Goal: Task Accomplishment & Management: Use online tool/utility

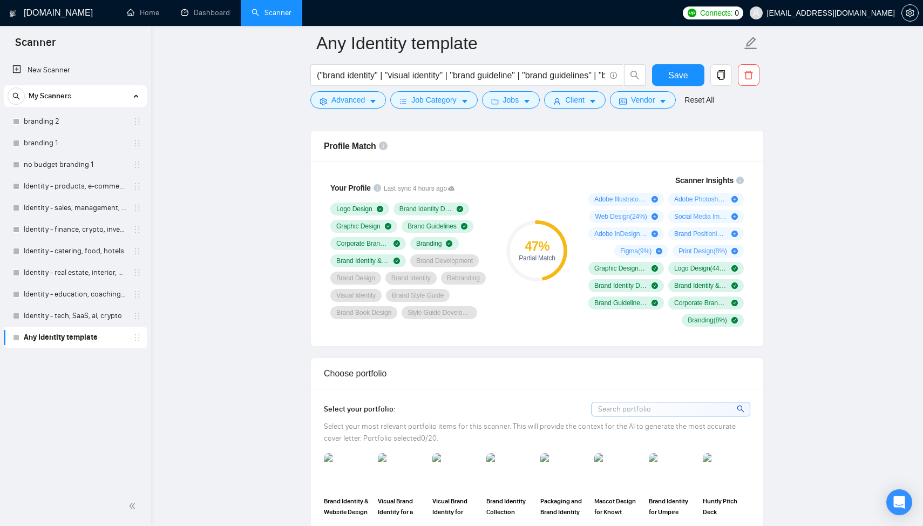
scroll to position [700, 0]
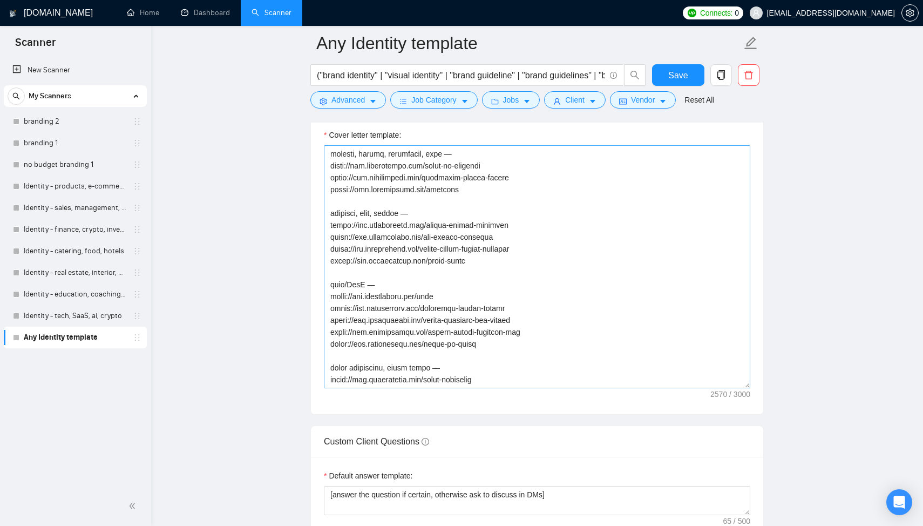
scroll to position [570, 0]
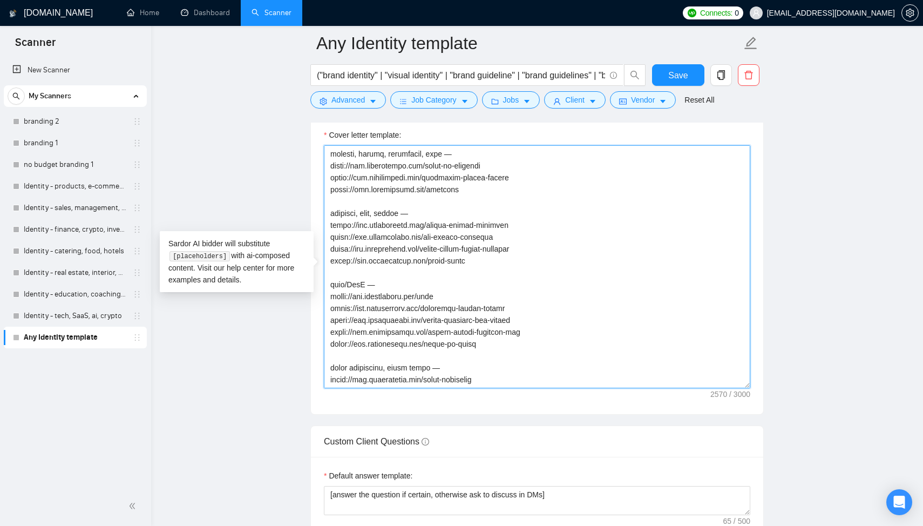
click at [522, 300] on textarea "Cover letter template:" at bounding box center [537, 266] width 427 height 243
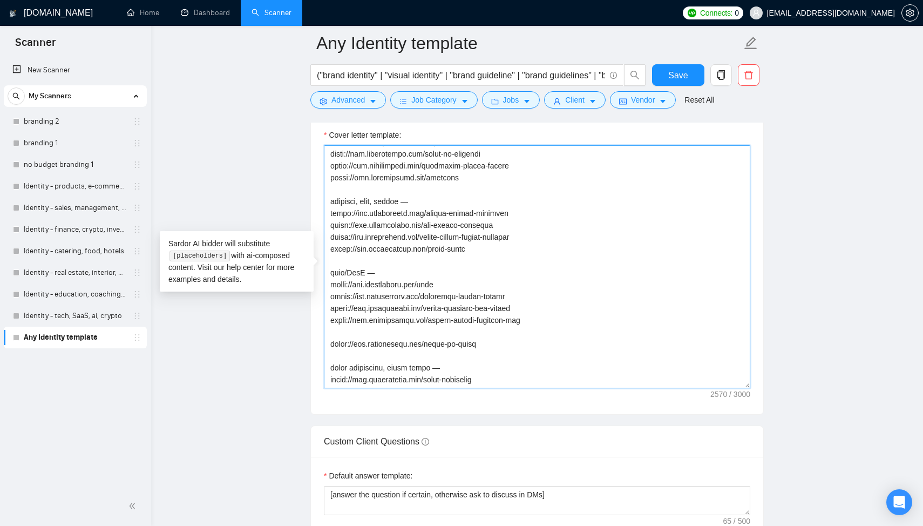
paste textarea "https://www.arturmikhov.art/ottune"
type textarea "[Begin with a warm, professional greeting using the client’s name or company if…"
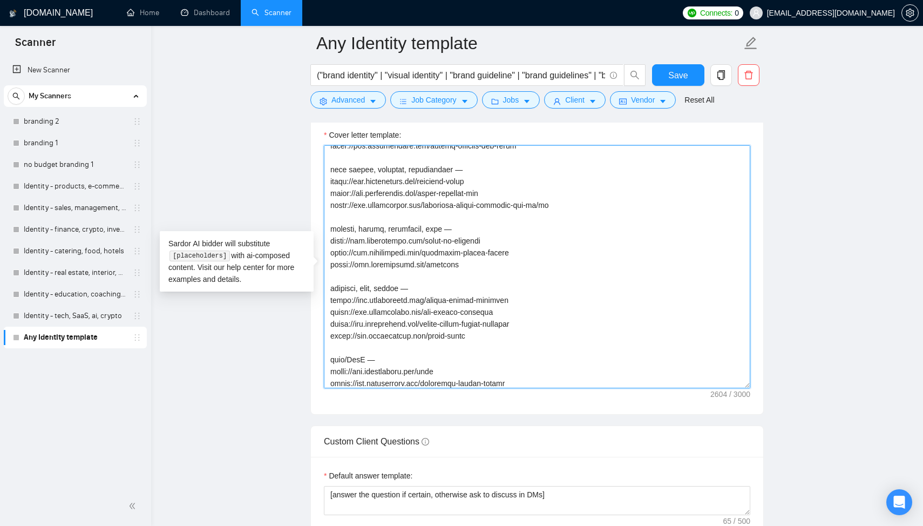
scroll to position [481, 0]
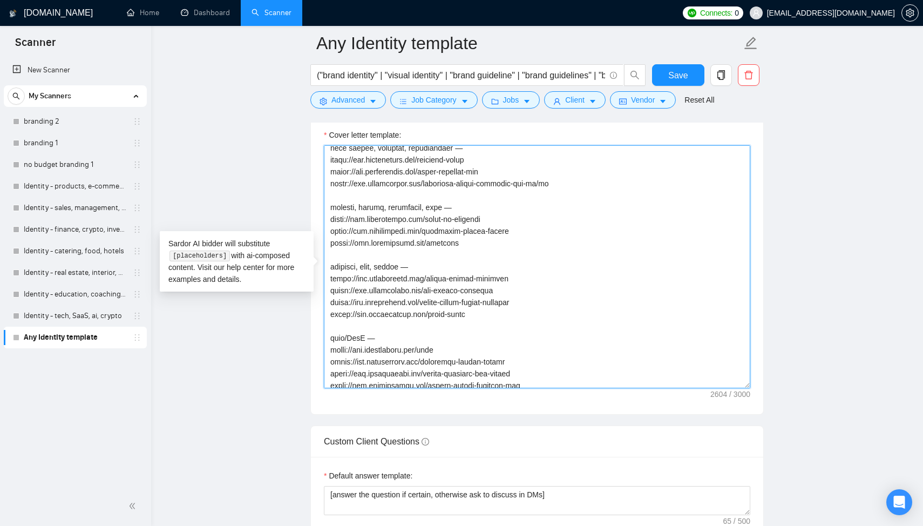
click at [366, 224] on textarea "Cover letter template:" at bounding box center [537, 266] width 427 height 243
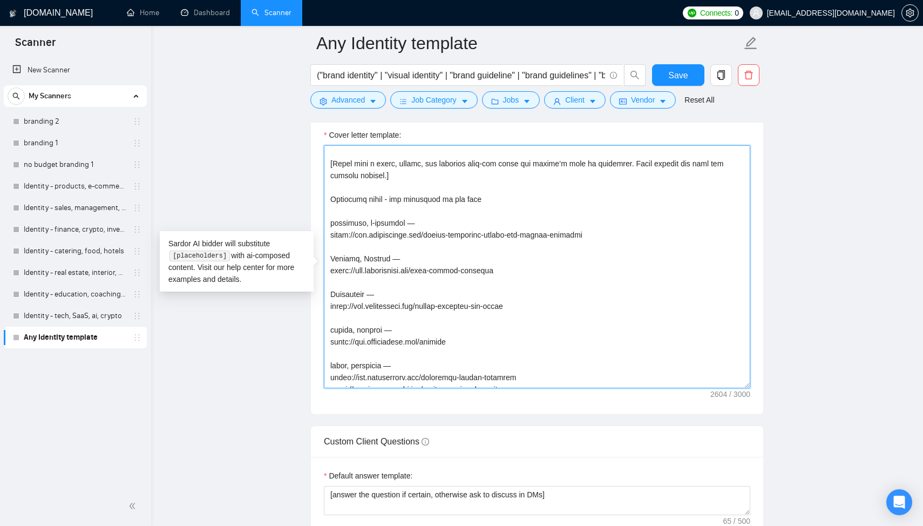
scroll to position [119, 0]
click at [415, 226] on textarea "Cover letter template:" at bounding box center [537, 266] width 427 height 243
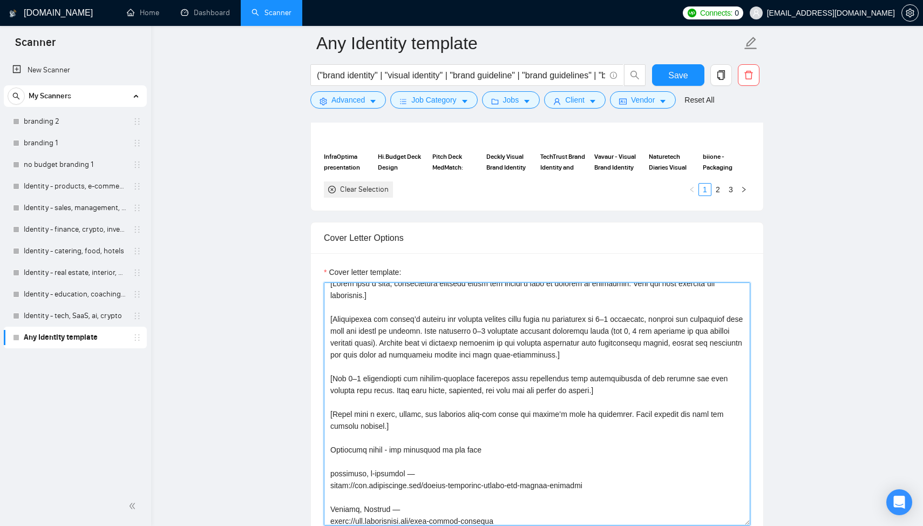
scroll to position [17, 0]
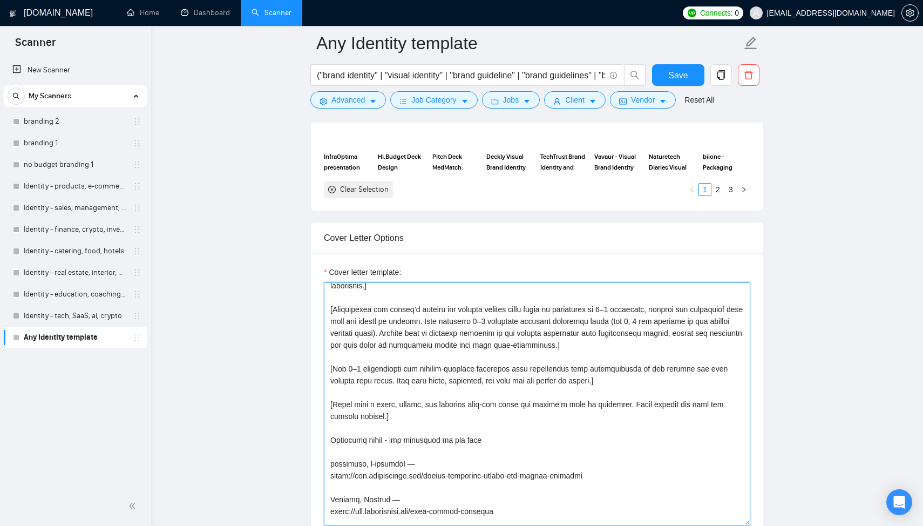
click at [548, 323] on textarea "Cover letter template:" at bounding box center [537, 403] width 427 height 243
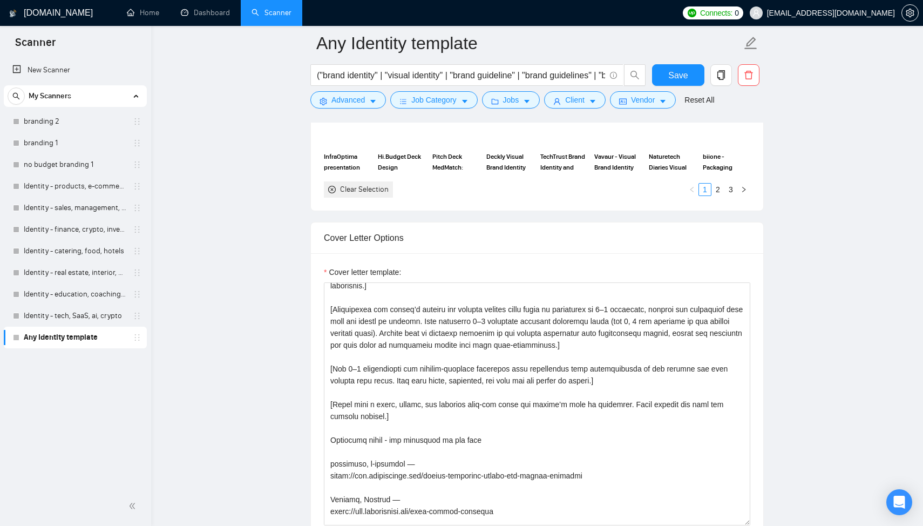
click at [786, 337] on main "Any Identity template ("brand identity" | "visual identity" | "brand guideline"…" at bounding box center [537, 398] width 738 height 2935
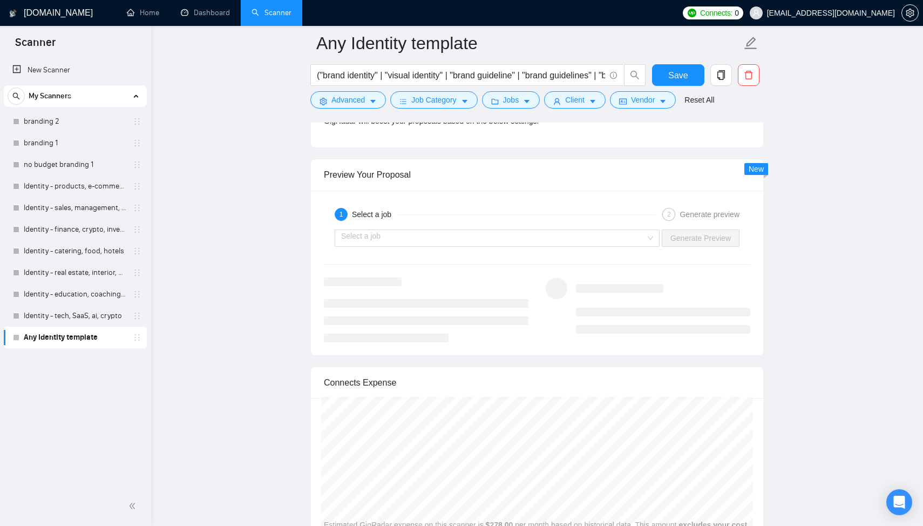
scroll to position [2022, 0]
click at [524, 238] on input "search" at bounding box center [493, 236] width 305 height 16
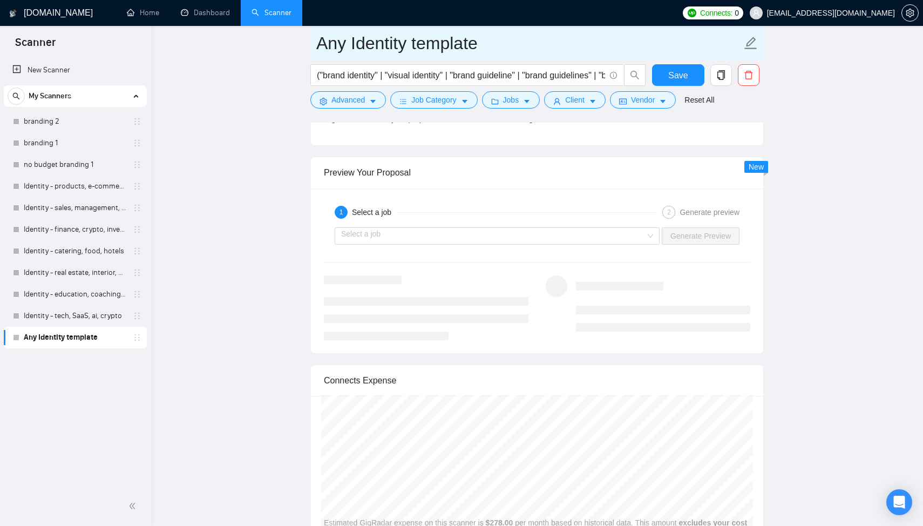
click at [398, 36] on input "Any Identity template" at bounding box center [528, 43] width 425 height 27
click at [485, 43] on input "Any Identity template" at bounding box center [528, 43] width 425 height 27
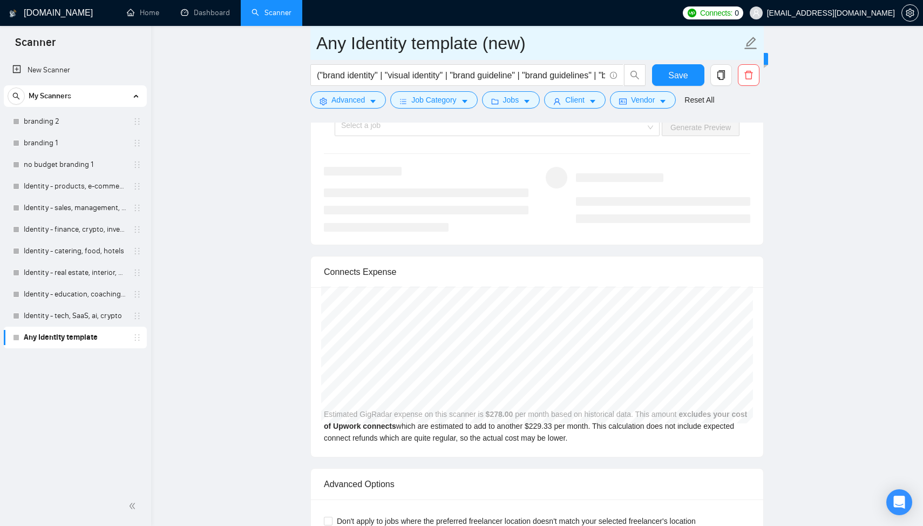
type input "Any Identity template (new)"
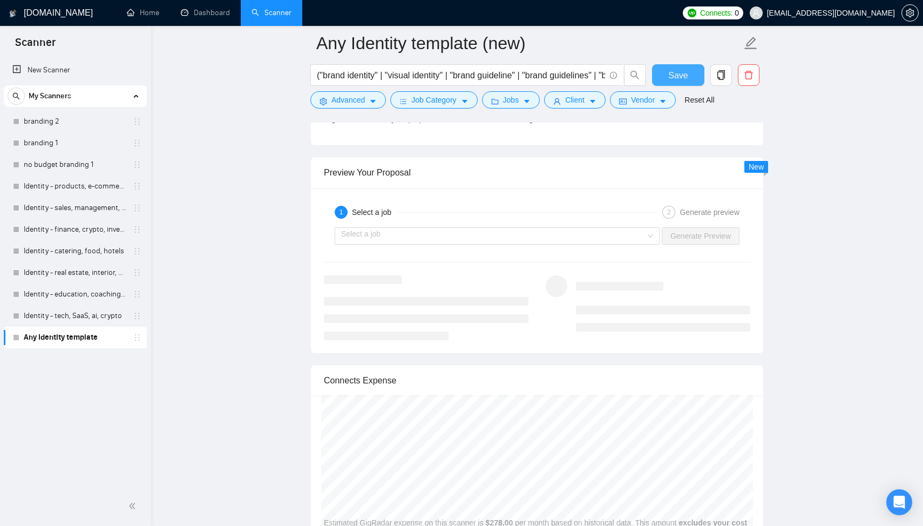
click at [688, 75] on button "Save" at bounding box center [678, 75] width 52 height 22
click at [624, 239] on input "search" at bounding box center [493, 236] width 305 height 16
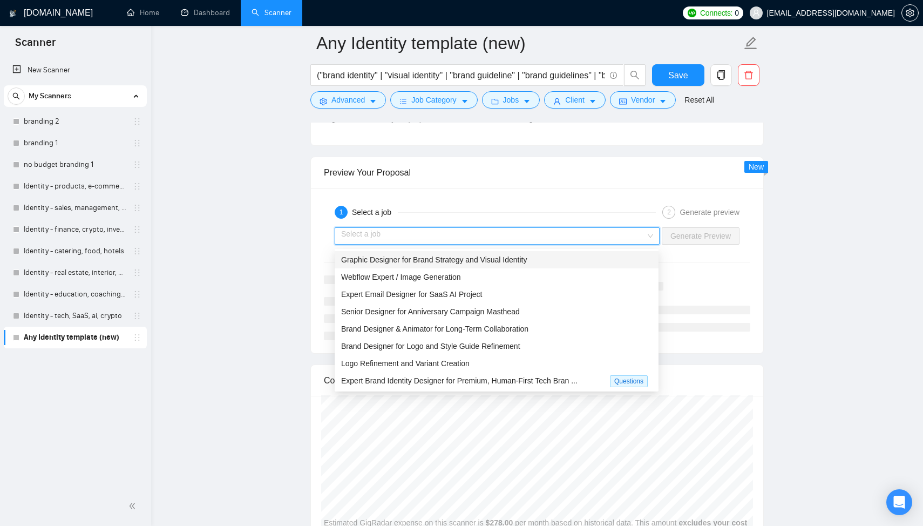
scroll to position [2003, 0]
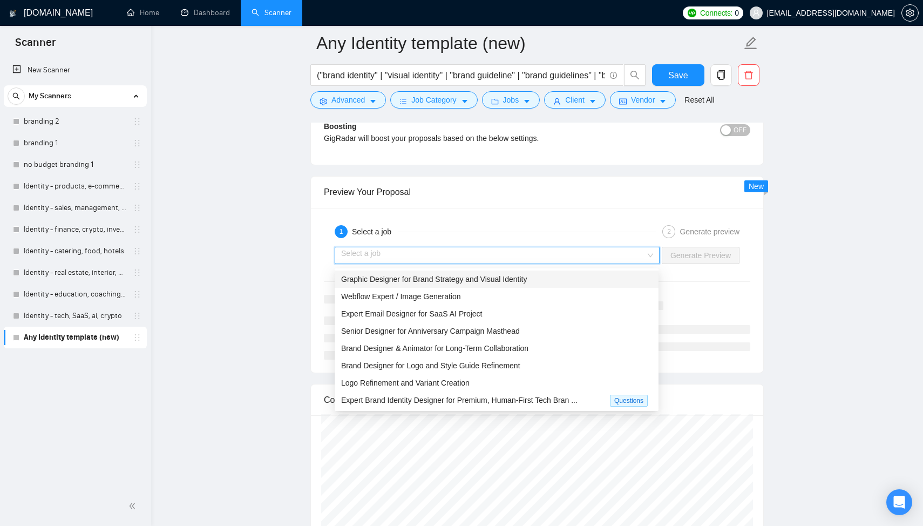
click at [511, 282] on span "Graphic Designer for Brand Strategy and Visual Identity" at bounding box center [434, 279] width 186 height 9
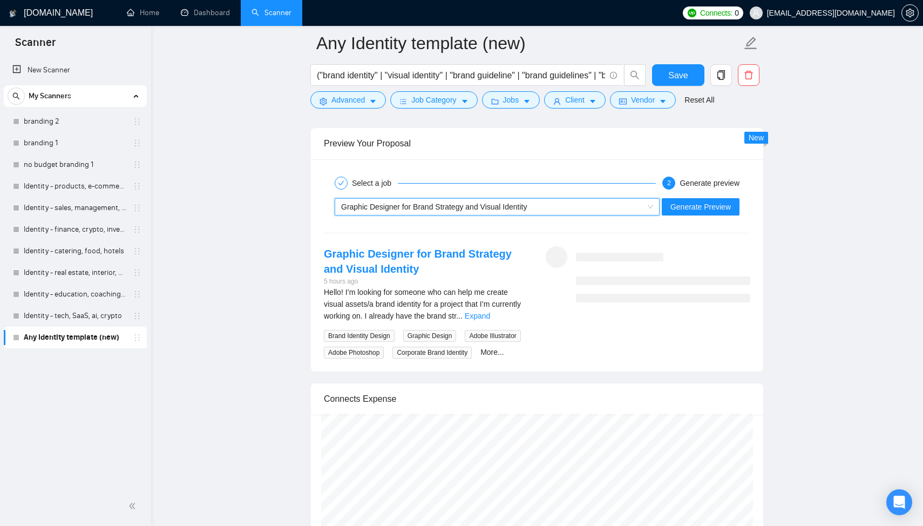
scroll to position [2057, 0]
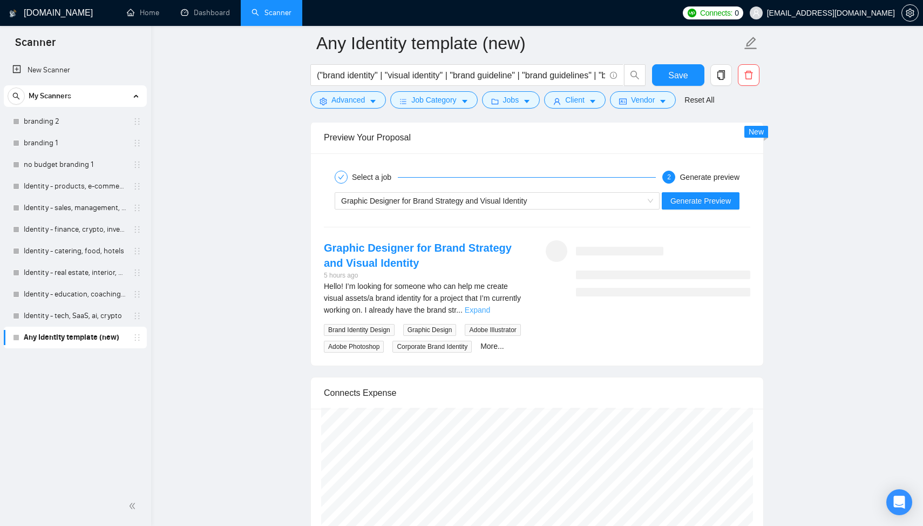
click at [490, 312] on link "Expand" at bounding box center [477, 310] width 25 height 9
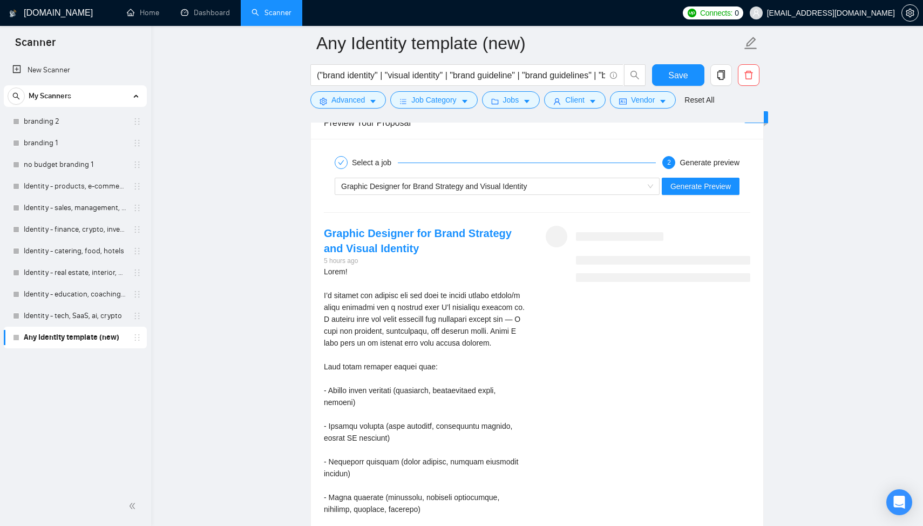
scroll to position [2054, 0]
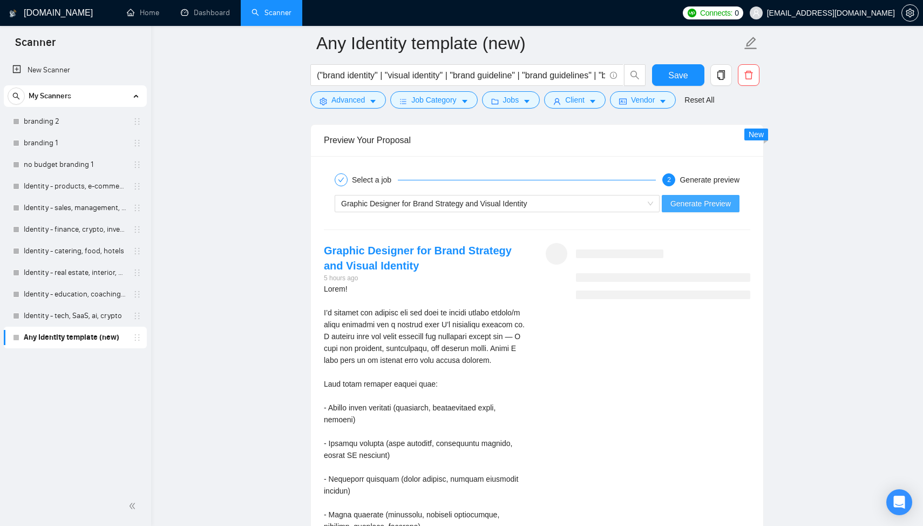
click at [702, 206] on span "Generate Preview" at bounding box center [701, 204] width 60 height 12
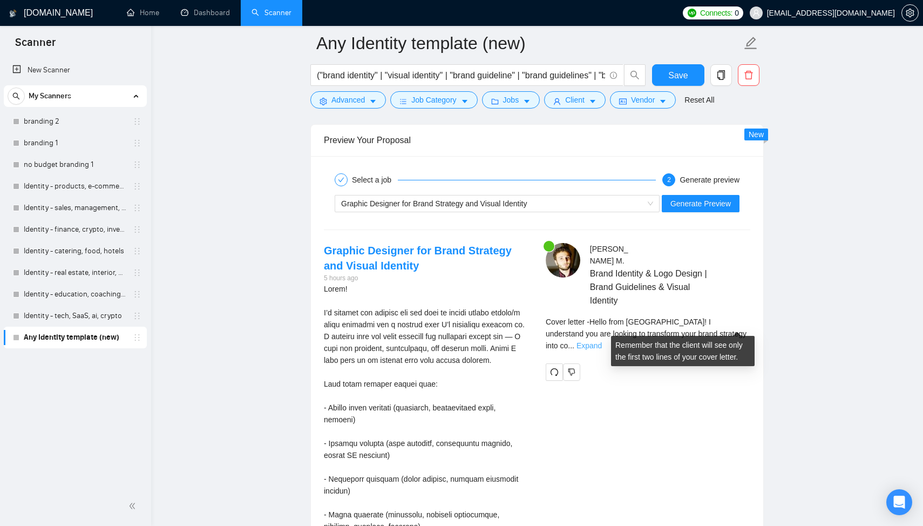
click at [602, 341] on link "Expand" at bounding box center [589, 345] width 25 height 9
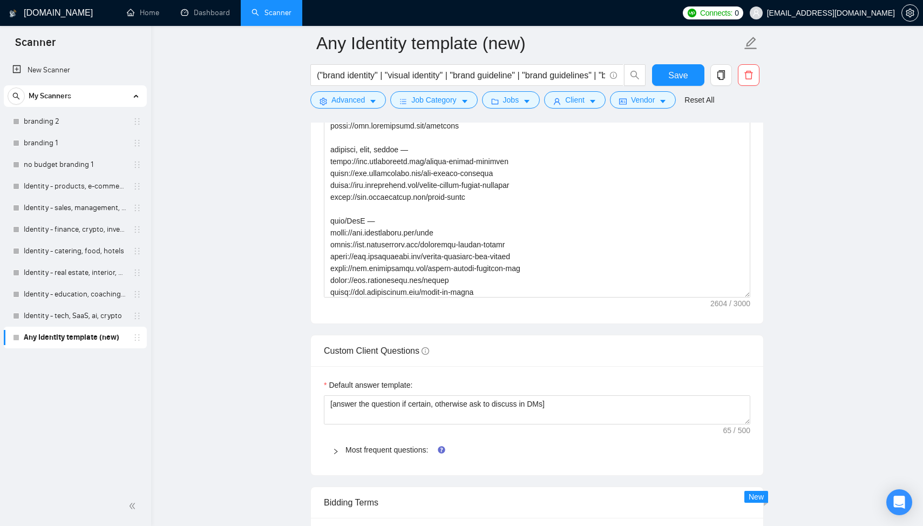
scroll to position [533, 0]
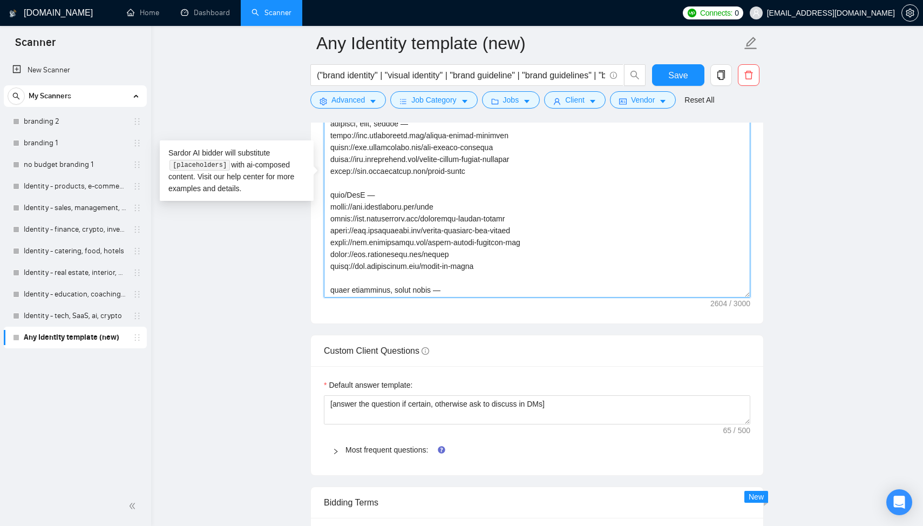
drag, startPoint x: 467, startPoint y: 210, endPoint x: 321, endPoint y: 204, distance: 146.5
click at [321, 204] on div "Cover letter template:" at bounding box center [537, 174] width 452 height 298
click at [496, 257] on textarea "Cover letter template:" at bounding box center [537, 176] width 427 height 243
paste textarea "https://www.arturmikhov.art/zion"
drag, startPoint x: 517, startPoint y: 256, endPoint x: 332, endPoint y: 253, distance: 184.7
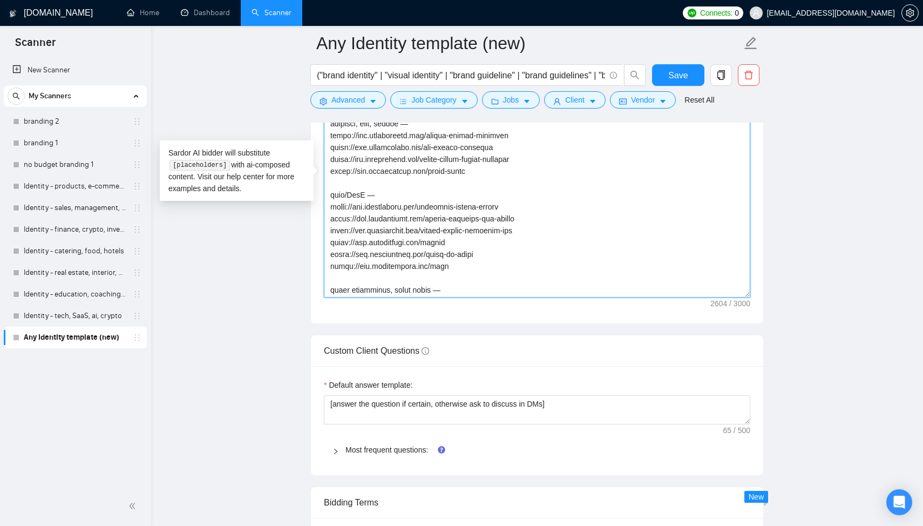
click at [332, 253] on textarea "Cover letter template:" at bounding box center [537, 176] width 427 height 243
click at [537, 221] on textarea "Cover letter template:" at bounding box center [537, 176] width 427 height 243
click at [532, 233] on textarea "Cover letter template:" at bounding box center [537, 176] width 427 height 243
paste textarea "https://www.arturmikhov.art/board-my-horse"
click at [349, 197] on textarea "Cover letter template:" at bounding box center [537, 176] width 427 height 243
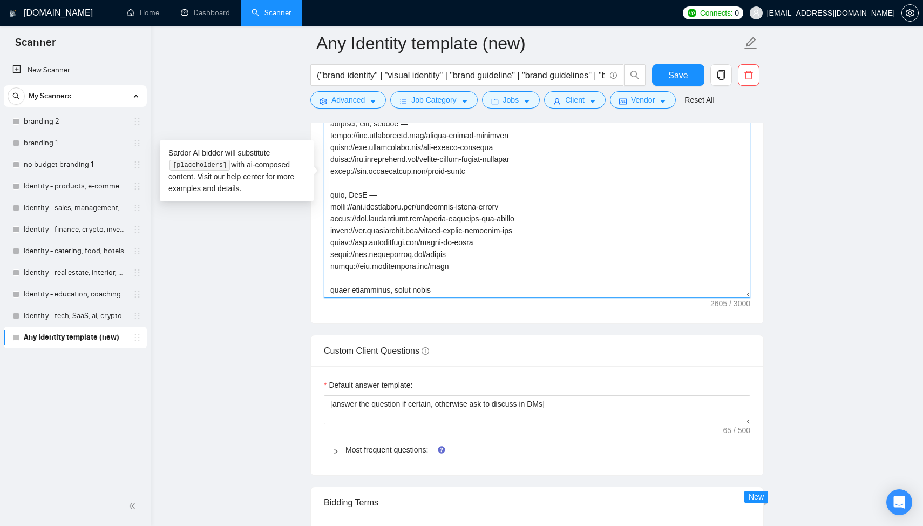
click at [367, 196] on textarea "Cover letter template:" at bounding box center [537, 176] width 427 height 243
click at [351, 197] on textarea "Cover letter template:" at bounding box center [537, 176] width 427 height 243
click at [347, 195] on textarea "Cover letter template:" at bounding box center [537, 176] width 427 height 243
click at [459, 269] on textarea "Cover letter template:" at bounding box center [537, 176] width 427 height 243
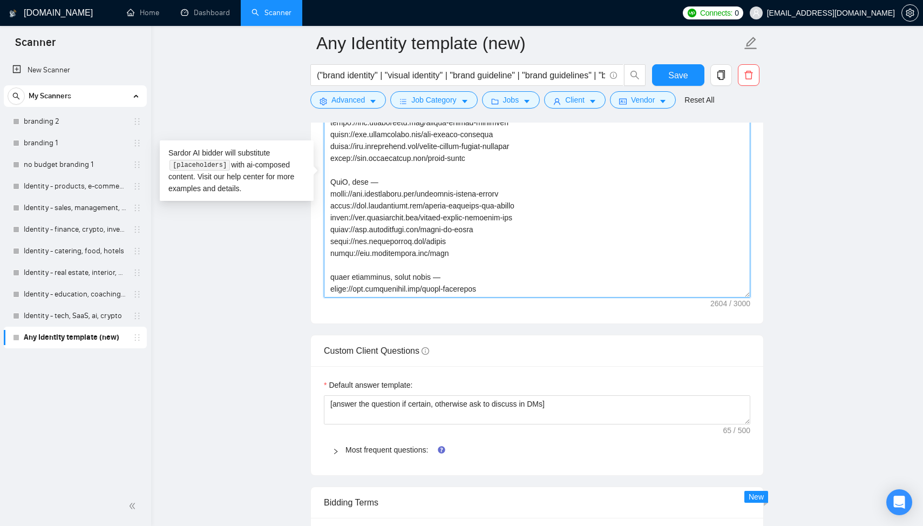
scroll to position [582, 0]
click at [339, 231] on textarea "Cover letter template:" at bounding box center [537, 176] width 427 height 243
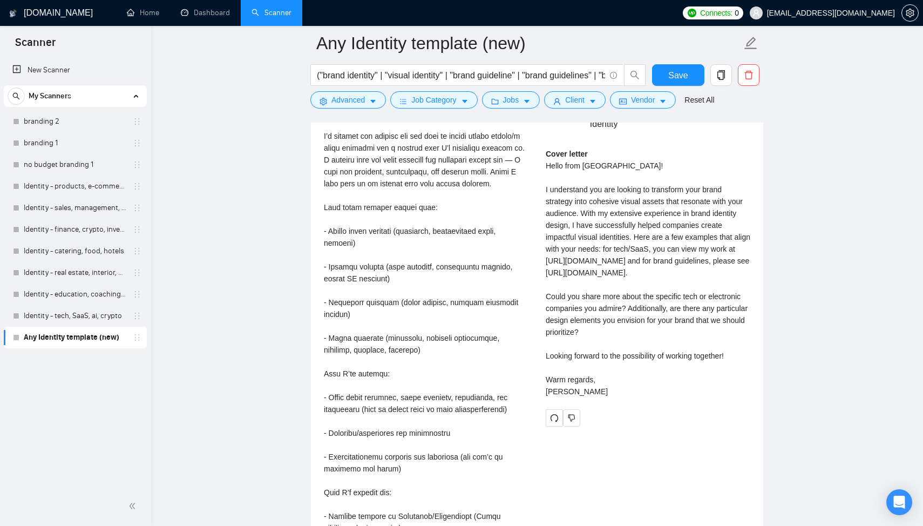
scroll to position [2230, 0]
drag, startPoint x: 545, startPoint y: 152, endPoint x: 607, endPoint y: 391, distance: 247.5
click at [607, 391] on div "Cover letter Hello from Ukraine! I understand you are looking to transform your…" at bounding box center [648, 272] width 205 height 249
copy div "Hello from Ukraine! I understand you are looking to transform your brand strate…"
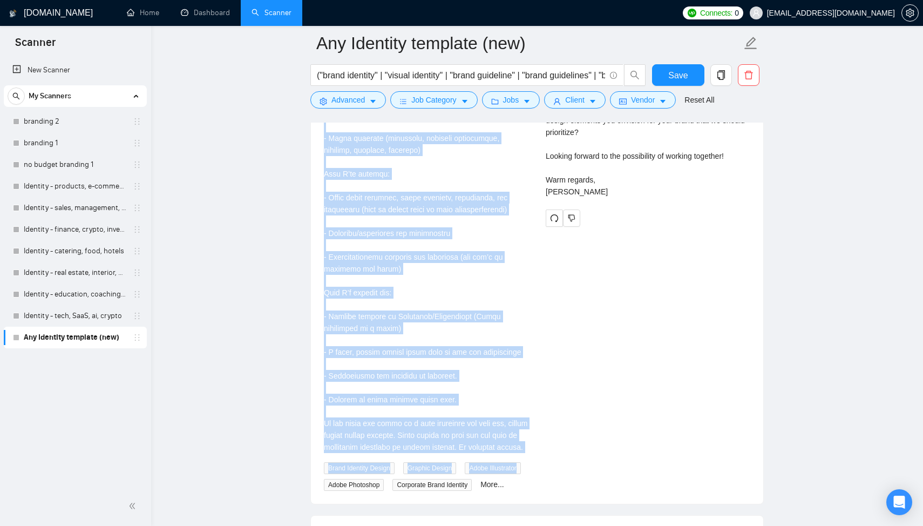
scroll to position [2470, 0]
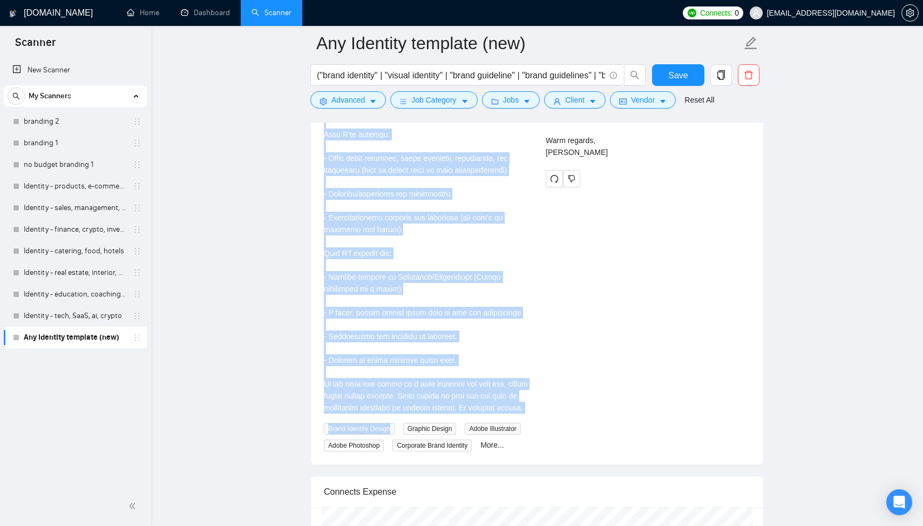
drag, startPoint x: 323, startPoint y: 193, endPoint x: 405, endPoint y: 460, distance: 279.4
click at [405, 452] on div "Graphic Designer for Brand Strategy and Visual Identity 5 hours ago Brand Ident…" at bounding box center [426, 139] width 222 height 625
copy div "Hello! I’m looking for someone who can help me create visual assets/a brand ide…"
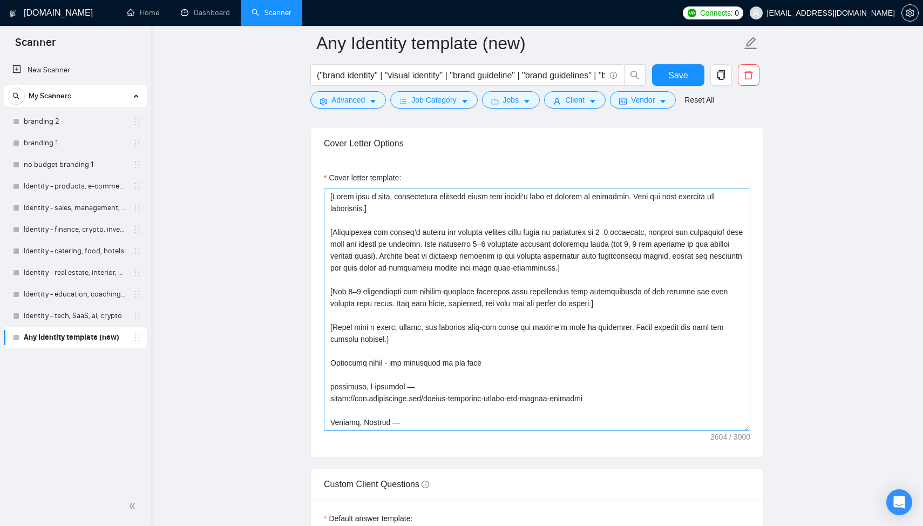
scroll to position [1196, 0]
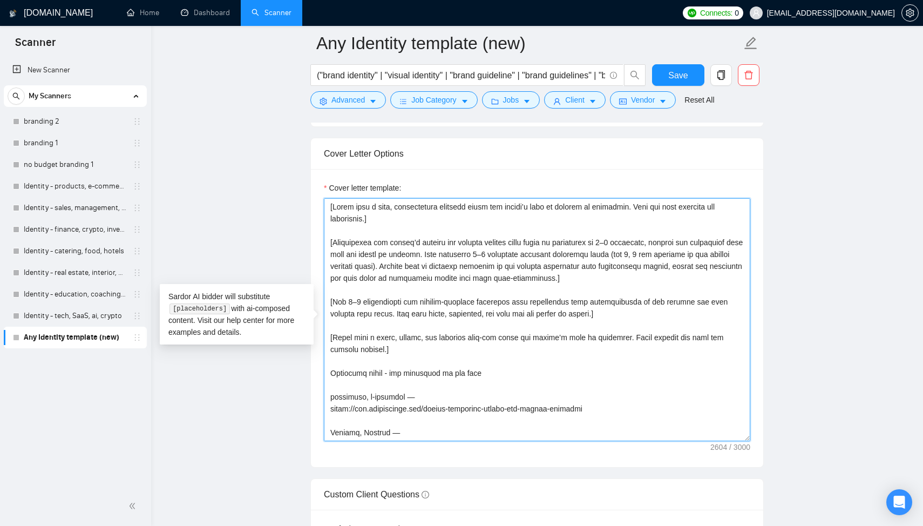
drag, startPoint x: 382, startPoint y: 355, endPoint x: 330, endPoint y: 182, distance: 180.0
click at [330, 182] on div "Cover letter template:" at bounding box center [537, 318] width 452 height 298
paste textarea "Start with a short, friendly greeting using the client’s name or company if ava…"
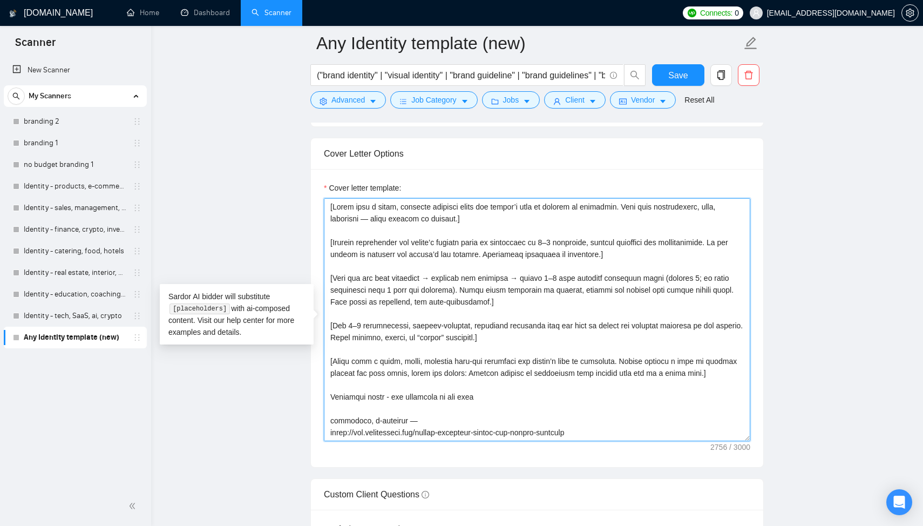
scroll to position [36, 0]
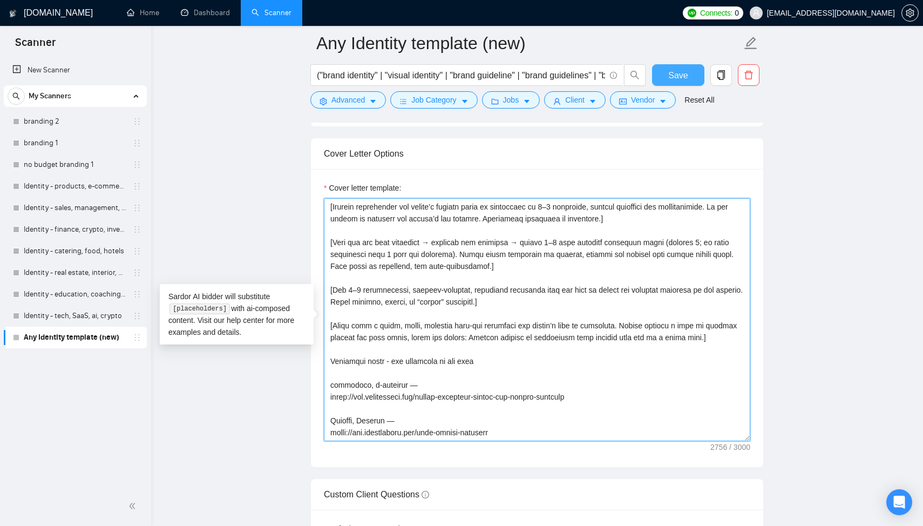
type textarea "[Start with a short, friendly greeting using the client’s name or company if av…"
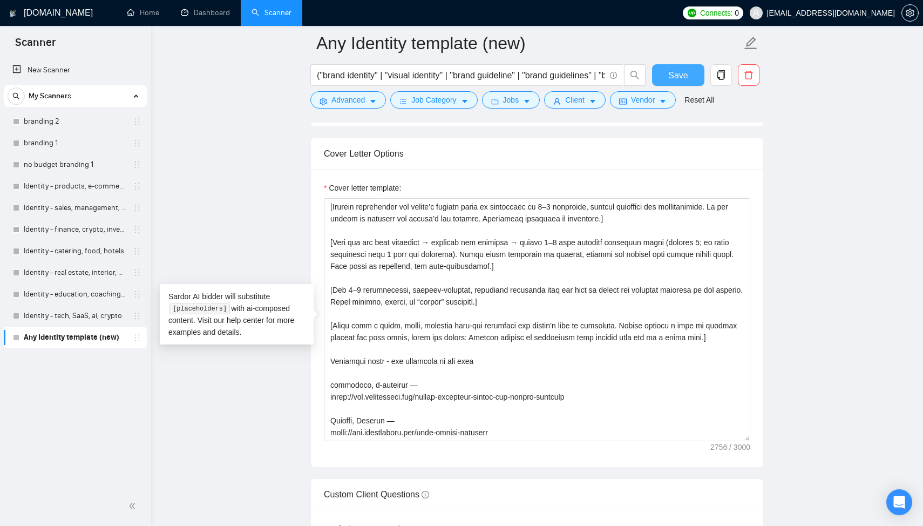
click at [674, 80] on span "Save" at bounding box center [677, 75] width 19 height 13
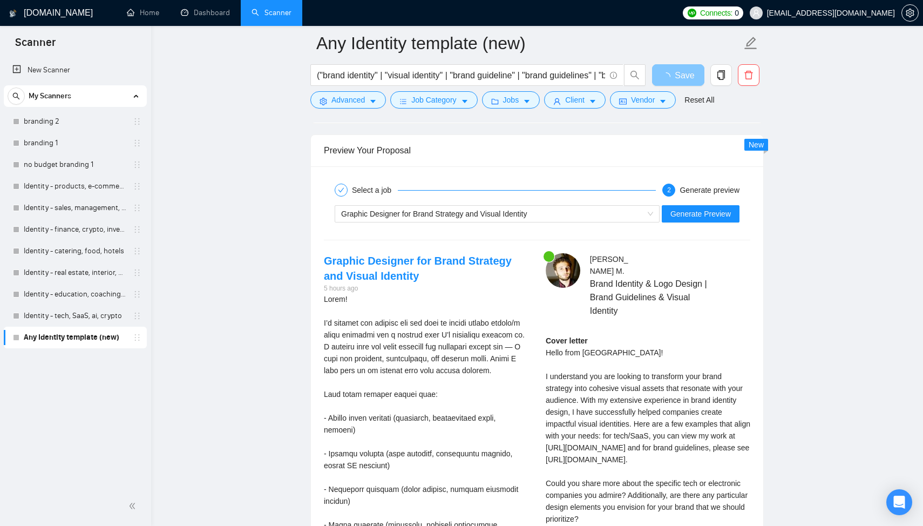
scroll to position [2048, 0]
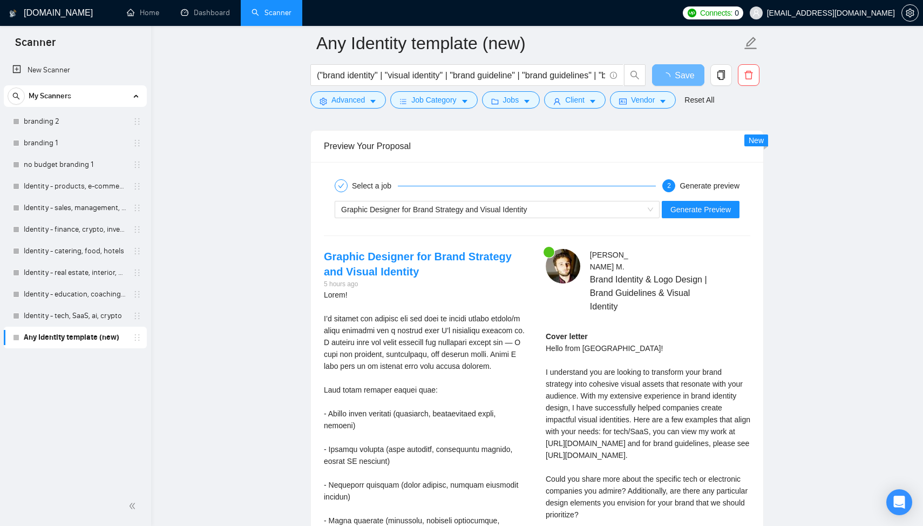
click at [684, 330] on div "Cover letter Hello from Ukraine! I understand you are looking to transform your…" at bounding box center [648, 454] width 205 height 249
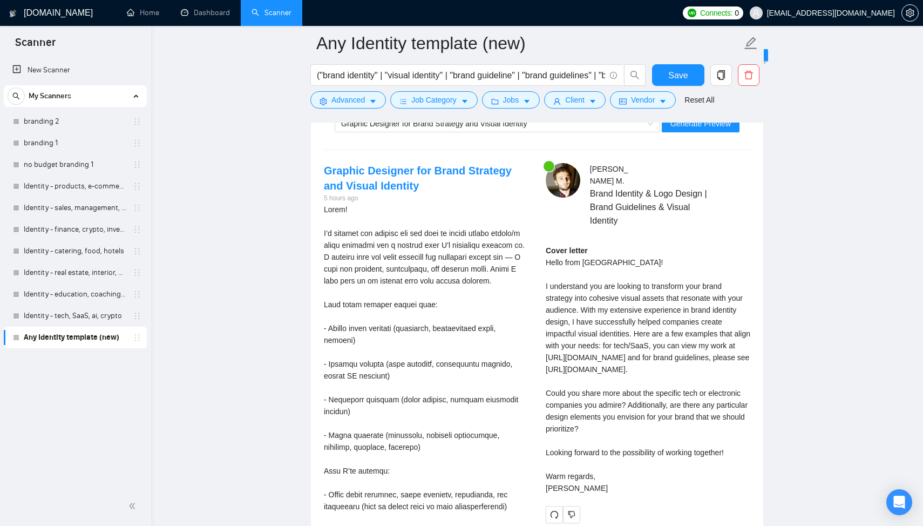
scroll to position [2014, 0]
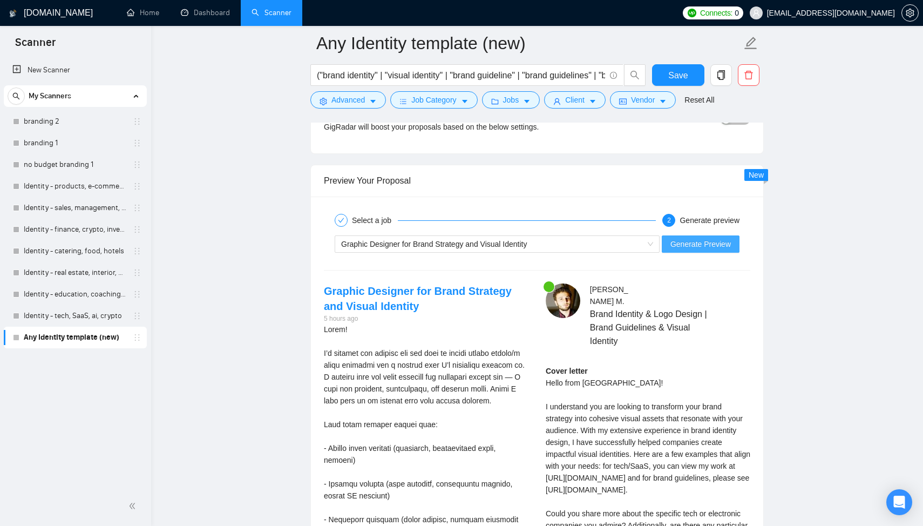
click at [686, 241] on span "Generate Preview" at bounding box center [701, 244] width 60 height 12
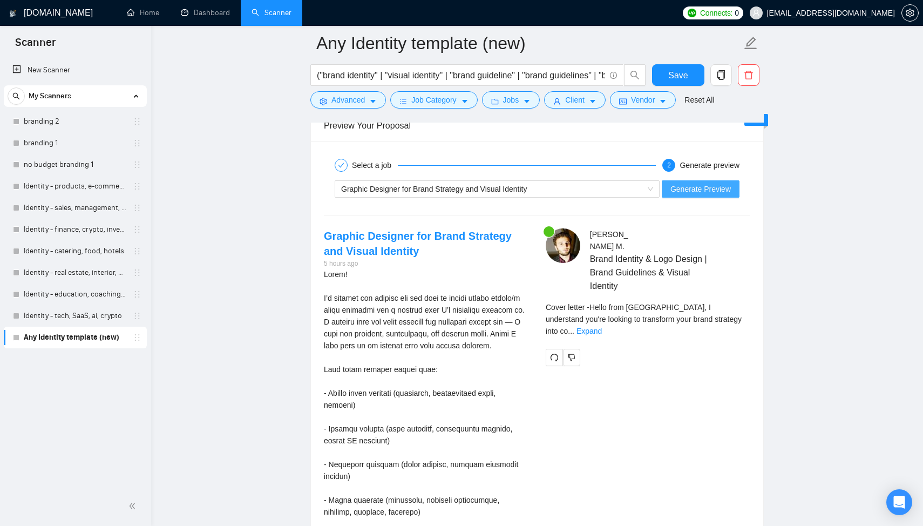
scroll to position [2052, 0]
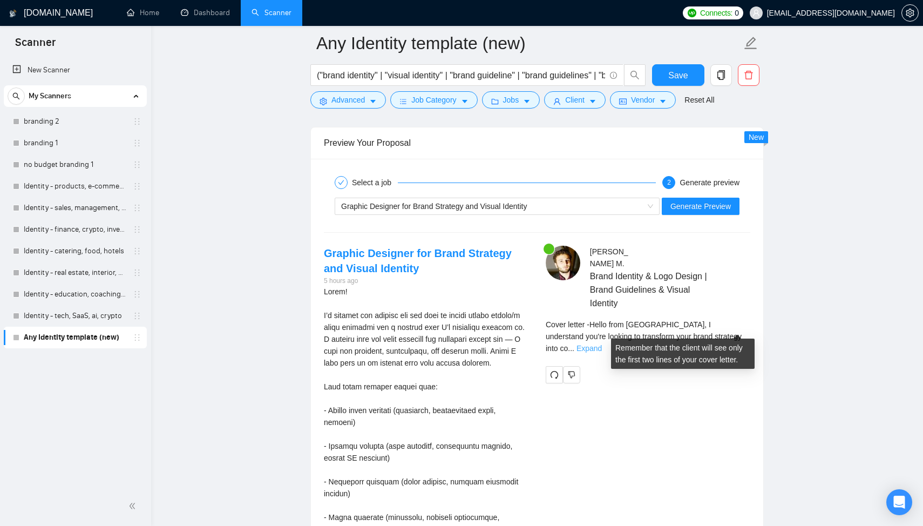
click at [602, 344] on link "Expand" at bounding box center [589, 348] width 25 height 9
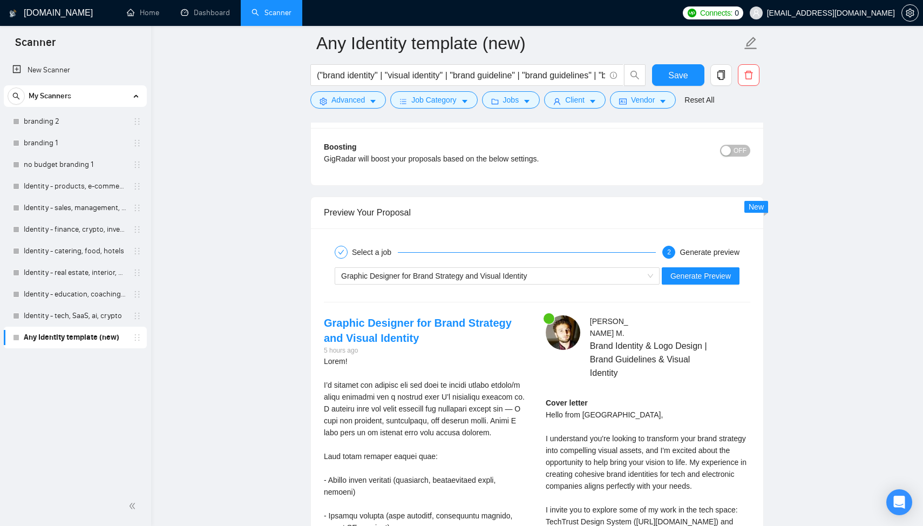
scroll to position [1998, 0]
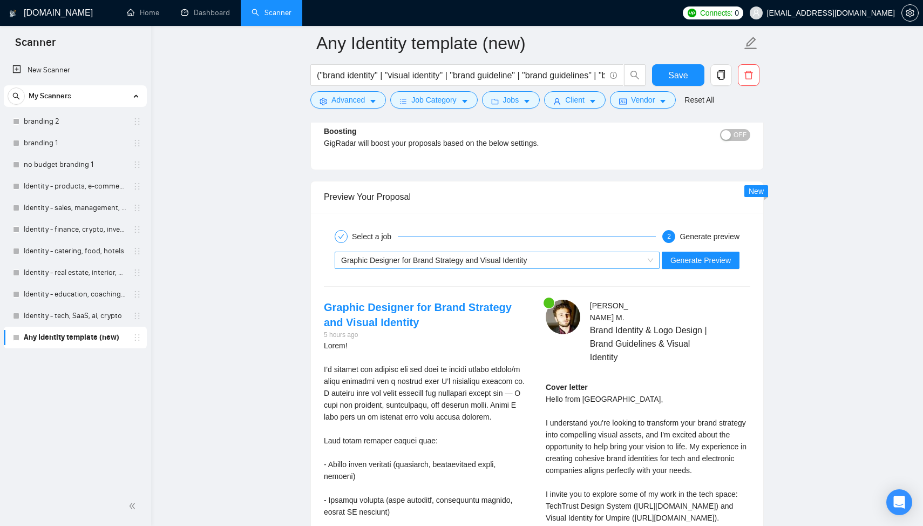
click at [427, 262] on span "Graphic Designer for Brand Strategy and Visual Identity" at bounding box center [434, 260] width 186 height 9
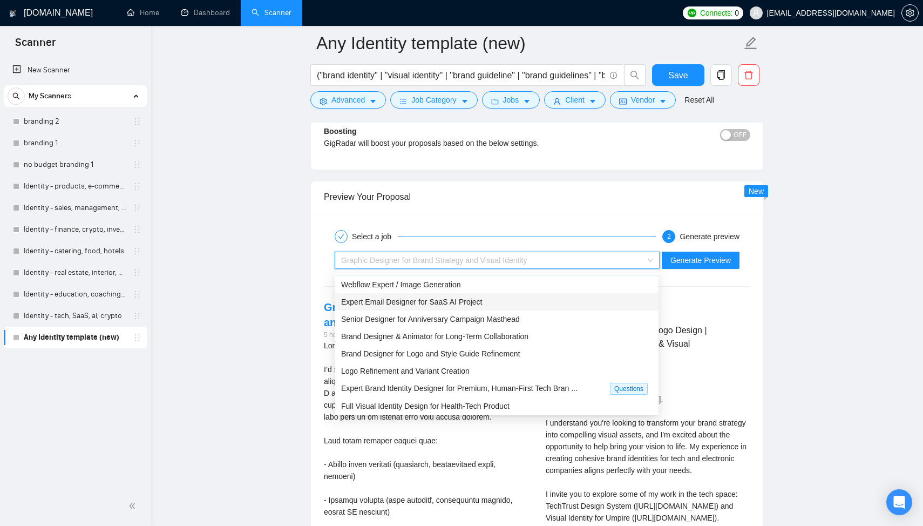
scroll to position [20, 0]
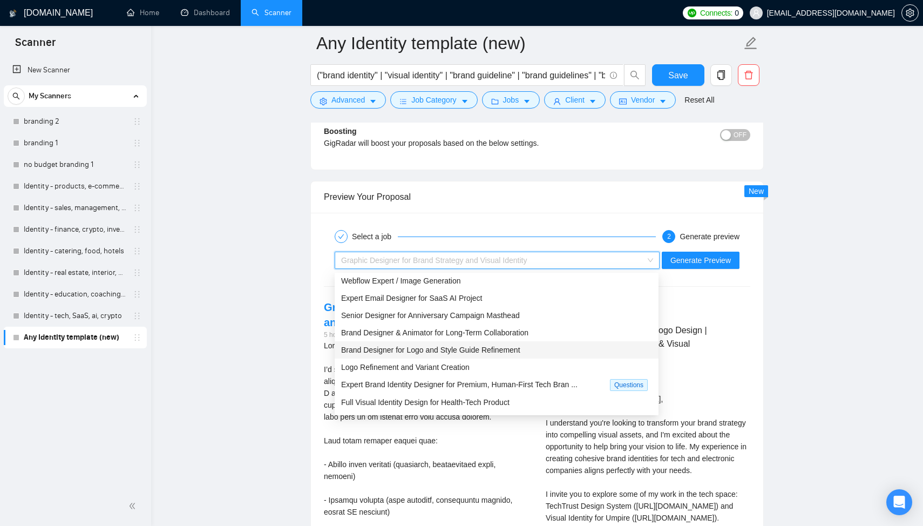
click at [465, 353] on span "Brand Designer for Logo and Style Guide Refinement" at bounding box center [430, 350] width 179 height 9
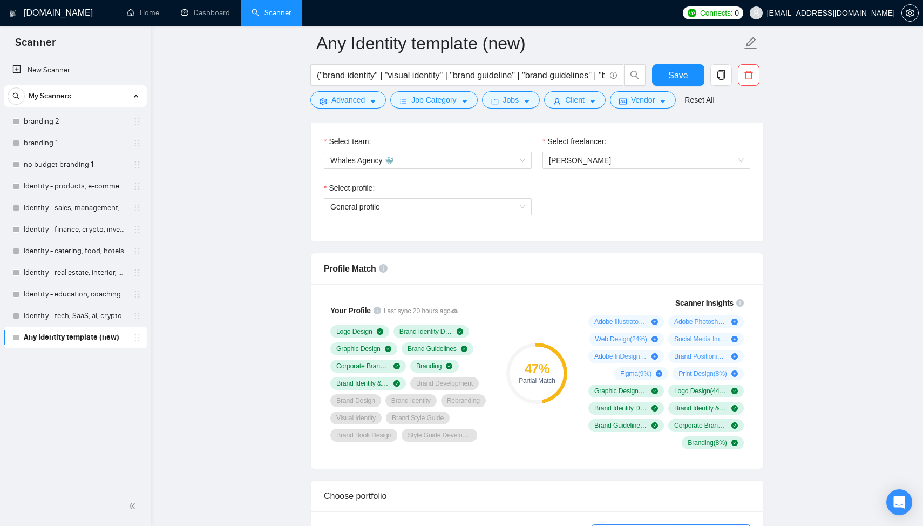
scroll to position [0, 0]
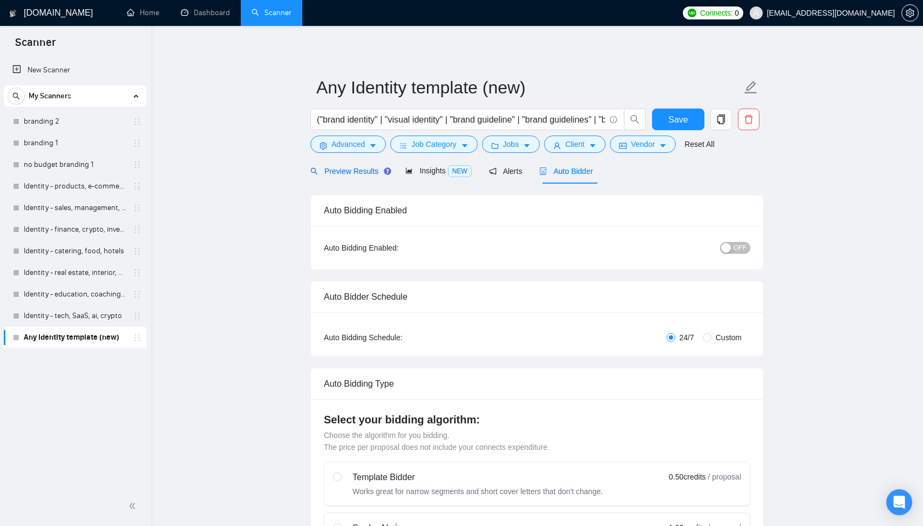
click at [348, 176] on div "Preview Results" at bounding box center [349, 171] width 78 height 12
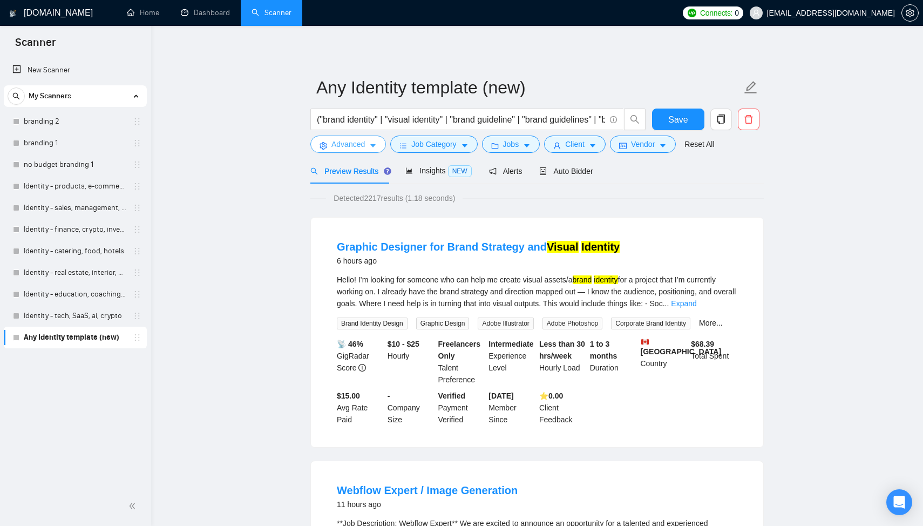
click at [355, 142] on span "Advanced" at bounding box center [348, 144] width 33 height 12
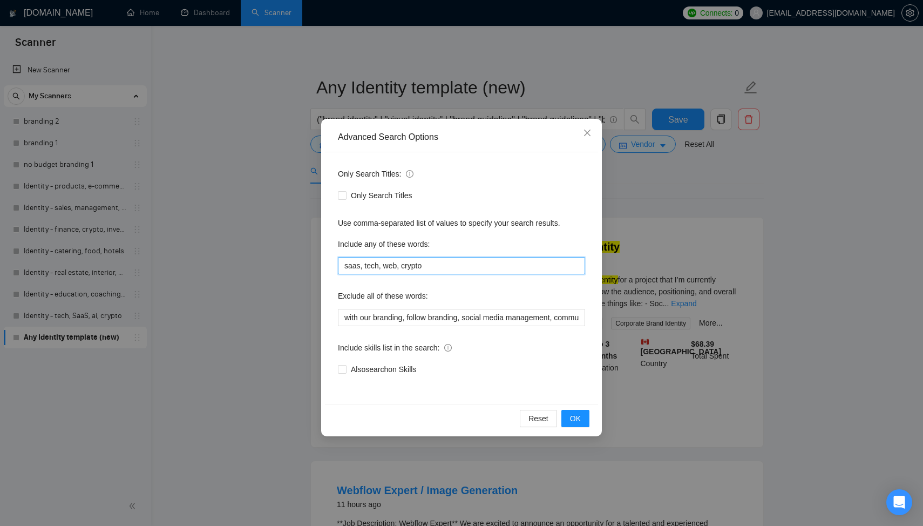
drag, startPoint x: 442, startPoint y: 262, endPoint x: 317, endPoint y: 260, distance: 124.2
click at [317, 260] on div "Advanced Search Options Only Search Titles: Only Search Titles Use comma-separa…" at bounding box center [461, 263] width 923 height 526
click at [583, 422] on button "OK" at bounding box center [576, 418] width 28 height 17
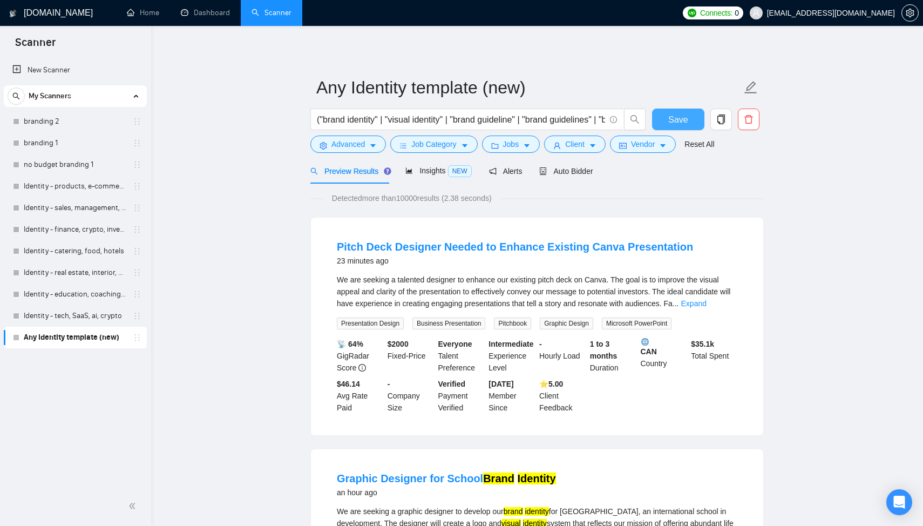
click at [680, 121] on span "Save" at bounding box center [677, 119] width 19 height 13
drag, startPoint x: 712, startPoint y: 292, endPoint x: 712, endPoint y: 302, distance: 10.8
click at [707, 302] on link "Expand" at bounding box center [693, 303] width 25 height 9
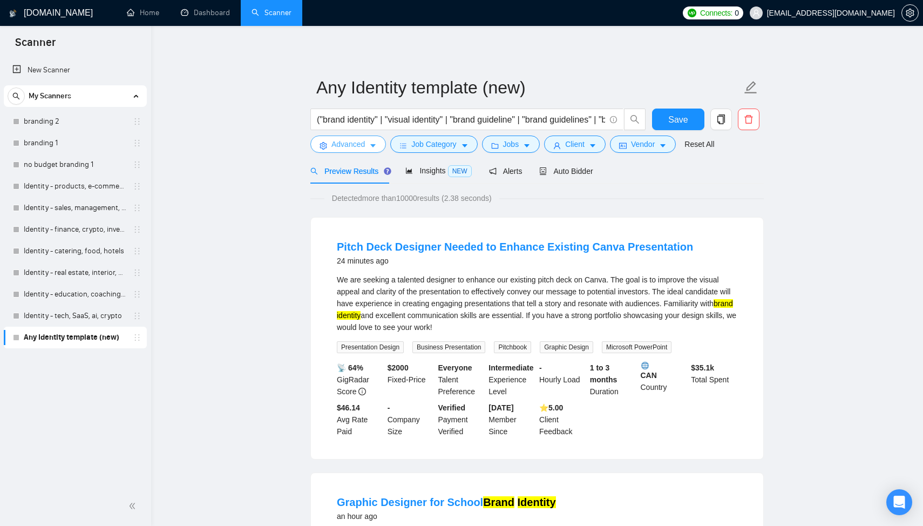
click at [350, 144] on span "Advanced" at bounding box center [348, 144] width 33 height 12
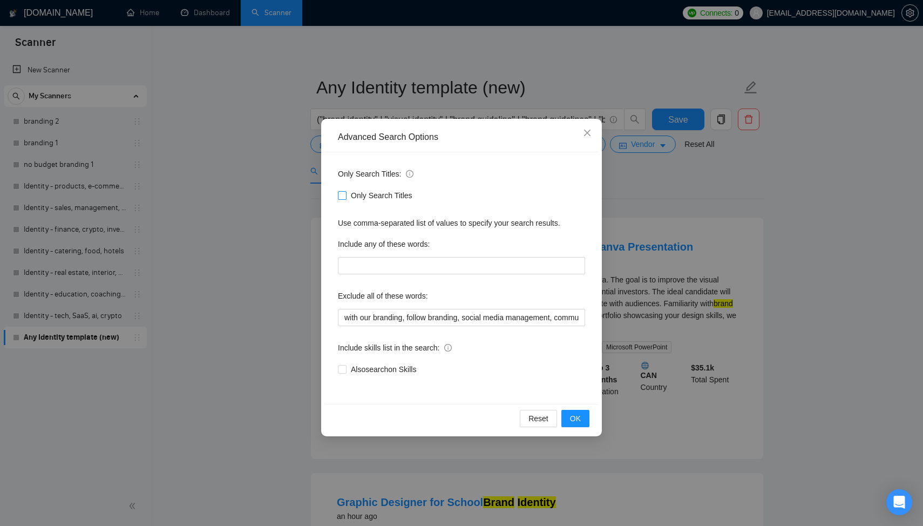
click at [345, 198] on input "Only Search Titles" at bounding box center [342, 195] width 8 height 8
checkbox input "true"
click at [572, 419] on span "OK" at bounding box center [575, 418] width 11 height 12
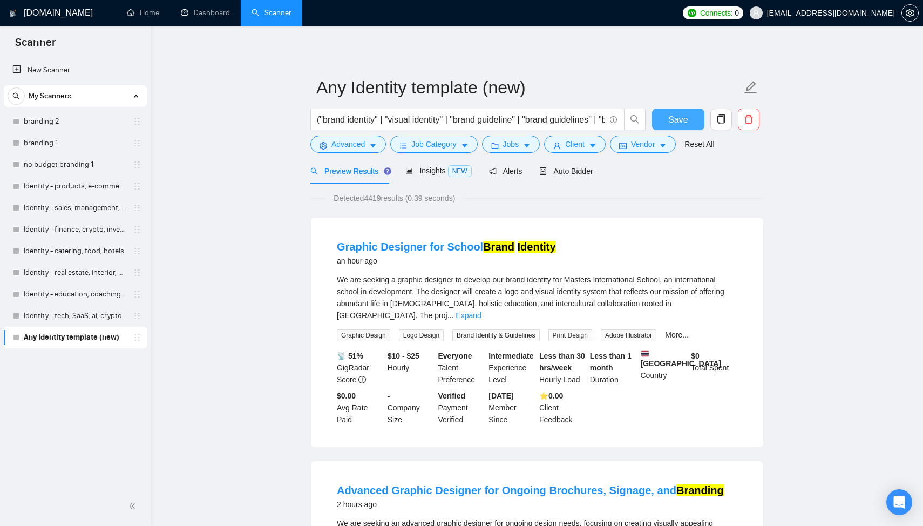
click at [674, 112] on button "Save" at bounding box center [678, 120] width 52 height 22
click at [672, 120] on span "Save" at bounding box center [677, 119] width 19 height 13
click at [570, 170] on span "Auto Bidder" at bounding box center [565, 171] width 53 height 9
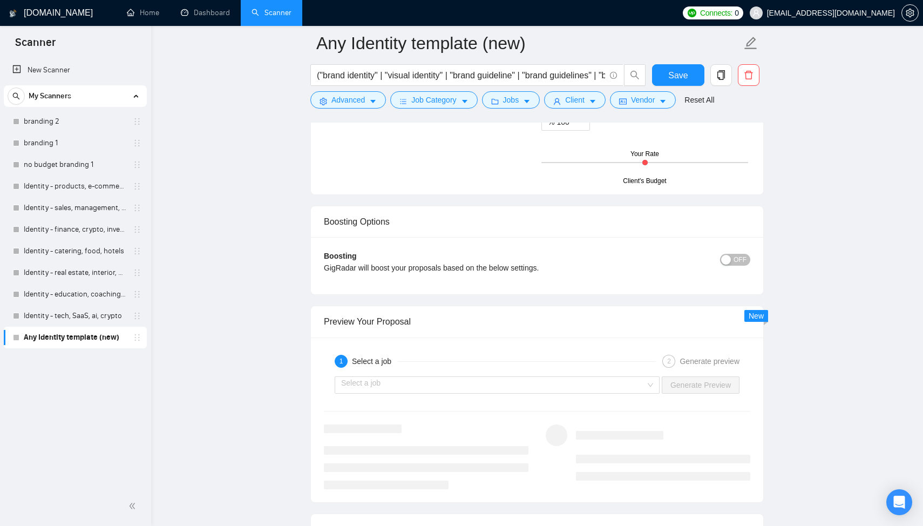
scroll to position [1933, 0]
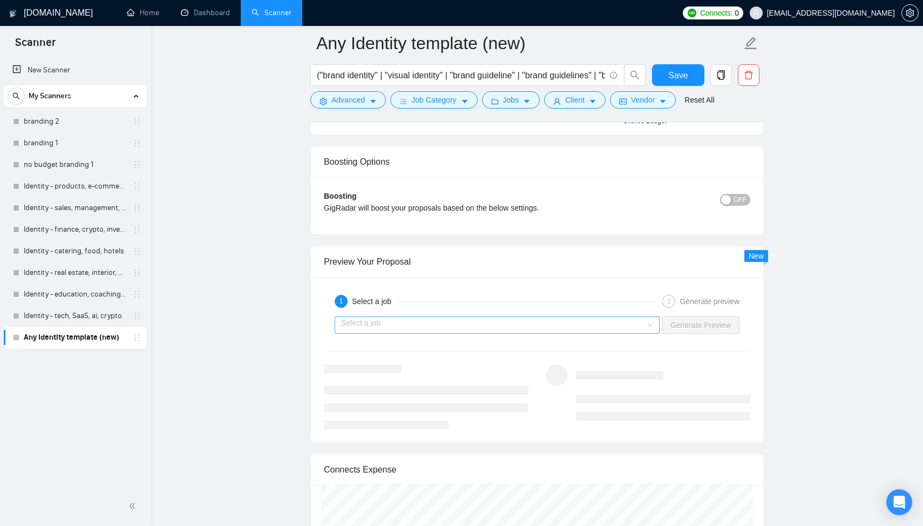
click at [533, 329] on input "search" at bounding box center [493, 325] width 305 height 16
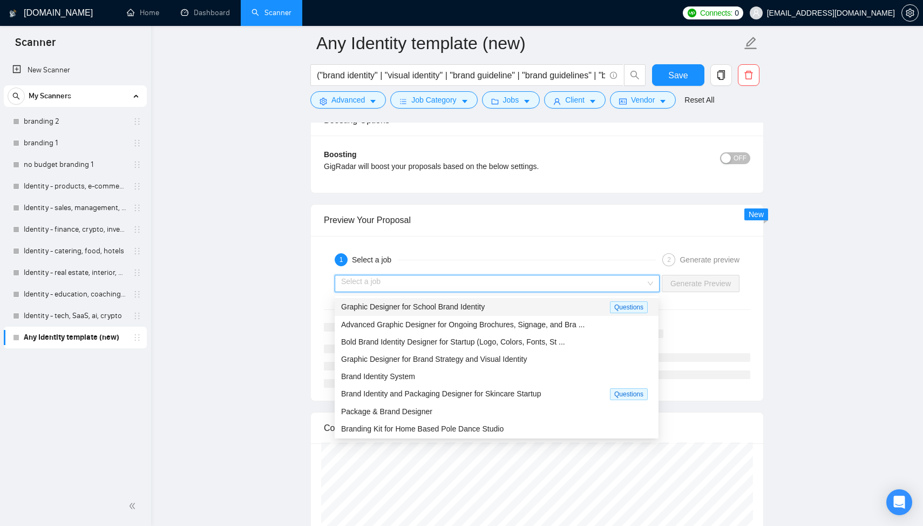
scroll to position [1992, 0]
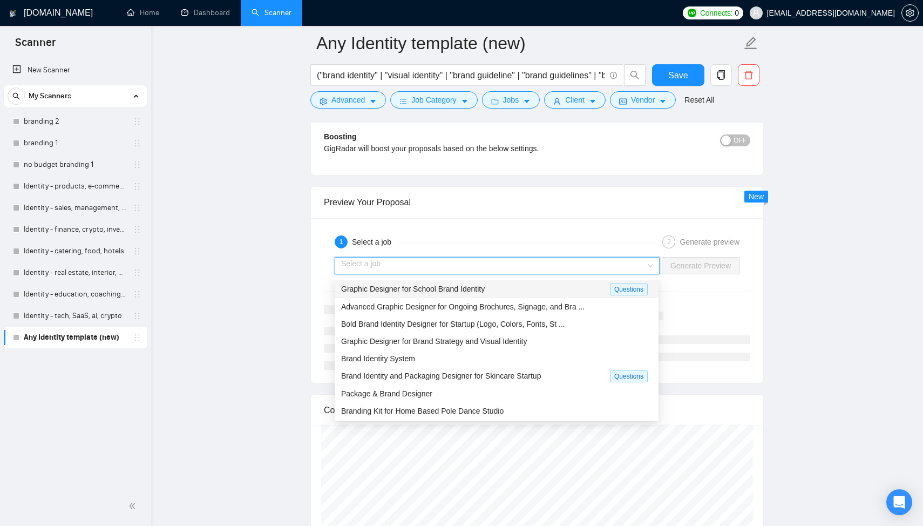
click at [496, 290] on div "Graphic Designer for School Brand Identity" at bounding box center [475, 289] width 269 height 12
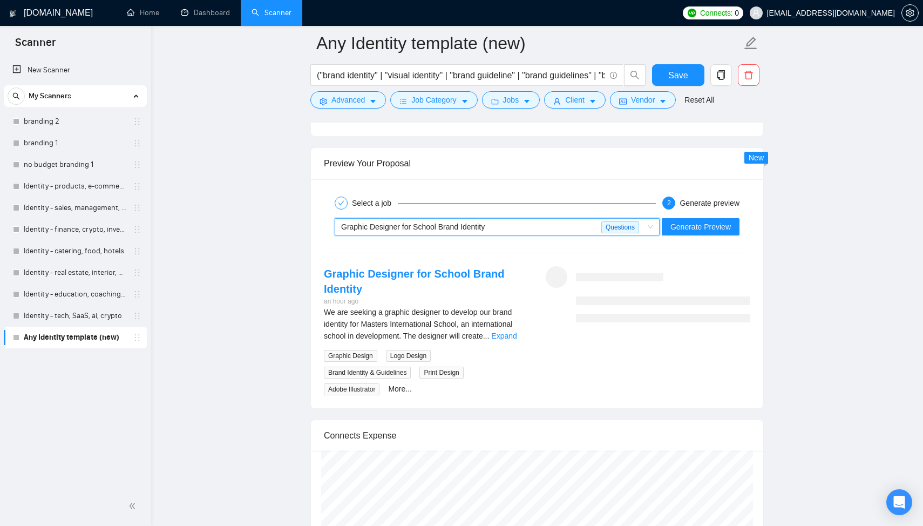
scroll to position [2032, 0]
click at [517, 335] on link "Expand" at bounding box center [503, 335] width 25 height 9
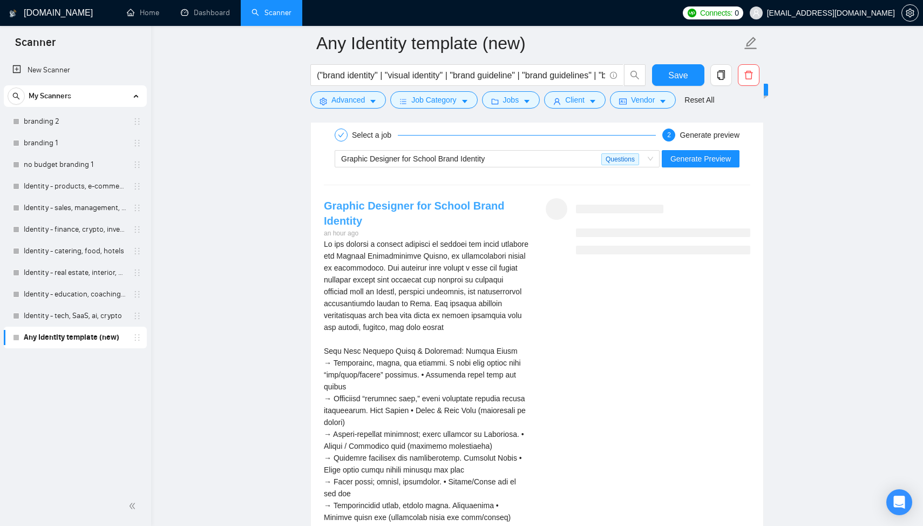
scroll to position [2109, 0]
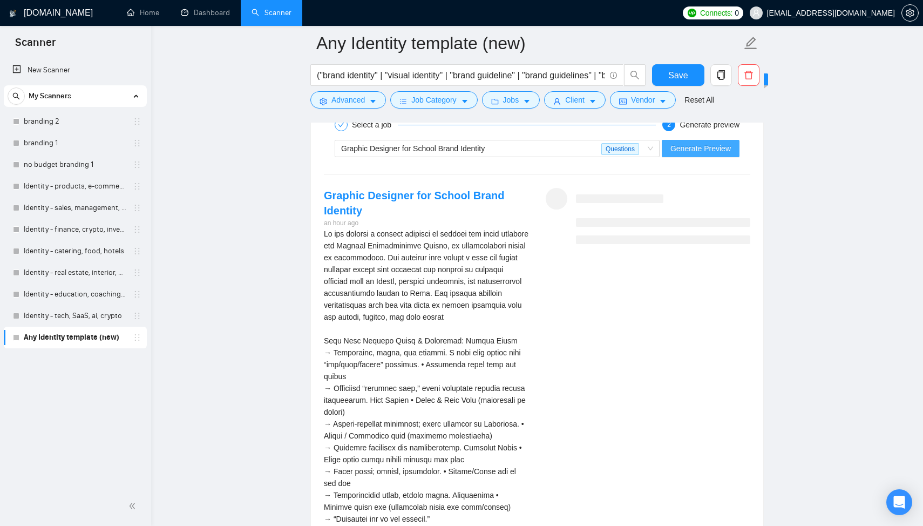
click at [692, 147] on span "Generate Preview" at bounding box center [701, 149] width 60 height 12
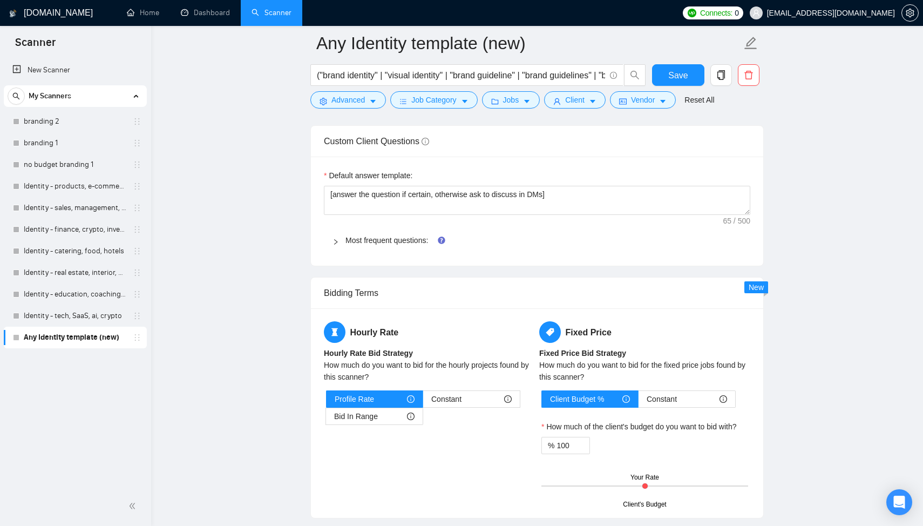
scroll to position [1980, 0]
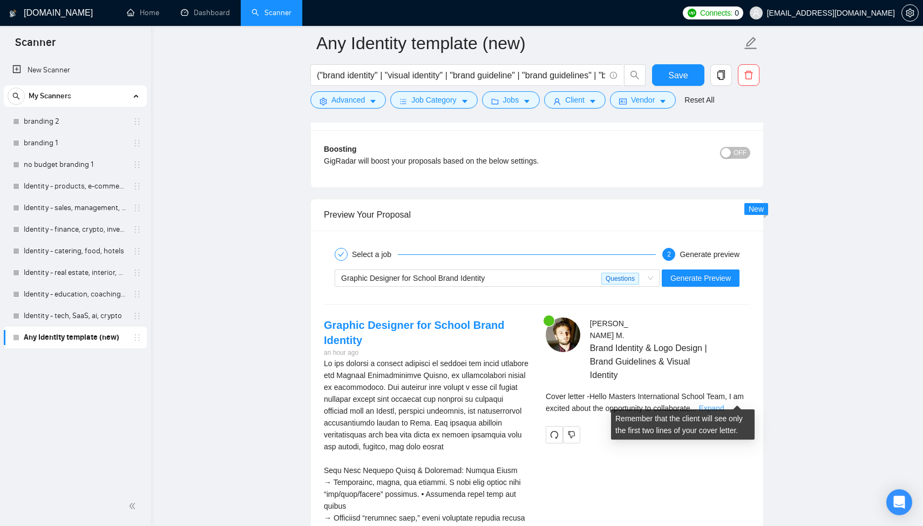
click at [724, 404] on link "Expand" at bounding box center [711, 408] width 25 height 9
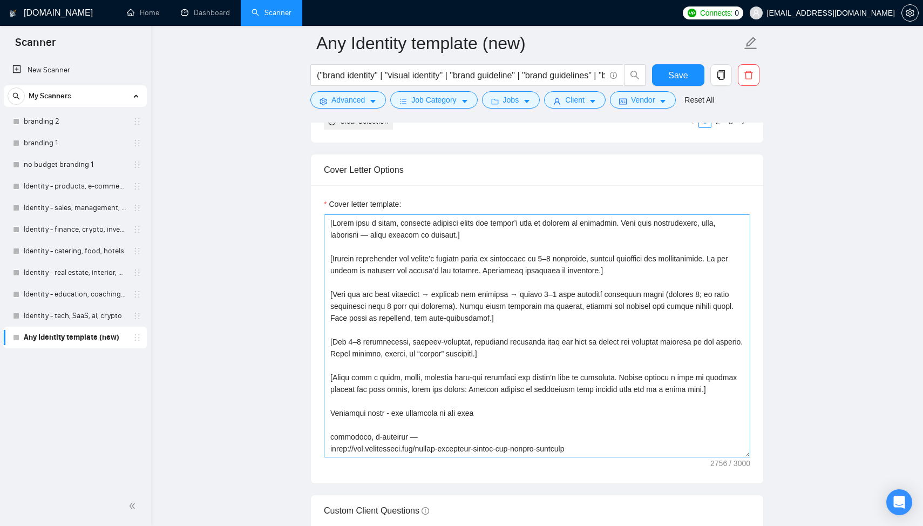
scroll to position [1167, 0]
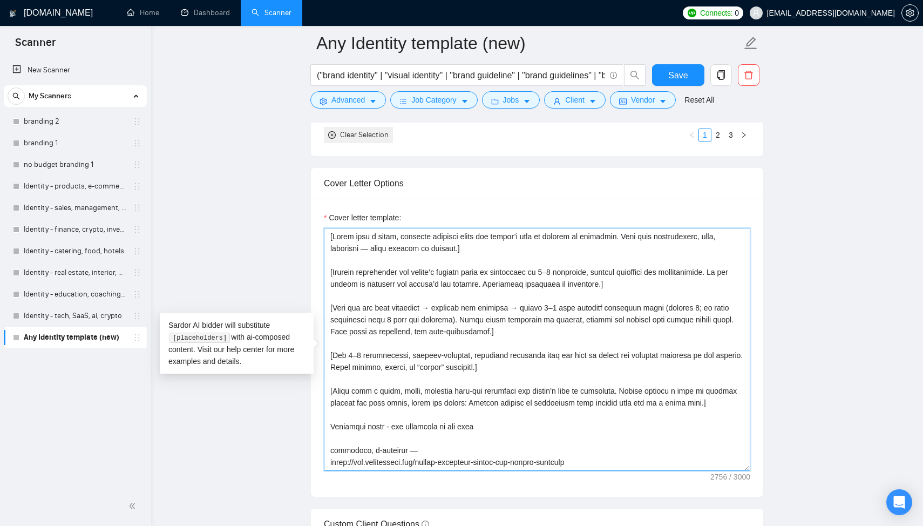
drag, startPoint x: 457, startPoint y: 251, endPoint x: 376, endPoint y: 254, distance: 81.6
click at [375, 254] on textarea "Cover letter template:" at bounding box center [537, 349] width 427 height 243
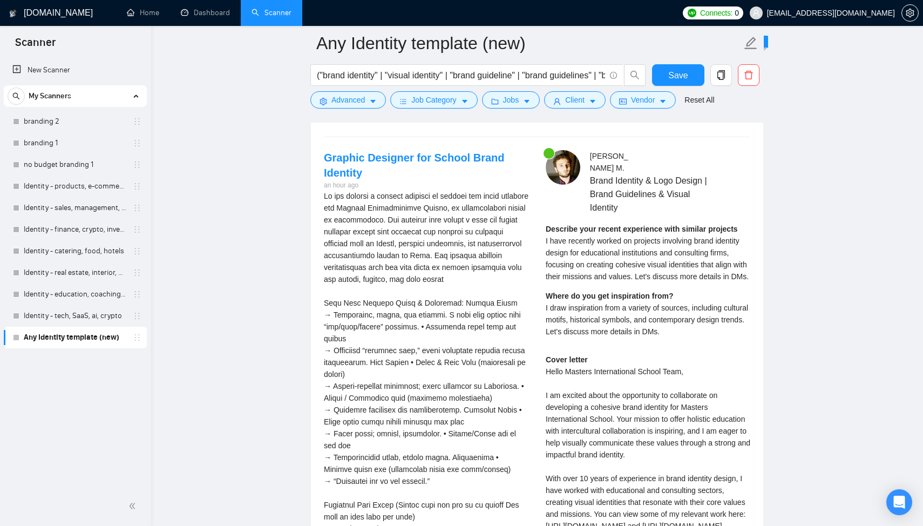
scroll to position [2149, 0]
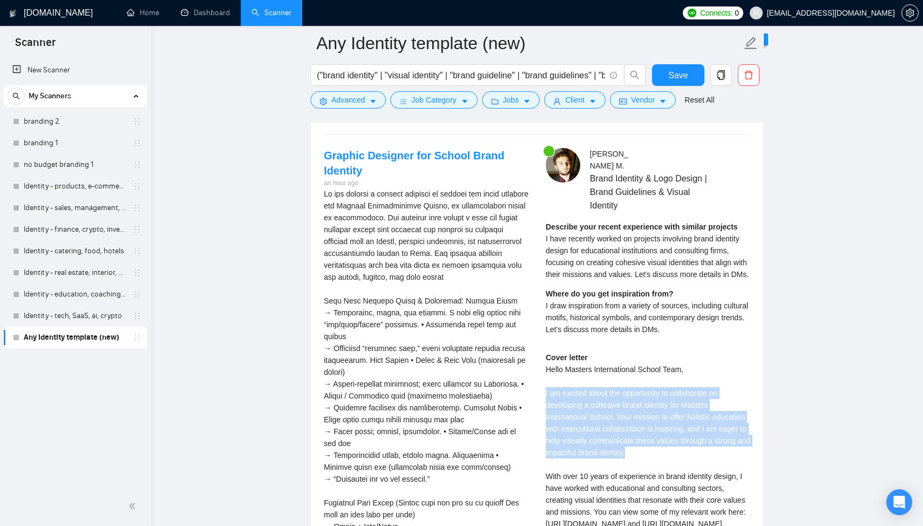
drag, startPoint x: 546, startPoint y: 395, endPoint x: 709, endPoint y: 455, distance: 173.0
click at [709, 455] on div "Cover letter" at bounding box center [648, 505] width 205 height 309
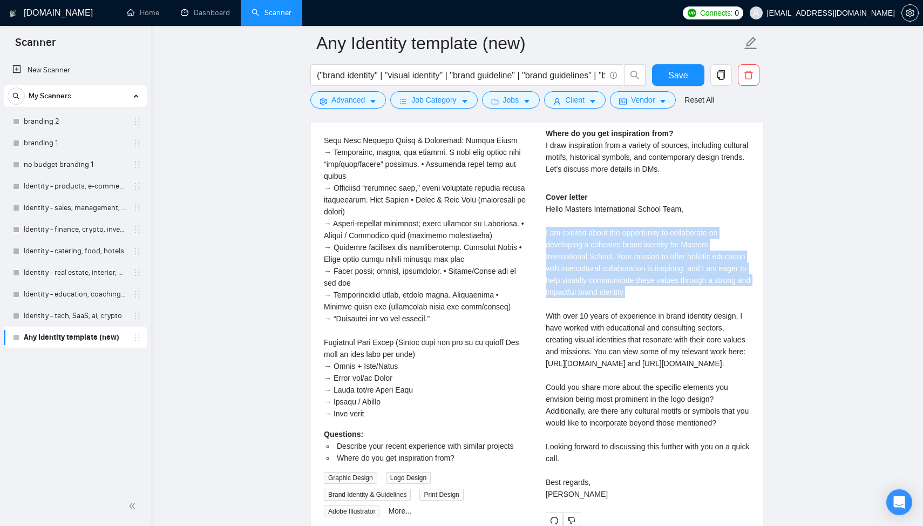
scroll to position [2310, 0]
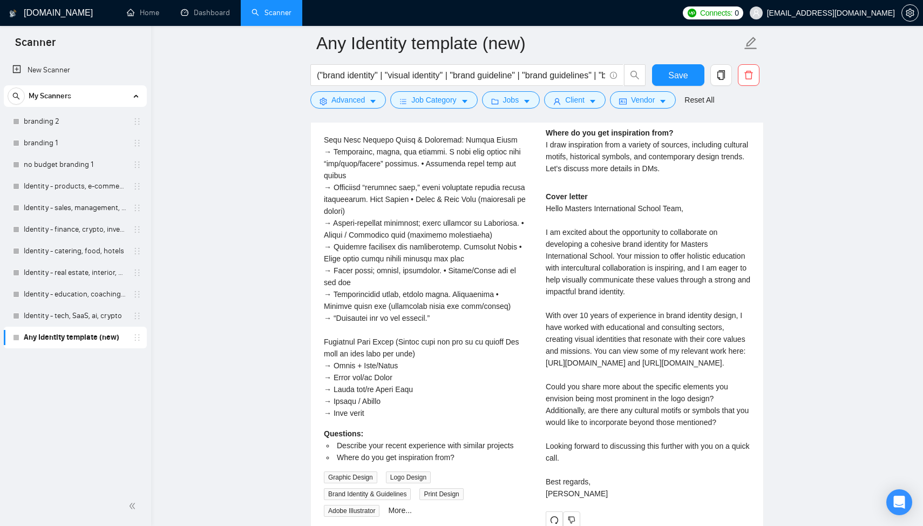
click at [657, 308] on div "Cover letter" at bounding box center [648, 345] width 205 height 309
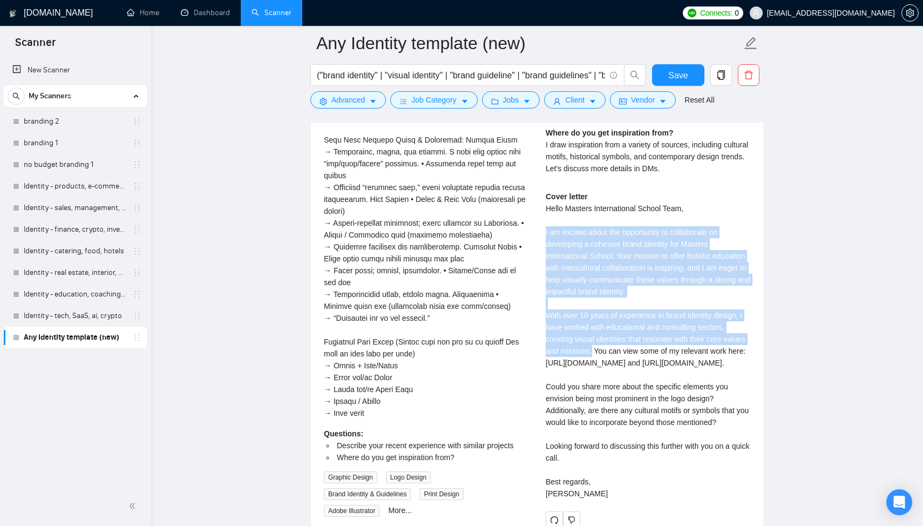
drag, startPoint x: 618, startPoint y: 354, endPoint x: 545, endPoint y: 235, distance: 138.9
click at [545, 236] on div "Artur M . Brand Identity & Logo Design | Brand Guidelines & Visual Identity Des…" at bounding box center [648, 258] width 222 height 542
copy div "I am excited about the opportunity to collaborate on developing a cohesive bran…"
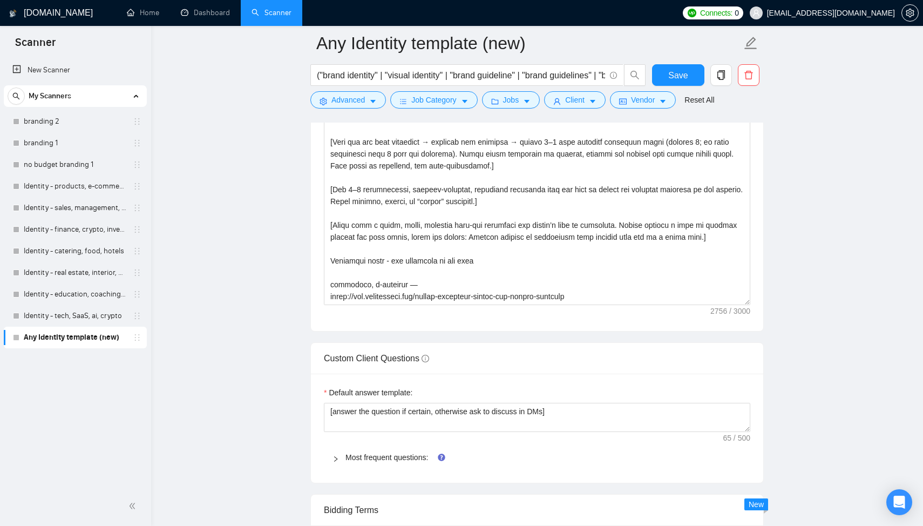
scroll to position [1331, 0]
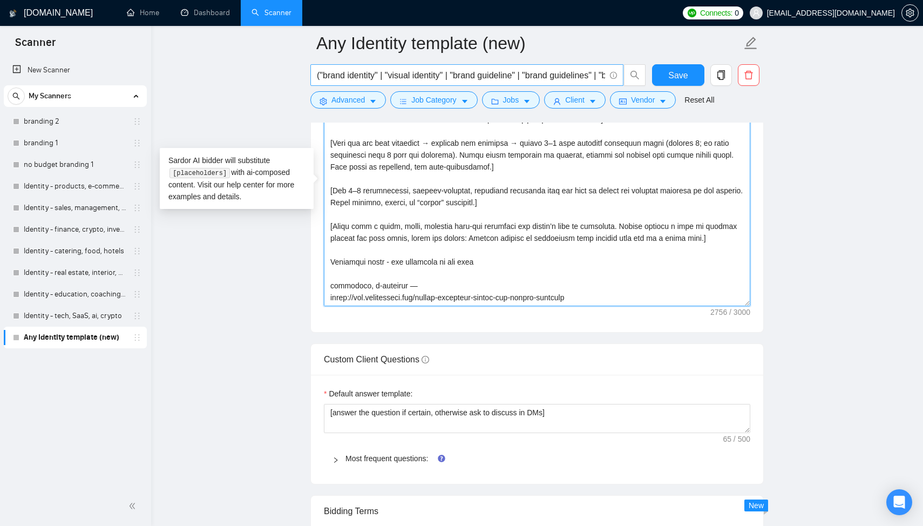
drag, startPoint x: 720, startPoint y: 239, endPoint x: 339, endPoint y: 75, distance: 415.3
click at [339, 75] on div "Any Identity template (new) ("brand identity" | "visual identity" | "brand guid…" at bounding box center [537, 418] width 454 height 3412
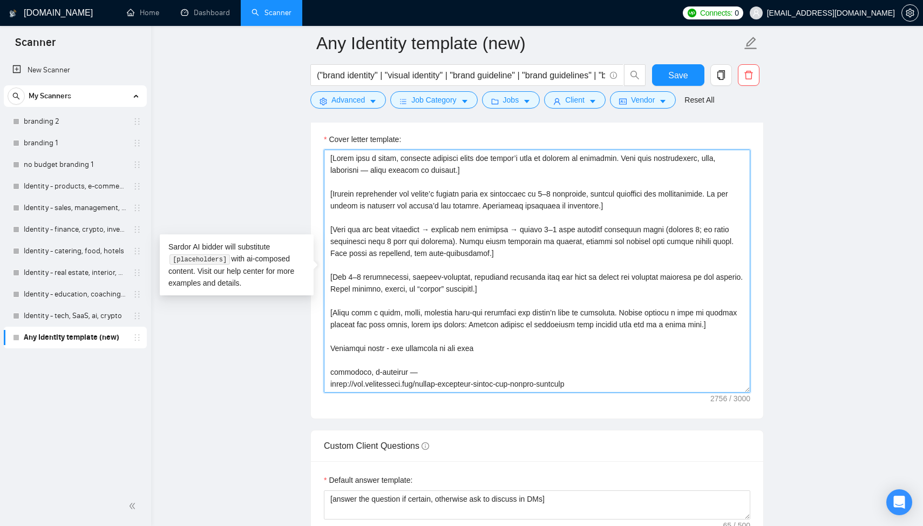
scroll to position [1240, 0]
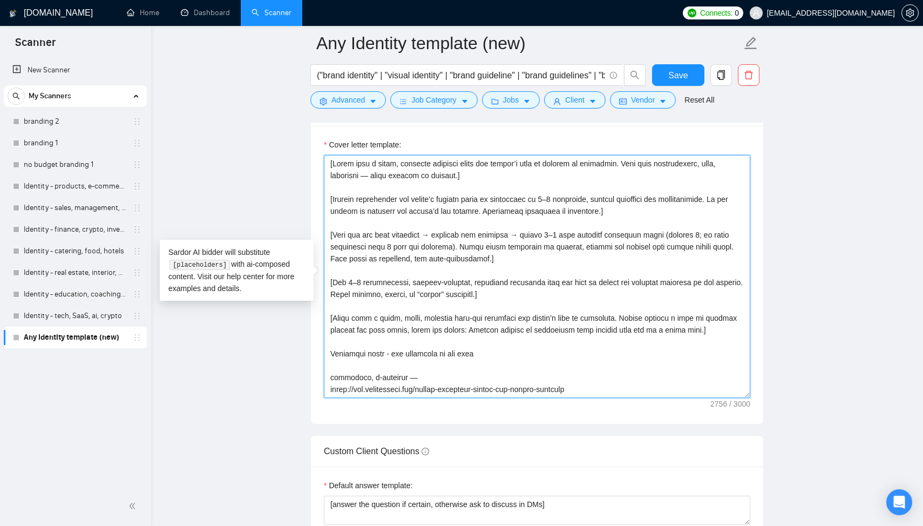
click at [366, 189] on textarea "Cover letter template:" at bounding box center [537, 276] width 427 height 243
drag, startPoint x: 730, startPoint y: 337, endPoint x: 316, endPoint y: 152, distance: 453.9
click at [316, 152] on div "Cover letter template:" at bounding box center [537, 275] width 452 height 298
paste textarea ". Do not use long or cliché openings like “I am excited about the opportunity” …"
type textarea "[Start with a short, friendly greeting using the client’s name or company if av…"
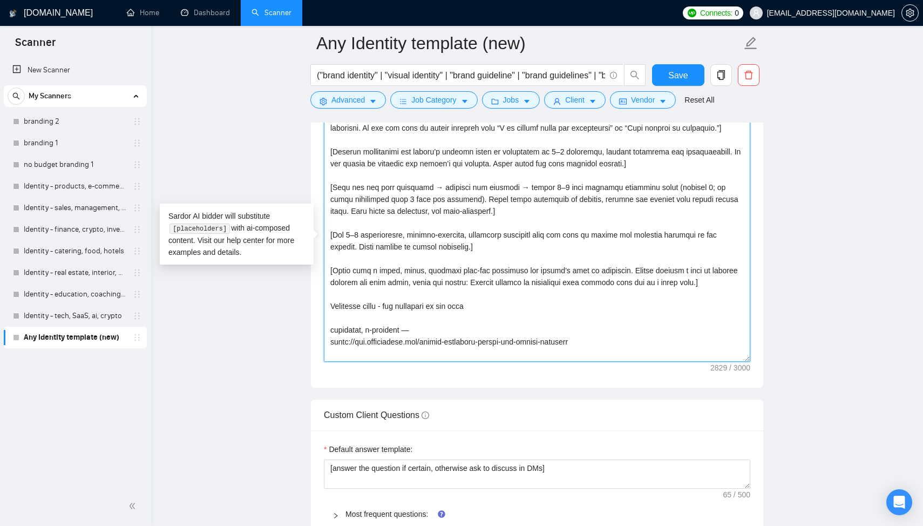
scroll to position [1281, 0]
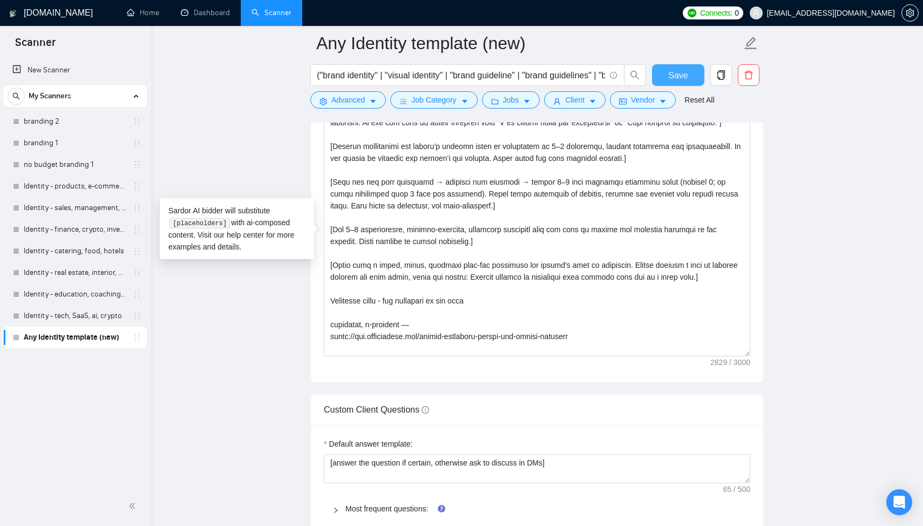
click at [684, 72] on span "Save" at bounding box center [677, 75] width 19 height 13
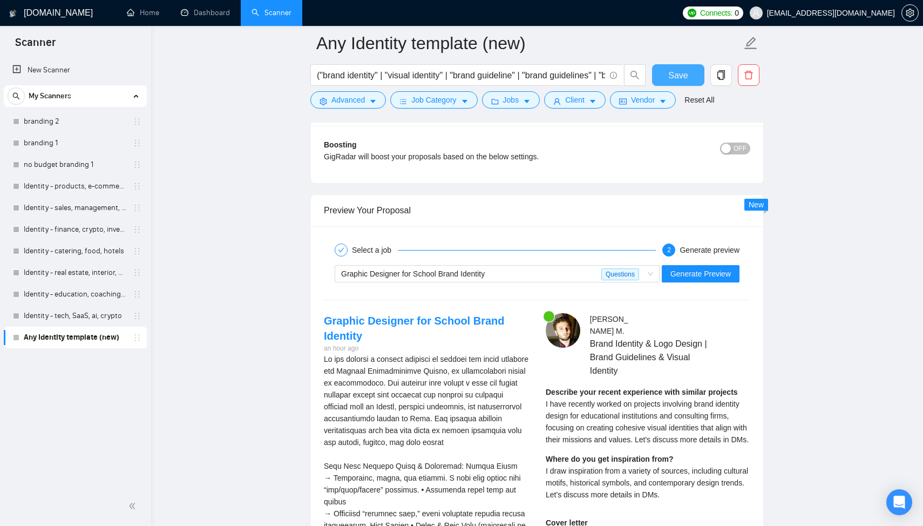
scroll to position [2016, 0]
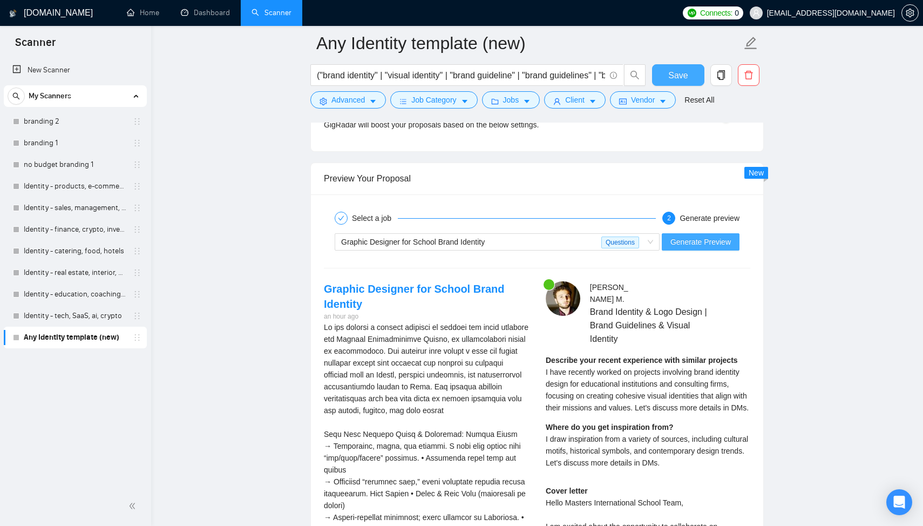
click at [702, 245] on span "Generate Preview" at bounding box center [701, 242] width 60 height 12
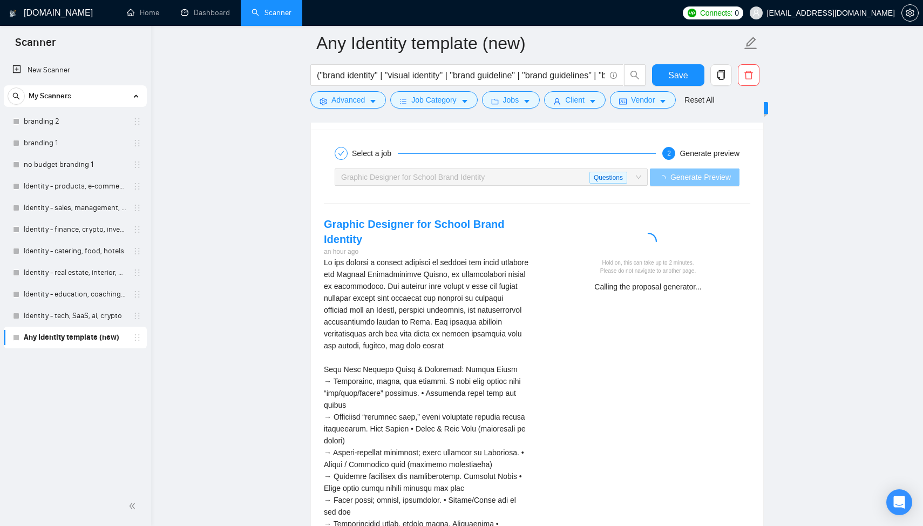
scroll to position [2085, 0]
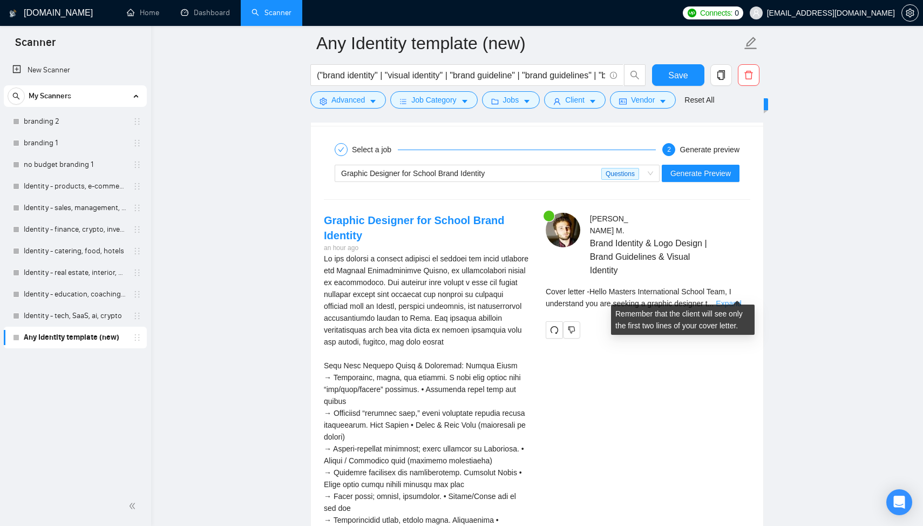
click at [741, 299] on link "Expand" at bounding box center [728, 303] width 25 height 9
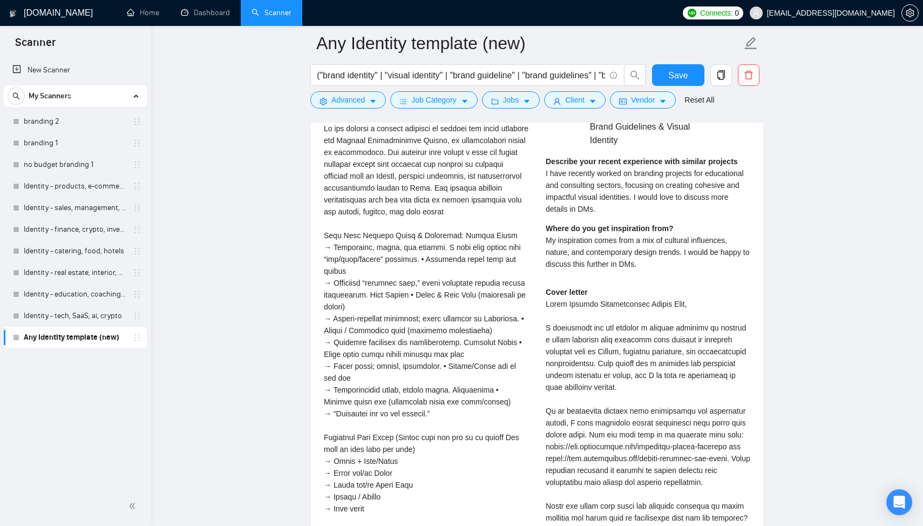
scroll to position [2217, 0]
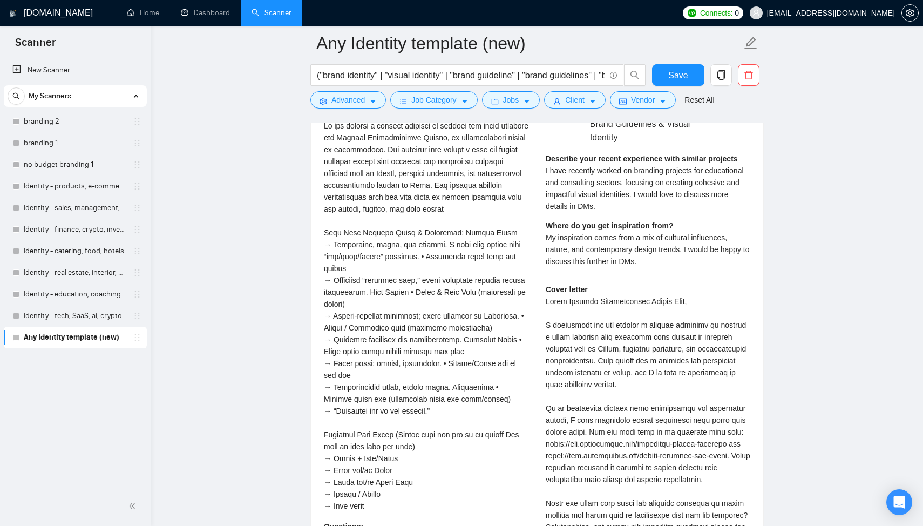
click at [742, 290] on div "Cover letter" at bounding box center [648, 449] width 205 height 333
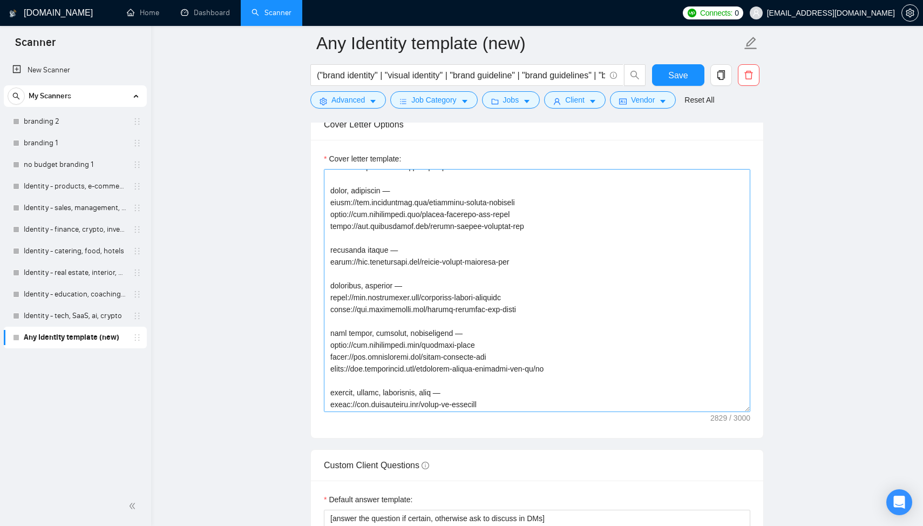
scroll to position [0, 0]
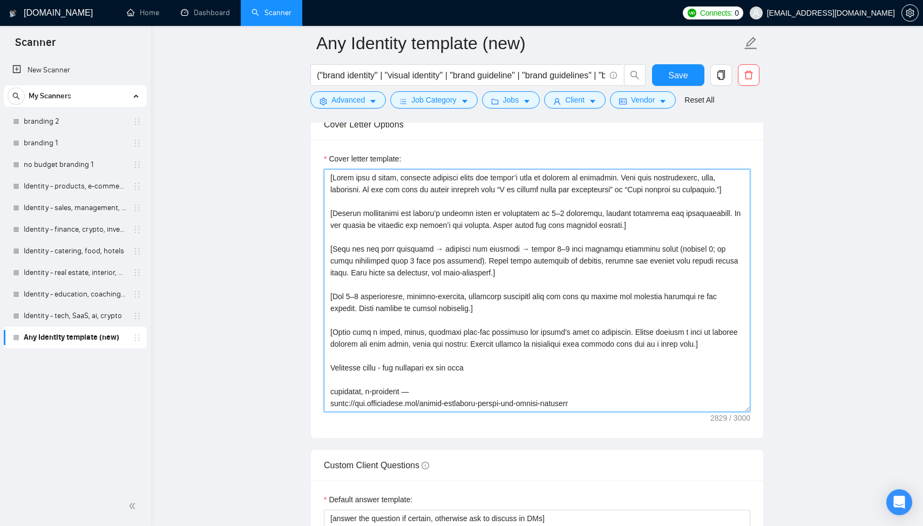
click at [427, 246] on textarea "Cover letter template:" at bounding box center [537, 290] width 427 height 243
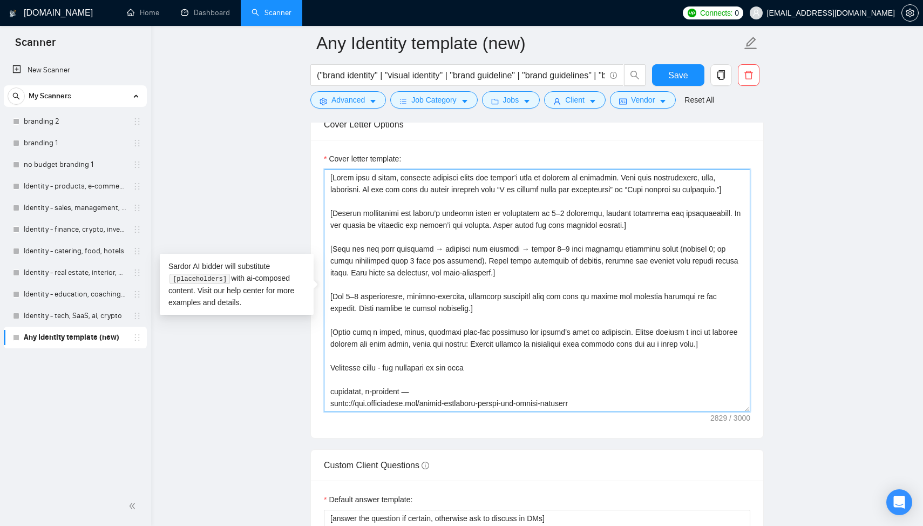
drag, startPoint x: 329, startPoint y: 212, endPoint x: 666, endPoint y: 223, distance: 337.1
click at [666, 223] on textarea "Cover letter template:" at bounding box center [537, 290] width 427 height 243
click at [438, 219] on textarea "Cover letter template:" at bounding box center [537, 290] width 427 height 243
drag, startPoint x: 682, startPoint y: 224, endPoint x: 283, endPoint y: 212, distance: 399.2
click at [283, 212] on main "Any Identity template (new) ("brand identity" | "visual identity" | "brand guid…" at bounding box center [537, 536] width 738 height 3436
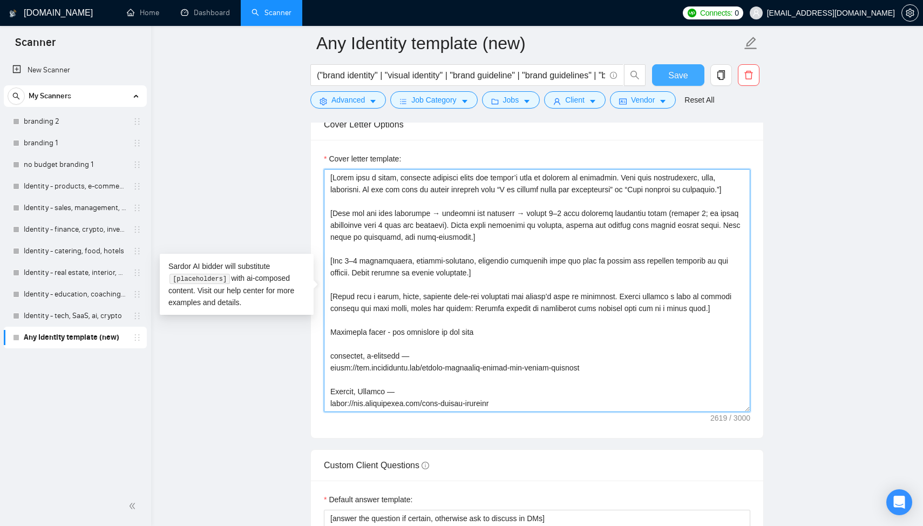
type textarea "[Start with a short, friendly greeting using the client’s name or company if av…"
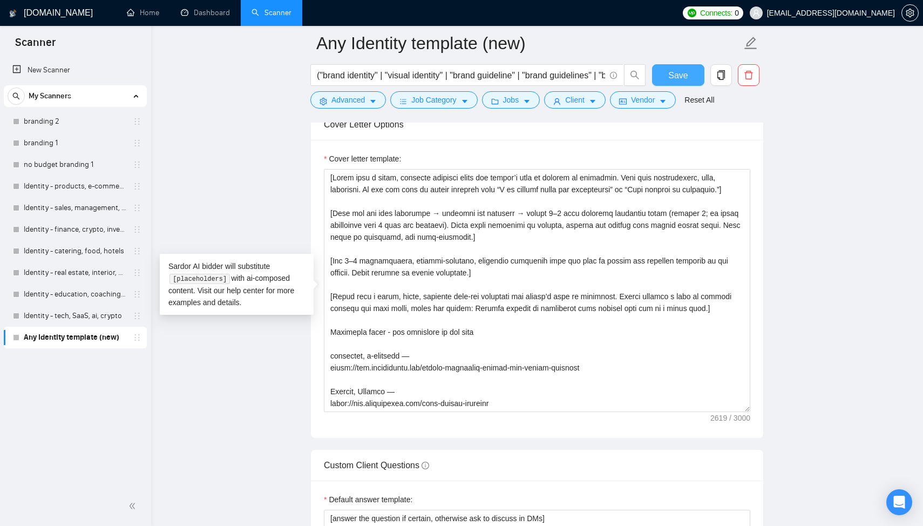
click at [683, 81] on span "Save" at bounding box center [677, 75] width 19 height 13
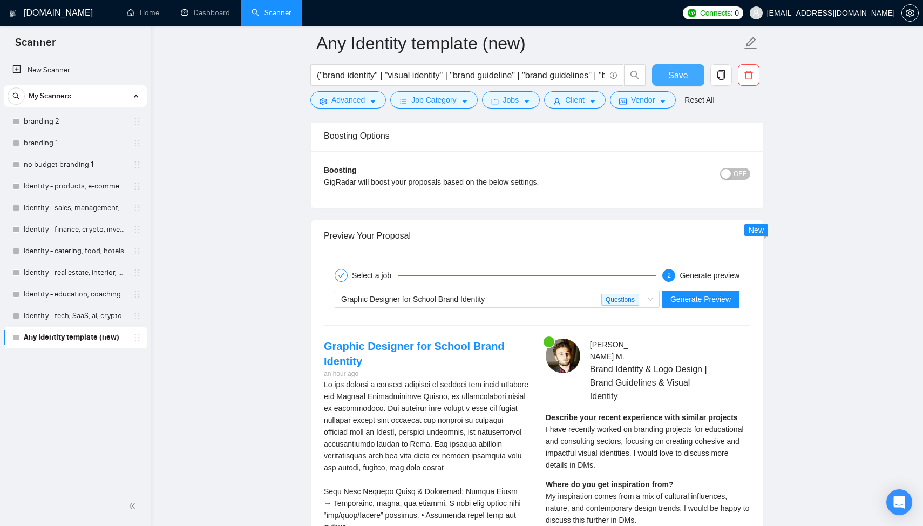
scroll to position [2015, 0]
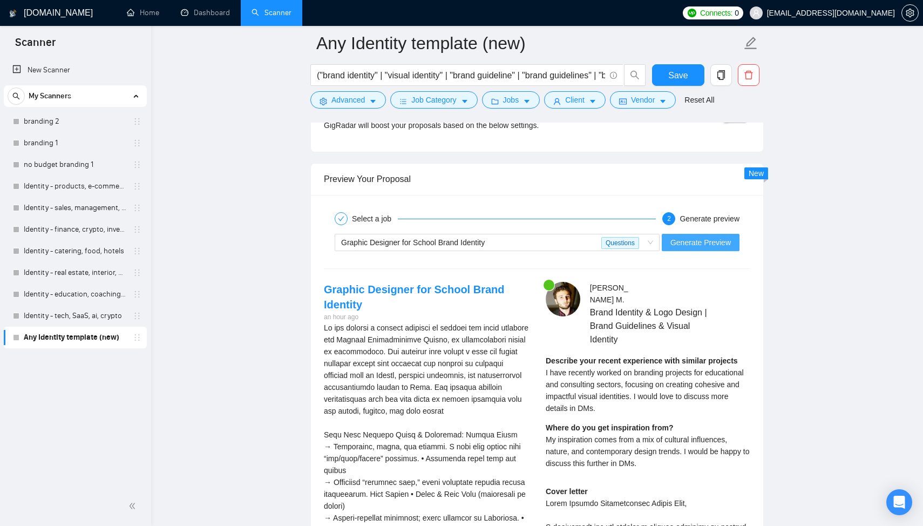
click at [714, 242] on span "Generate Preview" at bounding box center [701, 242] width 60 height 12
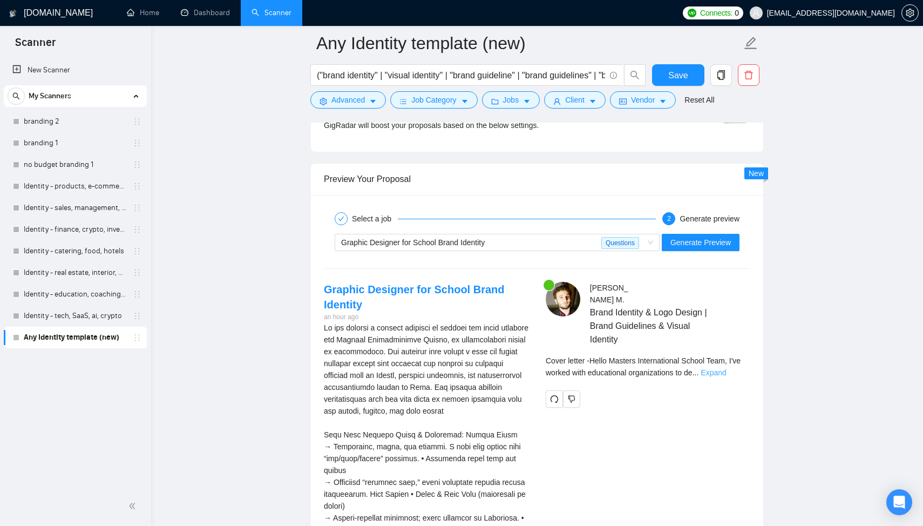
click at [726, 368] on link "Expand" at bounding box center [713, 372] width 25 height 9
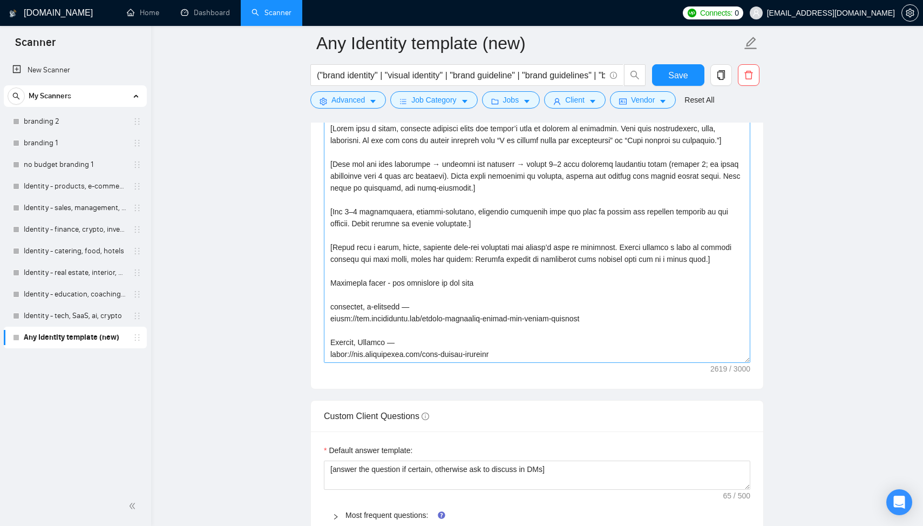
scroll to position [1159, 0]
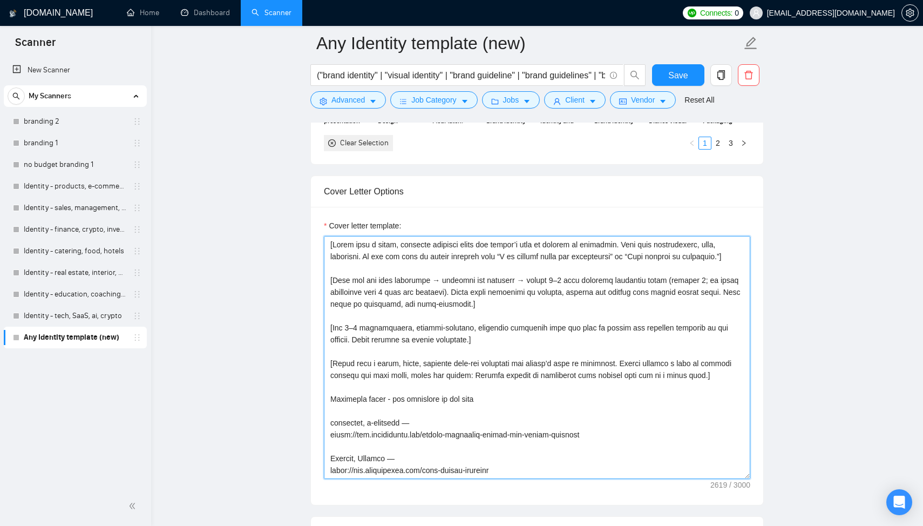
click at [738, 261] on textarea "Cover letter template:" at bounding box center [537, 357] width 427 height 243
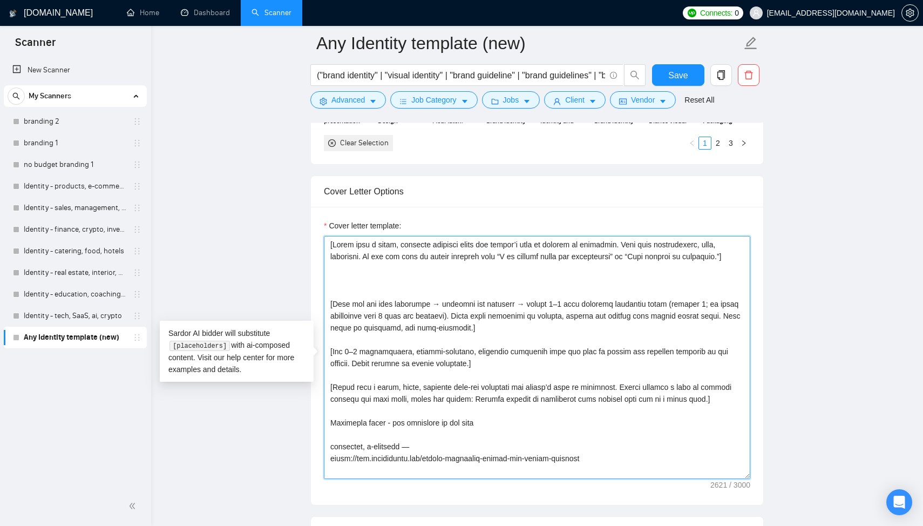
paste textarea "[Show that you’ve read and understood the project by making 1 concise observati…"
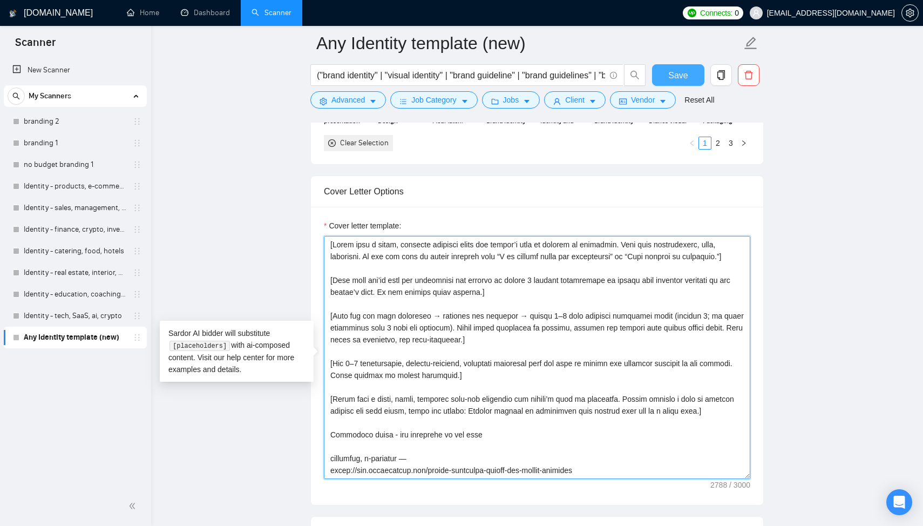
type textarea "[Start with a short, friendly greeting using the client’s name or company if av…"
click at [687, 80] on span "Save" at bounding box center [677, 75] width 19 height 13
drag, startPoint x: 725, startPoint y: 411, endPoint x: 279, endPoint y: 209, distance: 490.0
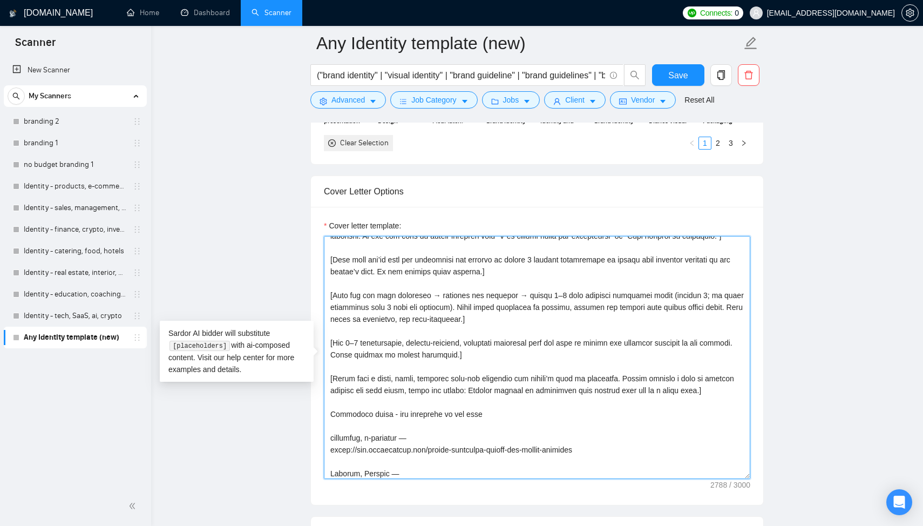
click at [509, 332] on textarea "Cover letter template:" at bounding box center [537, 357] width 427 height 243
click at [511, 320] on textarea "Cover letter template:" at bounding box center [537, 357] width 427 height 243
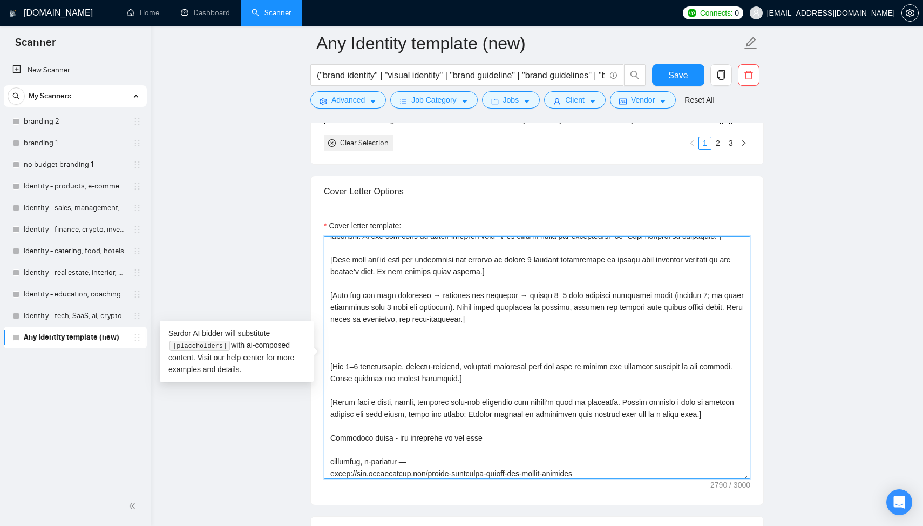
paste textarea
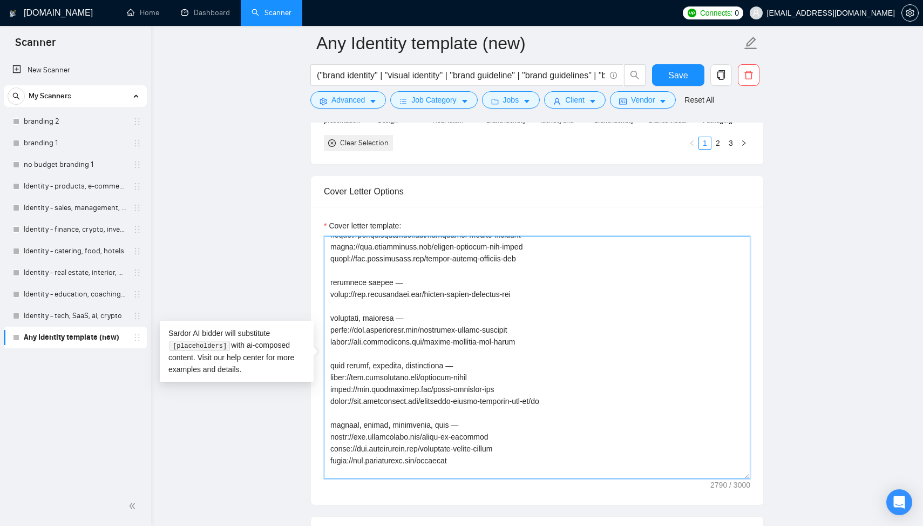
scroll to position [0, 0]
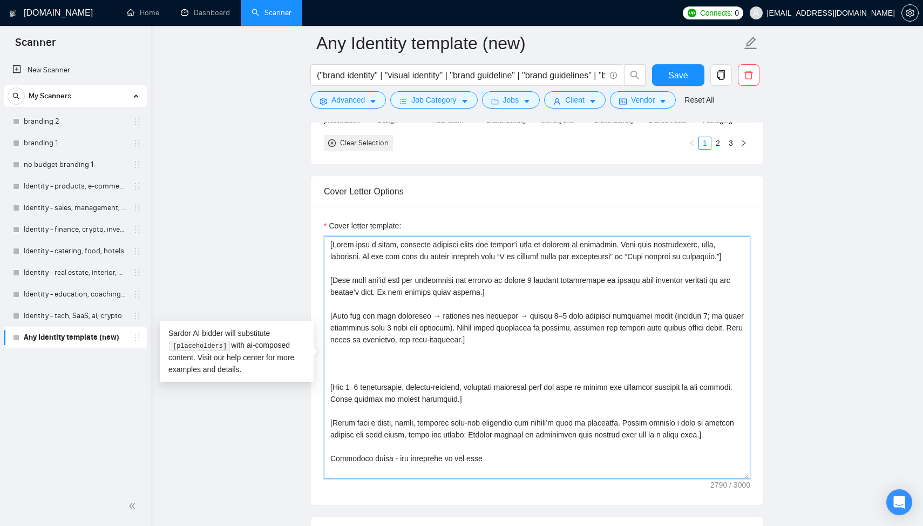
click at [486, 357] on textarea "Cover letter template:" at bounding box center [537, 357] width 427 height 243
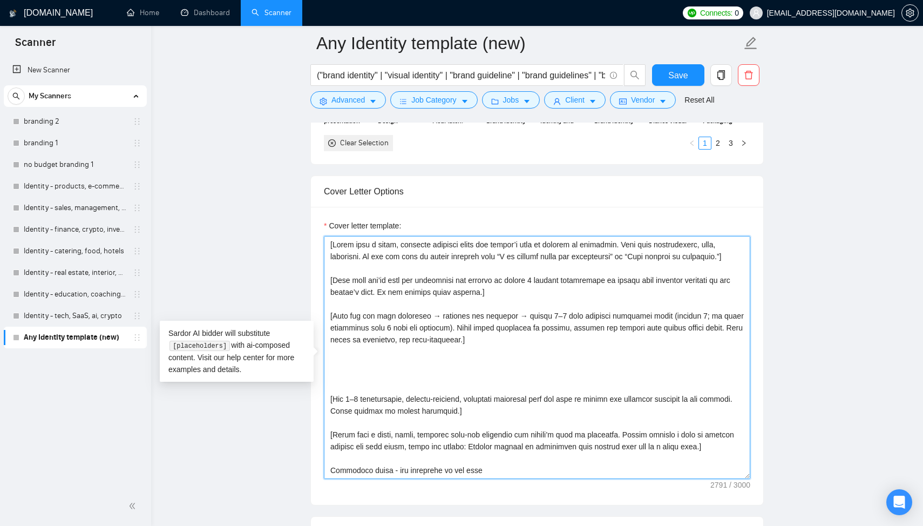
paste textarea
click at [378, 288] on textarea "Cover letter template:" at bounding box center [537, 357] width 427 height 243
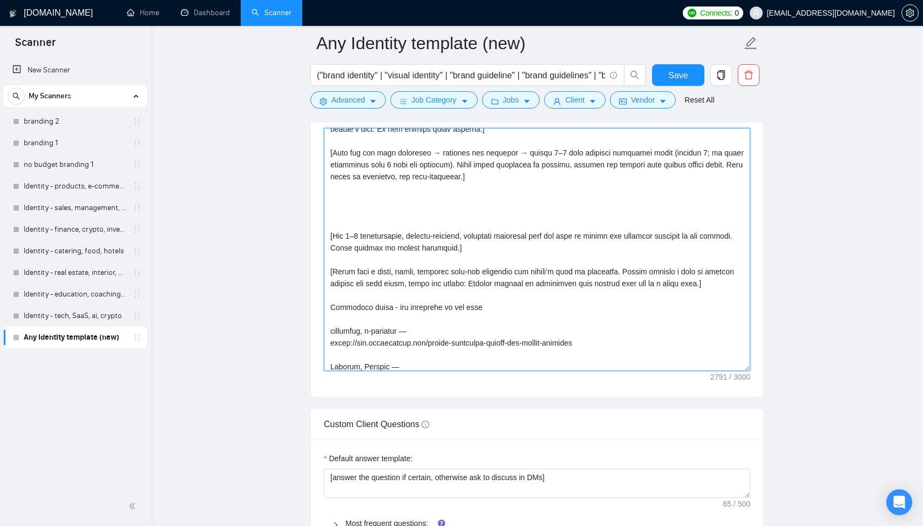
scroll to position [50, 0]
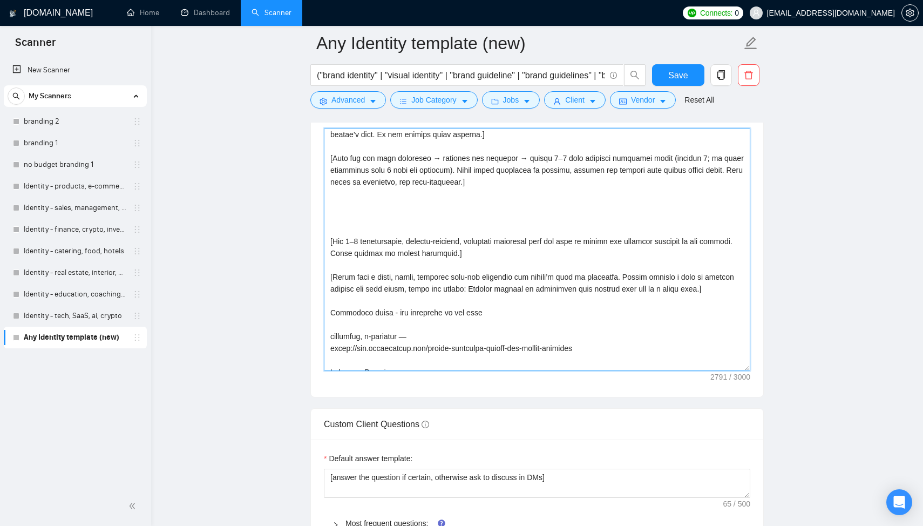
drag, startPoint x: 387, startPoint y: 315, endPoint x: 465, endPoint y: 315, distance: 78.3
click at [465, 315] on textarea "Cover letter template:" at bounding box center [537, 249] width 427 height 243
click at [435, 316] on textarea "Cover letter template:" at bounding box center [537, 249] width 427 height 243
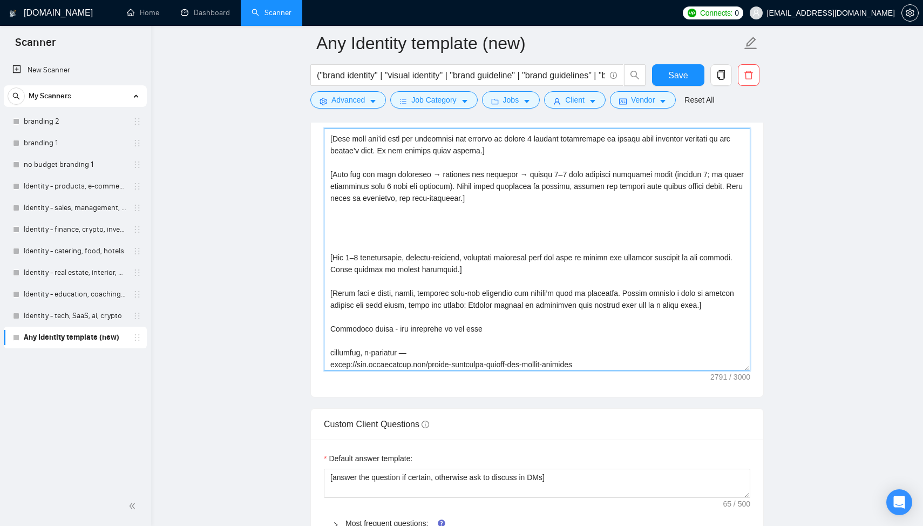
click at [616, 293] on textarea "Cover letter template:" at bounding box center [537, 249] width 427 height 243
click at [474, 306] on textarea "Cover letter template:" at bounding box center [537, 249] width 427 height 243
drag, startPoint x: 411, startPoint y: 308, endPoint x: 702, endPoint y: 308, distance: 291.6
click at [702, 308] on textarea "Cover letter template:" at bounding box center [537, 249] width 427 height 243
click at [351, 224] on textarea "Cover letter template:" at bounding box center [537, 249] width 427 height 243
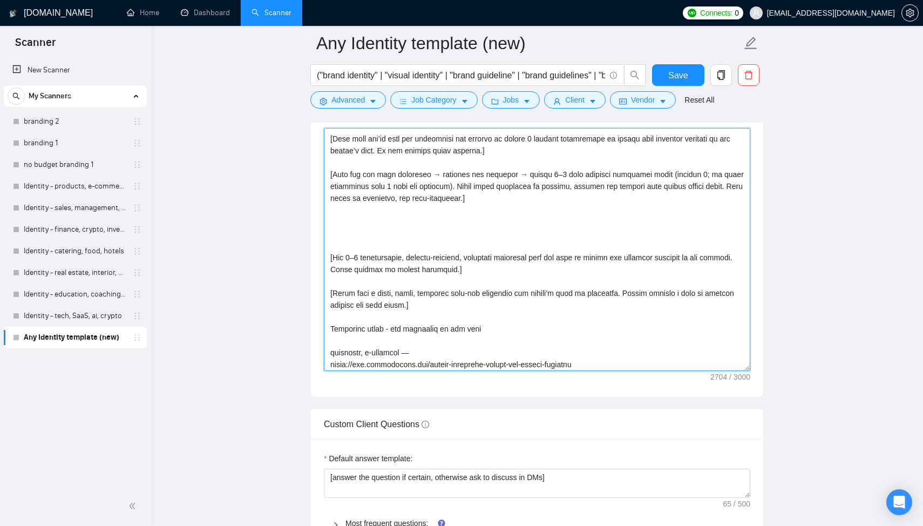
paste textarea "[If no clearly relevant portfolio cases exist, or if the industry is unclear, i…"
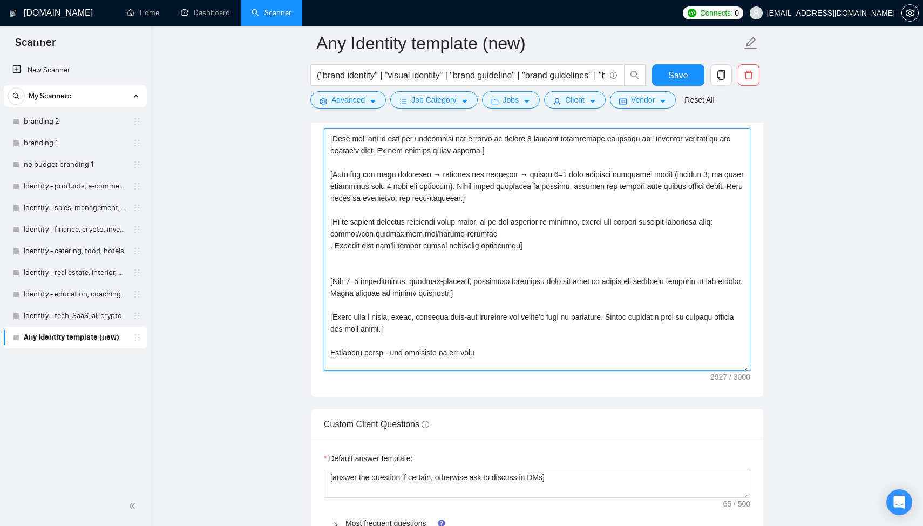
click at [330, 248] on textarea "Cover letter template:" at bounding box center [537, 249] width 427 height 243
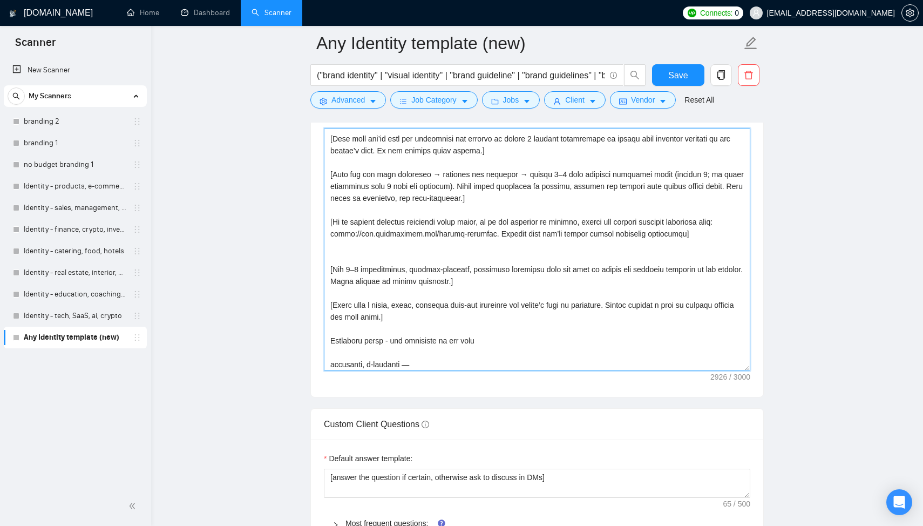
click at [461, 261] on textarea "Cover letter template:" at bounding box center [537, 249] width 427 height 243
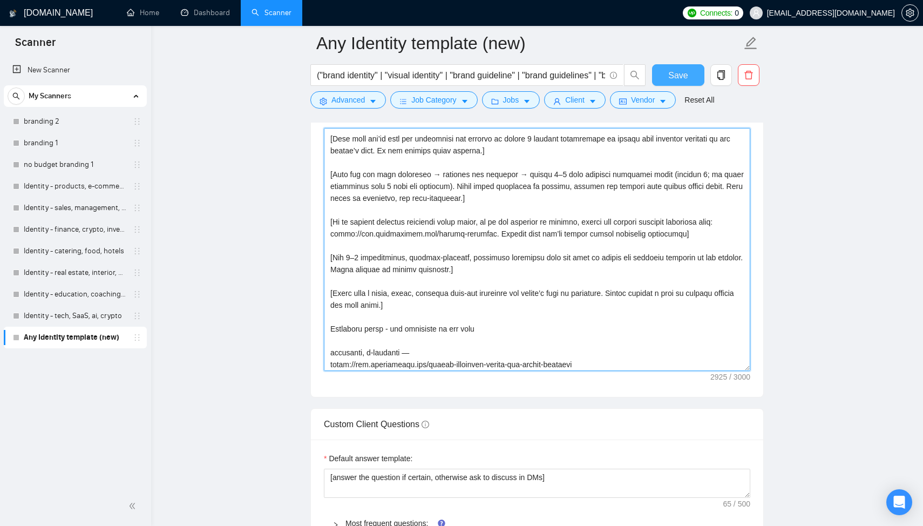
type textarea "[Lorem ipsu d sitam, consecte adipisci elits doe tempor’i utla et dolorem al en…"
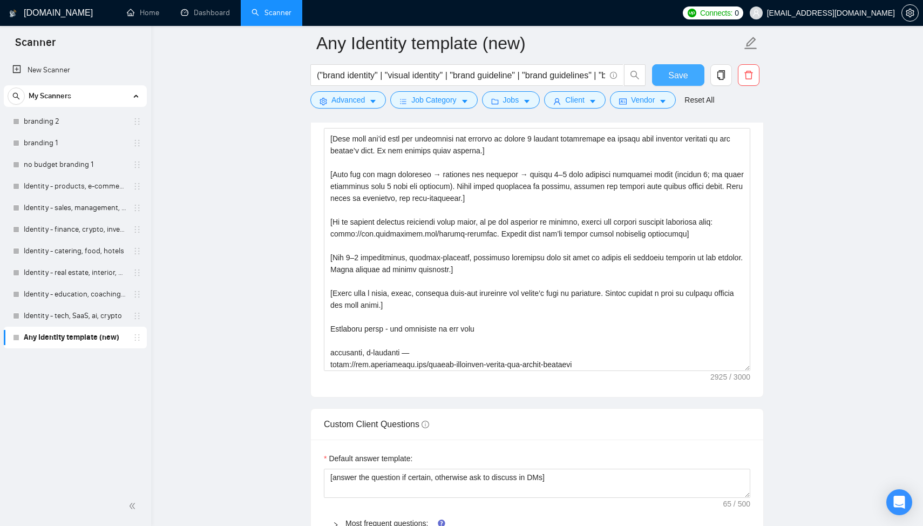
click at [680, 76] on span "Save" at bounding box center [677, 75] width 19 height 13
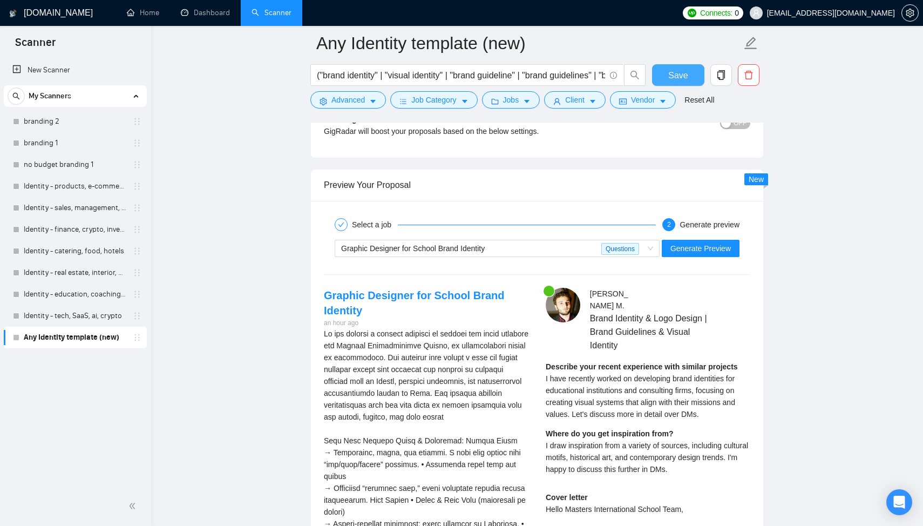
scroll to position [1994, 0]
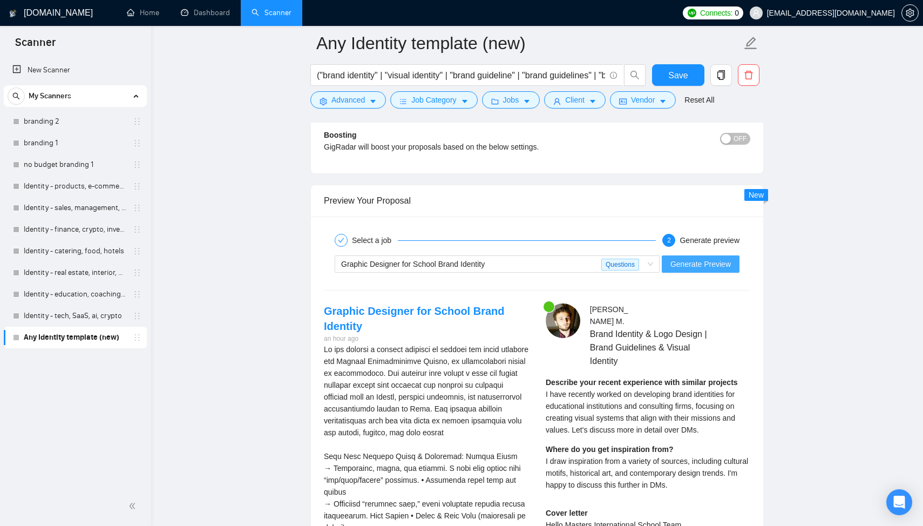
click at [700, 266] on span "Generate Preview" at bounding box center [701, 264] width 60 height 12
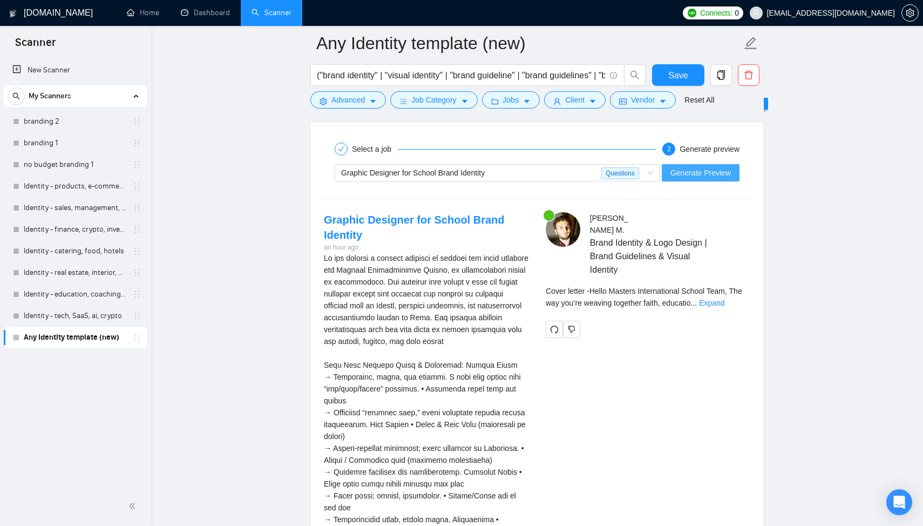
scroll to position [2092, 0]
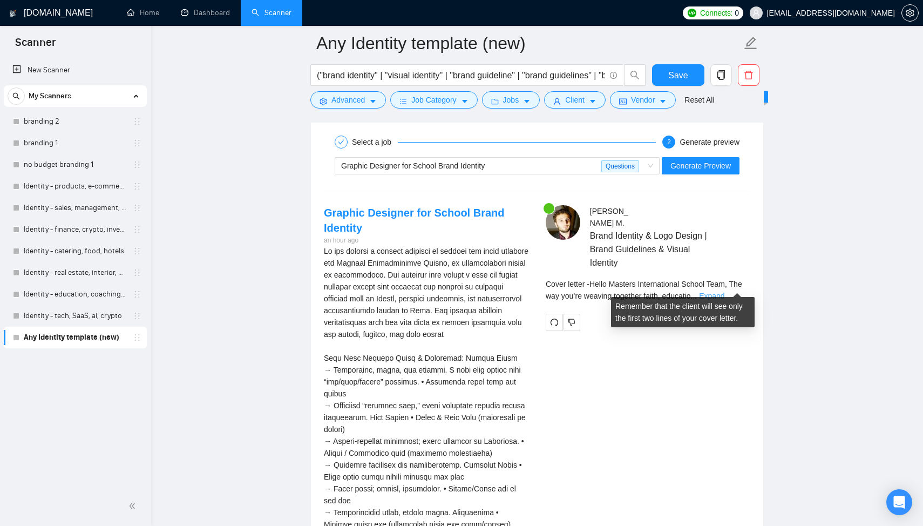
click at [725, 292] on link "Expand" at bounding box center [711, 296] width 25 height 9
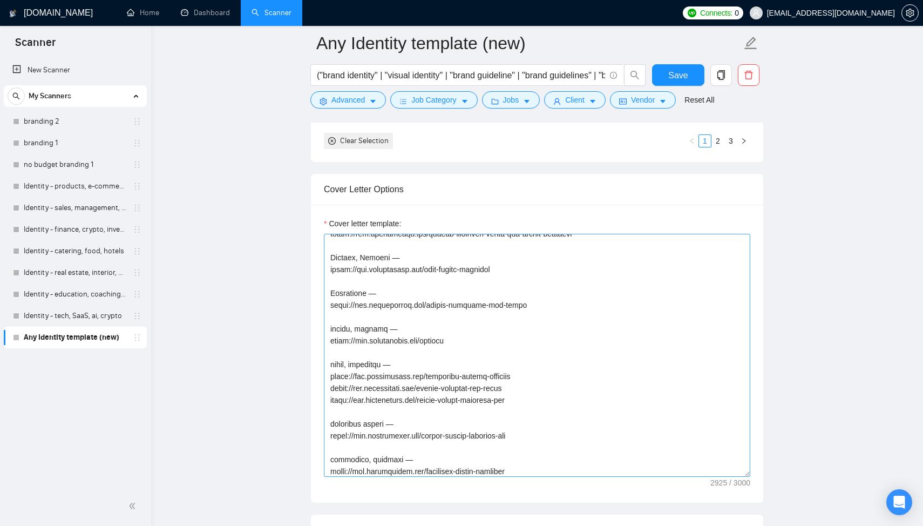
scroll to position [280, 0]
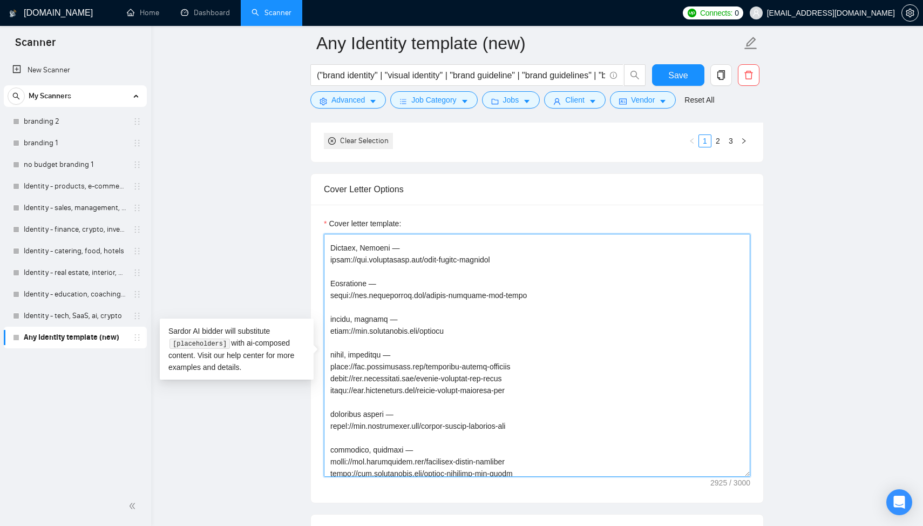
drag, startPoint x: 519, startPoint y: 367, endPoint x: 328, endPoint y: 370, distance: 191.1
click at [328, 370] on textarea "Cover letter template:" at bounding box center [537, 355] width 427 height 243
click at [346, 310] on textarea "Cover letter template:" at bounding box center [537, 355] width 427 height 243
paste textarea "https://www.arturmikhov.art/flexperts-visual-identity"
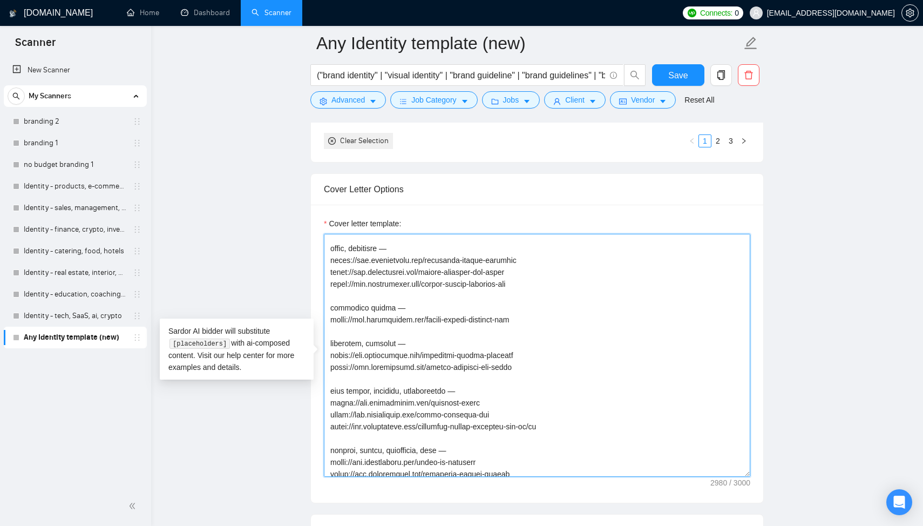
scroll to position [403, 0]
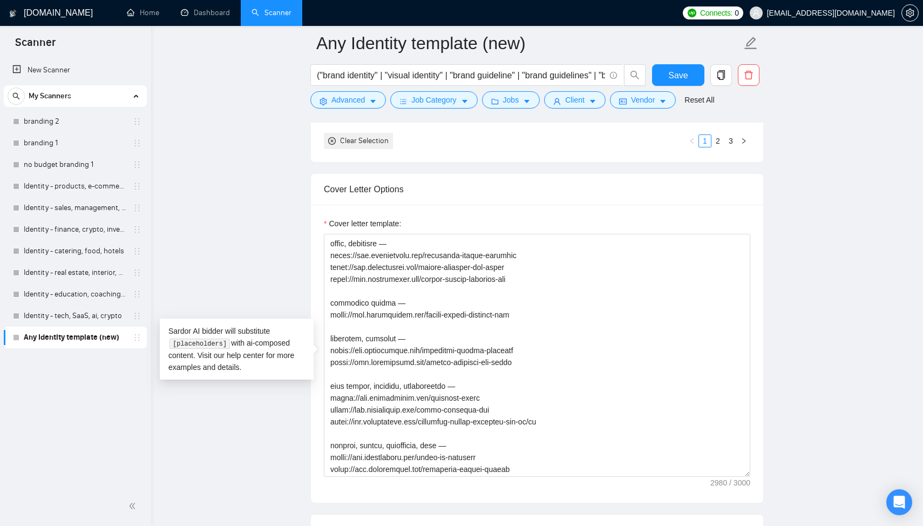
click at [370, 139] on div "Clear Selection" at bounding box center [364, 141] width 49 height 12
drag, startPoint x: 370, startPoint y: 340, endPoint x: 401, endPoint y: 341, distance: 31.3
click at [401, 341] on textarea "Cover letter template:" at bounding box center [537, 355] width 427 height 243
drag, startPoint x: 515, startPoint y: 362, endPoint x: 317, endPoint y: 350, distance: 198.5
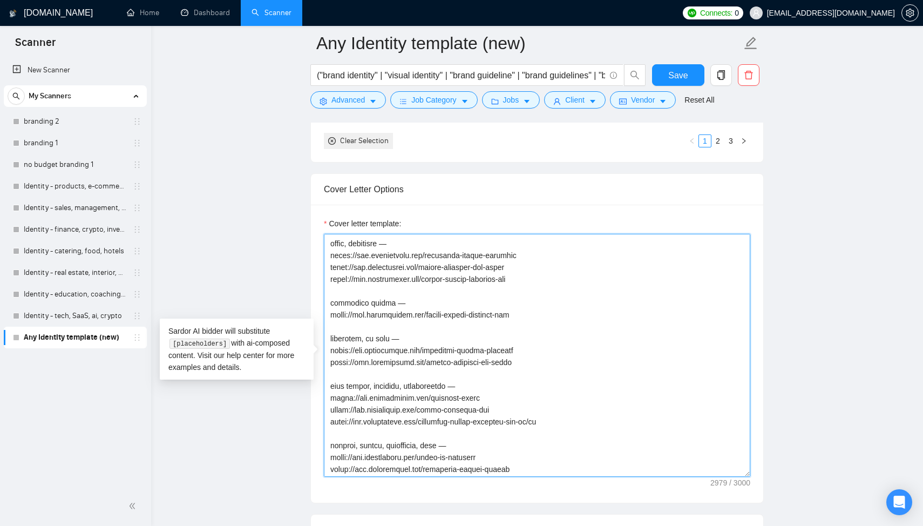
paste textarea "kai-mascot-design"
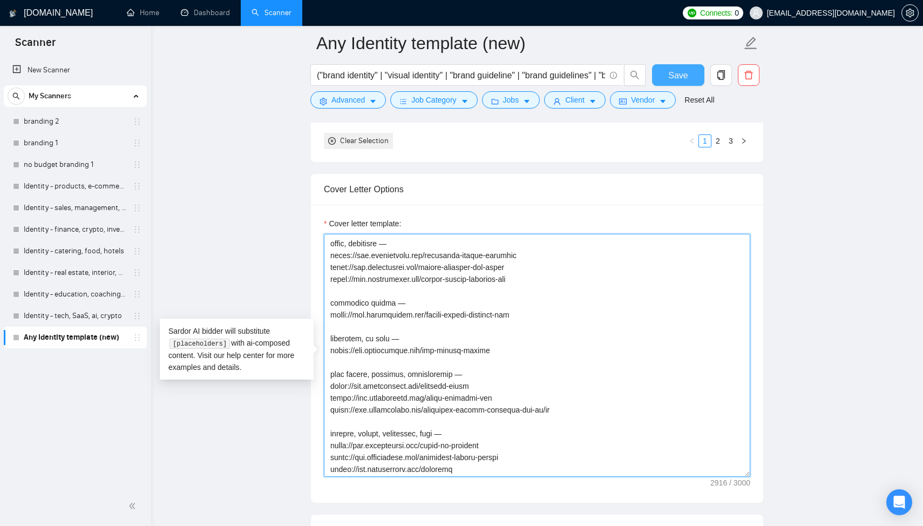
type textarea "[Lorem ipsu d sitam, consecte adipisci elits doe tempor’i utla et dolorem al en…"
click at [682, 75] on span "Save" at bounding box center [677, 75] width 19 height 13
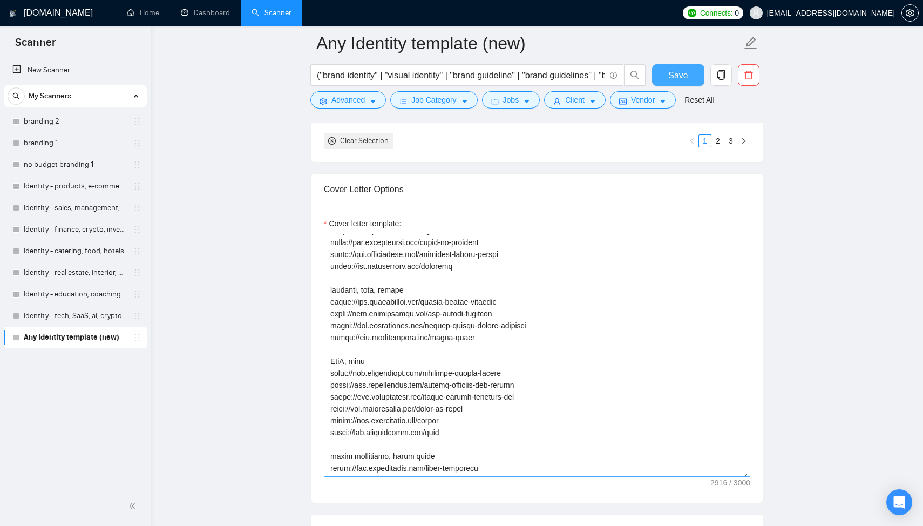
scroll to position [0, 0]
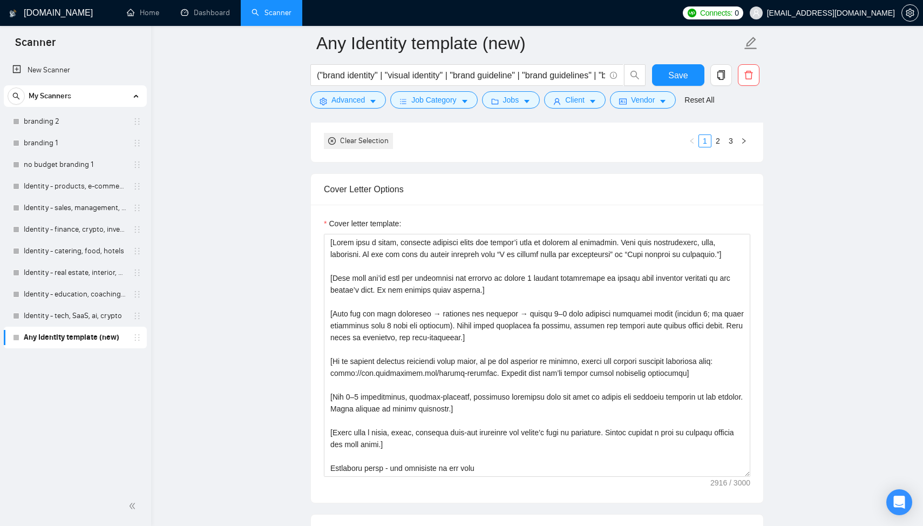
click at [715, 197] on div "Cover Letter Options" at bounding box center [537, 189] width 427 height 31
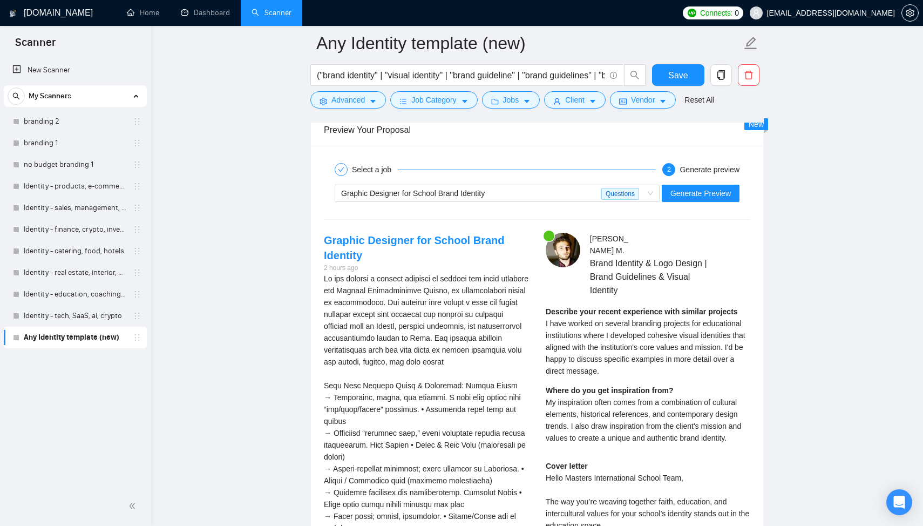
scroll to position [1919, 0]
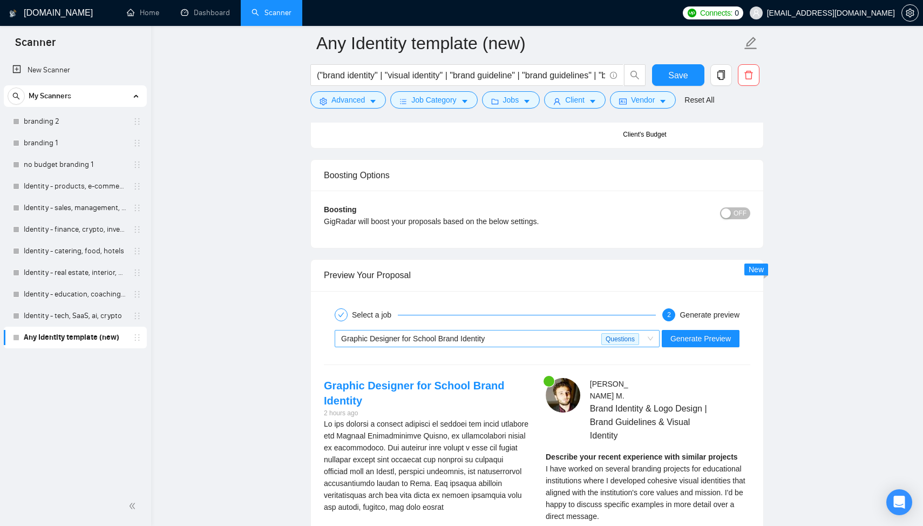
click at [417, 342] on span "Graphic Designer for School Brand Identity" at bounding box center [413, 338] width 144 height 9
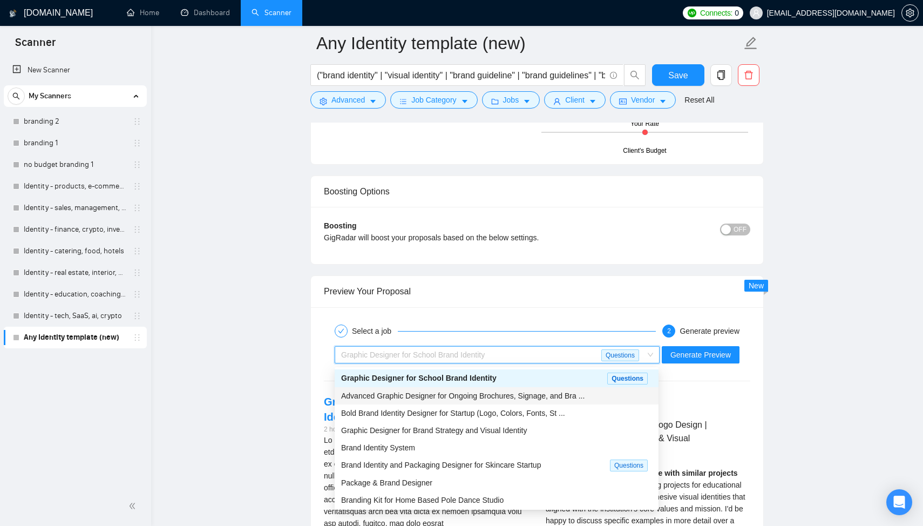
scroll to position [1902, 0]
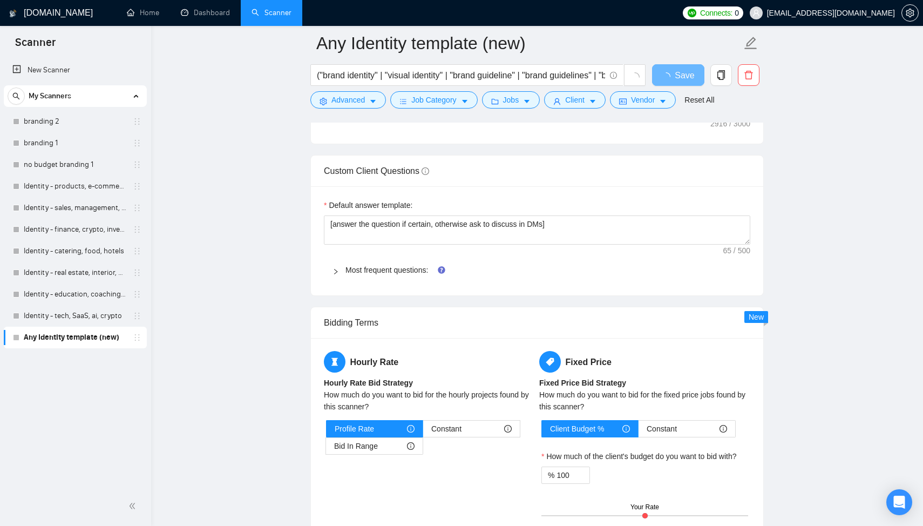
scroll to position [1560, 0]
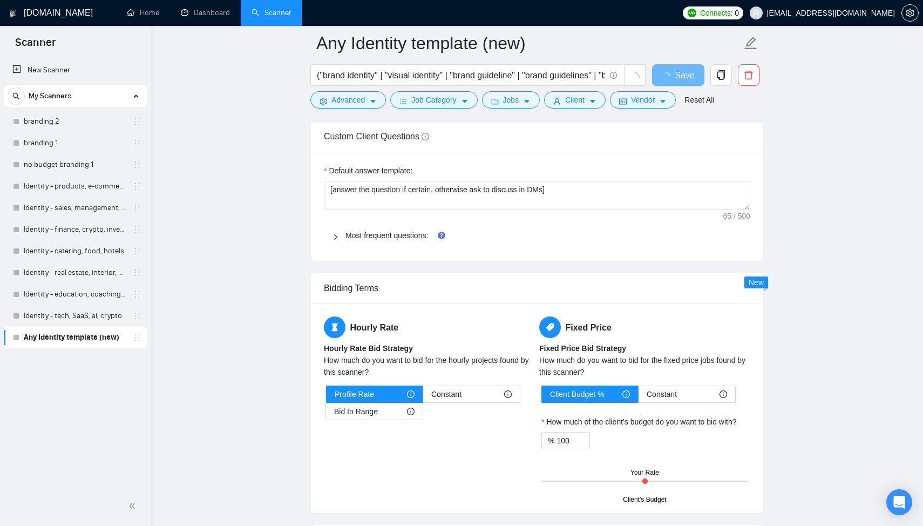
scroll to position [1869, 0]
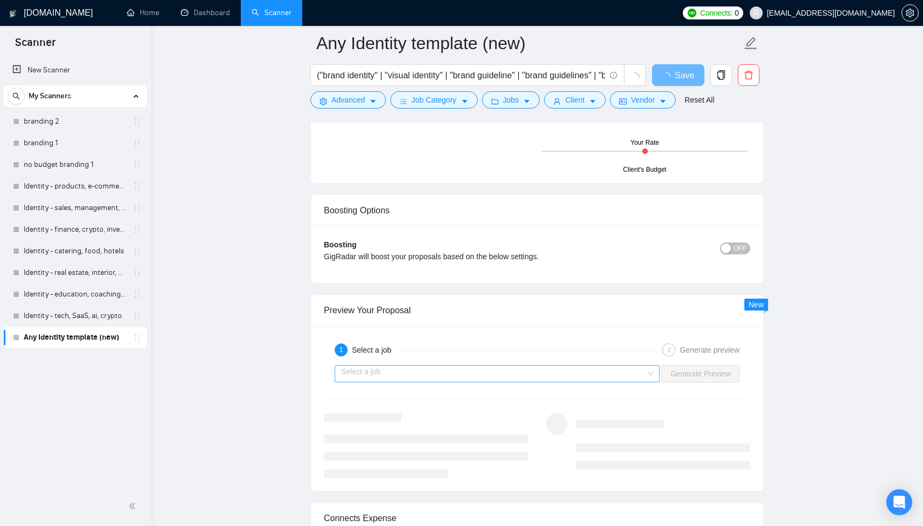
click at [378, 377] on input "search" at bounding box center [493, 374] width 305 height 16
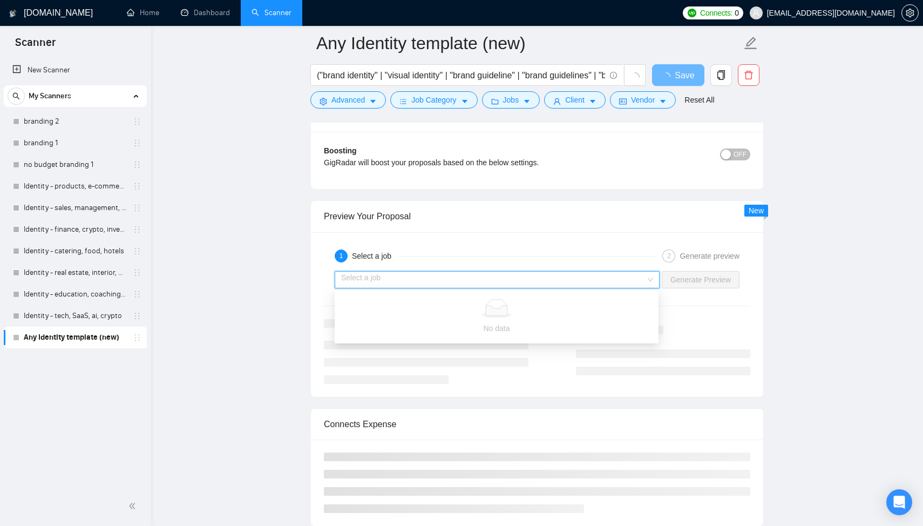
scroll to position [2004, 0]
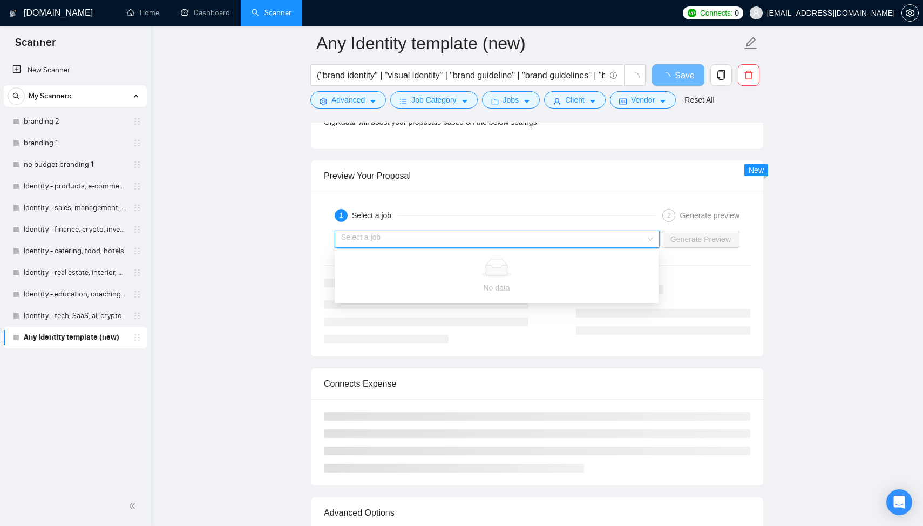
click at [594, 186] on div "Preview Your Proposal" at bounding box center [537, 175] width 427 height 31
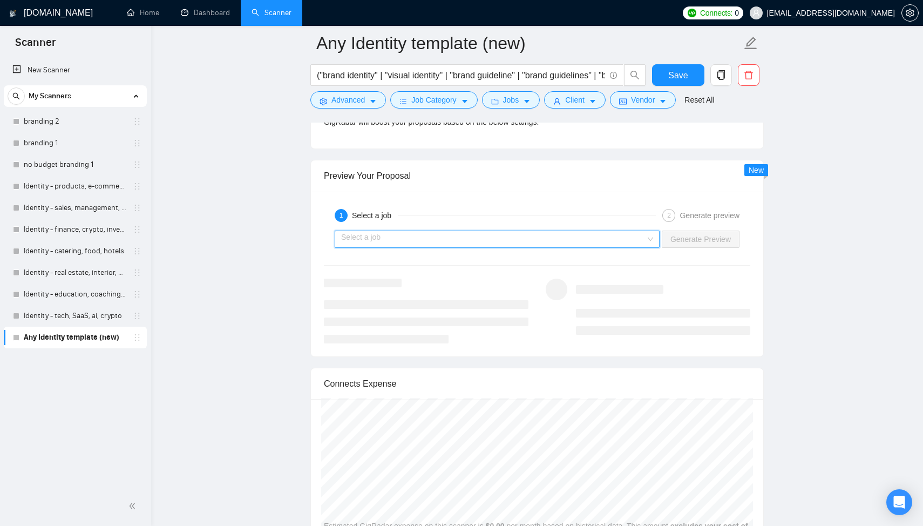
click at [451, 232] on input "search" at bounding box center [493, 239] width 305 height 16
click at [462, 209] on div "1 Select a job" at bounding box center [495, 215] width 321 height 13
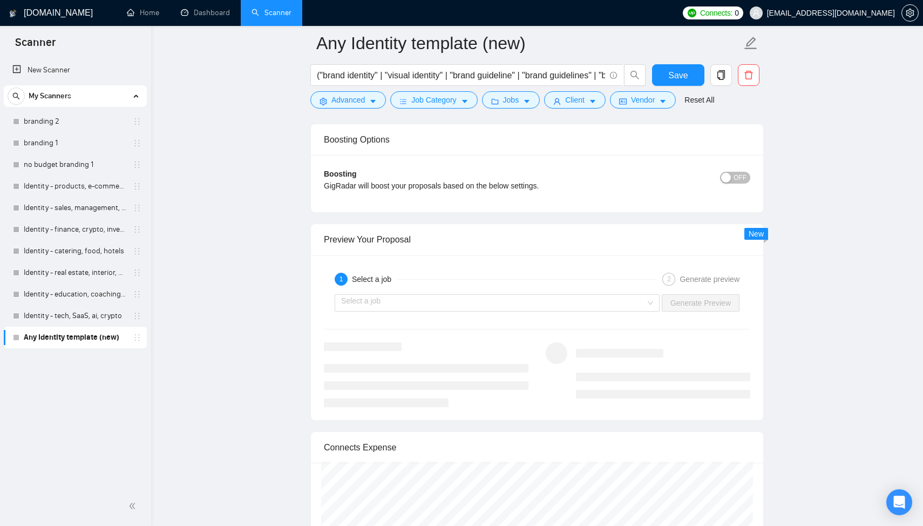
scroll to position [2047, 0]
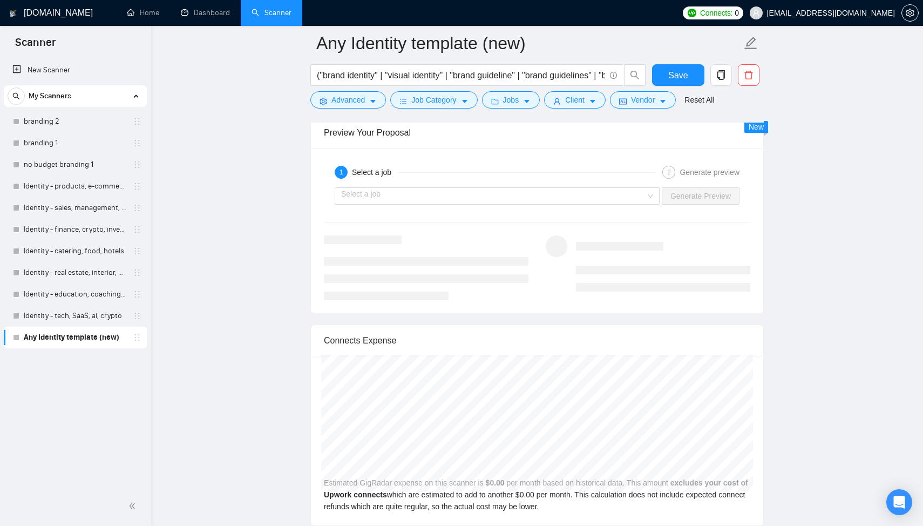
click at [523, 186] on div "Select a job Generate Preview" at bounding box center [537, 196] width 429 height 26
click at [523, 206] on div "Select a job Generate Preview" at bounding box center [537, 196] width 429 height 26
click at [531, 196] on input "search" at bounding box center [493, 196] width 305 height 16
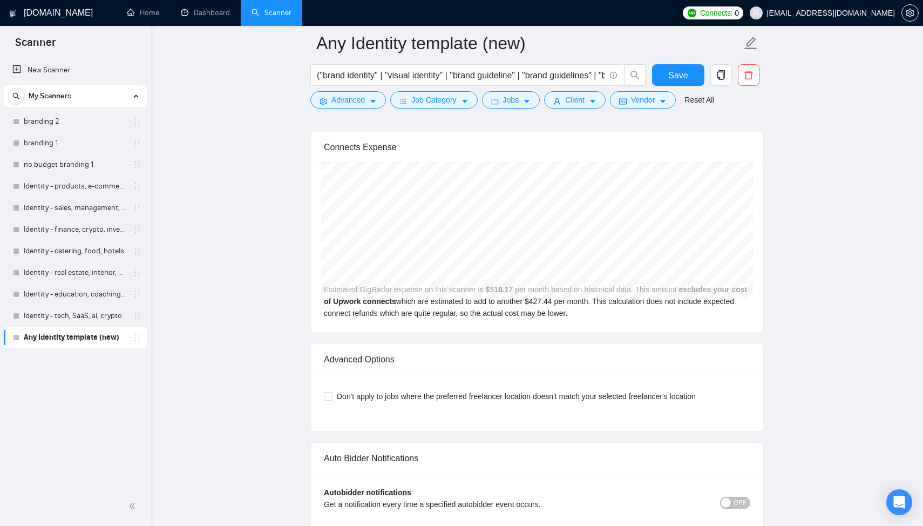
scroll to position [1983, 0]
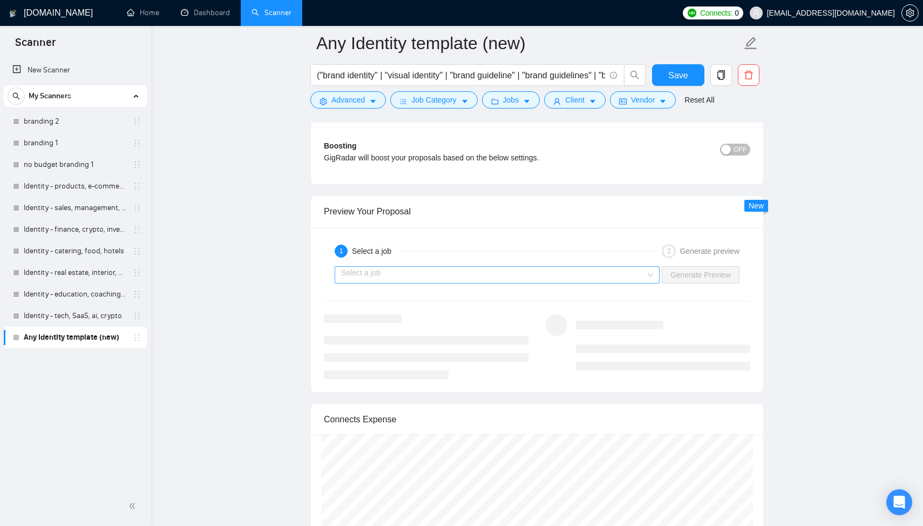
click at [391, 273] on input "search" at bounding box center [493, 275] width 305 height 16
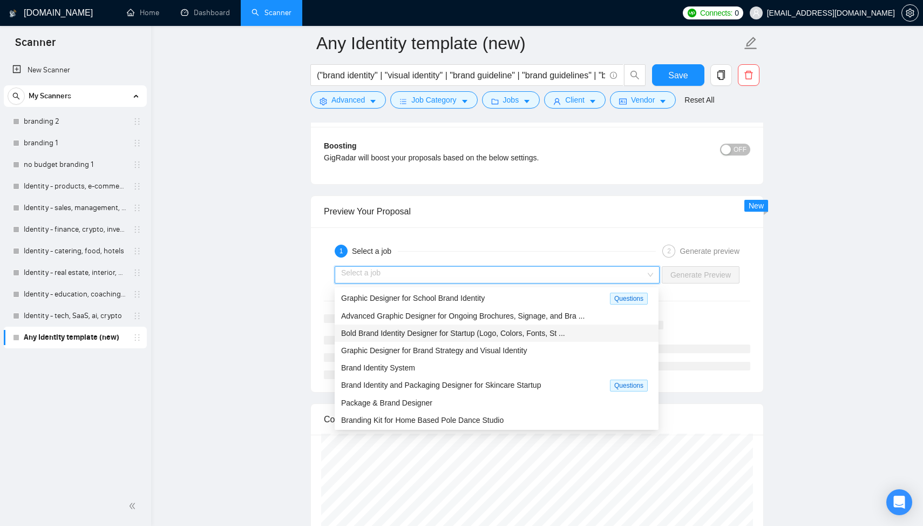
click at [399, 336] on span "Bold Brand Identity Designer for Startup (Logo, Colors, Fonts, St ..." at bounding box center [453, 333] width 224 height 9
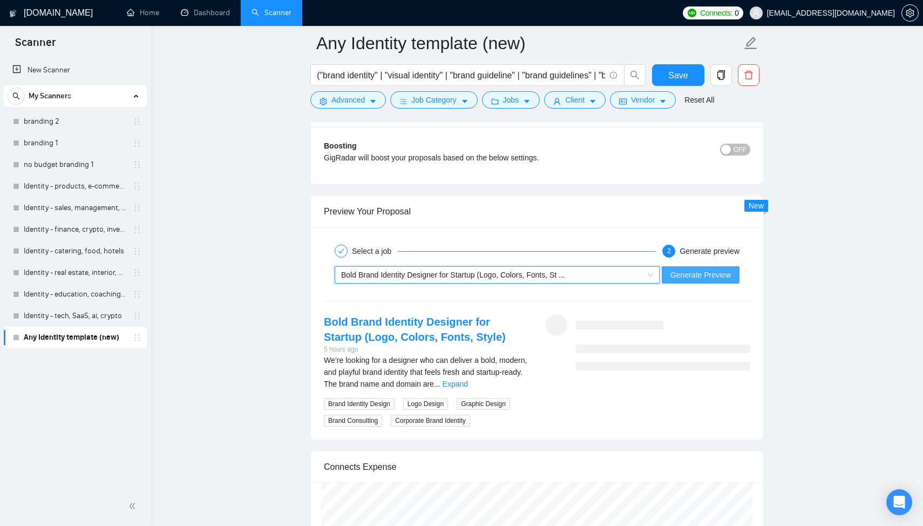
click at [690, 275] on span "Generate Preview" at bounding box center [701, 275] width 60 height 12
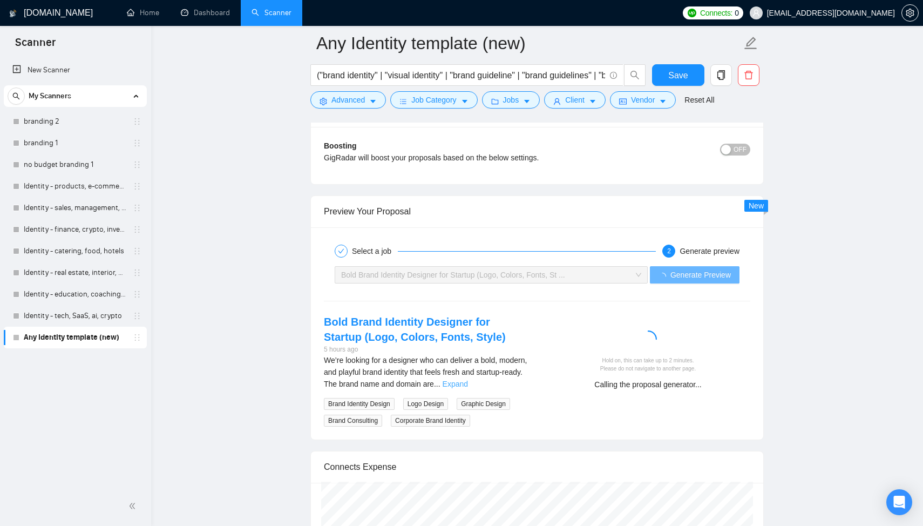
click at [468, 385] on link "Expand" at bounding box center [455, 384] width 25 height 9
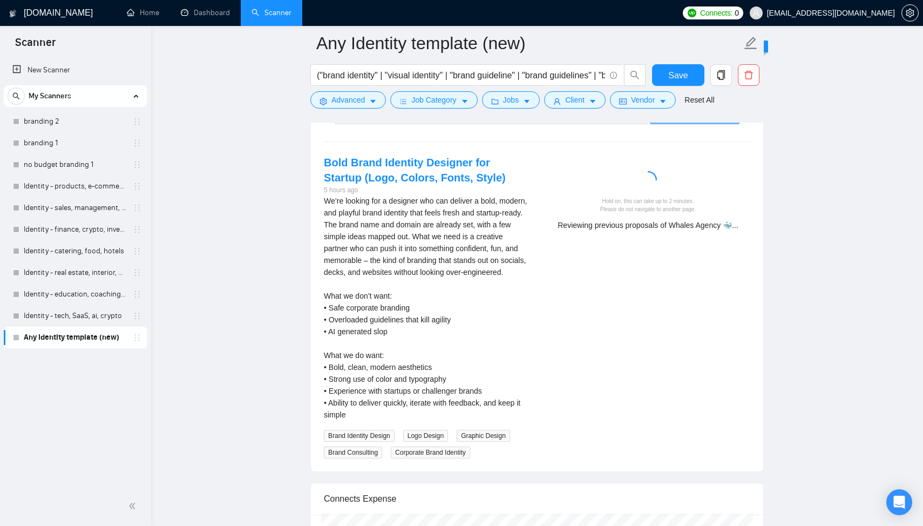
scroll to position [2141, 0]
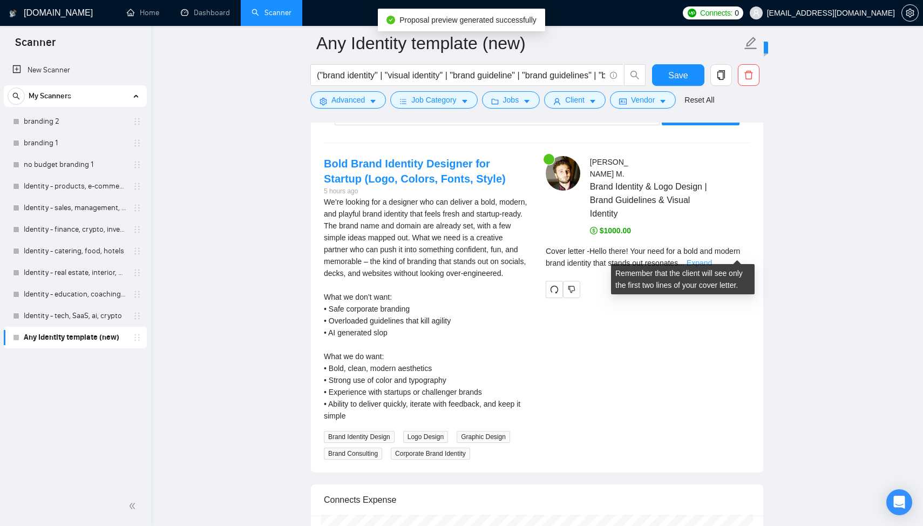
click at [712, 259] on link "Expand" at bounding box center [699, 263] width 25 height 9
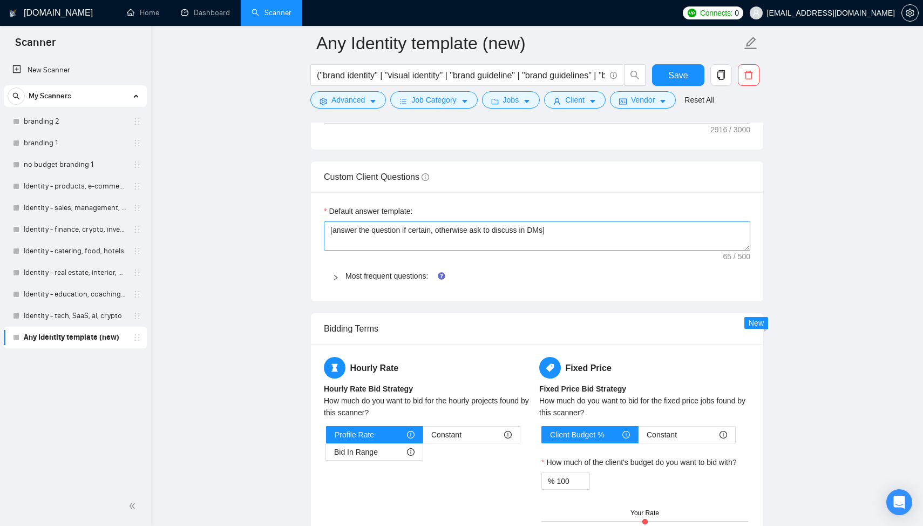
scroll to position [1531, 0]
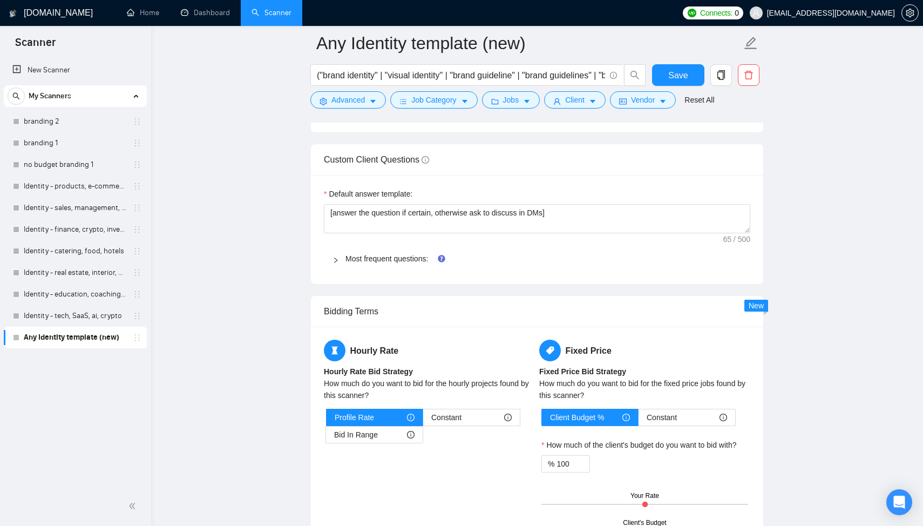
click at [340, 269] on div "Most frequent questions:" at bounding box center [537, 258] width 427 height 25
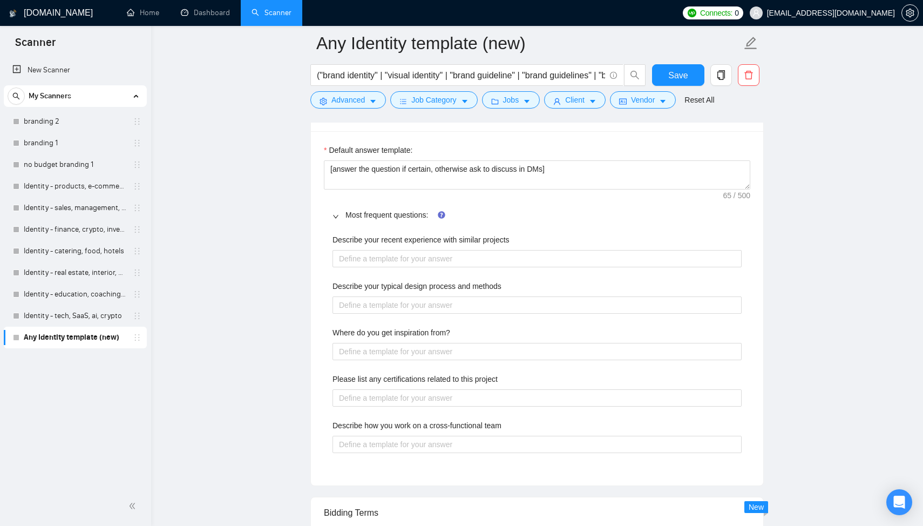
scroll to position [1587, 0]
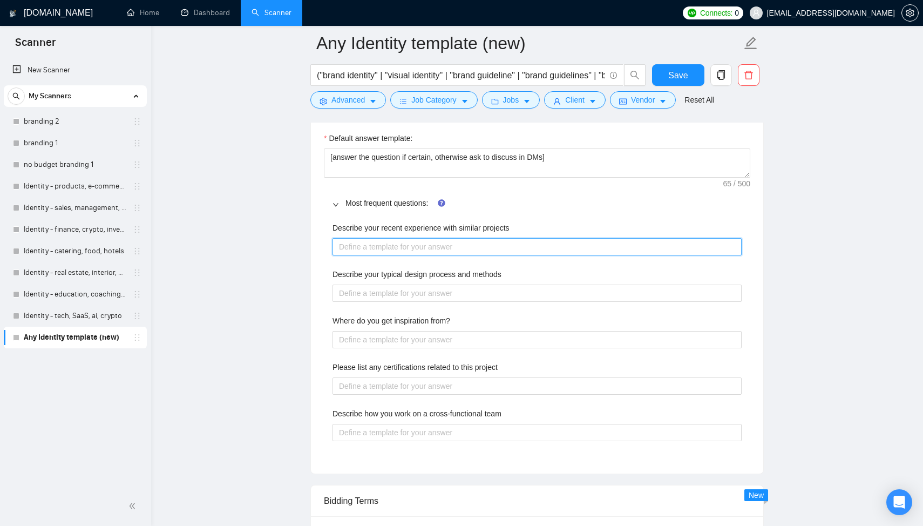
click at [377, 251] on projects "Describe your recent experience with similar projects" at bounding box center [537, 246] width 409 height 17
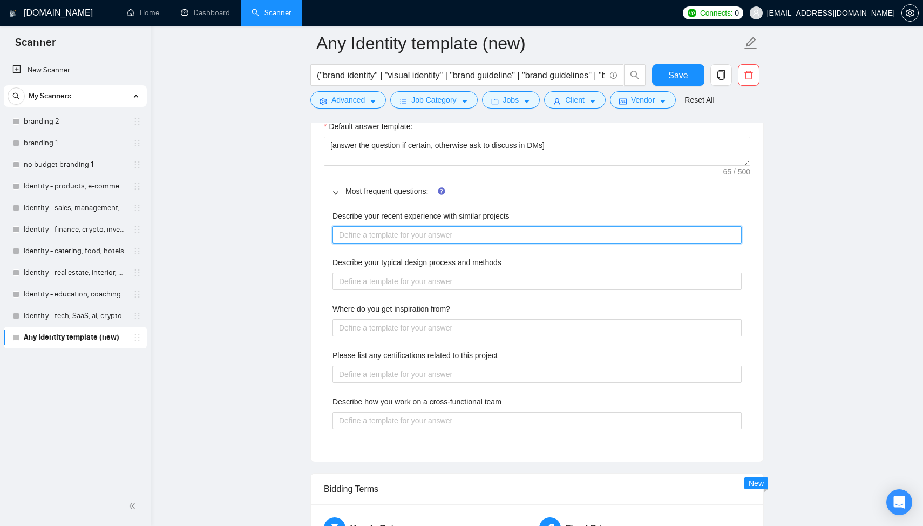
scroll to position [1600, 0]
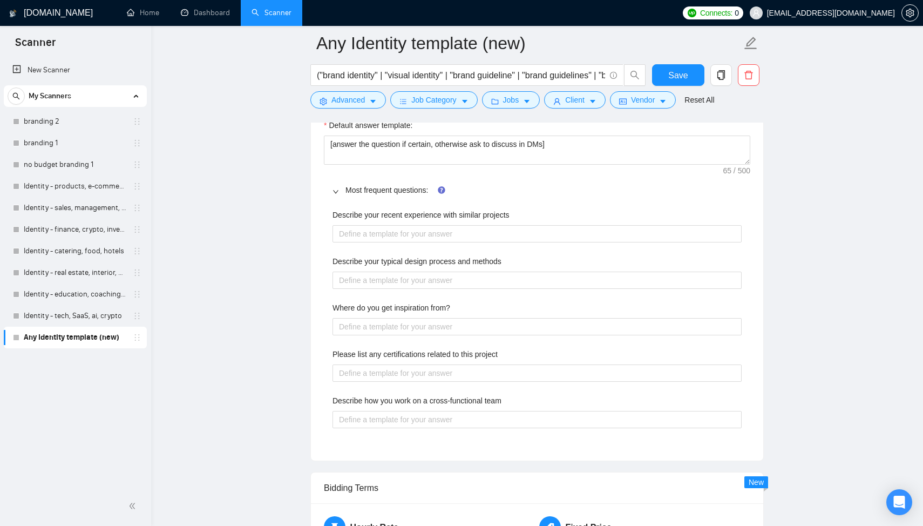
click at [335, 194] on icon "right" at bounding box center [336, 191] width 6 height 6
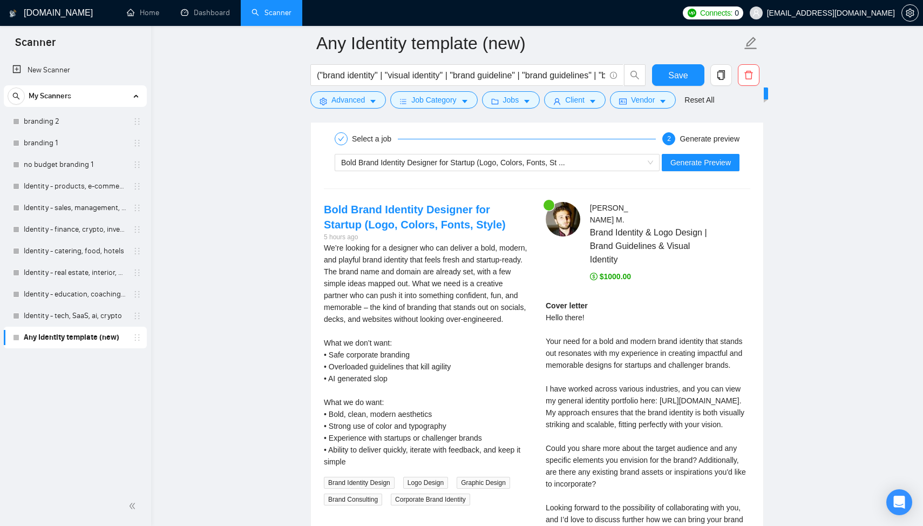
scroll to position [1963, 0]
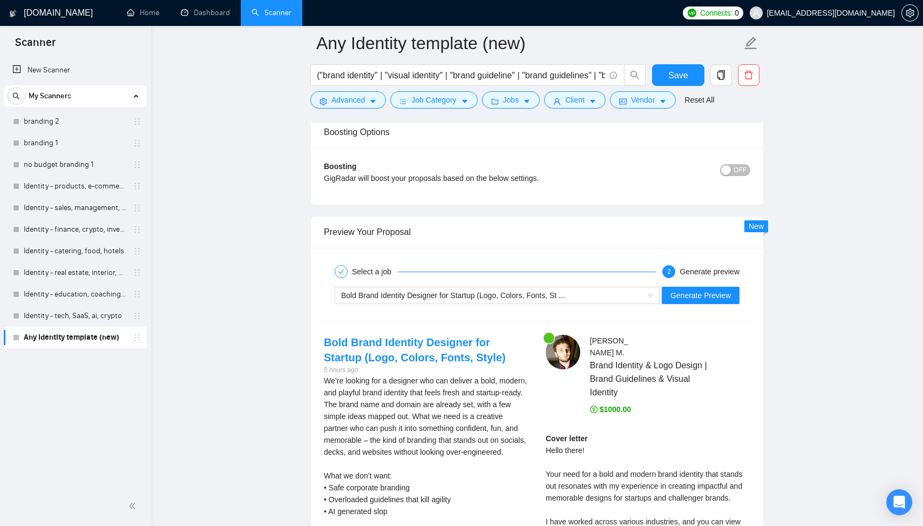
click at [394, 306] on div "Bold Brand Identity Designer for Startup (Logo, Colors, Fonts, St ... Generate …" at bounding box center [537, 295] width 429 height 26
click at [725, 76] on icon "copy" at bounding box center [721, 75] width 10 height 10
click at [714, 127] on span "Yes" at bounding box center [707, 130] width 12 height 12
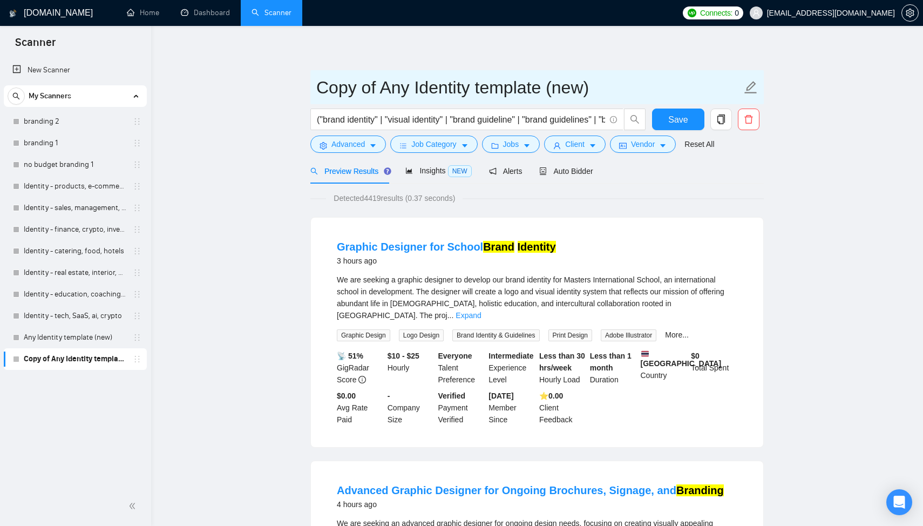
click at [518, 91] on input "Copy of Any Identity template (new)" at bounding box center [528, 87] width 425 height 27
drag, startPoint x: 408, startPoint y: 88, endPoint x: 267, endPoint y: 87, distance: 140.9
drag, startPoint x: 374, startPoint y: 90, endPoint x: 309, endPoint y: 90, distance: 65.3
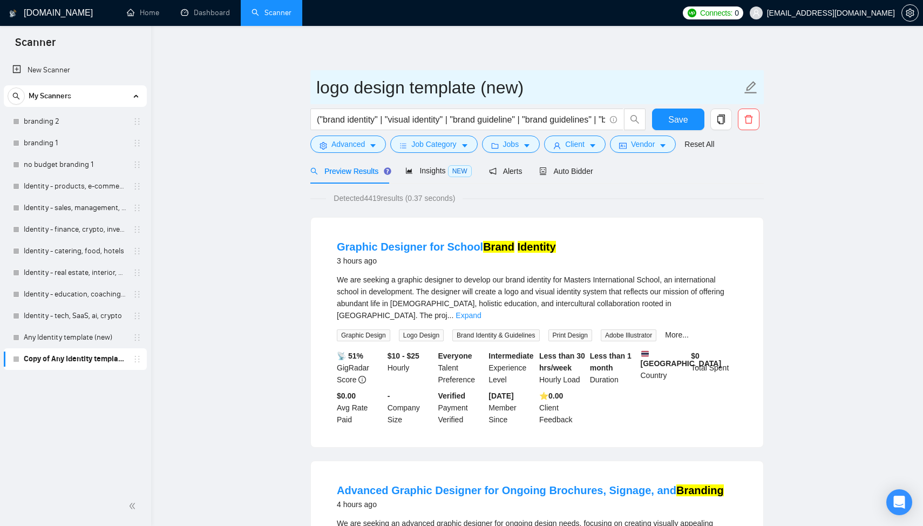
type input "logo design template (new)"
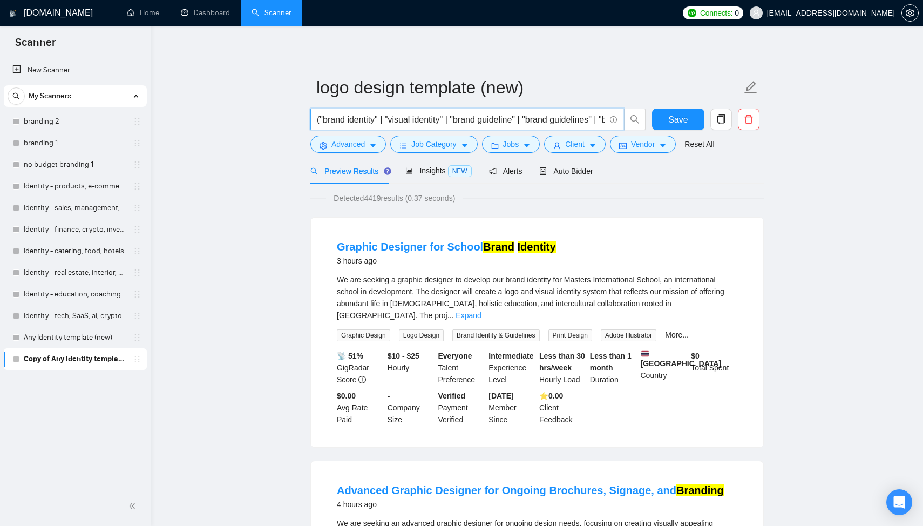
click at [387, 125] on input "("brand identity" | "visual identity" | "brand guideline" | "brand guidelines" …" at bounding box center [461, 119] width 288 height 13
paste input "logo design*" | "logo designer" | "logo and branding" | "logo & branding" | "lo…"
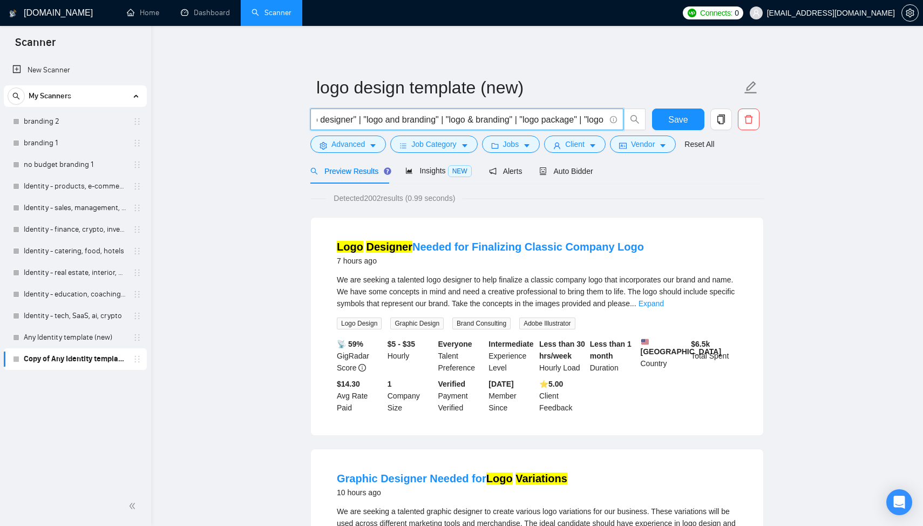
scroll to position [0, 84]
drag, startPoint x: 443, startPoint y: 121, endPoint x: 396, endPoint y: 120, distance: 47.0
click at [396, 120] on input "("logo design*" | "logo designer" | "logo and branding" | "logo & branding" | "…" at bounding box center [461, 119] width 288 height 13
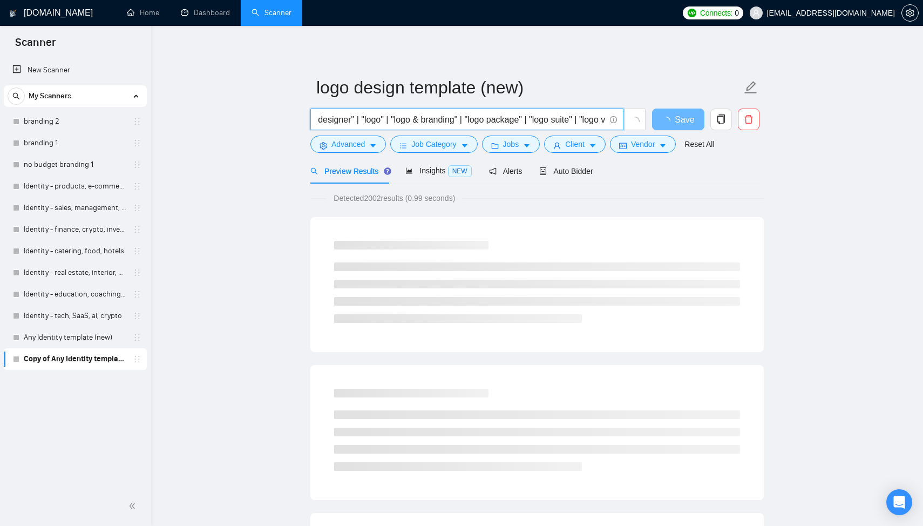
drag, startPoint x: 466, startPoint y: 121, endPoint x: 423, endPoint y: 124, distance: 42.7
click at [423, 124] on input "("logo design*" | "logo designer" | "logo" | "logo & branding" | "logo package"…" at bounding box center [461, 119] width 288 height 13
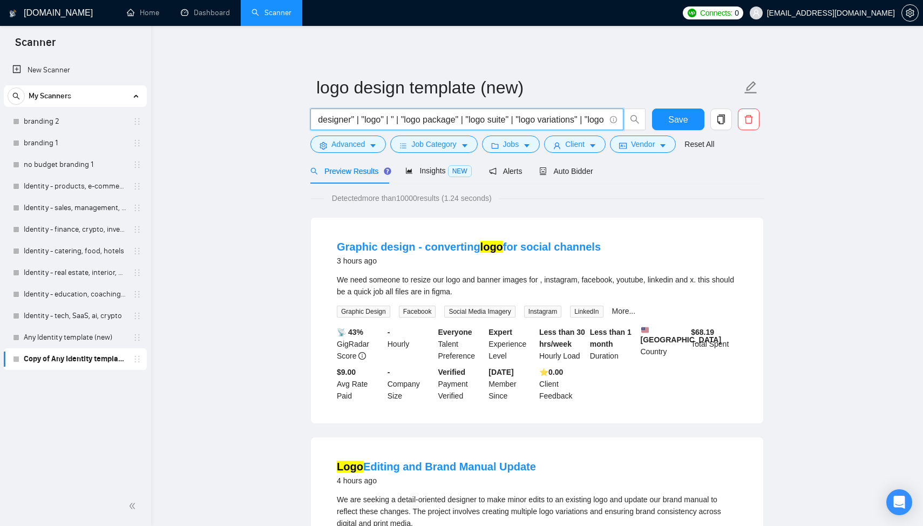
click at [402, 119] on input "("logo design*" | "logo designer" | "logo" | " | "logo package" | "logo suite" …" at bounding box center [461, 119] width 288 height 13
type input "("logo design*" | "logo designer" | "logo" | | "logo package" | "logo suite" | …"
click at [428, 141] on span "Job Category" at bounding box center [433, 144] width 45 height 12
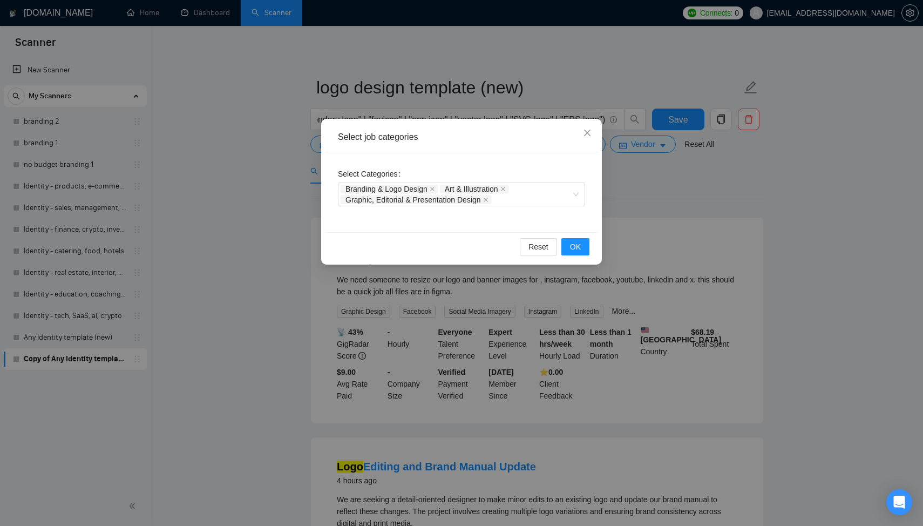
scroll to position [0, 0]
click at [729, 221] on div "Select job categories Select Categories Branding & Logo Design Art & Illustrati…" at bounding box center [461, 263] width 923 height 526
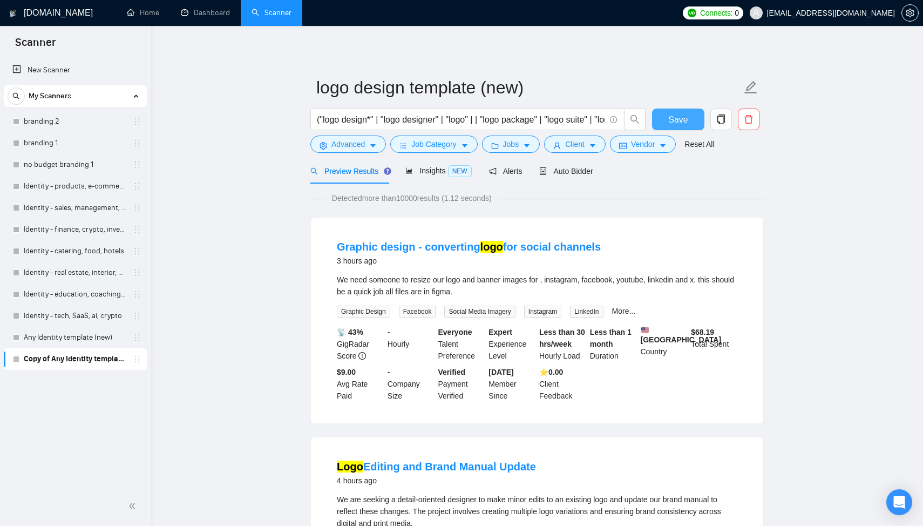
click at [685, 116] on span "Save" at bounding box center [677, 119] width 19 height 13
click at [436, 140] on span "Job Category" at bounding box center [433, 144] width 45 height 12
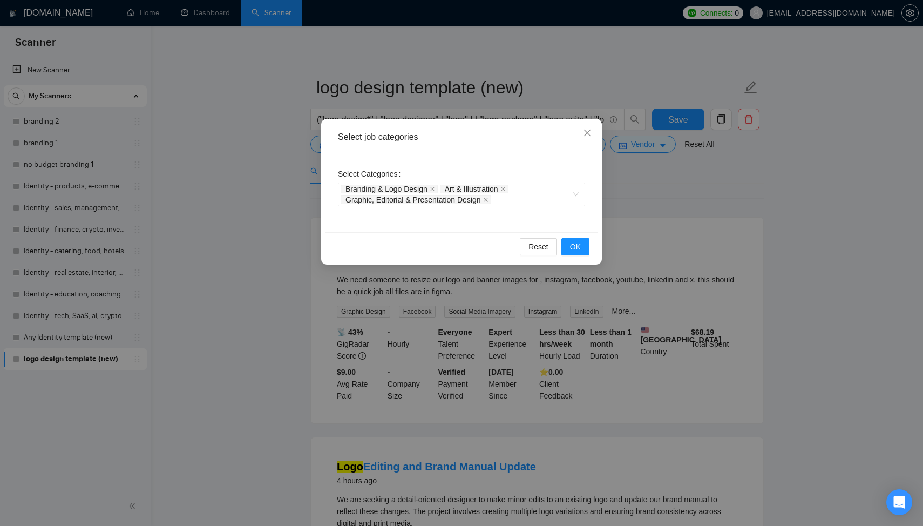
click at [625, 199] on div "Select job categories Select Categories Branding & Logo Design Art & Illustrati…" at bounding box center [461, 263] width 923 height 526
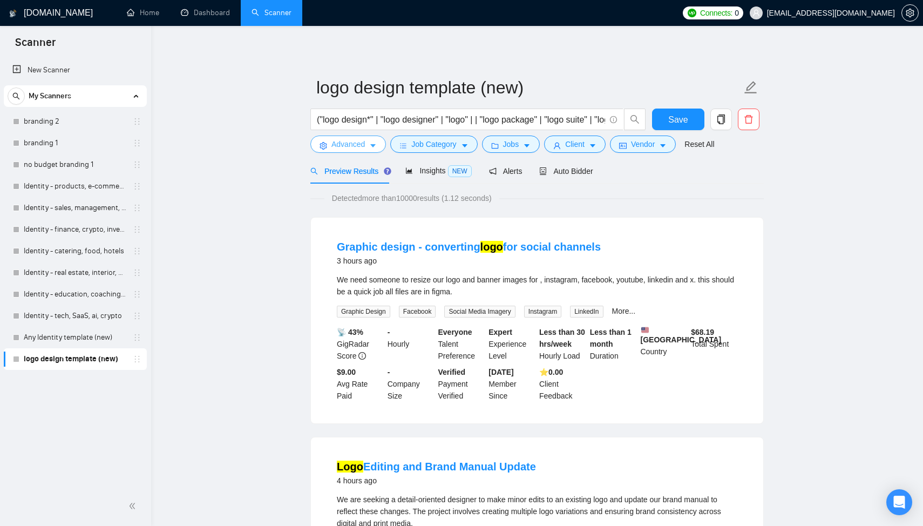
click at [362, 147] on span "Advanced" at bounding box center [348, 144] width 33 height 12
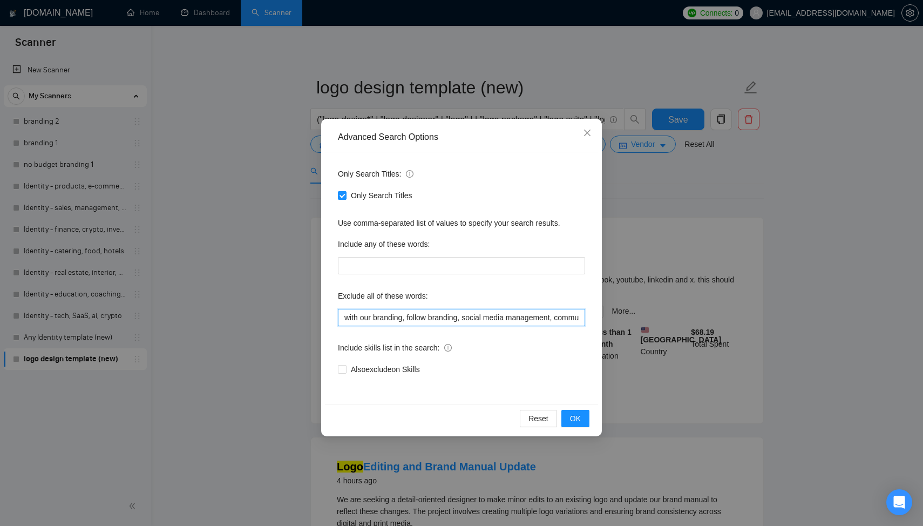
click at [369, 317] on input "with our branding, follow branding, social media management, community manageme…" at bounding box center [461, 317] width 247 height 17
click at [471, 316] on input "with our branding, follow branding, social media management, community manageme…" at bounding box center [461, 317] width 247 height 17
click at [581, 418] on button "OK" at bounding box center [576, 418] width 28 height 17
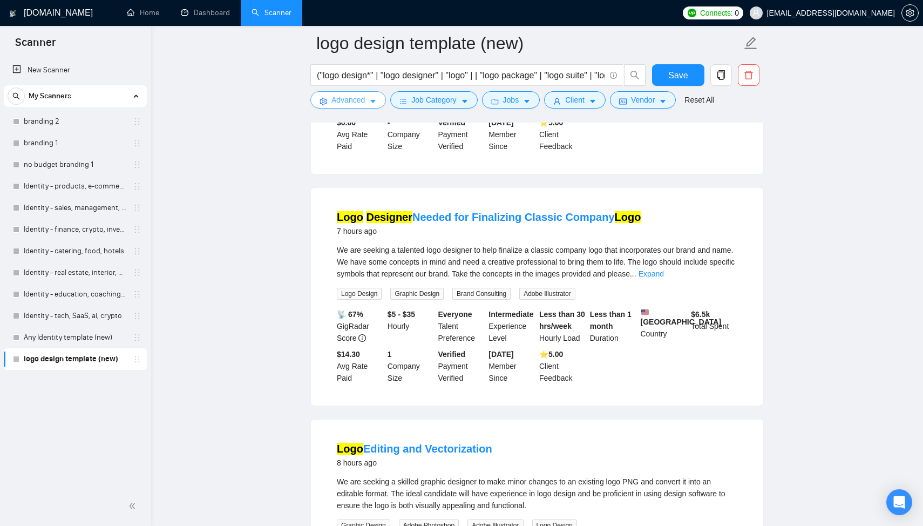
scroll to position [725, 0]
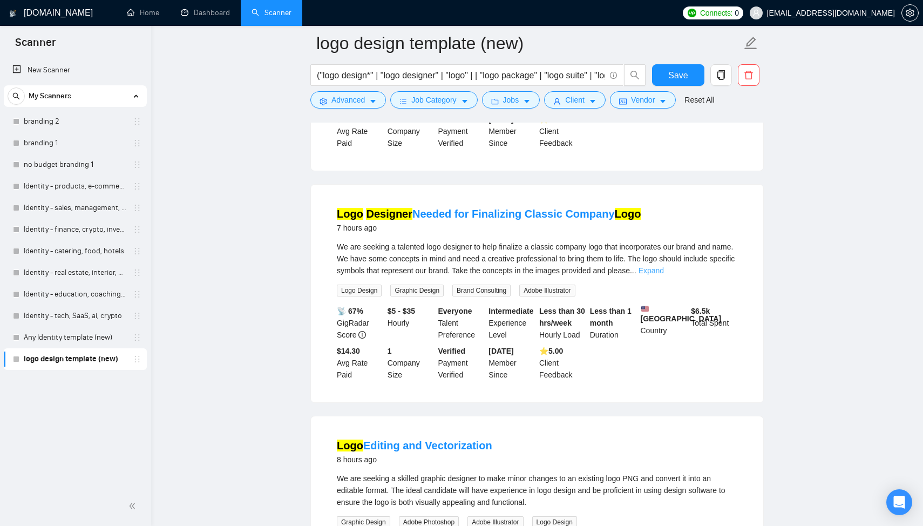
click at [664, 275] on link "Expand" at bounding box center [651, 270] width 25 height 9
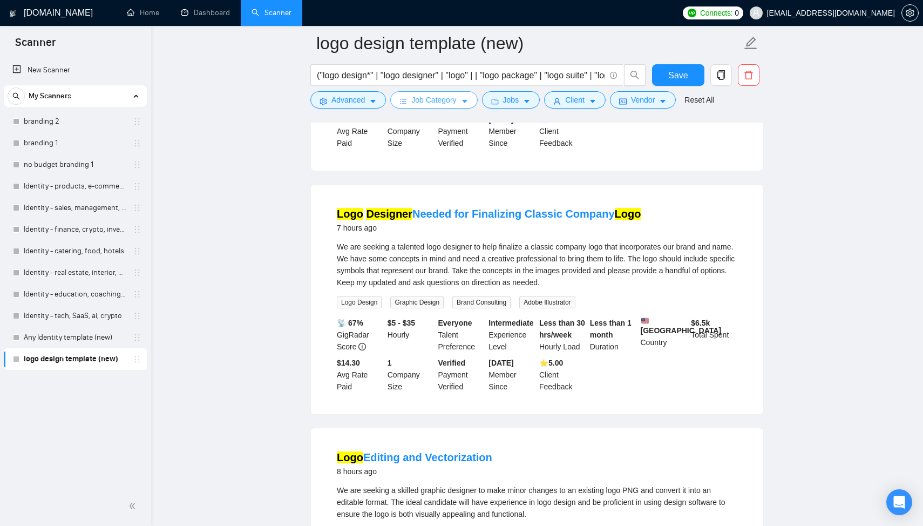
click at [442, 98] on span "Job Category" at bounding box center [433, 100] width 45 height 12
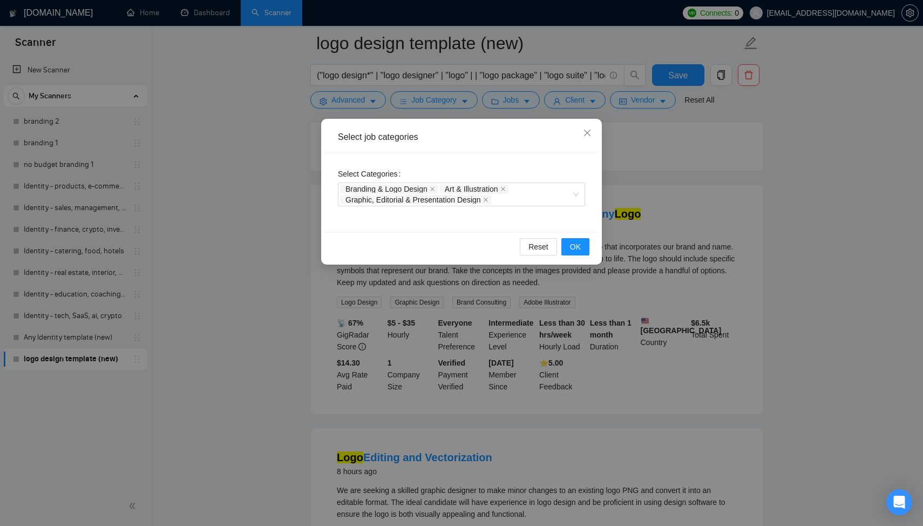
click at [741, 174] on div "Select job categories Select Categories Branding & Logo Design Art & Illustrati…" at bounding box center [461, 263] width 923 height 526
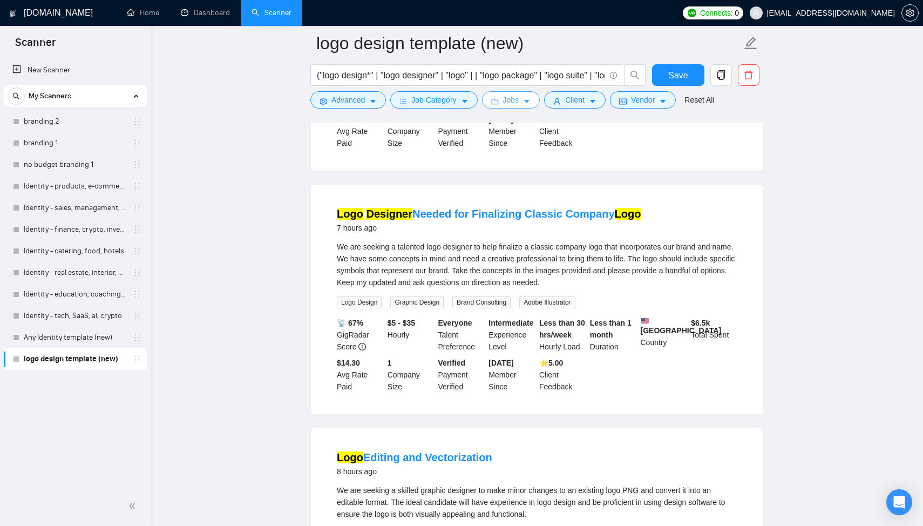
click at [511, 96] on span "Jobs" at bounding box center [511, 100] width 16 height 12
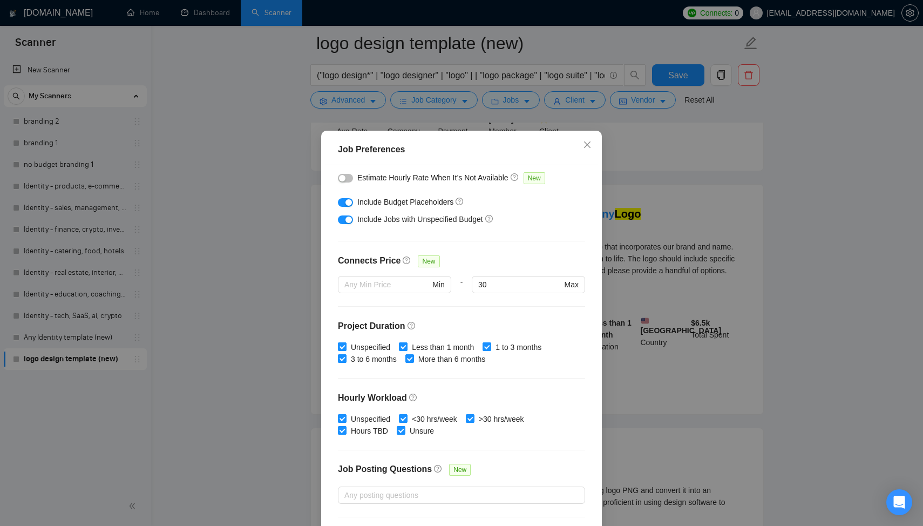
scroll to position [0, 0]
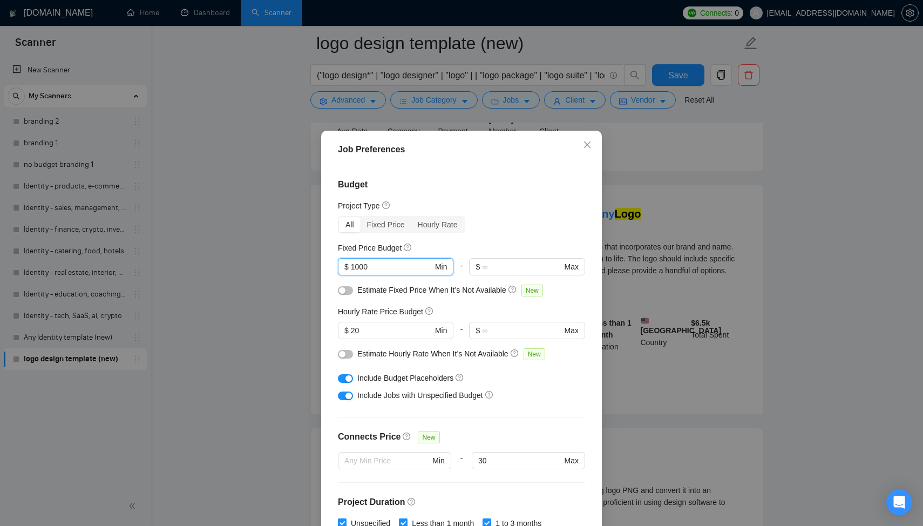
drag, startPoint x: 396, startPoint y: 267, endPoint x: 321, endPoint y: 267, distance: 75.6
click at [321, 267] on div "Job Preferences Budget Project Type All Fixed Price Hourly Rate Fixed Price Bud…" at bounding box center [461, 263] width 923 height 526
type input "5"
type input "400"
click at [577, 193] on div "Budget Project Type All Fixed Price Hourly Rate Fixed Price Budget 400 $ 400 Mi…" at bounding box center [461, 349] width 273 height 368
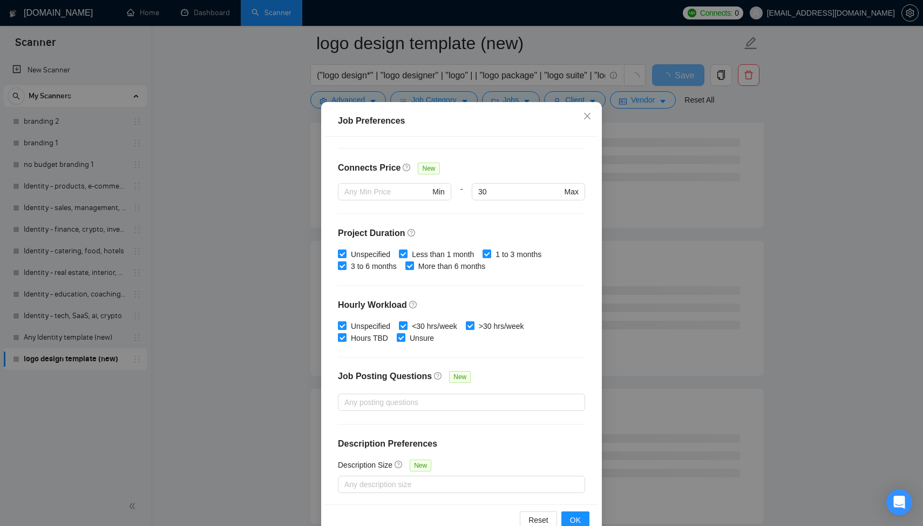
scroll to position [55, 0]
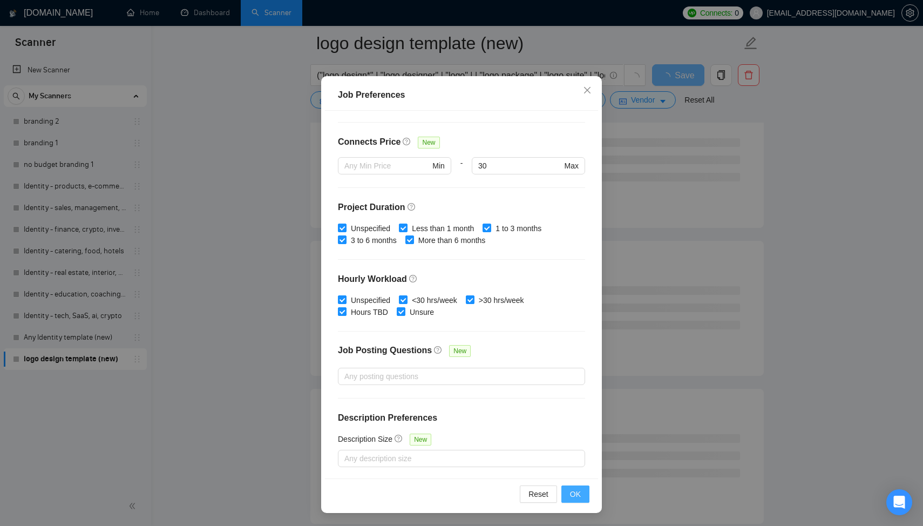
click at [574, 491] on span "OK" at bounding box center [575, 494] width 11 height 12
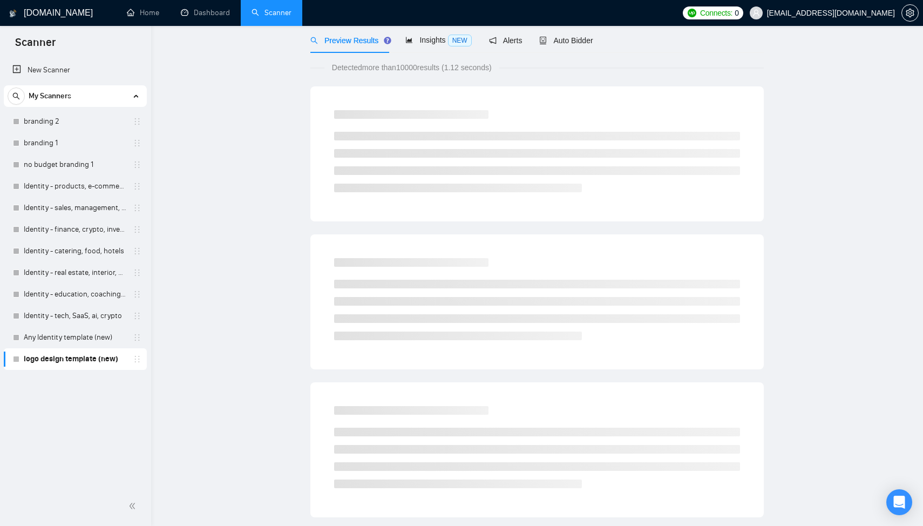
scroll to position [0, 0]
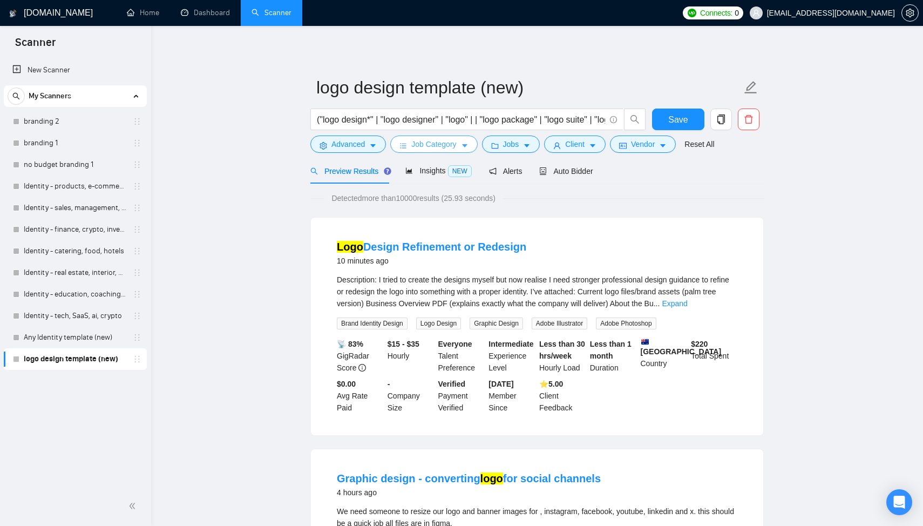
click at [444, 139] on span "Job Category" at bounding box center [433, 144] width 45 height 12
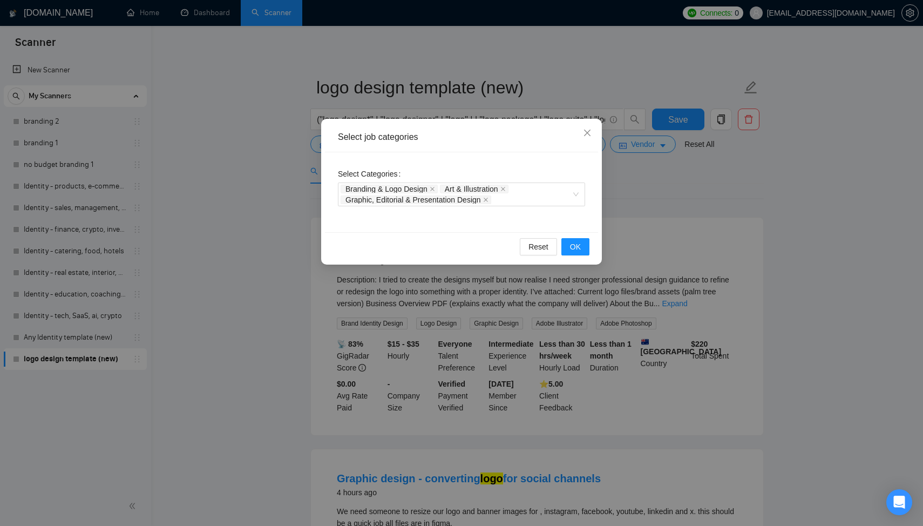
click at [647, 186] on div "Select job categories Select Categories Branding & Logo Design Art & Illustrati…" at bounding box center [461, 263] width 923 height 526
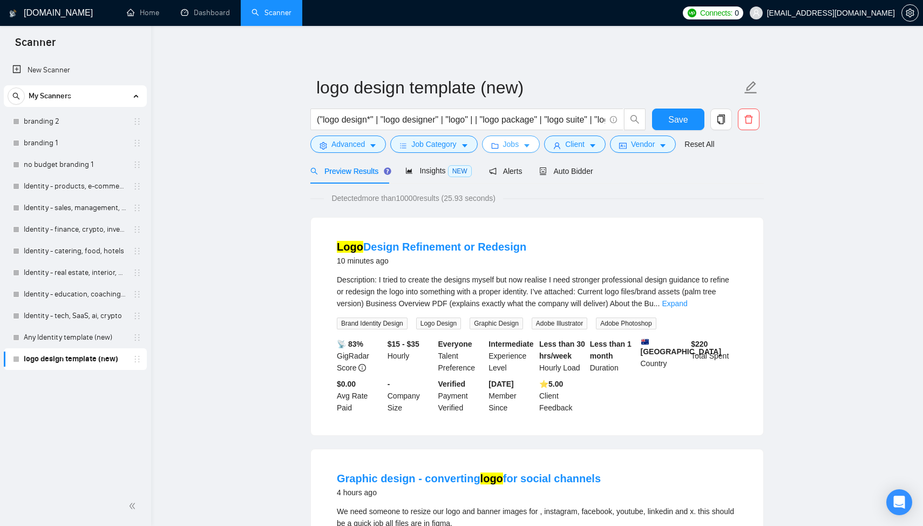
click at [511, 152] on button "Jobs" at bounding box center [511, 144] width 58 height 17
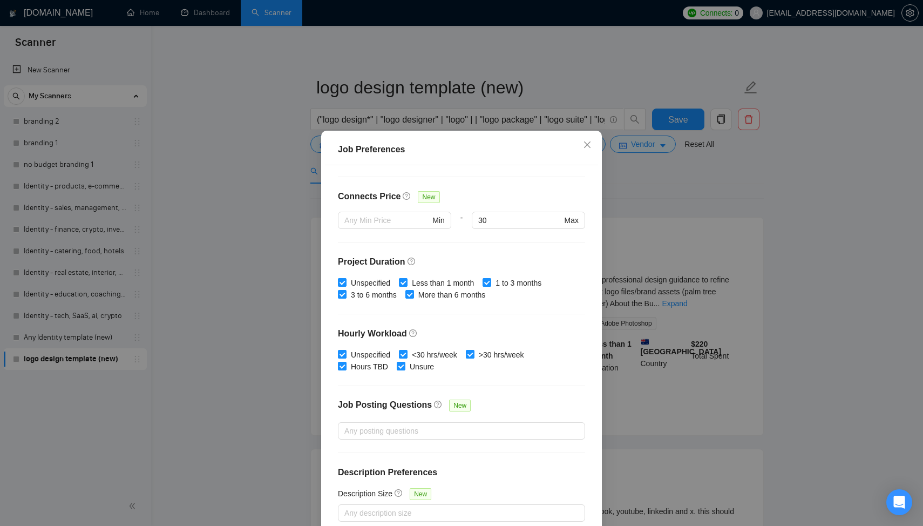
click at [659, 206] on div "Job Preferences Budget Project Type All Fixed Price Hourly Rate Fixed Price Bud…" at bounding box center [461, 263] width 923 height 526
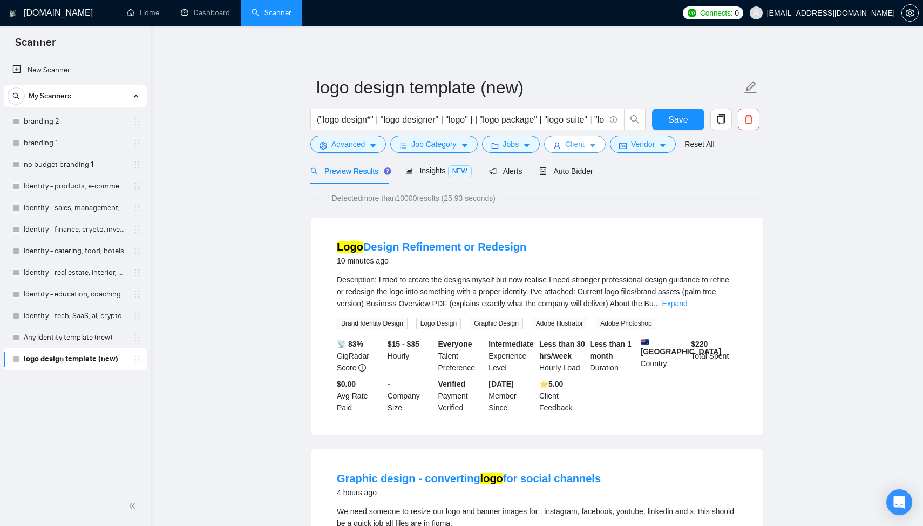
click at [576, 150] on span "Client" at bounding box center [574, 144] width 19 height 12
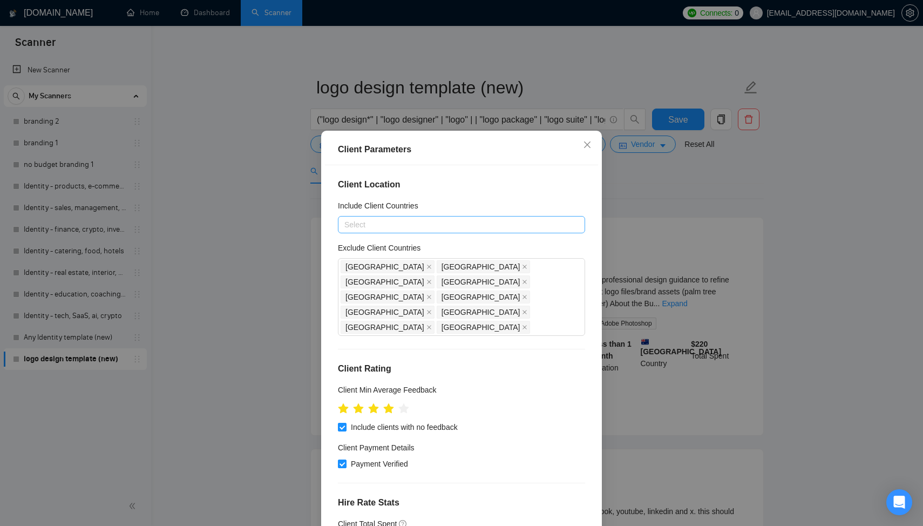
click at [407, 231] on div at bounding box center [456, 224] width 231 height 13
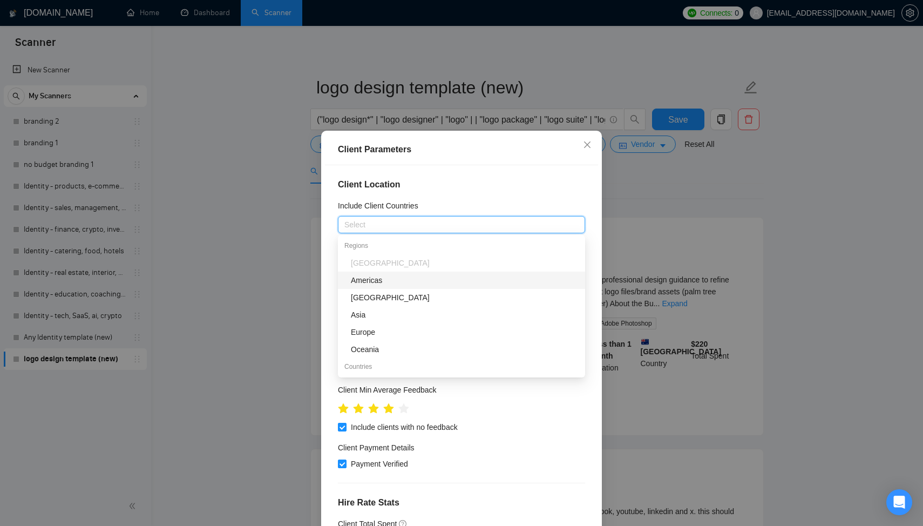
click at [470, 178] on h4 "Client Location" at bounding box center [461, 184] width 247 height 13
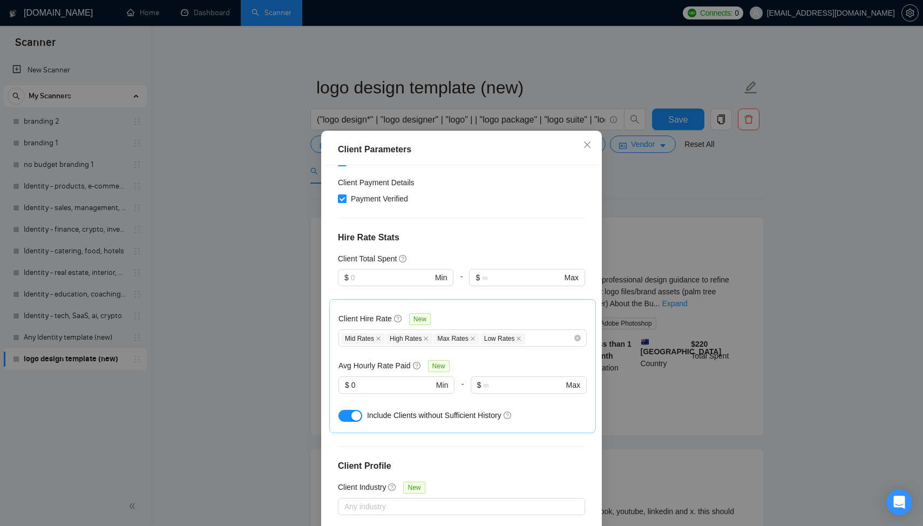
scroll to position [268, 0]
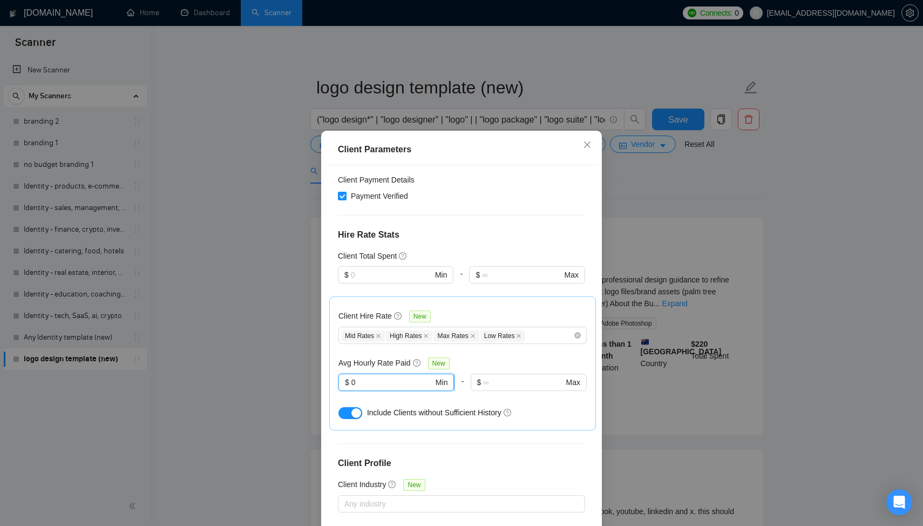
click at [378, 376] on input "0" at bounding box center [392, 382] width 82 height 12
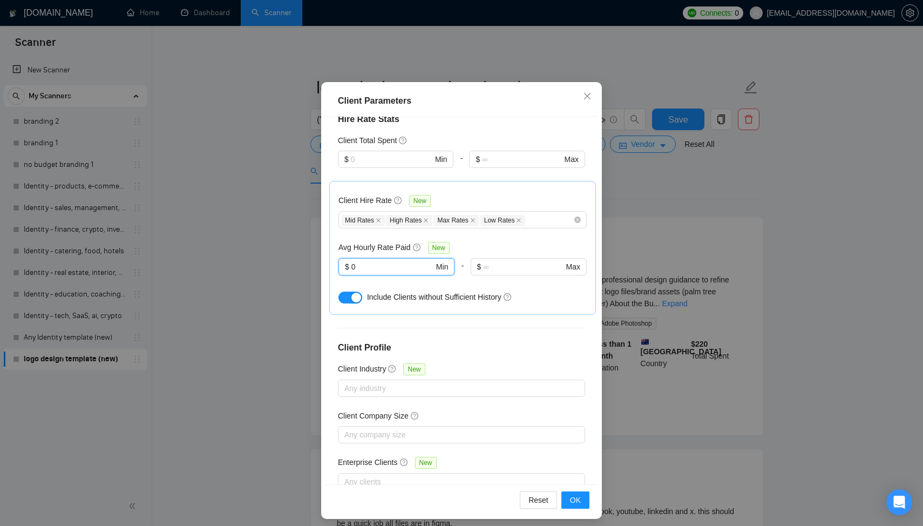
scroll to position [55, 0]
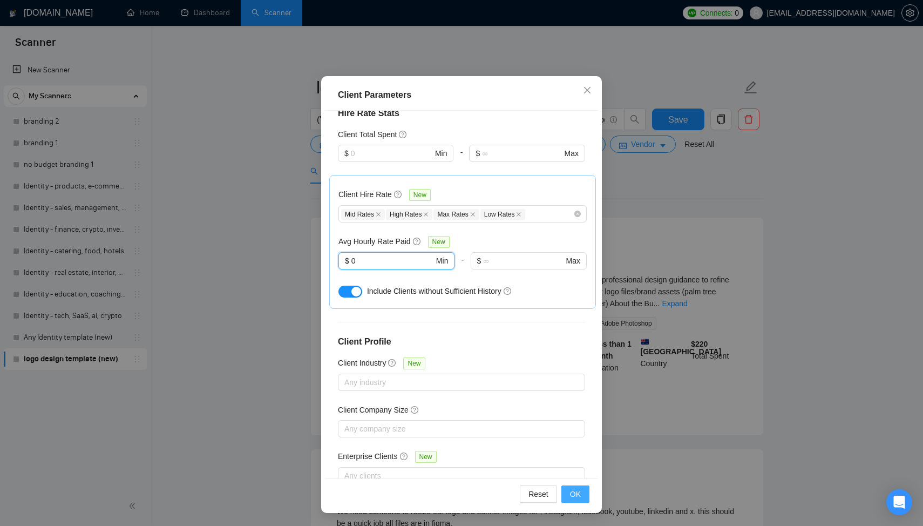
click at [576, 492] on span "OK" at bounding box center [575, 494] width 11 height 12
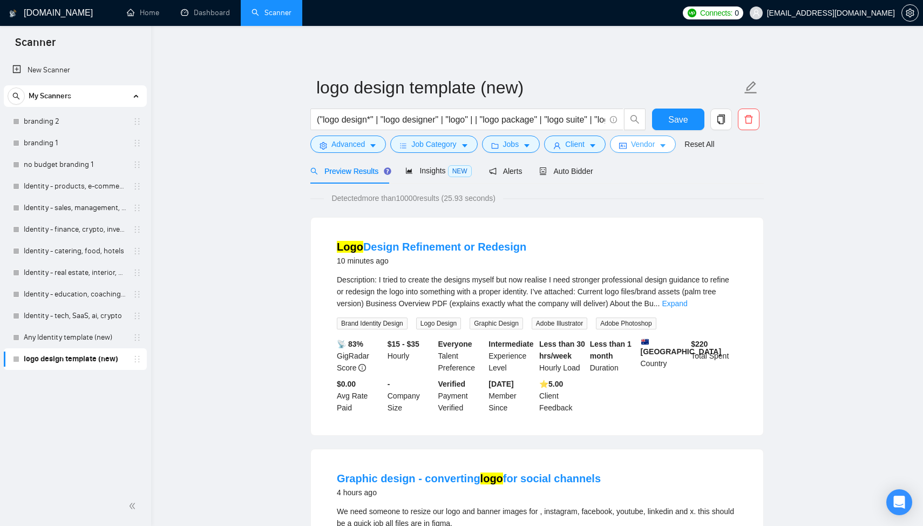
click at [645, 140] on span "Vendor" at bounding box center [643, 144] width 24 height 12
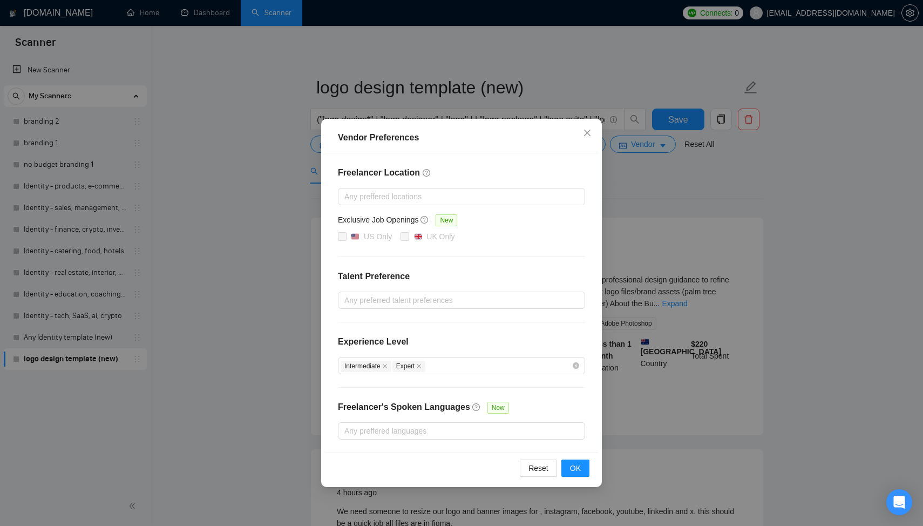
click at [736, 211] on div "Vendor Preferences Freelancer Location Any preffered locations Exclusive Job Op…" at bounding box center [461, 263] width 923 height 526
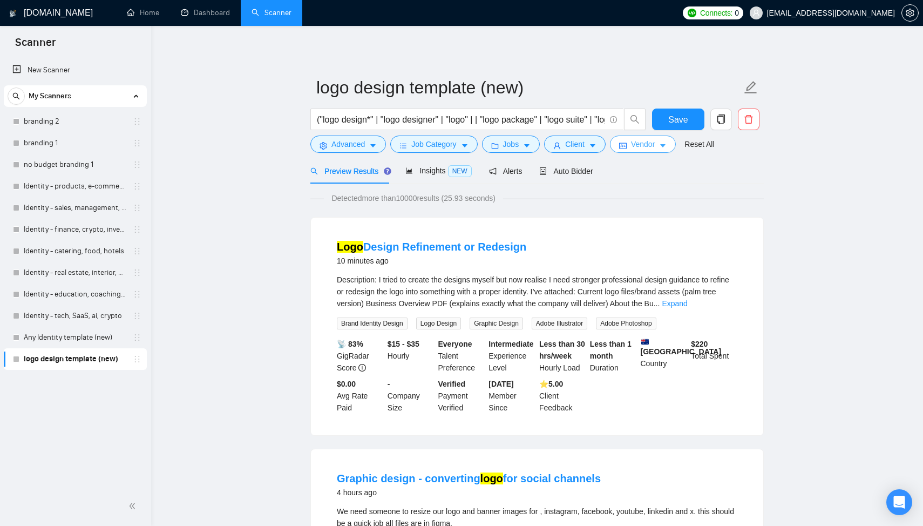
scroll to position [6, 0]
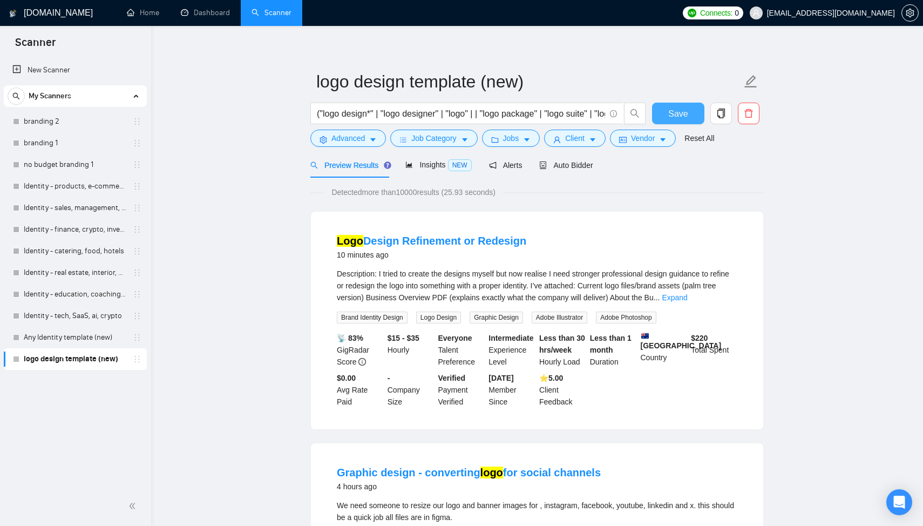
click at [666, 109] on button "Save" at bounding box center [678, 114] width 52 height 22
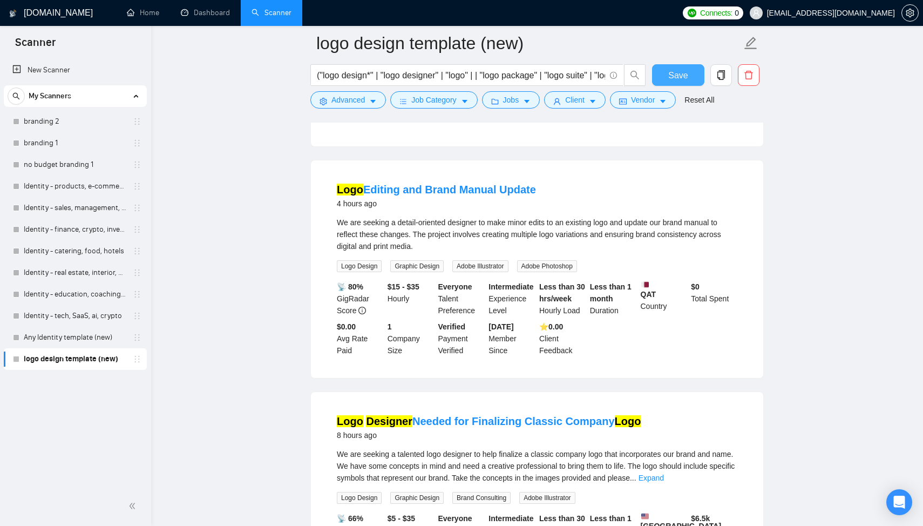
scroll to position [0, 0]
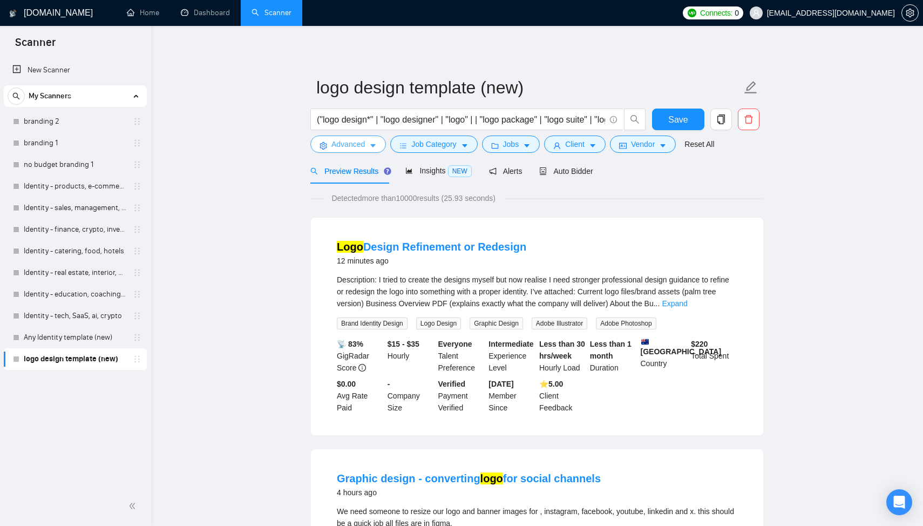
click at [357, 148] on span "Advanced" at bounding box center [348, 144] width 33 height 12
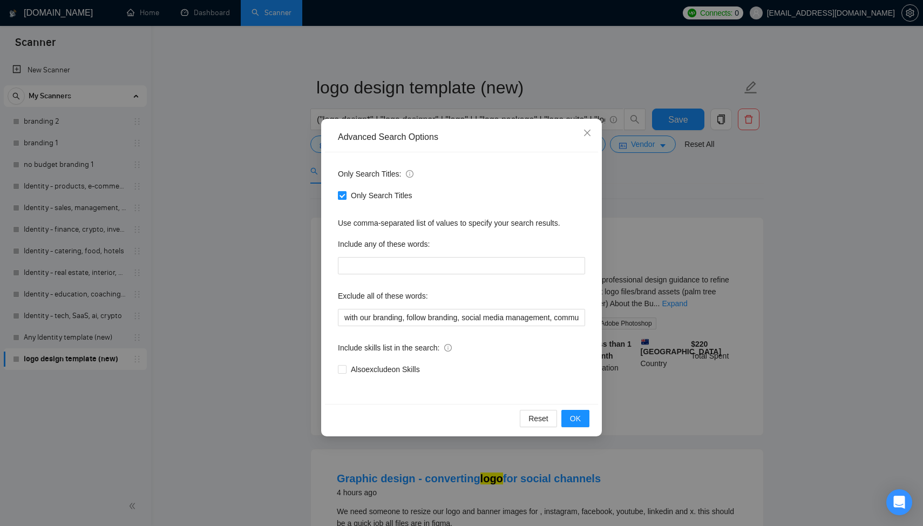
click at [353, 200] on span "Only Search Titles" at bounding box center [382, 196] width 70 height 12
click at [346, 199] on input "Only Search Titles" at bounding box center [342, 195] width 8 height 8
checkbox input "false"
click at [580, 423] on span "OK" at bounding box center [575, 418] width 11 height 12
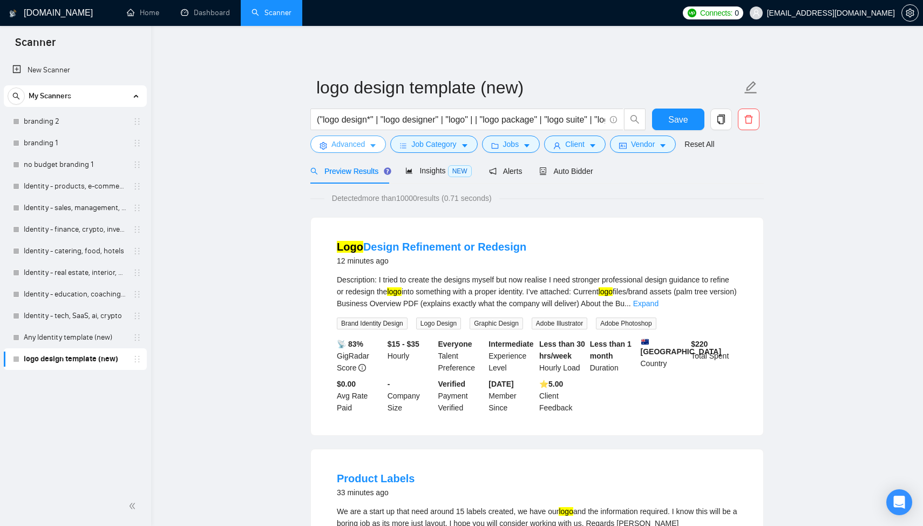
click at [339, 143] on span "Advanced" at bounding box center [348, 144] width 33 height 12
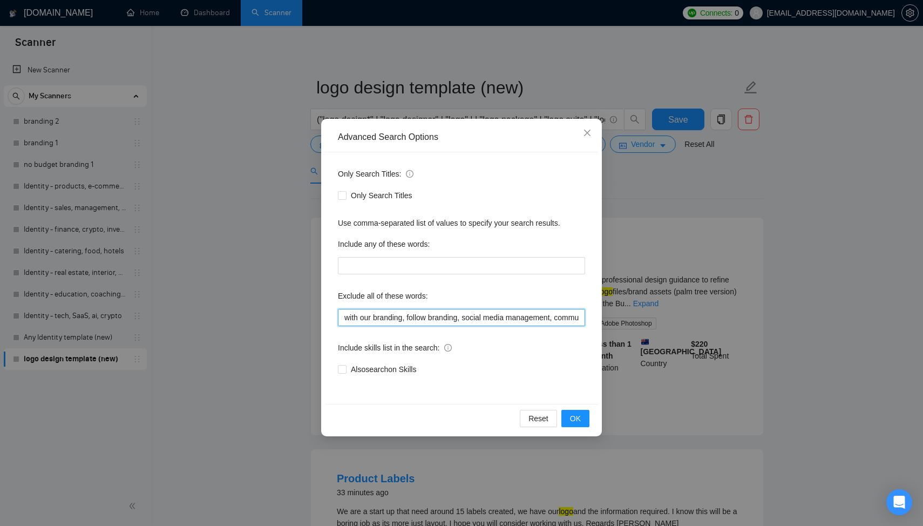
click at [411, 310] on input "with our branding, follow branding, social media management, community manageme…" at bounding box center [461, 317] width 247 height 17
click at [580, 318] on input "with our branding, follow branding, social media management, community manageme…" at bounding box center [461, 317] width 247 height 17
paste input "logo resize, resize logo, logo vectorization, vectorize logo, vectorise logo, l…"
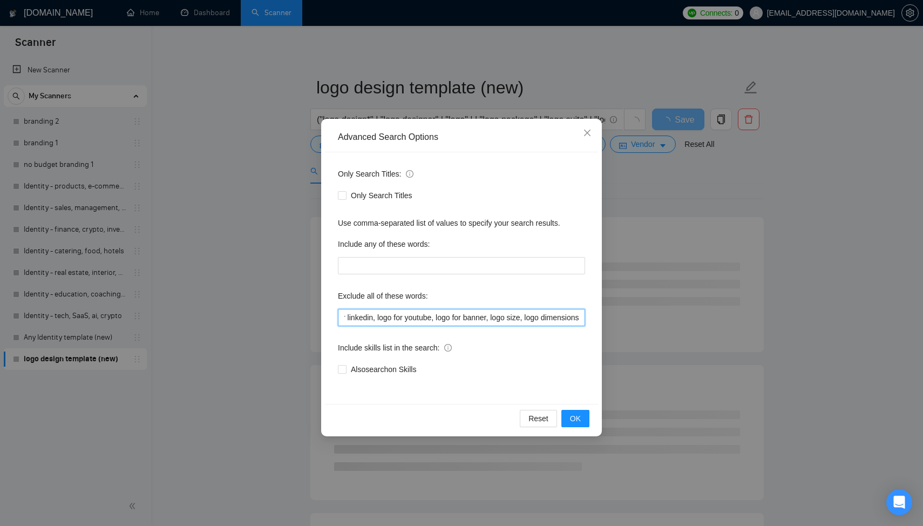
drag, startPoint x: 523, startPoint y: 317, endPoint x: 581, endPoint y: 317, distance: 58.9
click at [581, 317] on input "with our branding, follow branding, social media management, community manageme…" at bounding box center [461, 317] width 247 height 17
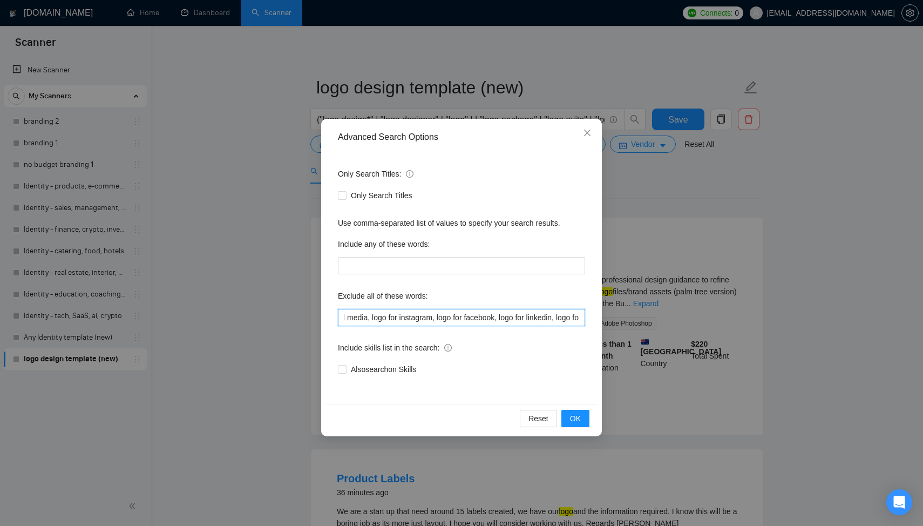
scroll to position [0, 2223]
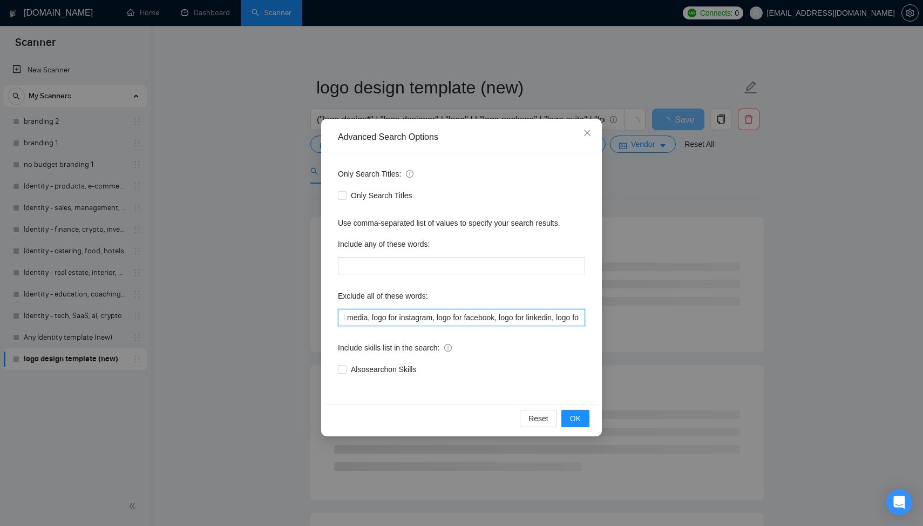
drag, startPoint x: 360, startPoint y: 319, endPoint x: 608, endPoint y: 320, distance: 247.8
click at [608, 320] on div "Advanced Search Options Only Search Titles: Only Search Titles Use comma-separa…" at bounding box center [461, 263] width 923 height 526
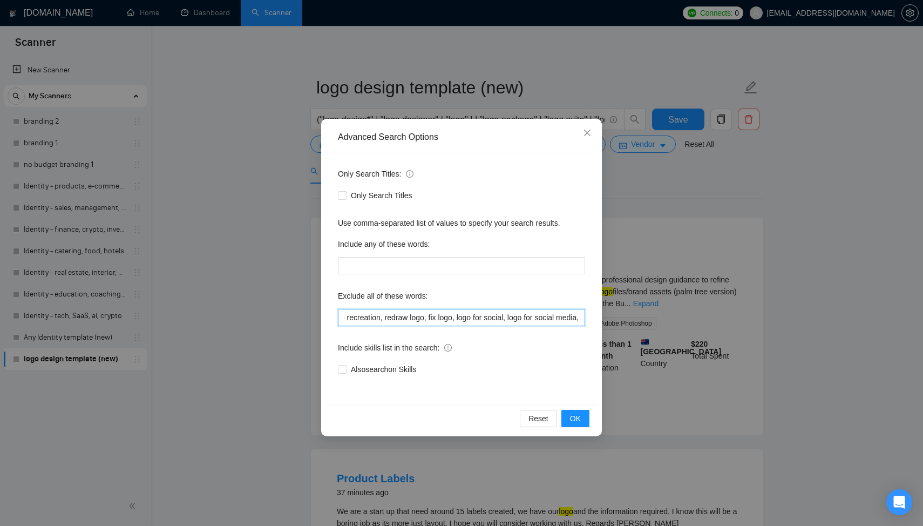
drag, startPoint x: 581, startPoint y: 315, endPoint x: 422, endPoint y: 316, distance: 159.3
click at [422, 316] on input "with our branding, follow branding, social media management, community manageme…" at bounding box center [461, 317] width 247 height 17
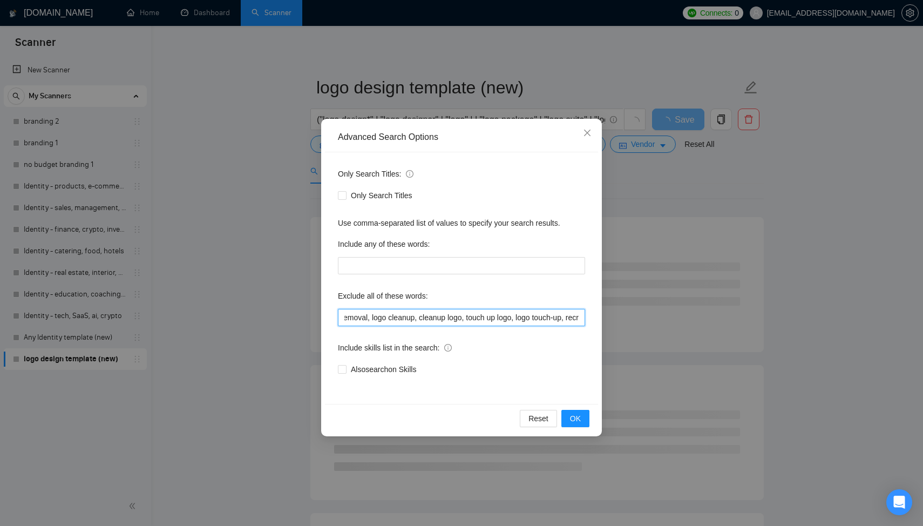
scroll to position [0, 1590]
type input "with our branding, follow branding, social media management, community manageme…"
click at [577, 415] on span "OK" at bounding box center [575, 418] width 11 height 12
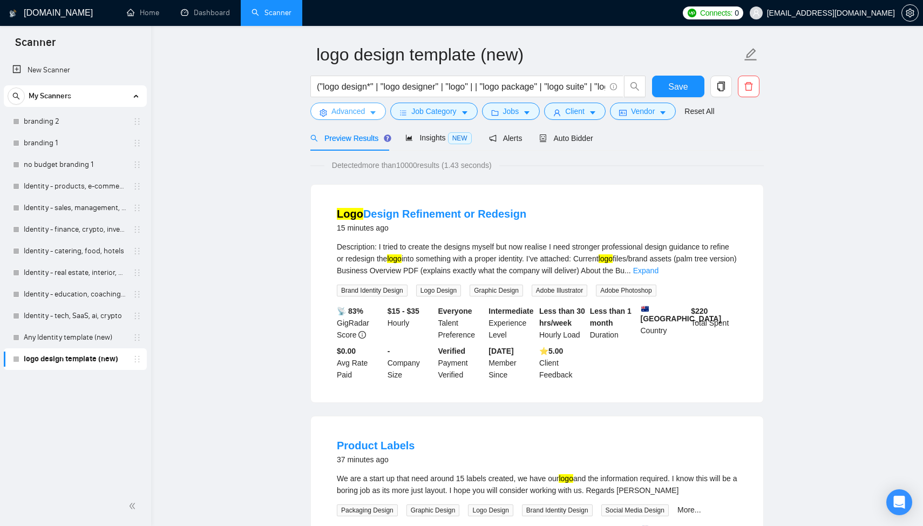
scroll to position [38, 0]
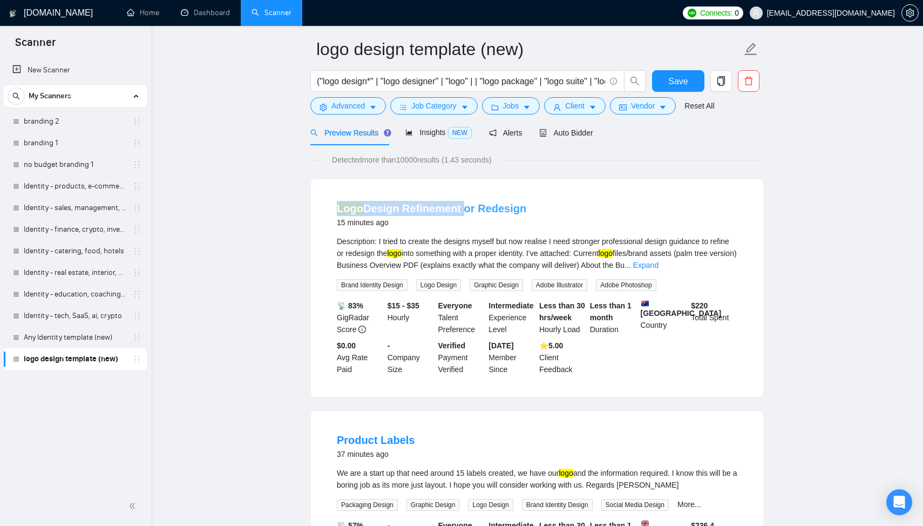
drag, startPoint x: 330, startPoint y: 212, endPoint x: 457, endPoint y: 208, distance: 126.9
click at [457, 208] on li "Logo Design Refinement or Redesign 15 minutes ago Description: I tried to creat…" at bounding box center [537, 288] width 427 height 192
click at [659, 267] on link "Expand" at bounding box center [645, 265] width 25 height 9
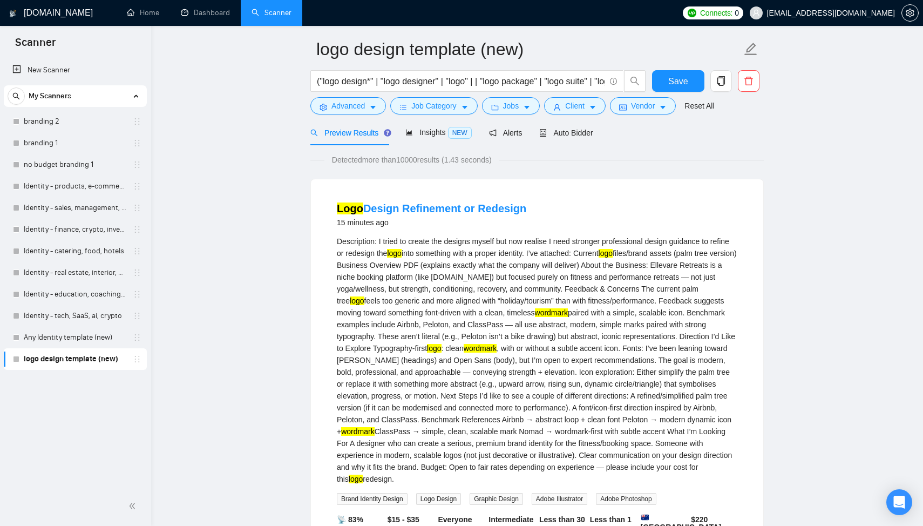
click at [313, 201] on div "Logo Design Refinement or Redesign 15 minutes ago Description: I tried to creat…" at bounding box center [537, 394] width 452 height 431
drag, startPoint x: 328, startPoint y: 202, endPoint x: 457, endPoint y: 207, distance: 129.1
click at [457, 206] on li "Logo Design Refinement or Redesign 15 minutes ago Description: I tried to creat…" at bounding box center [537, 394] width 427 height 405
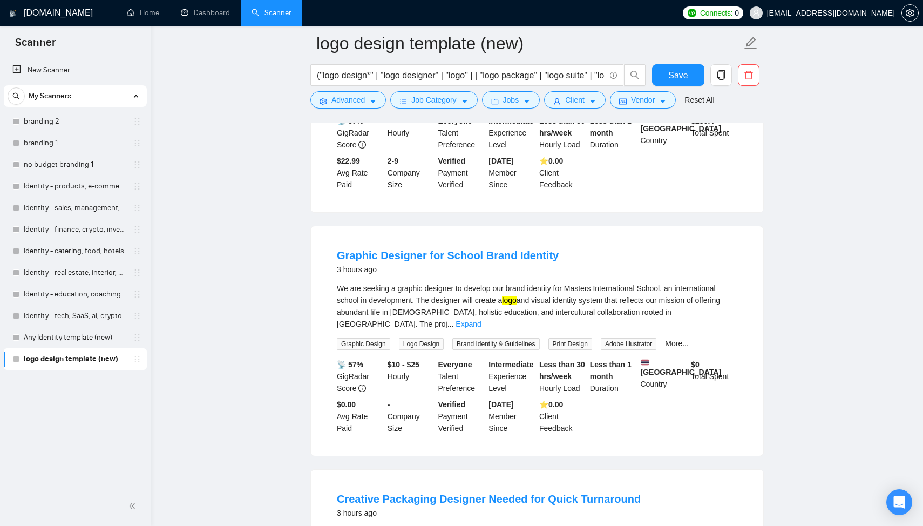
scroll to position [690, 0]
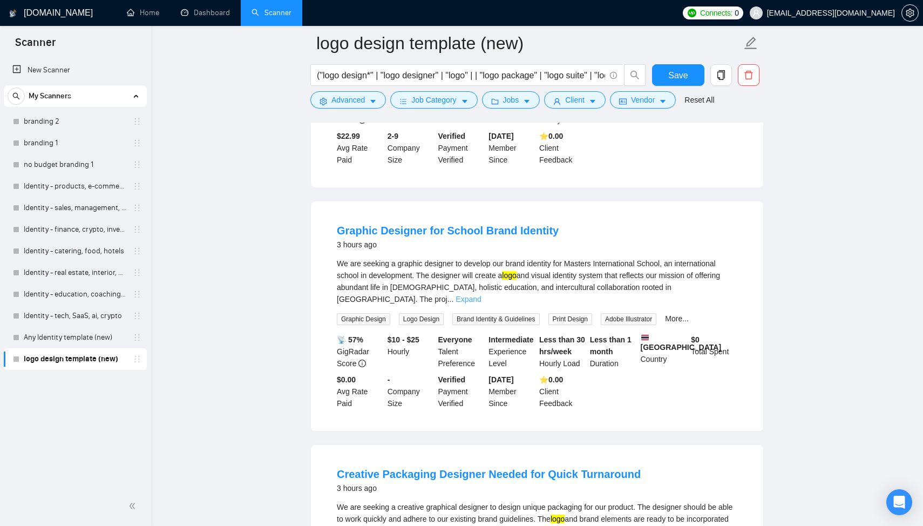
click at [481, 295] on link "Expand" at bounding box center [468, 299] width 25 height 9
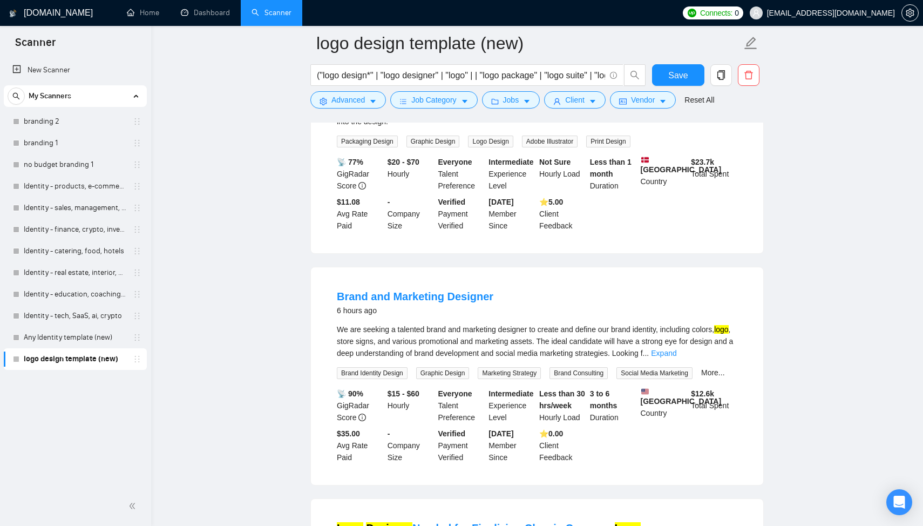
scroll to position [1257, 0]
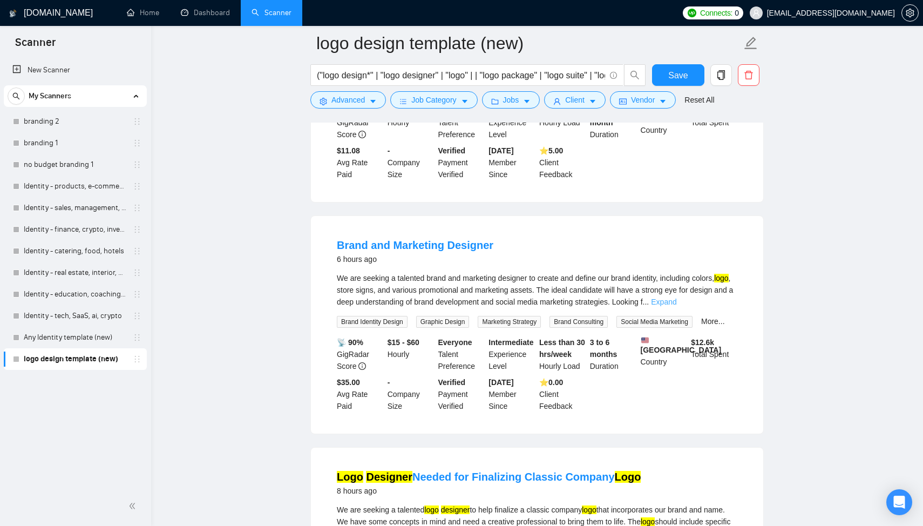
click at [677, 297] on link "Expand" at bounding box center [663, 301] width 25 height 9
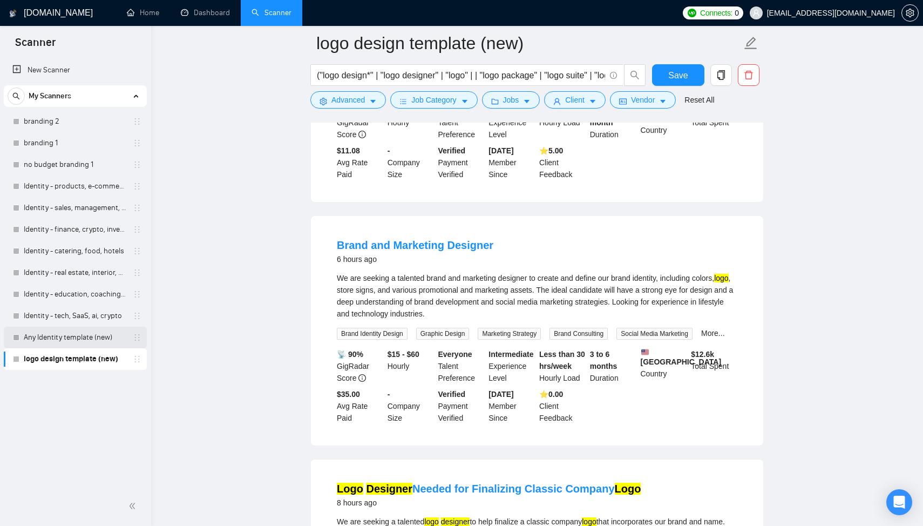
click at [51, 336] on link "Any Identity template (new)" at bounding box center [75, 338] width 103 height 22
click at [670, 76] on span "Save" at bounding box center [677, 75] width 19 height 13
click at [52, 335] on link "Any Identity template (new)" at bounding box center [75, 338] width 103 height 22
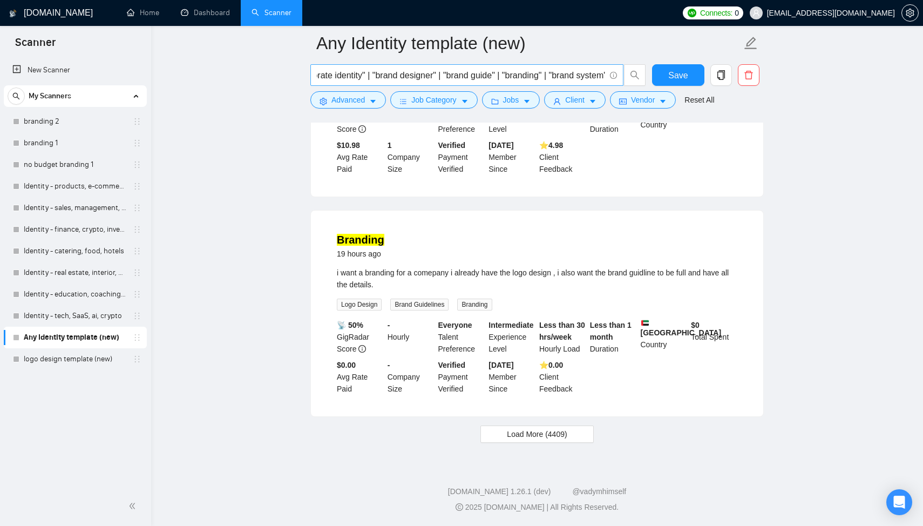
scroll to position [2161, 0]
click at [82, 359] on link "logo design template (new)" at bounding box center [75, 359] width 103 height 22
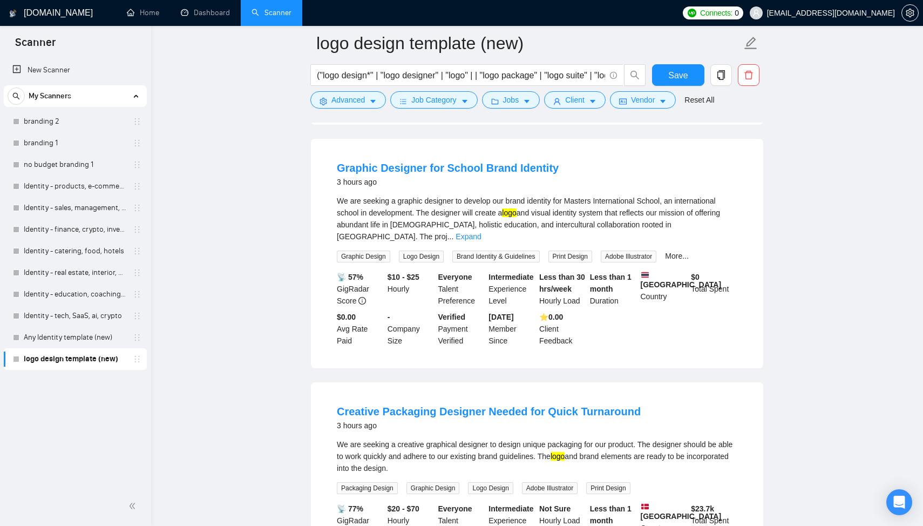
scroll to position [538, 0]
click at [481, 233] on link "Expand" at bounding box center [468, 237] width 25 height 9
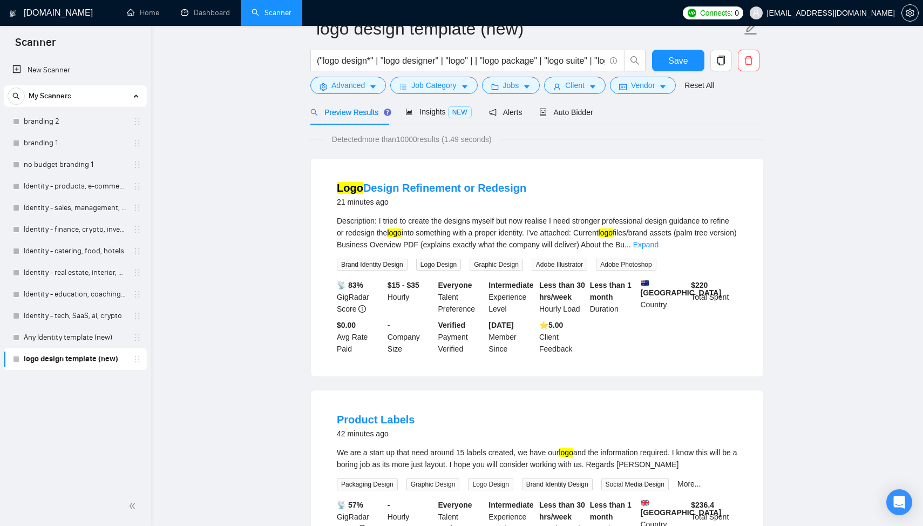
scroll to position [0, 0]
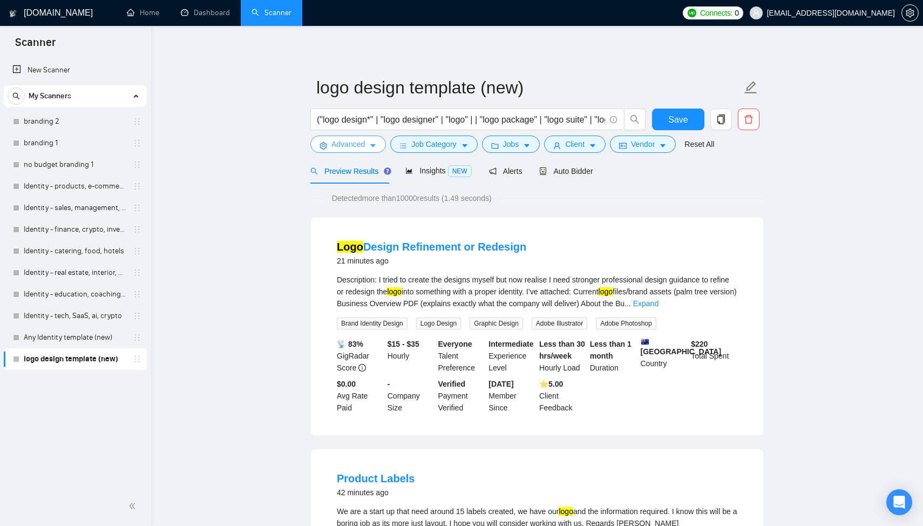
click at [342, 145] on span "Advanced" at bounding box center [348, 144] width 33 height 12
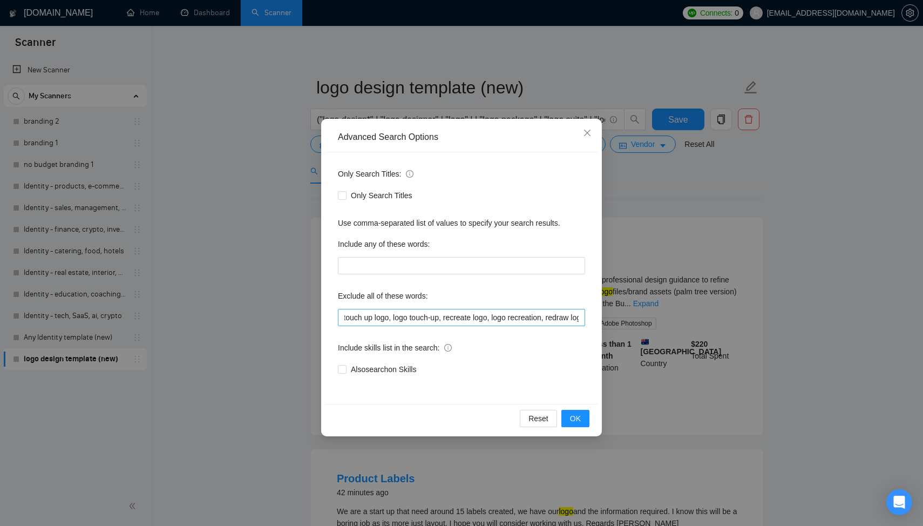
scroll to position [0, 1843]
click at [581, 317] on input "with our branding, follow branding, social media management, community manageme…" at bounding box center [461, 317] width 247 height 17
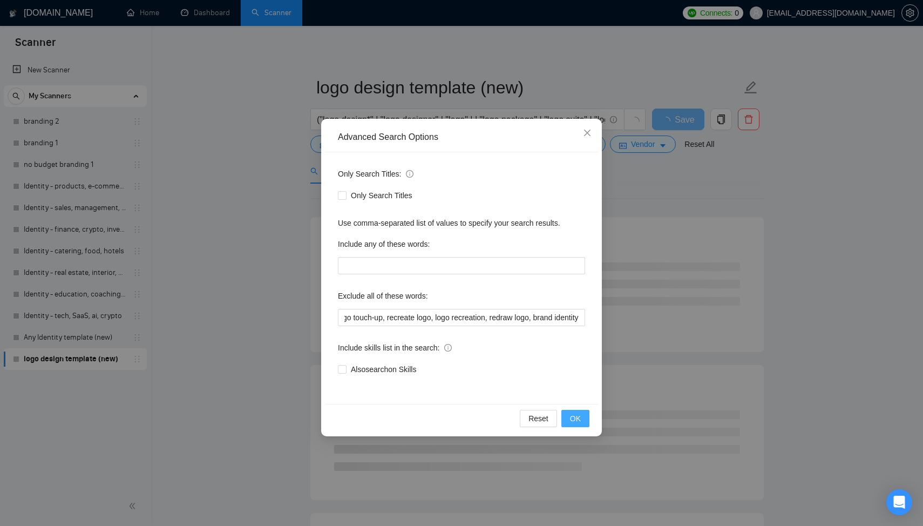
scroll to position [0, 0]
click at [580, 422] on span "OK" at bounding box center [575, 418] width 11 height 12
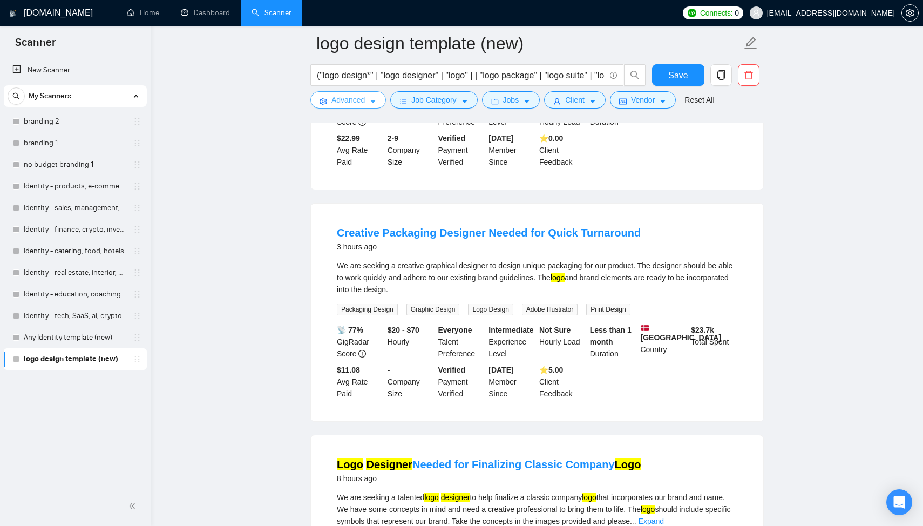
scroll to position [243, 0]
click at [126, 360] on link "logo design template (new)" at bounding box center [75, 359] width 103 height 22
click at [334, 99] on span "Advanced" at bounding box center [348, 100] width 33 height 12
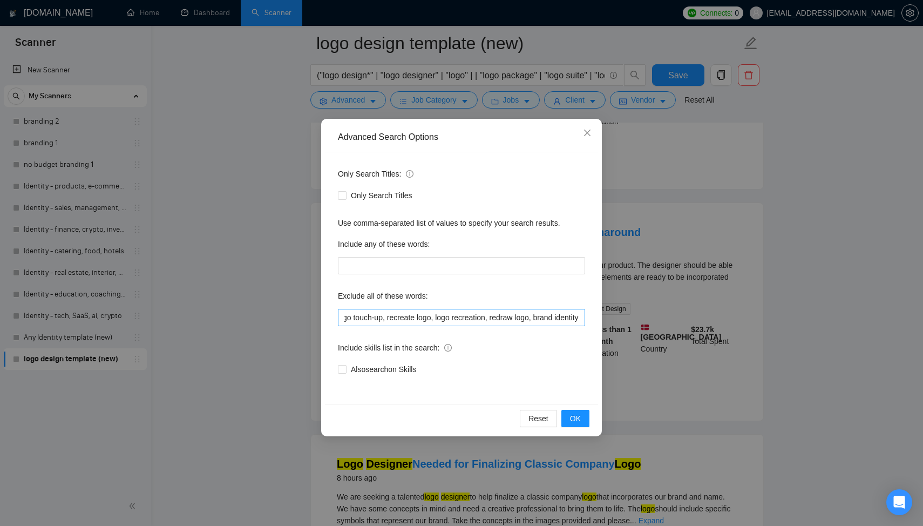
scroll to position [0, 1895]
click at [582, 316] on input "with our branding, follow branding, social media management, community manageme…" at bounding box center [461, 317] width 247 height 17
click at [580, 418] on span "OK" at bounding box center [575, 418] width 11 height 12
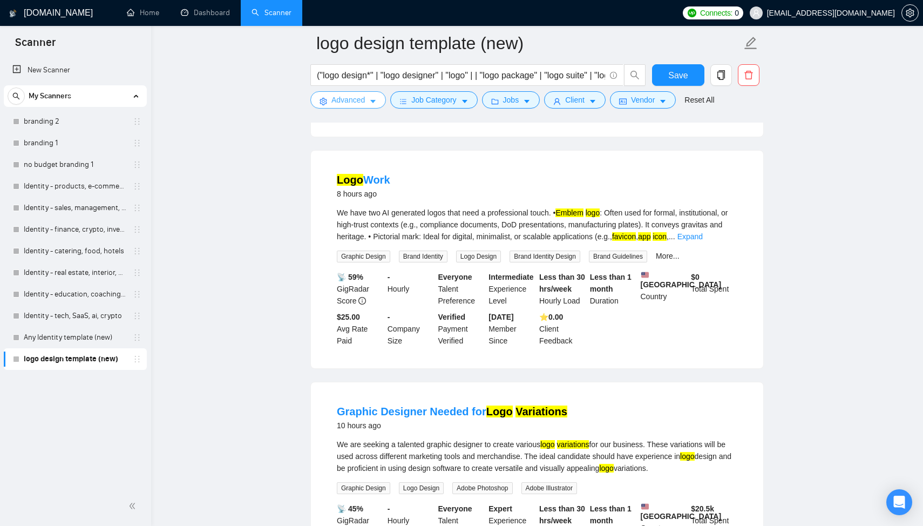
scroll to position [749, 0]
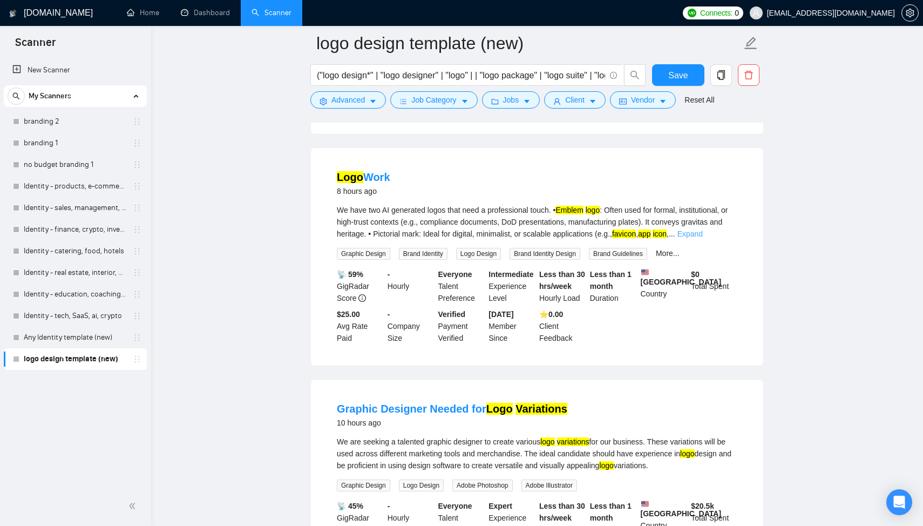
click at [703, 238] on link "Expand" at bounding box center [690, 233] width 25 height 9
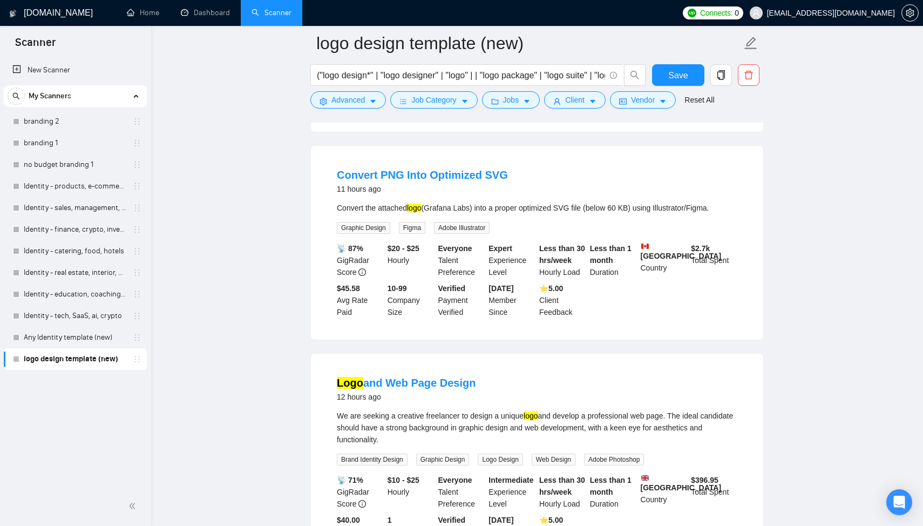
scroll to position [1690, 0]
click at [116, 358] on link "logo design template (new)" at bounding box center [75, 359] width 103 height 22
click at [357, 98] on span "Advanced" at bounding box center [348, 100] width 33 height 12
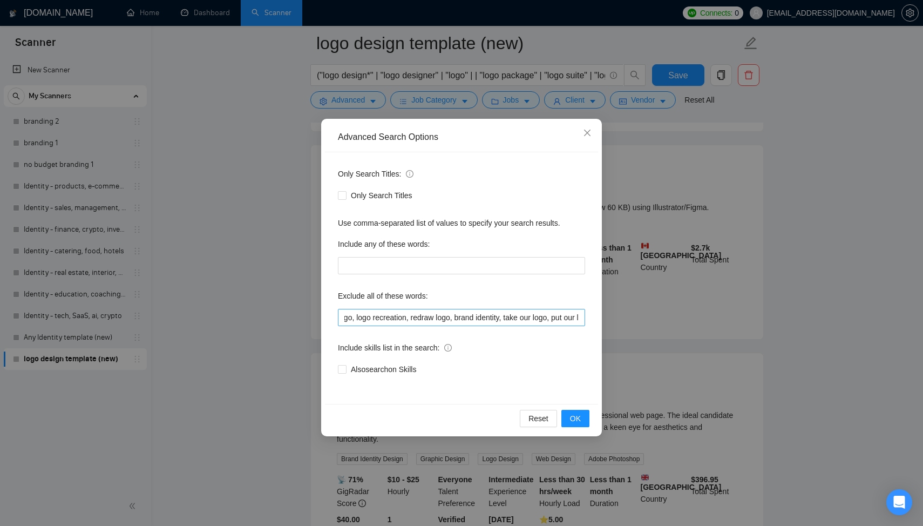
scroll to position [0, 1892]
click at [525, 310] on input "with our branding, follow branding, social media management, community manageme…" at bounding box center [461, 317] width 247 height 17
click at [577, 319] on input "with our branding, follow branding, social media management, community manageme…" at bounding box center [461, 317] width 247 height 17
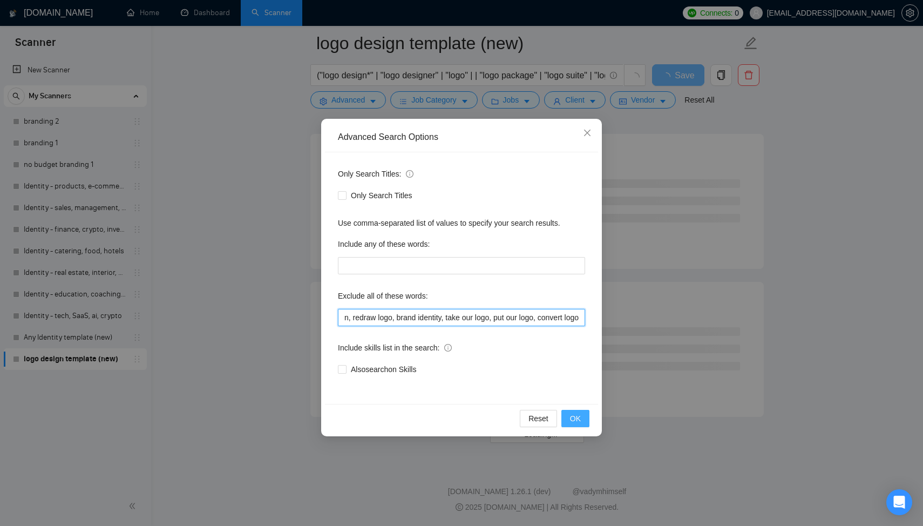
scroll to position [1275, 0]
type input "with our branding, follow branding, social media management, community manageme…"
click at [585, 418] on button "OK" at bounding box center [576, 418] width 28 height 17
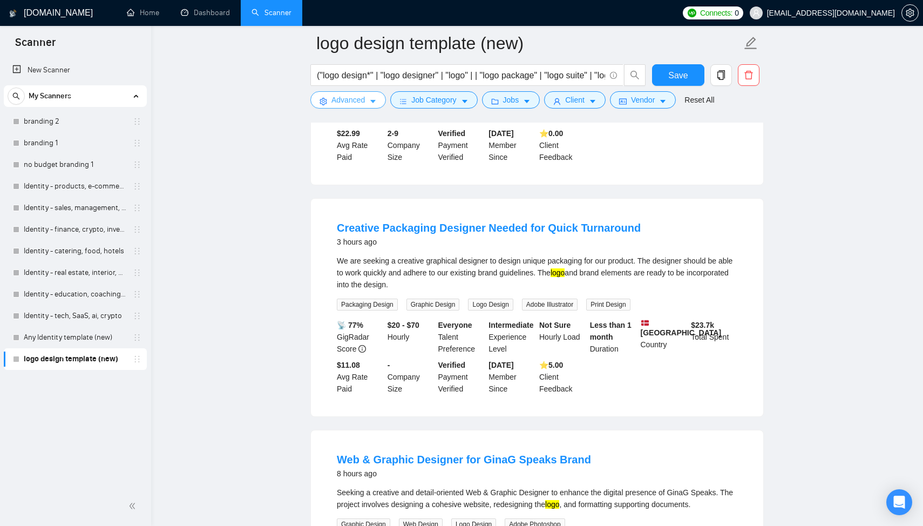
scroll to position [249, 0]
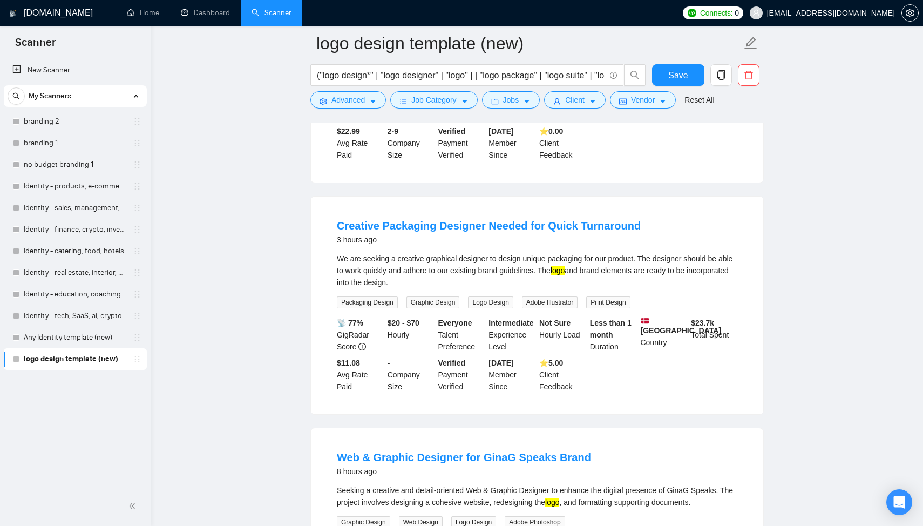
click at [126, 358] on link "logo design template (new)" at bounding box center [75, 359] width 103 height 22
click at [348, 99] on span "Advanced" at bounding box center [348, 100] width 33 height 12
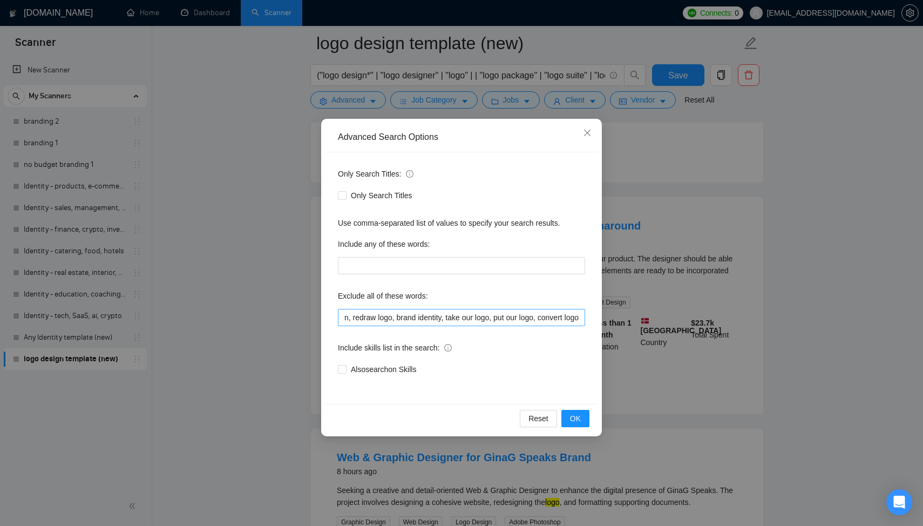
scroll to position [0, 1980]
click at [843, 242] on div "Advanced Search Options Only Search Titles: Only Search Titles Use comma-separa…" at bounding box center [461, 263] width 923 height 526
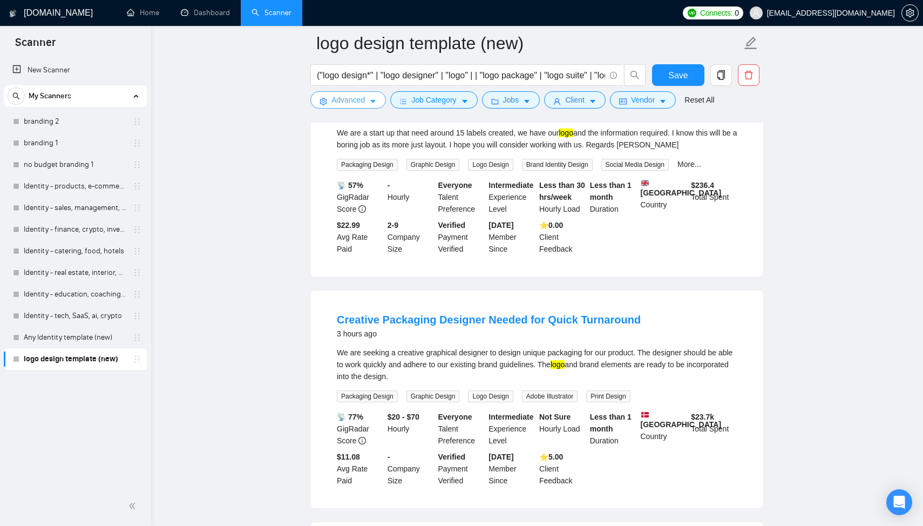
scroll to position [165, 0]
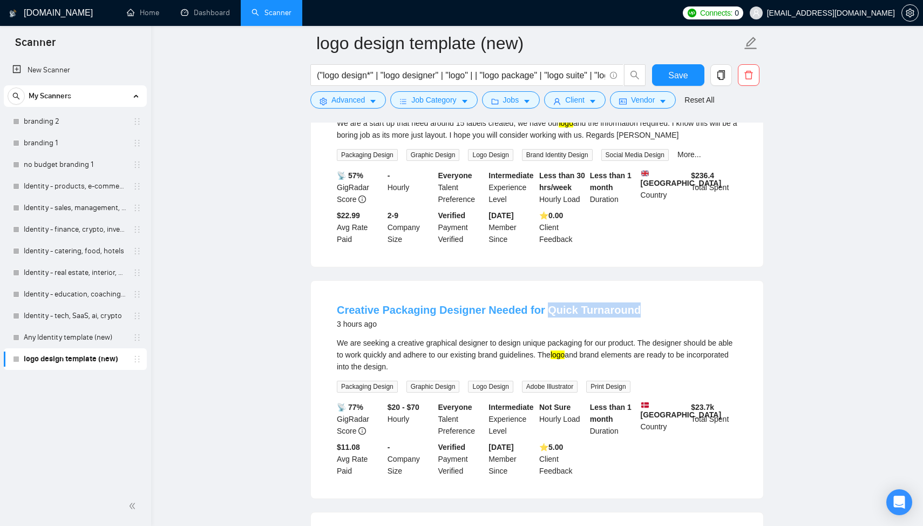
copy link "Quick Turnaround"
drag, startPoint x: 649, startPoint y: 313, endPoint x: 758, endPoint y: 317, distance: 109.1
click at [757, 317] on div "Creative Packaging Designer Needed for Quick Turnaround 3 hours ago We are seek…" at bounding box center [537, 390] width 452 height 218
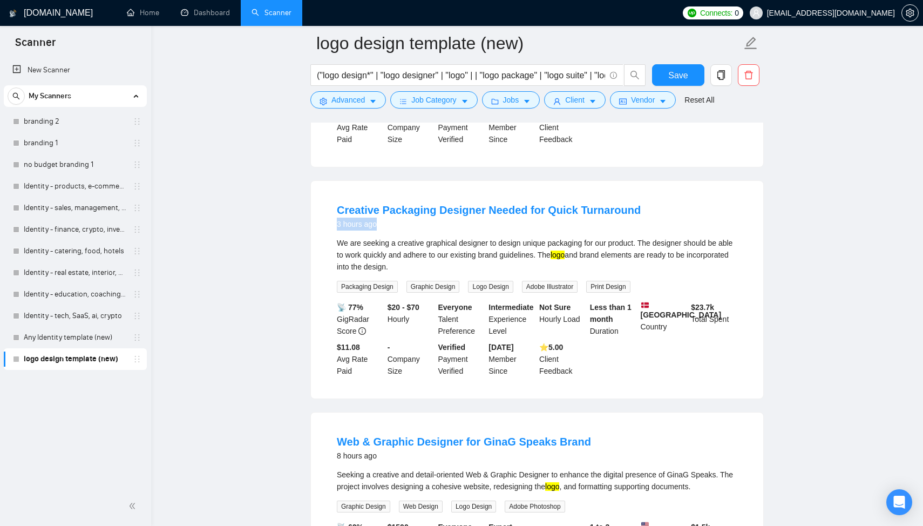
scroll to position [275, 0]
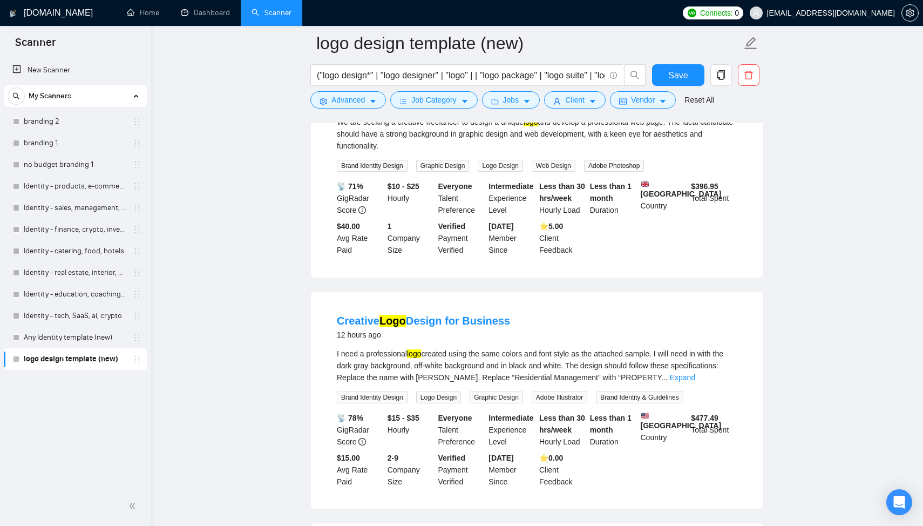
scroll to position [1822, 0]
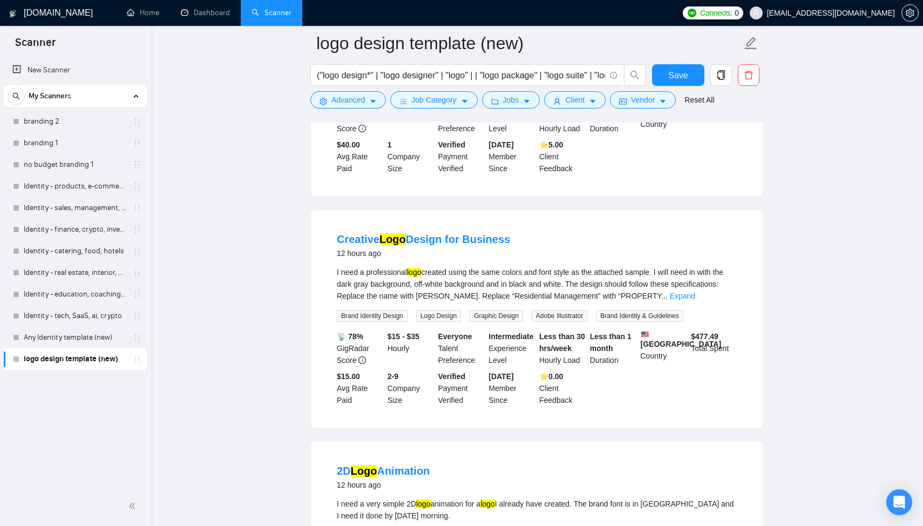
click at [723, 302] on div "I need a professional logo created using the same colors and font style as the …" at bounding box center [537, 284] width 401 height 36
click at [695, 300] on link "Expand" at bounding box center [682, 296] width 25 height 9
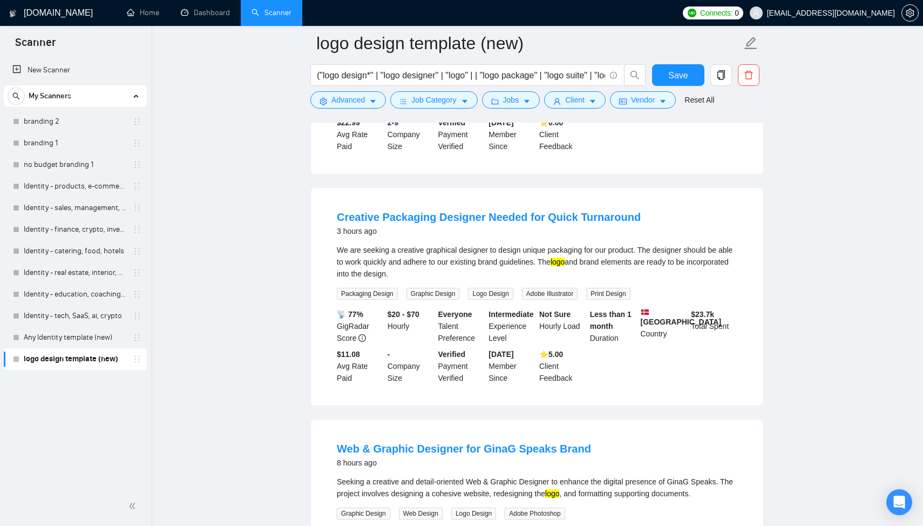
scroll to position [86, 0]
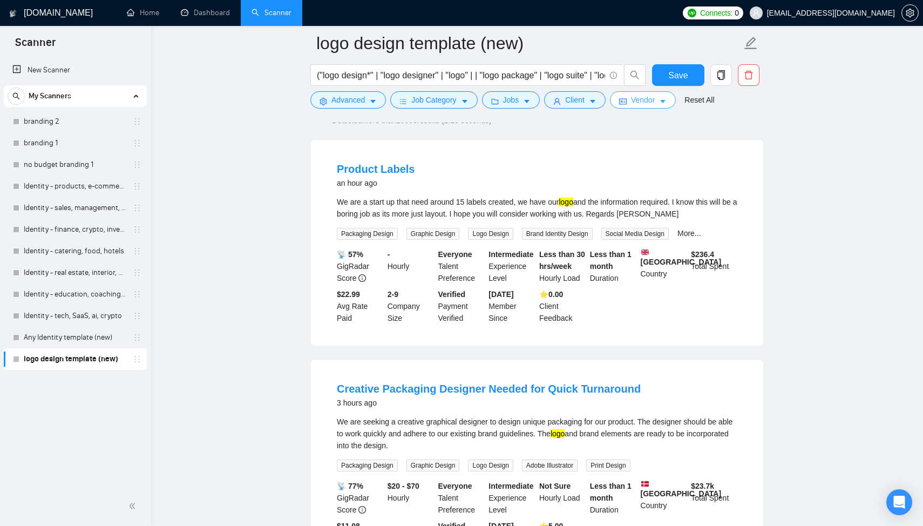
click at [639, 100] on span "Vendor" at bounding box center [643, 100] width 24 height 12
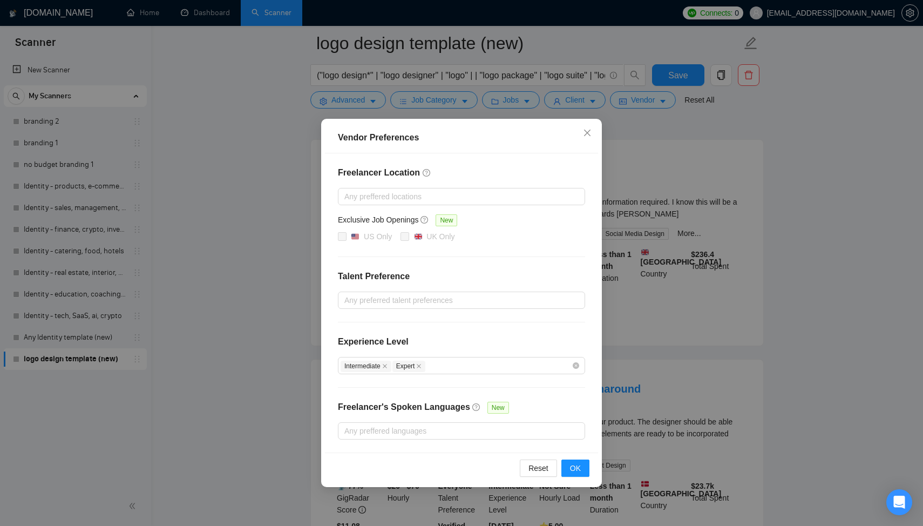
click at [640, 100] on div "Vendor Preferences Freelancer Location Any preffered locations Exclusive Job Op…" at bounding box center [461, 263] width 923 height 526
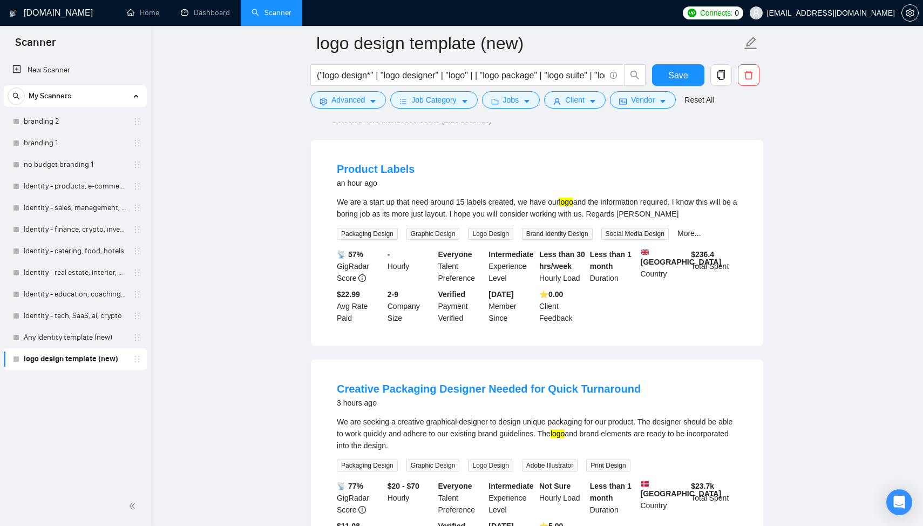
click at [573, 87] on div "("logo design*" | "logo designer" | "logo" | | "logo package" | "logo suite" | …" at bounding box center [478, 77] width 340 height 27
click at [573, 92] on button "Client" at bounding box center [575, 99] width 62 height 17
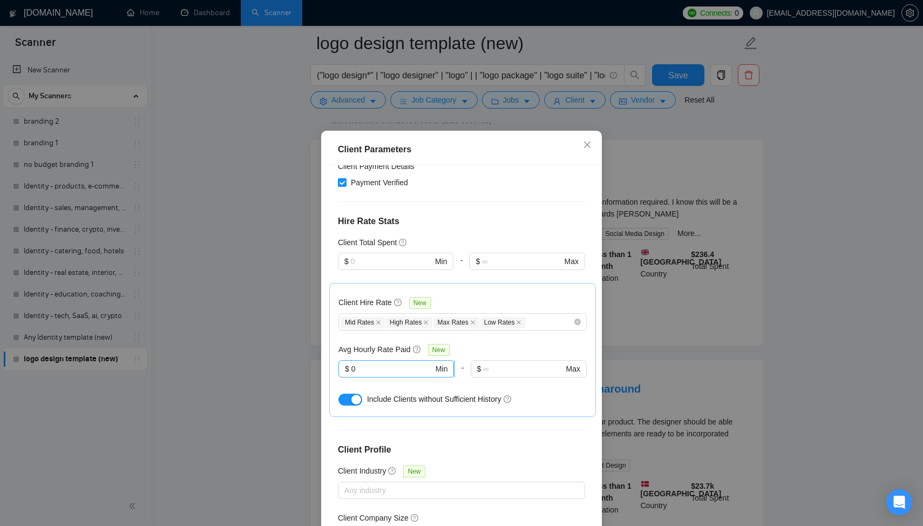
scroll to position [270, 0]
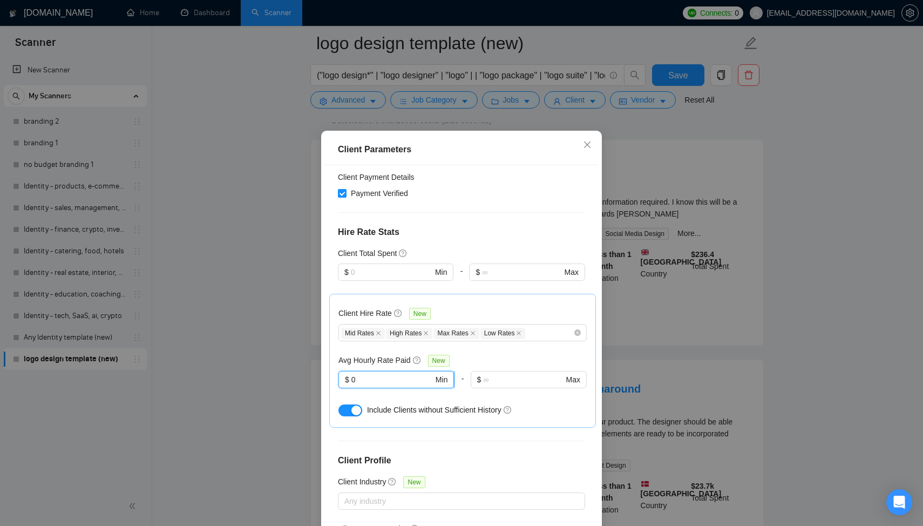
click at [386, 374] on input "0" at bounding box center [392, 380] width 82 height 12
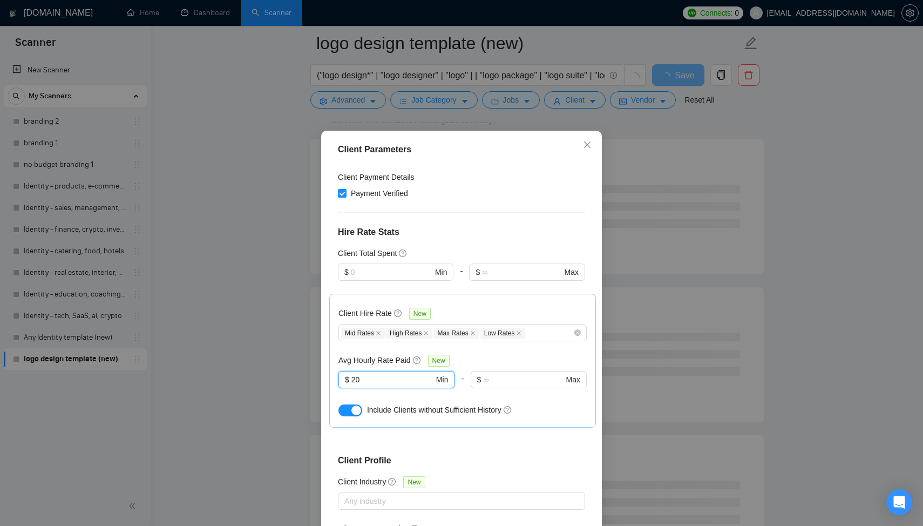
type input "20"
click at [511, 354] on div "Avg Hourly Rate Paid New" at bounding box center [463, 360] width 248 height 12
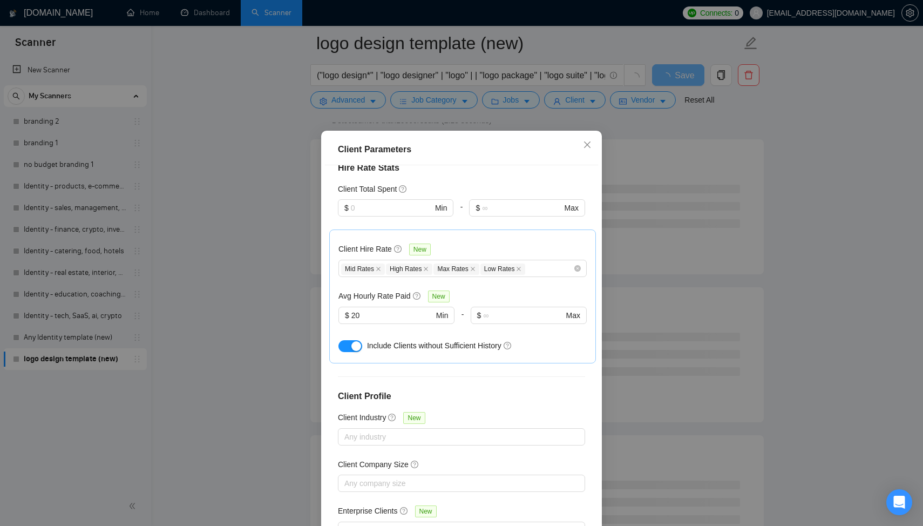
scroll to position [55, 0]
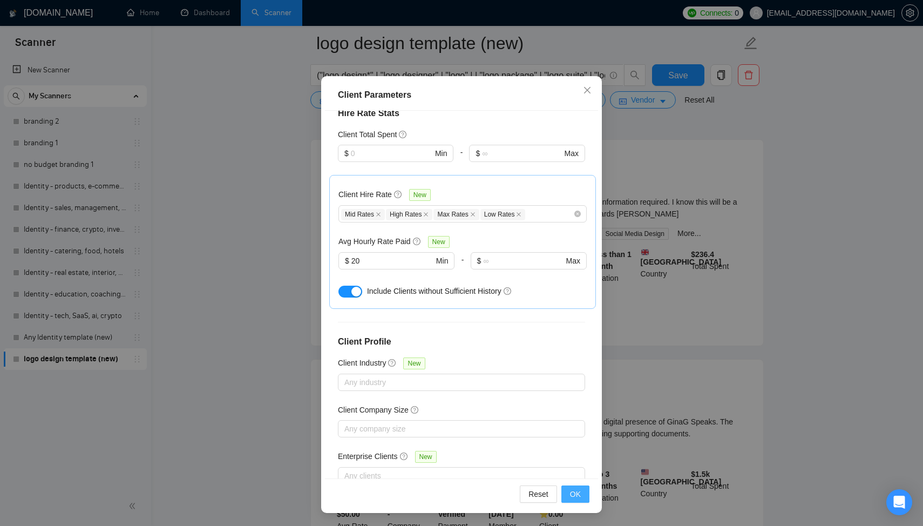
click at [578, 495] on span "OK" at bounding box center [575, 494] width 11 height 12
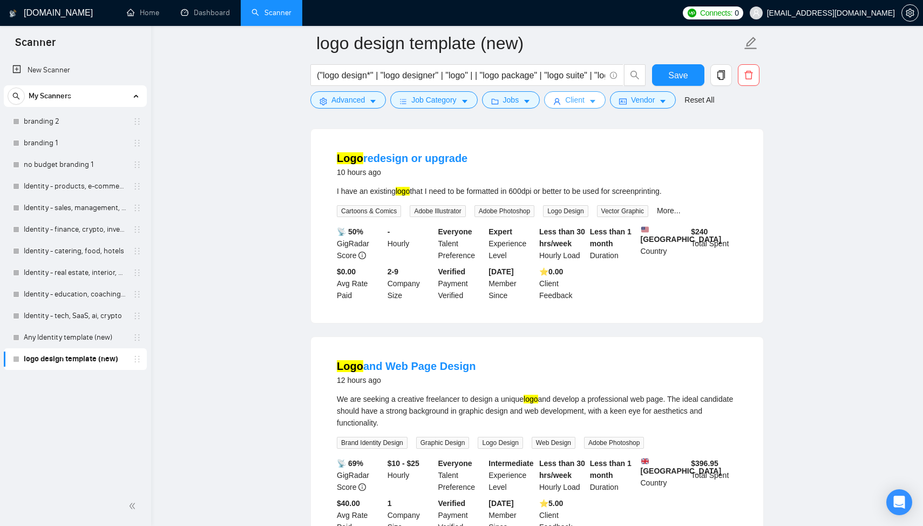
scroll to position [1000, 0]
click at [664, 77] on button "Save" at bounding box center [678, 75] width 52 height 22
click at [580, 103] on span "Client" at bounding box center [574, 100] width 19 height 12
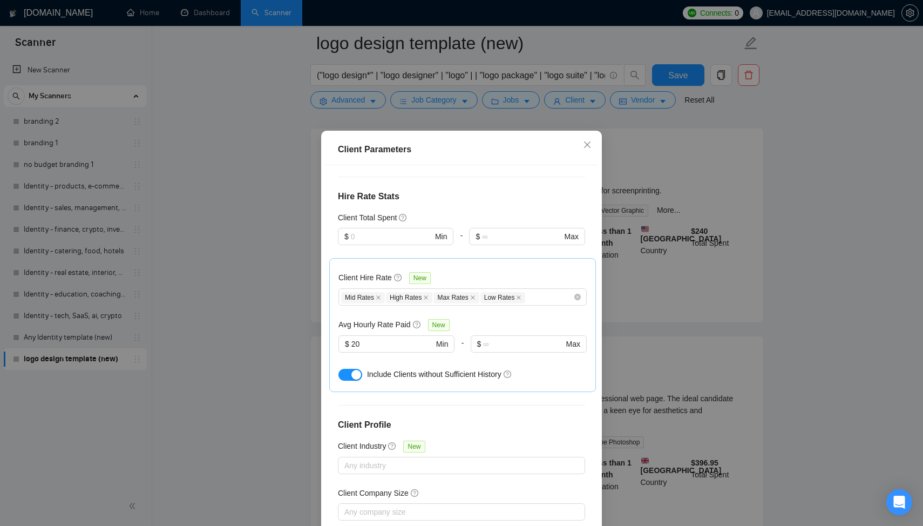
scroll to position [285, 0]
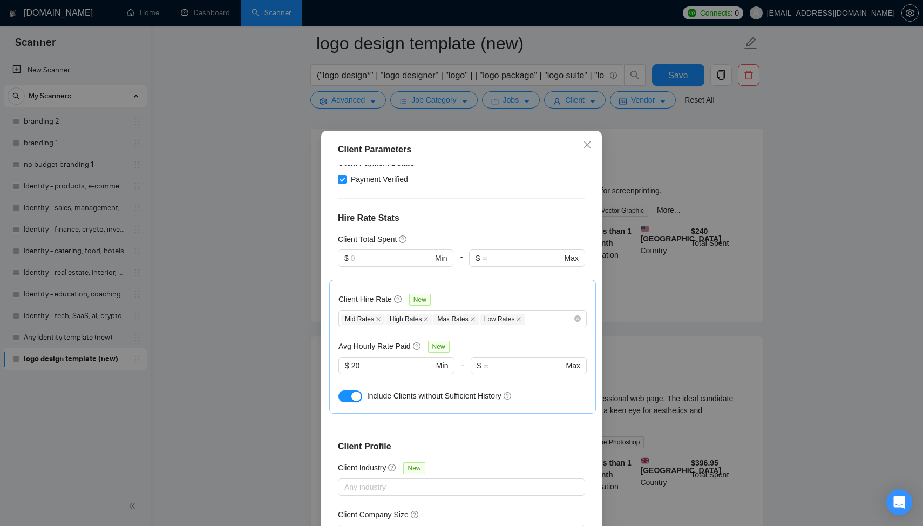
click at [782, 201] on div "Client Parameters Client Location Include Client Countries Select Exclude Clien…" at bounding box center [461, 263] width 923 height 526
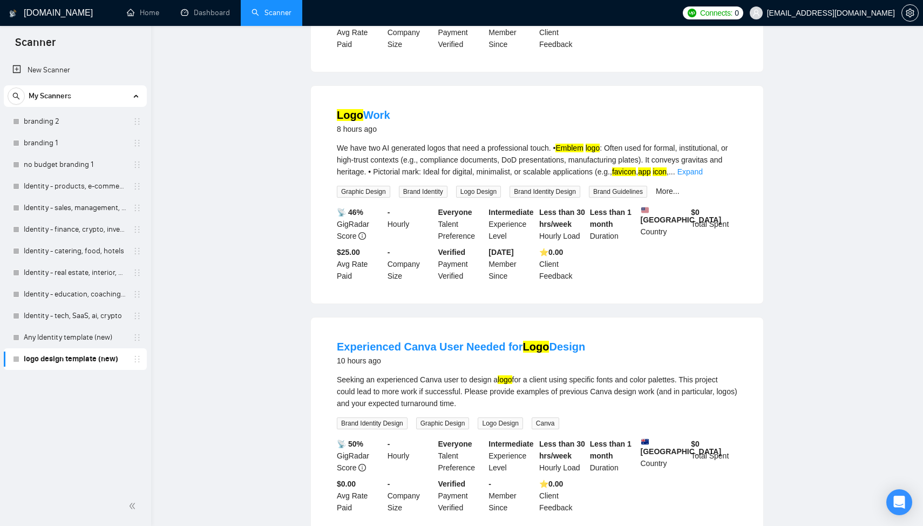
scroll to position [0, 0]
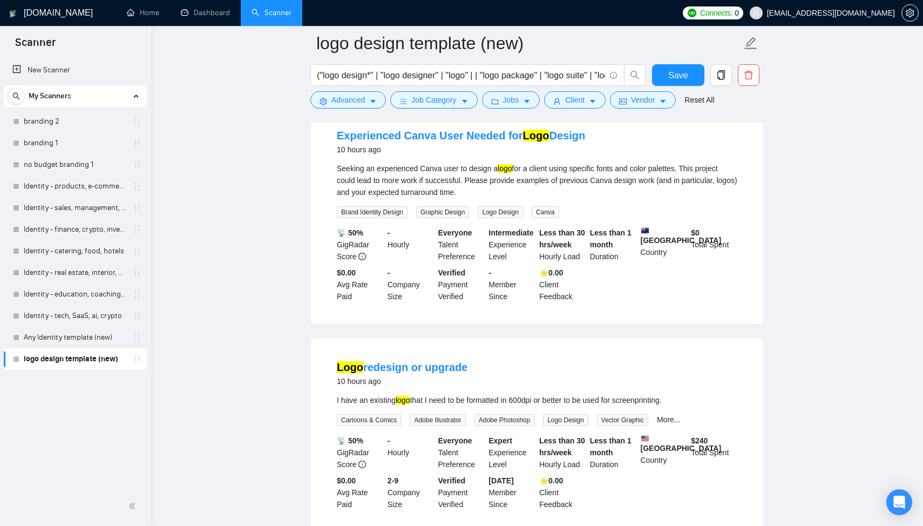
scroll to position [786, 0]
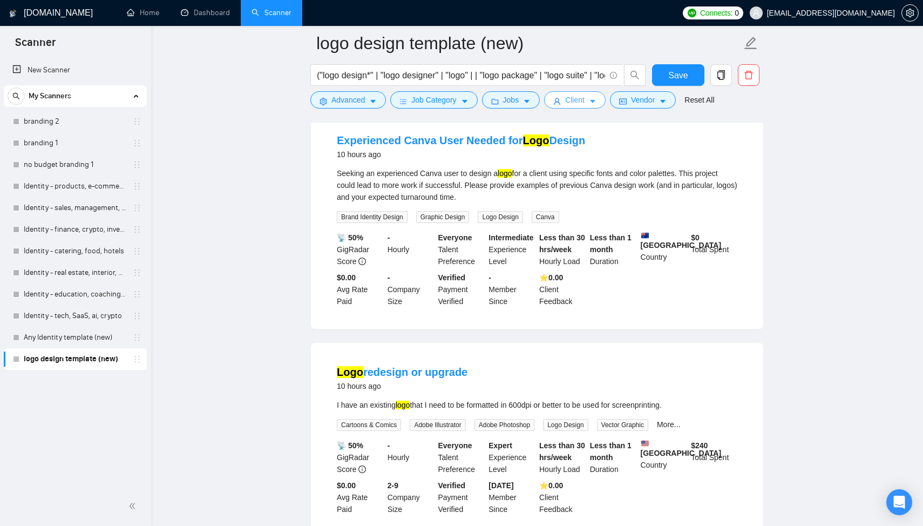
click at [581, 107] on button "Client" at bounding box center [575, 99] width 62 height 17
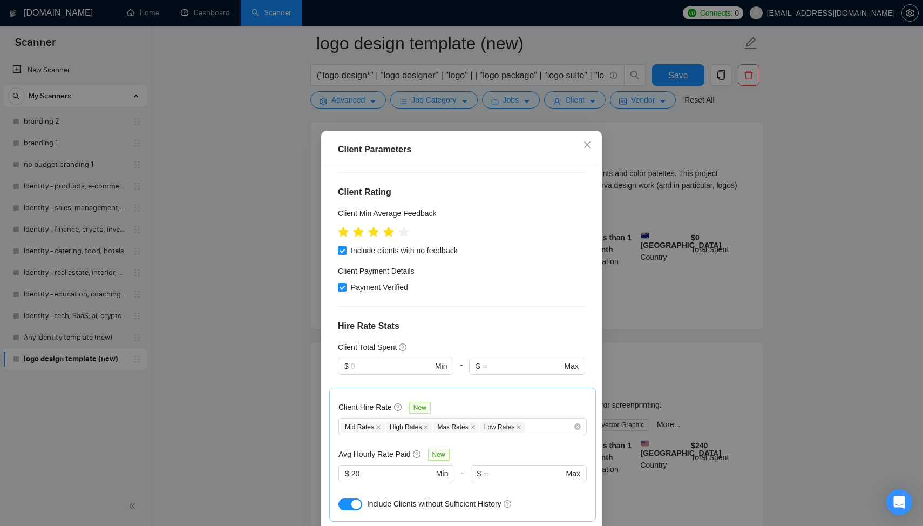
scroll to position [187, 0]
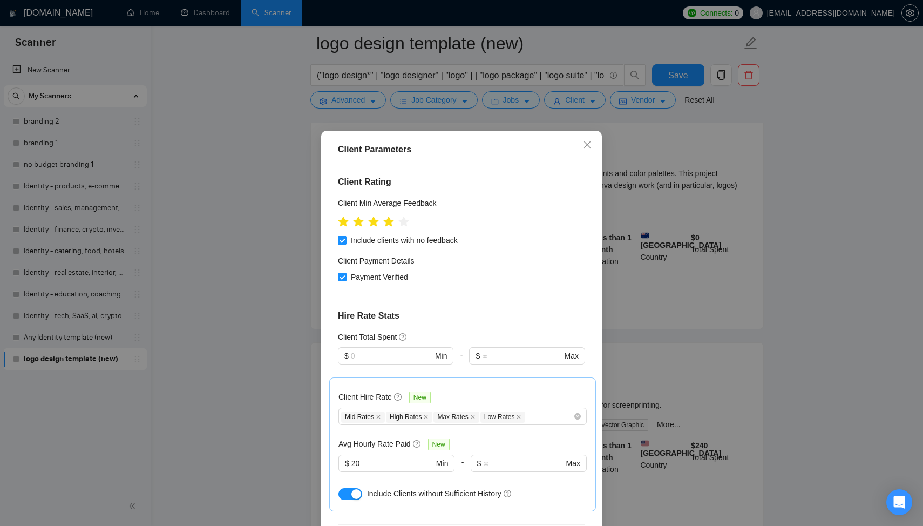
click at [345, 236] on span at bounding box center [342, 240] width 9 height 9
click at [345, 236] on input "Include clients with no feedback" at bounding box center [342, 240] width 8 height 8
click at [345, 236] on span at bounding box center [342, 240] width 9 height 9
click at [345, 236] on input "Include clients with no feedback" at bounding box center [342, 240] width 8 height 8
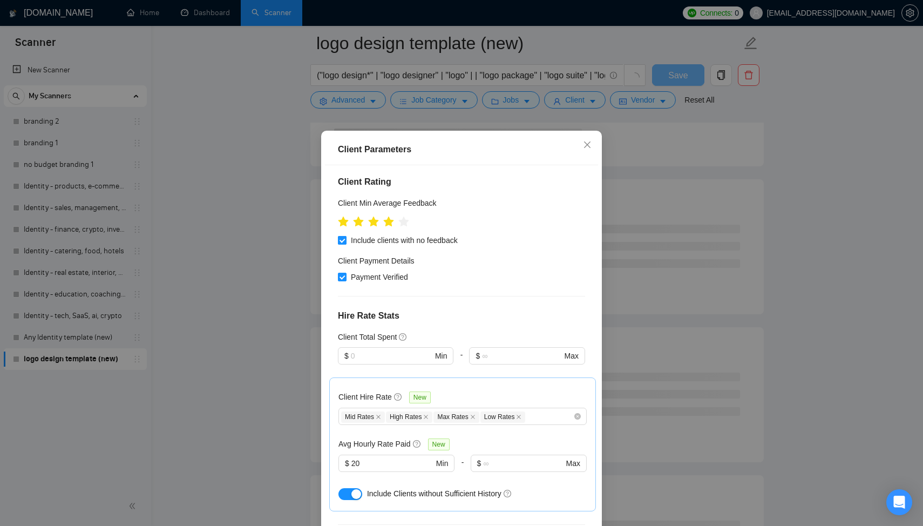
click at [450, 234] on span "Include clients with no feedback" at bounding box center [405, 240] width 116 height 12
click at [346, 236] on input "Include clients with no feedback" at bounding box center [342, 240] width 8 height 8
click at [450, 234] on span "Include clients with no feedback" at bounding box center [405, 240] width 116 height 12
click at [346, 236] on input "Include clients with no feedback" at bounding box center [342, 240] width 8 height 8
checkbox input "true"
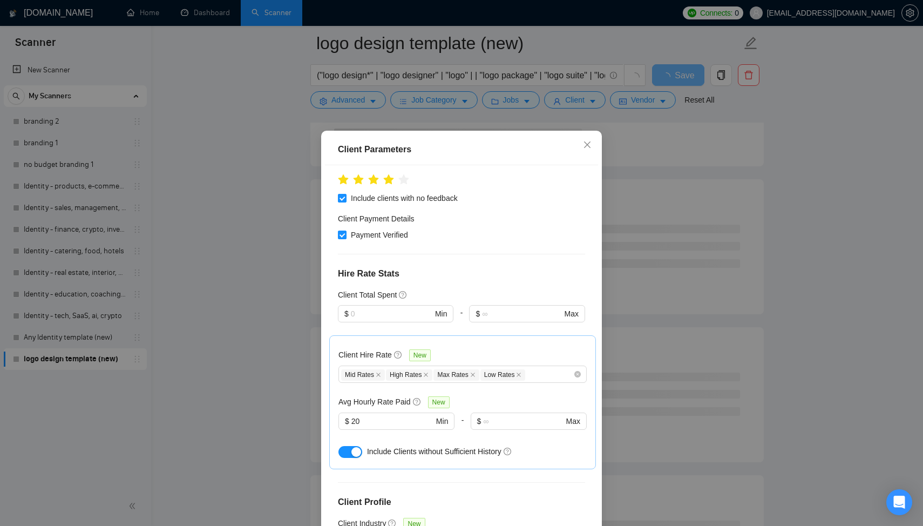
scroll to position [230, 0]
click at [463, 446] on span "Include Clients without Sufficient History" at bounding box center [434, 450] width 134 height 9
click at [355, 446] on div "button" at bounding box center [356, 451] width 10 height 10
click at [797, 240] on div "Client Parameters Client Location Include Client Countries Select Exclude Clien…" at bounding box center [461, 263] width 923 height 526
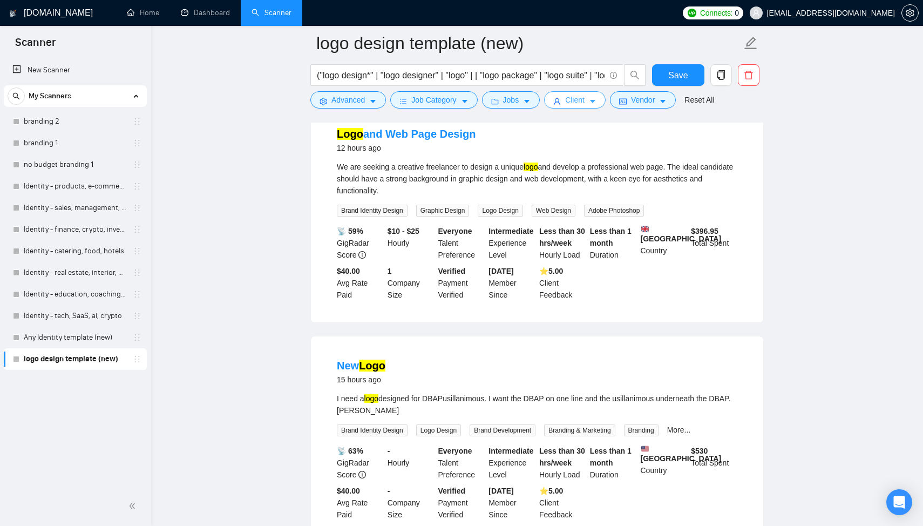
scroll to position [584, 0]
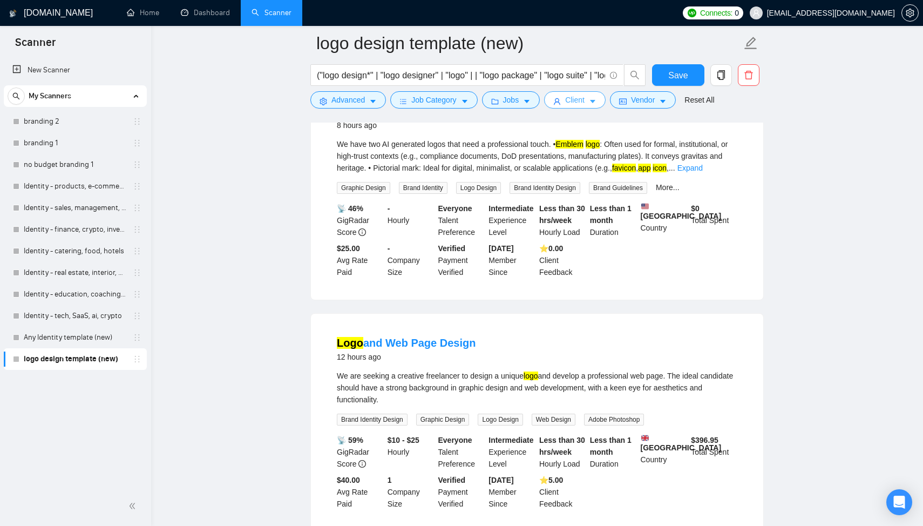
click at [573, 103] on span "Client" at bounding box center [574, 100] width 19 height 12
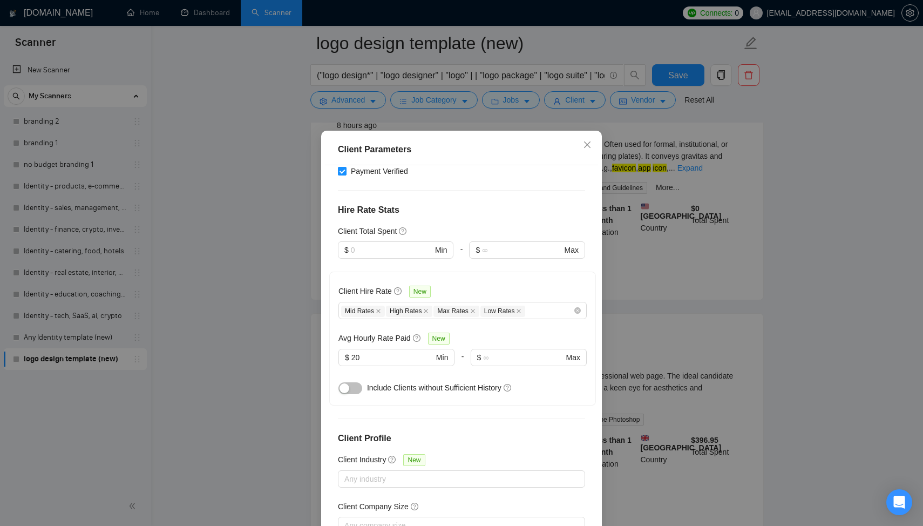
scroll to position [287, 0]
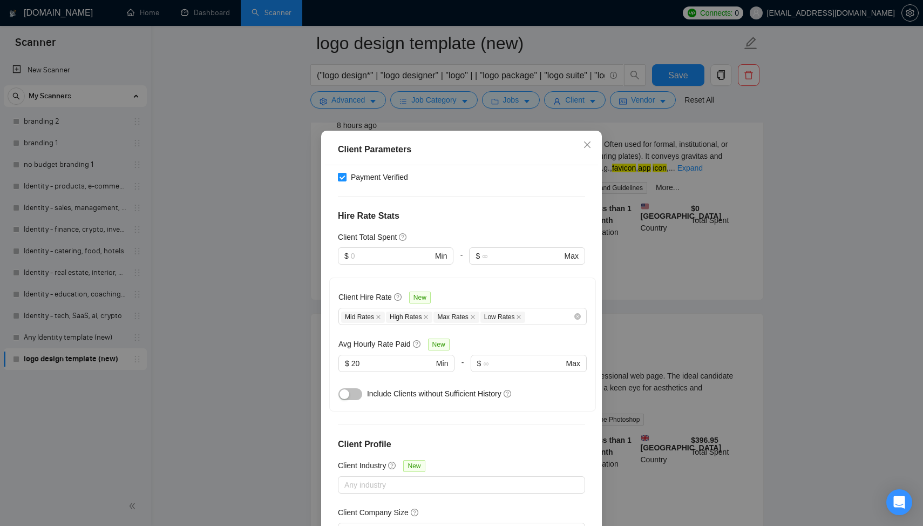
click at [347, 389] on div "button" at bounding box center [345, 394] width 10 height 10
click at [825, 256] on div "Client Parameters Client Location Include Client Countries Select Exclude Clien…" at bounding box center [461, 263] width 923 height 526
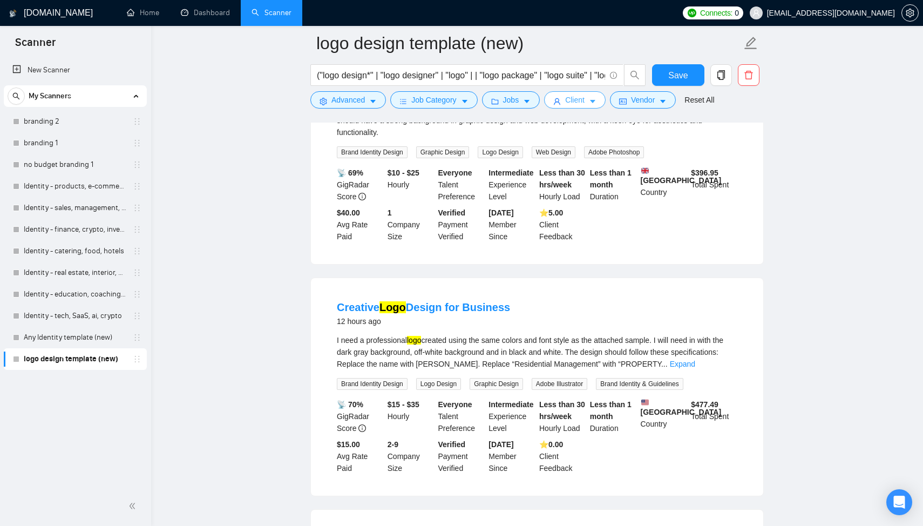
scroll to position [1311, 0]
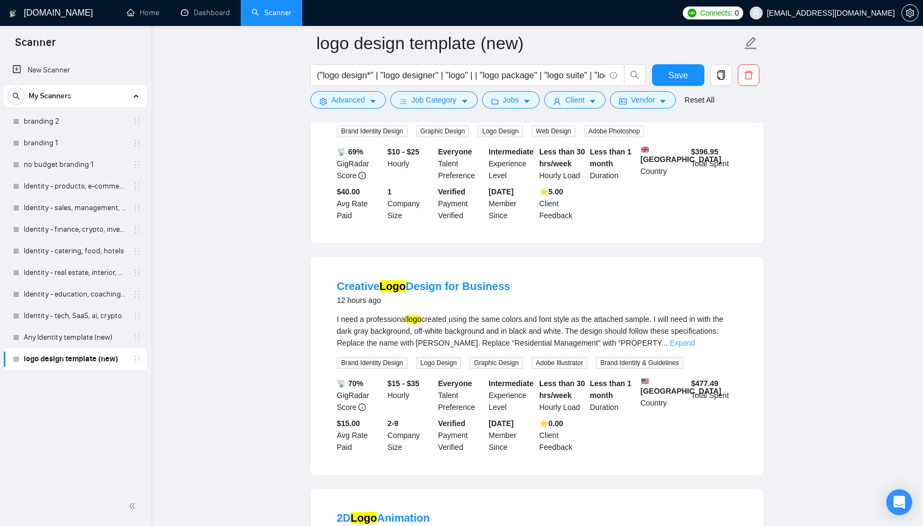
click at [695, 347] on link "Expand" at bounding box center [682, 343] width 25 height 9
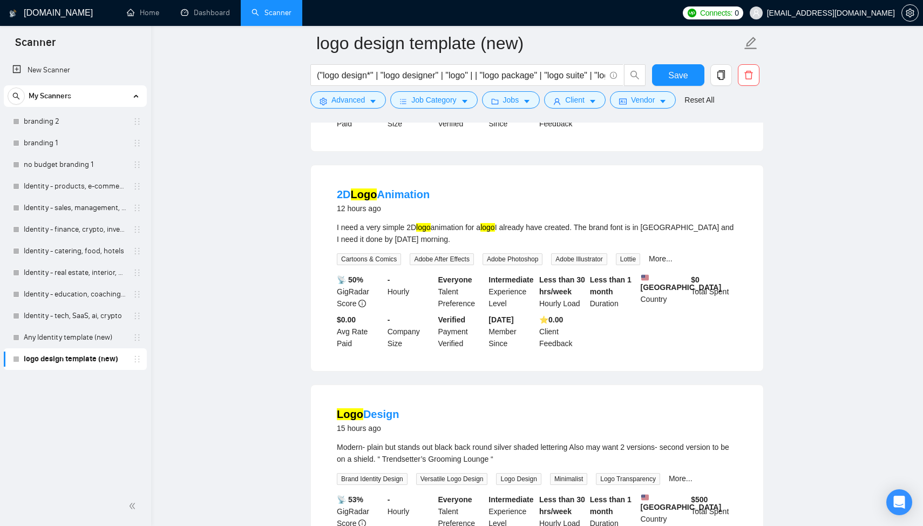
scroll to position [1911, 0]
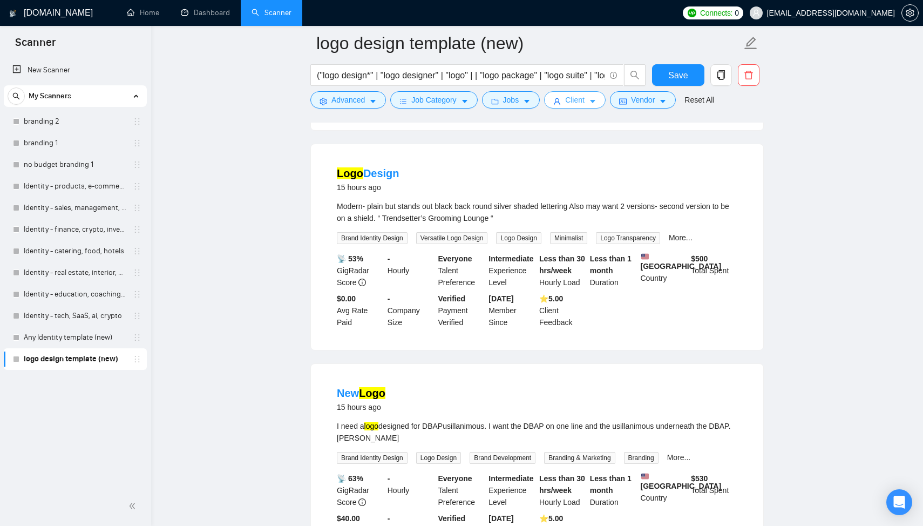
click at [570, 101] on span "Client" at bounding box center [574, 100] width 19 height 12
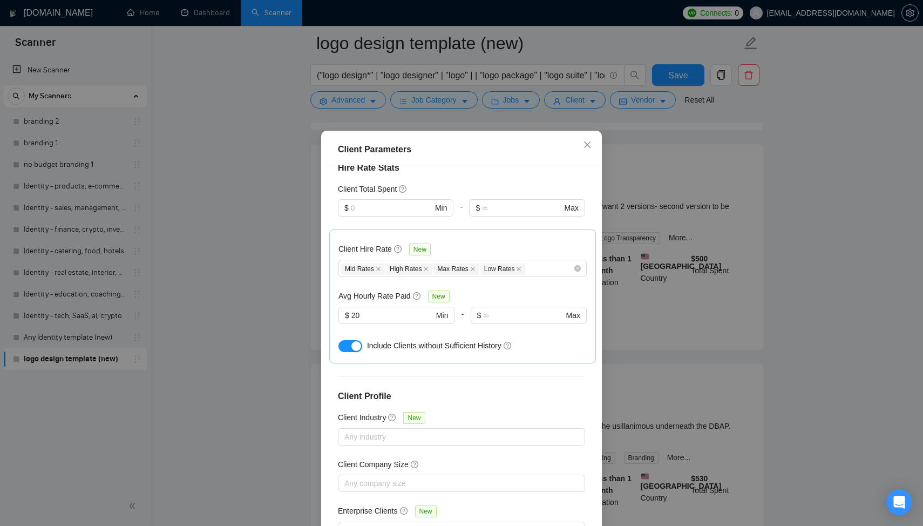
scroll to position [55, 0]
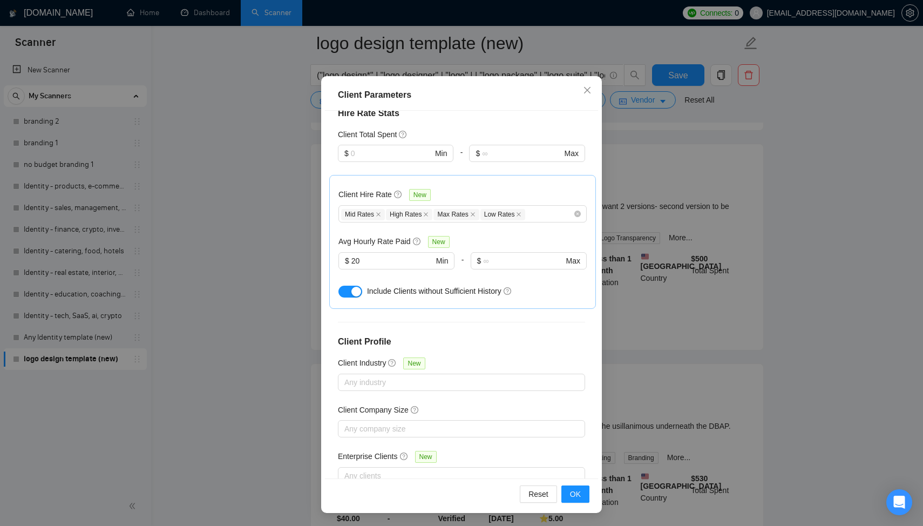
click at [471, 287] on span "Include Clients without Sufficient History" at bounding box center [434, 291] width 134 height 9
click at [358, 287] on div "button" at bounding box center [356, 292] width 10 height 10
click at [575, 496] on span "OK" at bounding box center [575, 494] width 11 height 12
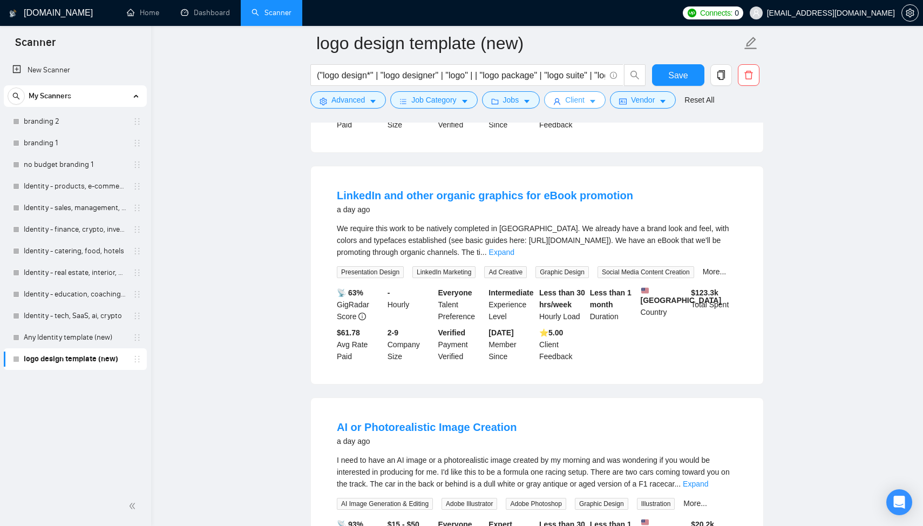
scroll to position [1889, 0]
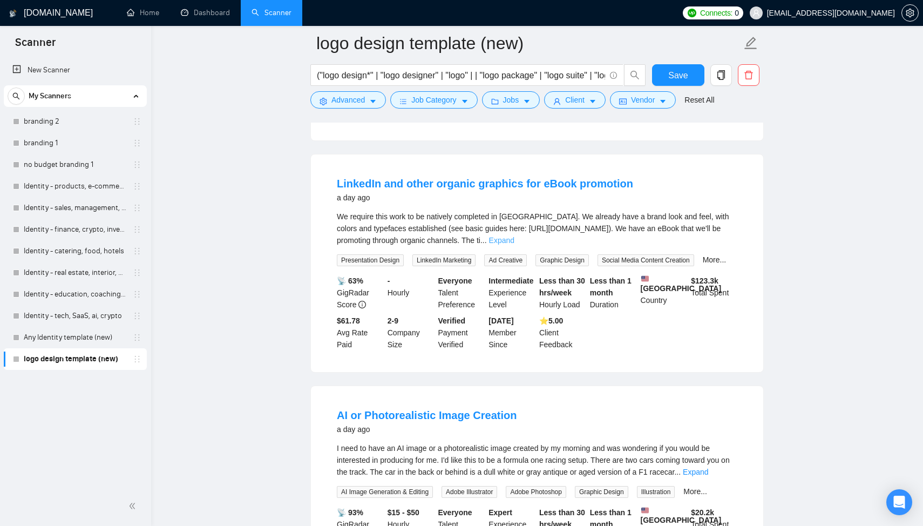
click at [515, 245] on link "Expand" at bounding box center [501, 240] width 25 height 9
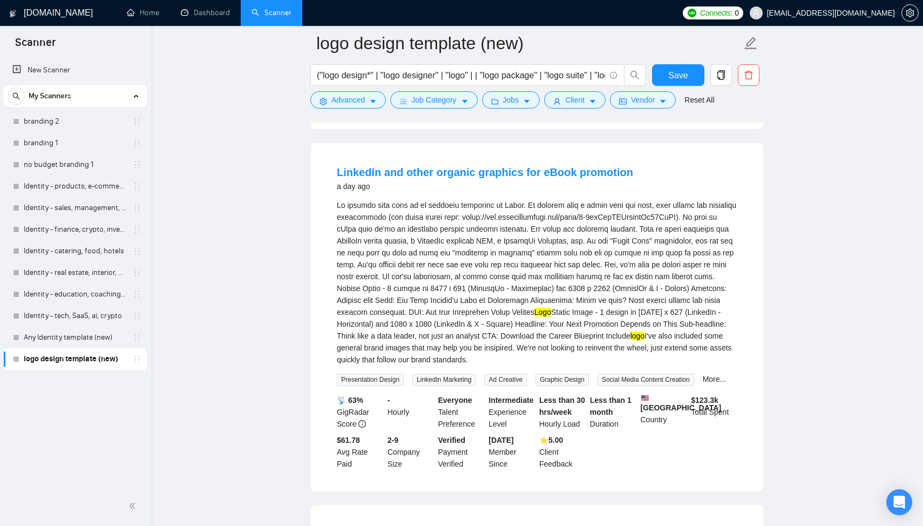
scroll to position [1902, 0]
click at [420, 364] on div "Logo Static Image - 1 design in 1200 x 627 (LinkedIn - Horizontal) and 1080 x 1…" at bounding box center [537, 281] width 401 height 166
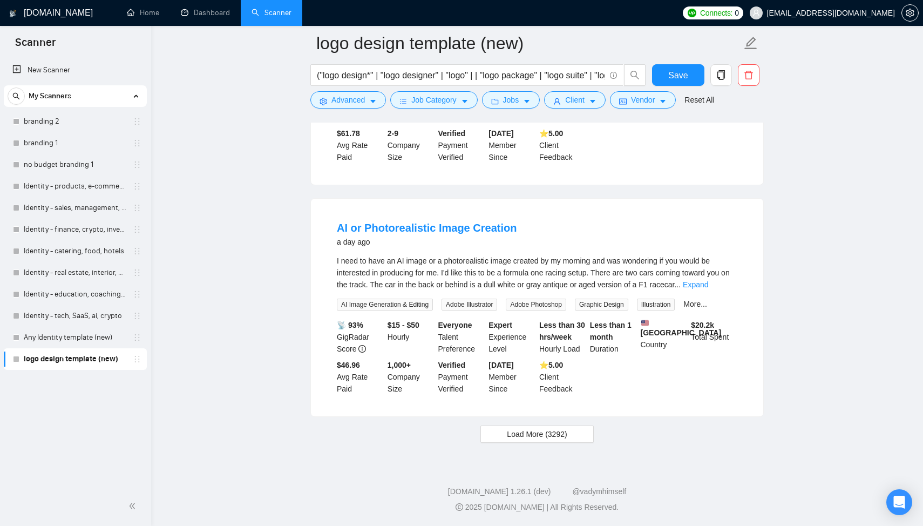
scroll to position [2276, 0]
click at [528, 440] on span "Load More (3292)" at bounding box center [537, 434] width 60 height 12
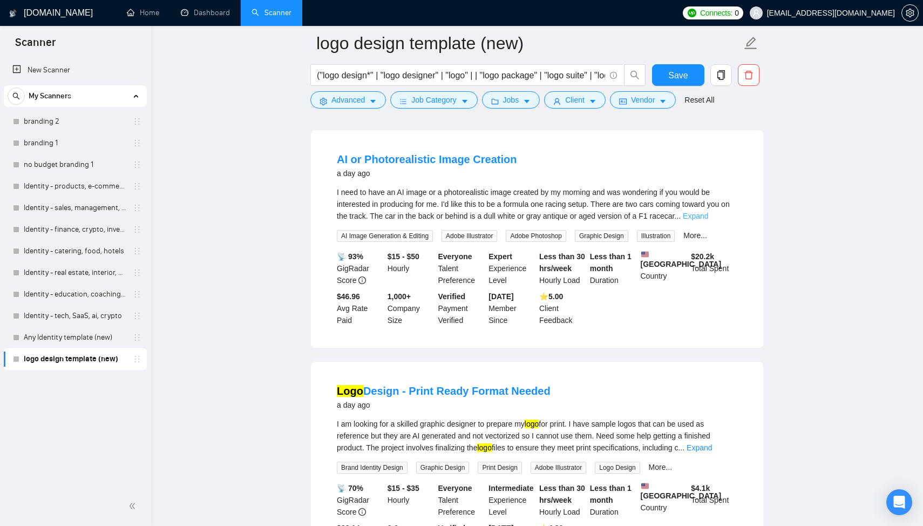
click at [708, 220] on link "Expand" at bounding box center [695, 216] width 25 height 9
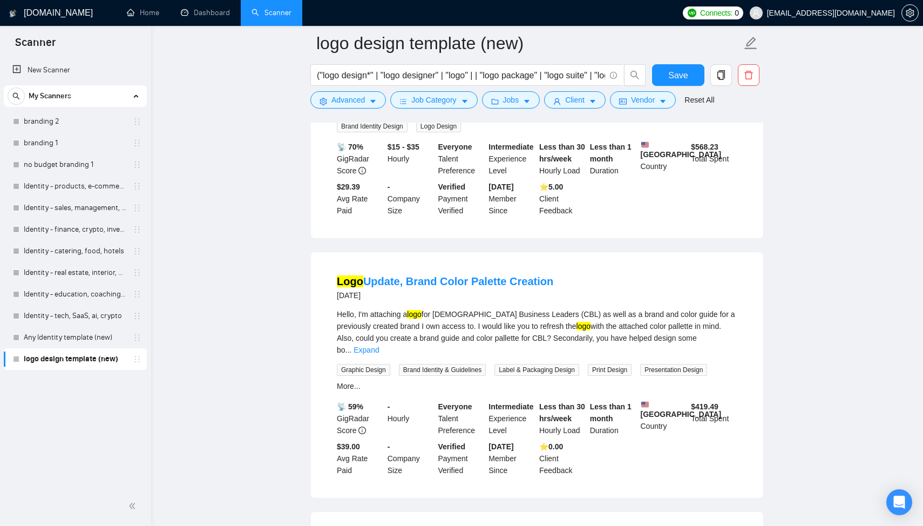
scroll to position [3118, 0]
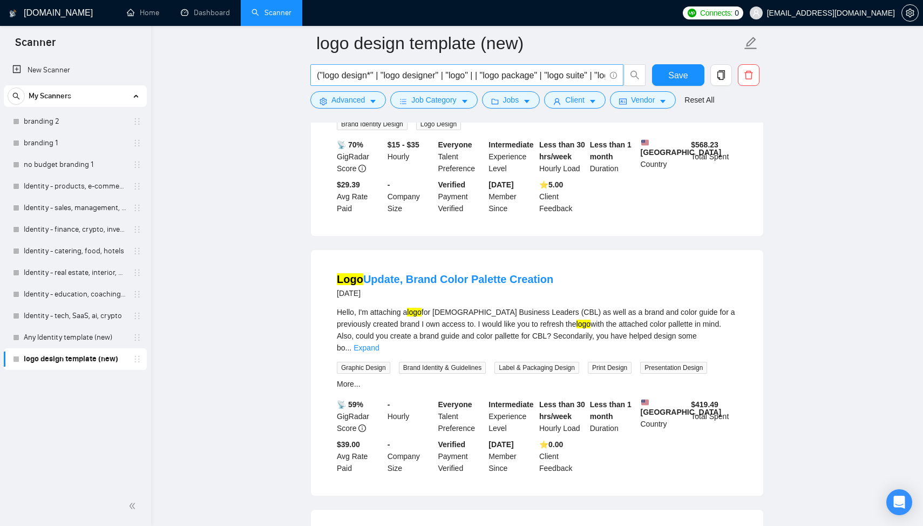
click at [488, 75] on input "("logo design*" | "logo designer" | "logo" | | "logo package" | "logo suite" | …" at bounding box center [461, 75] width 288 height 13
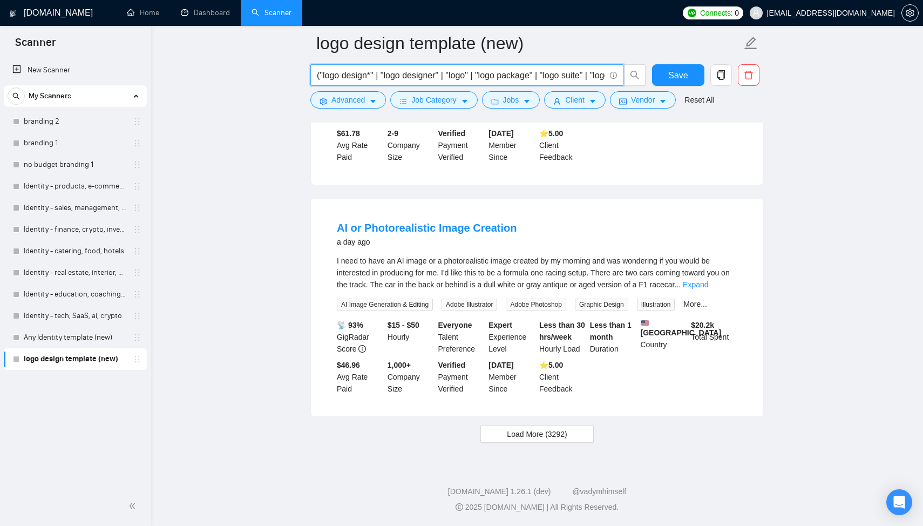
scroll to position [249, 0]
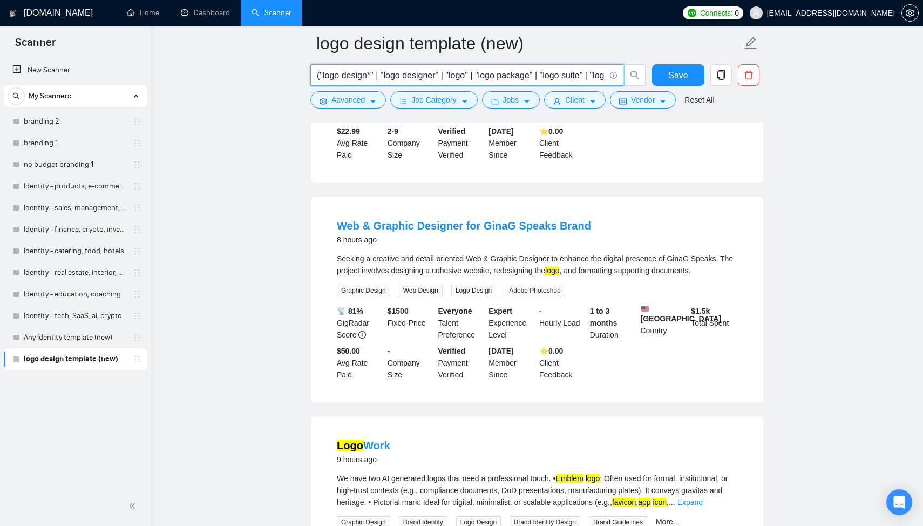
drag, startPoint x: 446, startPoint y: 74, endPoint x: 383, endPoint y: 77, distance: 62.7
click at [383, 77] on input "("logo design*" | "logo designer" | "logo" | "logo package" | "logo suite" | "l…" at bounding box center [461, 75] width 288 height 13
drag, startPoint x: 451, startPoint y: 76, endPoint x: 377, endPoint y: 74, distance: 73.4
click at [377, 74] on input "("logo design*" | "logo designer" | "logo" | "logo package" | "logo suite" | "l…" at bounding box center [461, 75] width 288 height 13
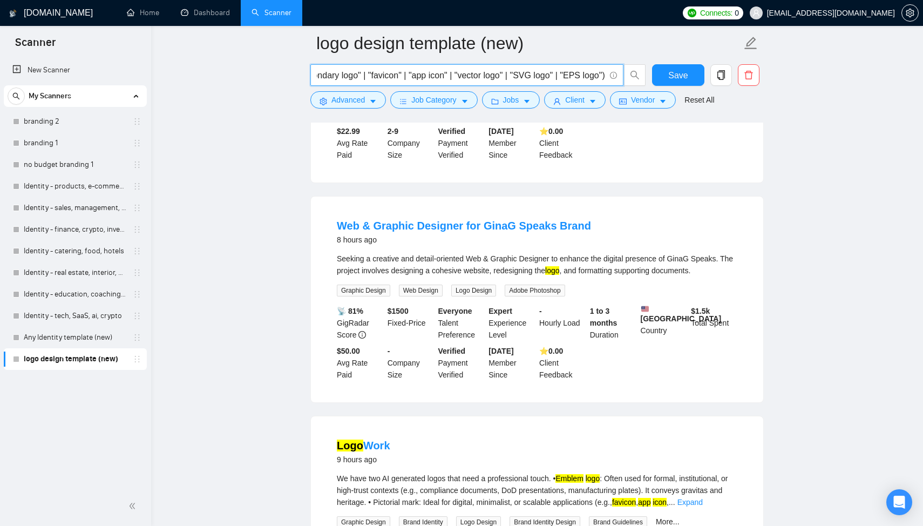
click at [603, 78] on input "("logo design*" | "logo designer" | "logo" | "logo package" | "logo suite" | "l…" at bounding box center [461, 75] width 288 height 13
paste input "| "logo designer" |"
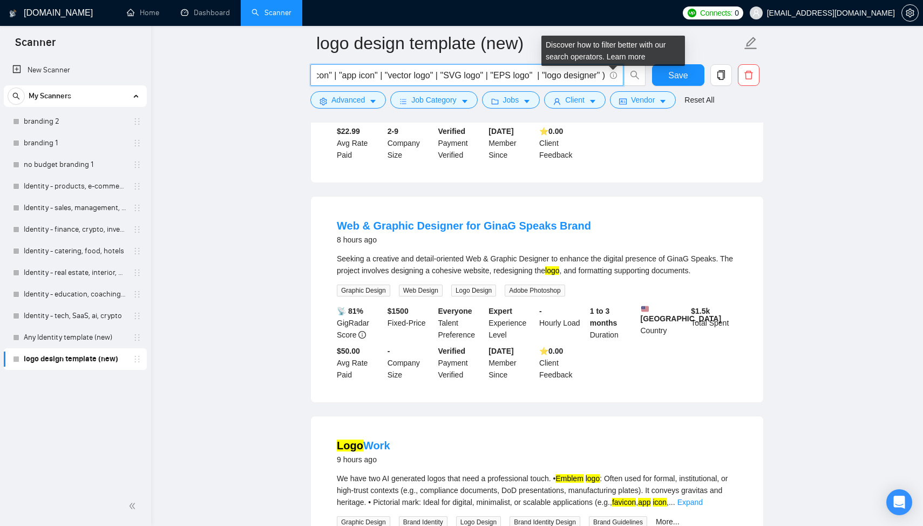
scroll to position [0, 1319]
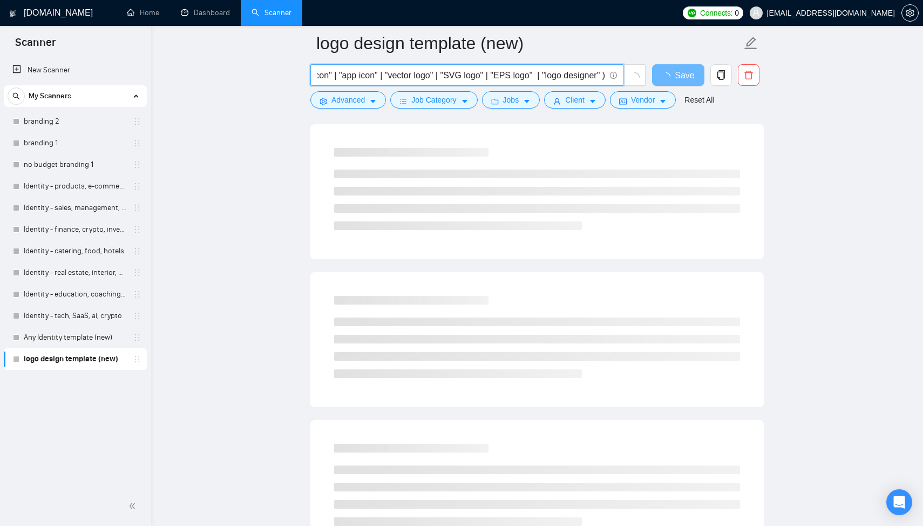
drag, startPoint x: 595, startPoint y: 73, endPoint x: 563, endPoint y: 78, distance: 32.1
click at [563, 78] on input "("logo design*" | "logo designer" | "logo" | "logo package" | "logo suite" | "l…" at bounding box center [461, 75] width 288 height 13
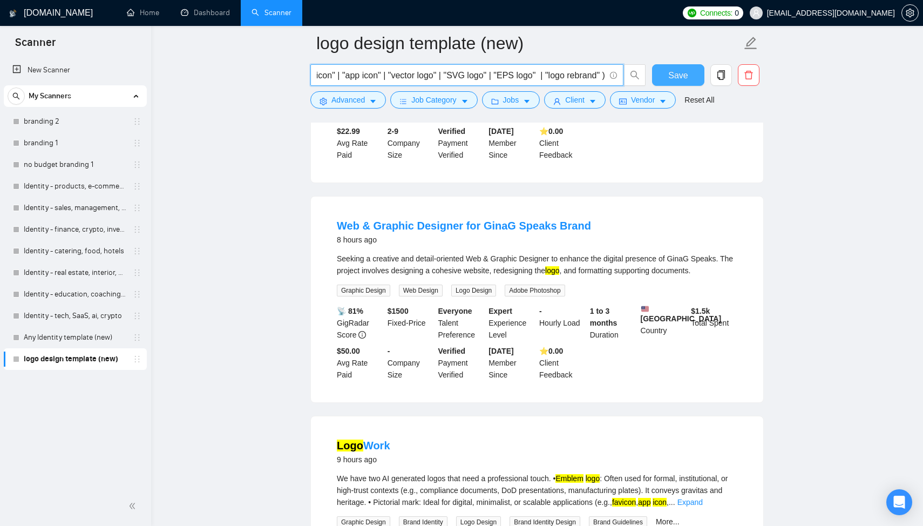
type input "("logo design*" | "logo designer" | "logo" | "logo package" | "logo suite" | "l…"
click at [685, 67] on button "Save" at bounding box center [678, 75] width 52 height 22
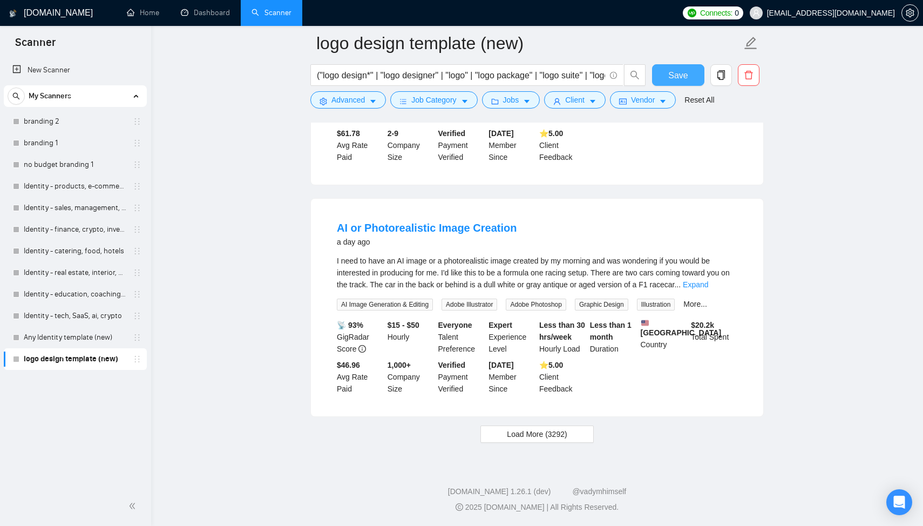
scroll to position [2150, 0]
click at [578, 434] on button "Load More (3292)" at bounding box center [537, 433] width 113 height 17
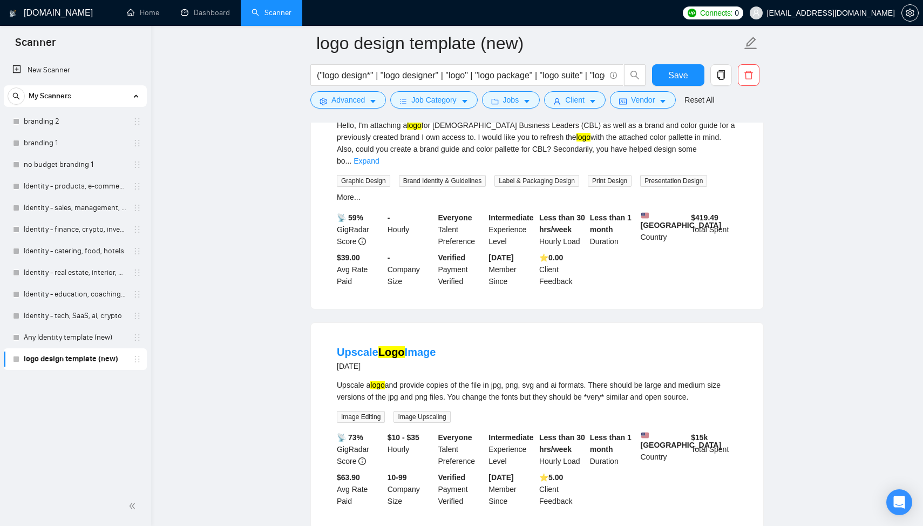
scroll to position [3117, 0]
click at [379, 163] on link "Expand" at bounding box center [366, 158] width 25 height 9
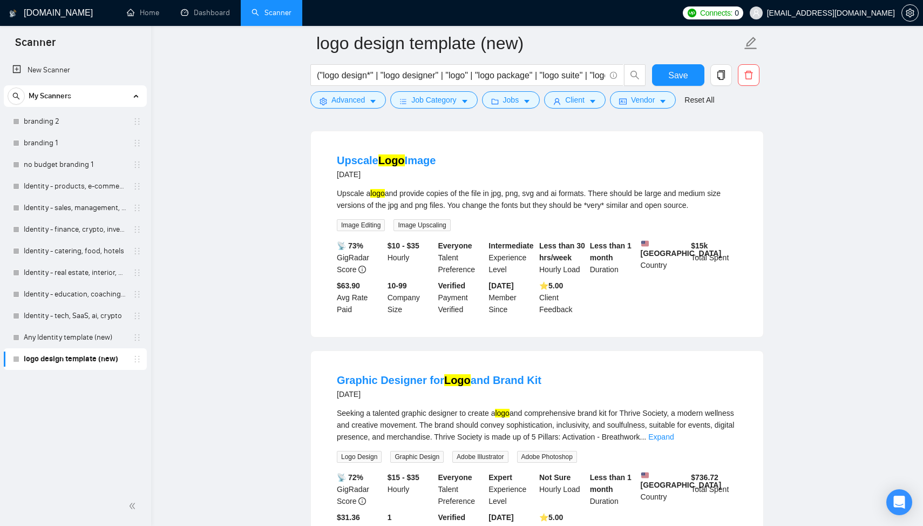
scroll to position [3324, 0]
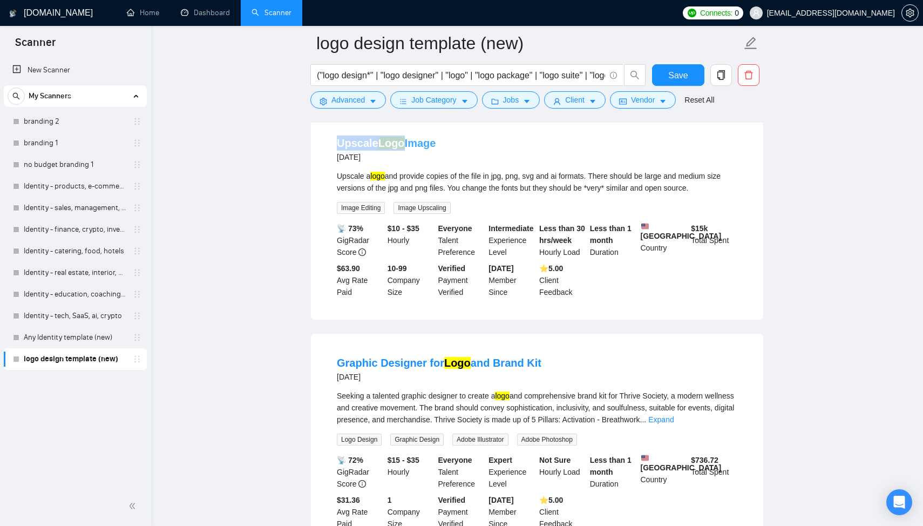
copy link "Upscale Logo"
drag, startPoint x: 327, startPoint y: 232, endPoint x: 358, endPoint y: 107, distance: 128.6
click at [358, 97] on span "Advanced" at bounding box center [348, 100] width 33 height 12
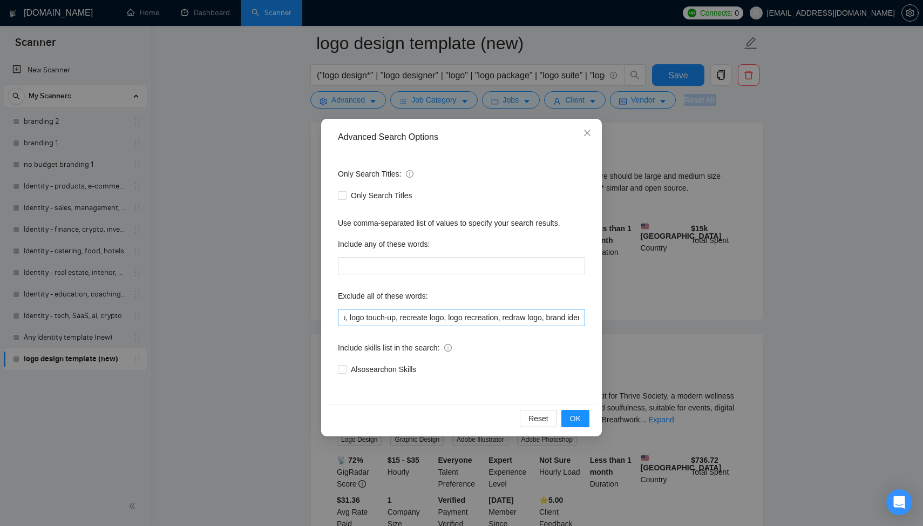
scroll to position [0, 2038]
click at [578, 315] on input "with our branding, follow branding, social media management, community manageme…" at bounding box center [461, 317] width 247 height 17
paste input "Upscale Logo"
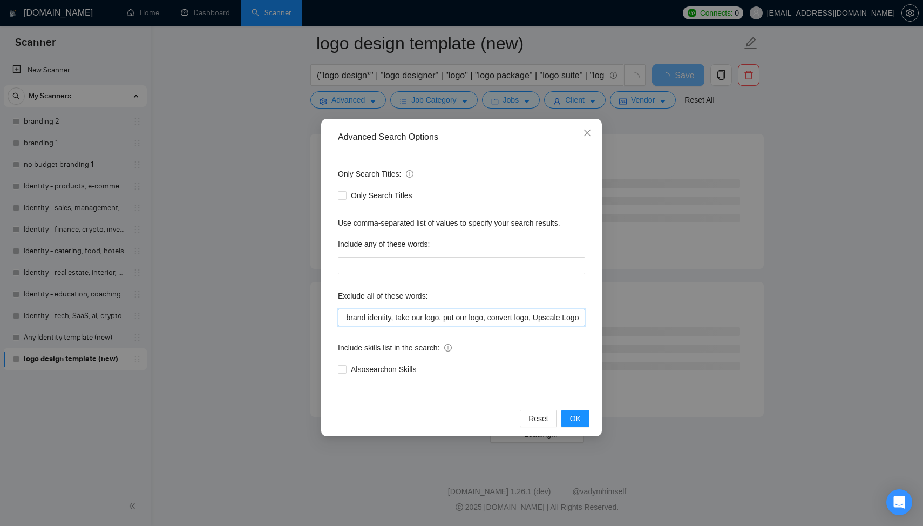
scroll to position [2755, 0]
click at [536, 315] on input "with our branding, follow branding, social media management, community manageme…" at bounding box center [461, 317] width 247 height 17
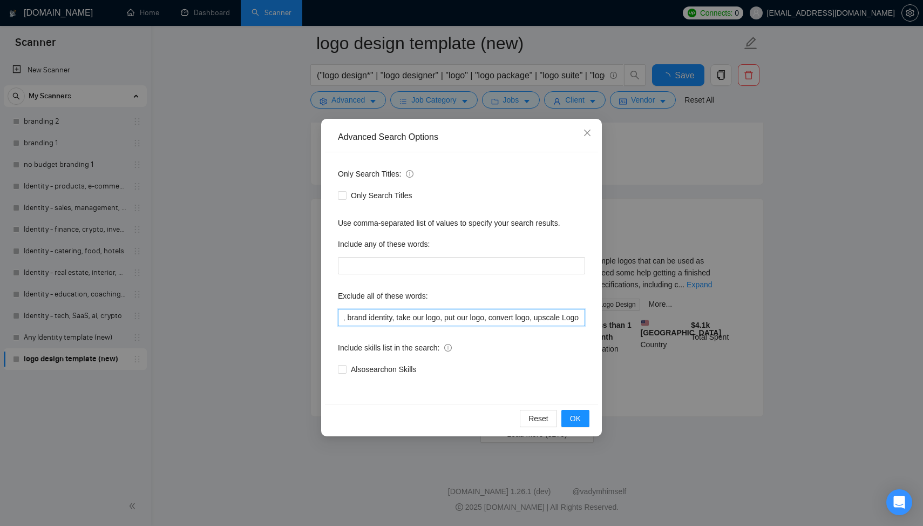
scroll to position [2150, 0]
click at [570, 319] on input "with our branding, follow branding, social media management, community manageme…" at bounding box center [461, 317] width 247 height 17
click at [582, 417] on button "OK" at bounding box center [576, 418] width 28 height 17
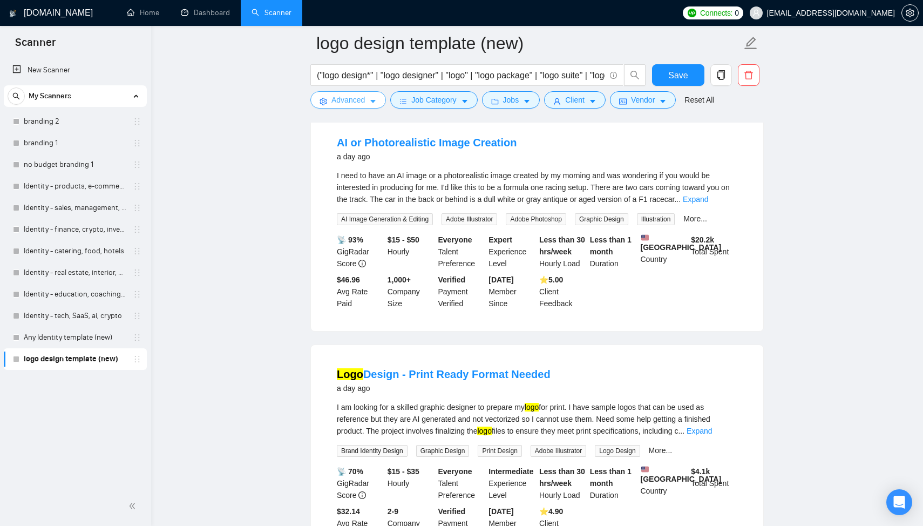
scroll to position [2150, 0]
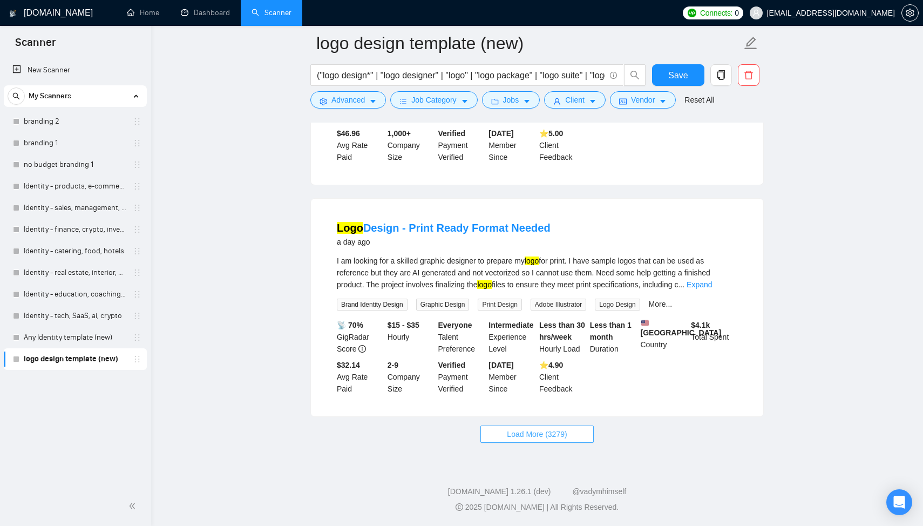
click at [531, 434] on span "Load More (3279)" at bounding box center [537, 434] width 60 height 12
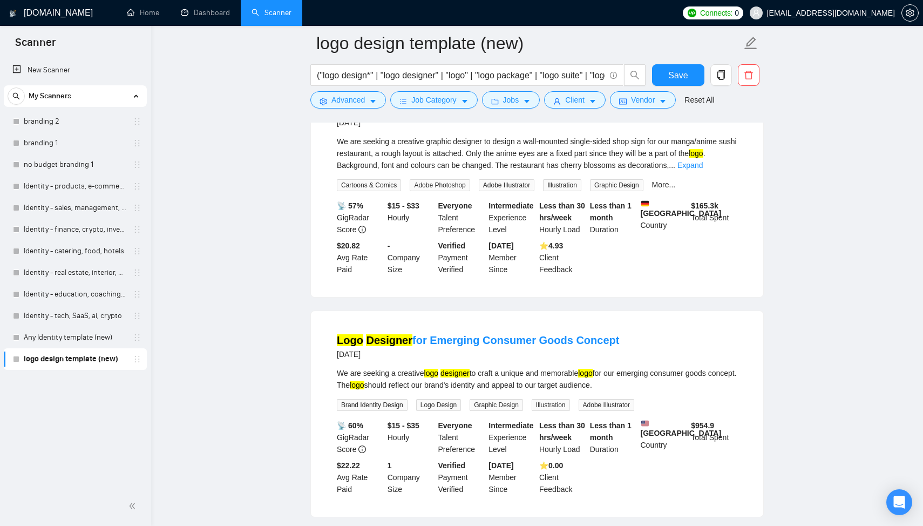
scroll to position [3614, 0]
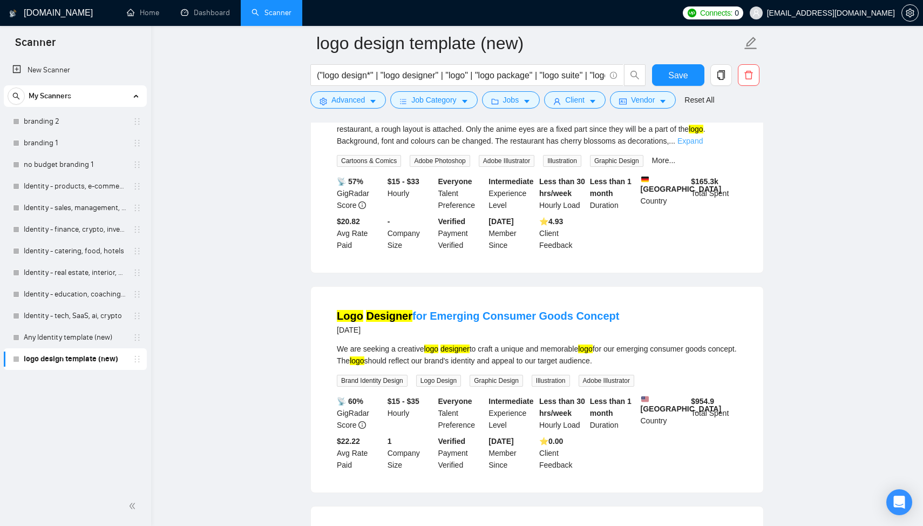
click at [703, 145] on link "Expand" at bounding box center [690, 141] width 25 height 9
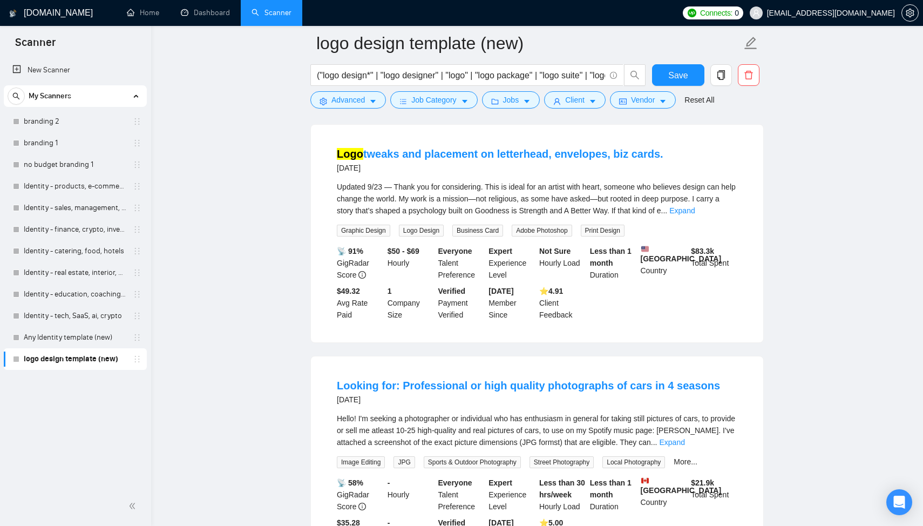
scroll to position [4243, 0]
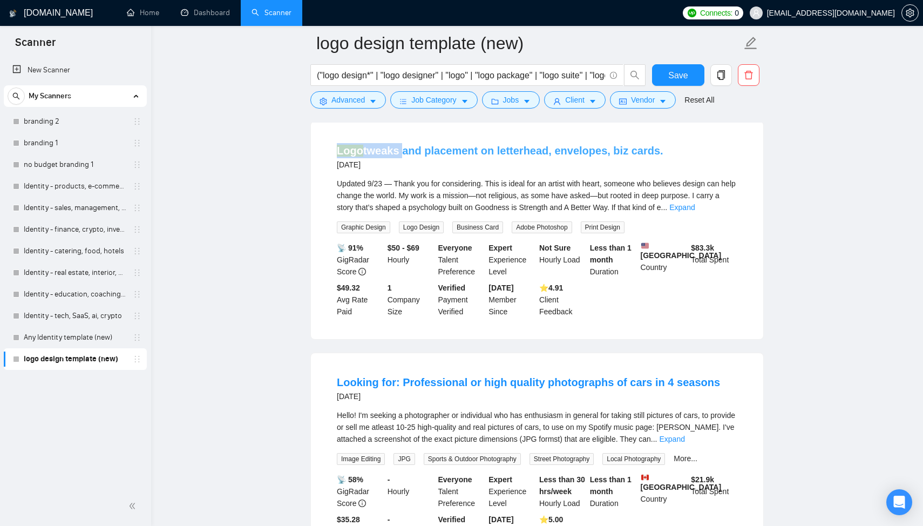
copy link "Logo tweaks"
drag, startPoint x: 330, startPoint y: 234, endPoint x: 400, endPoint y: 234, distance: 69.6
click at [400, 234] on li "Logo tweaks and placement on letterhead, envelopes, biz cards. 3 days ago Updat…" at bounding box center [537, 230] width 427 height 192
click at [351, 105] on span "Advanced" at bounding box center [348, 100] width 33 height 12
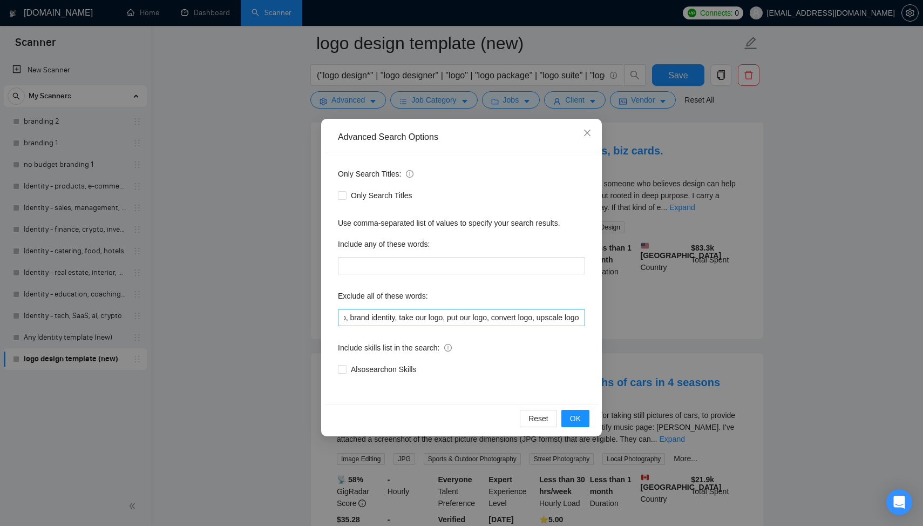
scroll to position [0, 2087]
click at [579, 316] on input "with our branding, follow branding, social media management, community manageme…" at bounding box center [461, 317] width 247 height 17
paste input "𝐇𝐞𝐲 𝐋𝐨𝐮𝐢𝐬𝐞,"
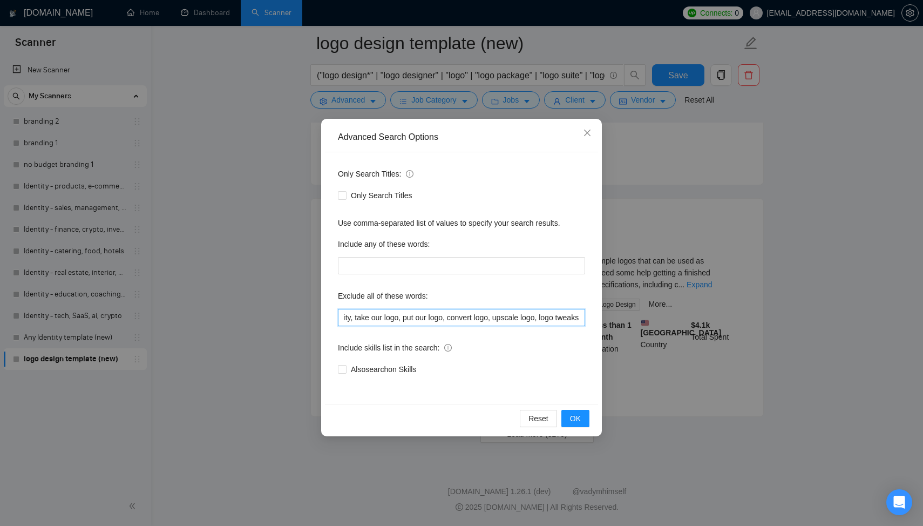
scroll to position [0, 2132]
type input "with our branding, follow branding, social media management, community manageme…"
click at [581, 418] on button "OK" at bounding box center [576, 418] width 28 height 17
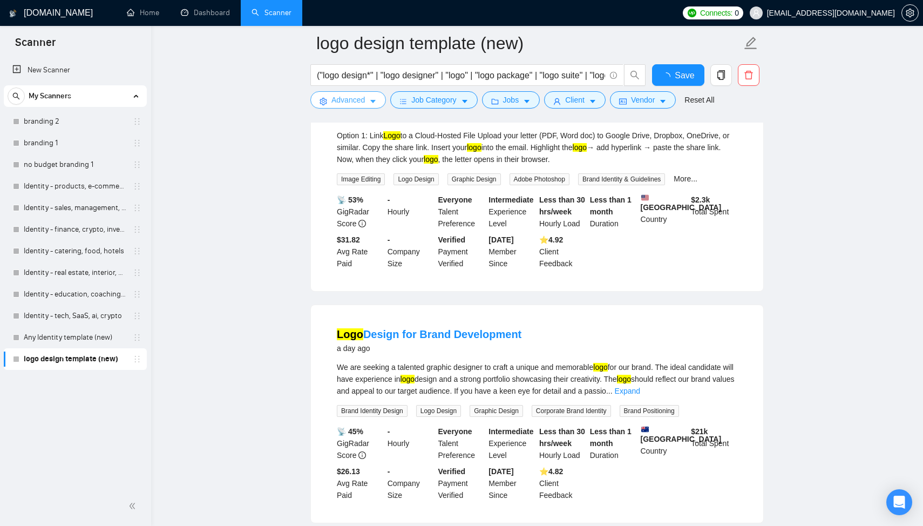
scroll to position [2150, 0]
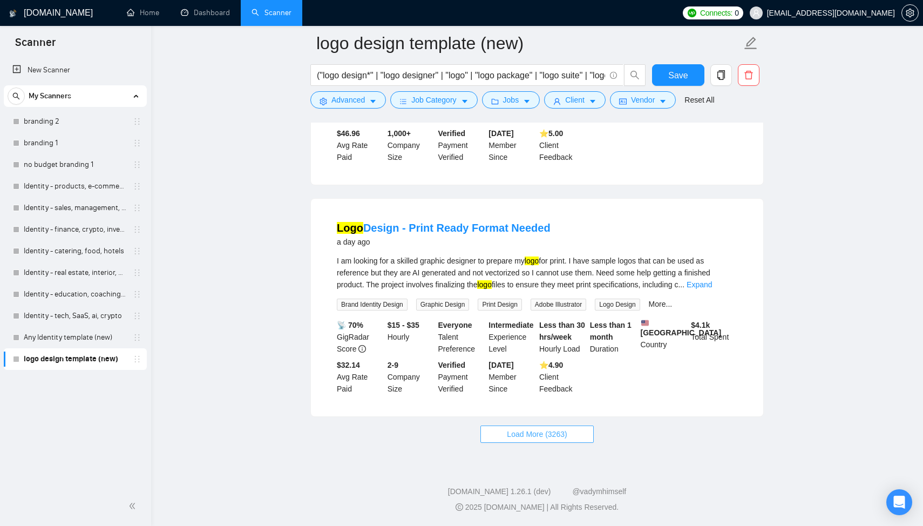
click at [529, 436] on span "Load More (3263)" at bounding box center [537, 434] width 60 height 12
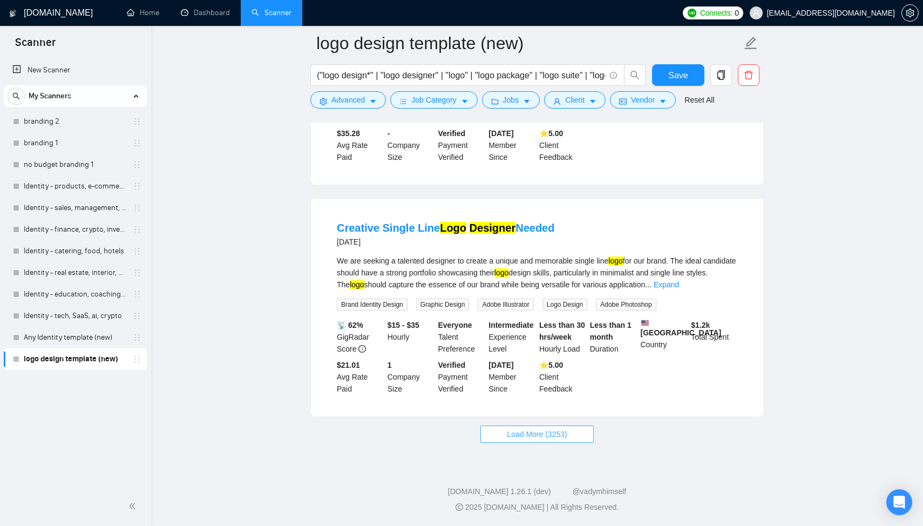
scroll to position [4430, 0]
click at [533, 443] on button "Load More (3253)" at bounding box center [537, 433] width 113 height 17
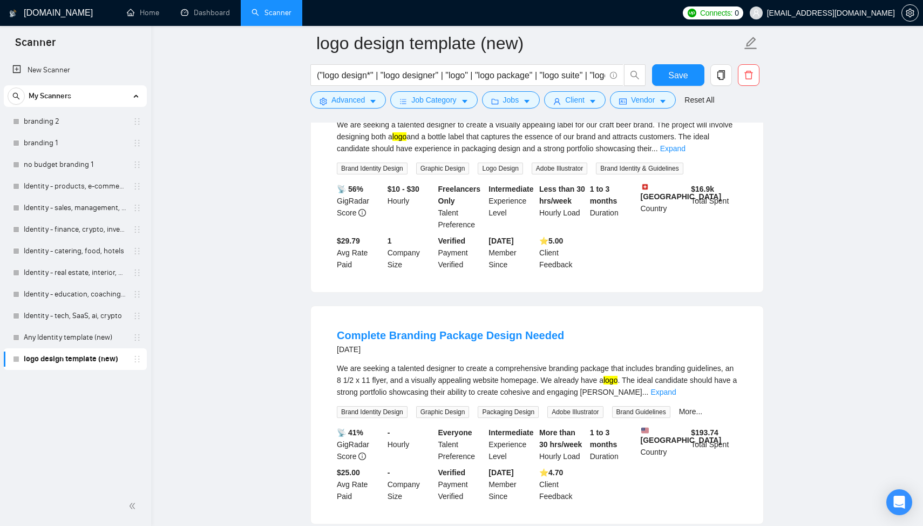
scroll to position [5916, 0]
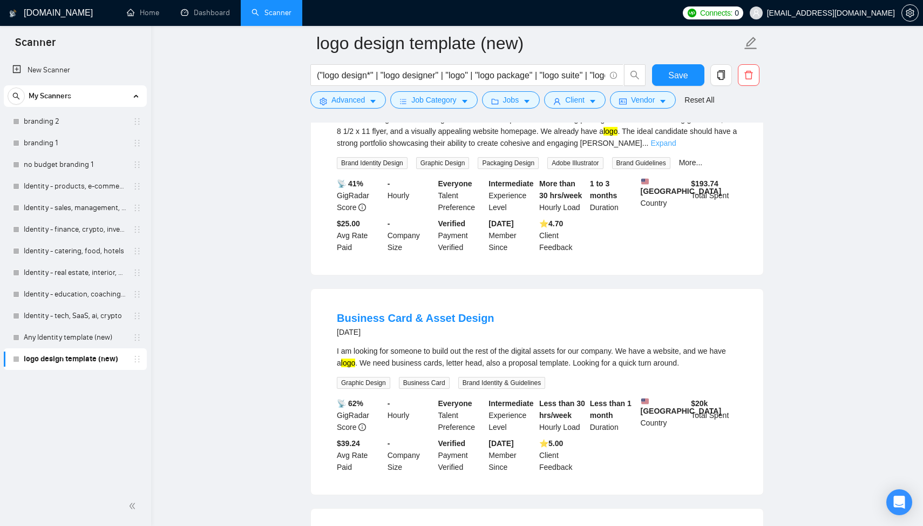
click at [676, 147] on link "Expand" at bounding box center [663, 143] width 25 height 9
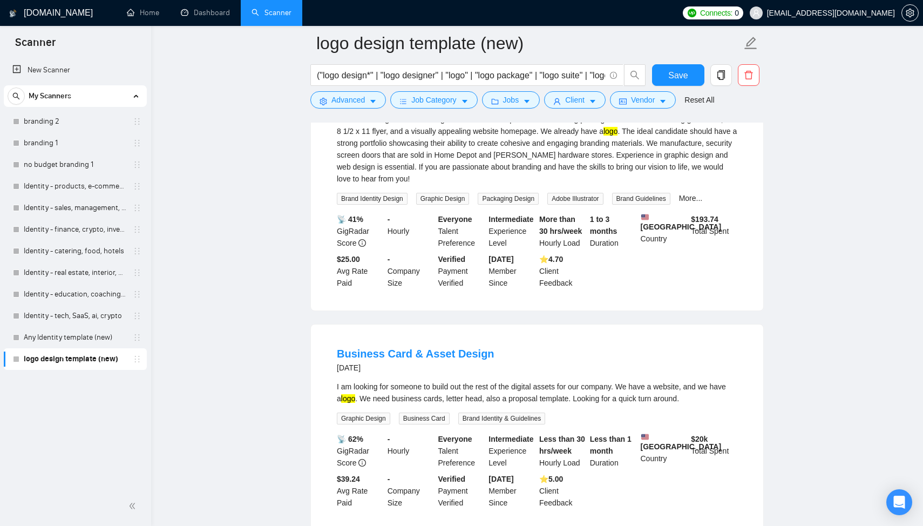
drag, startPoint x: 387, startPoint y: 169, endPoint x: 473, endPoint y: 174, distance: 86.5
click at [473, 174] on li "Complete Branding Package Design Needed 5 days ago We are seeking a talented de…" at bounding box center [537, 183] width 427 height 227
copy link "Complete Branding Packag"
click at [87, 337] on link "Any Identity template (new)" at bounding box center [75, 338] width 103 height 22
click at [687, 78] on span "Save" at bounding box center [677, 75] width 19 height 13
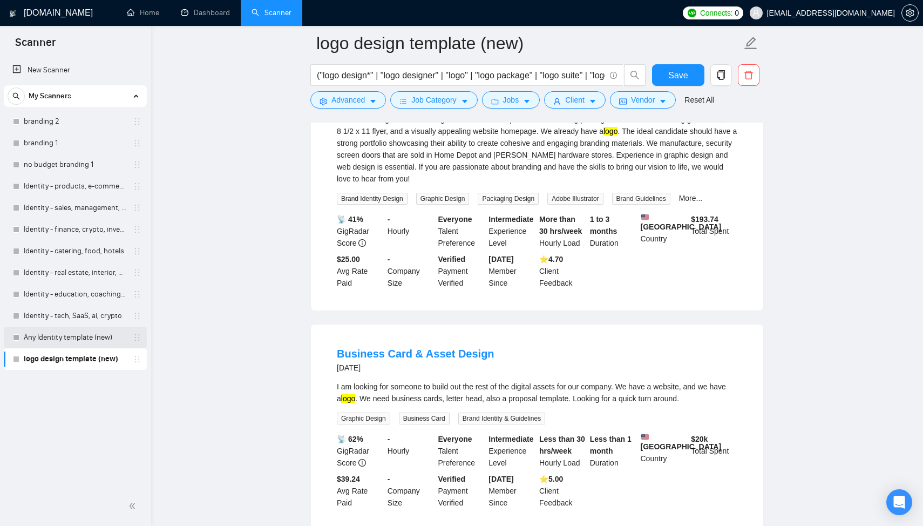
click at [39, 341] on link "Any Identity template (new)" at bounding box center [75, 338] width 103 height 22
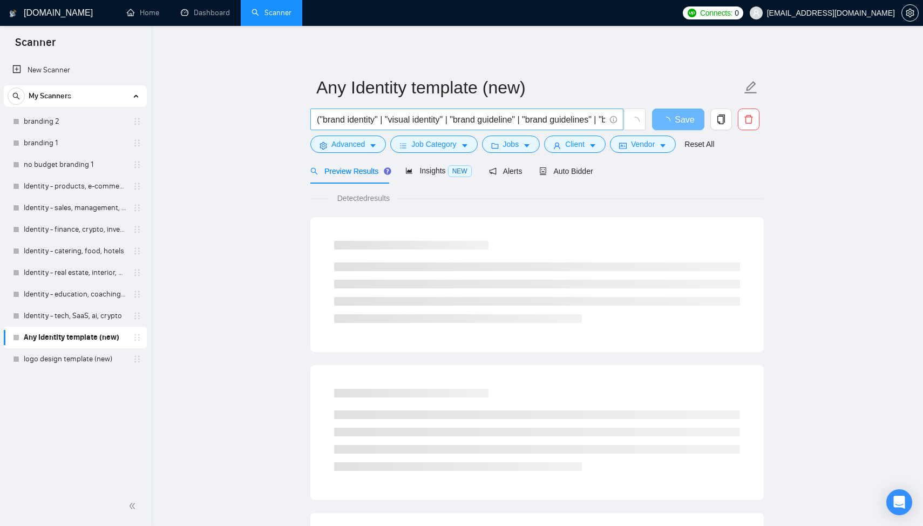
scroll to position [0, 481]
click at [603, 119] on input "("brand identity" | "visual identity" | "brand guideline" | "brand guidelines" …" at bounding box center [461, 119] width 288 height 13
paste input "Complete Branding Packag"
drag, startPoint x: 542, startPoint y: 120, endPoint x: 500, endPoint y: 123, distance: 41.7
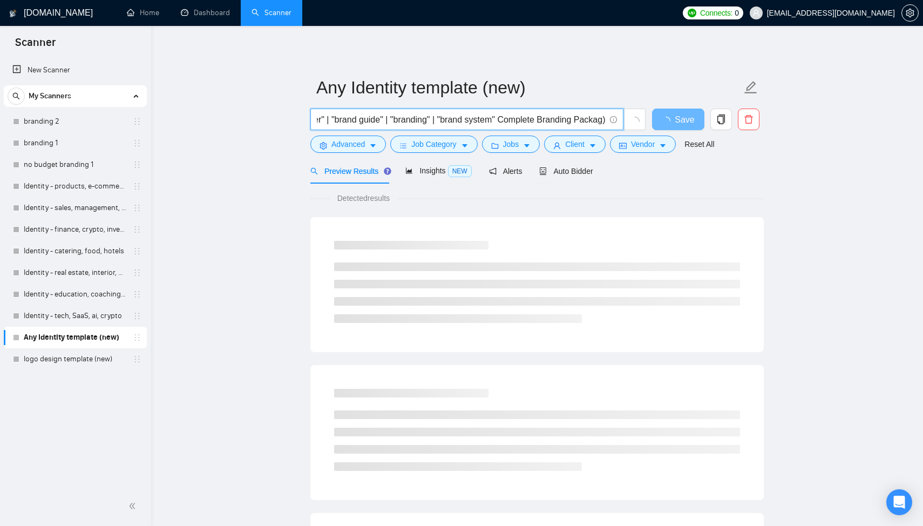
click at [500, 123] on input "("brand identity" | "visual identity" | "brand guideline" | "brand guidelines" …" at bounding box center [461, 119] width 288 height 13
click at [539, 117] on input "("brand identity" | "visual identity" | "brand guideline" | "brand guidelines" …" at bounding box center [461, 119] width 288 height 13
click at [542, 122] on input "("brand identity" | "visual identity" | "brand guideline" | "brand guidelines" …" at bounding box center [461, 119] width 288 height 13
paste input """
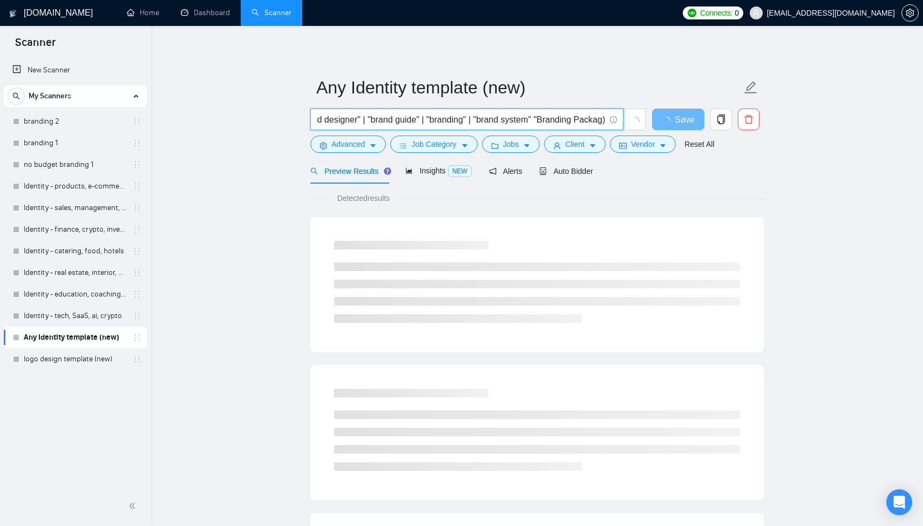
click at [475, 122] on input "("brand identity" | "visual identity" | "brand guideline" | "brand guidelines" …" at bounding box center [461, 119] width 288 height 13
click at [539, 119] on input "("brand identity" | "visual identity" | "brand guideline" | "brand guidelines" …" at bounding box center [461, 119] width 288 height 13
paste input "|"
click at [536, 124] on input "("brand identity" | "visual identity" | "brand guideline" | "brand guidelines" …" at bounding box center [461, 119] width 288 height 13
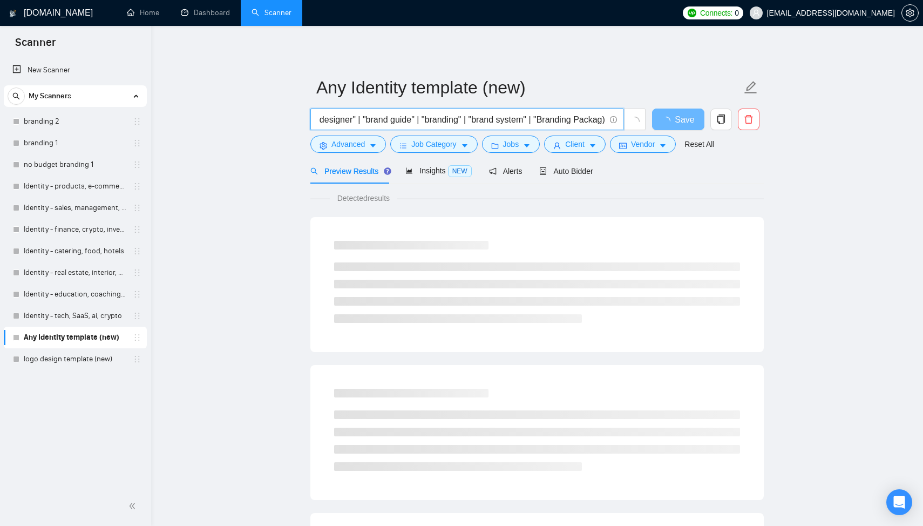
click at [595, 121] on input "("brand identity" | "visual identity" | "brand guideline" | "brand guidelines" …" at bounding box center [461, 119] width 288 height 13
paste input """
click at [601, 121] on input "("brand identity" | "visual identity" | "brand guideline" | "brand guidelines" …" at bounding box center [461, 119] width 288 height 13
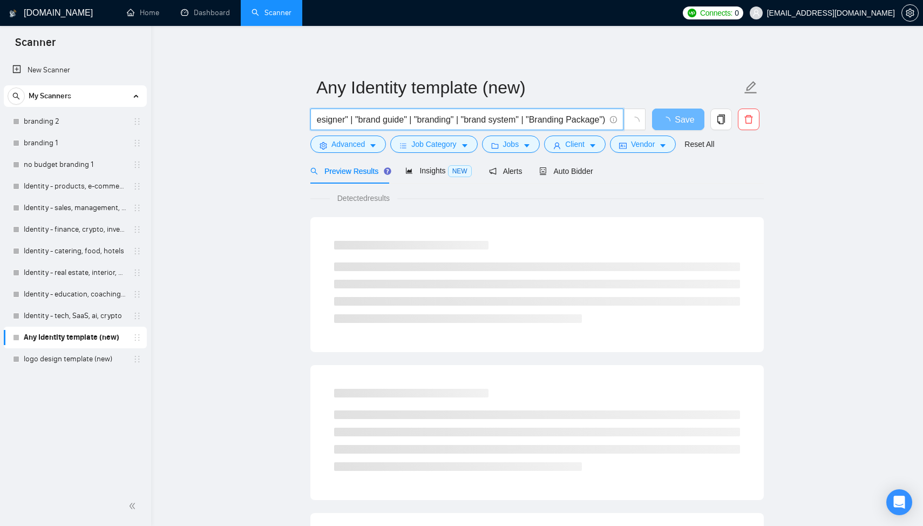
scroll to position [0, 566]
click at [528, 120] on input "("brand identity" | "visual identity" | "brand guideline" | "brand guidelines" …" at bounding box center [461, 119] width 288 height 13
drag, startPoint x: 524, startPoint y: 120, endPoint x: 607, endPoint y: 121, distance: 83.2
click at [607, 121] on span "("brand identity" | "visual identity" | "brand guideline" | "brand guidelines" …" at bounding box center [466, 120] width 313 height 22
click at [550, 121] on input "("brand identity" | "visual identity" | "brand guideline" | "brand guidelines" …" at bounding box center [461, 119] width 288 height 13
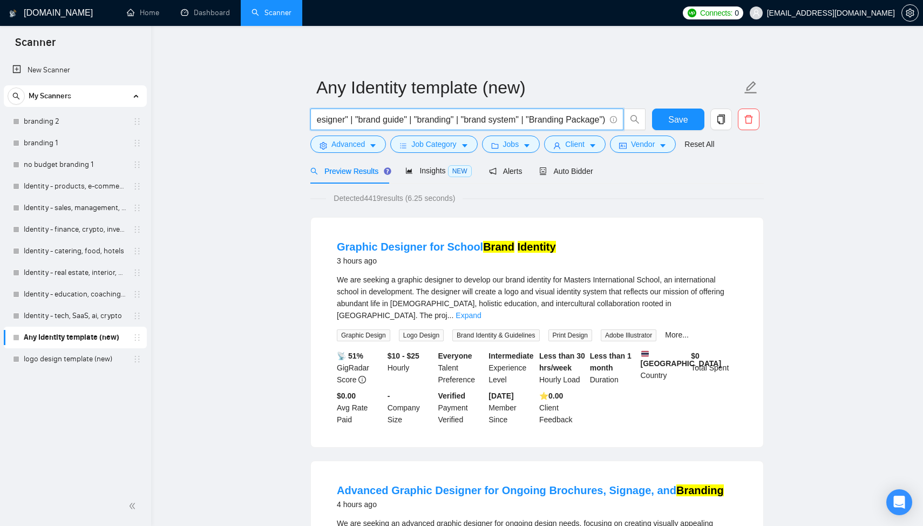
drag, startPoint x: 519, startPoint y: 123, endPoint x: 601, endPoint y: 124, distance: 82.6
click at [601, 124] on input "("brand identity" | "visual identity" | "brand guideline" | "brand guidelines" …" at bounding box center [461, 119] width 288 height 13
paste input "| "Branding Package""
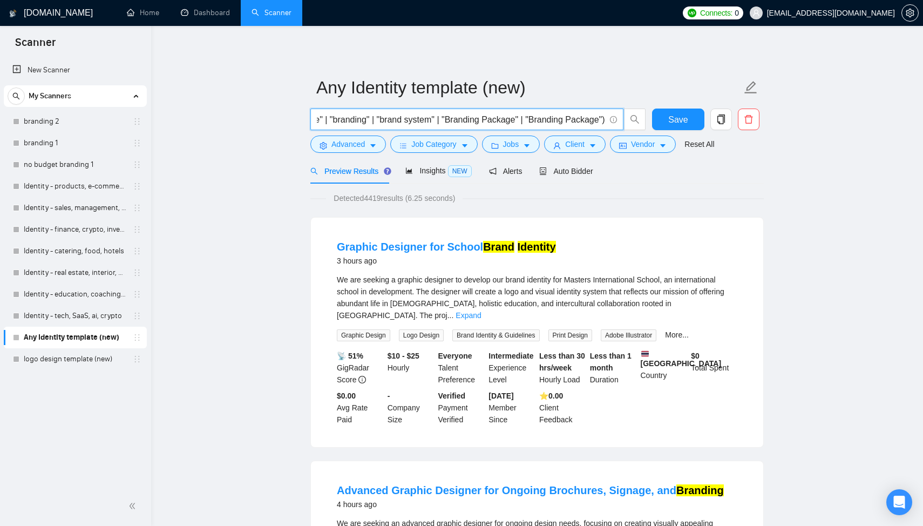
click at [600, 120] on input "("brand identity" | "visual identity" | "brand guideline" | "brand guidelines" …" at bounding box center [461, 119] width 288 height 13
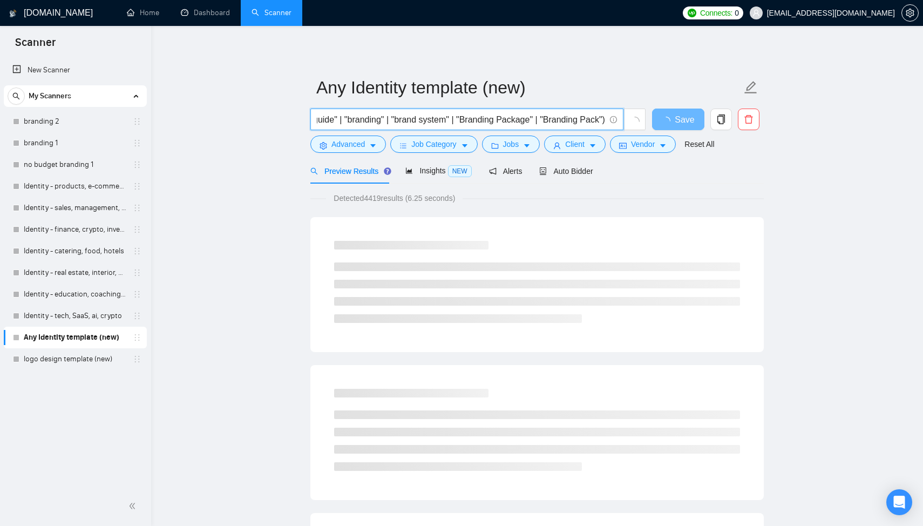
scroll to position [0, 637]
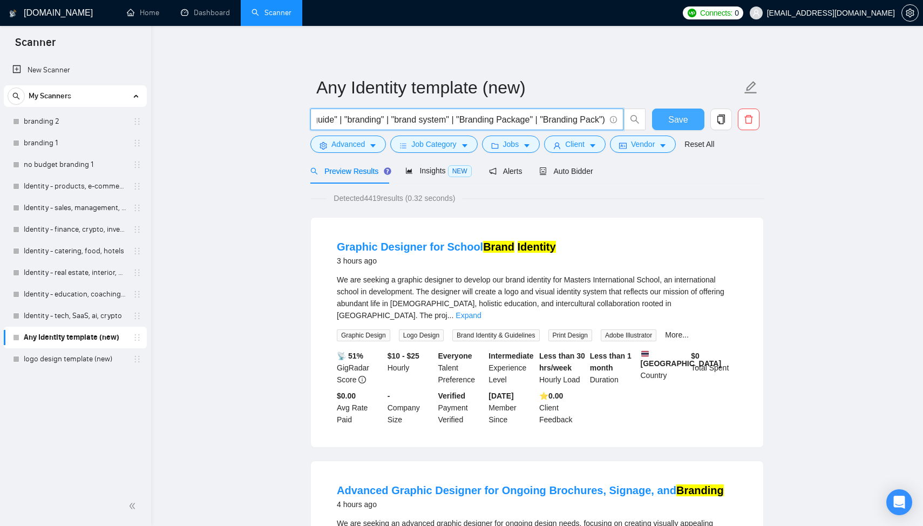
type input "("brand identity" | "visual identity" | "brand guideline" | "brand guidelines" …"
click at [682, 121] on span "Save" at bounding box center [677, 119] width 19 height 13
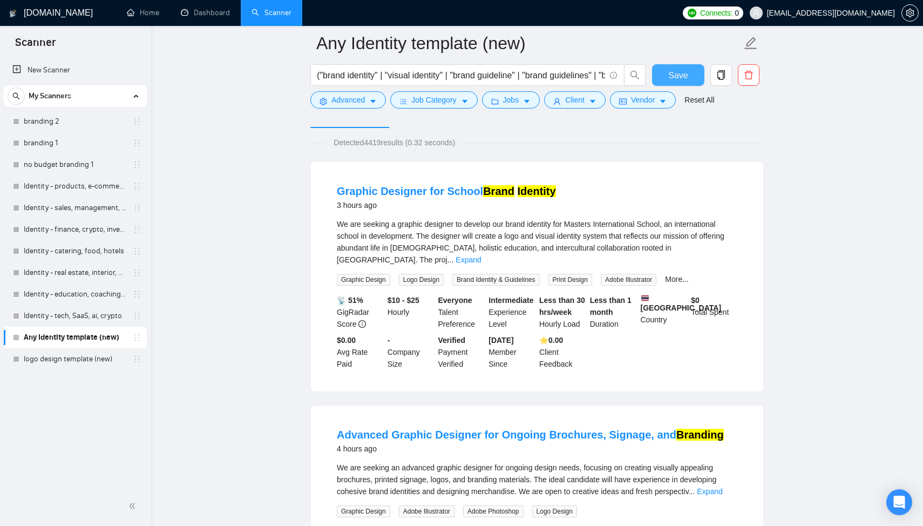
scroll to position [283, 0]
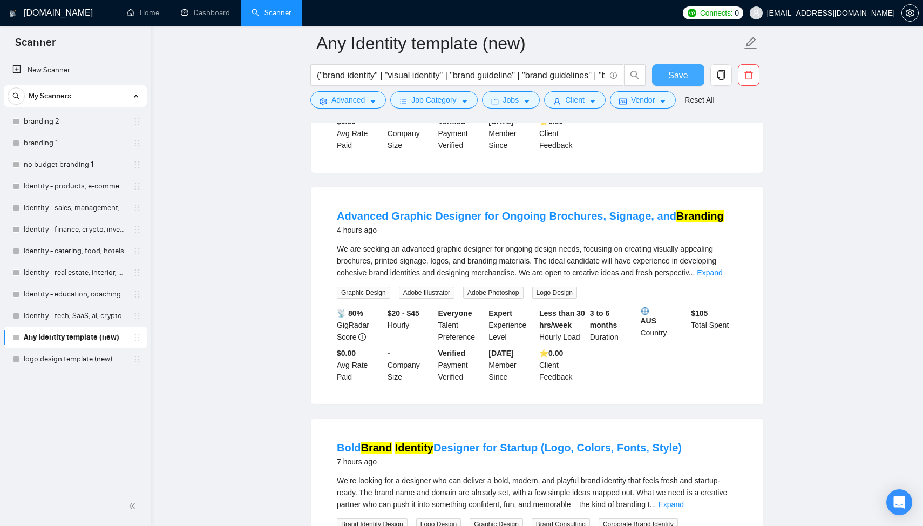
click at [681, 77] on span "Save" at bounding box center [677, 75] width 19 height 13
click at [91, 357] on link "logo design template (new)" at bounding box center [75, 359] width 103 height 22
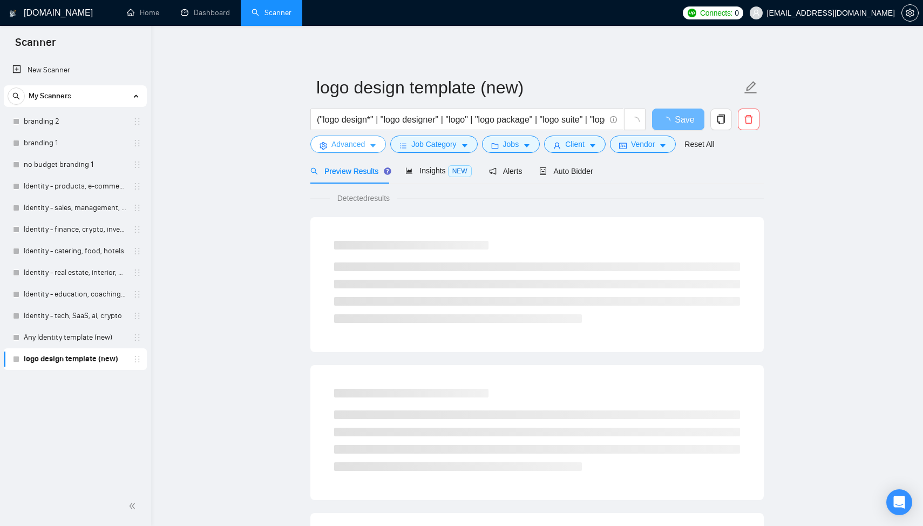
click at [351, 144] on span "Advanced" at bounding box center [348, 144] width 33 height 12
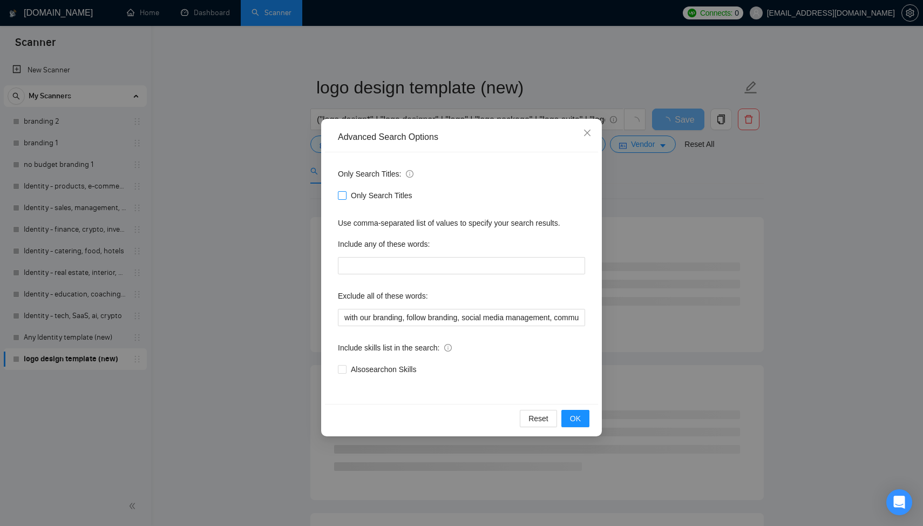
click at [345, 199] on span at bounding box center [342, 195] width 9 height 9
click at [345, 199] on input "Only Search Titles" at bounding box center [342, 195] width 8 height 8
checkbox input "true"
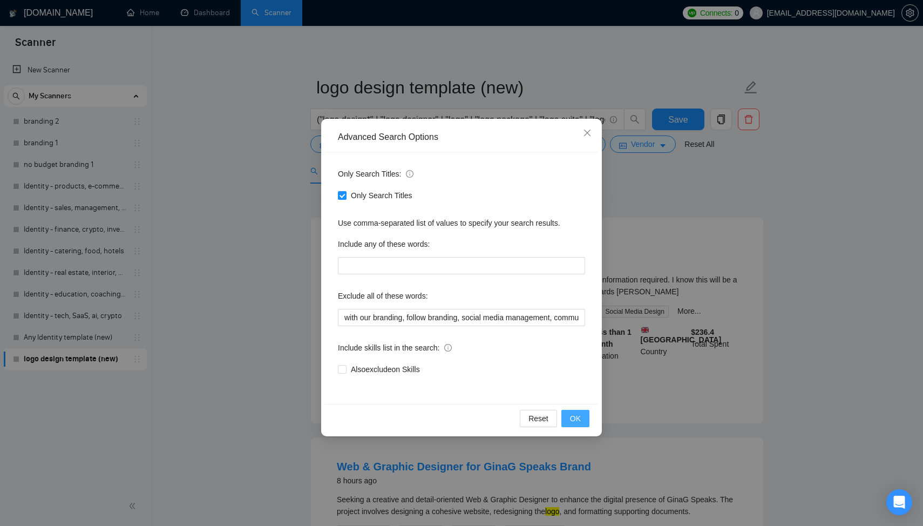
click at [579, 417] on span "OK" at bounding box center [575, 418] width 11 height 12
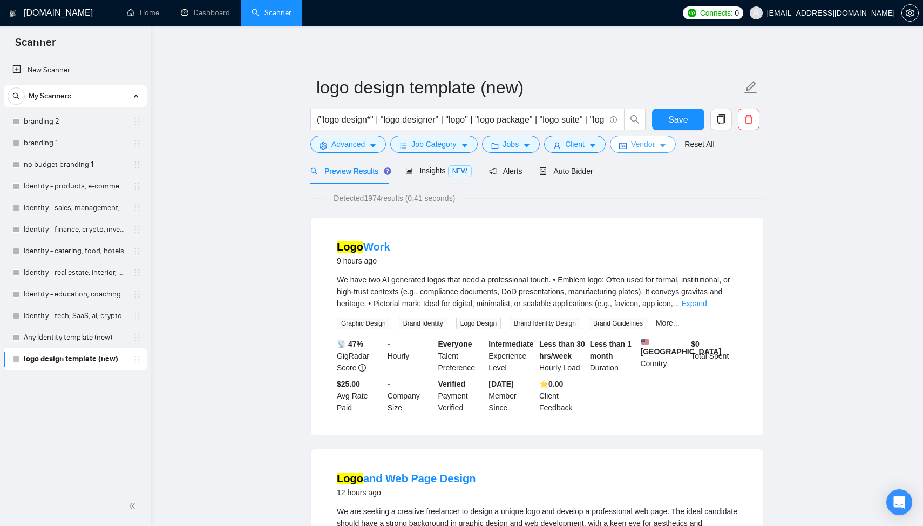
click at [626, 140] on button "Vendor" at bounding box center [643, 144] width 66 height 17
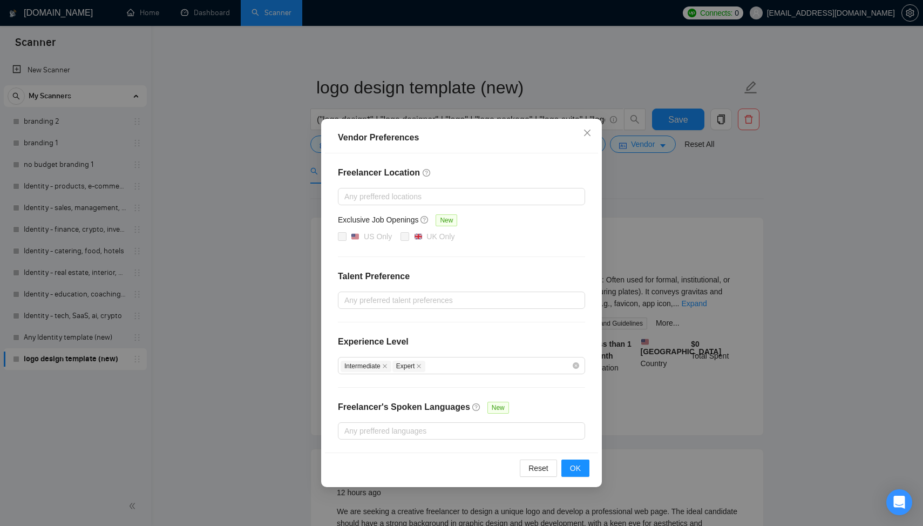
click at [650, 158] on div "Vendor Preferences Freelancer Location Any preffered locations Exclusive Job Op…" at bounding box center [461, 263] width 923 height 526
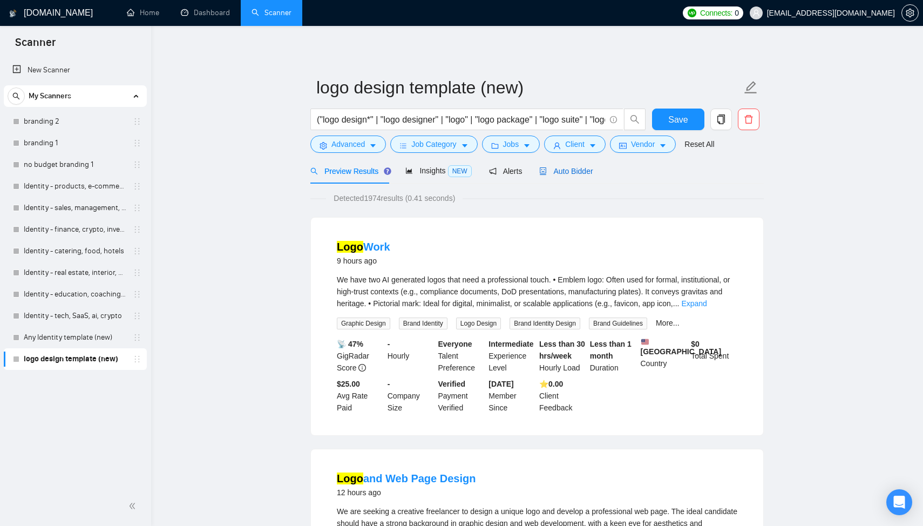
click at [565, 174] on span "Auto Bidder" at bounding box center [565, 171] width 53 height 9
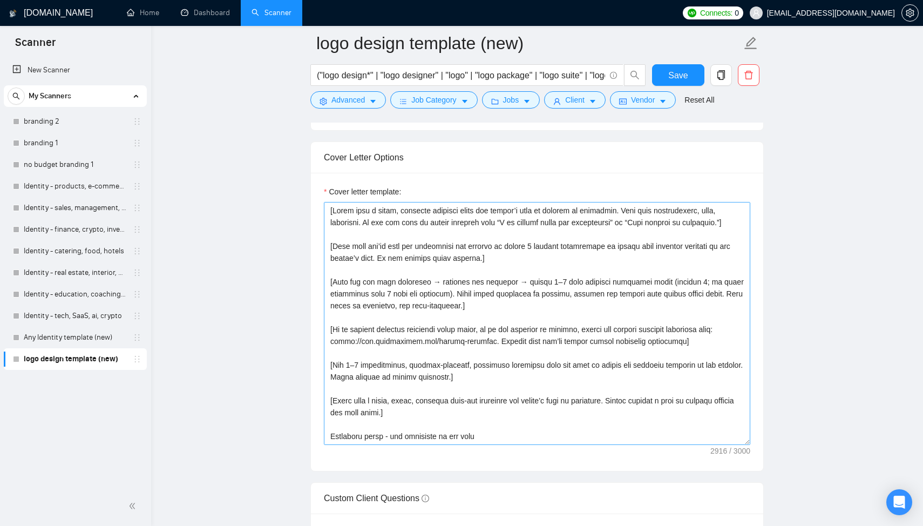
scroll to position [1172, 0]
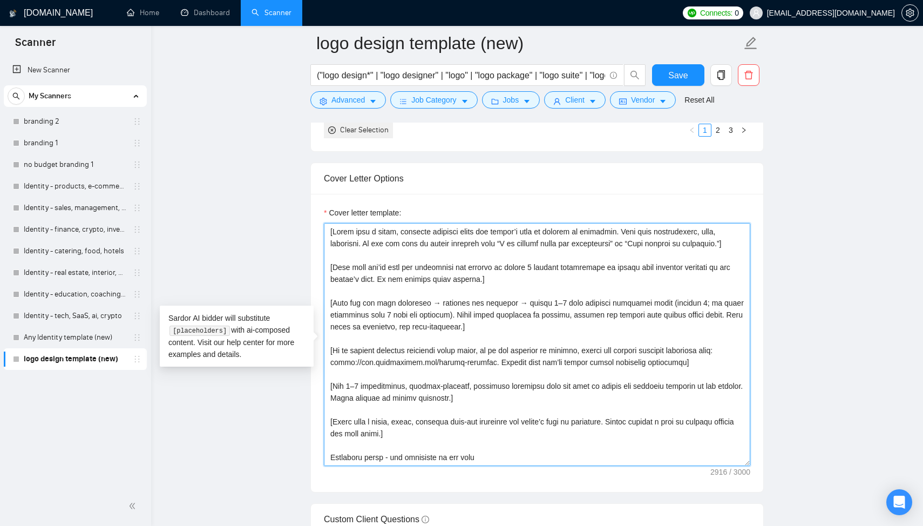
click at [524, 292] on textarea "Cover letter template:" at bounding box center [537, 344] width 427 height 243
click at [457, 345] on textarea "Cover letter template:" at bounding box center [537, 344] width 427 height 243
drag, startPoint x: 478, startPoint y: 364, endPoint x: 328, endPoint y: 366, distance: 150.1
click at [328, 366] on textarea "Cover letter template:" at bounding box center [537, 344] width 427 height 243
paste textarea "all-logofolio"
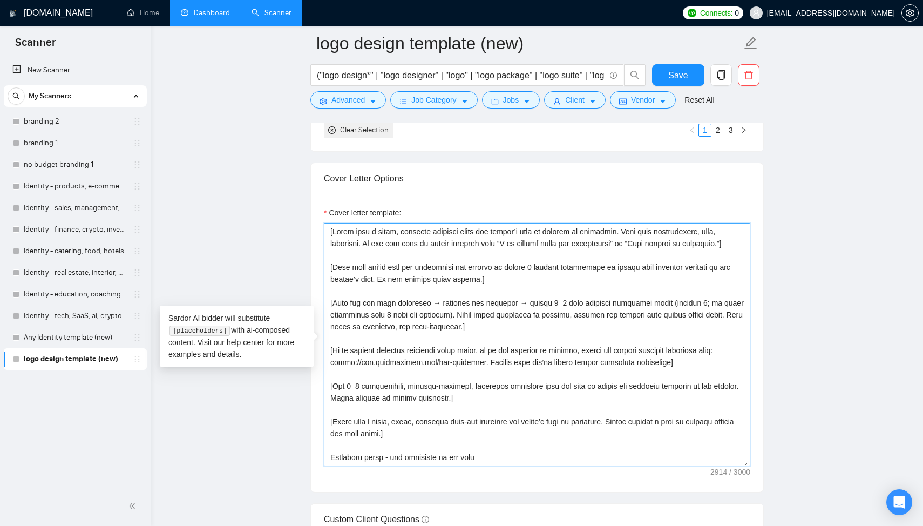
type textarea "[Start with a short, friendly greeting using the client’s name or company if av…"
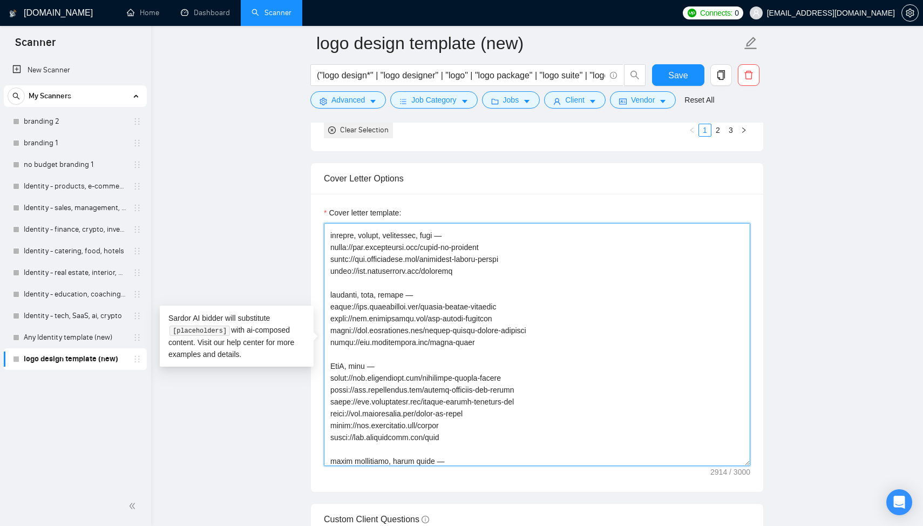
scroll to position [641, 0]
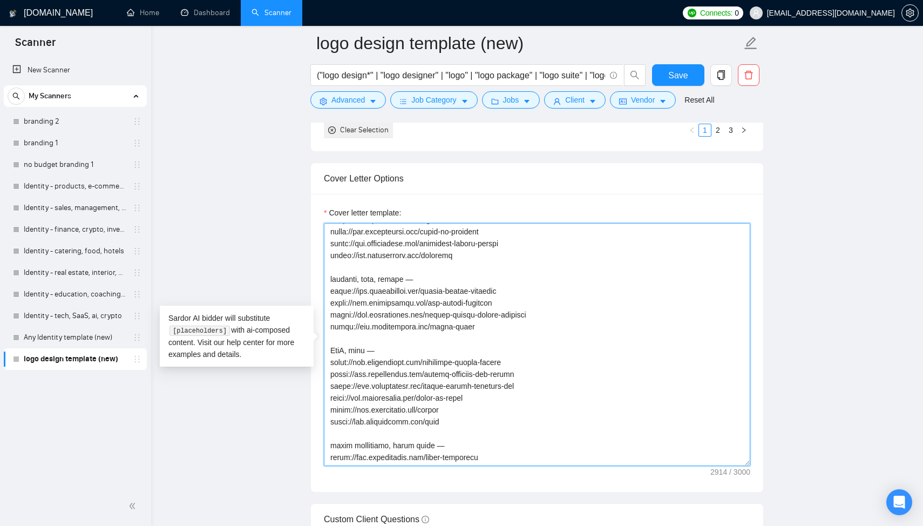
click at [489, 376] on textarea "Cover letter template:" at bounding box center [537, 344] width 427 height 243
paste textarea
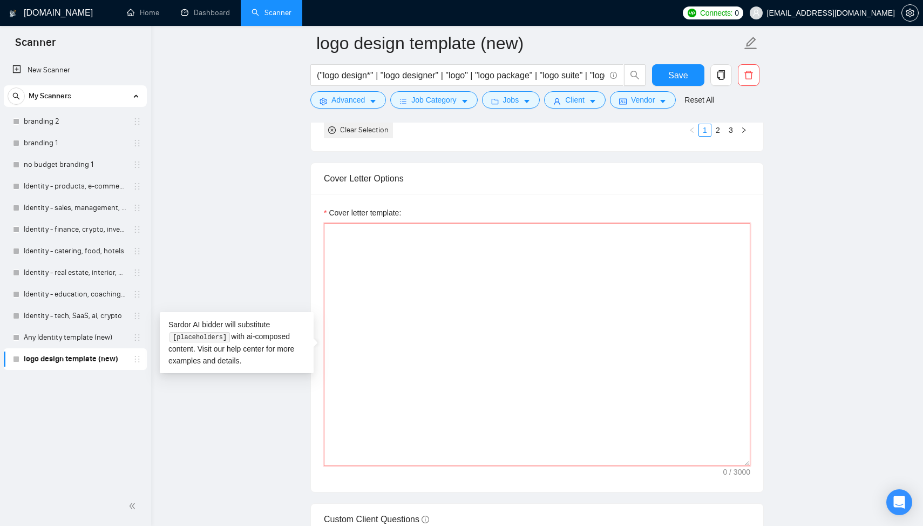
scroll to position [0, 0]
paste textarea "[Start with a short, friendly greeting using the client’s name or company if av…"
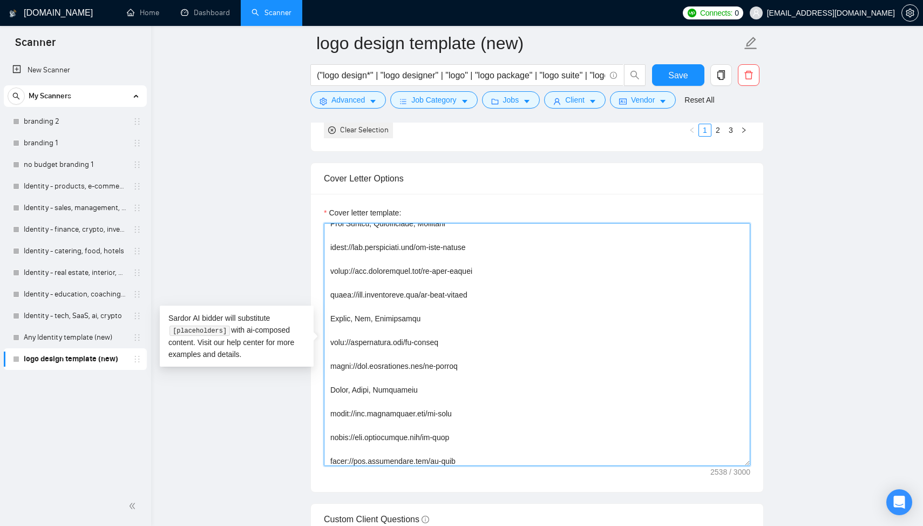
scroll to position [843, 0]
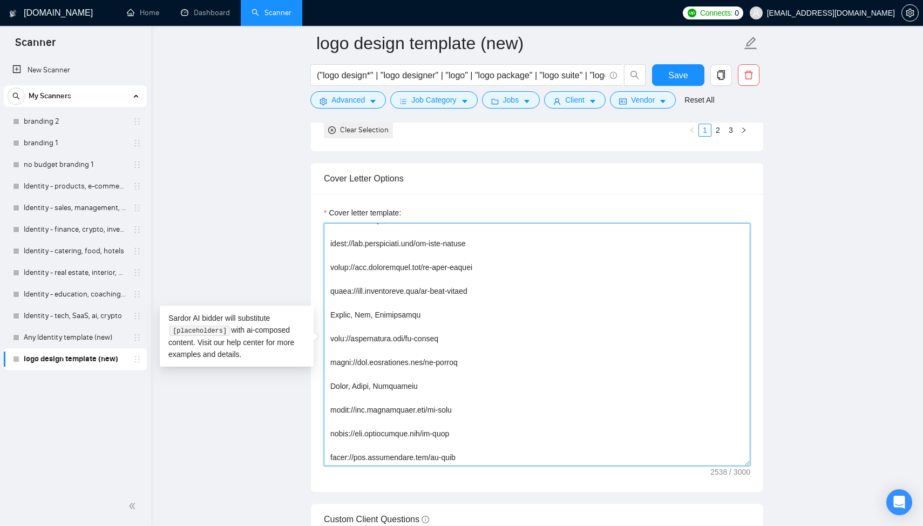
click at [347, 426] on textarea "Cover letter template:" at bounding box center [537, 344] width 427 height 243
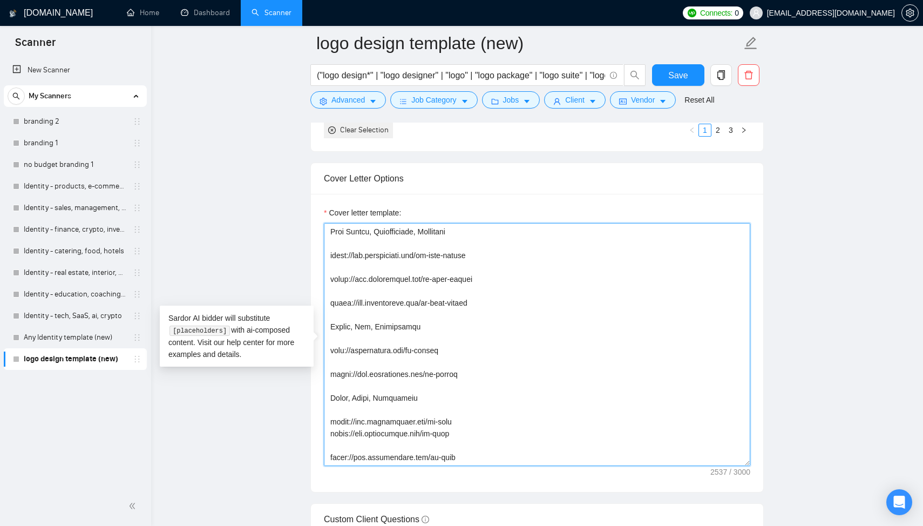
scroll to position [831, 0]
click at [341, 439] on textarea "Cover letter template:" at bounding box center [537, 344] width 427 height 243
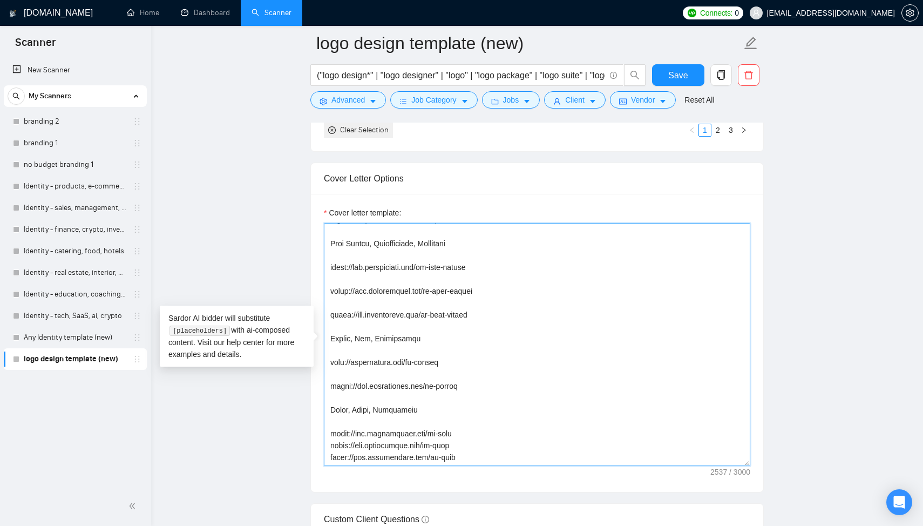
scroll to position [820, 0]
click at [339, 377] on textarea "Cover letter template:" at bounding box center [537, 344] width 427 height 243
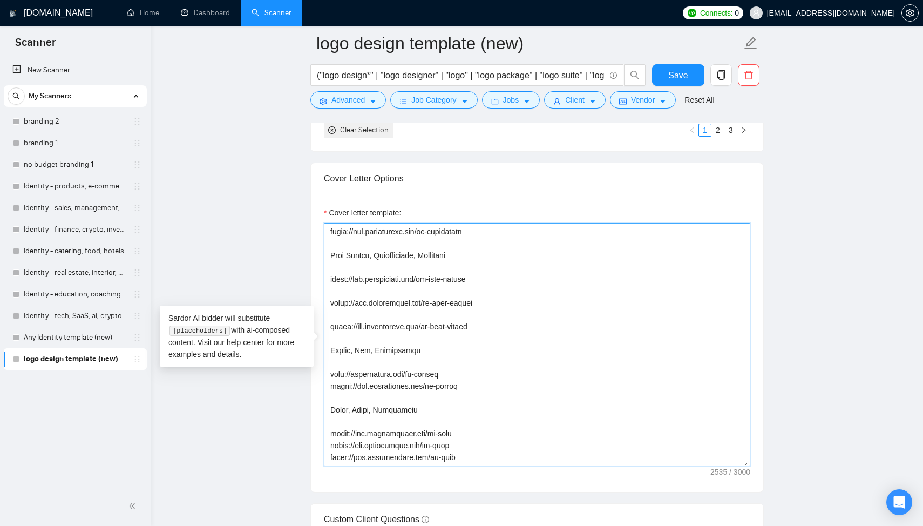
click at [347, 358] on textarea "Cover letter template:" at bounding box center [537, 344] width 427 height 243
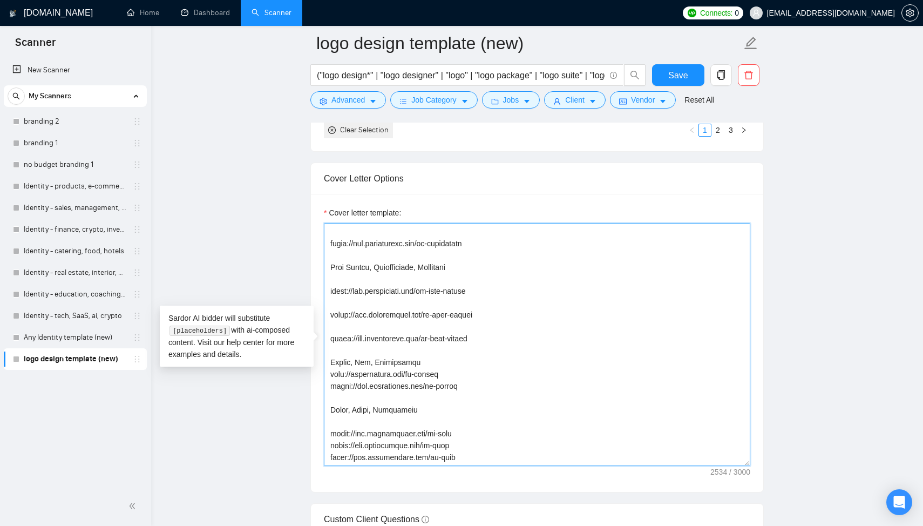
scroll to position [796, 0]
click at [348, 350] on textarea "Cover letter template:" at bounding box center [537, 344] width 427 height 243
click at [350, 329] on textarea "Cover letter template:" at bounding box center [537, 344] width 427 height 243
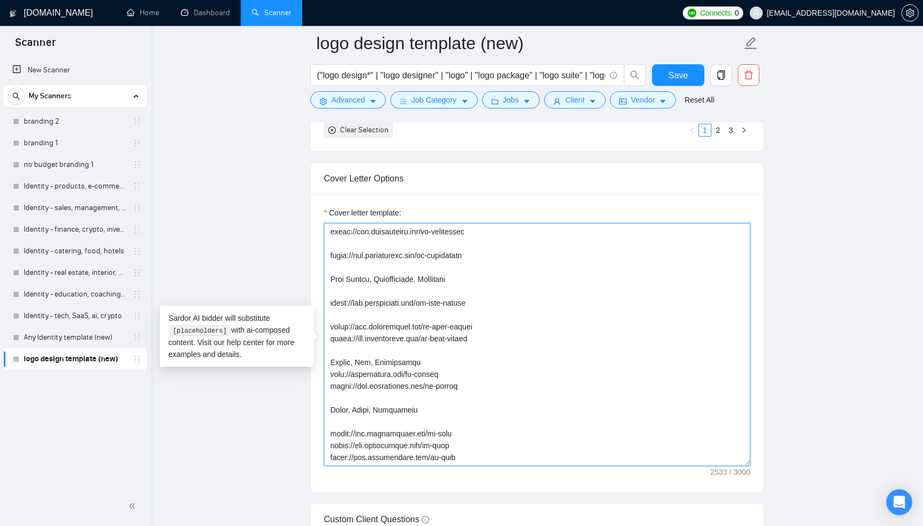
click at [346, 316] on textarea "Cover letter template:" at bounding box center [537, 344] width 427 height 243
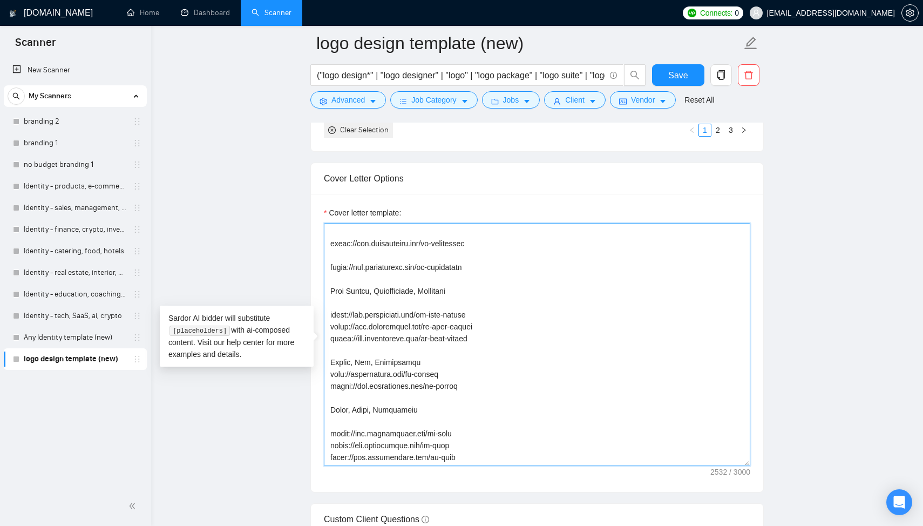
scroll to position [772, 0]
click at [343, 300] on textarea "Cover letter template:" at bounding box center [537, 344] width 427 height 243
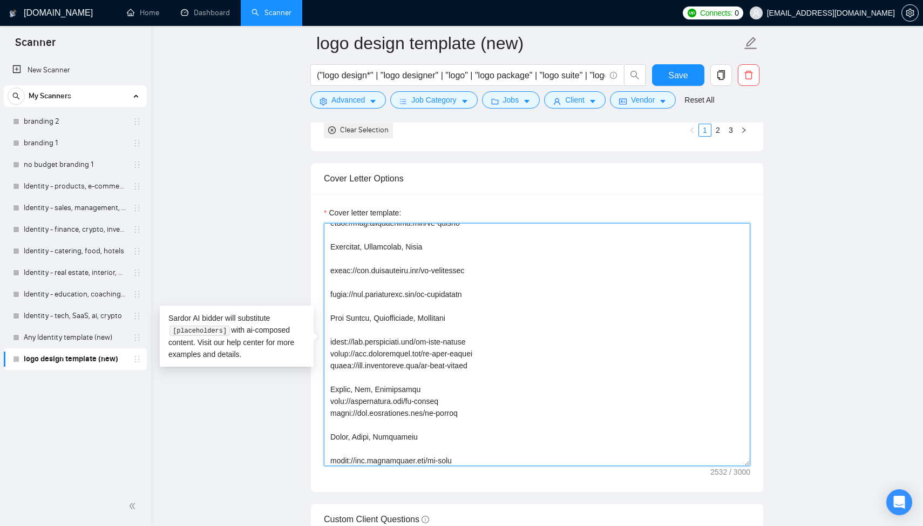
click at [342, 301] on textarea "Cover letter template:" at bounding box center [537, 344] width 427 height 243
click at [343, 278] on textarea "Cover letter template:" at bounding box center [537, 344] width 427 height 243
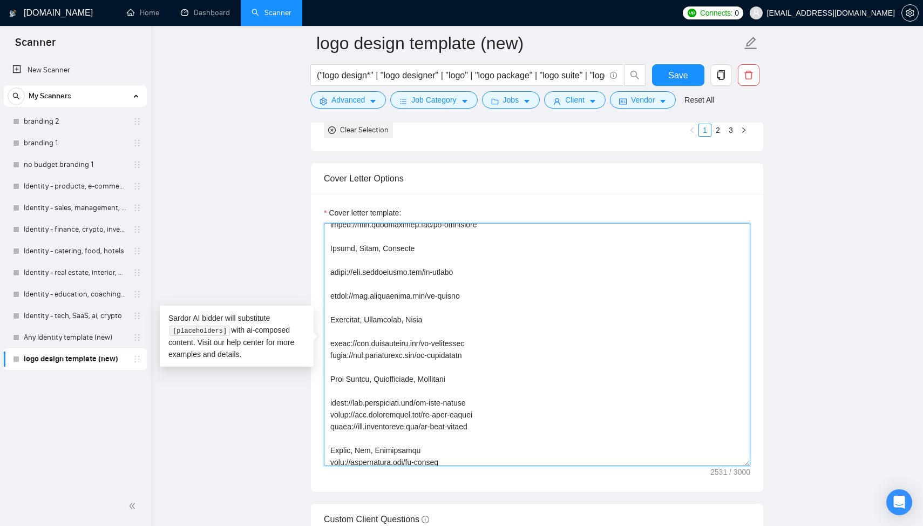
click at [349, 288] on textarea "Cover letter template:" at bounding box center [537, 344] width 427 height 243
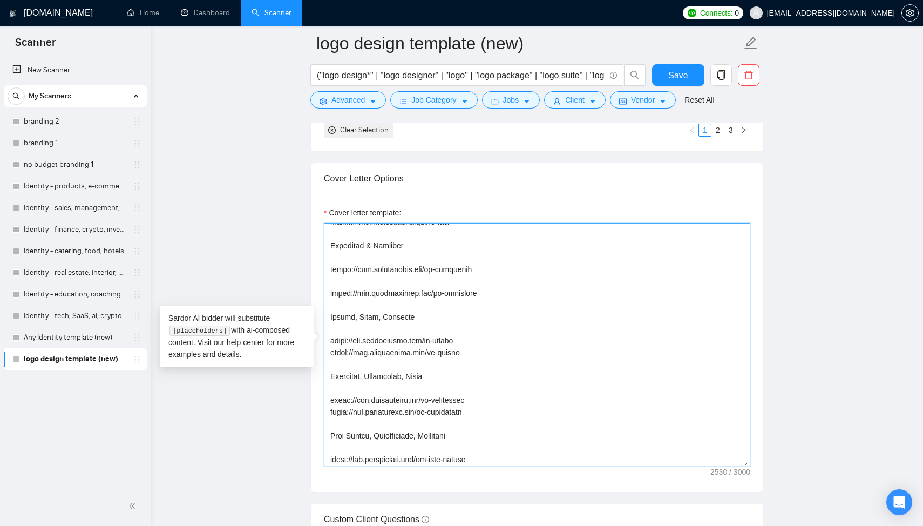
click at [351, 282] on textarea "Cover letter template:" at bounding box center [537, 344] width 427 height 243
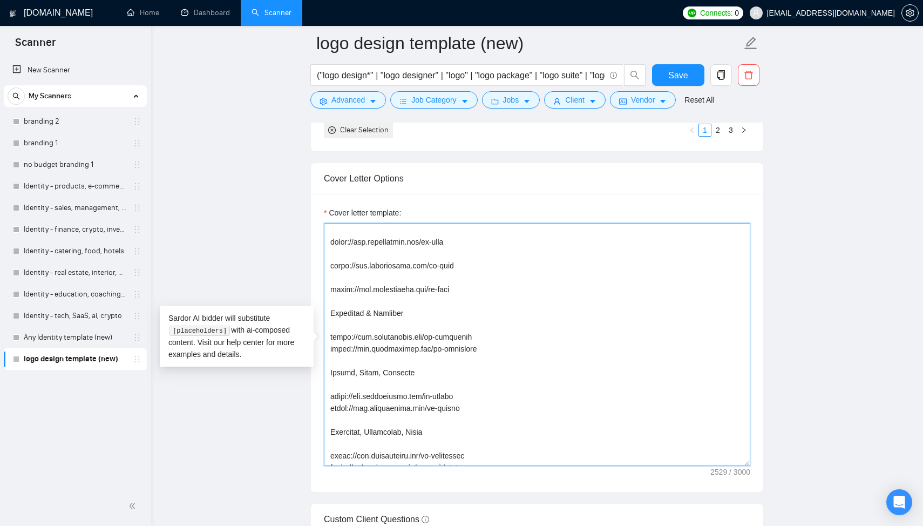
scroll to position [532, 0]
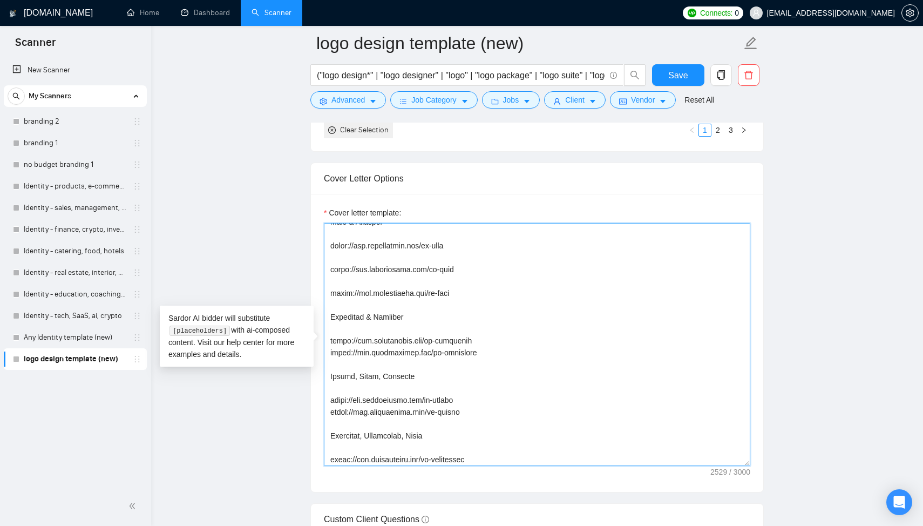
click at [356, 285] on textarea "Cover letter template:" at bounding box center [537, 344] width 427 height 243
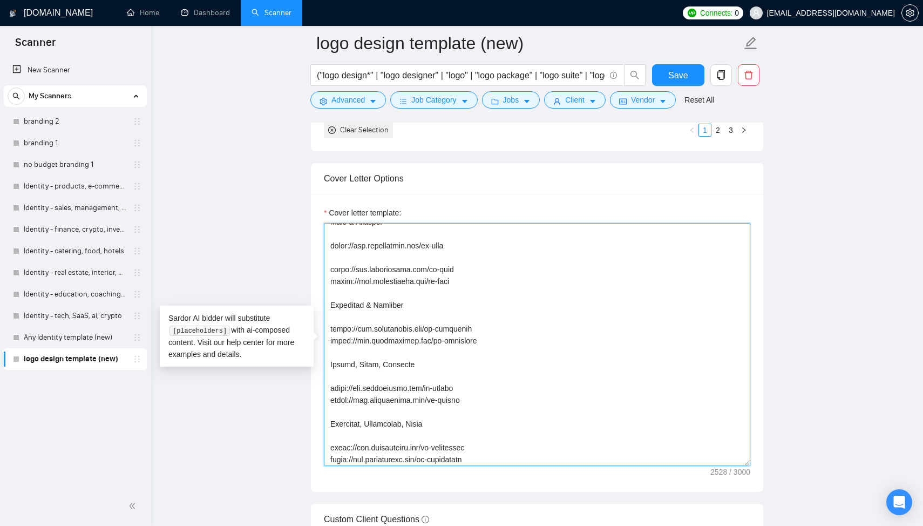
click at [357, 260] on textarea "Cover letter template:" at bounding box center [537, 344] width 427 height 243
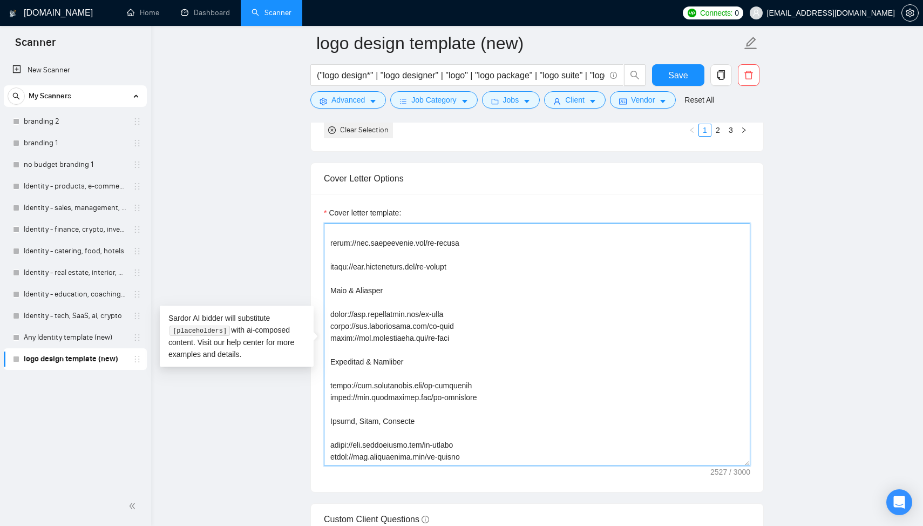
scroll to position [444, 0]
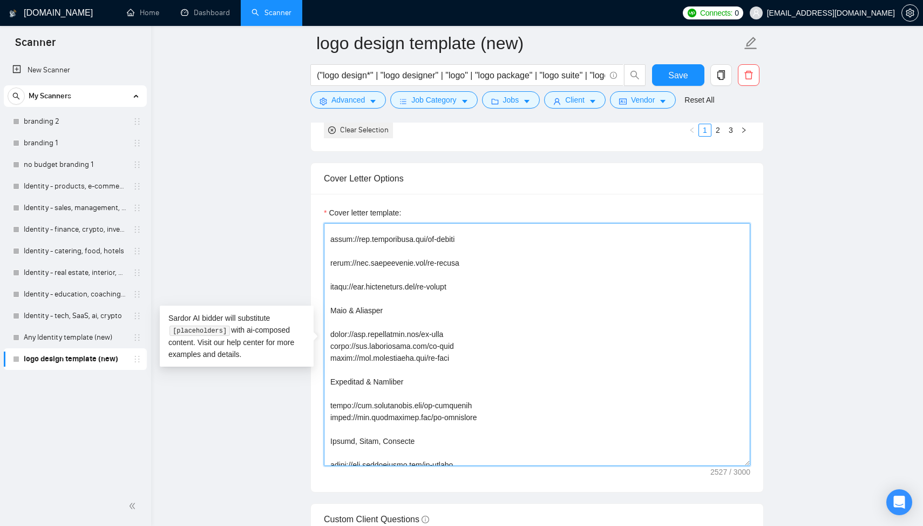
click at [355, 270] on textarea "Cover letter template:" at bounding box center [537, 344] width 427 height 243
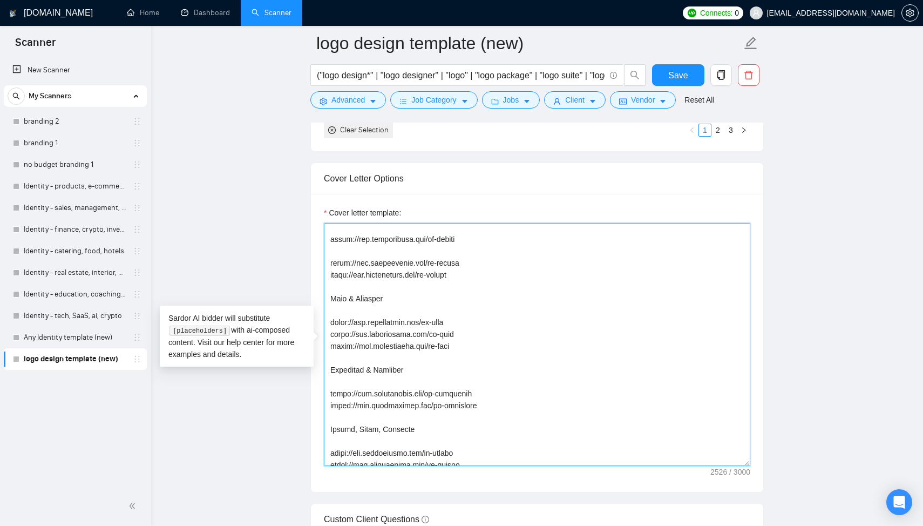
click at [355, 252] on textarea "Cover letter template:" at bounding box center [537, 344] width 427 height 243
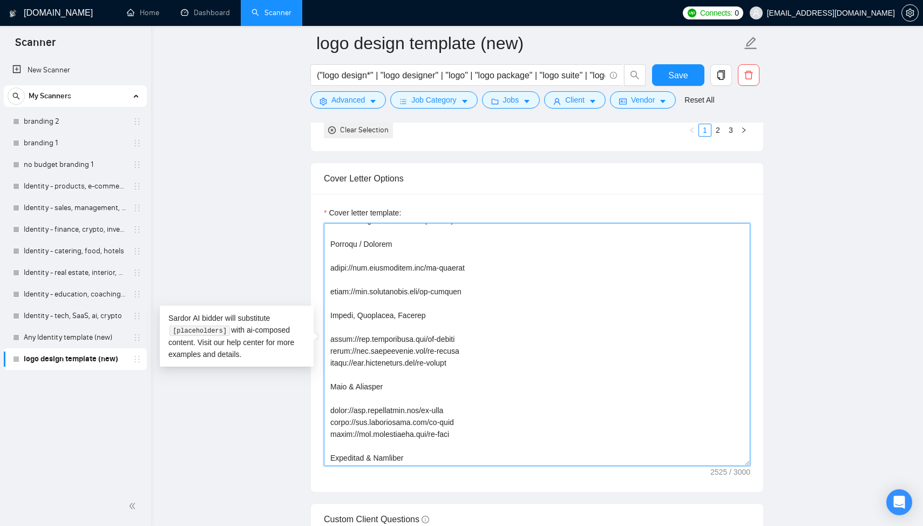
scroll to position [339, 0]
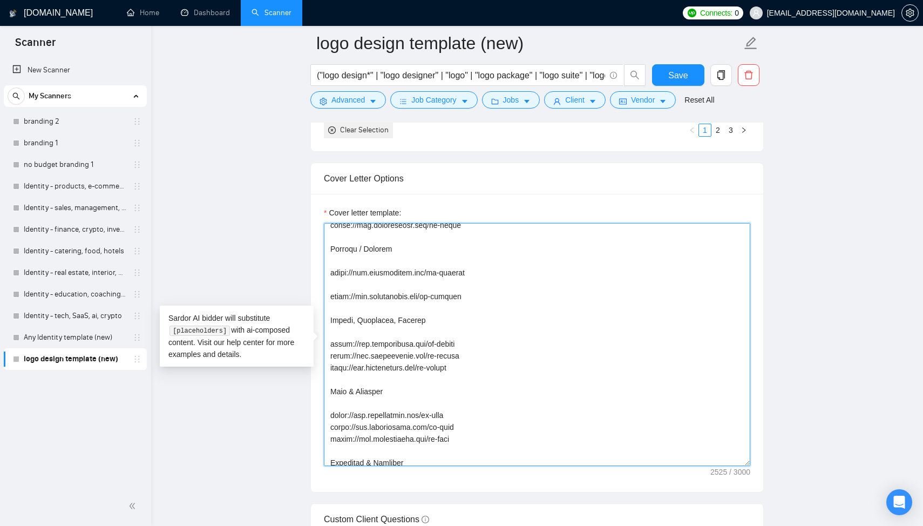
click at [353, 288] on textarea "Cover letter template:" at bounding box center [537, 344] width 427 height 243
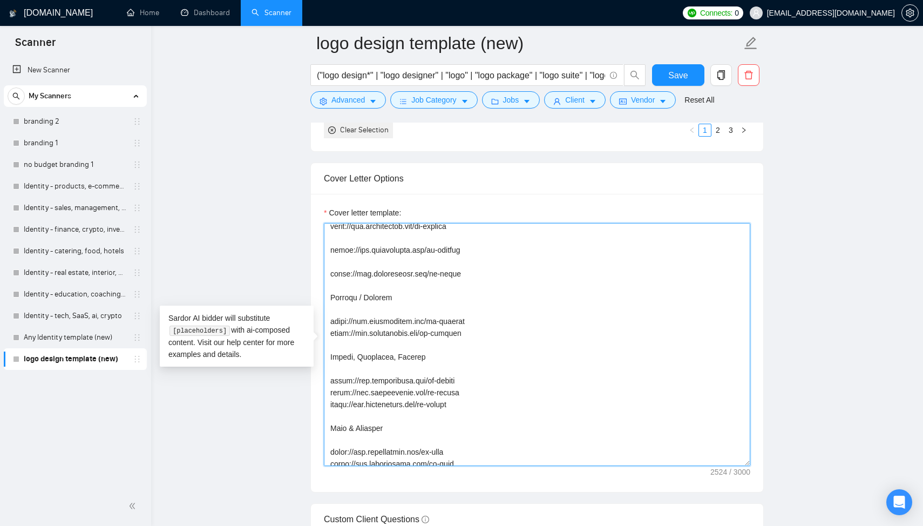
scroll to position [274, 0]
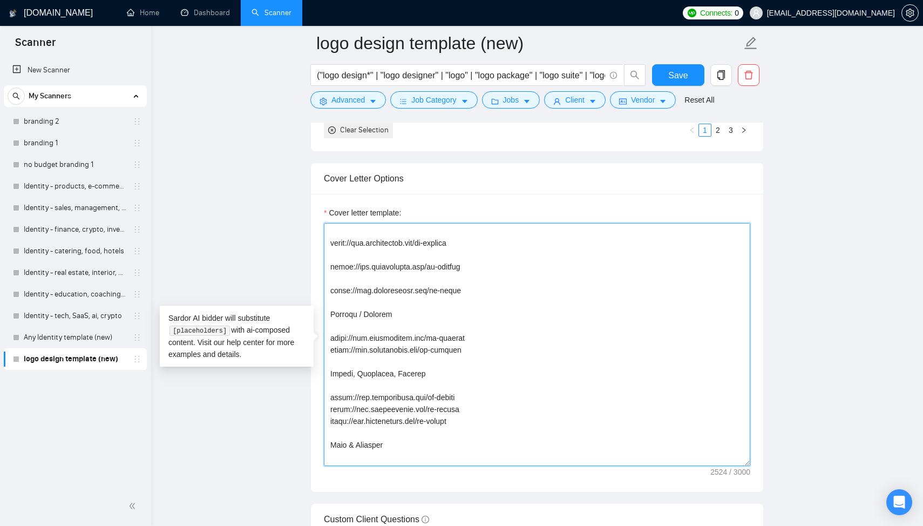
click at [356, 279] on textarea "Cover letter template:" at bounding box center [537, 344] width 427 height 243
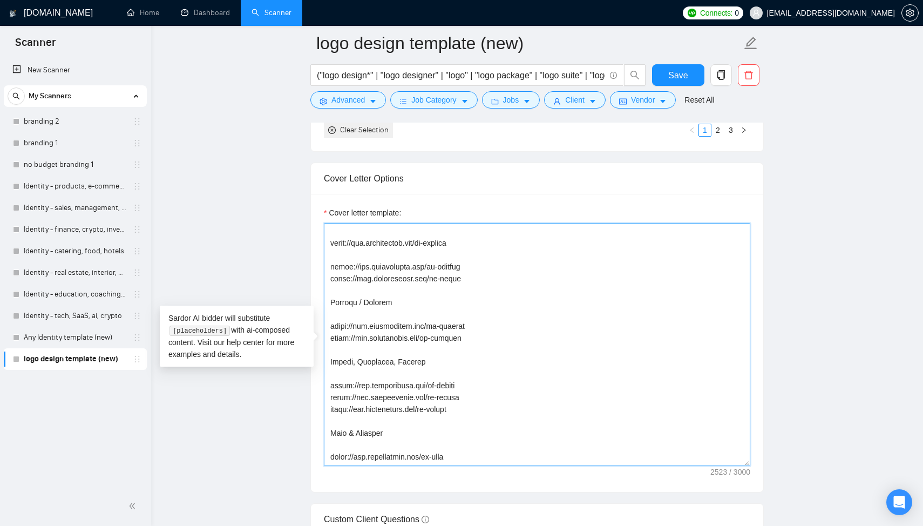
click at [355, 258] on textarea "Cover letter template:" at bounding box center [537, 344] width 427 height 243
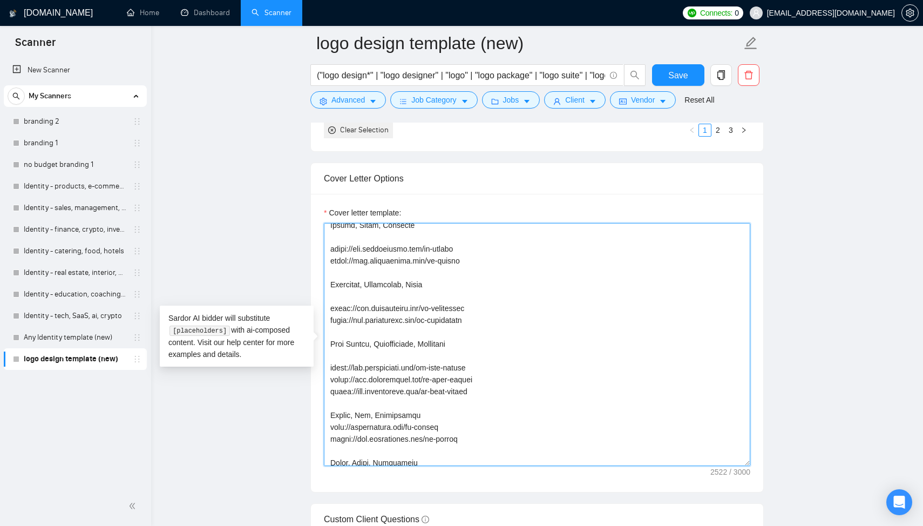
scroll to position [653, 0]
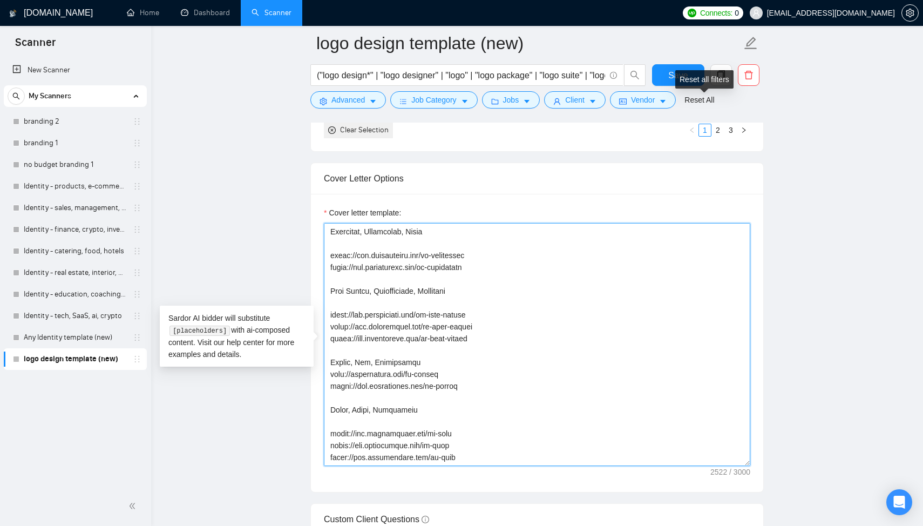
type textarea "[Start with a short, friendly greeting using the client’s name or company if av…"
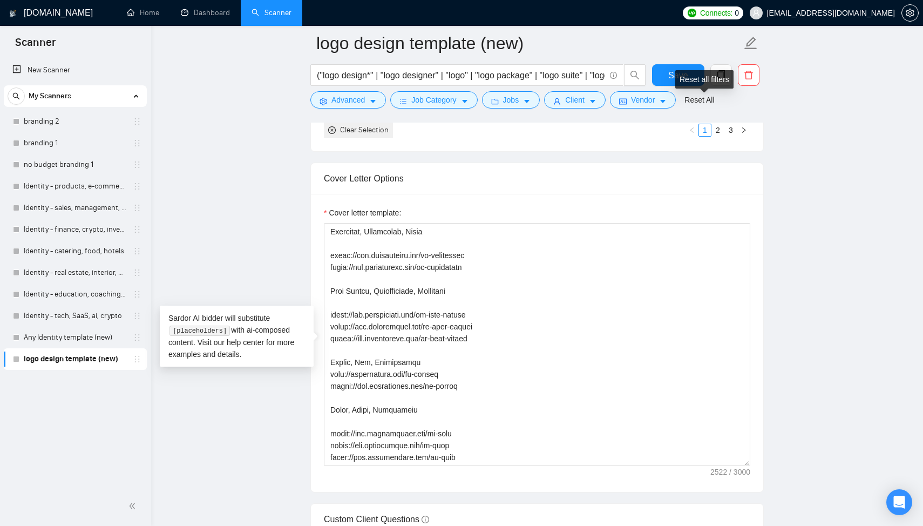
click at [682, 77] on div "Reset all filters" at bounding box center [704, 79] width 58 height 18
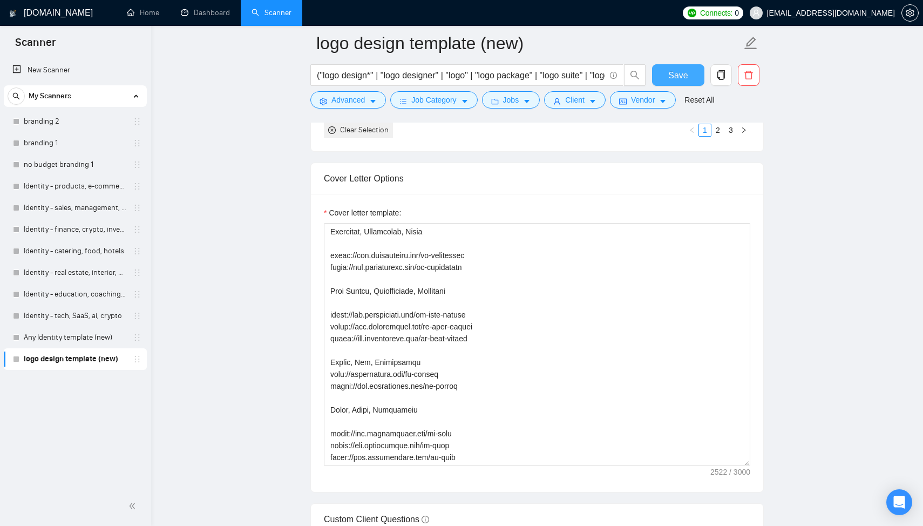
click at [669, 74] on span "Save" at bounding box center [677, 75] width 19 height 13
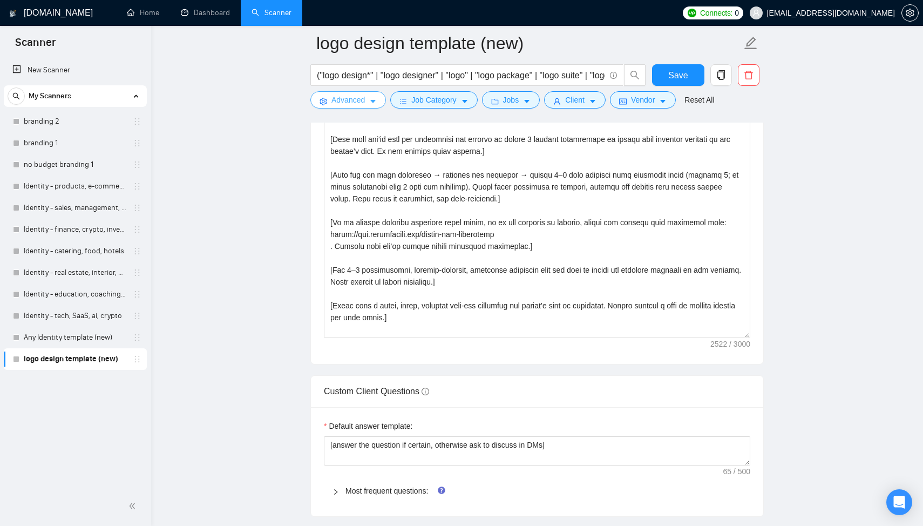
click at [339, 100] on span "Advanced" at bounding box center [348, 100] width 33 height 12
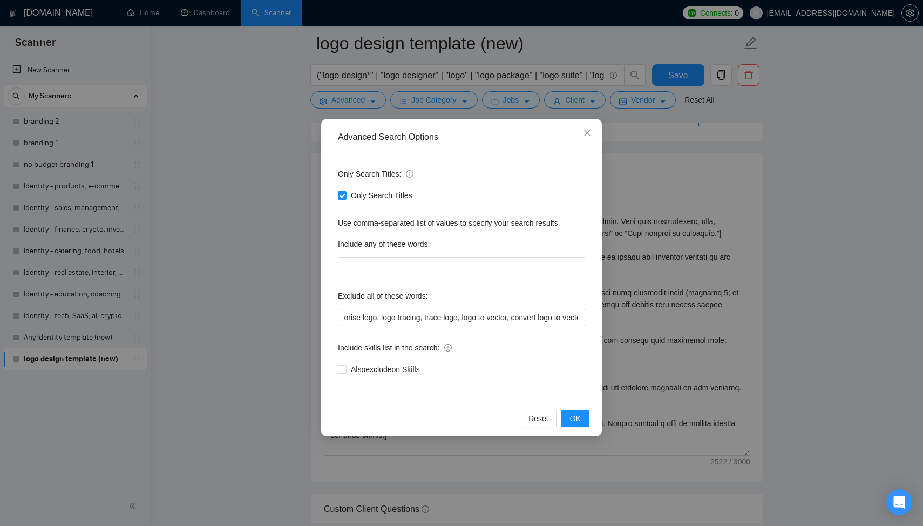
scroll to position [0, 979]
click at [834, 250] on div "Advanced Search Options Only Search Titles: Only Search Titles Use comma-separa…" at bounding box center [461, 263] width 923 height 526
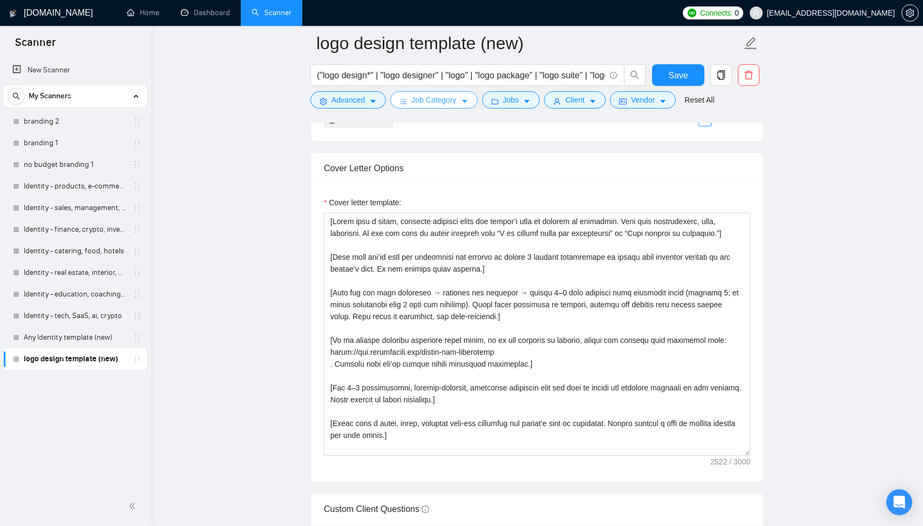
click at [439, 108] on button "Job Category" at bounding box center [433, 99] width 87 height 17
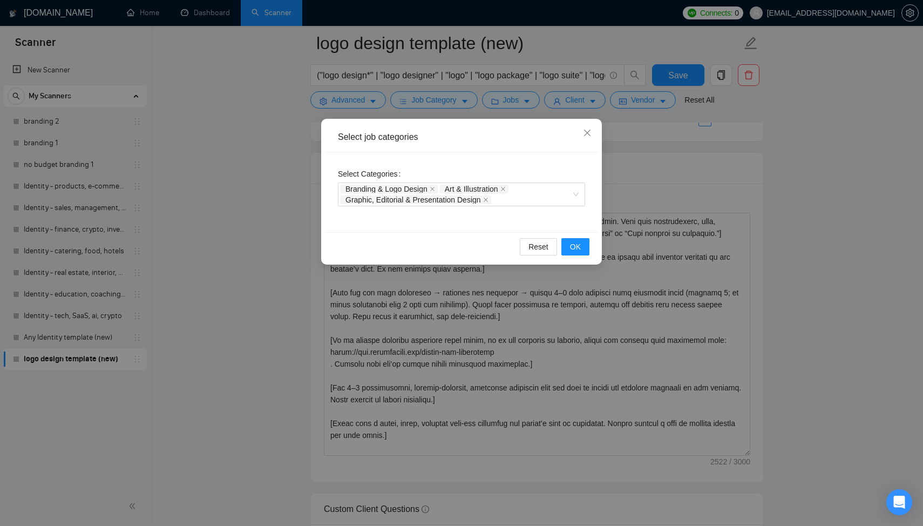
click at [816, 164] on div "Select job categories Select Categories Branding & Logo Design Art & Illustrati…" at bounding box center [461, 263] width 923 height 526
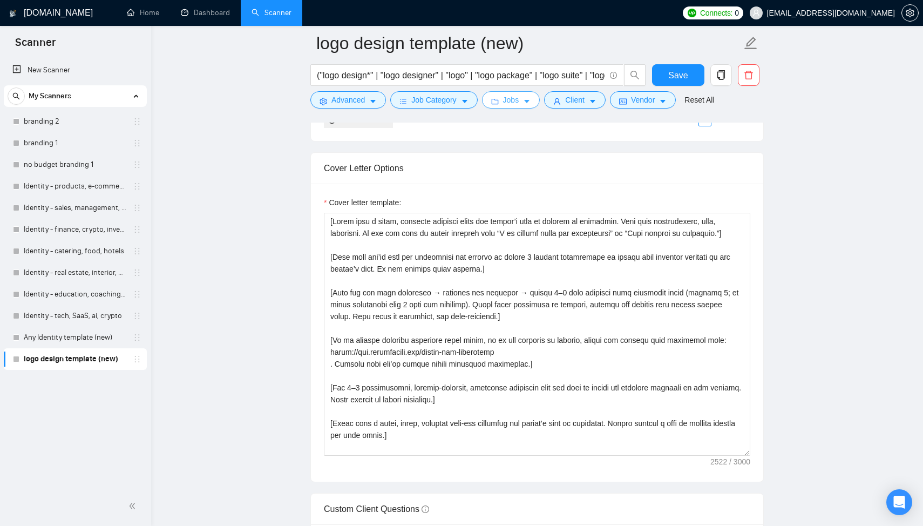
click at [499, 103] on icon "folder" at bounding box center [495, 102] width 8 height 8
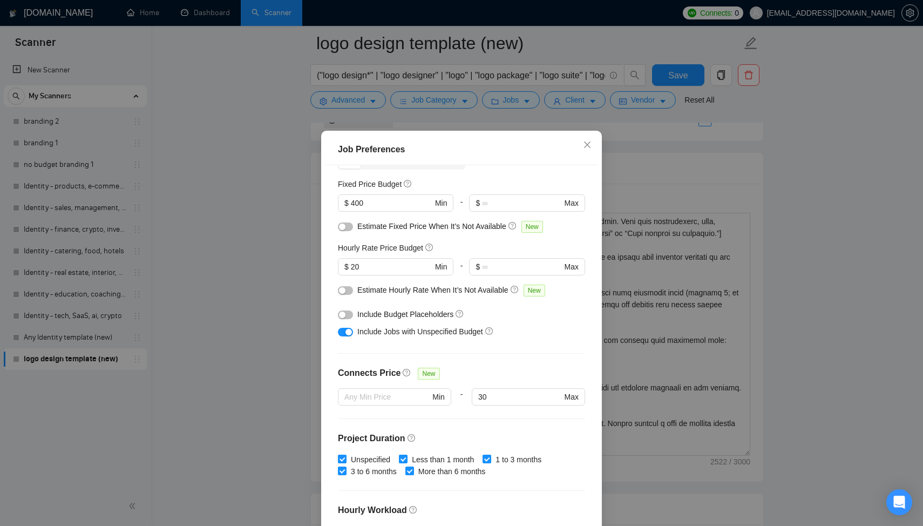
scroll to position [82, 0]
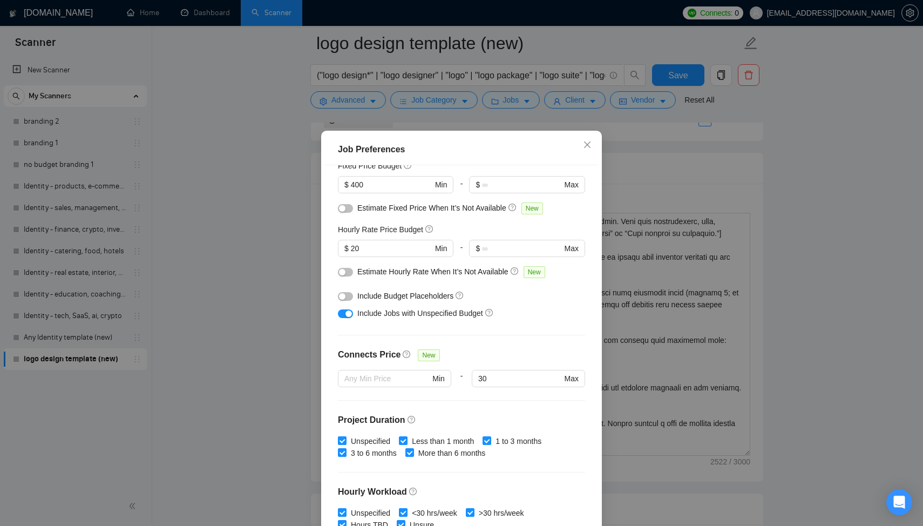
click at [836, 244] on div "Job Preferences Budget Project Type All Fixed Price Hourly Rate Fixed Price Bud…" at bounding box center [461, 263] width 923 height 526
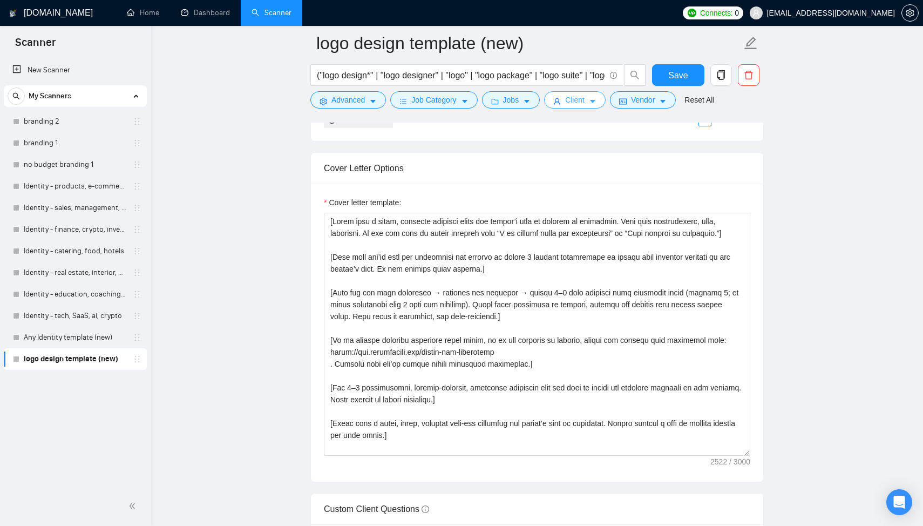
click at [571, 103] on span "Client" at bounding box center [574, 100] width 19 height 12
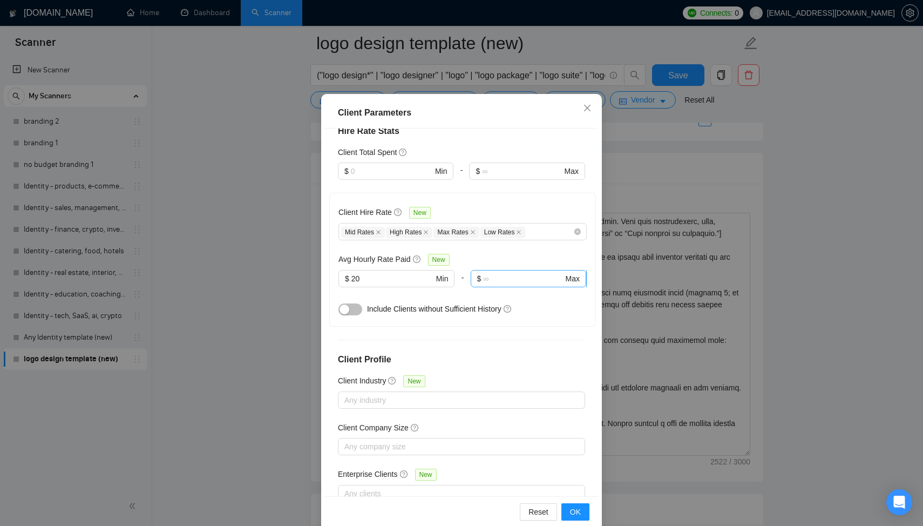
scroll to position [55, 0]
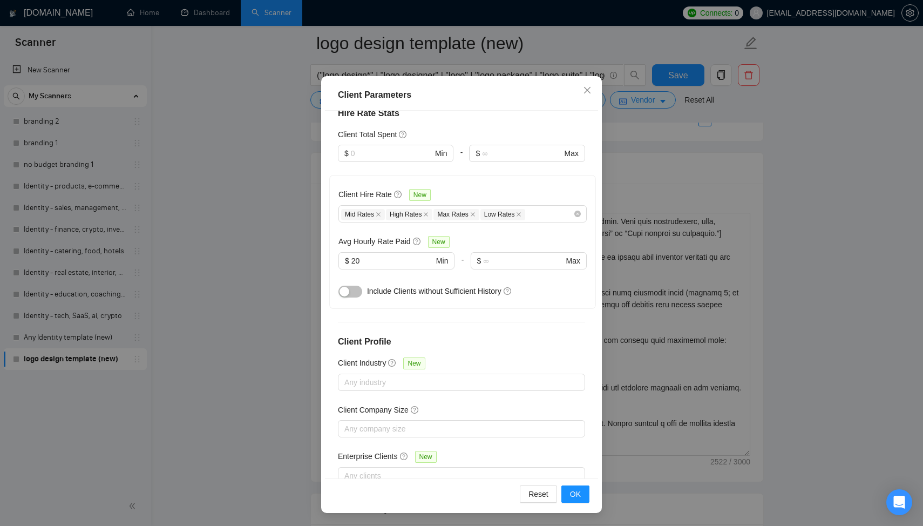
click at [832, 294] on div "Client Parameters Client Location Include Client Countries Select Exclude Clien…" at bounding box center [461, 263] width 923 height 526
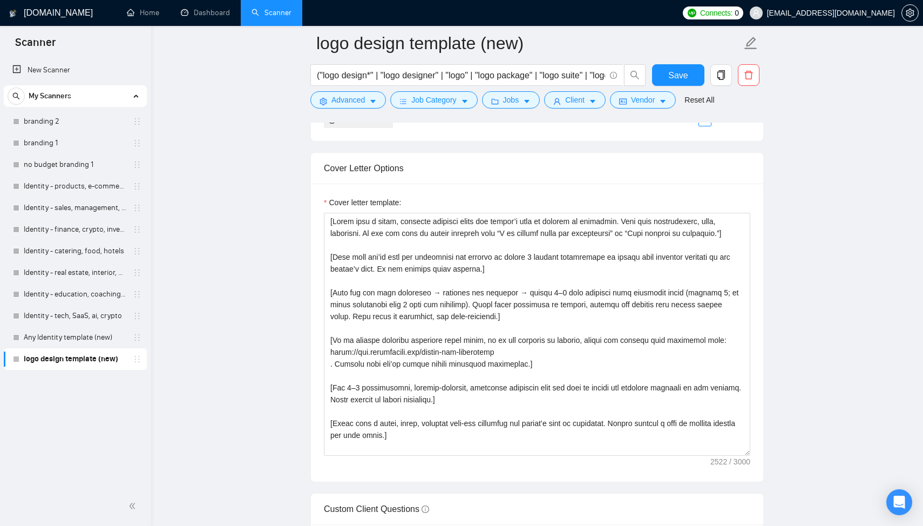
scroll to position [0, 0]
click at [681, 75] on span "Save" at bounding box center [677, 75] width 19 height 13
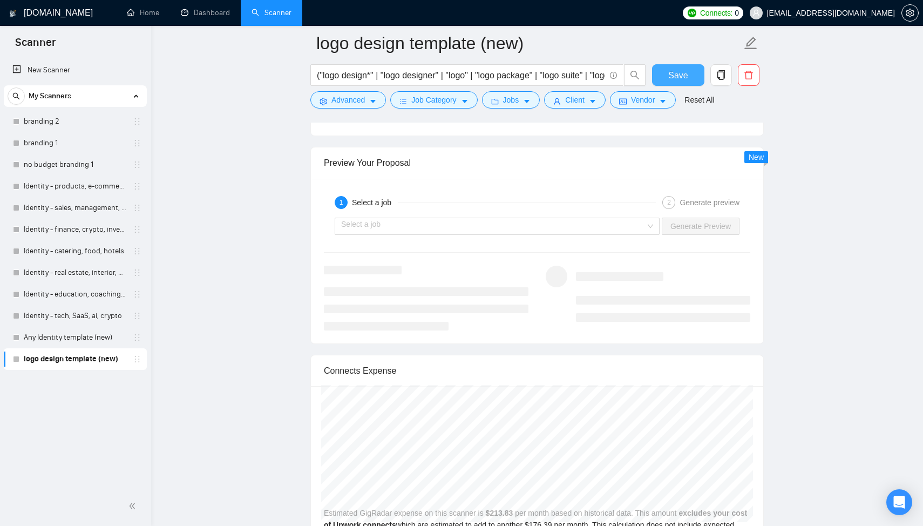
scroll to position [2053, 0]
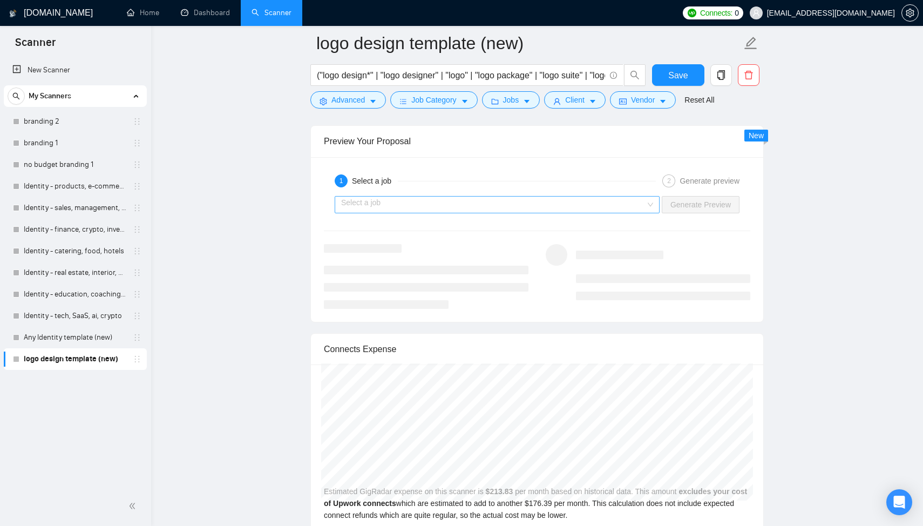
click at [400, 204] on input "search" at bounding box center [493, 205] width 305 height 16
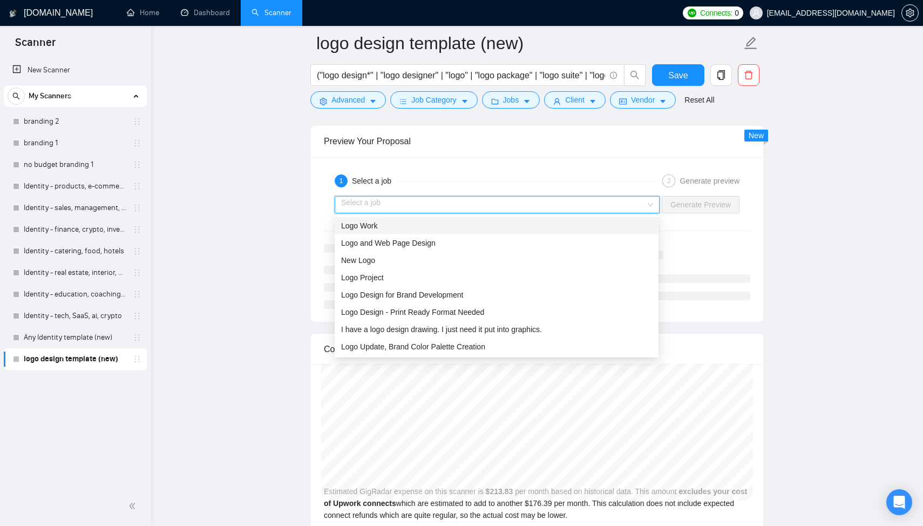
click at [395, 224] on div "Logo Work" at bounding box center [496, 226] width 311 height 12
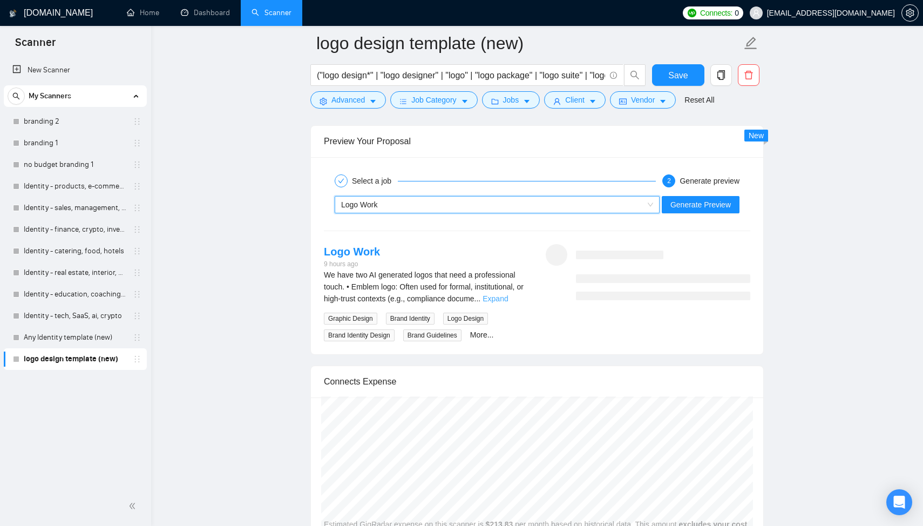
click at [508, 300] on link "Expand" at bounding box center [495, 298] width 25 height 9
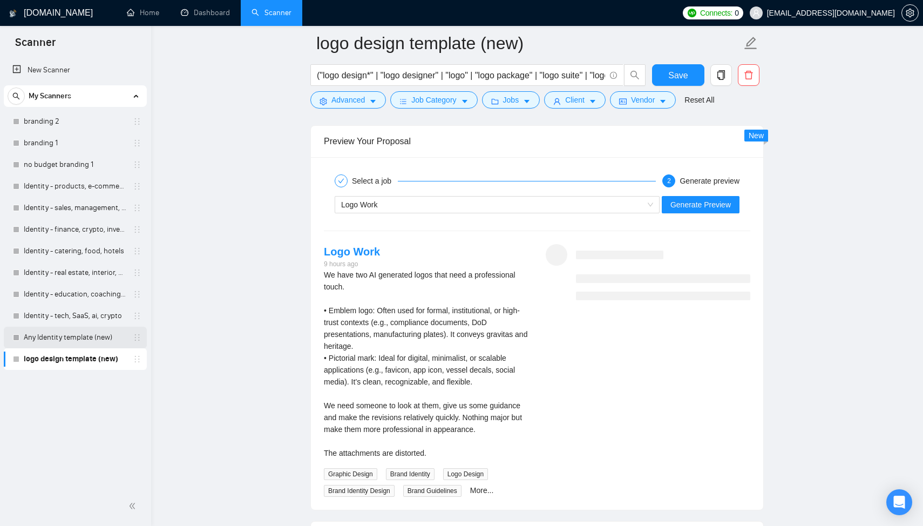
click at [59, 339] on link "Any Identity template (new)" at bounding box center [75, 338] width 103 height 22
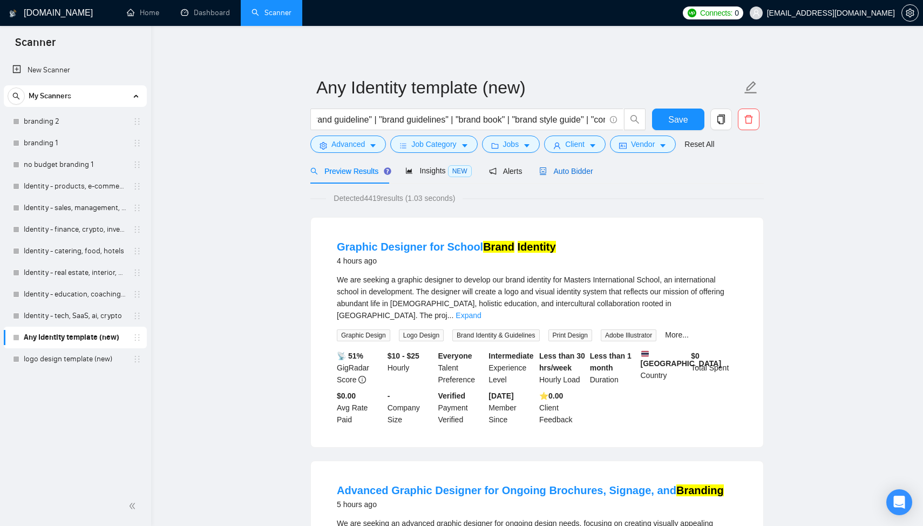
click at [574, 172] on span "Auto Bidder" at bounding box center [565, 171] width 53 height 9
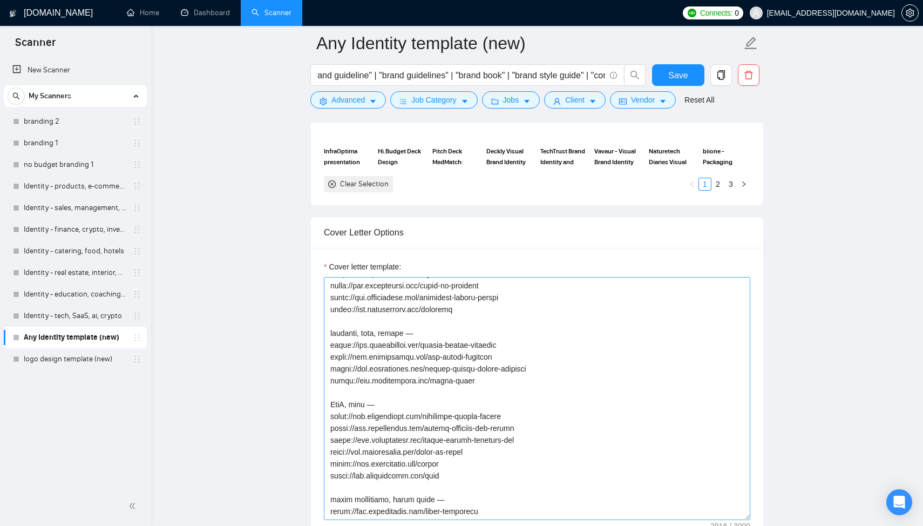
scroll to position [641, 0]
click at [379, 381] on textarea "Cover letter template:" at bounding box center [537, 398] width 427 height 243
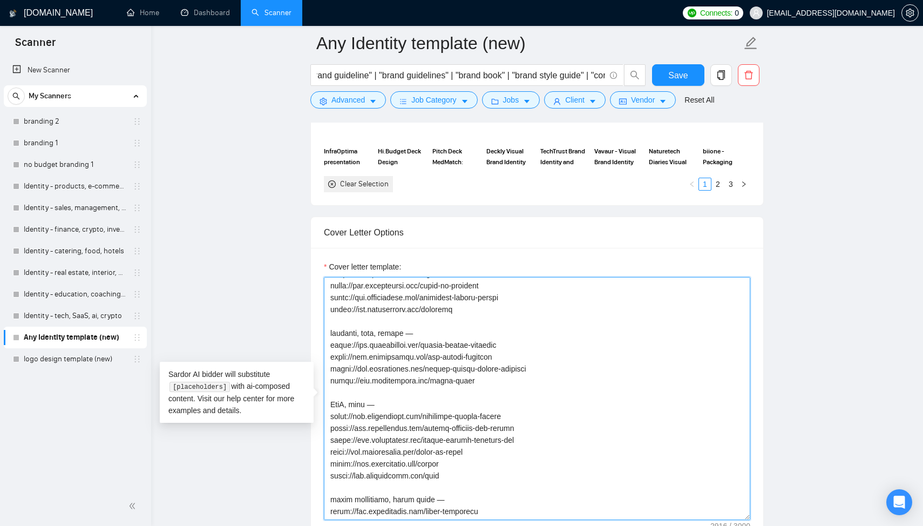
drag, startPoint x: 461, startPoint y: 438, endPoint x: 354, endPoint y: 371, distance: 126.3
click at [354, 371] on textarea "Cover letter template:" at bounding box center [537, 398] width 427 height 243
click at [461, 362] on textarea "Cover letter template:" at bounding box center [537, 398] width 427 height 243
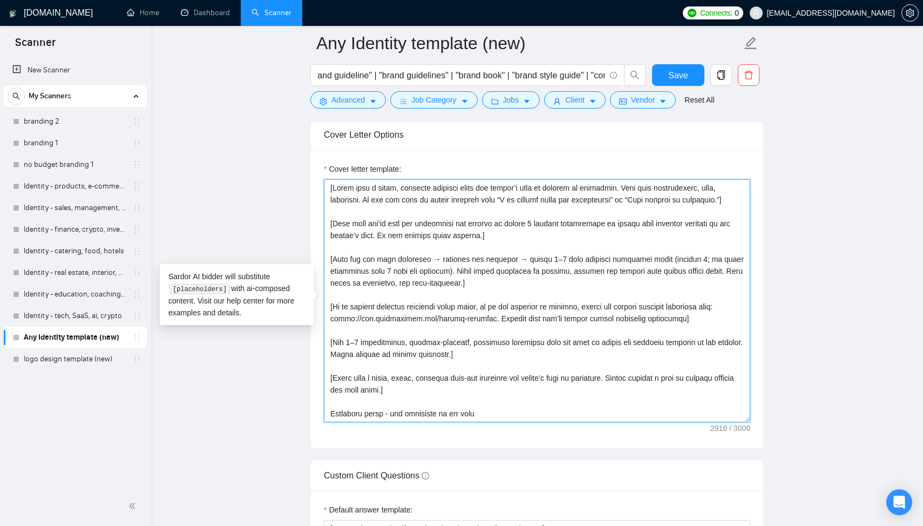
scroll to position [1219, 0]
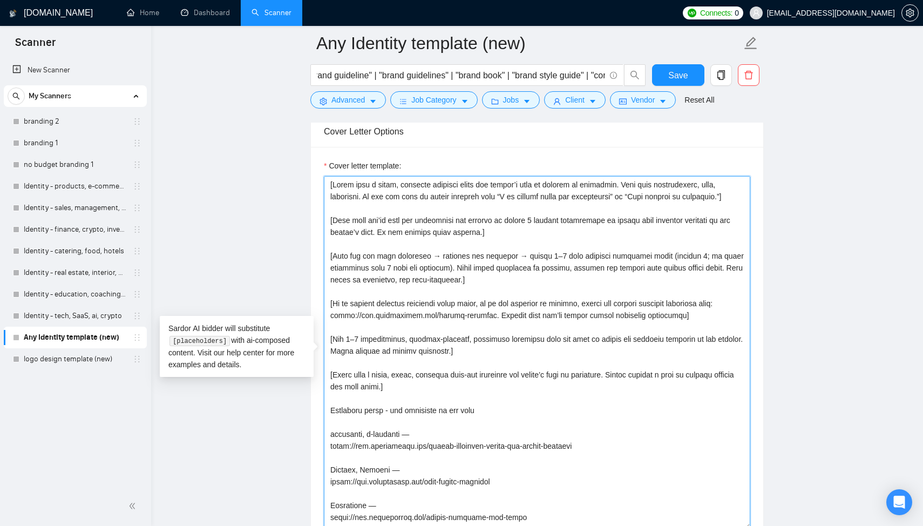
drag, startPoint x: 749, startPoint y: 419, endPoint x: 724, endPoint y: 529, distance: 113.0
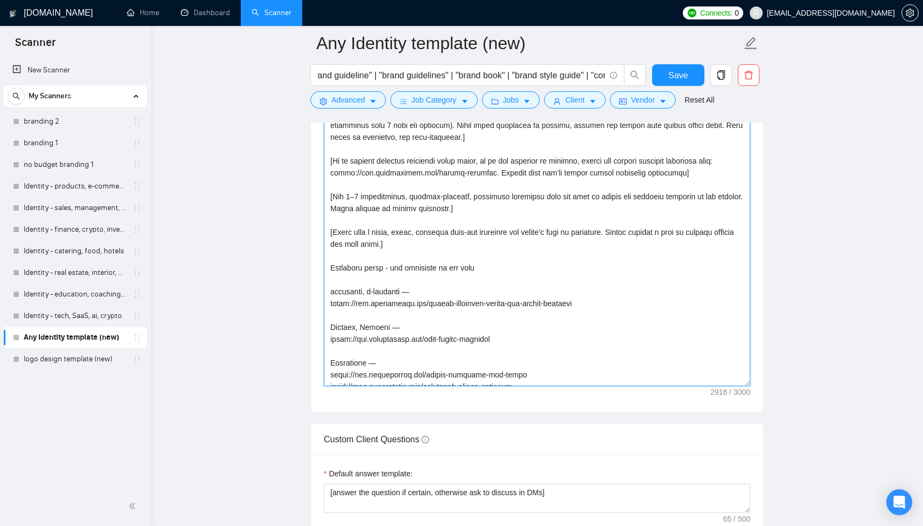
scroll to position [1364, 0]
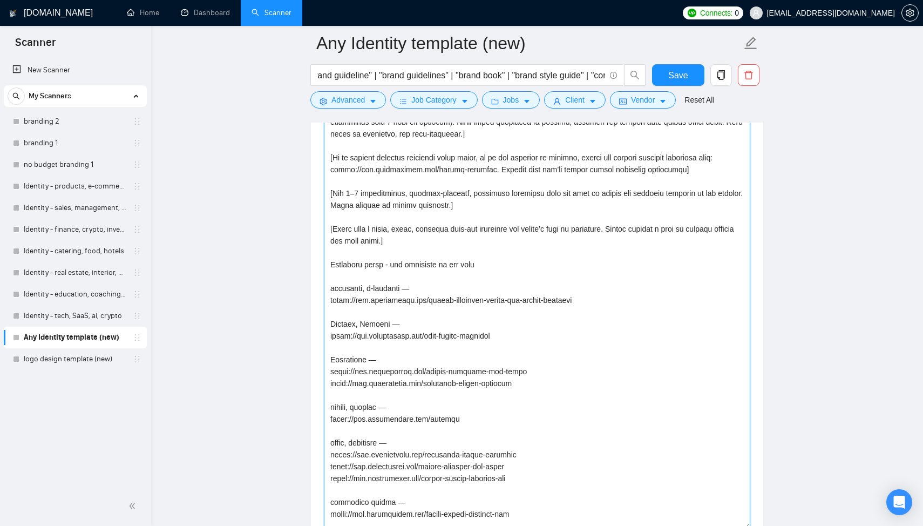
drag, startPoint x: 747, startPoint y: 383, endPoint x: 731, endPoint y: 529, distance: 146.1
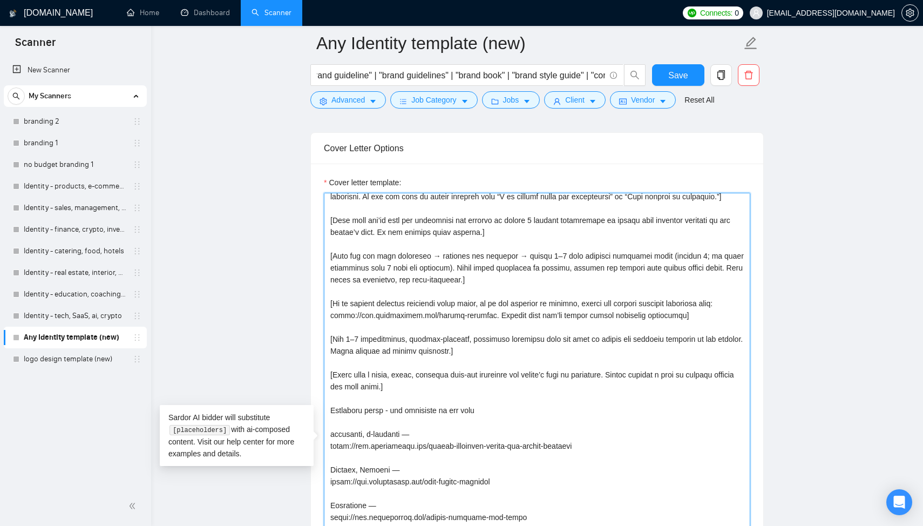
scroll to position [0, 0]
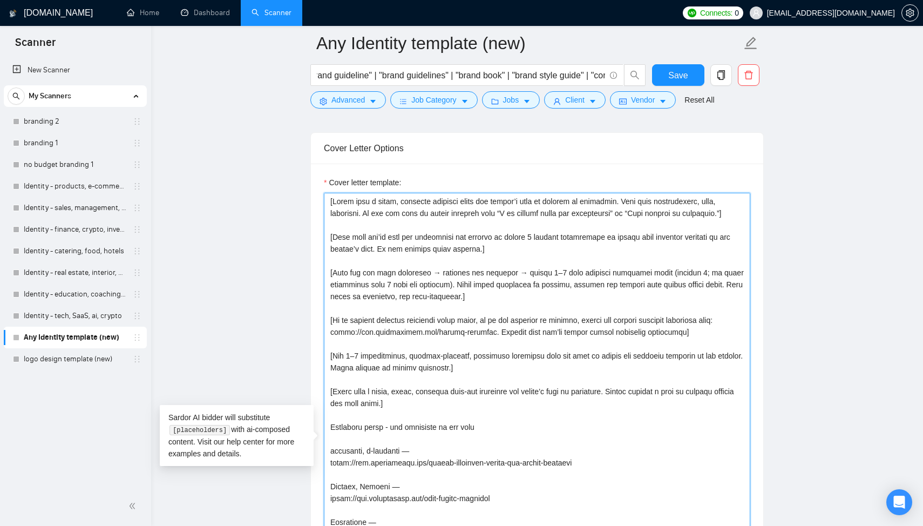
drag, startPoint x: 436, startPoint y: 388, endPoint x: 321, endPoint y: 186, distance: 232.1
click at [321, 186] on div "Cover letter template:" at bounding box center [537, 440] width 452 height 552
click at [389, 382] on textarea "Cover letter template:" at bounding box center [537, 441] width 427 height 497
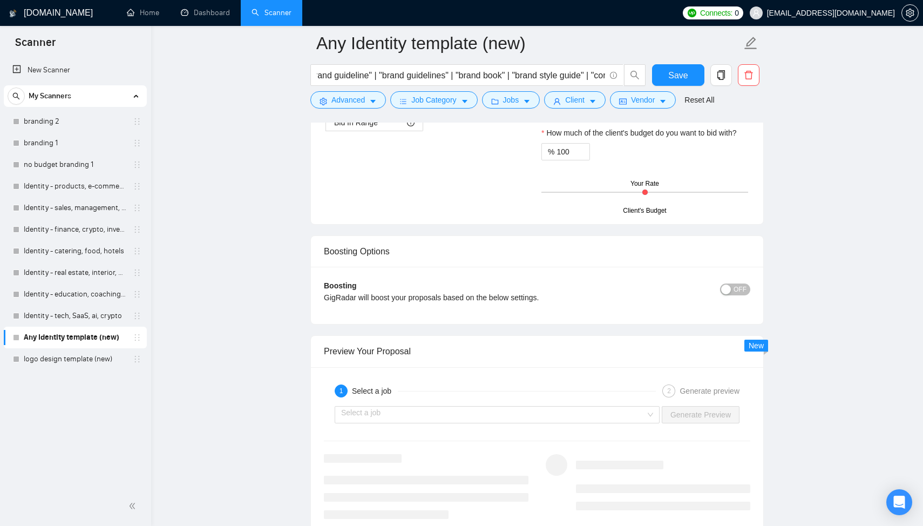
scroll to position [2196, 0]
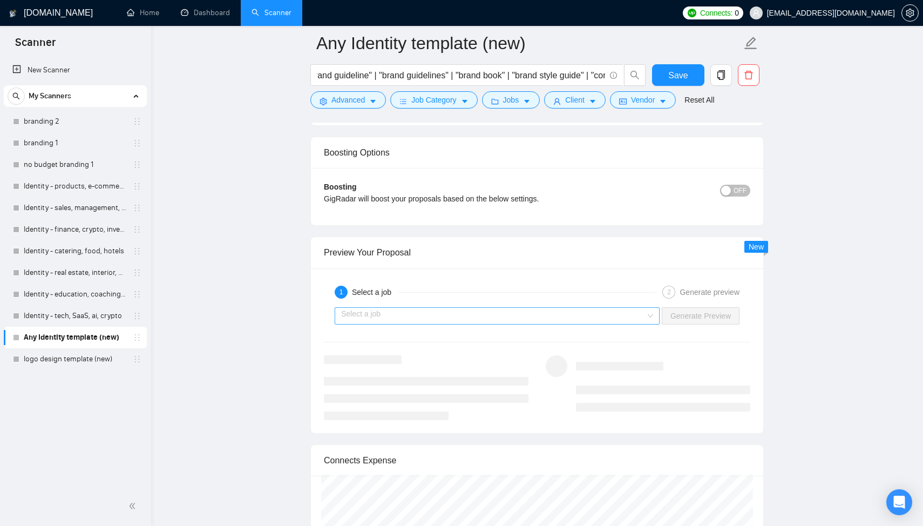
click at [374, 313] on input "search" at bounding box center [493, 316] width 305 height 16
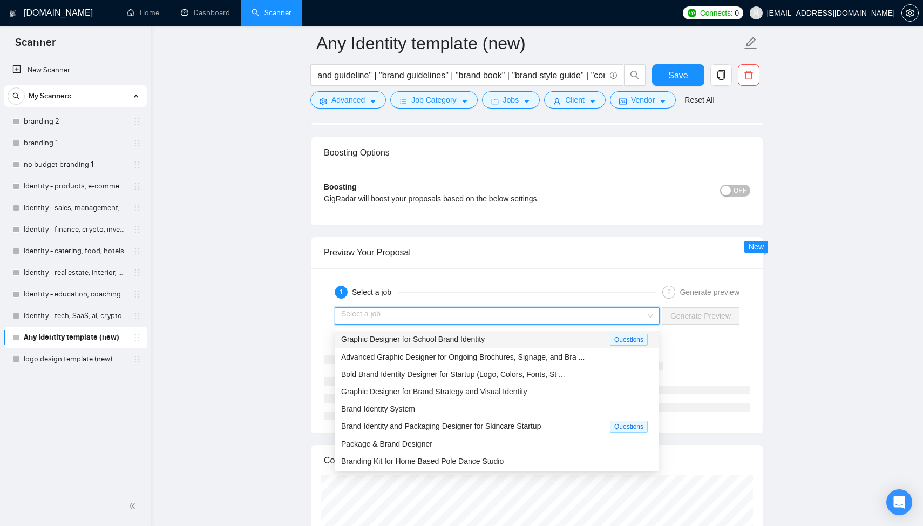
click at [390, 340] on span "Graphic Designer for School Brand Identity" at bounding box center [413, 339] width 144 height 9
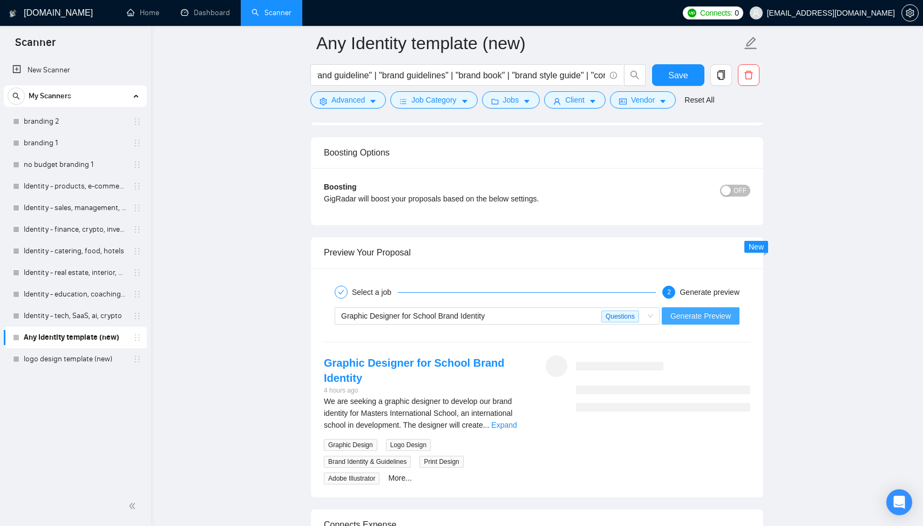
click at [694, 317] on span "Generate Preview" at bounding box center [701, 316] width 60 height 12
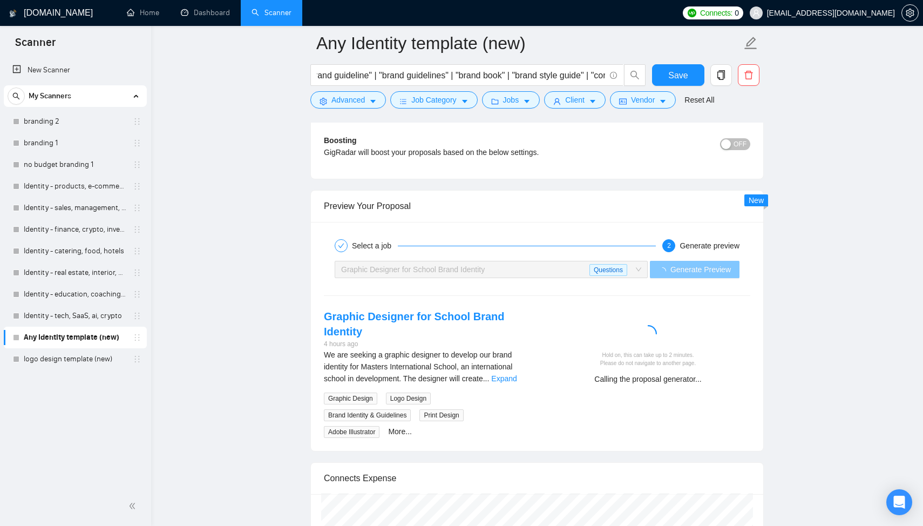
scroll to position [2246, 0]
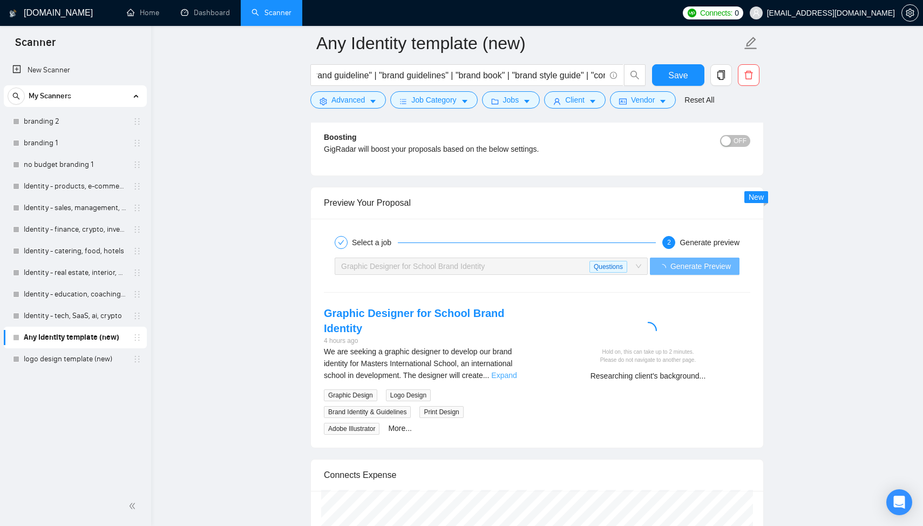
click at [512, 378] on link "Expand" at bounding box center [503, 375] width 25 height 9
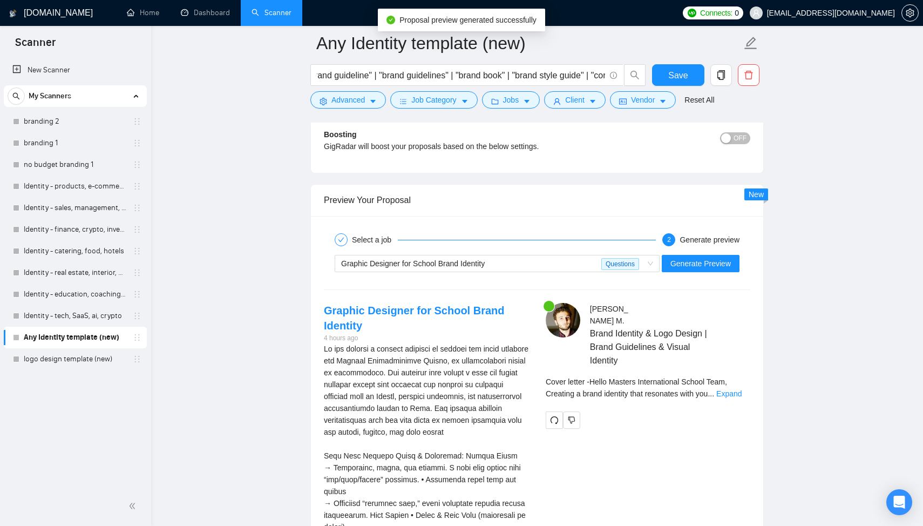
scroll to position [2299, 0]
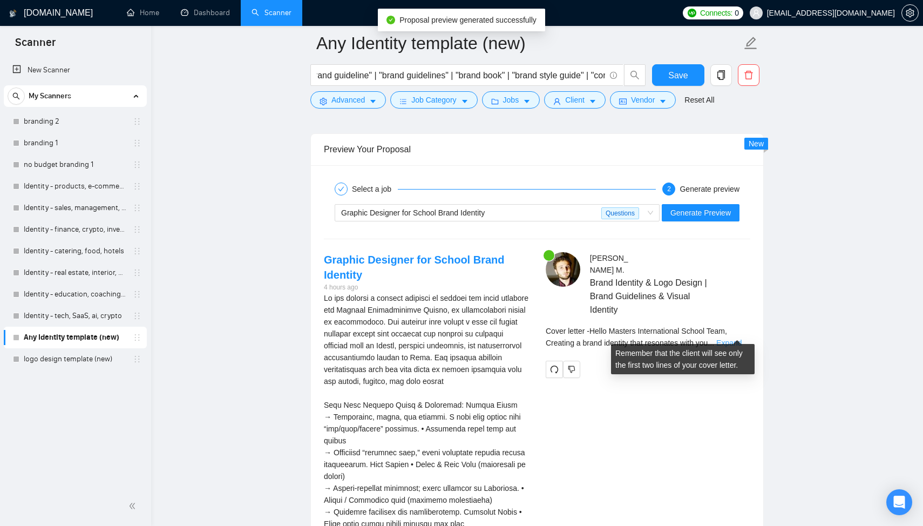
click at [732, 339] on link "Expand" at bounding box center [728, 343] width 25 height 9
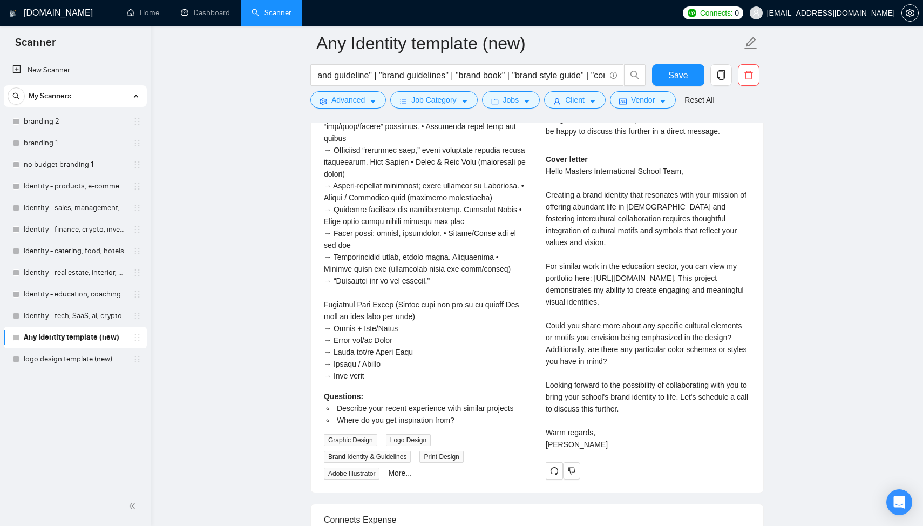
scroll to position [2600, 0]
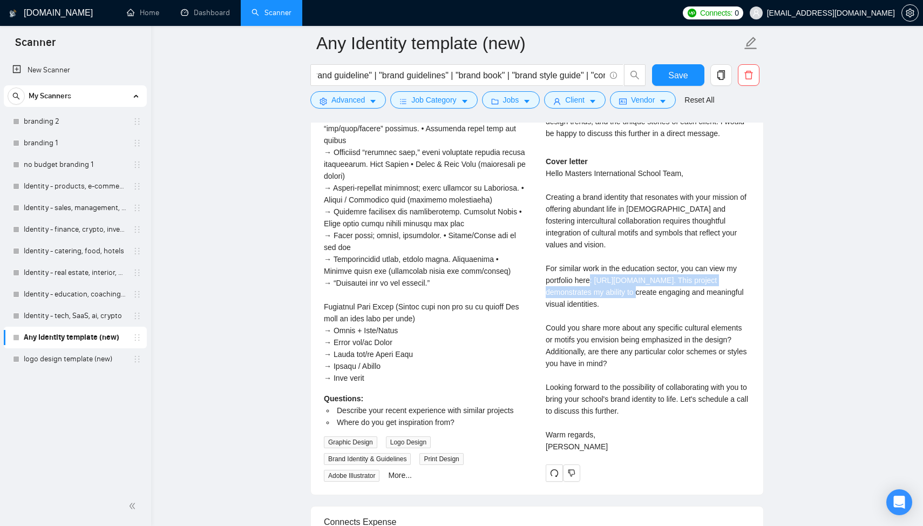
drag, startPoint x: 632, startPoint y: 281, endPoint x: 663, endPoint y: 292, distance: 33.3
click at [663, 292] on div "Cover letter Hello Masters International School Team, Creating a brand identity…" at bounding box center [648, 303] width 205 height 297
click at [685, 288] on div "Cover letter Hello Masters International School Team, Creating a brand identity…" at bounding box center [648, 303] width 205 height 297
drag, startPoint x: 597, startPoint y: 281, endPoint x: 594, endPoint y: 297, distance: 15.9
click at [594, 297] on div "Cover letter Hello Masters International School Team, Creating a brand identity…" at bounding box center [648, 303] width 205 height 297
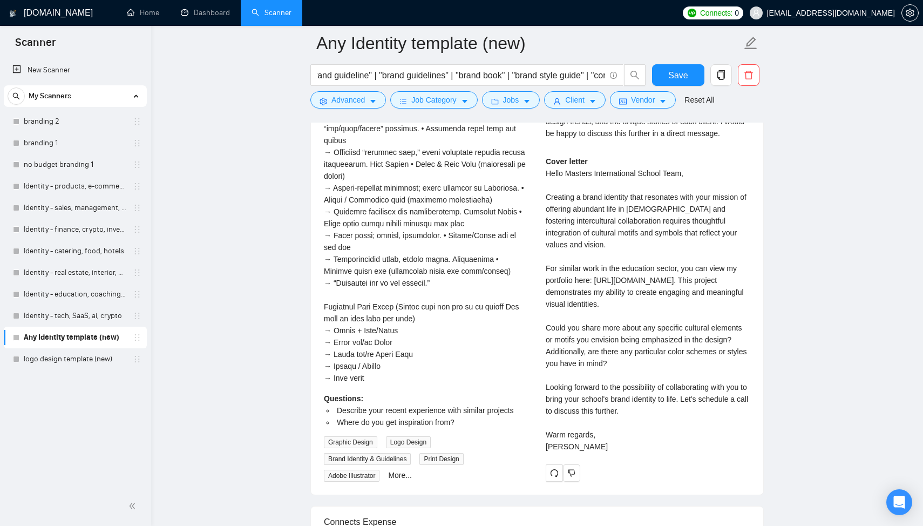
click at [596, 220] on div "Cover letter Hello Masters International School Team, Creating a brand identity…" at bounding box center [648, 303] width 205 height 297
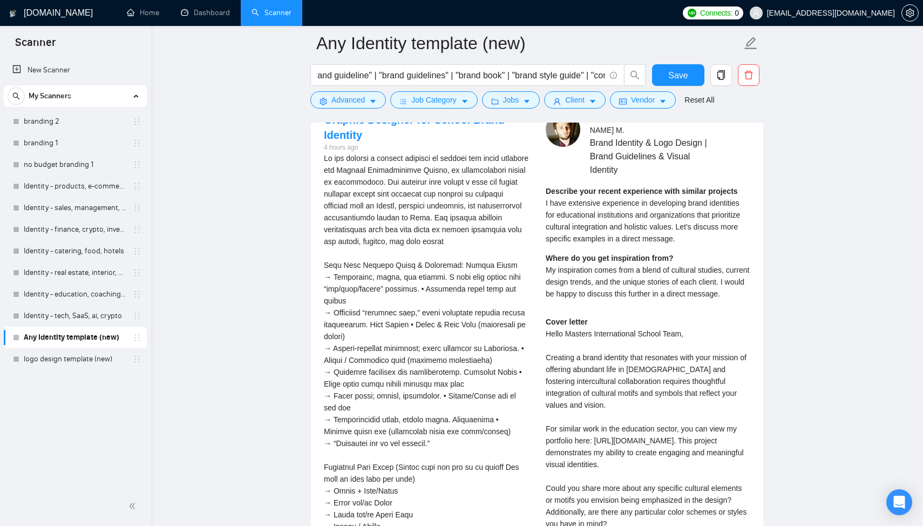
scroll to position [2438, 0]
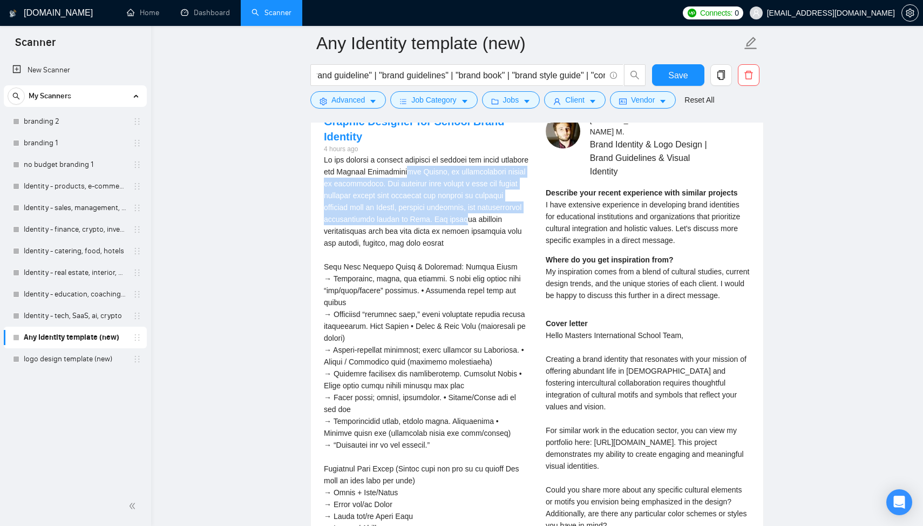
drag, startPoint x: 425, startPoint y: 171, endPoint x: 457, endPoint y: 219, distance: 57.7
click at [457, 219] on div "We are seeking a graphic designer to develop our brand identity for Masters Int…" at bounding box center [426, 350] width 205 height 392
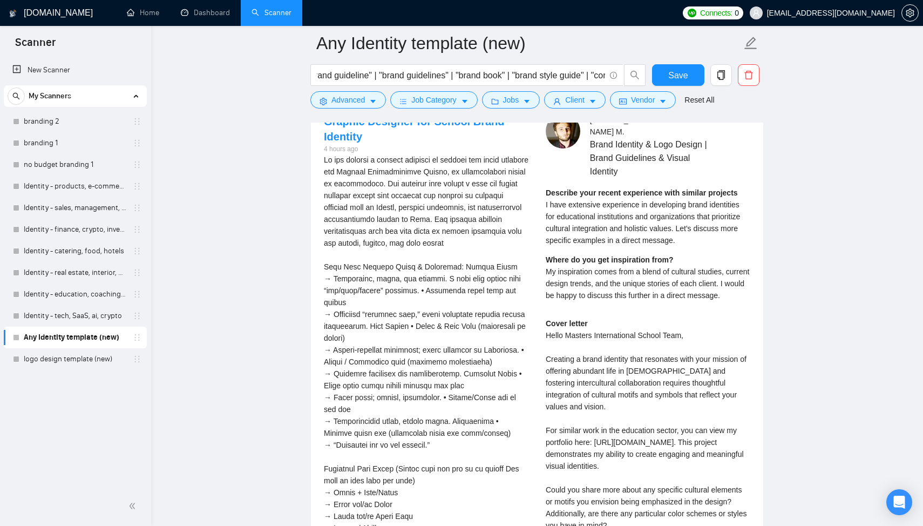
click at [483, 219] on div "We are seeking a graphic designer to develop our brand identity for Masters Int…" at bounding box center [426, 350] width 205 height 392
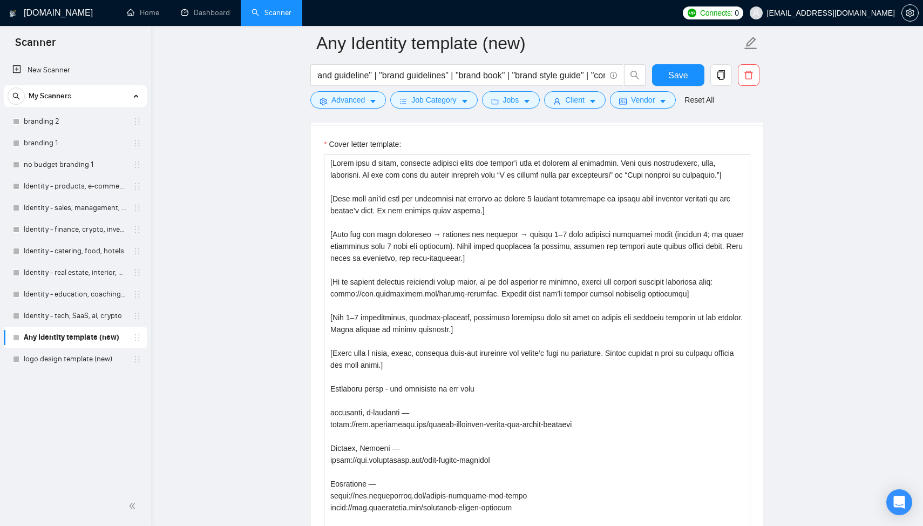
scroll to position [1235, 0]
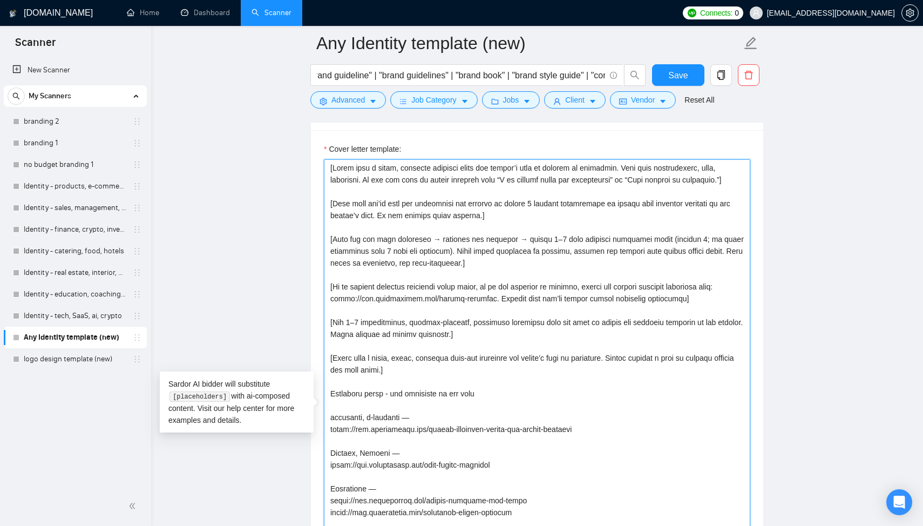
drag, startPoint x: 364, startPoint y: 288, endPoint x: 420, endPoint y: 289, distance: 55.6
click at [421, 289] on textarea "Cover letter template:" at bounding box center [537, 407] width 427 height 497
click at [377, 288] on textarea "Cover letter template:" at bounding box center [537, 407] width 427 height 497
click at [461, 286] on textarea "Cover letter template:" at bounding box center [537, 407] width 427 height 497
click at [503, 293] on textarea "Cover letter template:" at bounding box center [537, 407] width 427 height 497
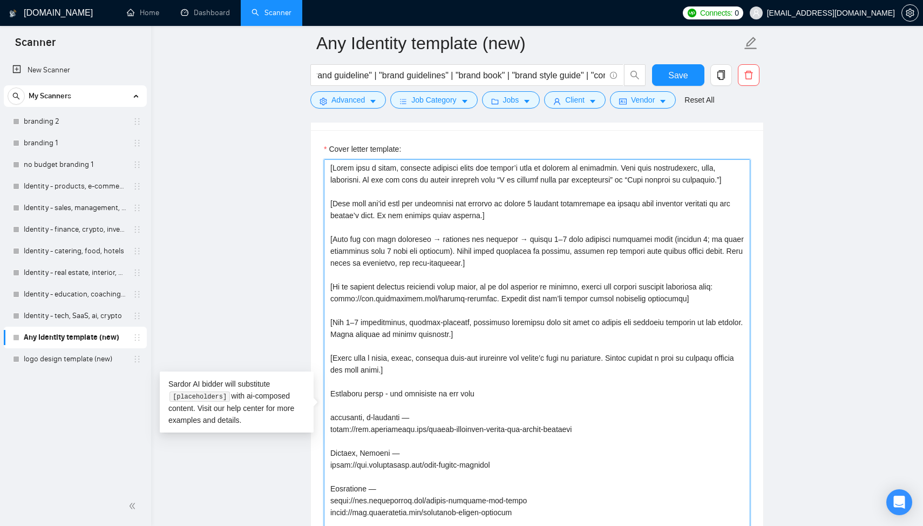
click at [652, 292] on textarea "Cover letter template:" at bounding box center [537, 407] width 427 height 497
drag, startPoint x: 693, startPoint y: 292, endPoint x: 711, endPoint y: 292, distance: 18.4
click at [711, 292] on textarea "Cover letter template:" at bounding box center [537, 407] width 427 height 497
click at [606, 292] on textarea "Cover letter template:" at bounding box center [537, 407] width 427 height 497
drag, startPoint x: 391, startPoint y: 297, endPoint x: 456, endPoint y: 297, distance: 64.8
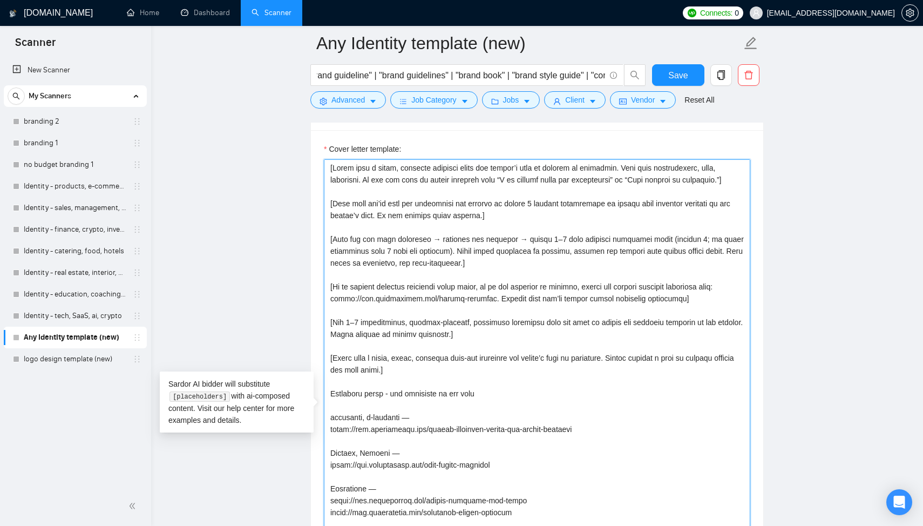
click at [456, 297] on textarea "Cover letter template:" at bounding box center [537, 407] width 427 height 497
click at [525, 295] on textarea "Cover letter template:" at bounding box center [537, 407] width 427 height 497
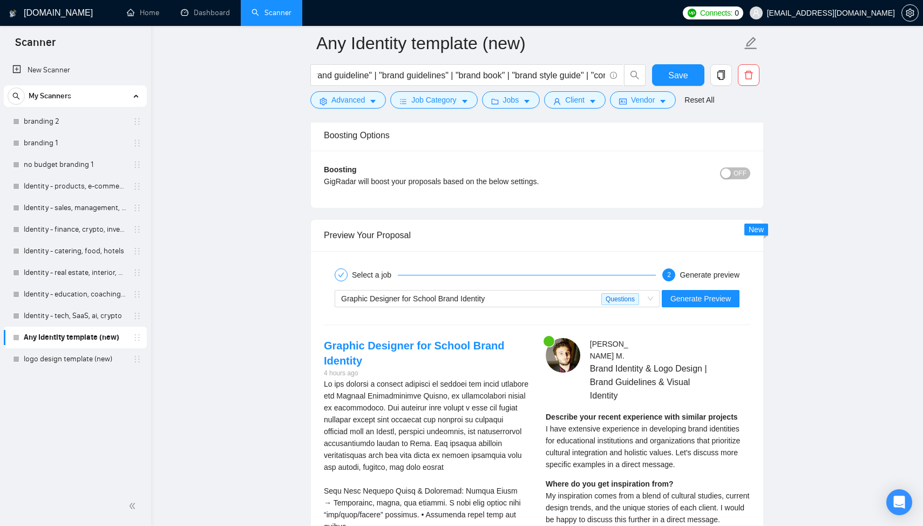
scroll to position [2275, 0]
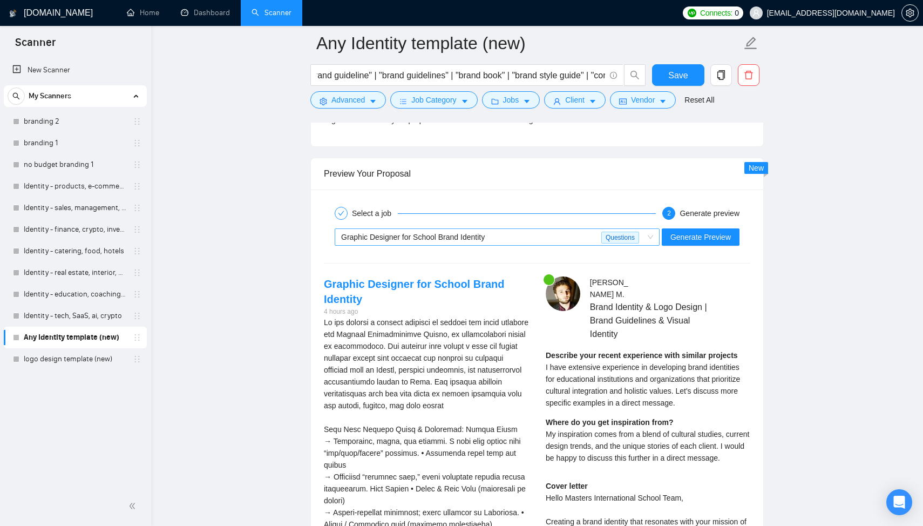
click at [447, 241] on span "Graphic Designer for School Brand Identity" at bounding box center [413, 237] width 144 height 9
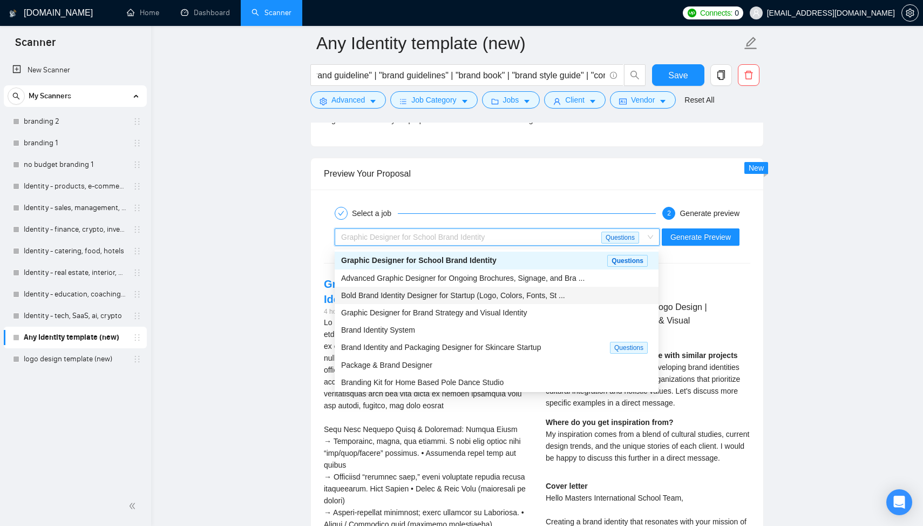
click at [437, 295] on span "Bold Brand Identity Designer for Startup (Logo, Colors, Fonts, St ..." at bounding box center [453, 295] width 224 height 9
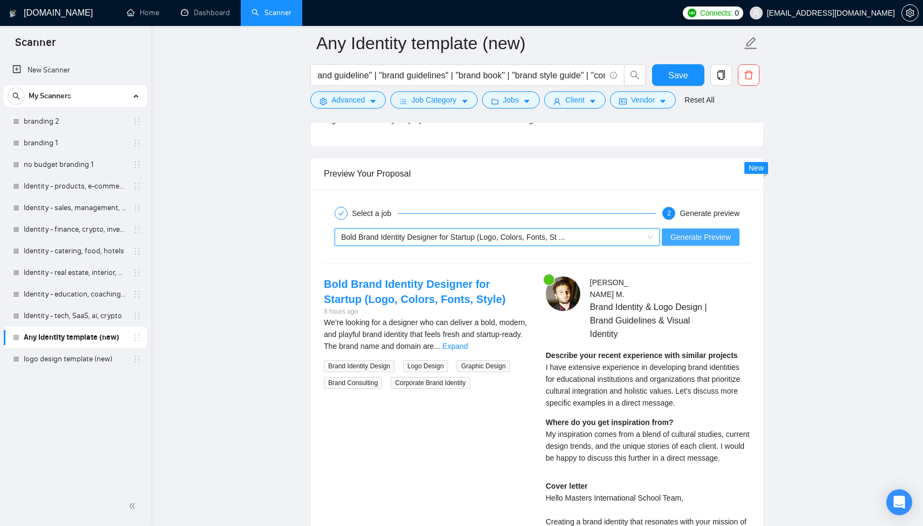
click at [691, 241] on span "Generate Preview" at bounding box center [701, 237] width 60 height 12
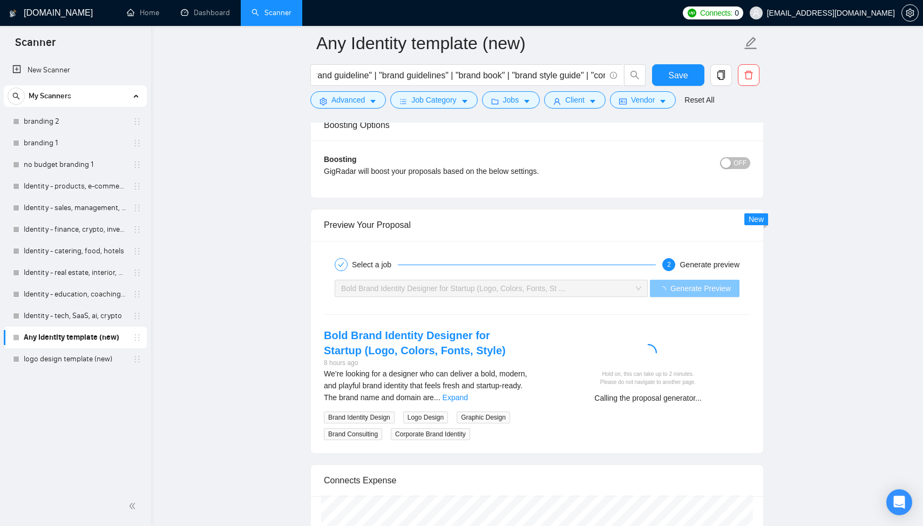
scroll to position [2314, 0]
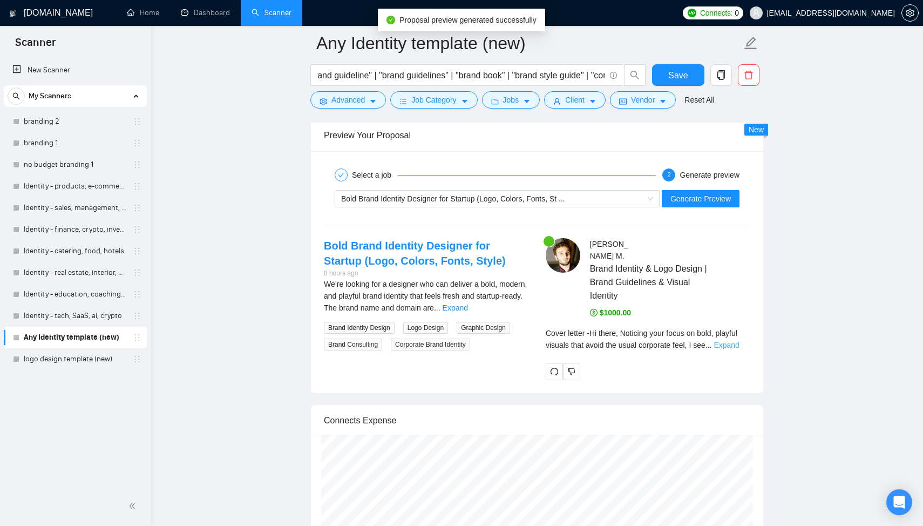
click at [736, 341] on link "Expand" at bounding box center [726, 345] width 25 height 9
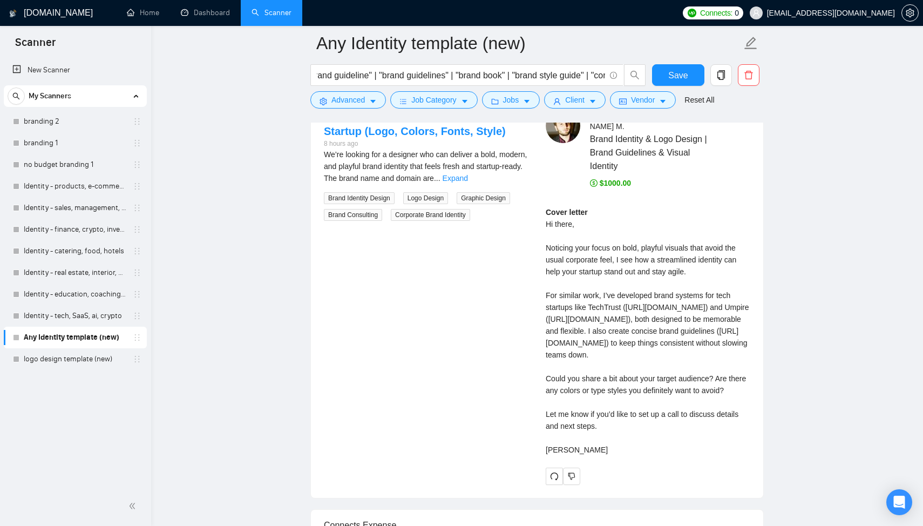
scroll to position [2407, 0]
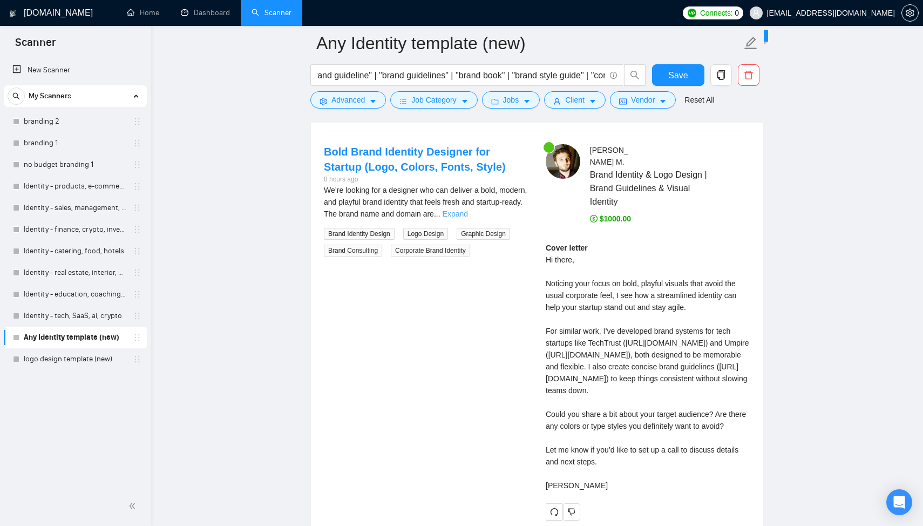
click at [468, 215] on link "Expand" at bounding box center [455, 213] width 25 height 9
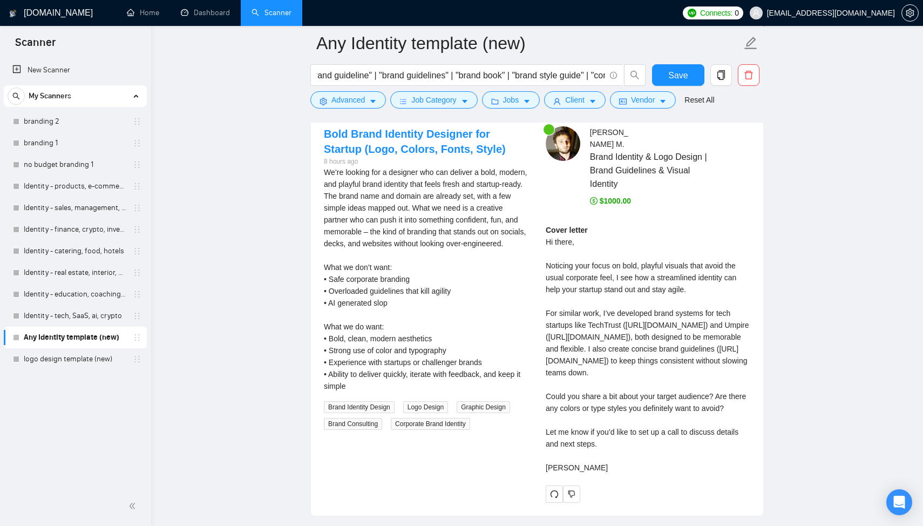
scroll to position [2430, 0]
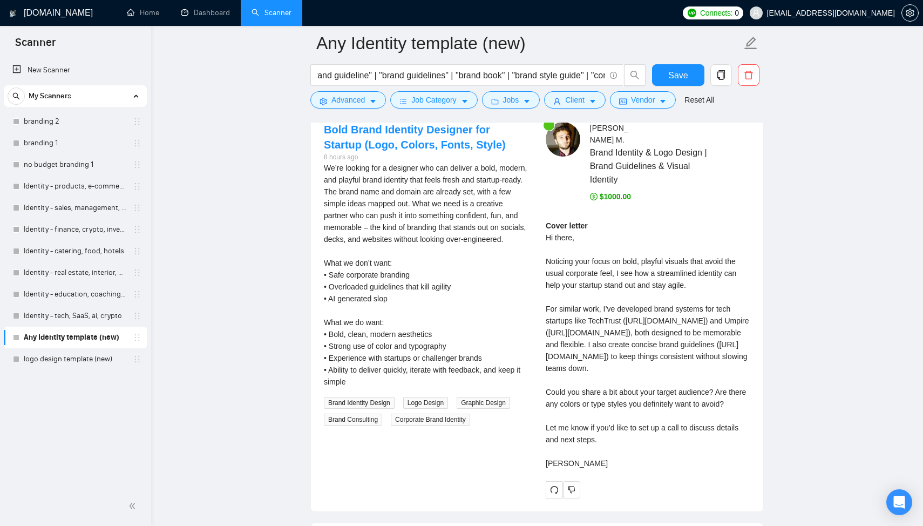
click at [583, 309] on div "Cover letter Hi there, Noticing your focus on bold, playful visuals that avoid …" at bounding box center [648, 344] width 205 height 249
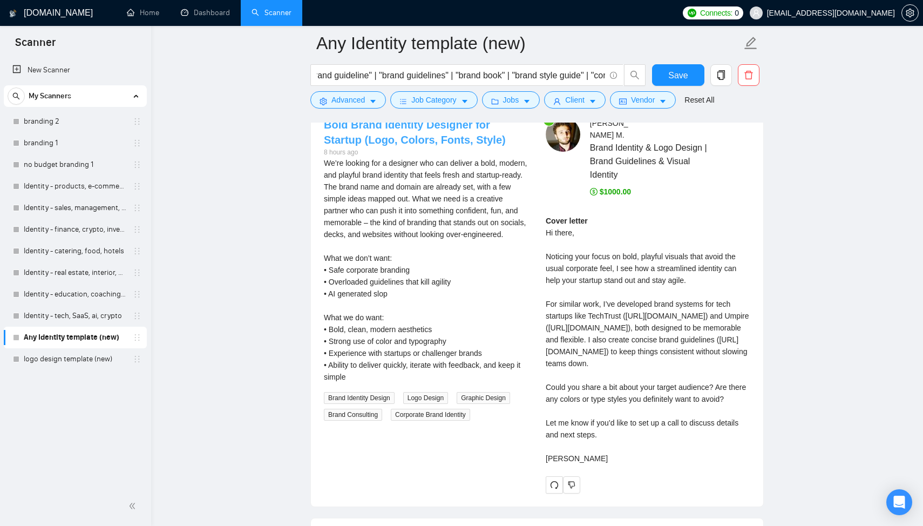
scroll to position [2436, 0]
drag, startPoint x: 404, startPoint y: 175, endPoint x: 435, endPoint y: 190, distance: 33.3
click at [435, 190] on div "We’re looking for a designer who can deliver a bold, modern, and playful brand …" at bounding box center [426, 269] width 205 height 226
click at [437, 217] on div "We’re looking for a designer who can deliver a bold, modern, and playful brand …" at bounding box center [426, 269] width 205 height 226
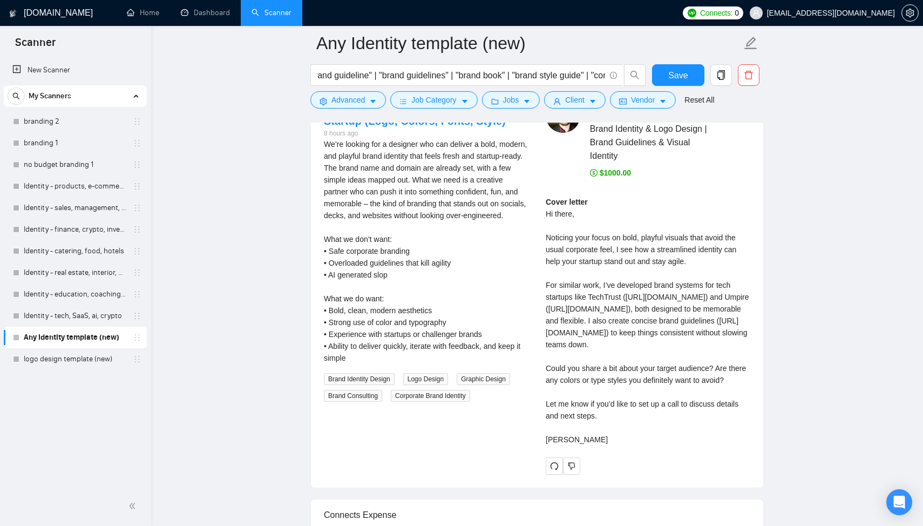
scroll to position [2454, 0]
drag, startPoint x: 665, startPoint y: 310, endPoint x: 670, endPoint y: 314, distance: 6.6
click at [670, 314] on div "Cover letter Hi there, Noticing your focus on bold, playful visuals that avoid …" at bounding box center [648, 319] width 205 height 249
drag, startPoint x: 665, startPoint y: 296, endPoint x: 688, endPoint y: 302, distance: 24.4
click at [688, 302] on div "Cover letter Hi there, Noticing your focus on bold, playful visuals that avoid …" at bounding box center [648, 319] width 205 height 249
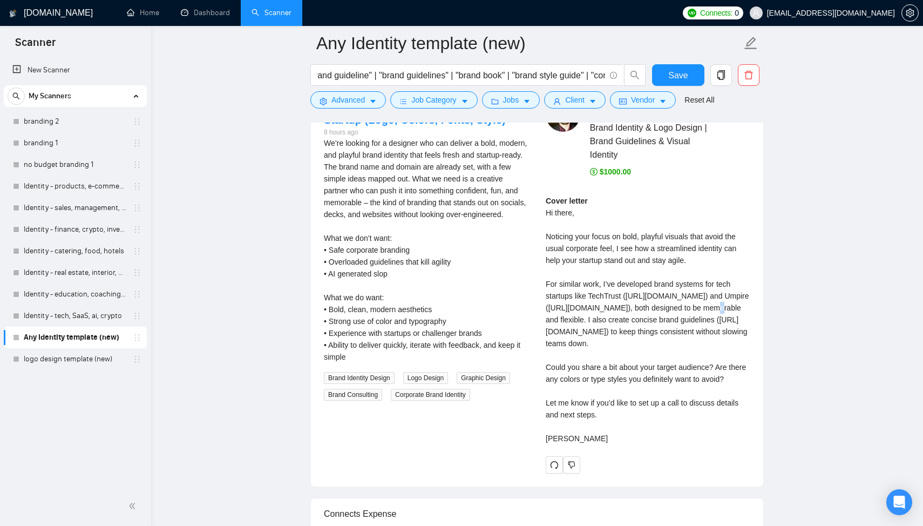
drag, startPoint x: 631, startPoint y: 310, endPoint x: 635, endPoint y: 313, distance: 5.6
click at [635, 313] on div "Cover letter Hi there, Noticing your focus on bold, playful visuals that avoid …" at bounding box center [648, 319] width 205 height 249
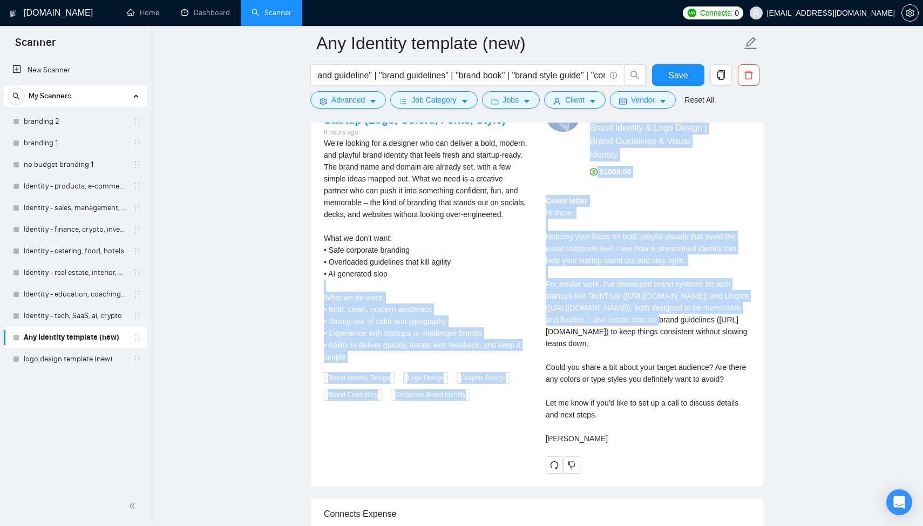
drag, startPoint x: 581, startPoint y: 321, endPoint x: 534, endPoint y: 295, distance: 53.9
click at [534, 295] on div "Bold Brand Identity Designer for Startup (Logo, Colors, Fonts, Style) 8 hours a…" at bounding box center [537, 285] width 444 height 376
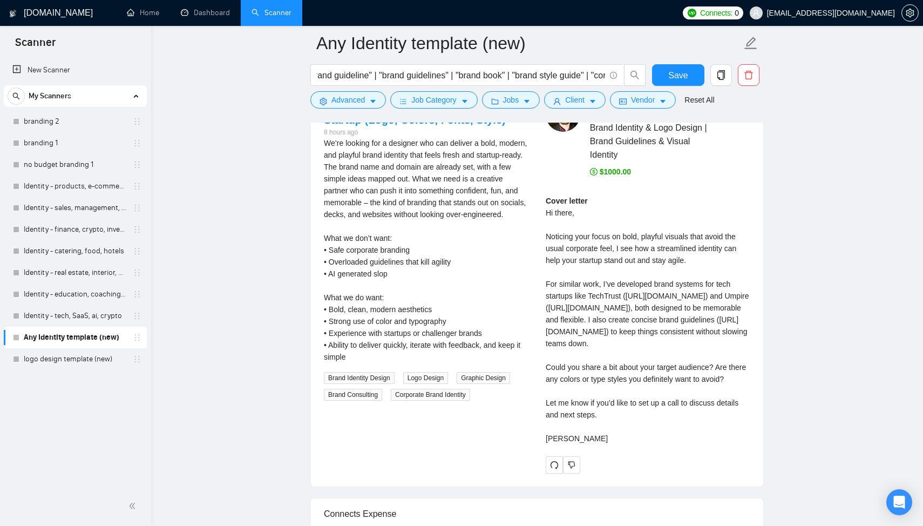
click at [613, 317] on div "Cover letter Hi there, Noticing your focus on bold, playful visuals that avoid …" at bounding box center [648, 319] width 205 height 249
drag, startPoint x: 559, startPoint y: 346, endPoint x: 611, endPoint y: 376, distance: 60.0
click at [611, 376] on div "Cover letter Hi there, Noticing your focus on bold, playful visuals that avoid …" at bounding box center [648, 319] width 205 height 249
click at [626, 376] on div "Cover letter Hi there, Noticing your focus on bold, playful visuals that avoid …" at bounding box center [648, 319] width 205 height 249
click at [73, 359] on link "logo design template (new)" at bounding box center [75, 359] width 103 height 22
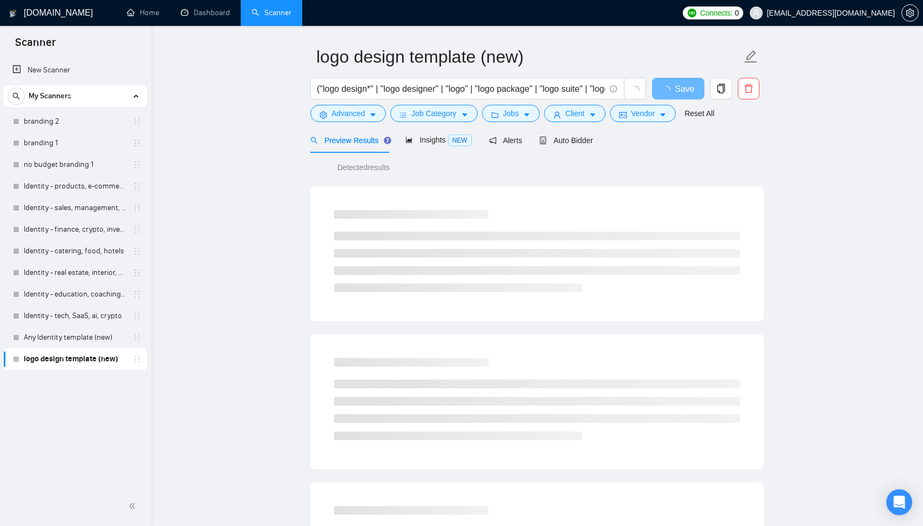
scroll to position [31, 0]
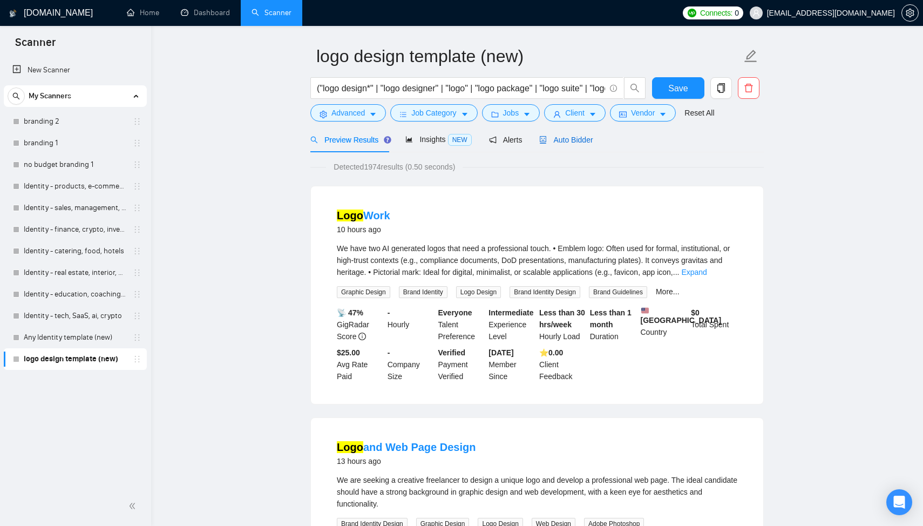
drag, startPoint x: 587, startPoint y: 138, endPoint x: 591, endPoint y: 159, distance: 21.4
click at [587, 138] on span "Auto Bidder" at bounding box center [565, 140] width 53 height 9
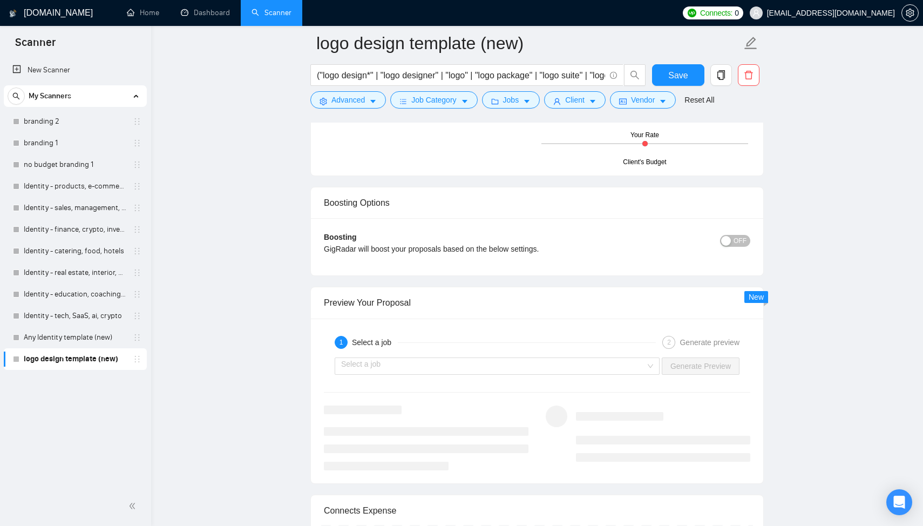
scroll to position [2000, 0]
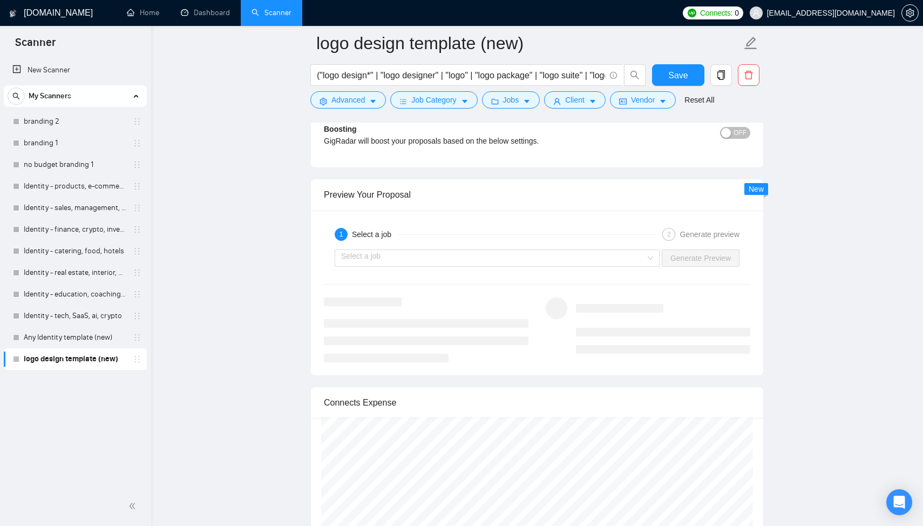
click at [475, 247] on div "Select a job Generate Preview" at bounding box center [537, 258] width 429 height 26
click at [475, 256] on input "search" at bounding box center [493, 258] width 305 height 16
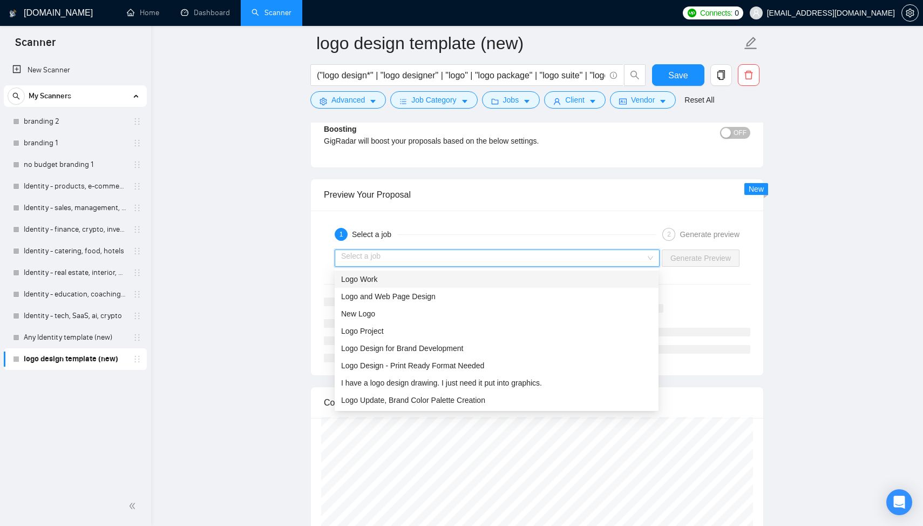
click at [433, 282] on div "Logo Work" at bounding box center [496, 279] width 311 height 12
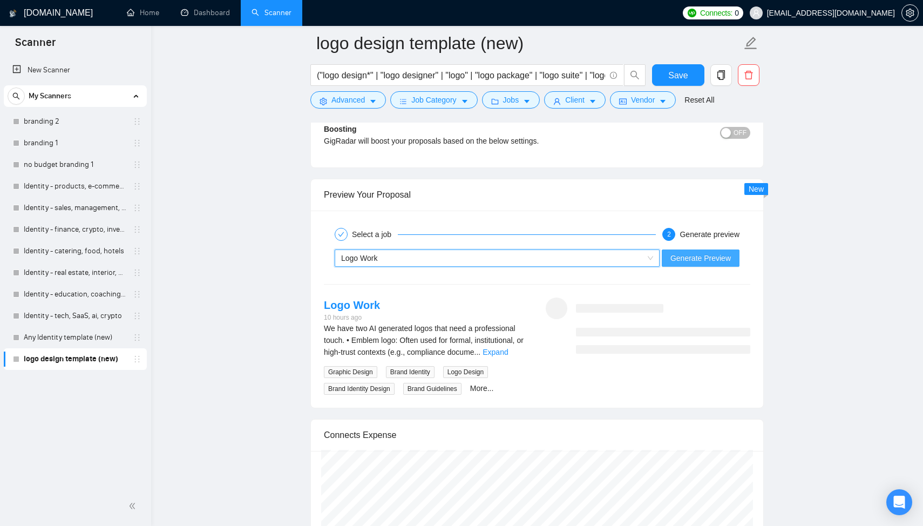
click at [710, 259] on span "Generate Preview" at bounding box center [701, 258] width 60 height 12
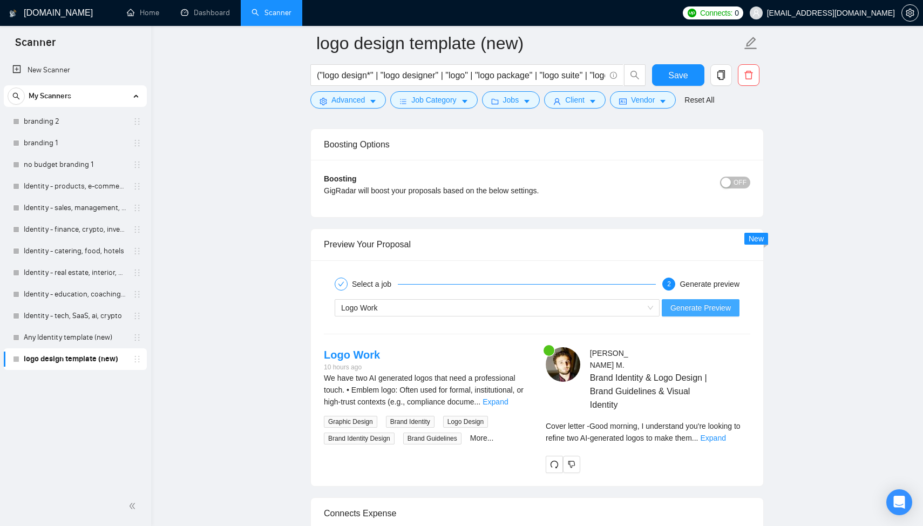
scroll to position [2001, 0]
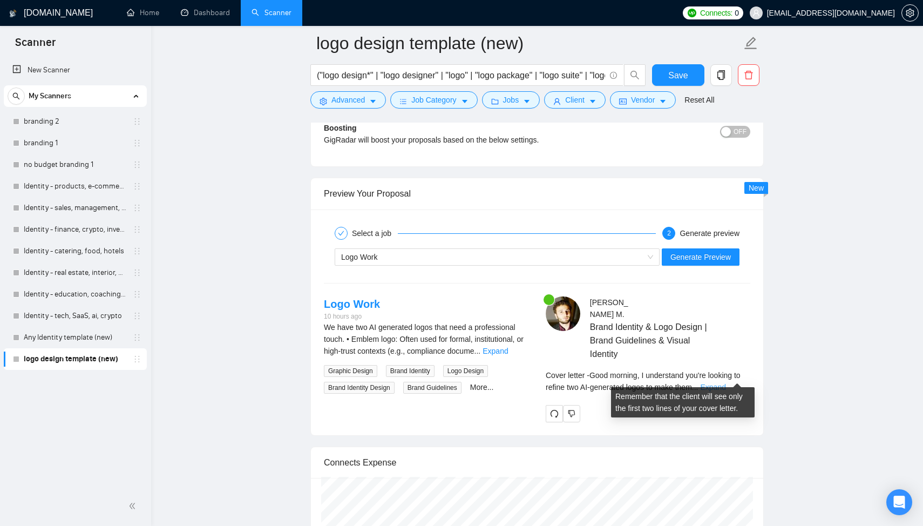
click at [726, 383] on link "Expand" at bounding box center [713, 387] width 25 height 9
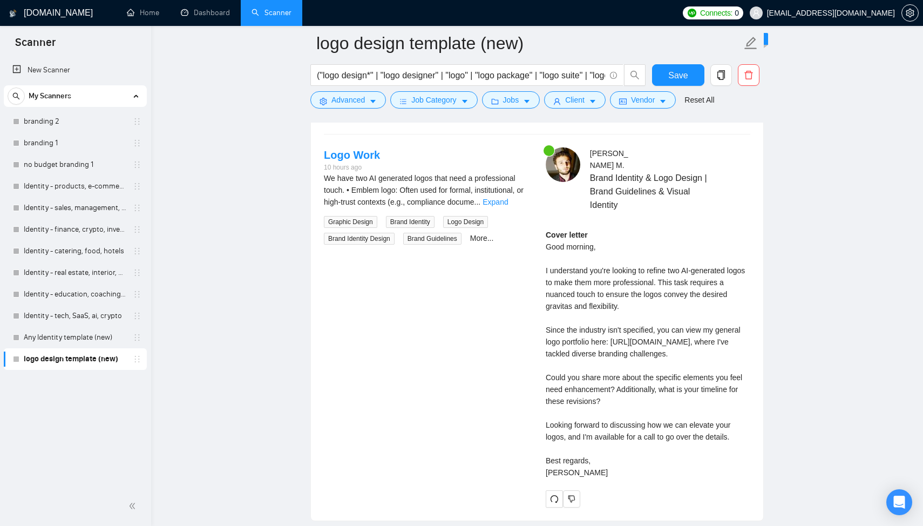
scroll to position [2153, 0]
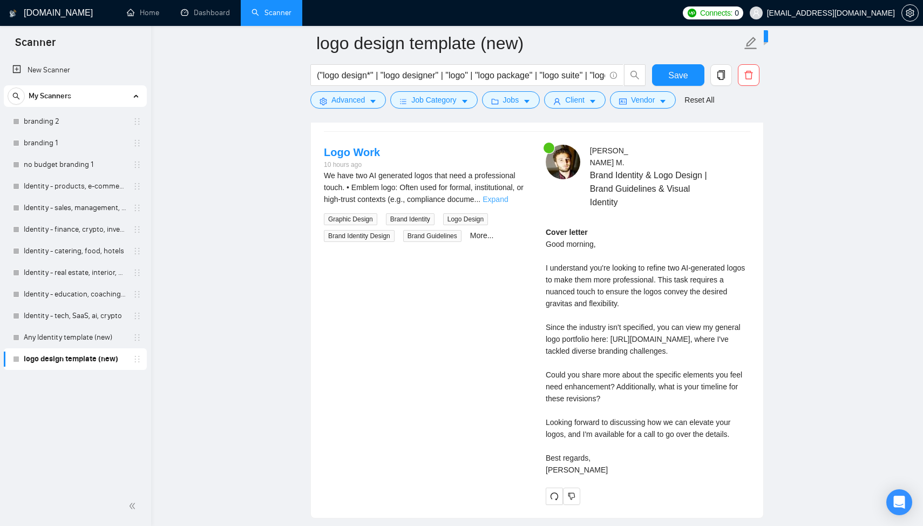
click at [508, 200] on link "Expand" at bounding box center [495, 199] width 25 height 9
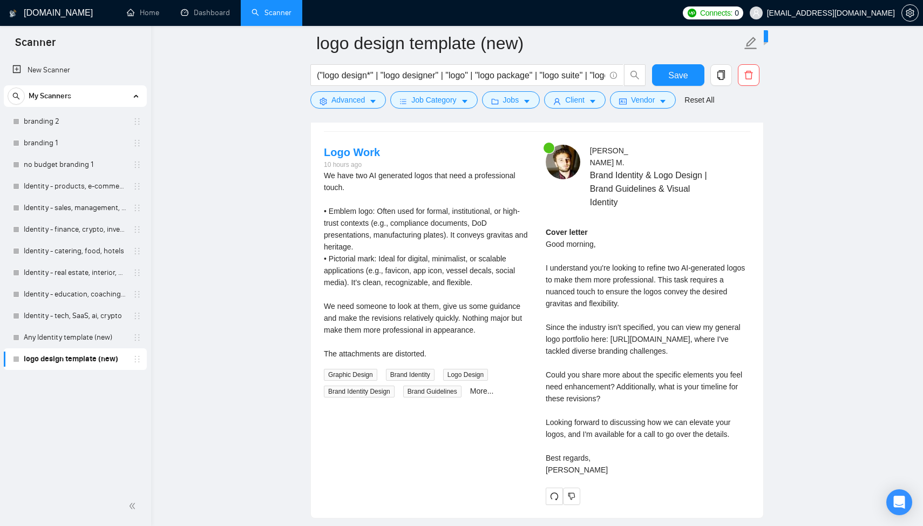
click at [614, 328] on div "Cover letter Good morning, I understand you're looking to refine two AI-generat…" at bounding box center [648, 350] width 205 height 249
drag, startPoint x: 547, startPoint y: 314, endPoint x: 614, endPoint y: 328, distance: 67.9
click at [614, 328] on div "Cover letter Good morning, I understand you're looking to refine two AI-generat…" at bounding box center [648, 350] width 205 height 249
click at [601, 316] on div "Cover letter Good morning, I understand you're looking to refine two AI-generat…" at bounding box center [648, 350] width 205 height 249
click at [347, 94] on span "Advanced" at bounding box center [348, 100] width 33 height 12
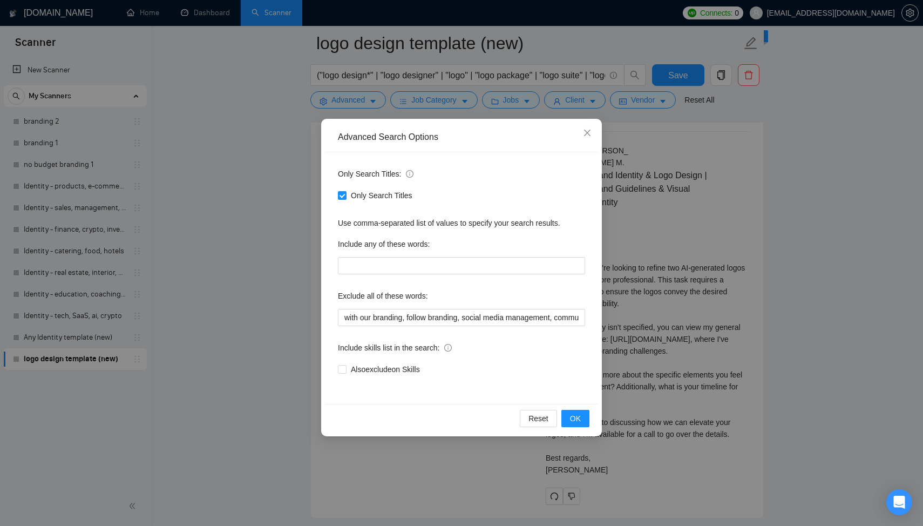
click at [292, 134] on div "Advanced Search Options Only Search Titles: Only Search Titles Use comma-separa…" at bounding box center [461, 263] width 923 height 526
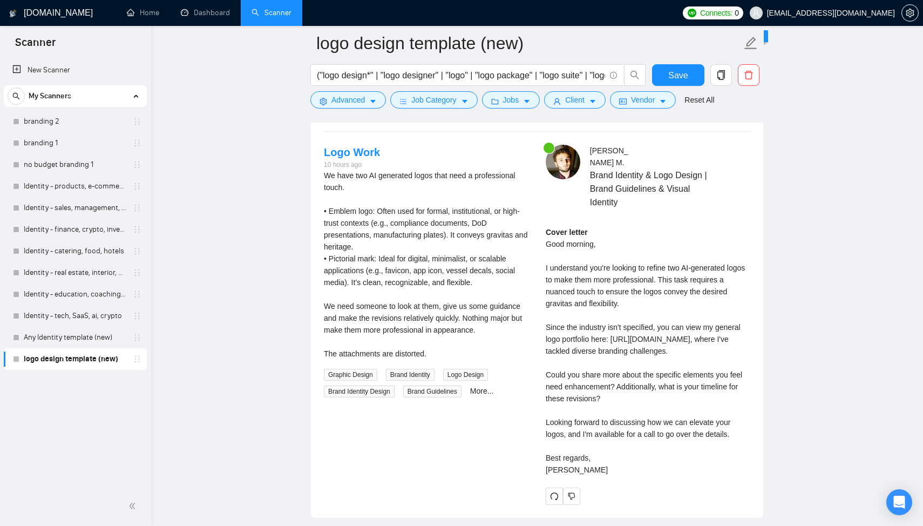
click at [64, 348] on link "logo design template (new)" at bounding box center [75, 359] width 103 height 22
click at [72, 340] on link "Any Identity template (new)" at bounding box center [75, 338] width 103 height 22
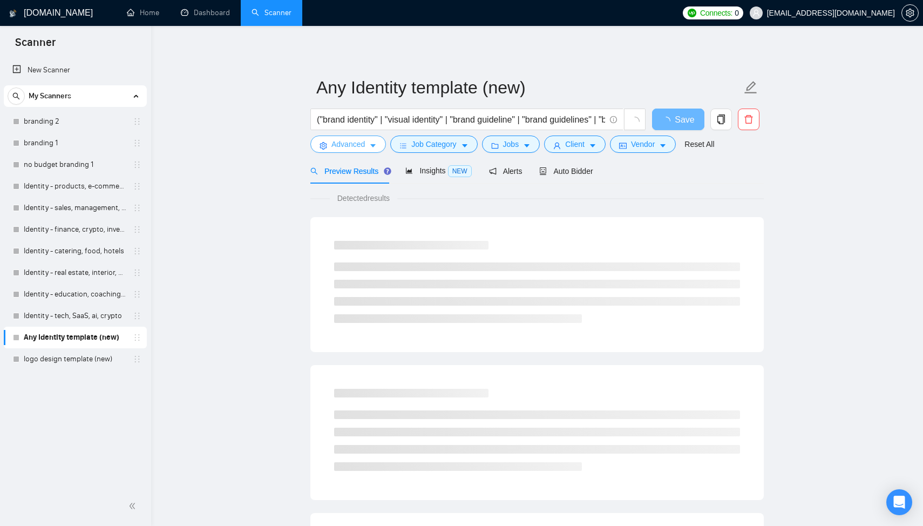
click at [344, 143] on span "Advanced" at bounding box center [348, 144] width 33 height 12
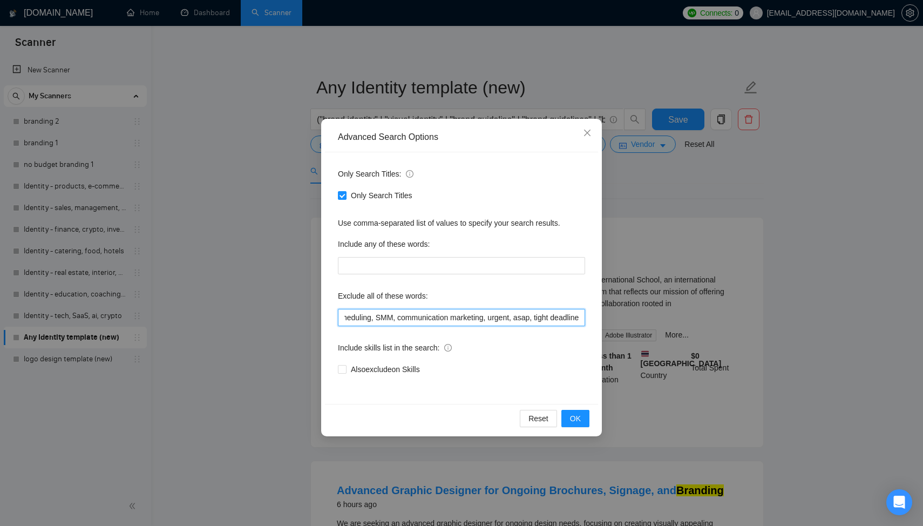
scroll to position [0, 349]
drag, startPoint x: 386, startPoint y: 314, endPoint x: 326, endPoint y: 321, distance: 60.8
click at [326, 321] on div "Only Search Titles: Only Search Titles Use comma-separated list of values to sp…" at bounding box center [461, 278] width 273 height 252
click at [384, 322] on input "with our branding, follow branding, social media management, community manageme…" at bounding box center [461, 317] width 247 height 17
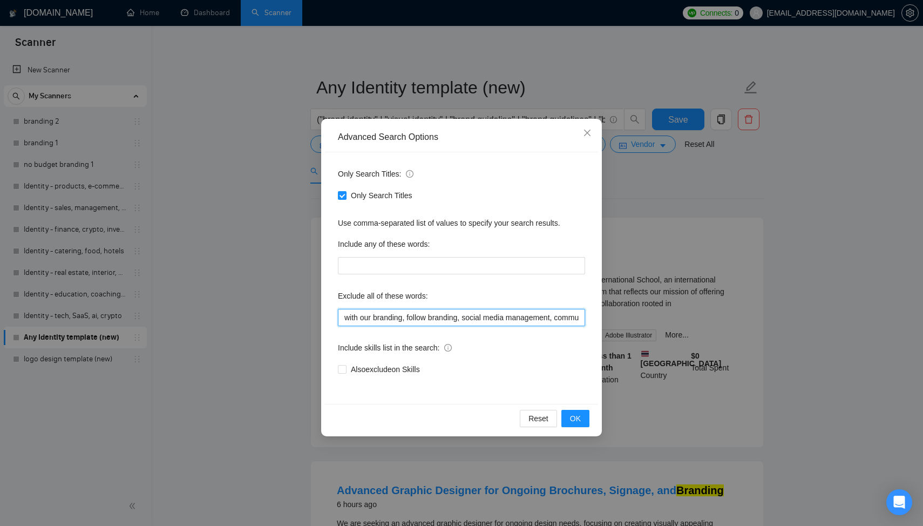
drag, startPoint x: 421, startPoint y: 318, endPoint x: 339, endPoint y: 314, distance: 82.7
click at [339, 314] on input "with our branding, follow branding, social media management, community manageme…" at bounding box center [461, 317] width 247 height 17
click at [375, 320] on input "with our branding, follow branding, social media management, community manageme…" at bounding box center [461, 317] width 247 height 17
click at [343, 319] on input "with our branding, follow branding, social media management, community manageme…" at bounding box center [461, 317] width 247 height 17
click at [409, 318] on input ""with our branding, follow branding, social media management, community managem…" at bounding box center [461, 317] width 247 height 17
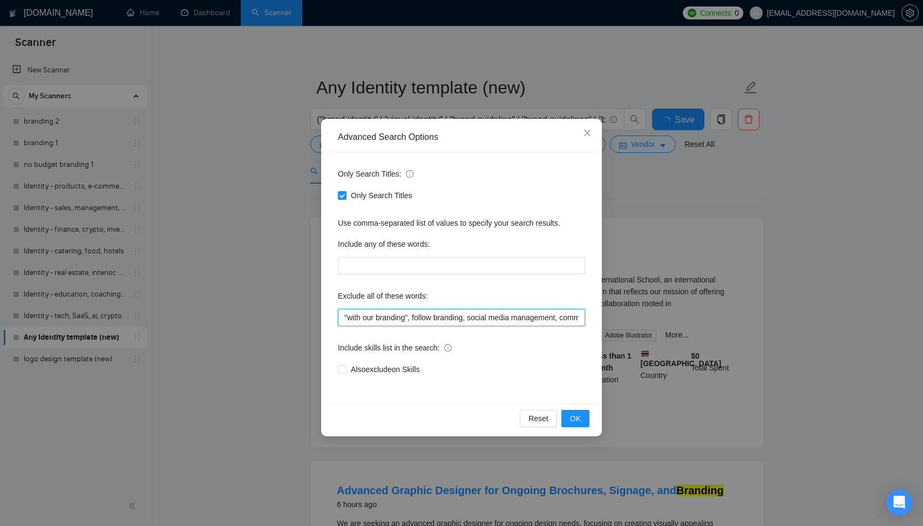
click at [417, 318] on input ""with our branding", follow branding, social media management, community manage…" at bounding box center [461, 317] width 247 height 17
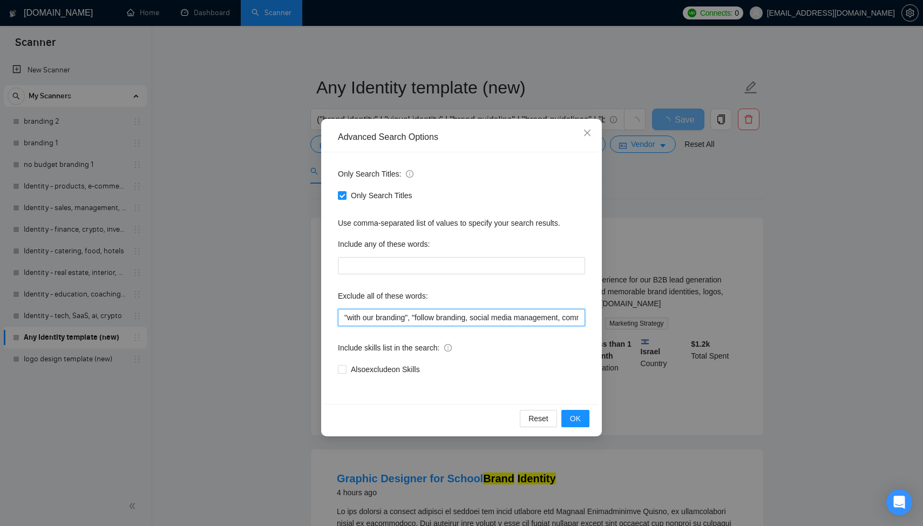
click at [471, 318] on input ""with our branding", "follow branding, social media management, community manag…" at bounding box center [461, 317] width 247 height 17
type input ""with our branding", "follow branding", social media management, community mana…"
click at [581, 421] on button "OK" at bounding box center [576, 418] width 28 height 17
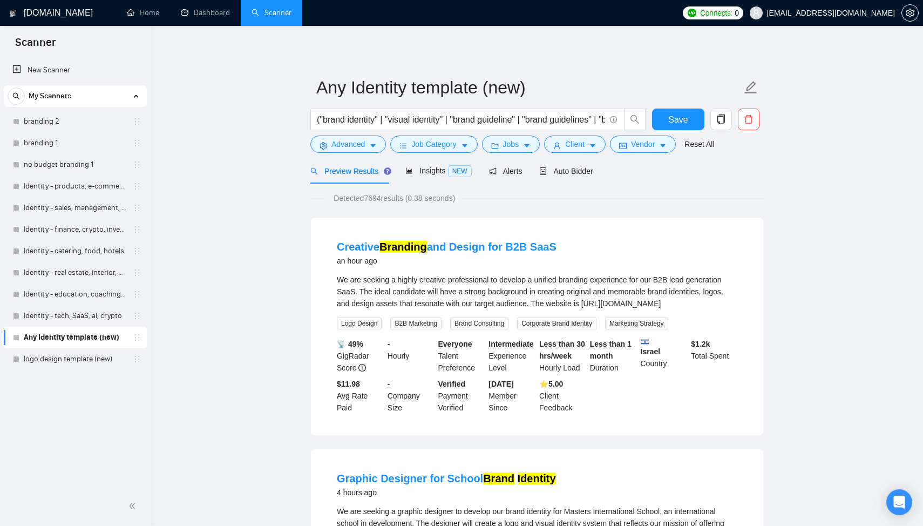
click at [355, 154] on form "Any Identity template (new) ("brand identity" | "visual identity" | "brand guid…" at bounding box center [537, 114] width 454 height 88
click at [357, 143] on span "Advanced" at bounding box center [348, 144] width 33 height 12
drag, startPoint x: 402, startPoint y: 118, endPoint x: 570, endPoint y: 124, distance: 168.0
click at [570, 124] on input "("brand identity" | "visual identity" | "brand guideline" | "brand guidelines" …" at bounding box center [461, 119] width 288 height 13
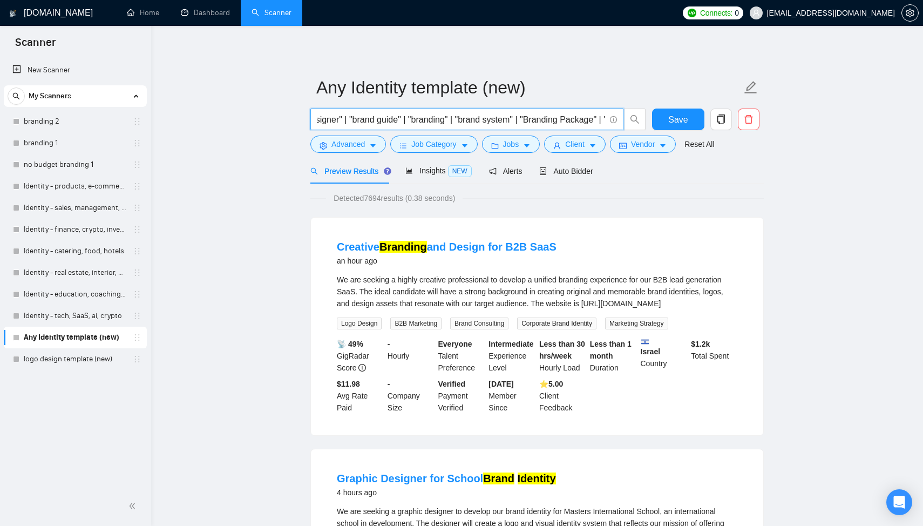
scroll to position [0, 637]
drag, startPoint x: 552, startPoint y: 120, endPoint x: 512, endPoint y: 124, distance: 40.1
click at [512, 124] on input "("brand identity" | "visual identity" | "brand guideline" | "brand guidelines" …" at bounding box center [461, 119] width 288 height 13
click at [599, 203] on div "Detected 7694 results (0.38 seconds)" at bounding box center [537, 198] width 454 height 12
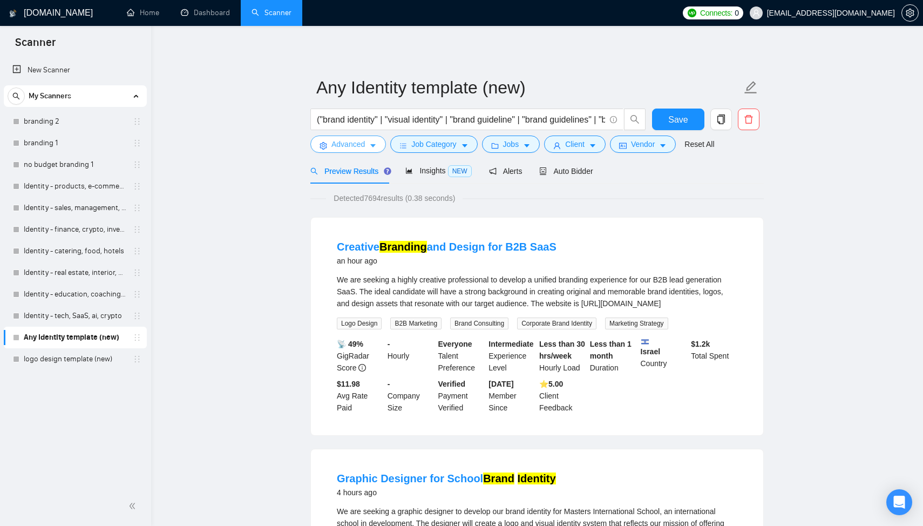
click at [349, 146] on span "Advanced" at bounding box center [348, 144] width 33 height 12
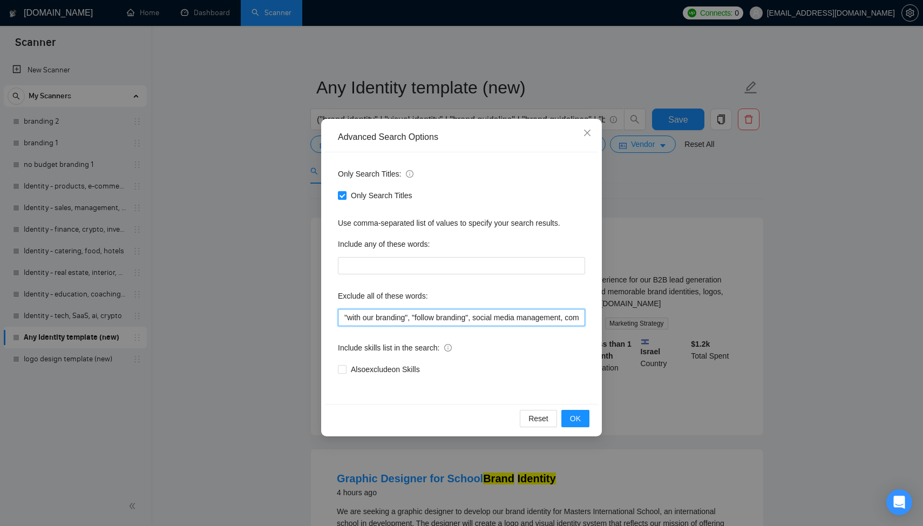
click at [392, 316] on input ""with our branding", "follow branding", social media management, community mana…" at bounding box center [461, 317] width 247 height 17
click at [457, 320] on input ""with our branding", "follow branding", social media management, community mana…" at bounding box center [461, 317] width 247 height 17
click at [434, 320] on input ""with our branding", "follow branding", social media management, community mana…" at bounding box center [461, 317] width 247 height 17
click at [414, 320] on input ""with our branding", "follow branding", social media management, community mana…" at bounding box center [461, 317] width 247 height 17
click at [397, 320] on input ""with our branding", "follow branding", social media management, community mana…" at bounding box center [461, 317] width 247 height 17
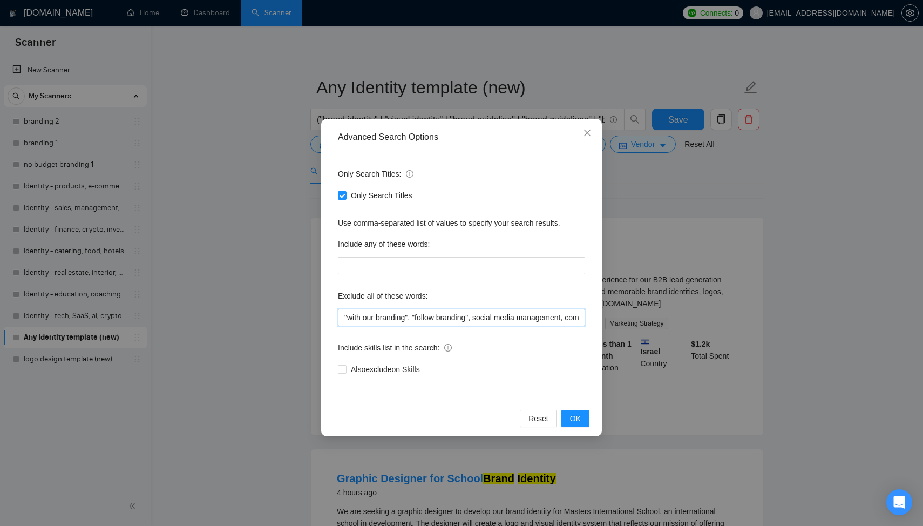
click at [402, 315] on input ""with our branding", "follow branding", social media management, community mana…" at bounding box center [461, 317] width 247 height 17
click at [374, 319] on input ""with our branding", "follow branding", social media management, community mana…" at bounding box center [461, 317] width 247 height 17
click at [366, 319] on input ""with our branding", "follow branding", social media management, community mana…" at bounding box center [461, 317] width 247 height 17
click at [355, 317] on input ""with our branding", "follow branding", social media management, community mana…" at bounding box center [461, 317] width 247 height 17
click at [397, 318] on input ""with our branding", "follow branding", social media management, community mana…" at bounding box center [461, 317] width 247 height 17
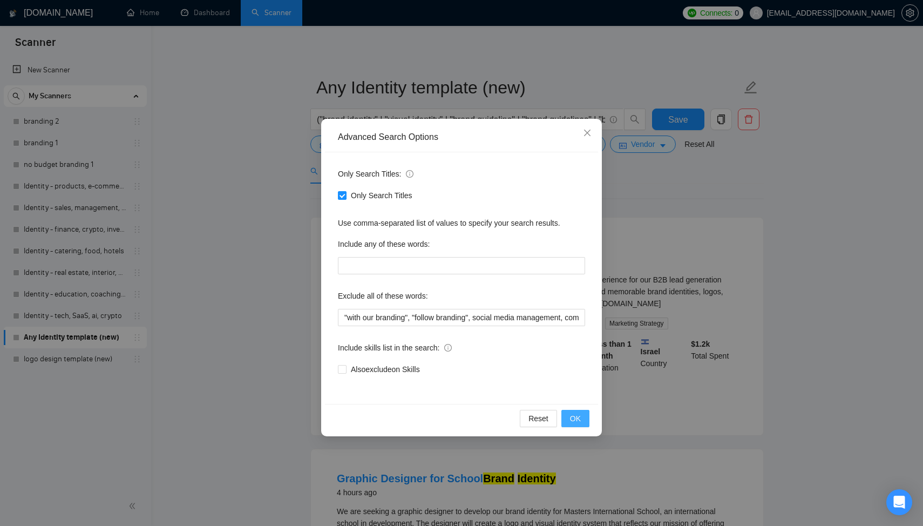
click at [584, 422] on button "OK" at bounding box center [576, 418] width 28 height 17
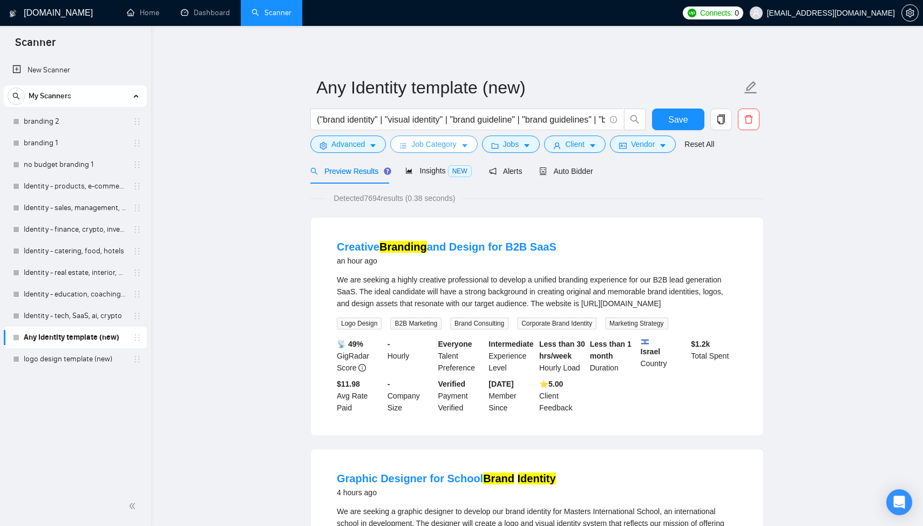
click at [437, 136] on button "Job Category" at bounding box center [433, 144] width 87 height 17
click at [435, 149] on span "Job Category" at bounding box center [433, 144] width 45 height 12
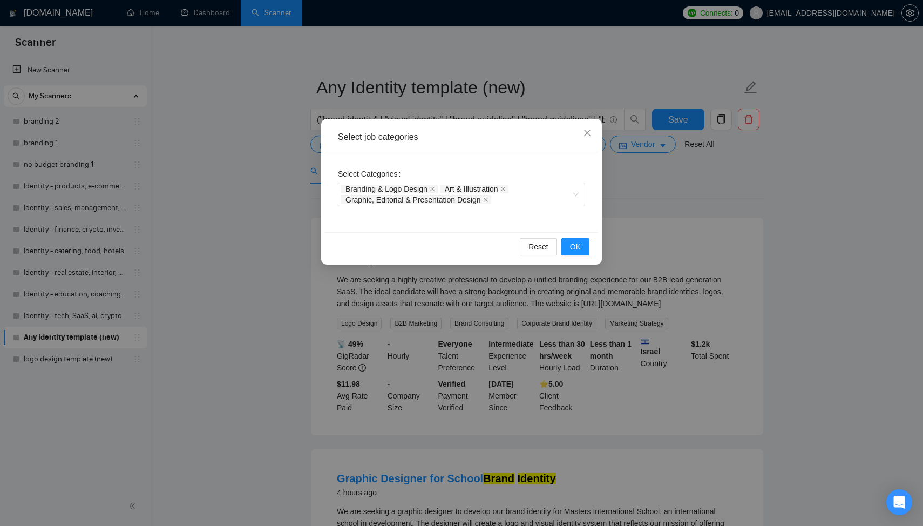
click at [435, 149] on div "Select job categories" at bounding box center [461, 138] width 273 height 30
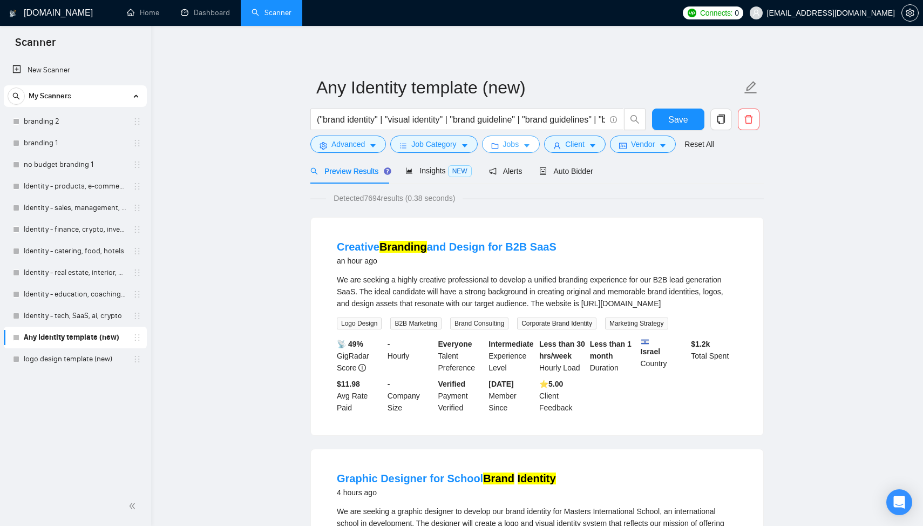
click at [510, 141] on span "Jobs" at bounding box center [511, 144] width 16 height 12
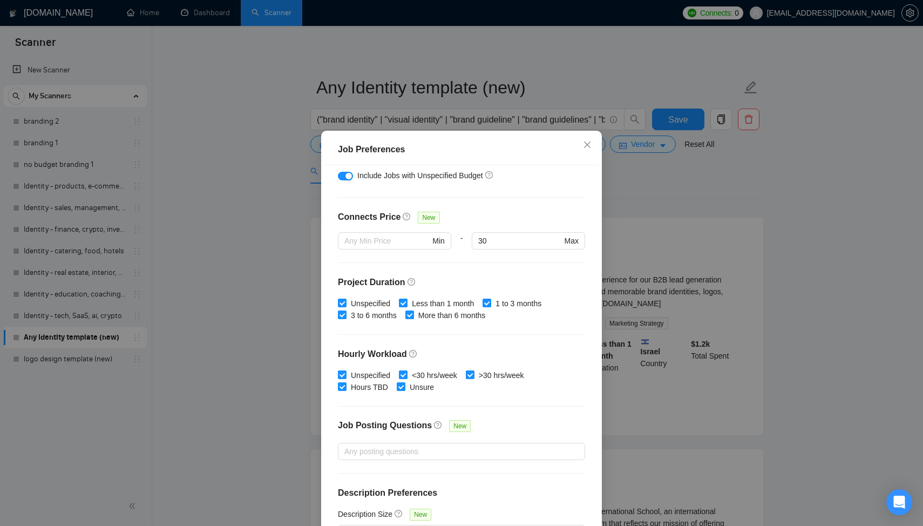
scroll to position [240, 0]
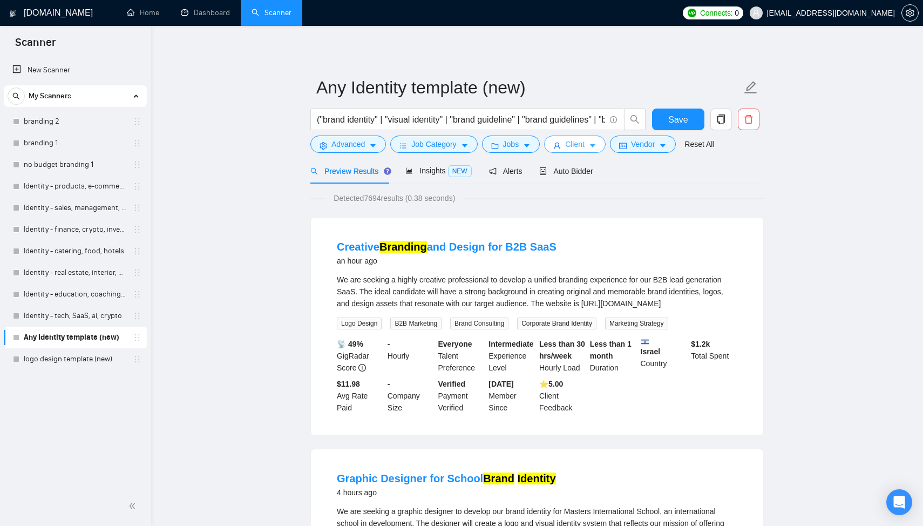
click at [578, 144] on span "Client" at bounding box center [574, 144] width 19 height 12
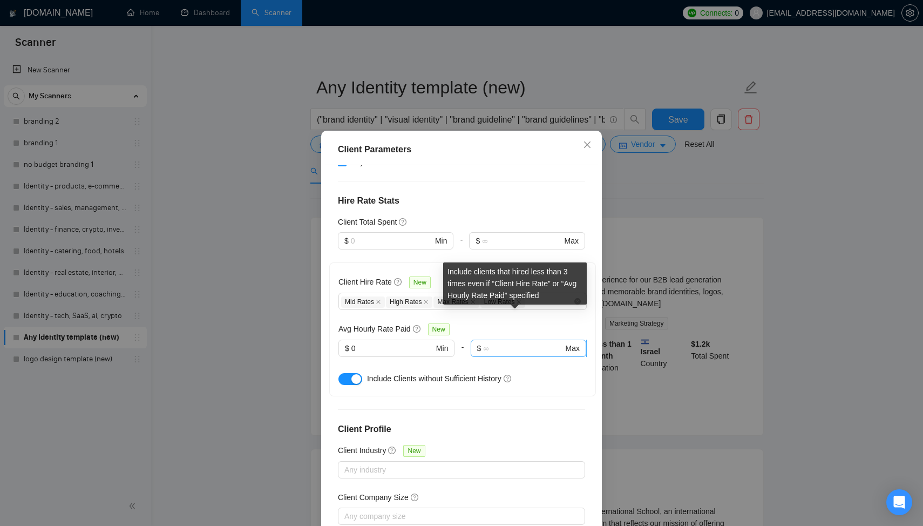
scroll to position [302, 0]
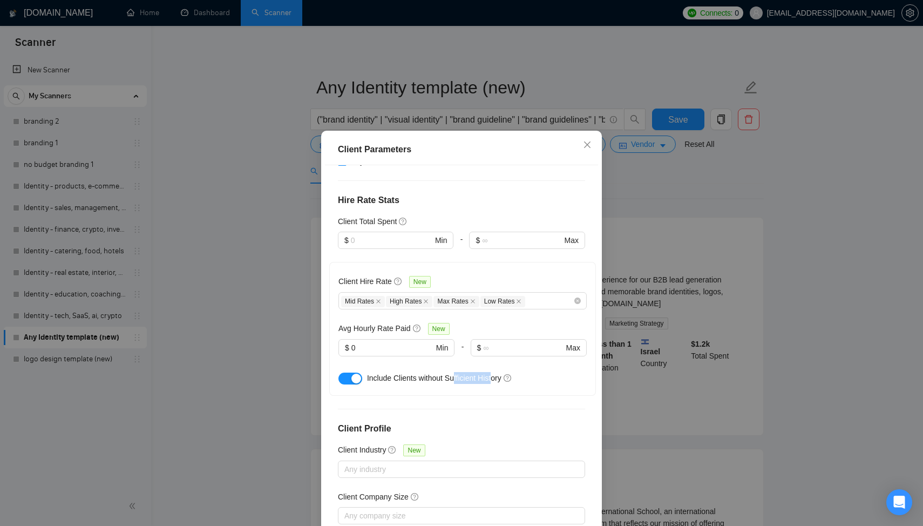
drag, startPoint x: 457, startPoint y: 347, endPoint x: 499, endPoint y: 346, distance: 42.1
click at [499, 374] on span "Include Clients without Sufficient History" at bounding box center [434, 378] width 134 height 9
click at [402, 374] on span "Include Clients without Sufficient History" at bounding box center [434, 378] width 134 height 9
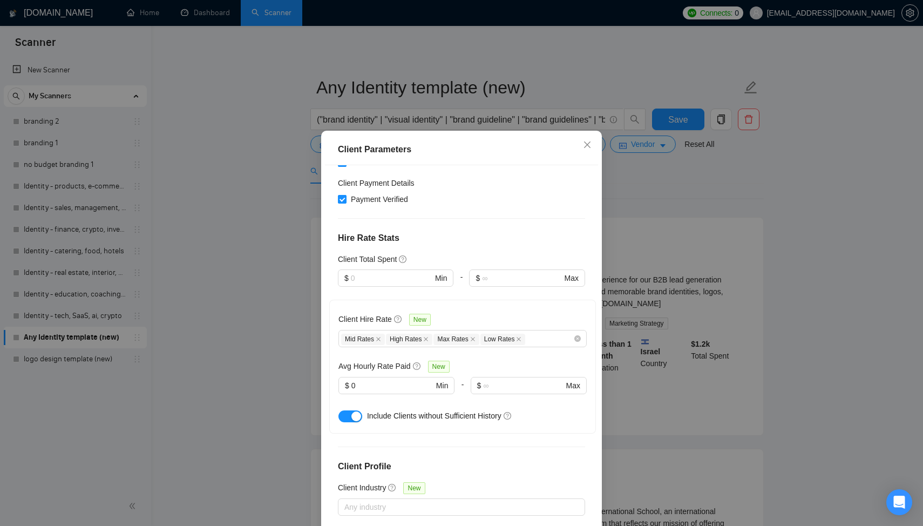
scroll to position [265, 0]
click at [384, 411] on span "Include Clients without Sufficient History" at bounding box center [434, 415] width 134 height 9
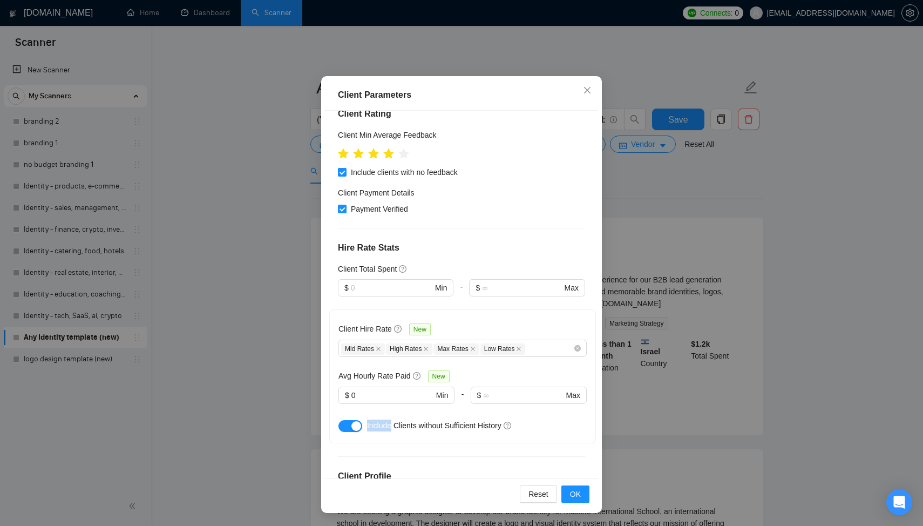
scroll to position [178, 0]
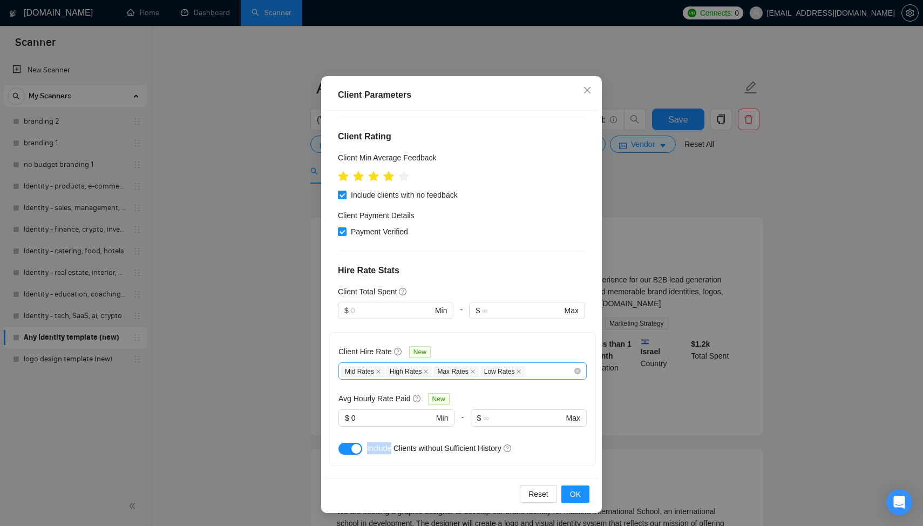
click at [543, 364] on div "Mid Rates High Rates Max Rates Low Rates" at bounding box center [457, 370] width 232 height 13
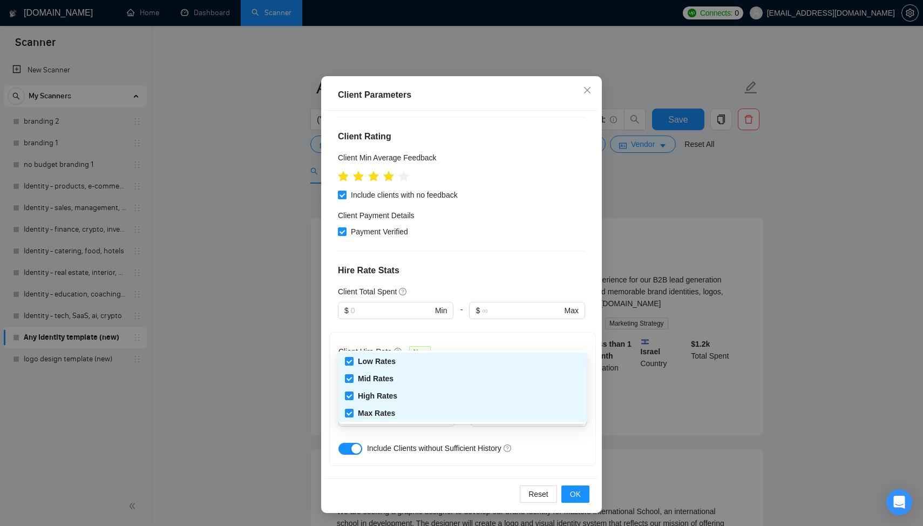
click at [526, 341] on div "Client Hire Rate New Mid Rates High Rates Max Rates Low Rates Avg Hourly Rate P…" at bounding box center [463, 399] width 248 height 116
click at [540, 364] on div "Mid Rates High Rates Max Rates Low Rates" at bounding box center [457, 370] width 232 height 13
click at [529, 346] on div "Client Hire Rate New" at bounding box center [463, 354] width 248 height 17
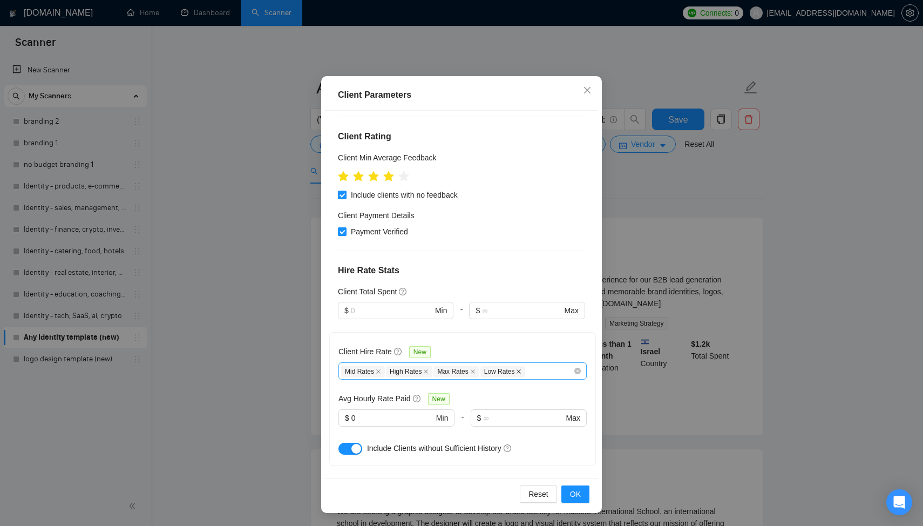
click at [522, 369] on icon "close" at bounding box center [518, 371] width 5 height 5
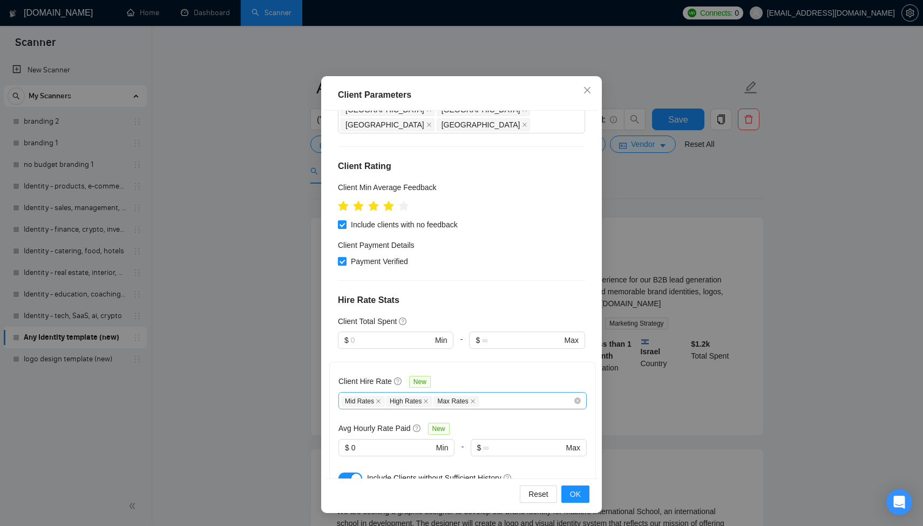
scroll to position [145, 0]
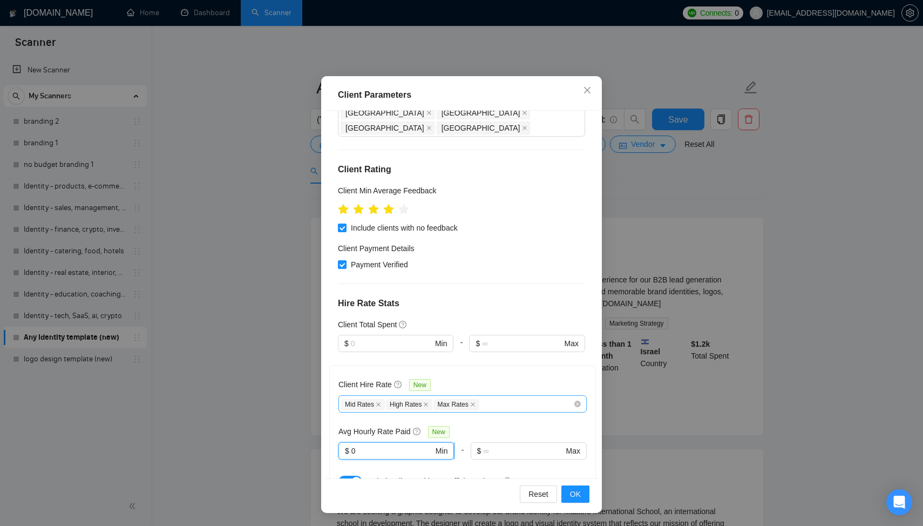
click at [390, 445] on input "0" at bounding box center [392, 451] width 82 height 12
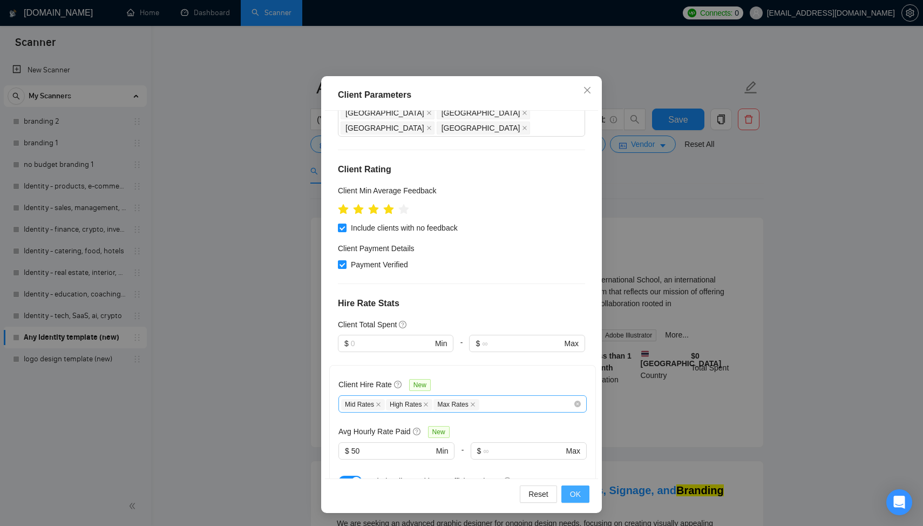
click at [575, 491] on span "OK" at bounding box center [575, 494] width 11 height 12
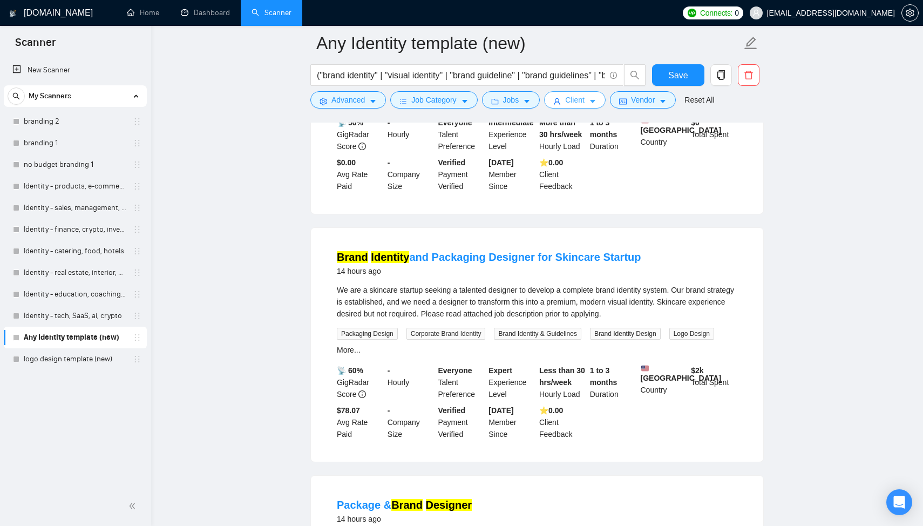
scroll to position [1183, 0]
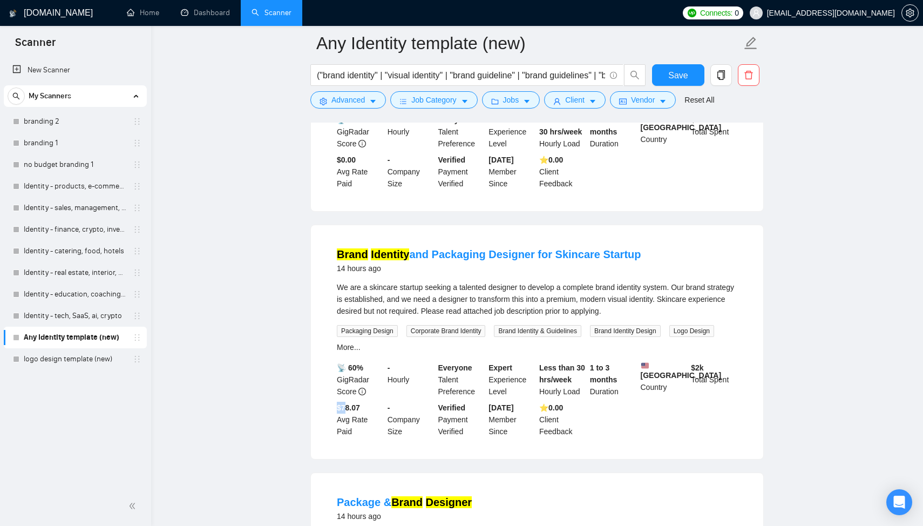
drag, startPoint x: 348, startPoint y: 410, endPoint x: 336, endPoint y: 410, distance: 12.4
click at [336, 409] on div "$78.07 Avg Rate Paid" at bounding box center [360, 420] width 51 height 36
click at [349, 412] on div "$78.07 Avg Rate Paid" at bounding box center [360, 420] width 51 height 36
drag, startPoint x: 349, startPoint y: 411, endPoint x: 340, endPoint y: 411, distance: 9.2
click at [340, 411] on div "$78.07 Avg Rate Paid" at bounding box center [360, 420] width 51 height 36
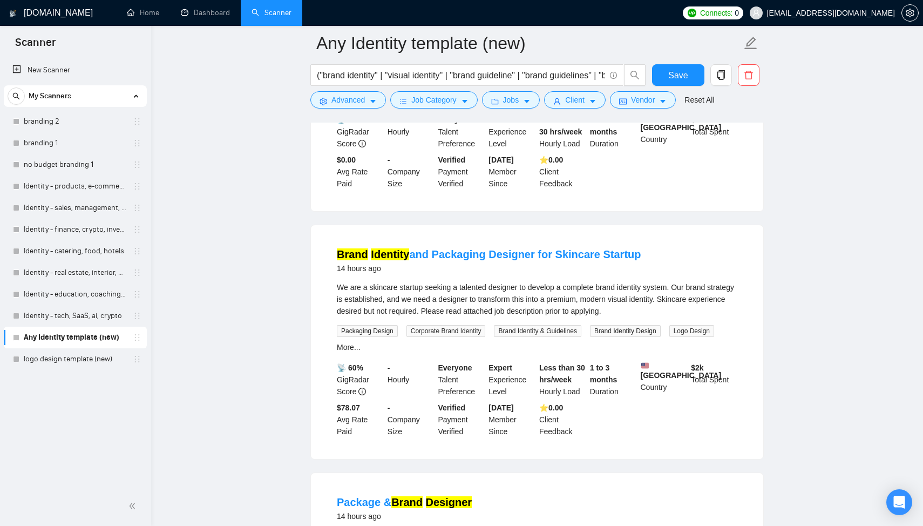
click at [347, 413] on div "$78.07 Avg Rate Paid" at bounding box center [360, 420] width 51 height 36
drag, startPoint x: 340, startPoint y: 408, endPoint x: 356, endPoint y: 407, distance: 16.2
click at [356, 407] on b "$78.07" at bounding box center [348, 407] width 23 height 9
drag, startPoint x: 367, startPoint y: 406, endPoint x: 333, endPoint y: 407, distance: 34.0
click at [333, 407] on li "Brand Identity and Packaging Designer for Skincare Startup 14 hours ago We are …" at bounding box center [537, 342] width 427 height 208
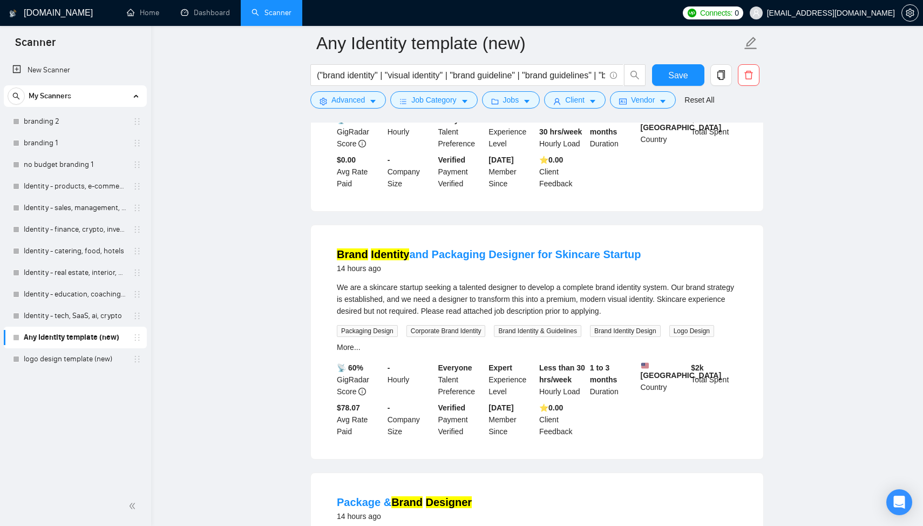
click at [339, 412] on div "$78.07 Avg Rate Paid" at bounding box center [360, 420] width 51 height 36
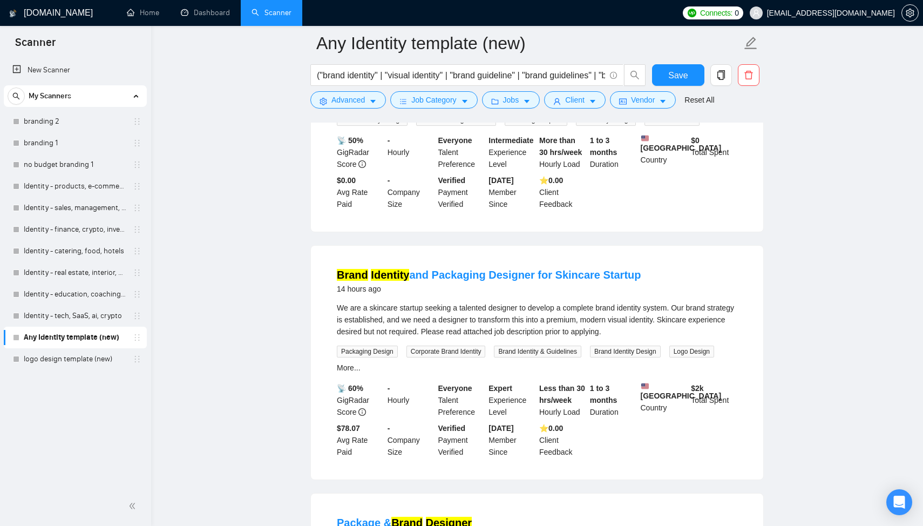
scroll to position [1162, 0]
click at [574, 100] on span "Client" at bounding box center [574, 100] width 19 height 12
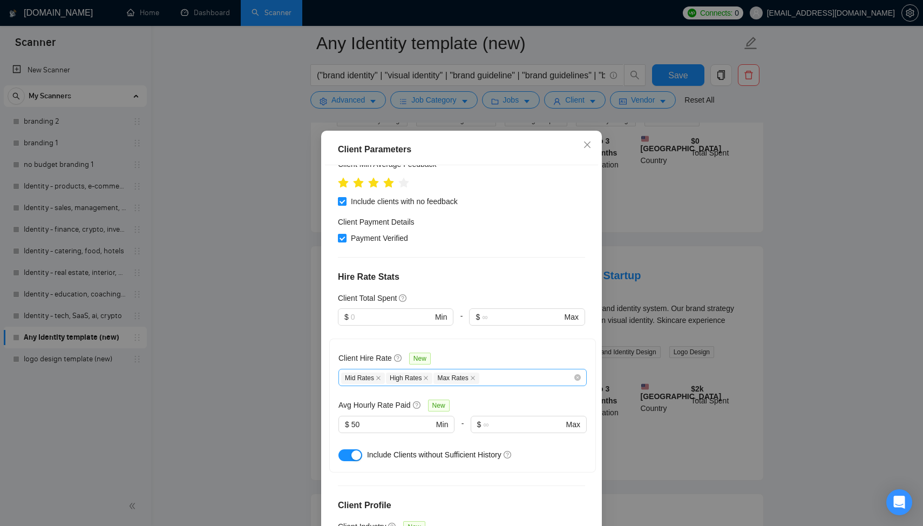
scroll to position [227, 0]
drag, startPoint x: 385, startPoint y: 395, endPoint x: 344, endPoint y: 393, distance: 41.1
click at [343, 414] on span "$ 50 Min" at bounding box center [397, 422] width 116 height 17
click at [574, 431] on div "Client Hire Rate New Mid Rates High Rates Max Rates Avg Hourly Rate Paid New 20…" at bounding box center [462, 404] width 267 height 134
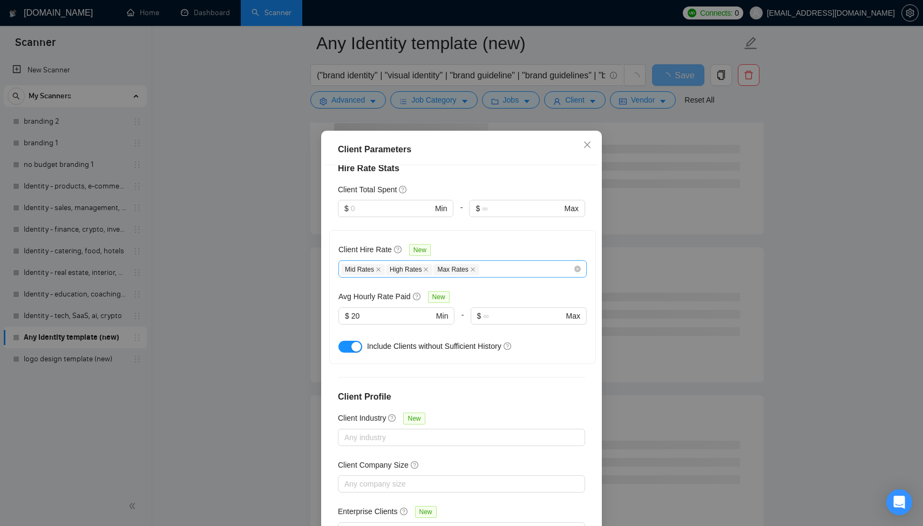
scroll to position [335, 0]
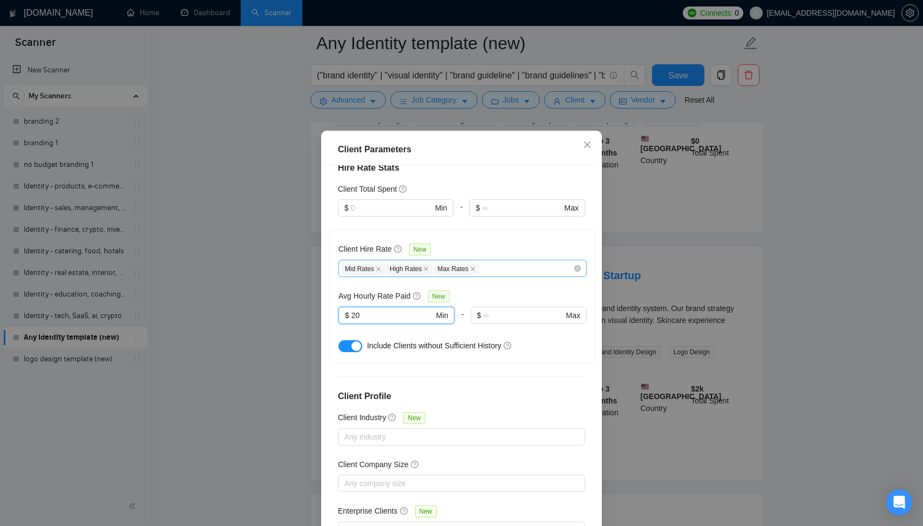
drag, startPoint x: 368, startPoint y: 281, endPoint x: 342, endPoint y: 308, distance: 38.2
click at [342, 308] on div "Client Hire Rate New Mid Rates High Rates Max Rates Avg Hourly Rate Paid New 20…" at bounding box center [463, 297] width 248 height 116
type input "2"
click at [504, 248] on div "Client Hire Rate New Mid Rates High Rates Max Rates Avg Hourly Rate Paid New $ …" at bounding box center [463, 297] width 248 height 116
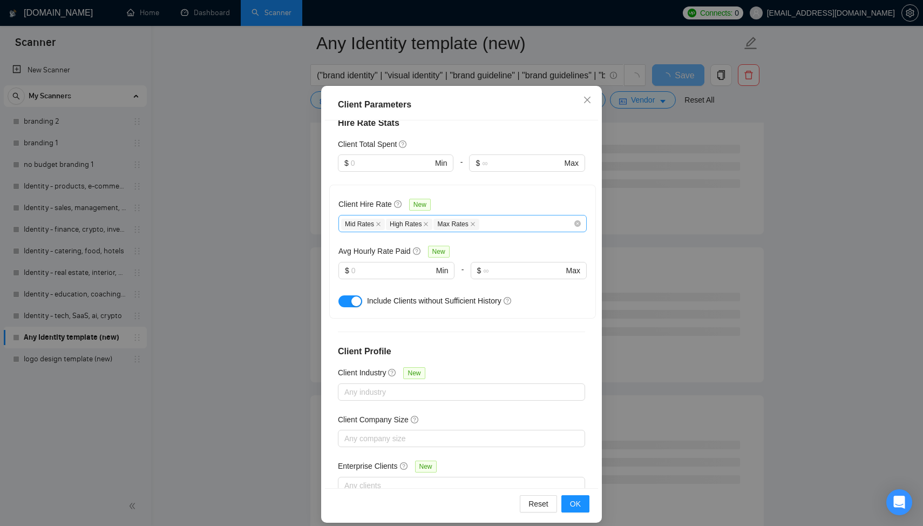
scroll to position [55, 0]
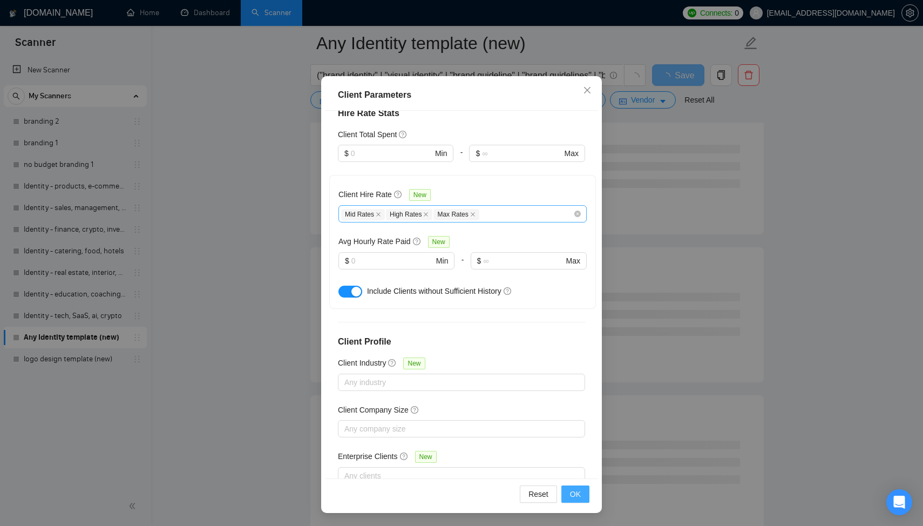
click at [573, 489] on span "OK" at bounding box center [575, 494] width 11 height 12
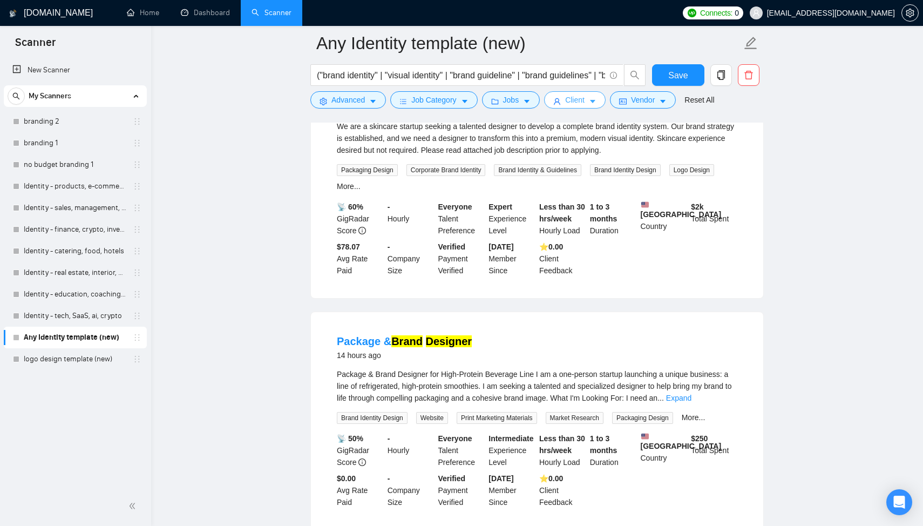
scroll to position [1709, 0]
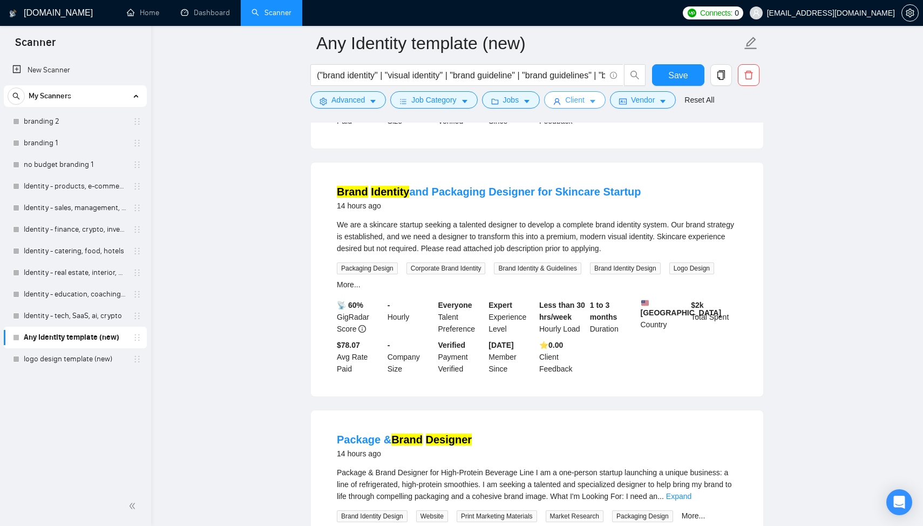
click at [578, 94] on span "Client" at bounding box center [574, 100] width 19 height 12
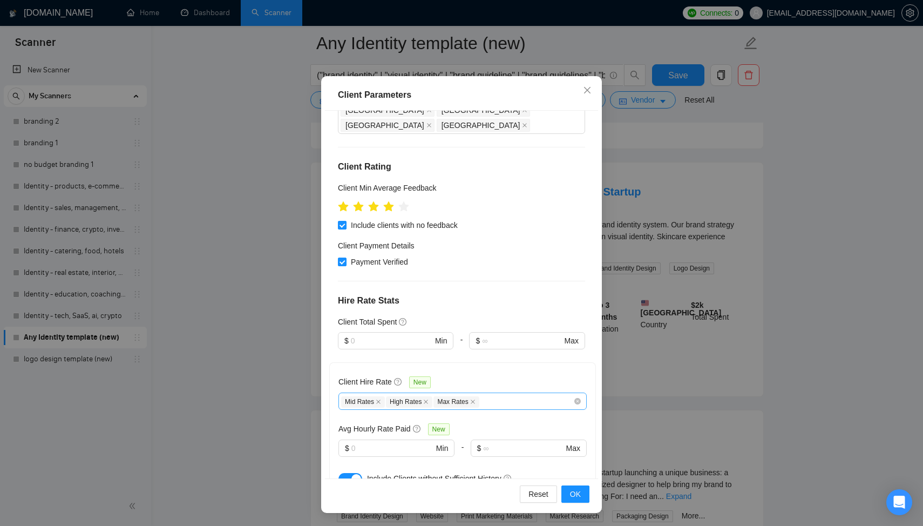
scroll to position [141, 0]
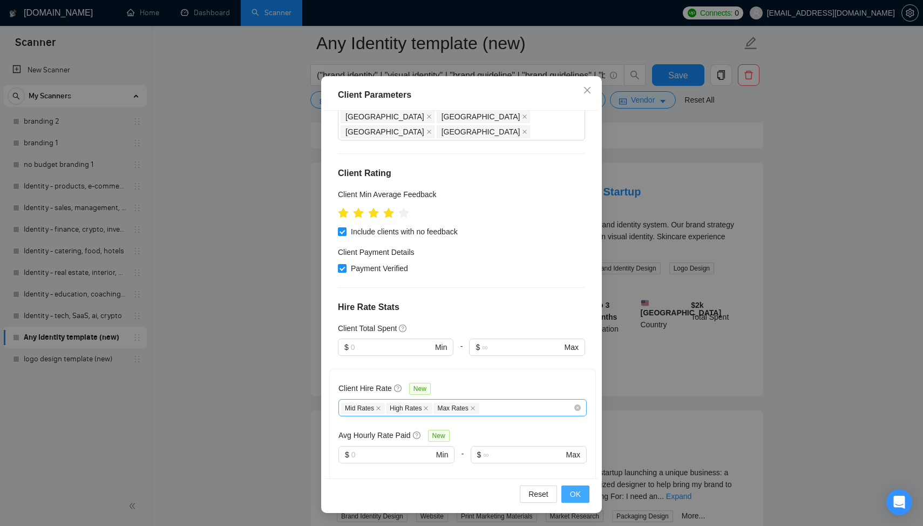
click at [577, 492] on span "OK" at bounding box center [575, 494] width 11 height 12
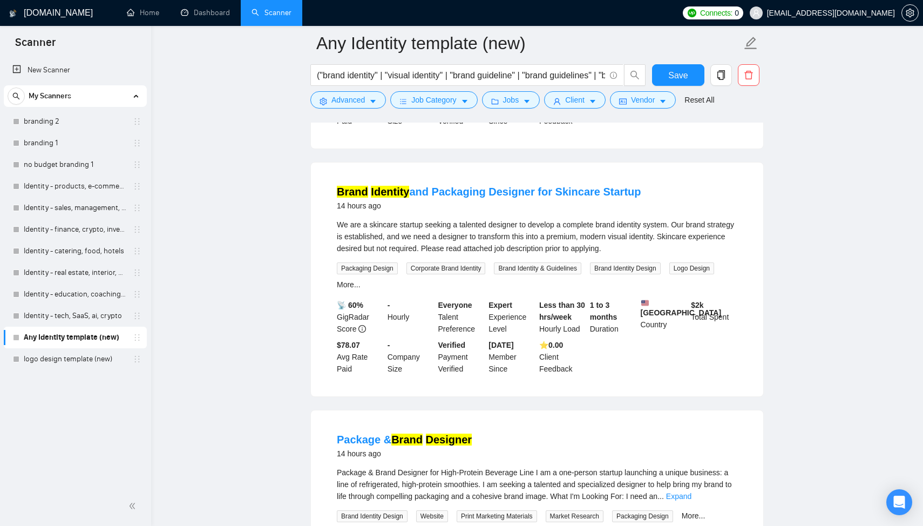
scroll to position [0, 0]
drag, startPoint x: 548, startPoint y: 341, endPoint x: 580, endPoint y: 358, distance: 36.0
click at [580, 358] on div "⭐️ 0.00 Client Feedback" at bounding box center [562, 357] width 51 height 36
click at [643, 101] on span "Vendor" at bounding box center [643, 100] width 24 height 12
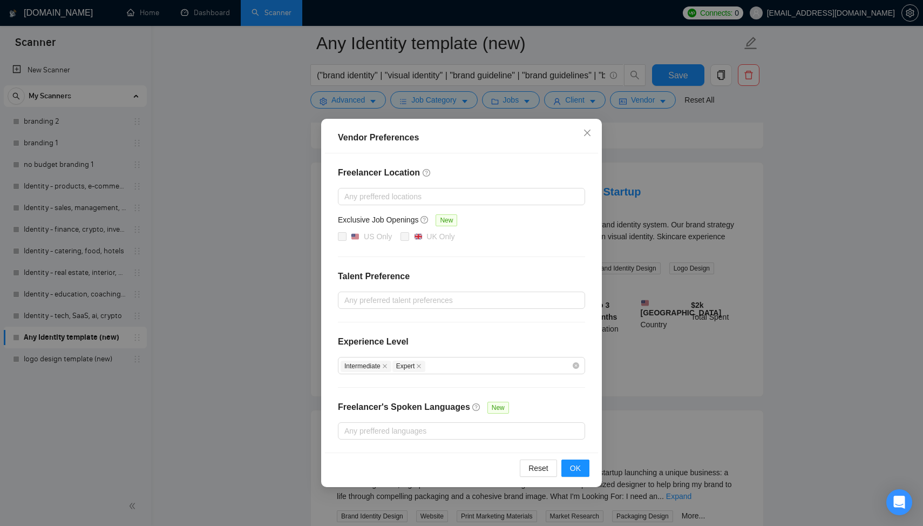
click at [446, 309] on div "Freelancer Location Any preffered locations Exclusive Job Openings New US Only …" at bounding box center [461, 302] width 273 height 299
click at [453, 297] on div at bounding box center [456, 300] width 231 height 13
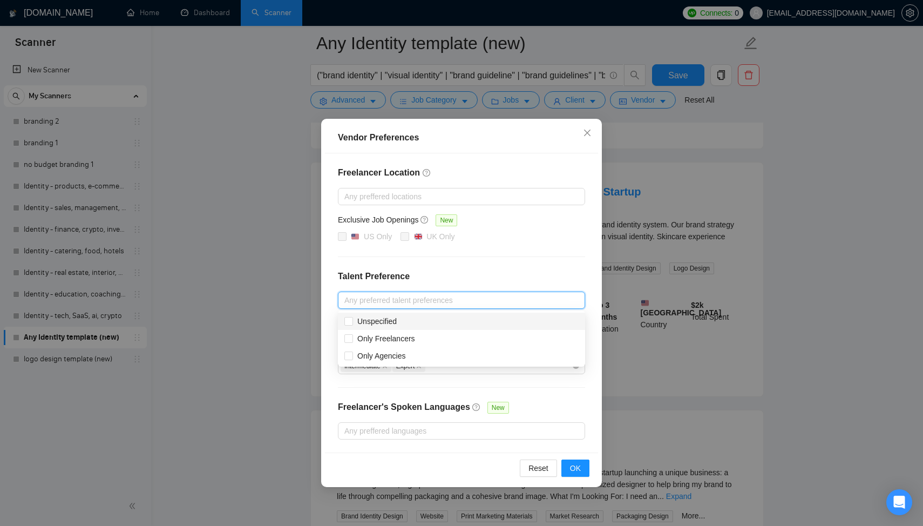
click at [473, 270] on h4 "Talent Preference" at bounding box center [461, 276] width 247 height 13
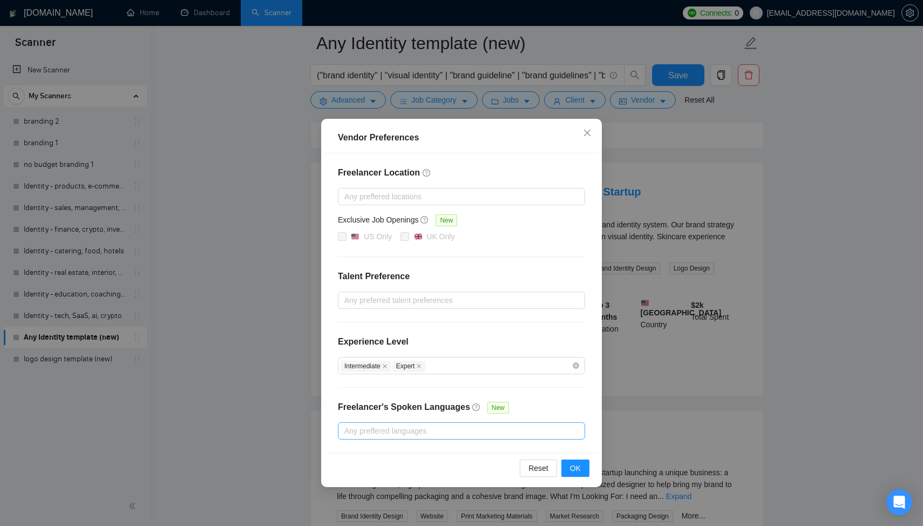
click at [410, 422] on div "Any preffered languages" at bounding box center [461, 430] width 247 height 17
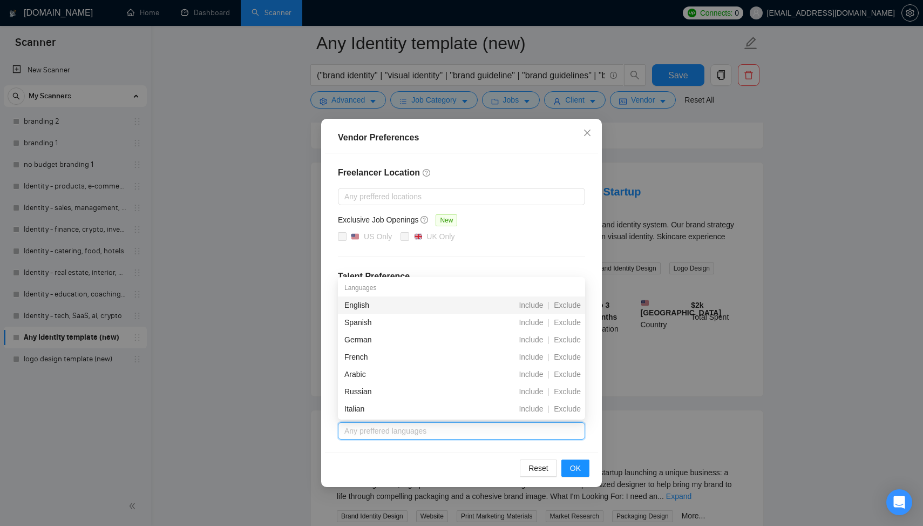
click at [416, 450] on div "Freelancer Location Any preffered locations Exclusive Job Openings New US Only …" at bounding box center [461, 302] width 273 height 299
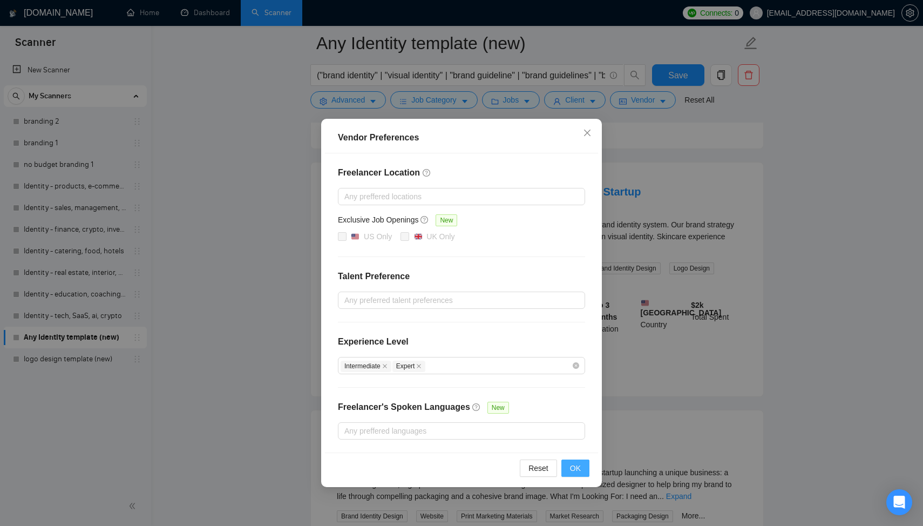
click at [580, 471] on span "OK" at bounding box center [575, 468] width 11 height 12
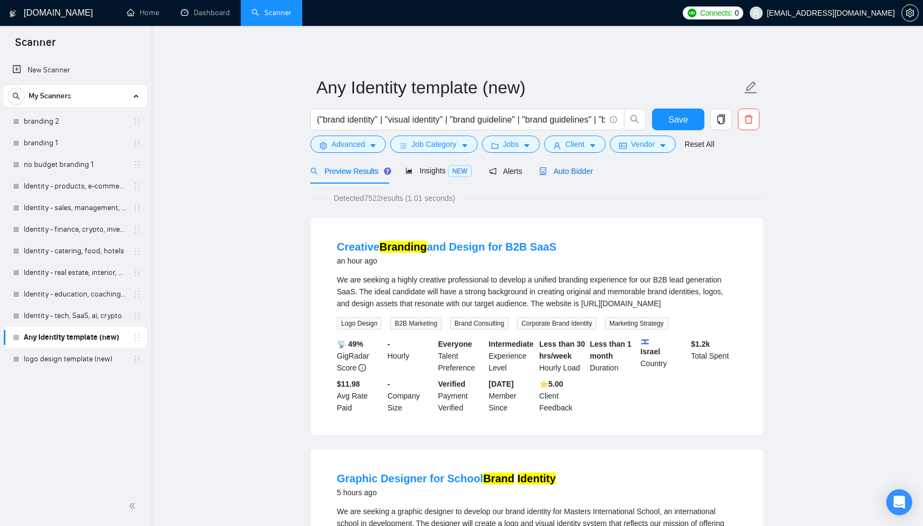
click at [571, 167] on span "Auto Bidder" at bounding box center [565, 171] width 53 height 9
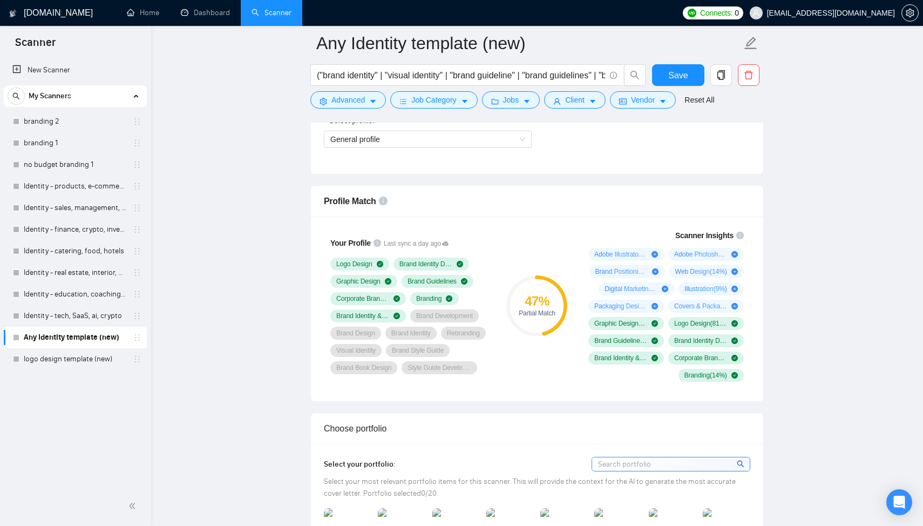
scroll to position [657, 0]
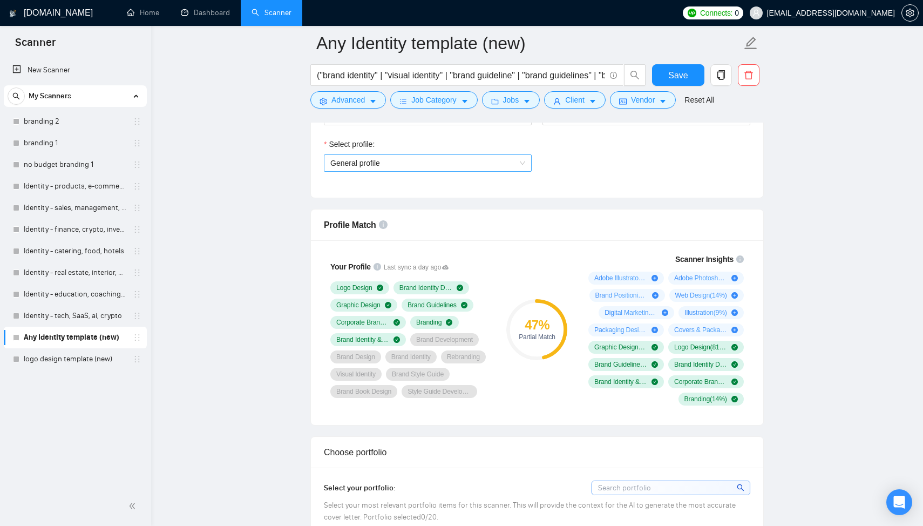
click at [470, 171] on span "General profile" at bounding box center [427, 163] width 195 height 16
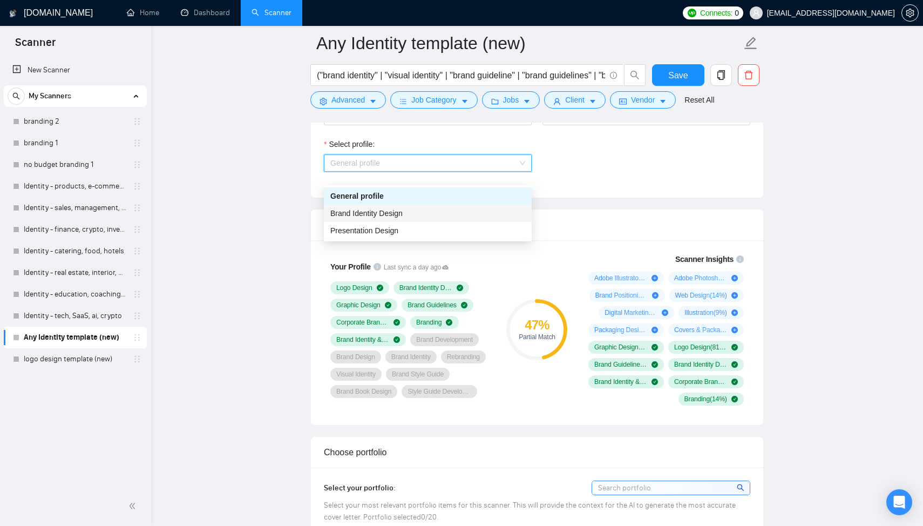
click at [444, 211] on div "Brand Identity Design" at bounding box center [427, 213] width 195 height 12
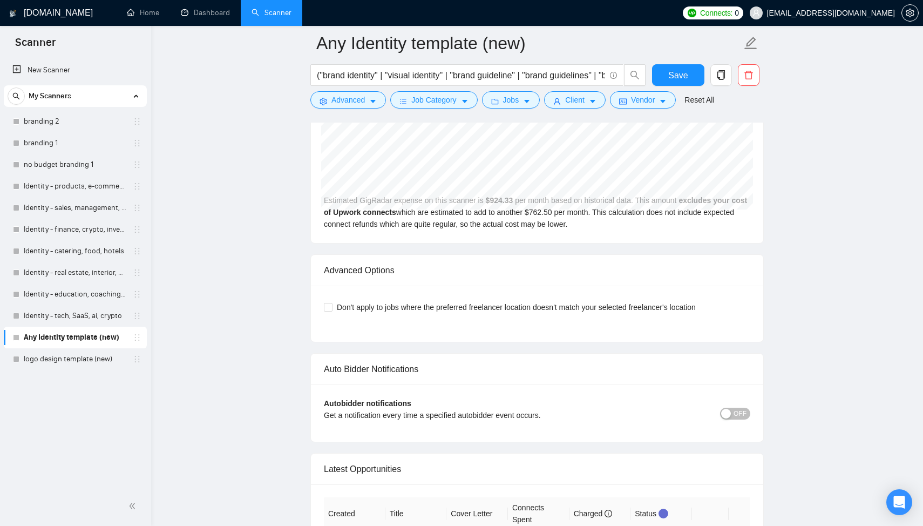
scroll to position [2446, 0]
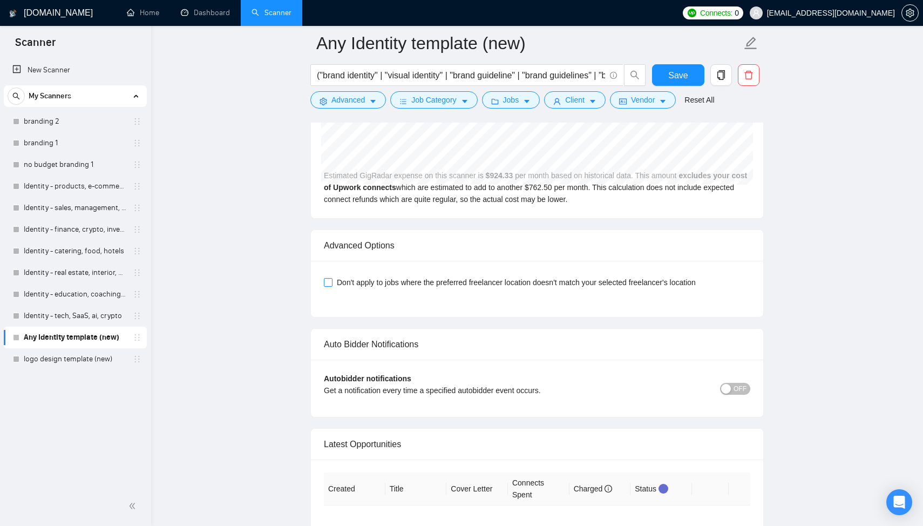
click at [330, 286] on input "Don't apply to jobs where the preferred freelancer location doesn't match your …" at bounding box center [328, 282] width 8 height 8
checkbox input "true"
click at [685, 76] on span "Save" at bounding box center [677, 75] width 19 height 13
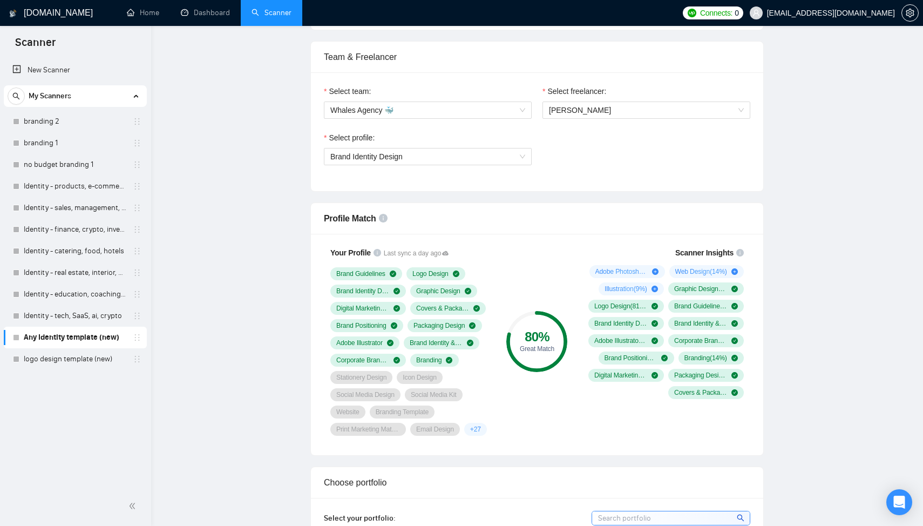
scroll to position [0, 0]
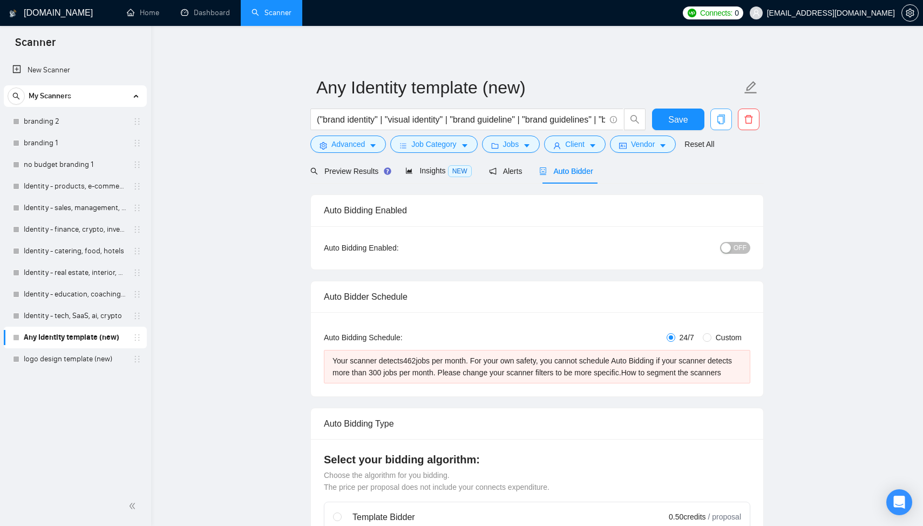
click at [725, 119] on icon "copy" at bounding box center [721, 119] width 10 height 10
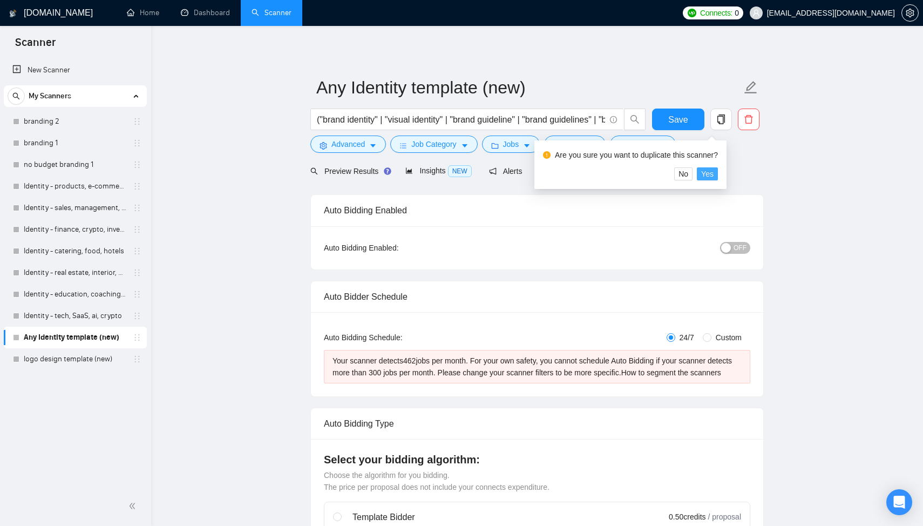
click at [714, 177] on span "Yes" at bounding box center [707, 174] width 12 height 12
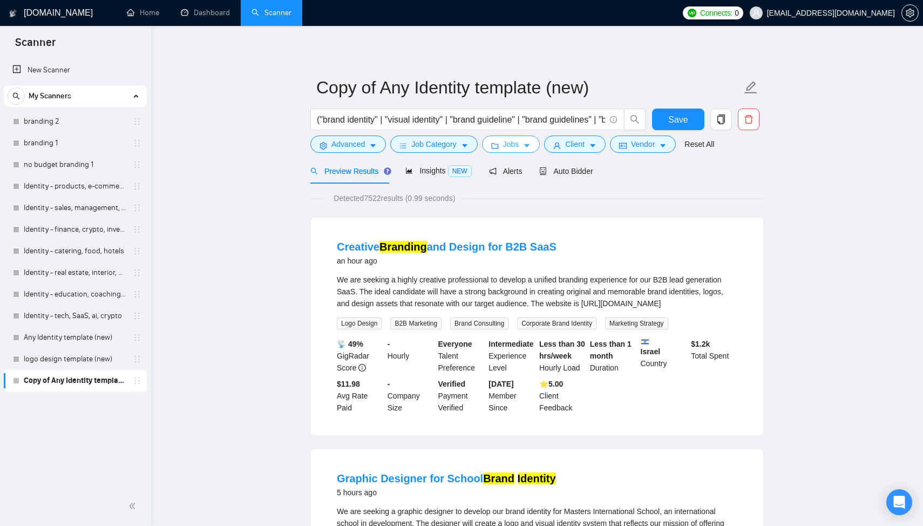
click at [516, 146] on span "Jobs" at bounding box center [511, 144] width 16 height 12
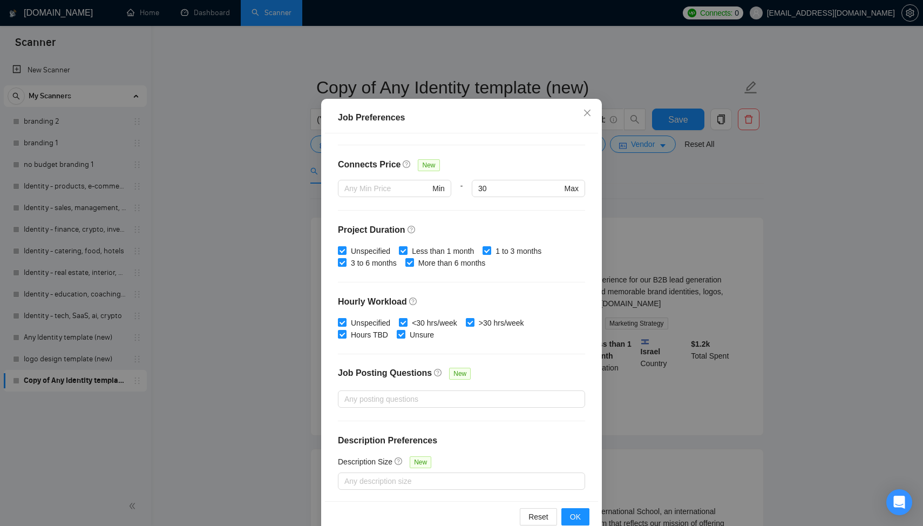
scroll to position [55, 0]
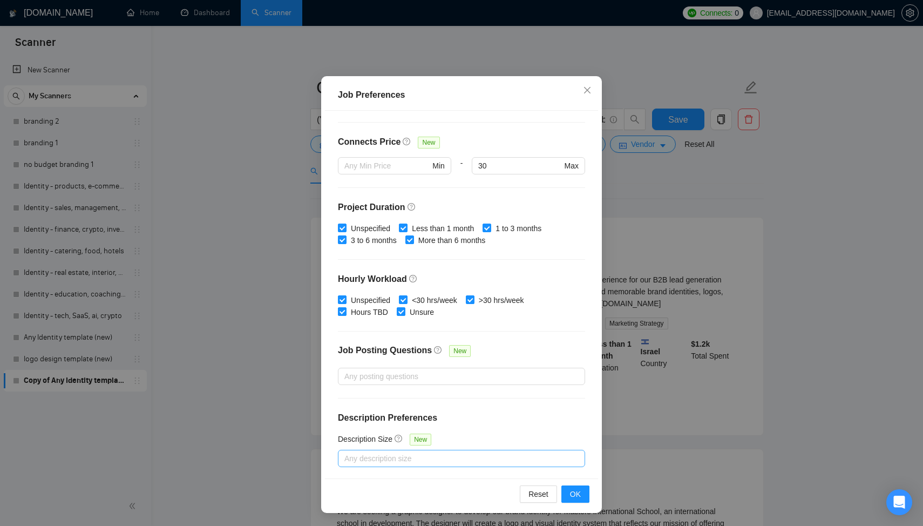
click at [429, 459] on div at bounding box center [456, 458] width 231 height 13
click at [432, 459] on div at bounding box center [456, 458] width 231 height 13
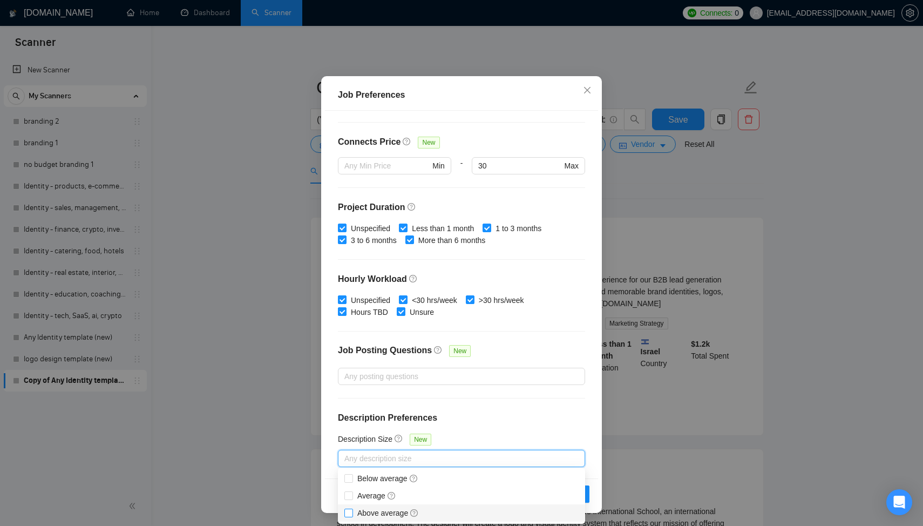
click at [401, 512] on span "Above average" at bounding box center [388, 513] width 62 height 9
click at [352, 512] on input "Above average" at bounding box center [348, 513] width 8 height 8
checkbox input "true"
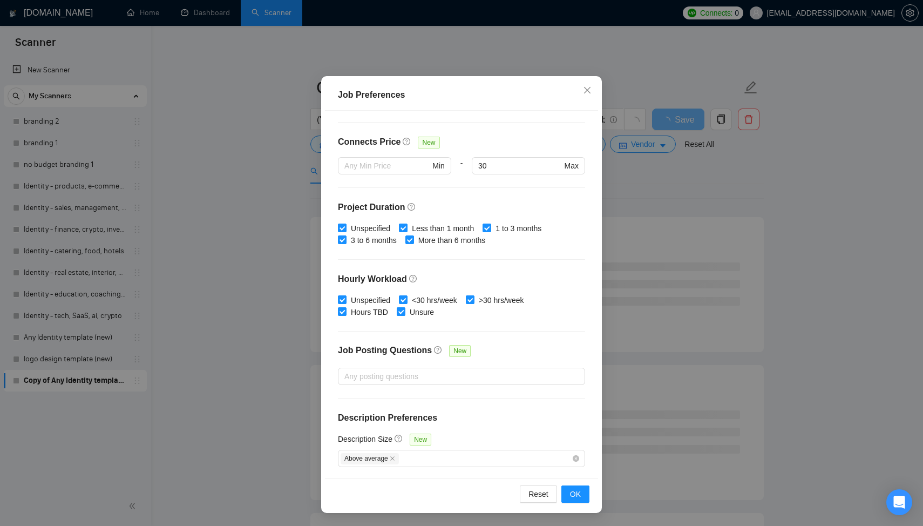
click at [527, 422] on h4 "Description Preferences" at bounding box center [461, 417] width 247 height 13
click at [580, 493] on span "OK" at bounding box center [575, 494] width 11 height 12
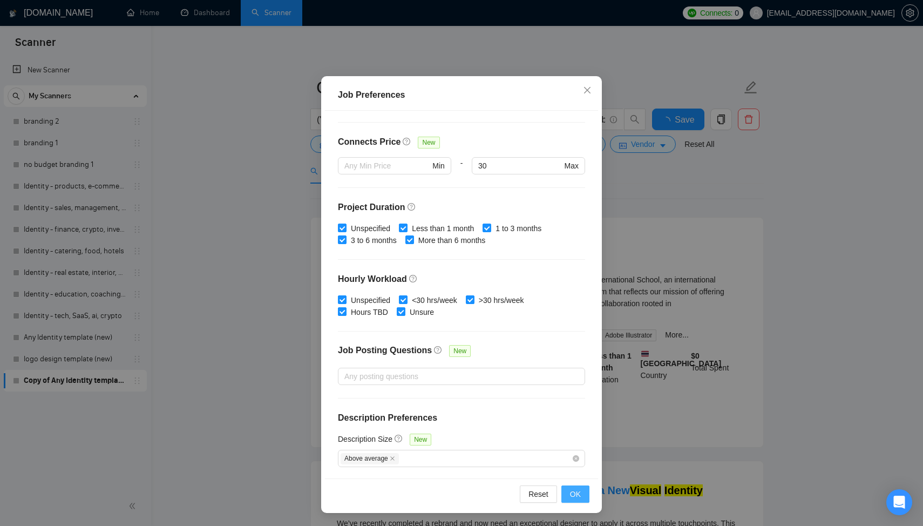
scroll to position [0, 0]
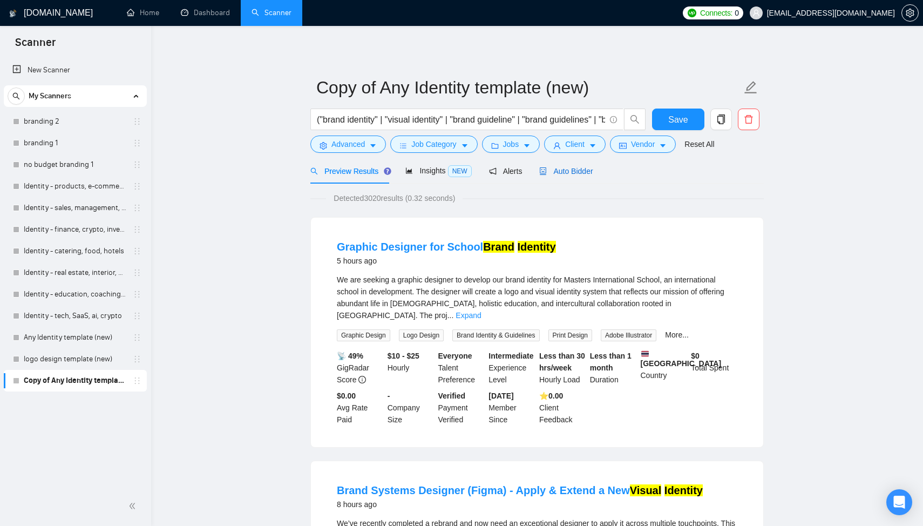
click at [557, 170] on span "Auto Bidder" at bounding box center [565, 171] width 53 height 9
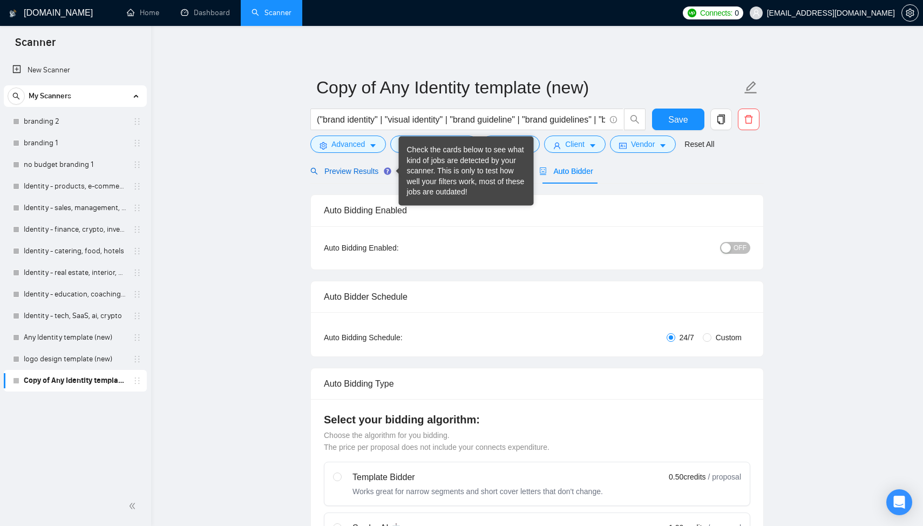
click at [363, 173] on span "Preview Results" at bounding box center [349, 171] width 78 height 9
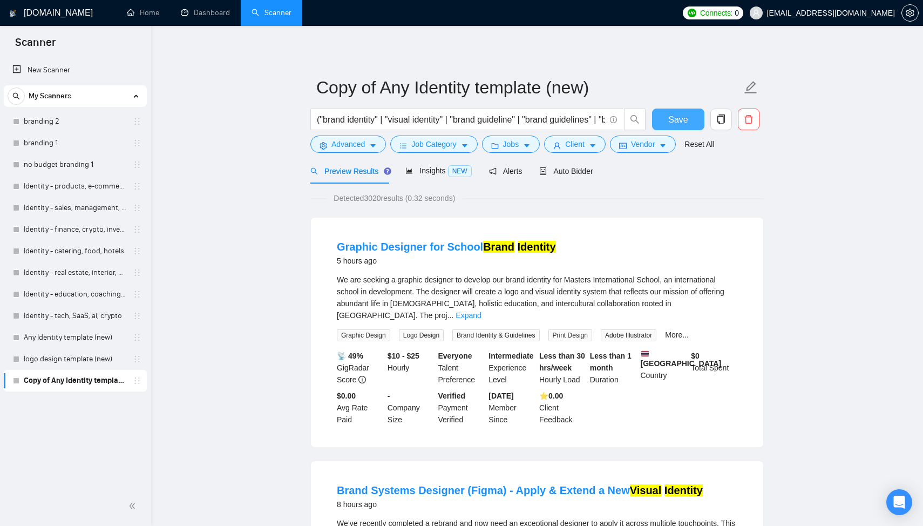
click at [682, 112] on button "Save" at bounding box center [678, 120] width 52 height 22
click at [573, 174] on span "Auto Bidder" at bounding box center [565, 171] width 53 height 9
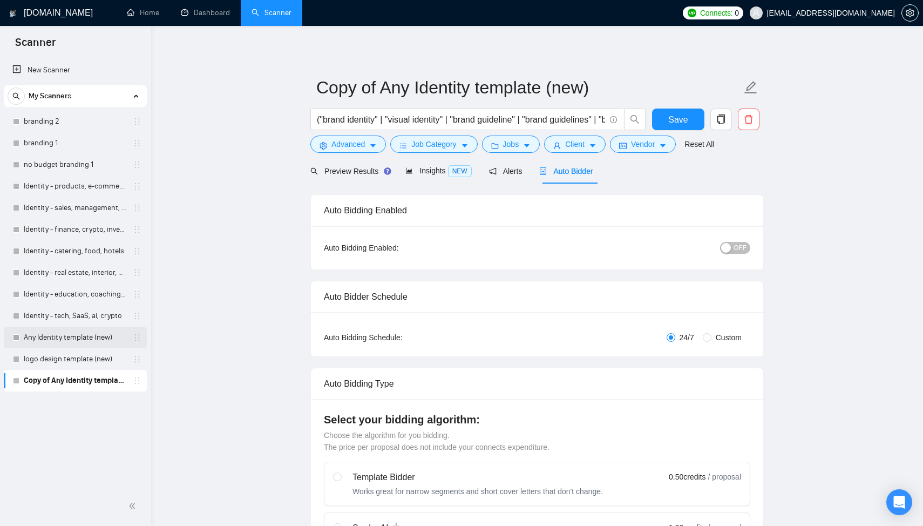
click at [82, 341] on link "Any Identity template (new)" at bounding box center [75, 338] width 103 height 22
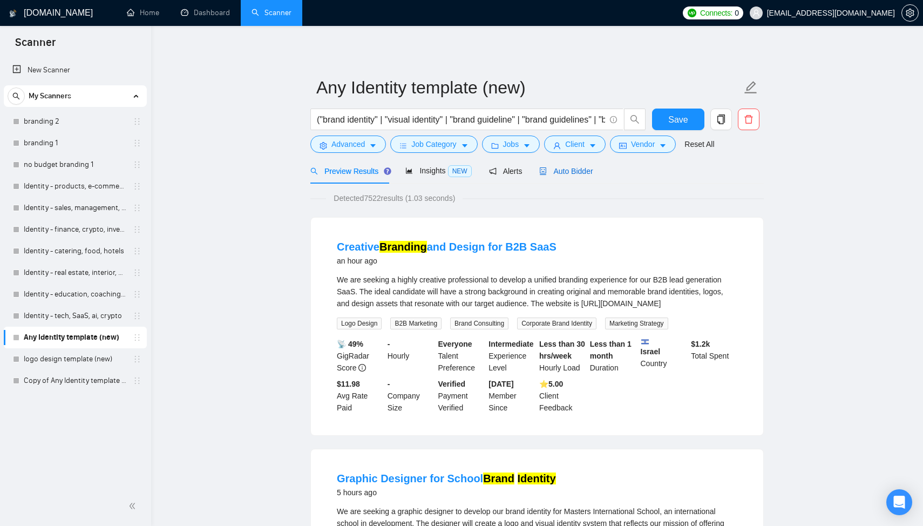
click at [571, 171] on span "Auto Bidder" at bounding box center [565, 171] width 53 height 9
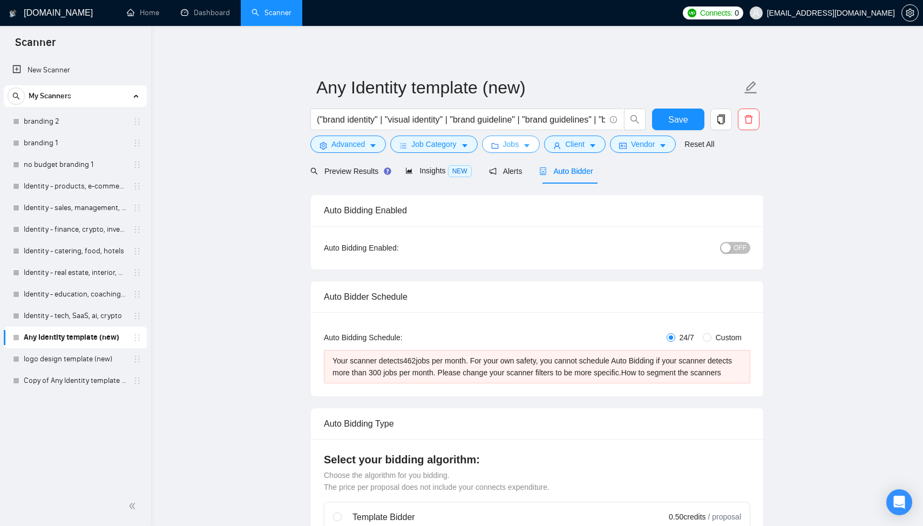
click at [508, 143] on span "Jobs" at bounding box center [511, 144] width 16 height 12
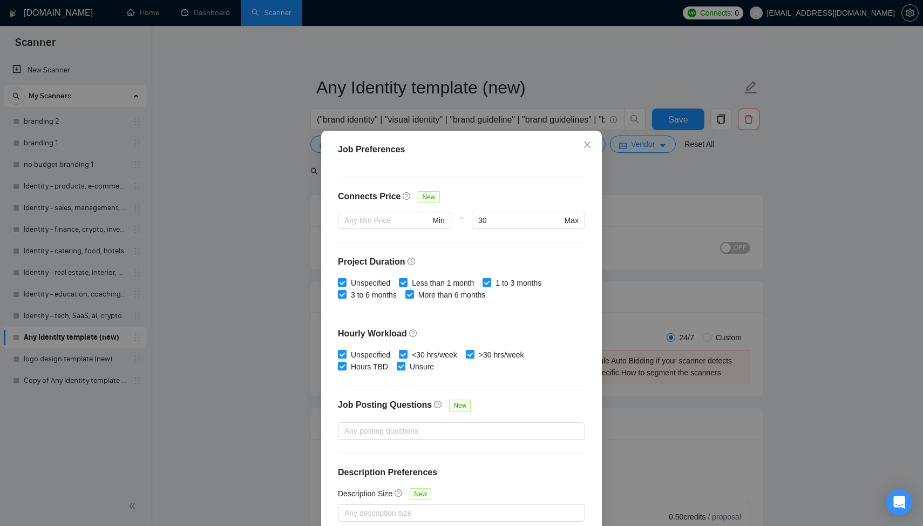
scroll to position [55, 0]
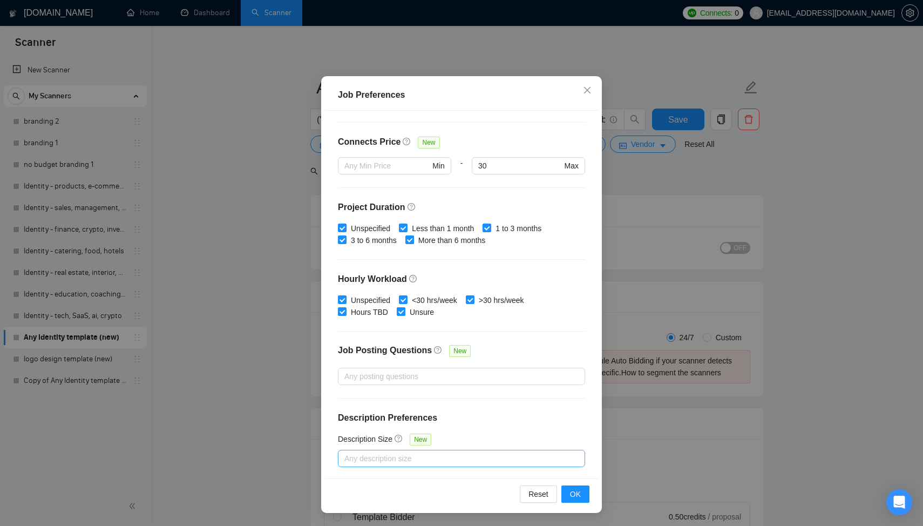
click at [434, 453] on div at bounding box center [456, 458] width 231 height 13
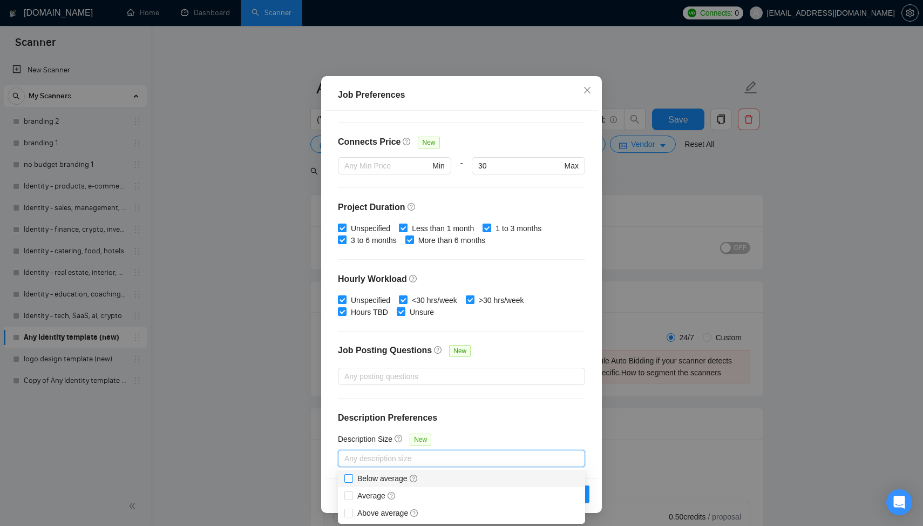
click at [399, 479] on span "Below average" at bounding box center [387, 478] width 61 height 9
click at [352, 479] on input "Below average" at bounding box center [348, 478] width 8 height 8
checkbox input "true"
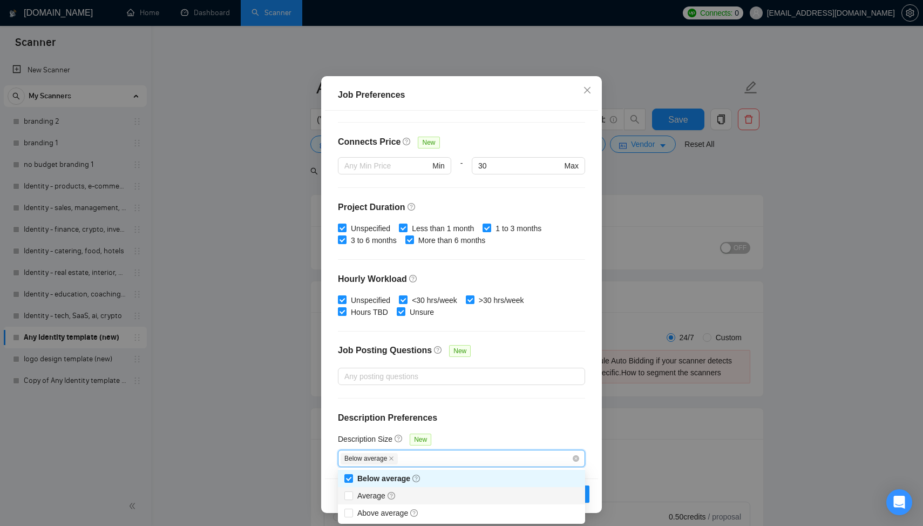
click at [404, 499] on div "Average" at bounding box center [461, 496] width 234 height 12
checkbox input "true"
click at [566, 422] on h4 "Description Preferences" at bounding box center [461, 417] width 247 height 13
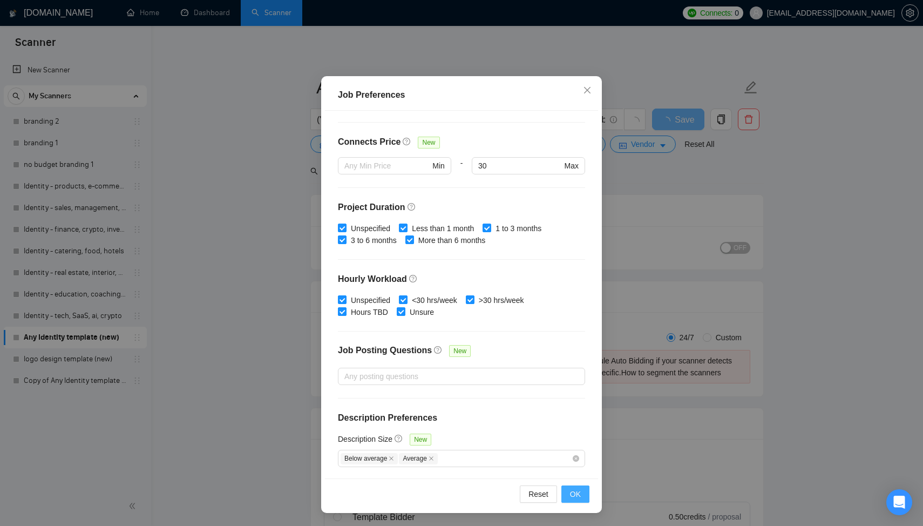
click at [581, 499] on button "OK" at bounding box center [576, 493] width 28 height 17
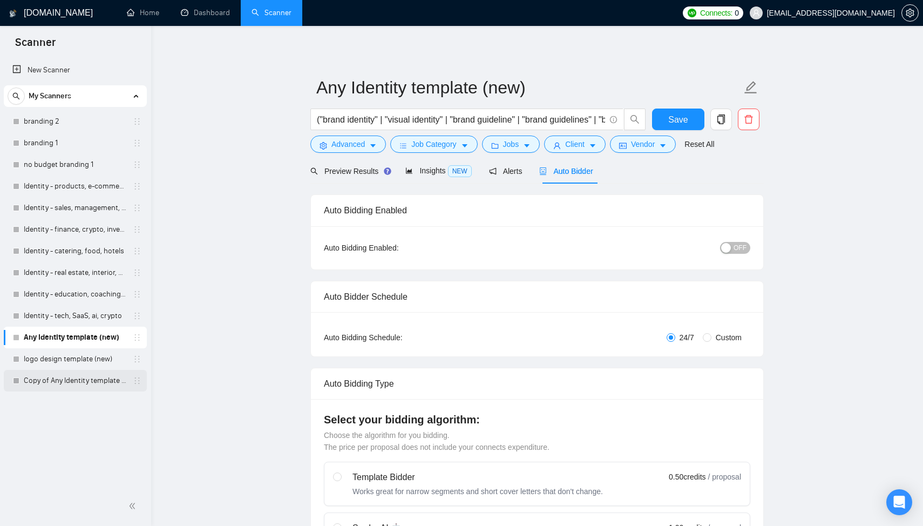
click at [50, 380] on link "Copy of Any Identity template (new)" at bounding box center [75, 381] width 103 height 22
click at [669, 120] on span "Save" at bounding box center [677, 119] width 19 height 13
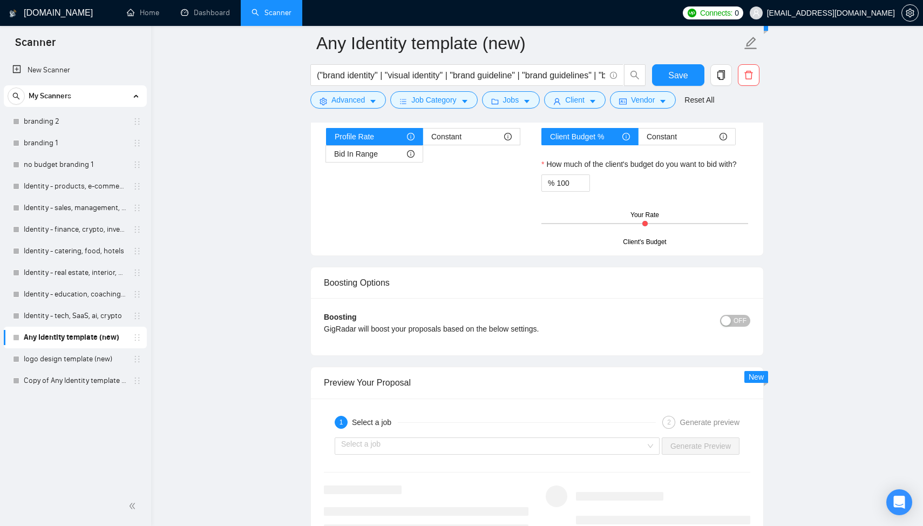
scroll to position [1856, 0]
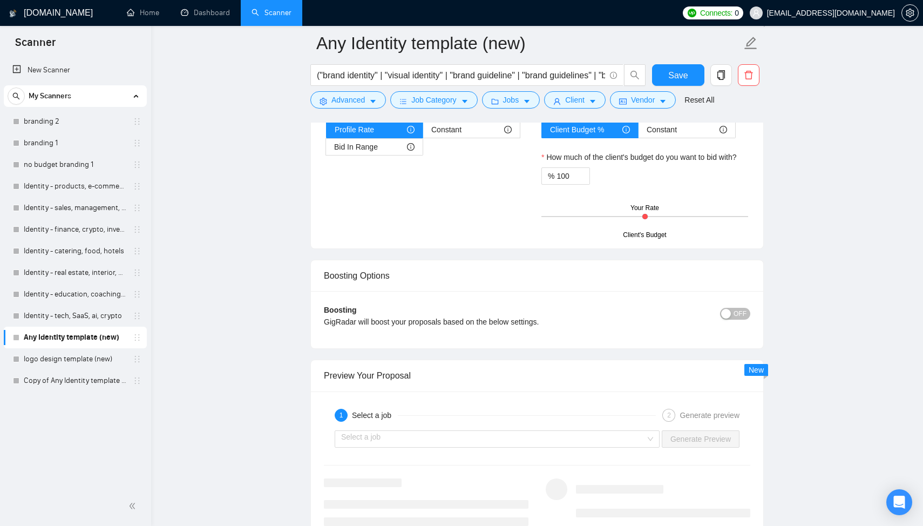
click at [731, 309] on div "button" at bounding box center [726, 314] width 10 height 10
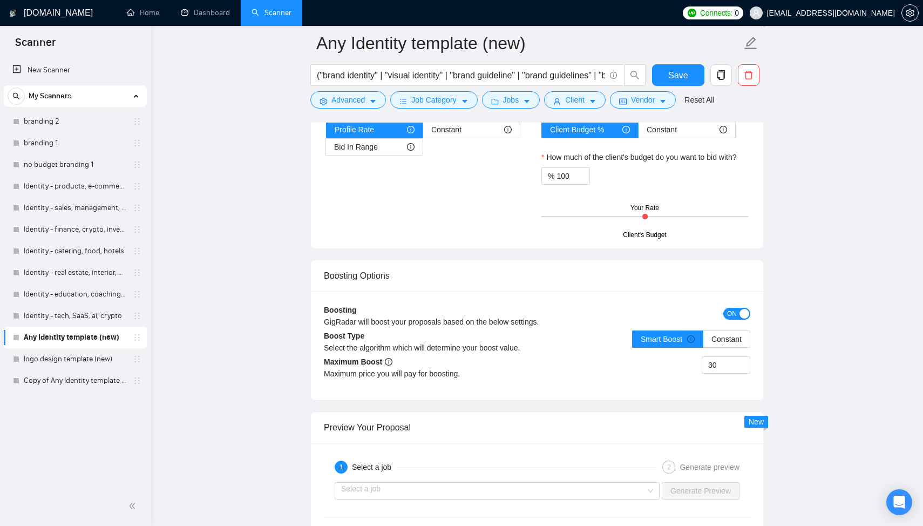
click at [664, 272] on div "Boosting Options" at bounding box center [537, 275] width 427 height 31
click at [719, 341] on span "Constant" at bounding box center [727, 339] width 30 height 9
click at [704, 342] on input "Constant" at bounding box center [704, 342] width 0 height 0
click at [674, 337] on span "Smart Boost" at bounding box center [668, 339] width 54 height 9
click at [633, 342] on input "Smart Boost" at bounding box center [633, 342] width 0 height 0
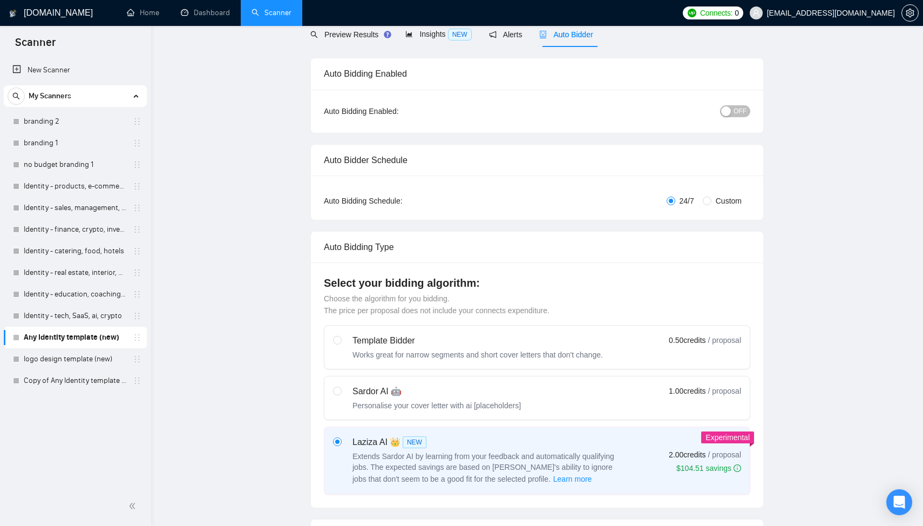
scroll to position [0, 0]
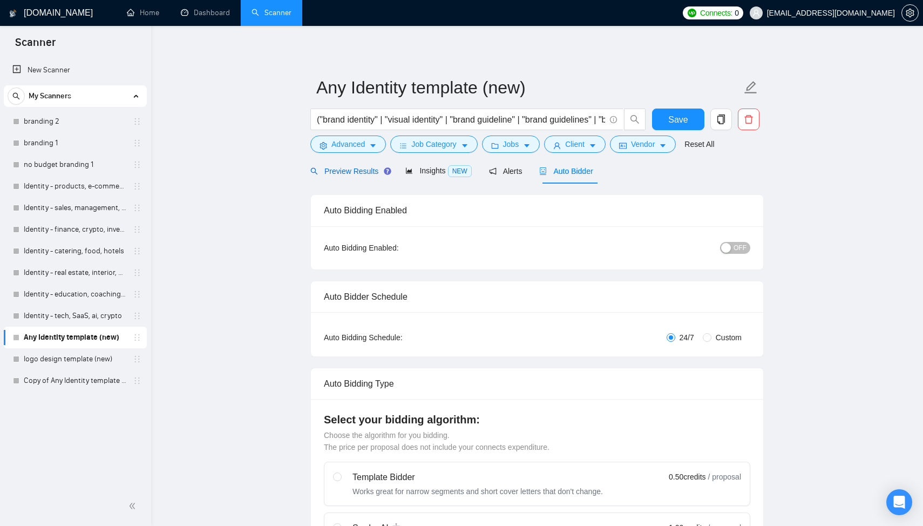
click at [357, 172] on span "Preview Results" at bounding box center [349, 171] width 78 height 9
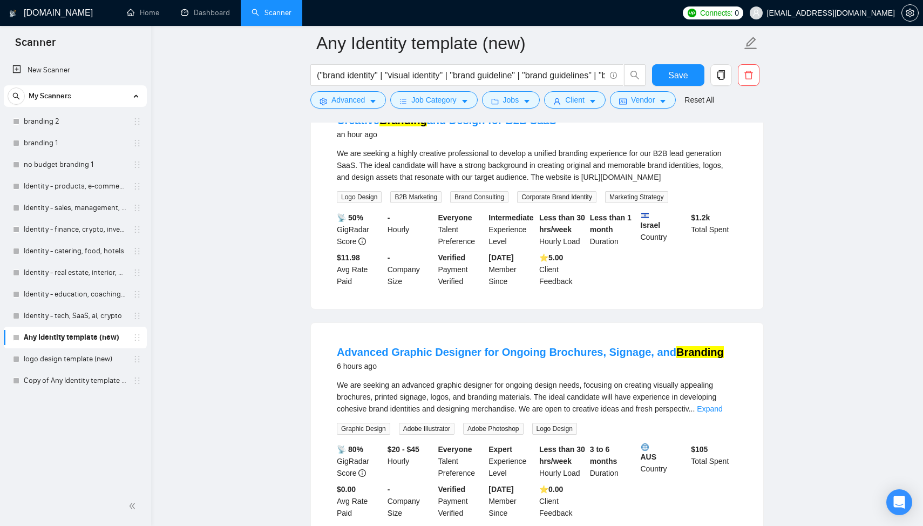
scroll to position [145, 0]
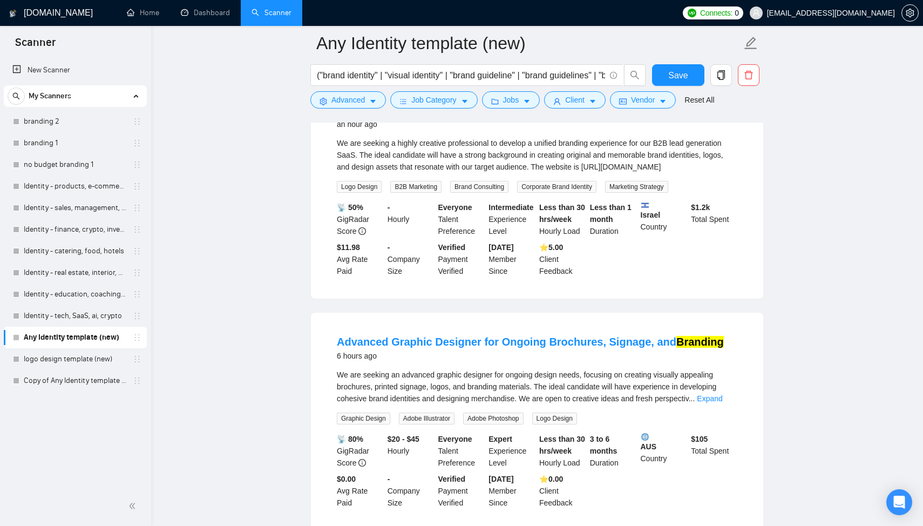
click at [565, 259] on div "⭐️ 5.00 Client Feedback" at bounding box center [562, 259] width 51 height 36
click at [705, 215] on div "$ 1.2k Total Spent" at bounding box center [714, 219] width 51 height 36
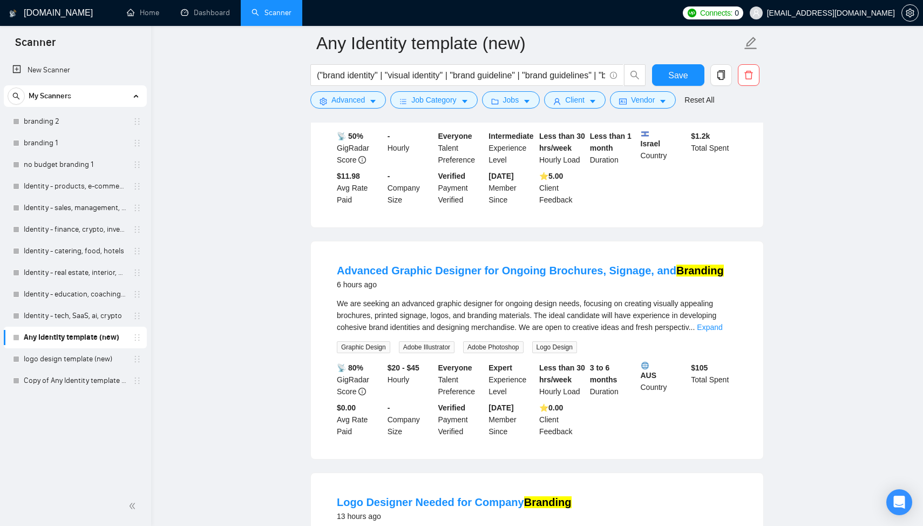
scroll to position [236, 0]
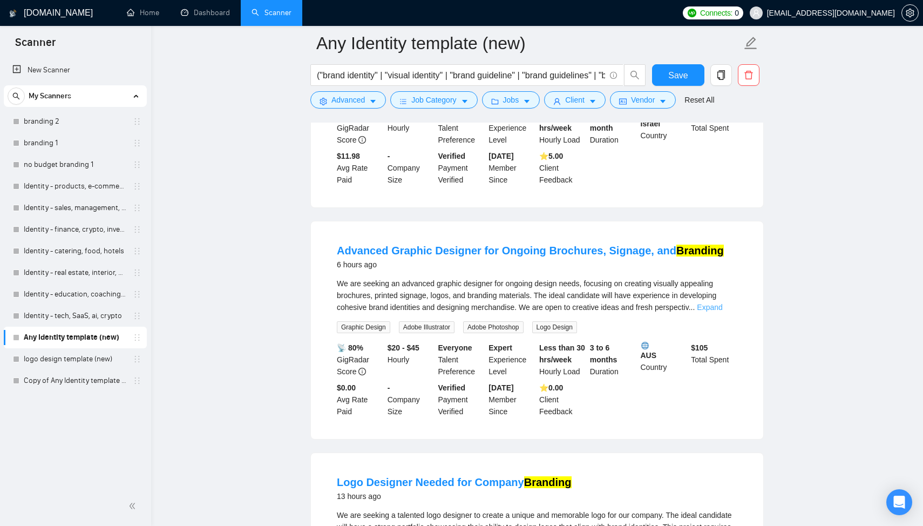
click at [722, 307] on link "Expand" at bounding box center [709, 307] width 25 height 9
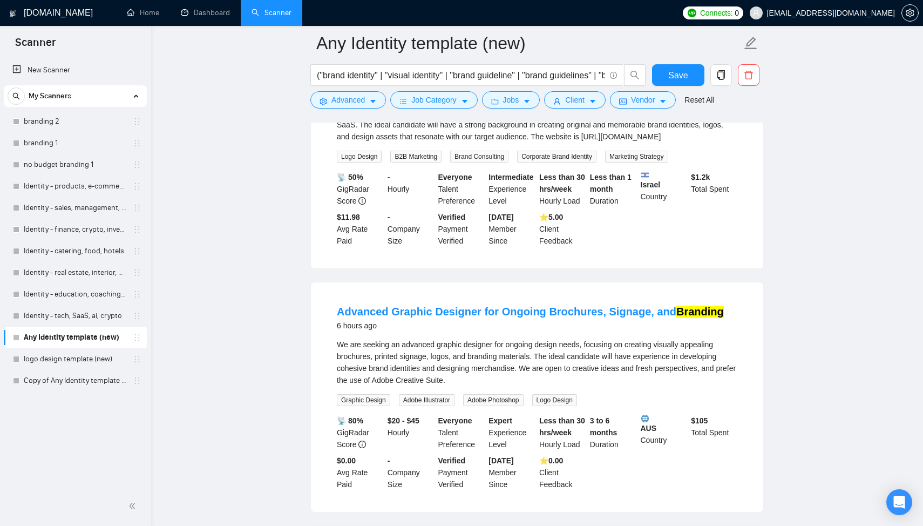
scroll to position [0, 0]
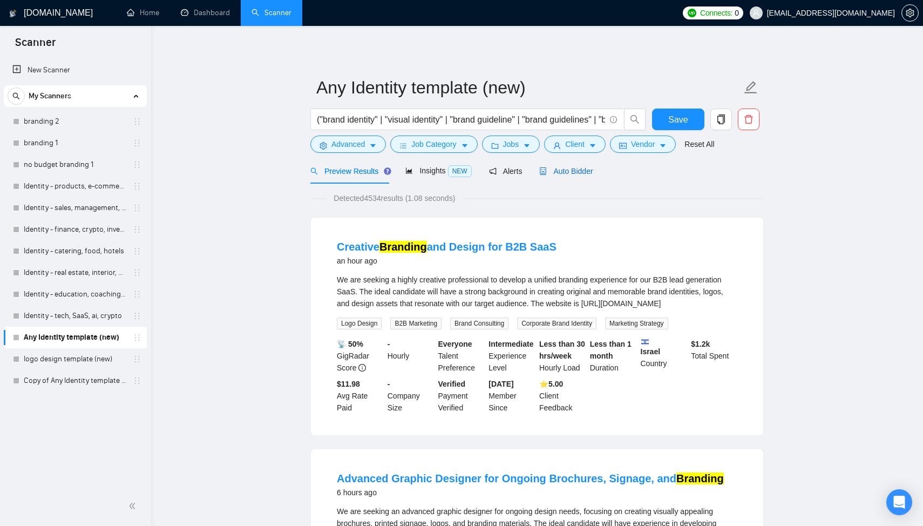
click at [568, 175] on div "Auto Bidder" at bounding box center [565, 171] width 53 height 12
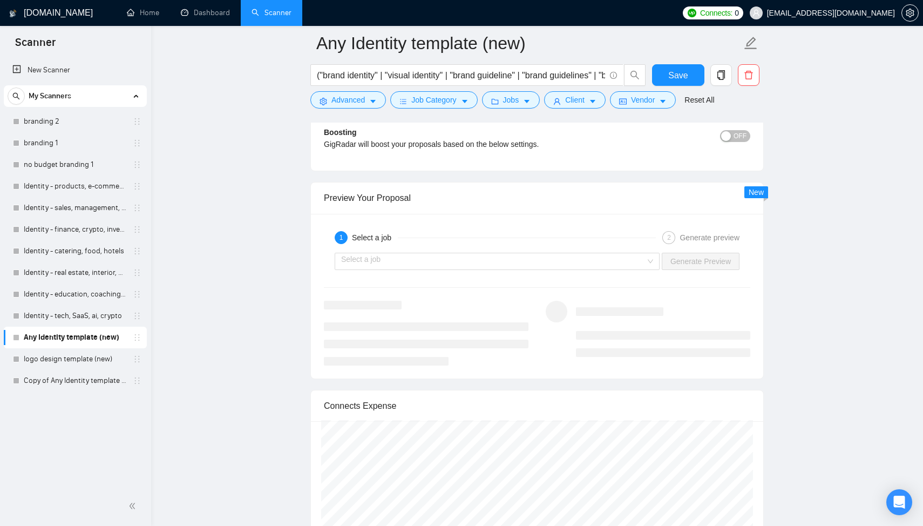
scroll to position [1873, 0]
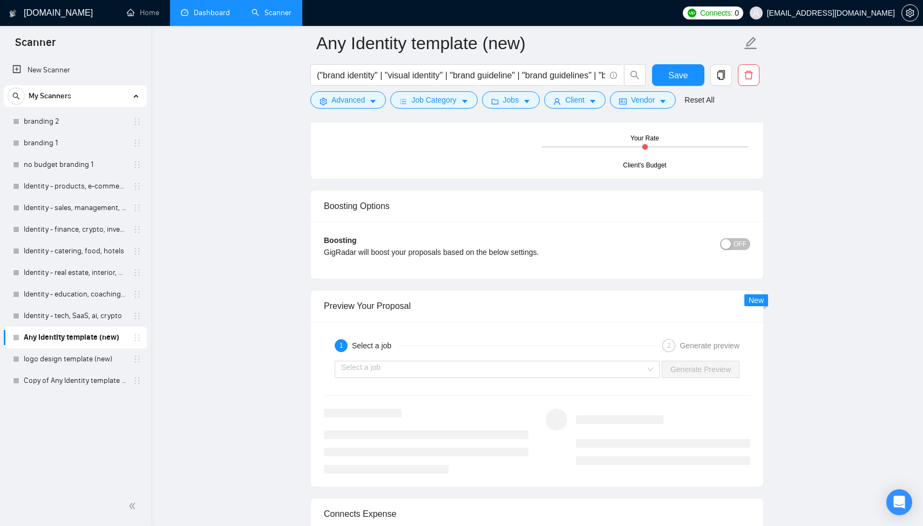
scroll to position [1936, 0]
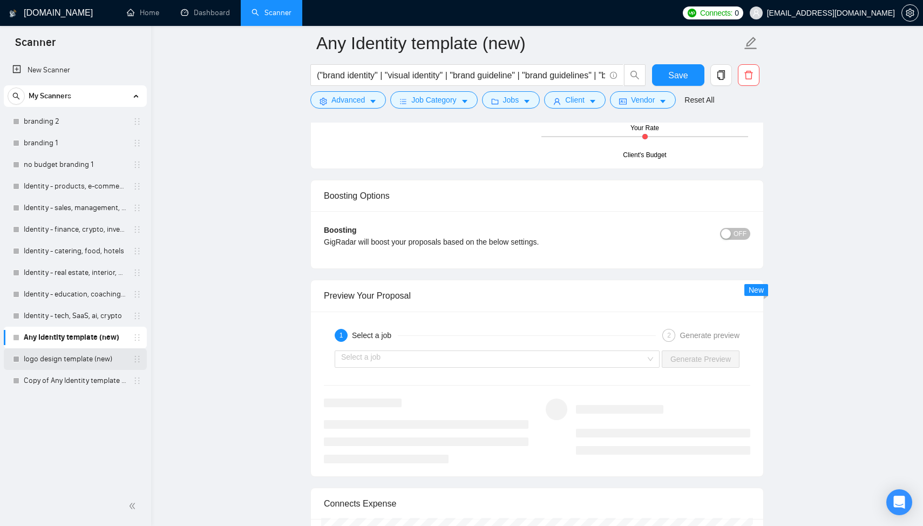
click at [84, 359] on link "logo design template (new)" at bounding box center [75, 359] width 103 height 22
click at [687, 69] on span "Save" at bounding box center [677, 75] width 19 height 13
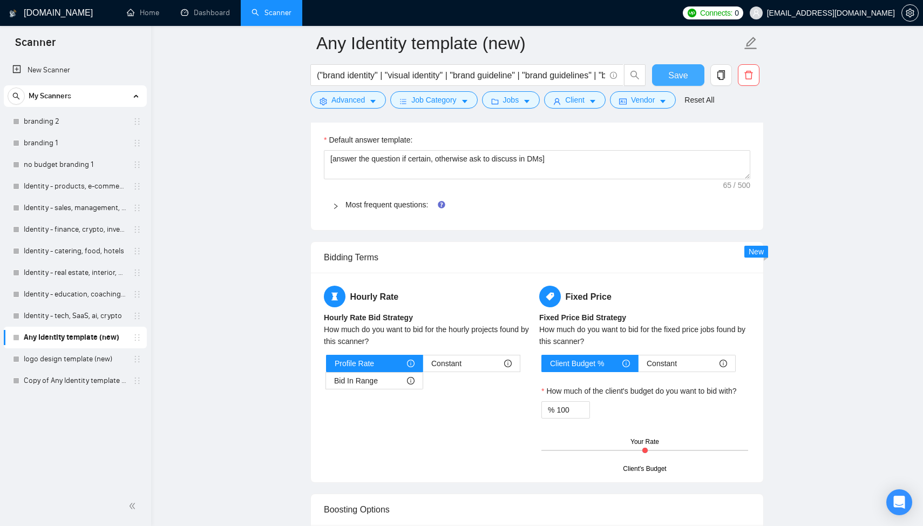
scroll to position [1622, 0]
click at [86, 363] on link "logo design template (new)" at bounding box center [75, 359] width 103 height 22
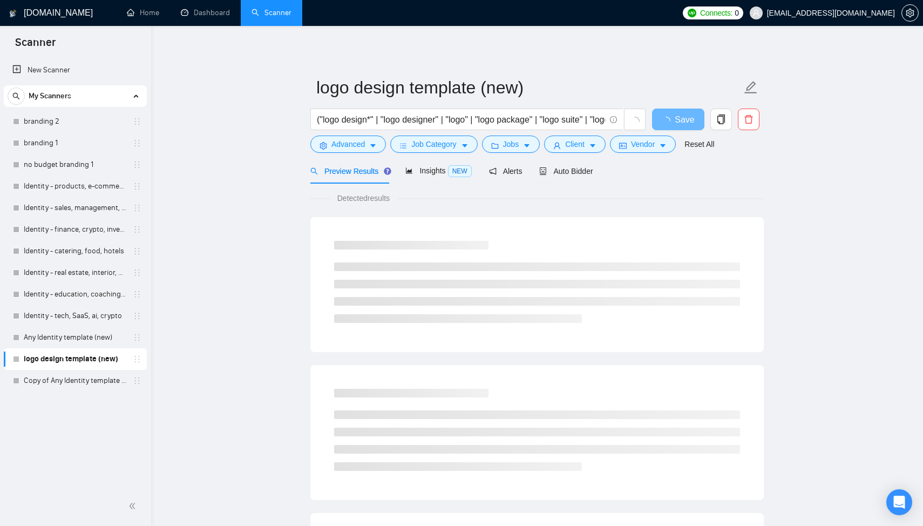
drag, startPoint x: 86, startPoint y: 363, endPoint x: 86, endPoint y: 404, distance: 41.0
click at [86, 404] on div "New Scanner My Scanners branding 2 branding 1 no budget branding 1 Identity - p…" at bounding box center [75, 271] width 151 height 429
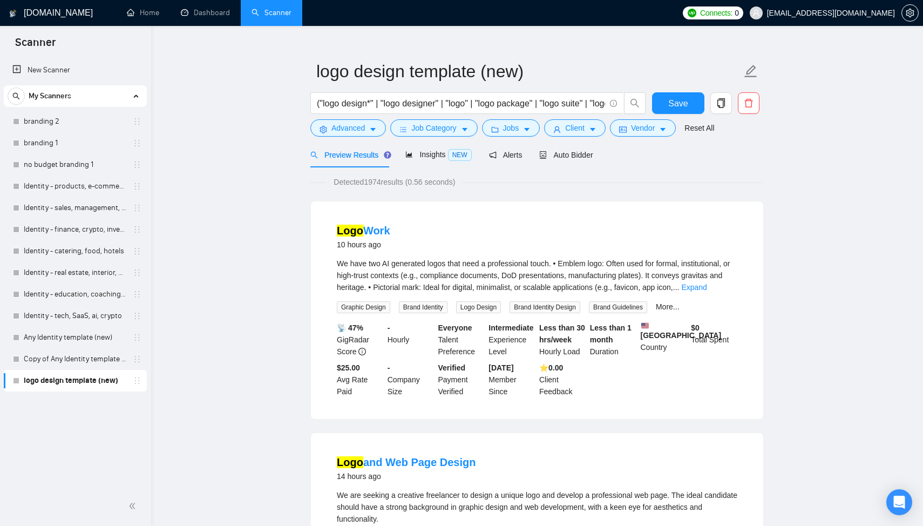
scroll to position [17, 0]
click at [367, 155] on span "Preview Results" at bounding box center [349, 154] width 78 height 9
click at [586, 144] on div "Auto Bidder" at bounding box center [565, 153] width 53 height 25
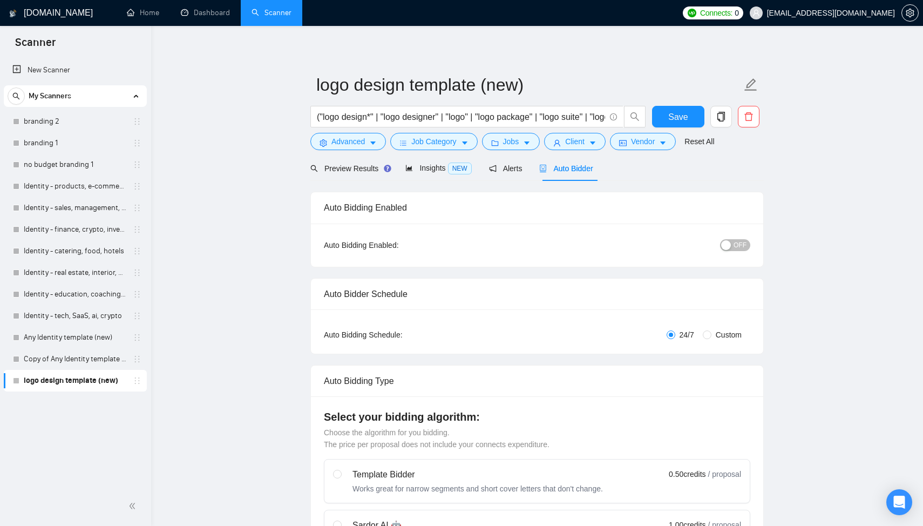
scroll to position [2, 0]
click at [349, 168] on span "Preview Results" at bounding box center [349, 169] width 78 height 9
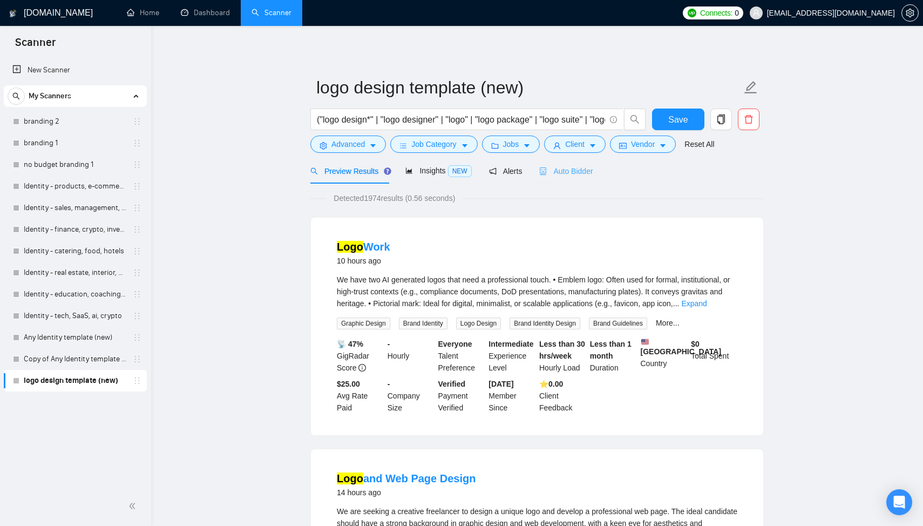
click at [563, 177] on div "Auto Bidder" at bounding box center [565, 170] width 53 height 25
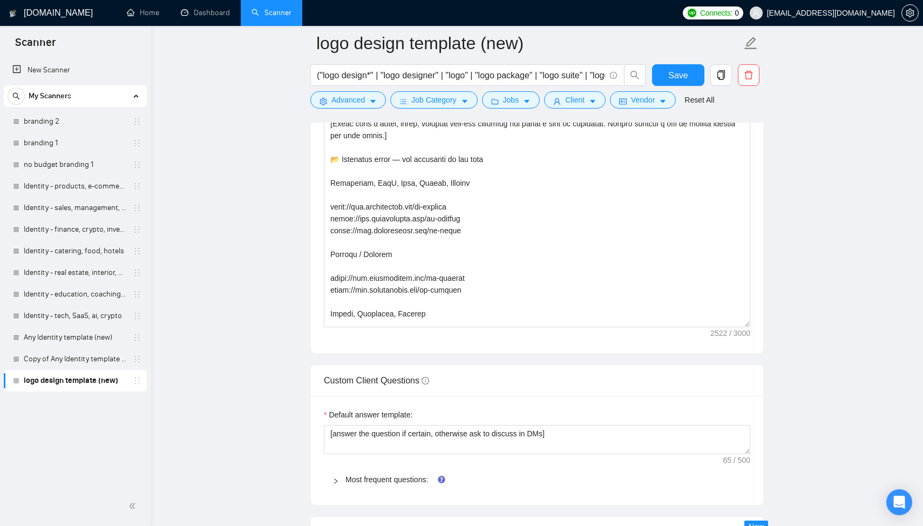
scroll to position [125, 0]
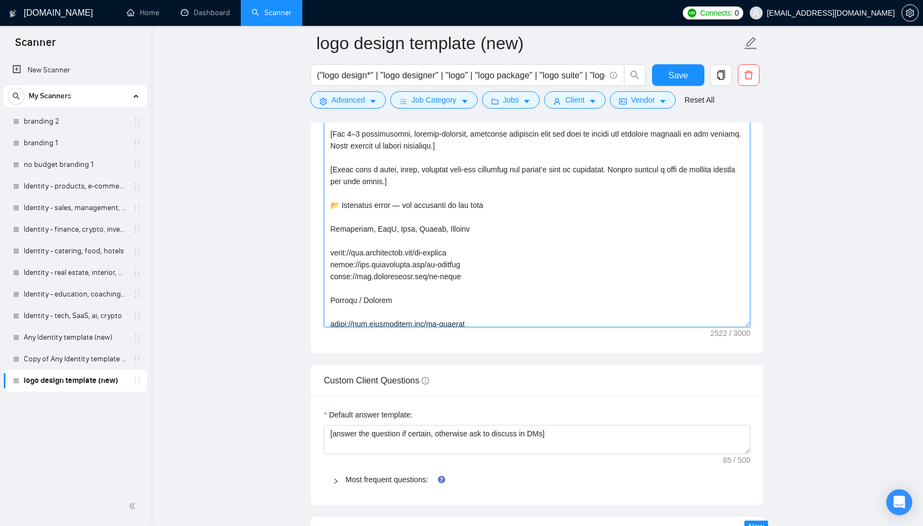
click at [343, 206] on textarea "Cover letter template:" at bounding box center [537, 205] width 427 height 243
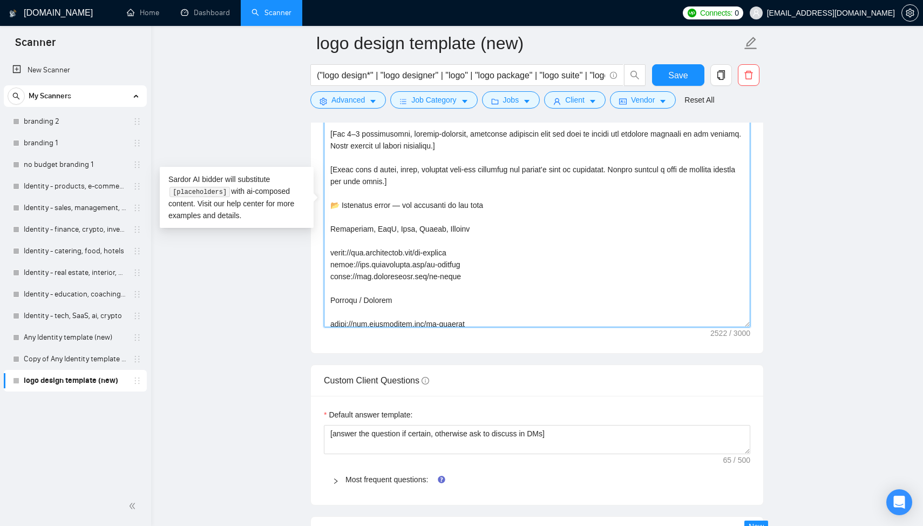
click at [340, 205] on textarea "Cover letter template:" at bounding box center [537, 205] width 427 height 243
type textarea "[Start with a short, friendly greeting using the client’s name or company if av…"
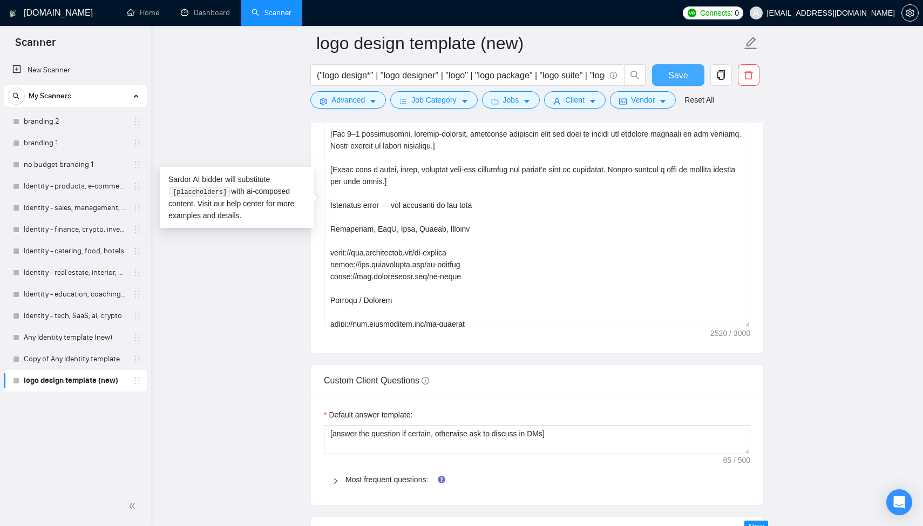
click at [667, 76] on button "Save" at bounding box center [678, 75] width 52 height 22
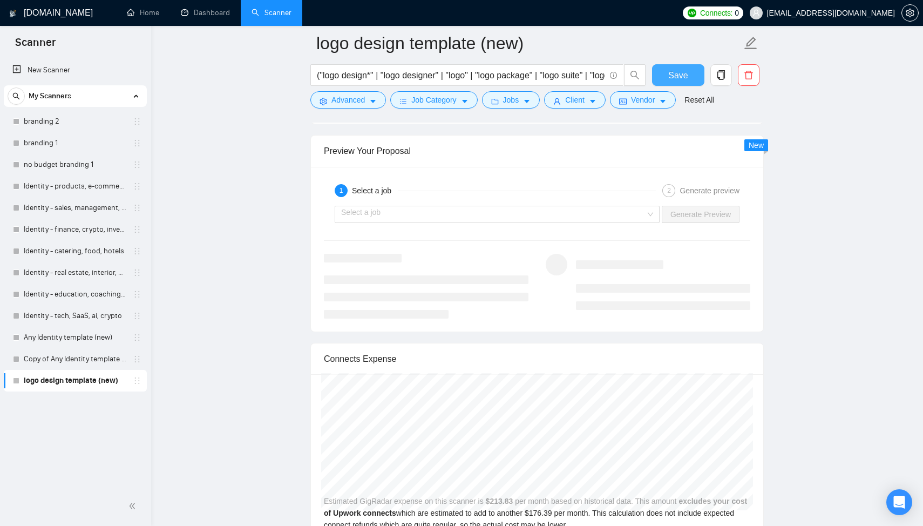
scroll to position [2044, 0]
click at [473, 217] on input "search" at bounding box center [493, 214] width 305 height 16
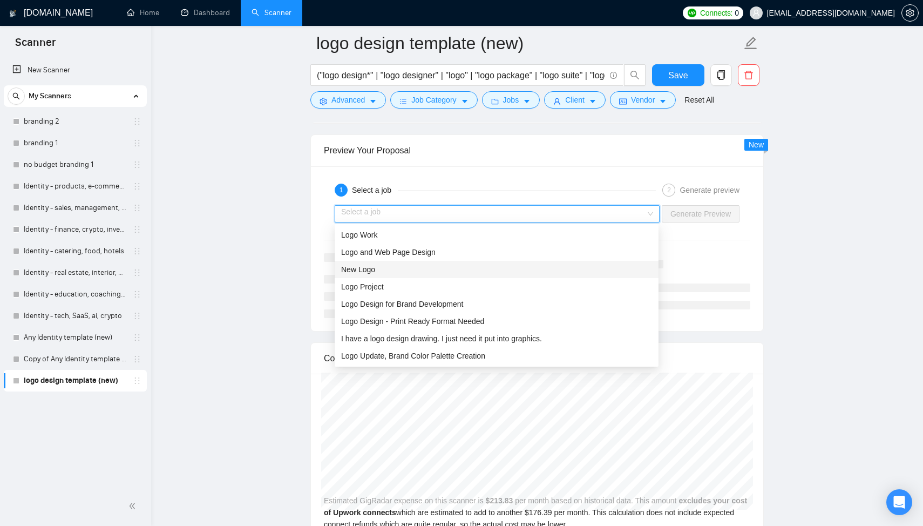
click at [444, 266] on div "New Logo" at bounding box center [496, 269] width 311 height 12
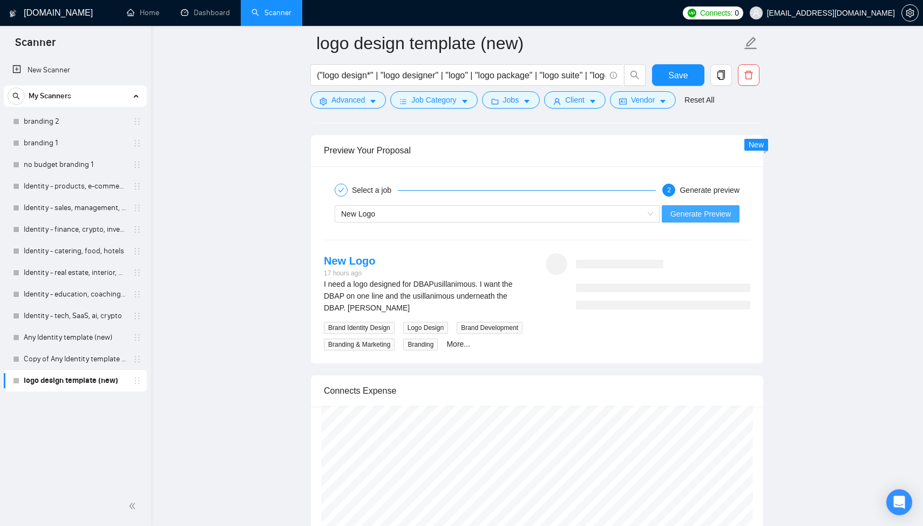
click at [683, 213] on span "Generate Preview" at bounding box center [701, 214] width 60 height 12
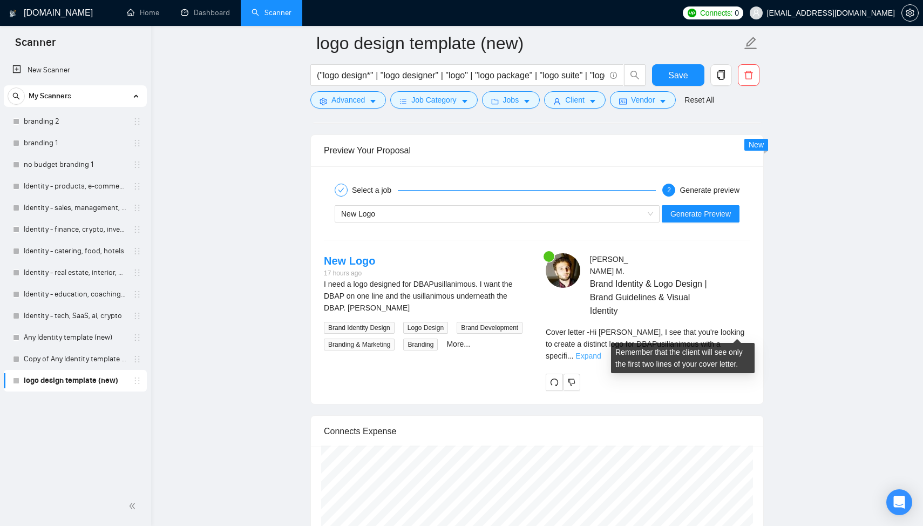
click at [601, 351] on link "Expand" at bounding box center [588, 355] width 25 height 9
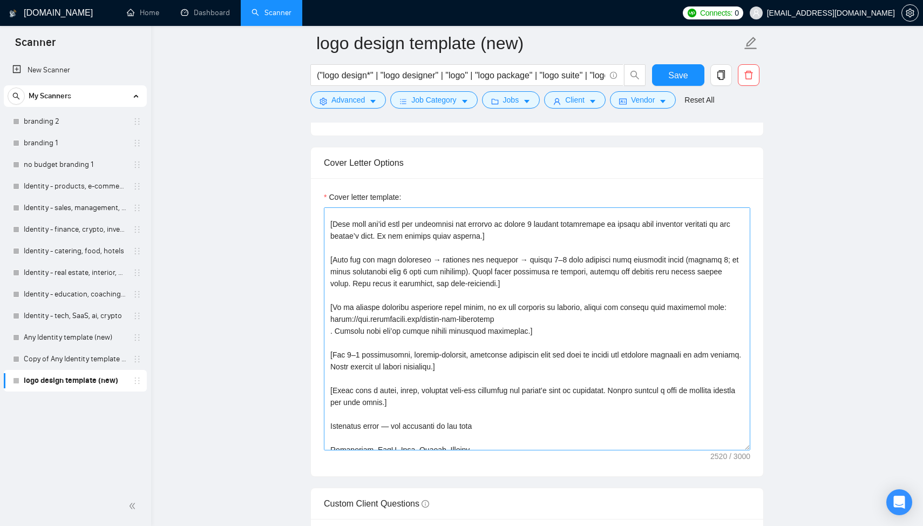
scroll to position [24, 0]
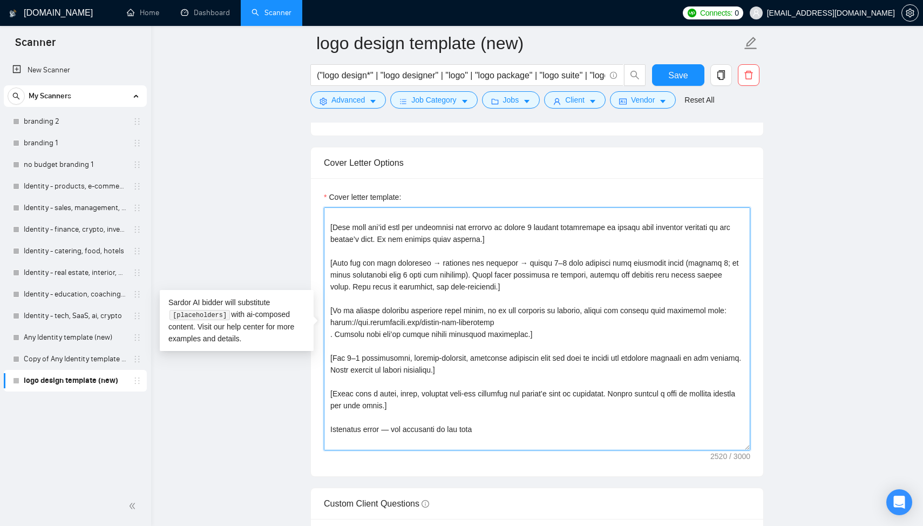
drag, startPoint x: 515, startPoint y: 324, endPoint x: 328, endPoint y: 322, distance: 186.3
click at [328, 322] on textarea "Cover letter template:" at bounding box center [537, 328] width 427 height 243
paste textarea "all-logofolio"
click at [330, 334] on textarea "Cover letter template:" at bounding box center [537, 328] width 427 height 243
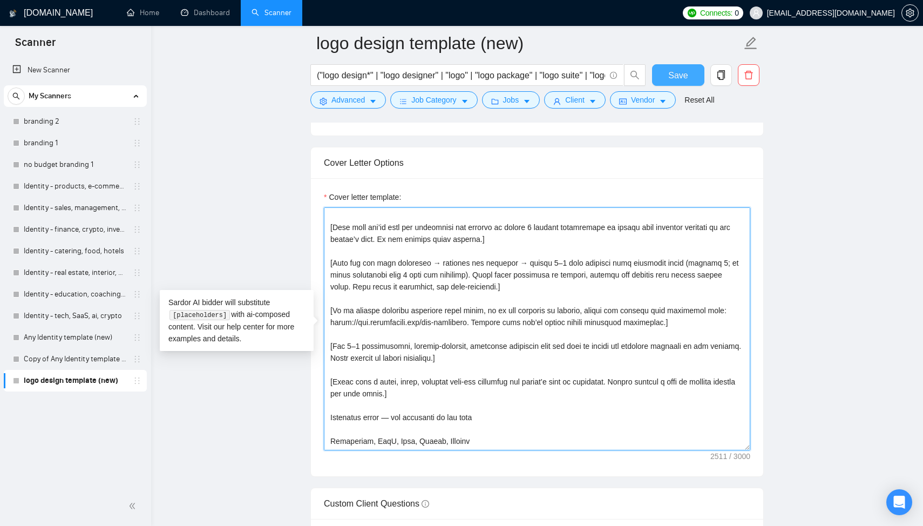
type textarea "[Lorem ipsu d sitam, consecte adipisci elits doe tempor’i utla et dolorem al en…"
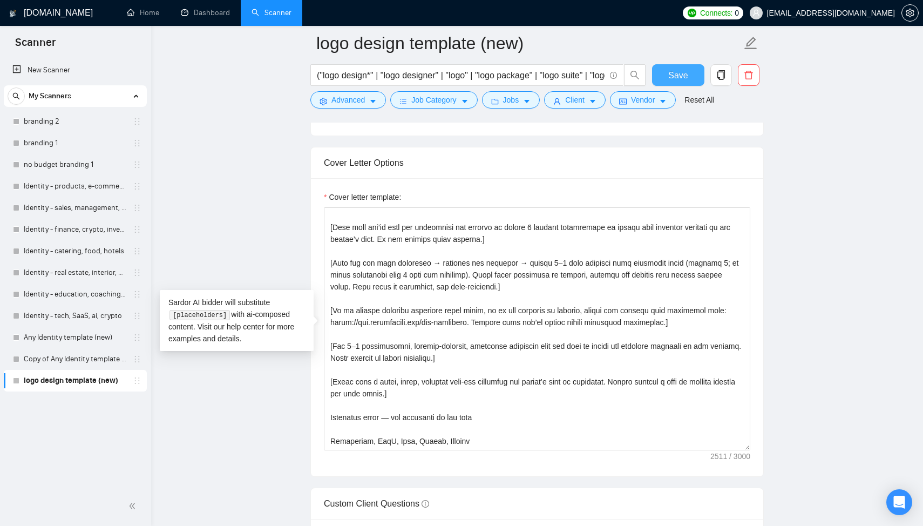
click at [674, 76] on span "Save" at bounding box center [677, 75] width 19 height 13
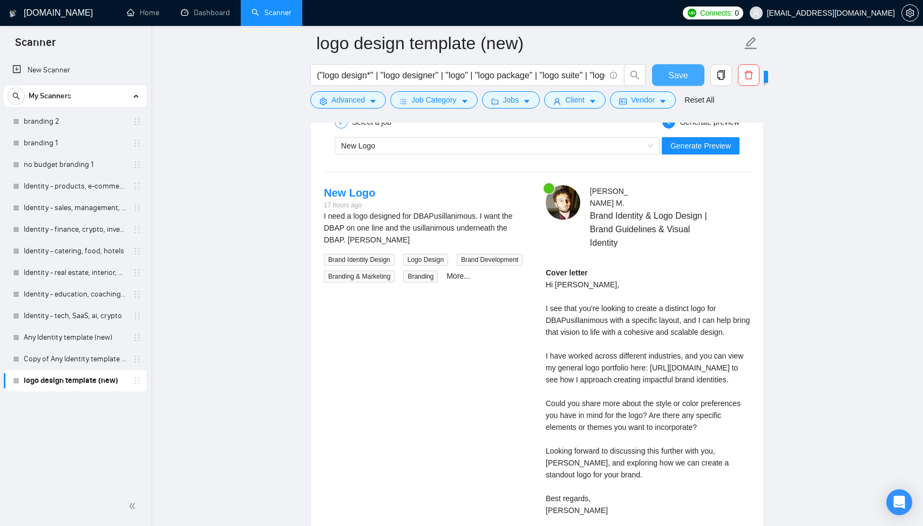
scroll to position [2113, 0]
click at [396, 153] on div "New Logo Generate Preview" at bounding box center [537, 145] width 429 height 26
click at [397, 143] on div "New Logo" at bounding box center [492, 145] width 302 height 16
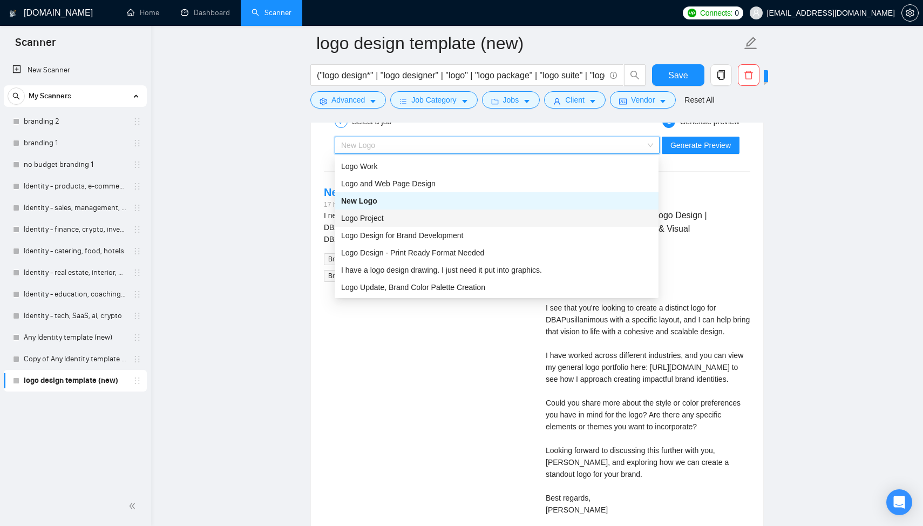
click at [401, 212] on div "Logo Project" at bounding box center [497, 217] width 324 height 17
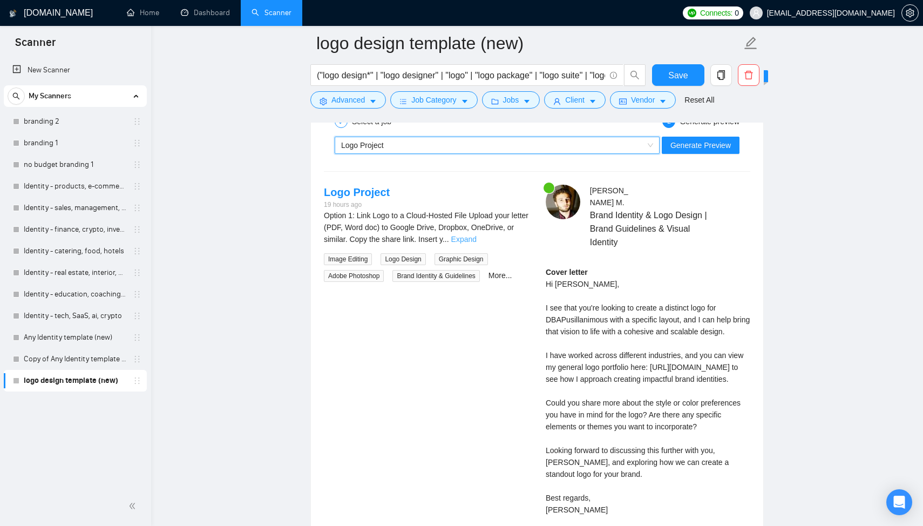
click at [477, 238] on link "Expand" at bounding box center [463, 239] width 25 height 9
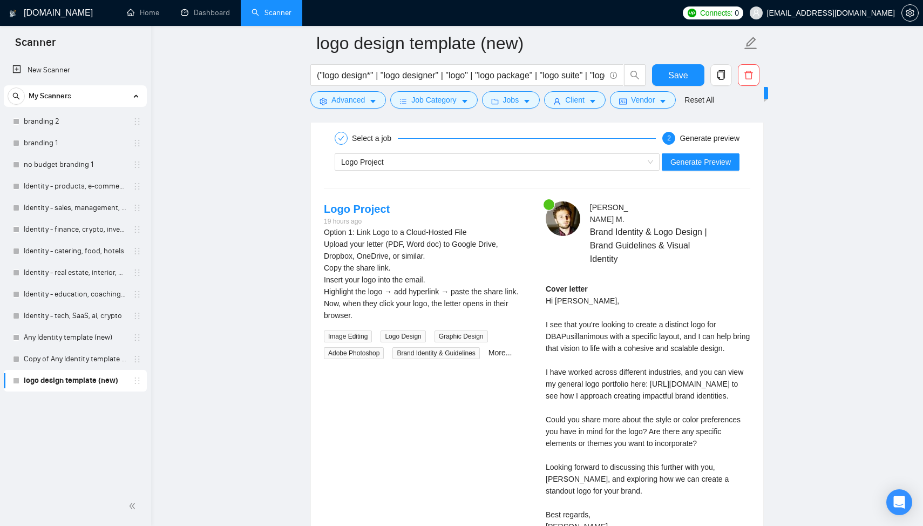
scroll to position [2093, 0]
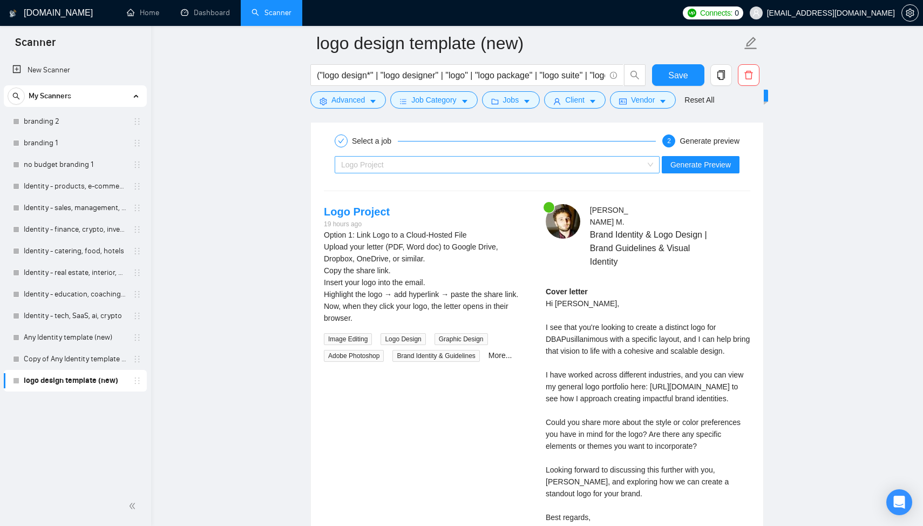
click at [400, 163] on div "Logo Project" at bounding box center [492, 165] width 302 height 16
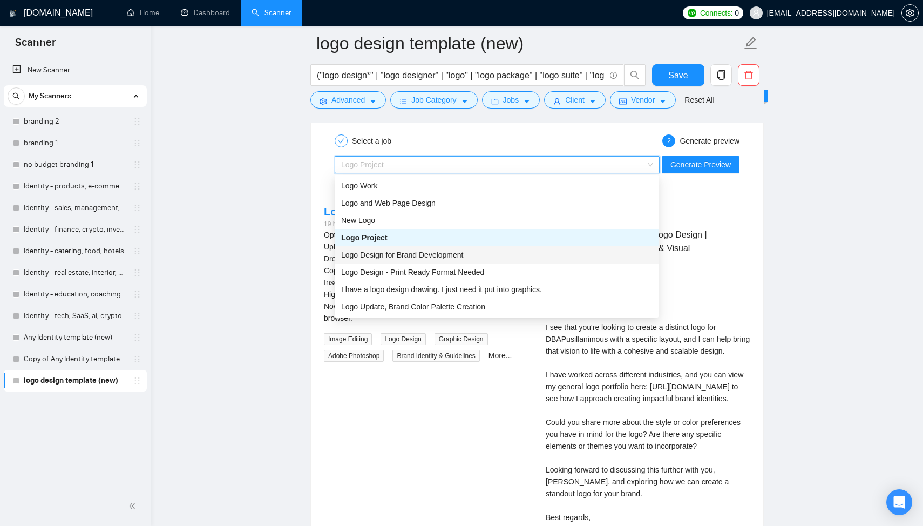
click at [404, 256] on span "Logo Design for Brand Development" at bounding box center [402, 255] width 122 height 9
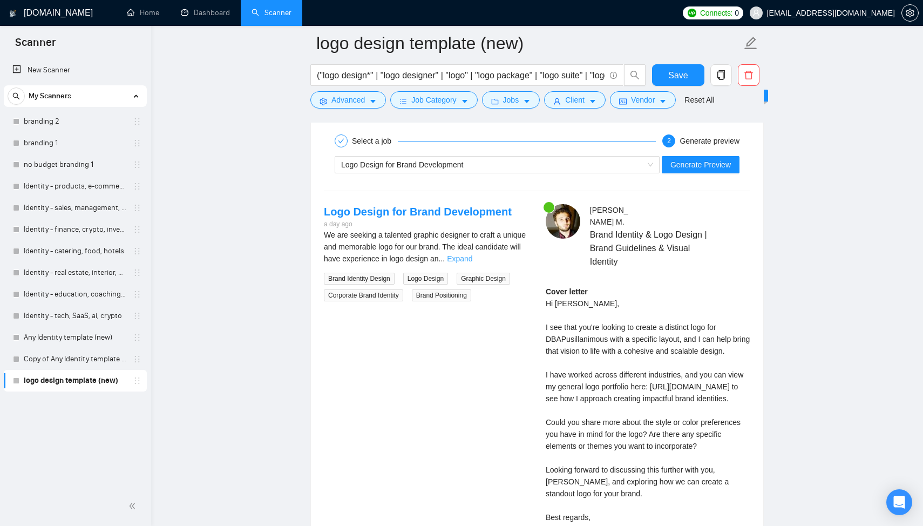
click at [472, 258] on link "Expand" at bounding box center [459, 258] width 25 height 9
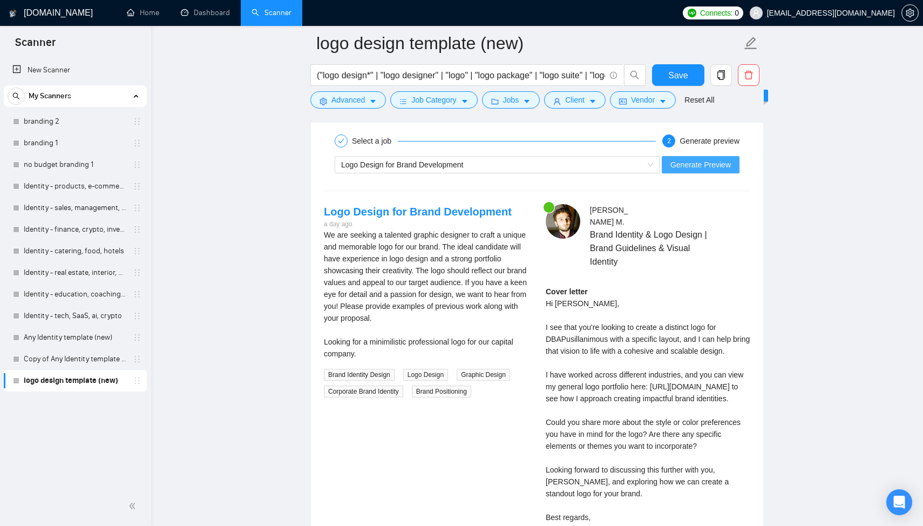
click at [689, 172] on button "Generate Preview" at bounding box center [701, 164] width 78 height 17
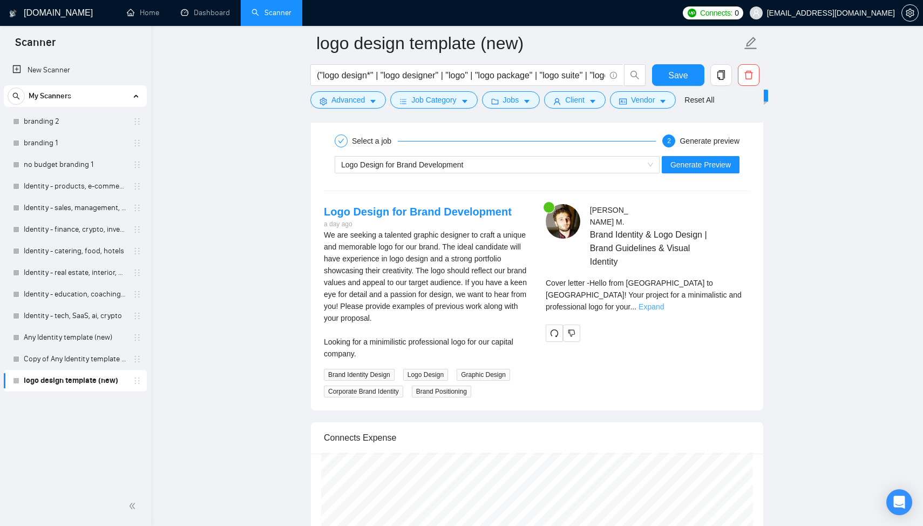
click at [664, 302] on link "Expand" at bounding box center [651, 306] width 25 height 9
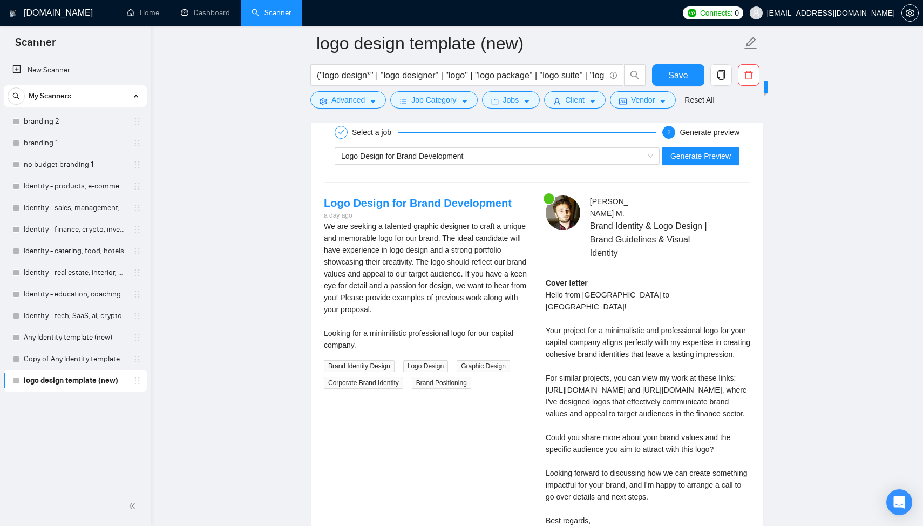
scroll to position [2060, 0]
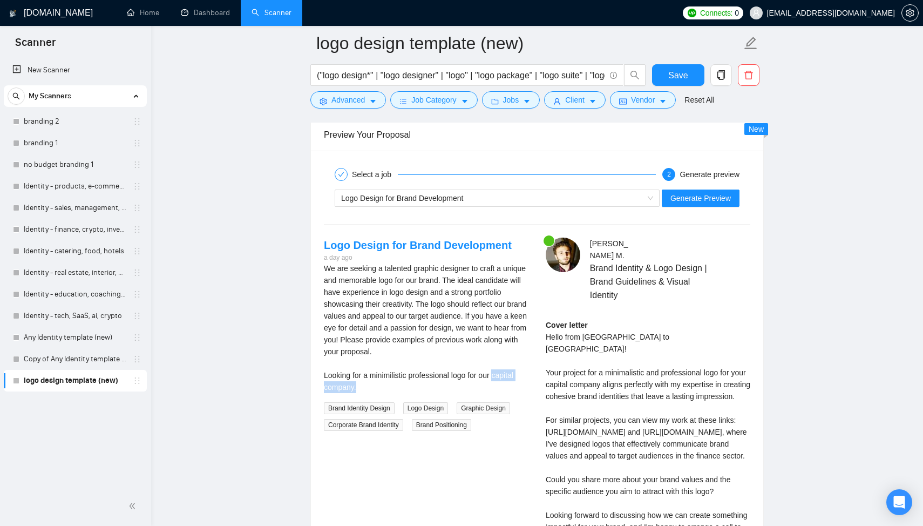
drag, startPoint x: 500, startPoint y: 374, endPoint x: 512, endPoint y: 389, distance: 18.8
click at [512, 389] on div "We are seeking a talented graphic designer to craft a unique and memorable logo…" at bounding box center [426, 327] width 205 height 131
copy div "capital company."
click at [639, 340] on div "Cover letter Hello from Ukraine to Birtinya! Your project for a minimalistic an…" at bounding box center [648, 449] width 205 height 261
click at [400, 201] on span "Logo Design for Brand Development" at bounding box center [402, 198] width 122 height 9
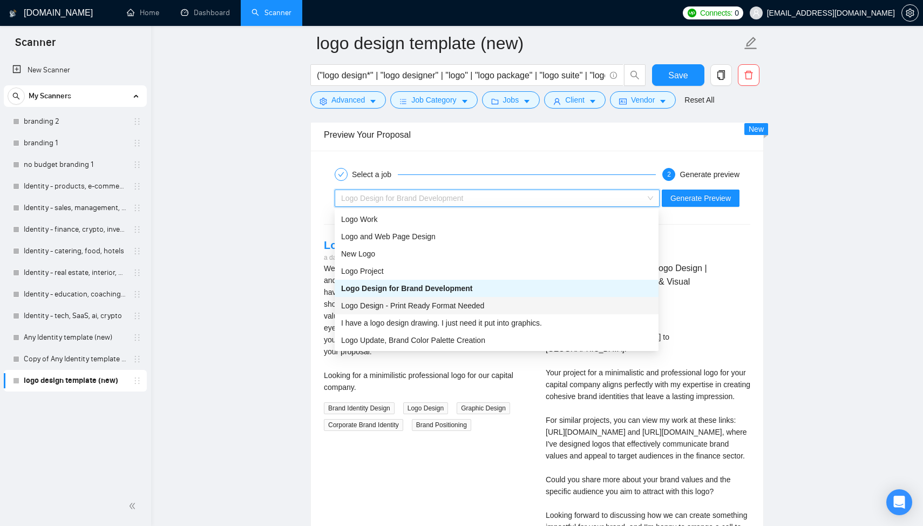
click at [429, 306] on span "Logo Design - Print Ready Format Needed" at bounding box center [412, 305] width 143 height 9
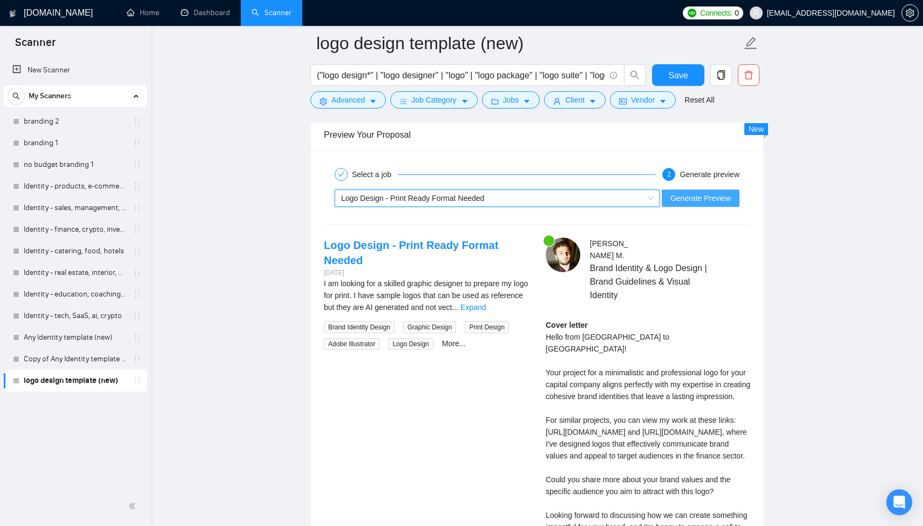
click at [684, 196] on span "Generate Preview" at bounding box center [701, 198] width 60 height 12
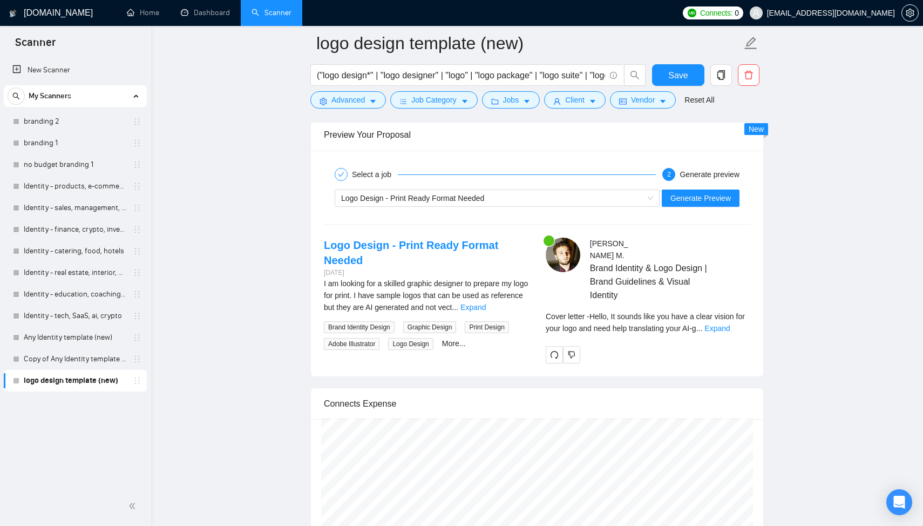
click at [740, 321] on div "Cover letter - Hello, It sounds like you have a clear vision for your logo and …" at bounding box center [648, 322] width 205 height 24
click at [730, 324] on link "Expand" at bounding box center [717, 328] width 25 height 9
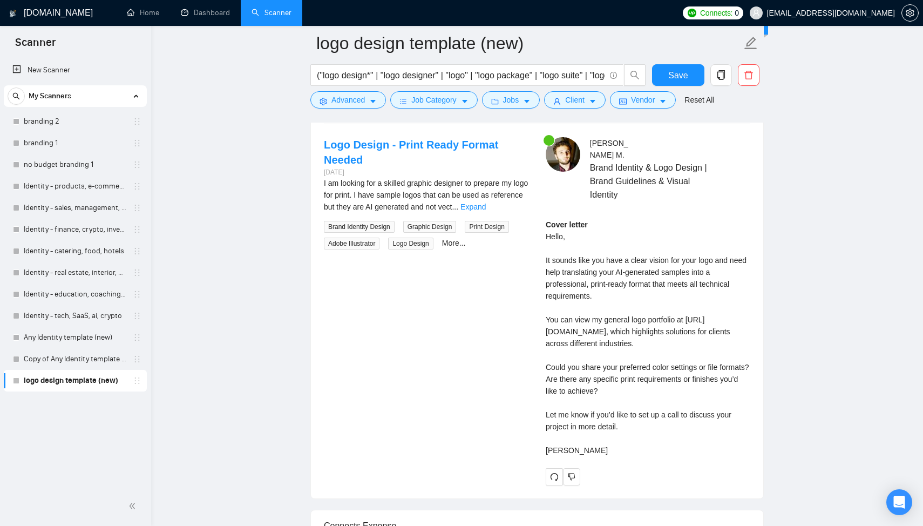
scroll to position [2162, 0]
click at [486, 201] on link "Expand" at bounding box center [473, 205] width 25 height 9
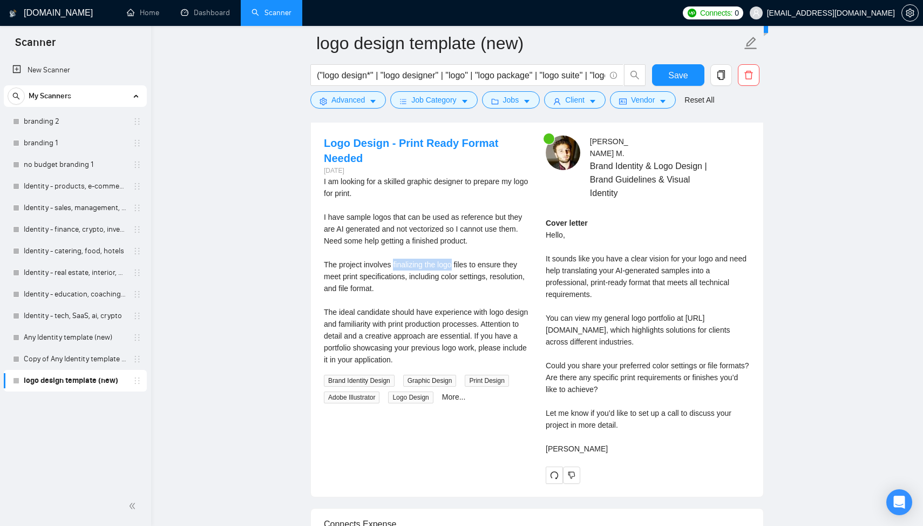
drag, startPoint x: 396, startPoint y: 263, endPoint x: 456, endPoint y: 265, distance: 59.4
click at [456, 265] on div "I am looking for a skilled graphic designer to prepare my logo for print. I hav…" at bounding box center [426, 270] width 205 height 190
copy div "finalizing the logo"
click at [351, 100] on span "Advanced" at bounding box center [348, 100] width 33 height 12
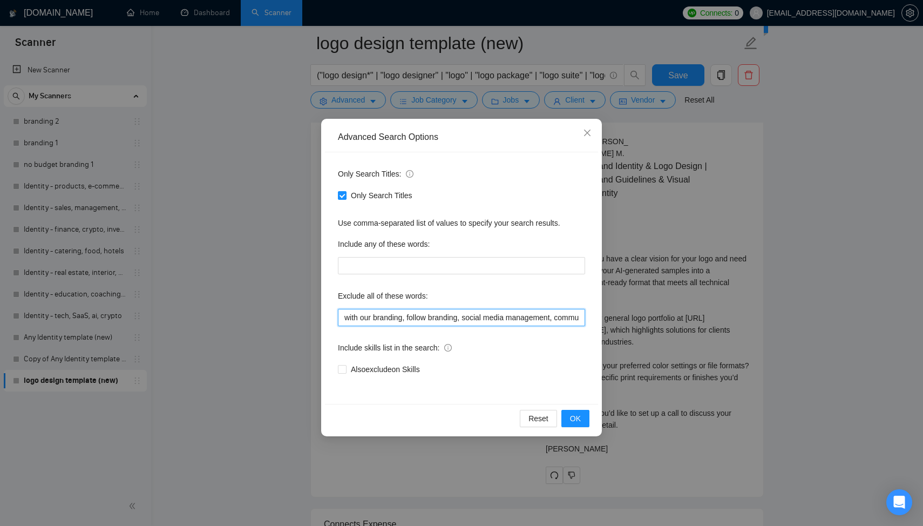
click at [478, 320] on input "with our branding, follow branding, social media management, community manageme…" at bounding box center [461, 317] width 247 height 17
drag, startPoint x: 510, startPoint y: 320, endPoint x: 576, endPoint y: 316, distance: 65.9
click at [576, 316] on input "with our branding, follow branding, social media management, community manageme…" at bounding box center [461, 317] width 247 height 17
click at [579, 316] on input "with our branding, follow branding, social media management, community manageme…" at bounding box center [461, 317] width 247 height 17
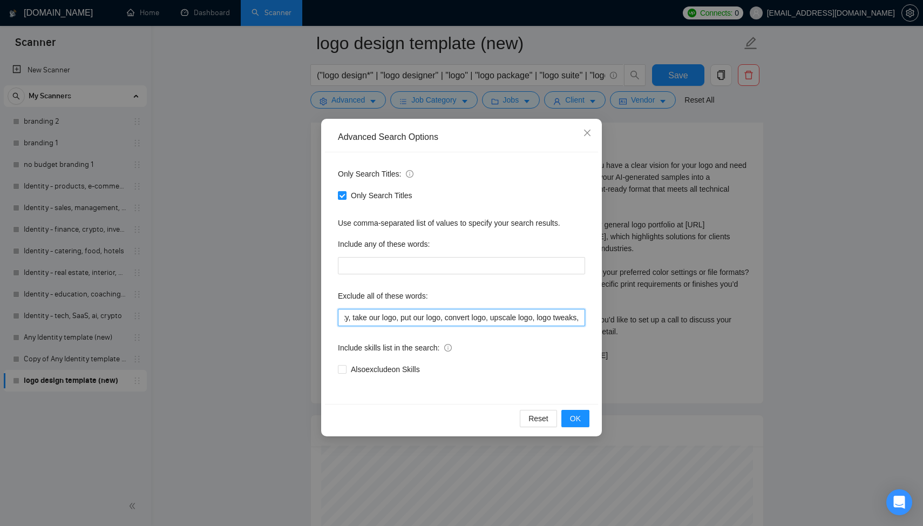
paste input "finalizing the logo"
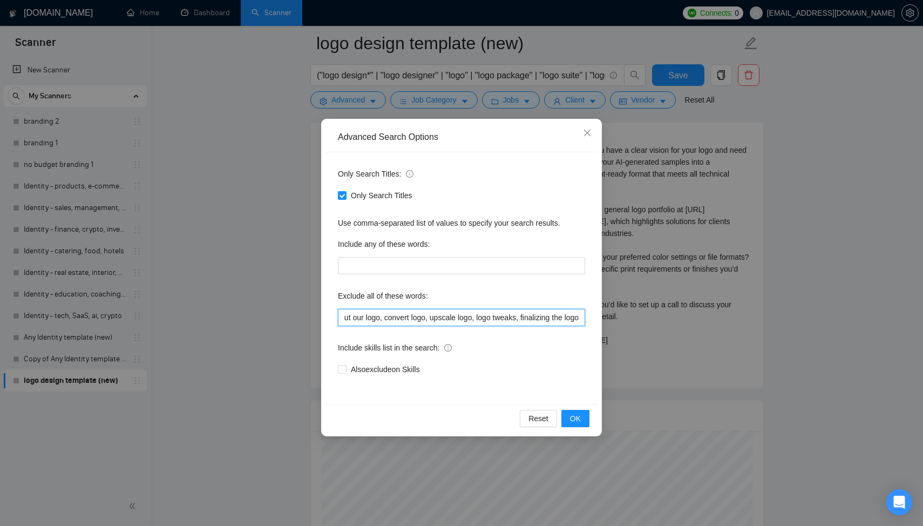
scroll to position [0, 2198]
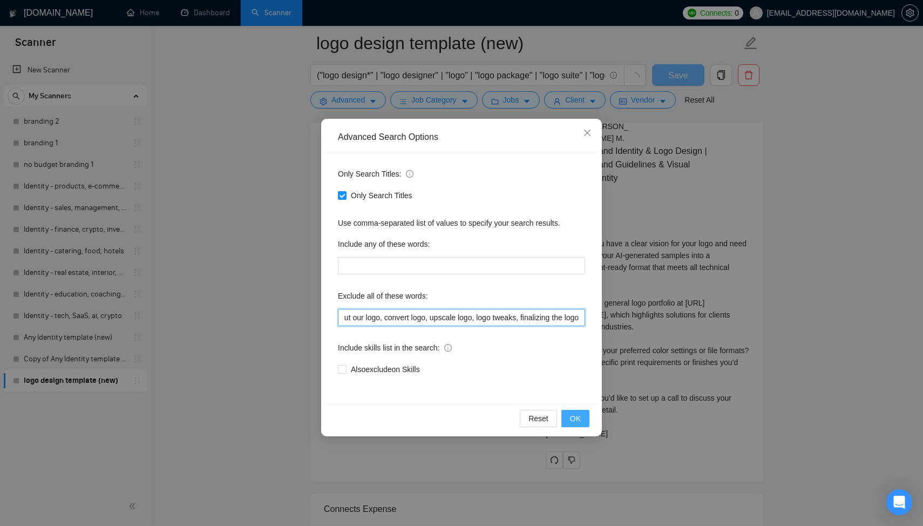
type input "with our branding, follow branding, social media management, community manageme…"
click at [577, 418] on span "OK" at bounding box center [575, 418] width 11 height 12
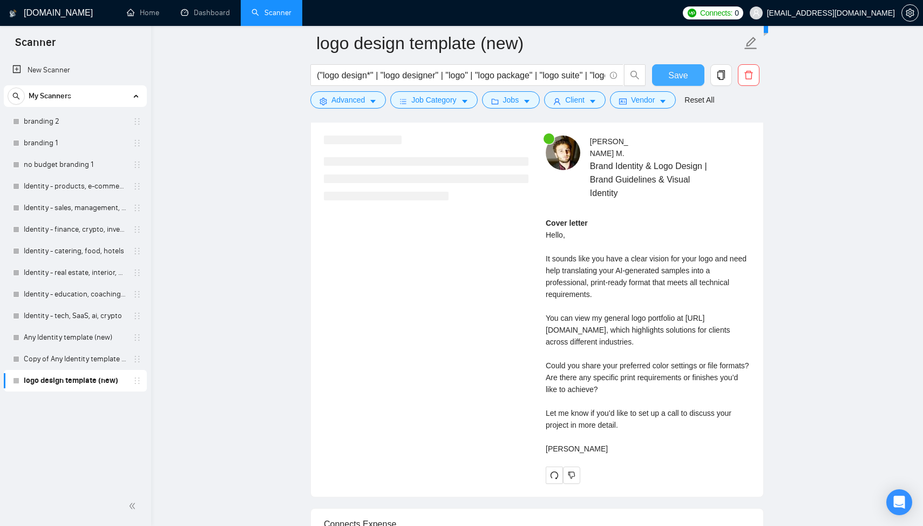
click at [683, 77] on span "Save" at bounding box center [677, 75] width 19 height 13
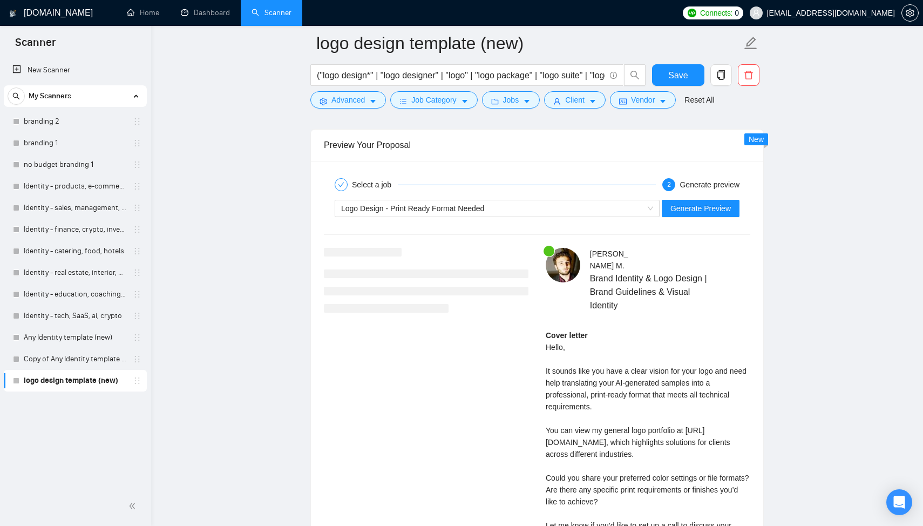
scroll to position [1985, 0]
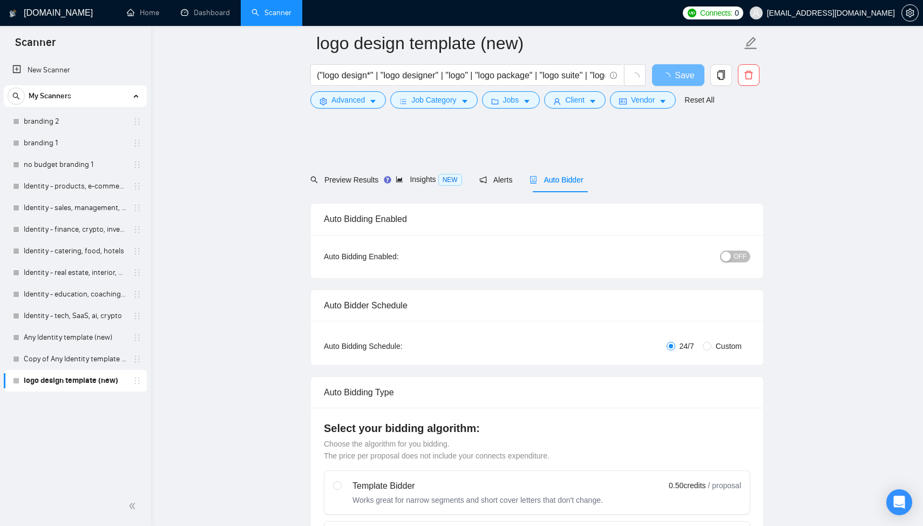
scroll to position [1985, 0]
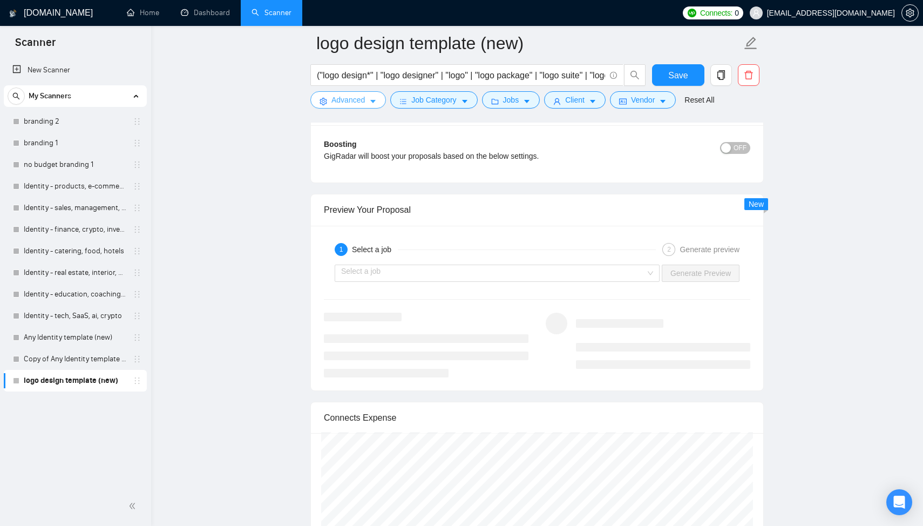
click at [355, 96] on span "Advanced" at bounding box center [348, 100] width 33 height 12
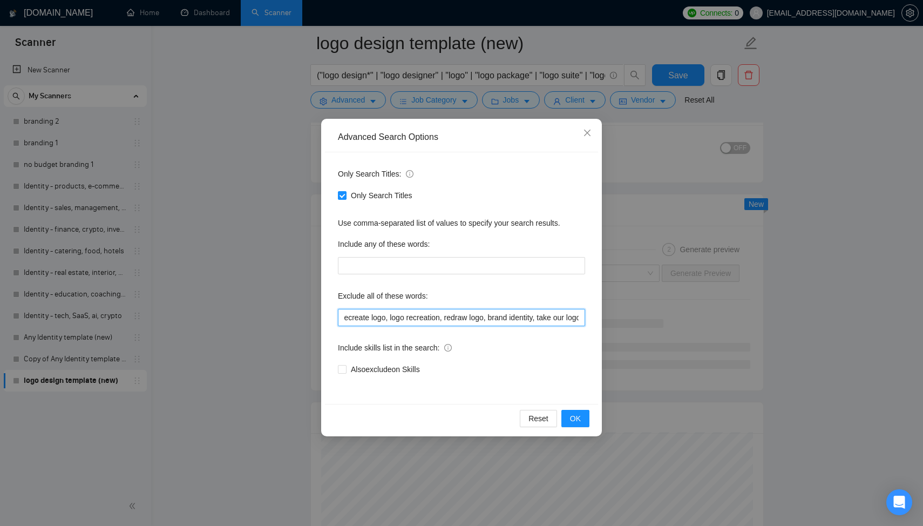
scroll to position [0, 2198]
drag, startPoint x: 523, startPoint y: 316, endPoint x: 682, endPoint y: 314, distance: 158.7
click at [682, 314] on div "Advanced Search Options Only Search Titles: Only Search Titles Use comma-separa…" at bounding box center [461, 263] width 923 height 526
click at [421, 320] on input "with our branding, follow branding, social media management, community manageme…" at bounding box center [461, 317] width 247 height 17
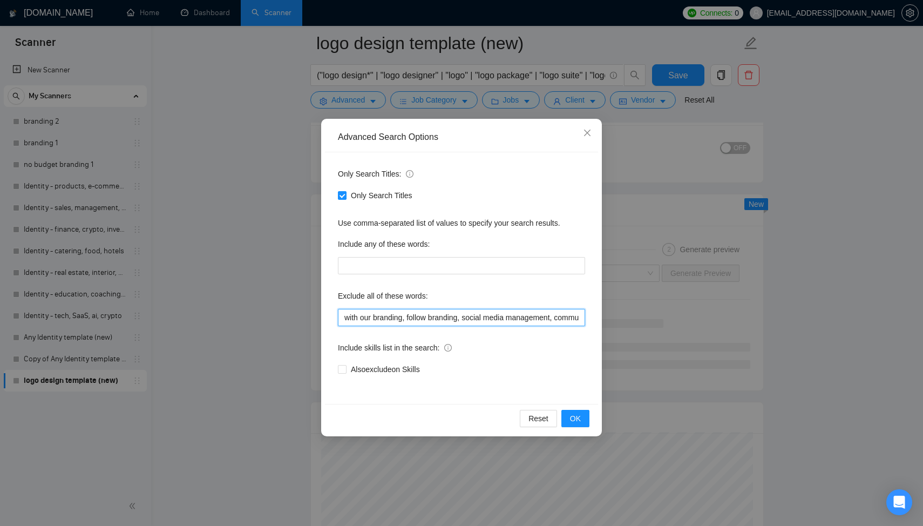
drag, startPoint x: 456, startPoint y: 319, endPoint x: 255, endPoint y: 320, distance: 201.4
click at [254, 320] on div "Advanced Search Options Only Search Titles: Only Search Titles Use comma-separa…" at bounding box center [461, 263] width 923 height 526
click at [409, 319] on input "with our branding, follow branding, social media management, community manageme…" at bounding box center [461, 317] width 247 height 17
paste input ""with our branding", "follow branding", "social media management", "community m…"
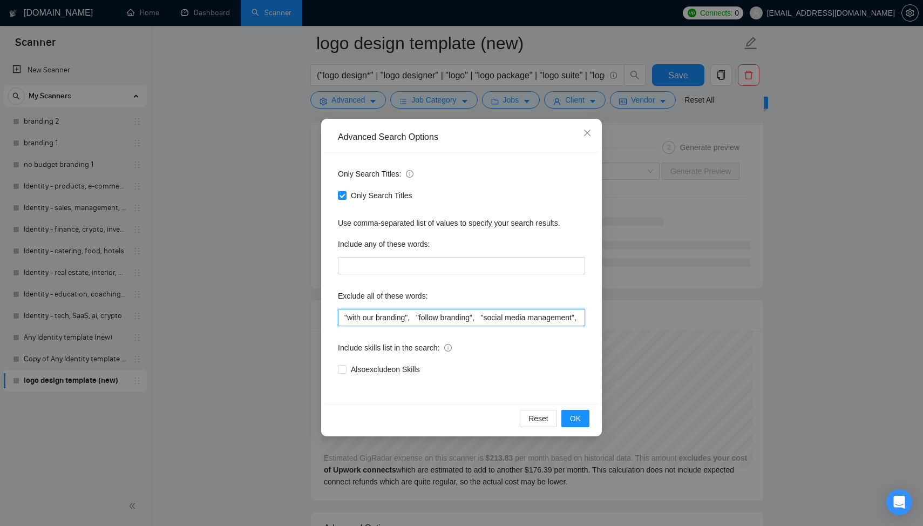
scroll to position [0, 2659]
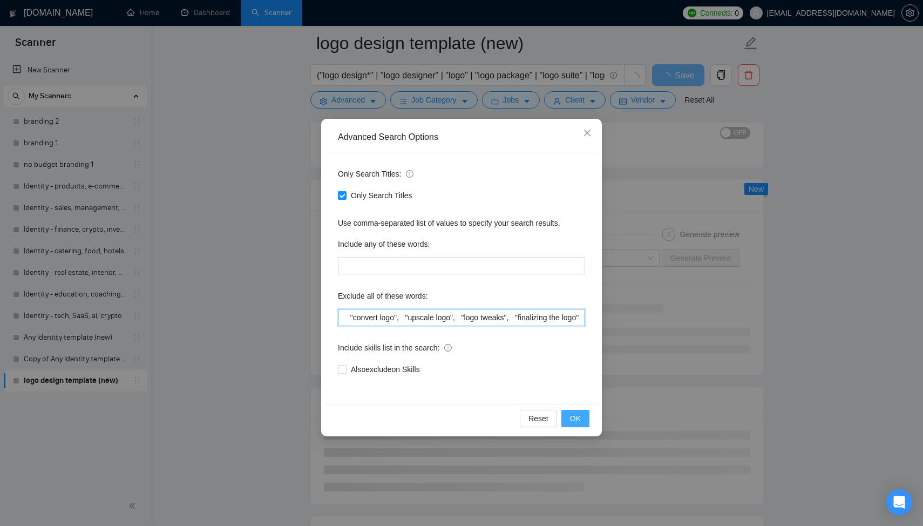
type input ""with our branding", "follow branding", "social media management", "community m…"
click at [577, 419] on span "OK" at bounding box center [575, 418] width 11 height 12
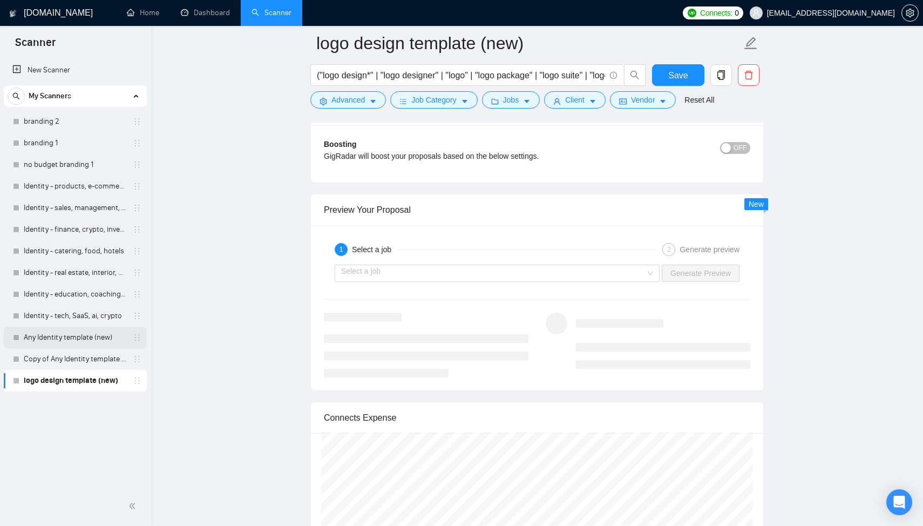
click at [64, 340] on link "Any Identity template (new)" at bounding box center [75, 338] width 103 height 22
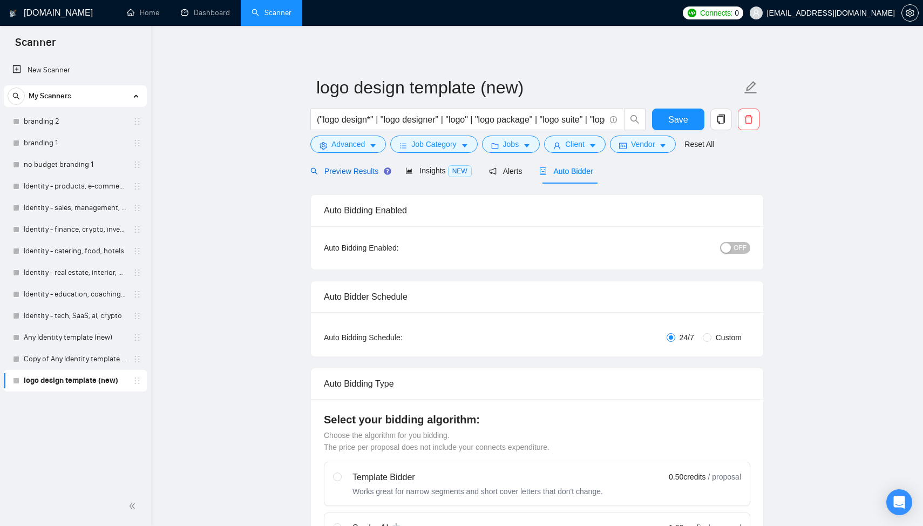
click at [353, 174] on span "Preview Results" at bounding box center [349, 171] width 78 height 9
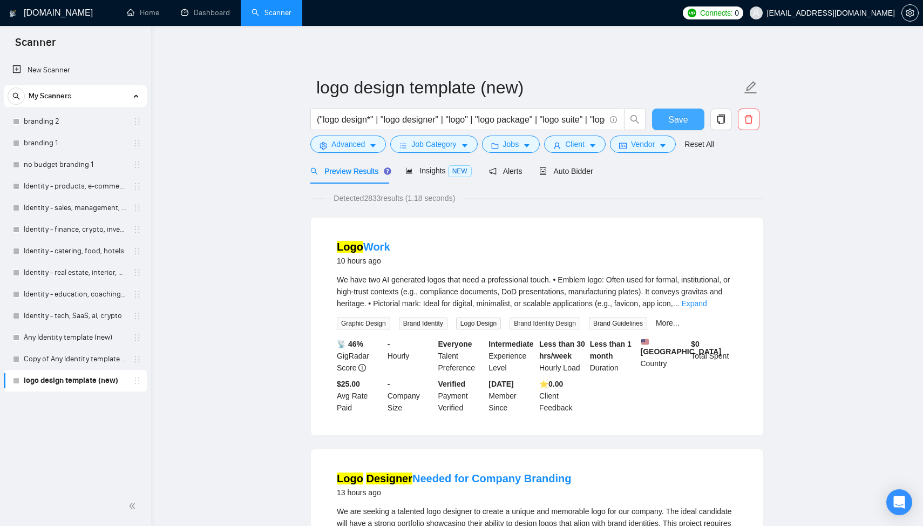
click at [681, 117] on span "Save" at bounding box center [677, 119] width 19 height 13
click at [80, 349] on link "Copy of Any Identity template (new)" at bounding box center [75, 359] width 103 height 22
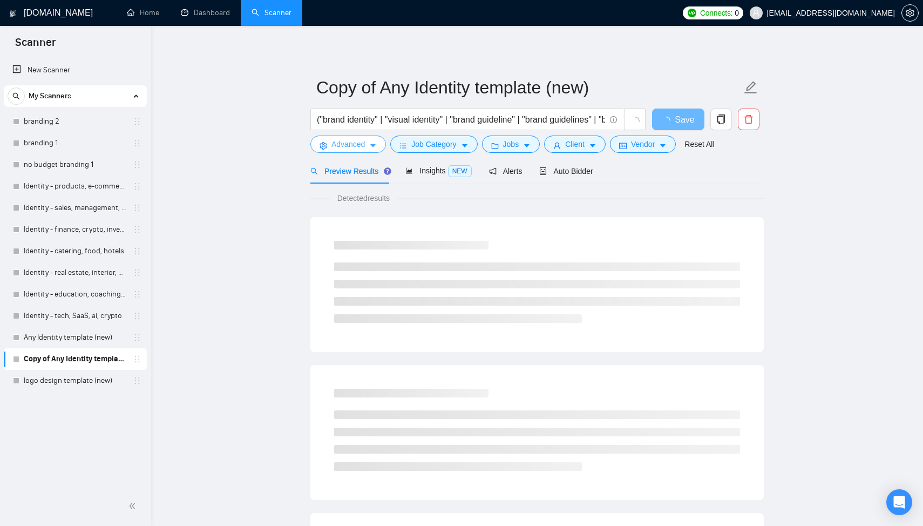
click at [353, 150] on span "Advanced" at bounding box center [348, 144] width 33 height 12
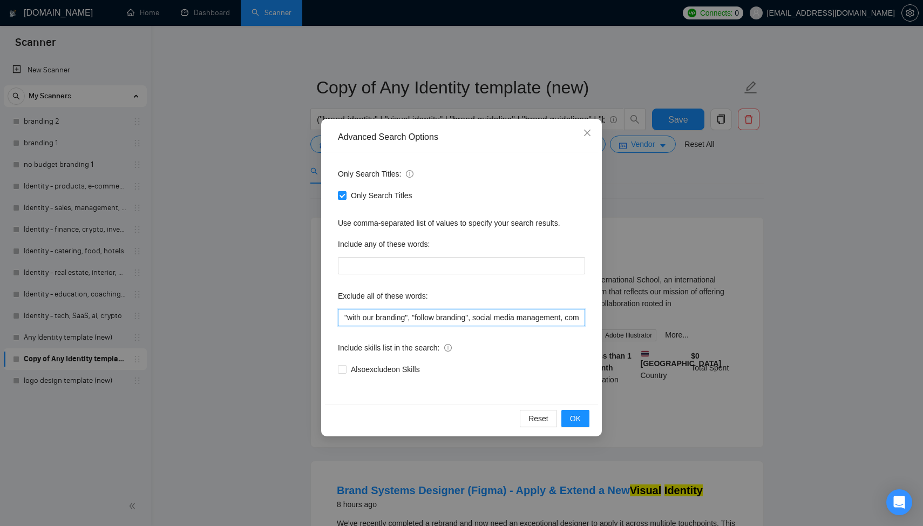
click at [448, 312] on input ""with our branding", "follow branding", social media management, community mana…" at bounding box center [461, 317] width 247 height 17
paste input ""social media management", "community management", "content strategy", "moderat…"
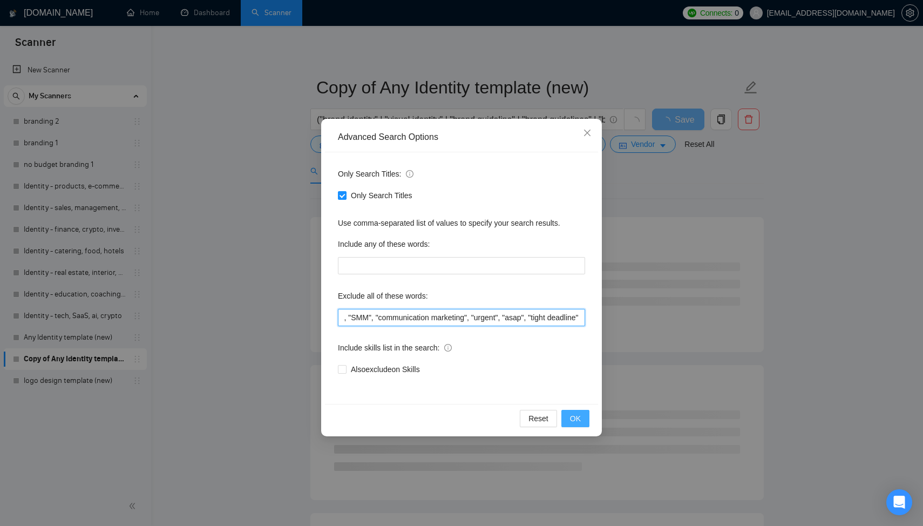
type input ""with our branding", "follow branding", "social media management", "community m…"
click at [574, 417] on span "OK" at bounding box center [575, 418] width 11 height 12
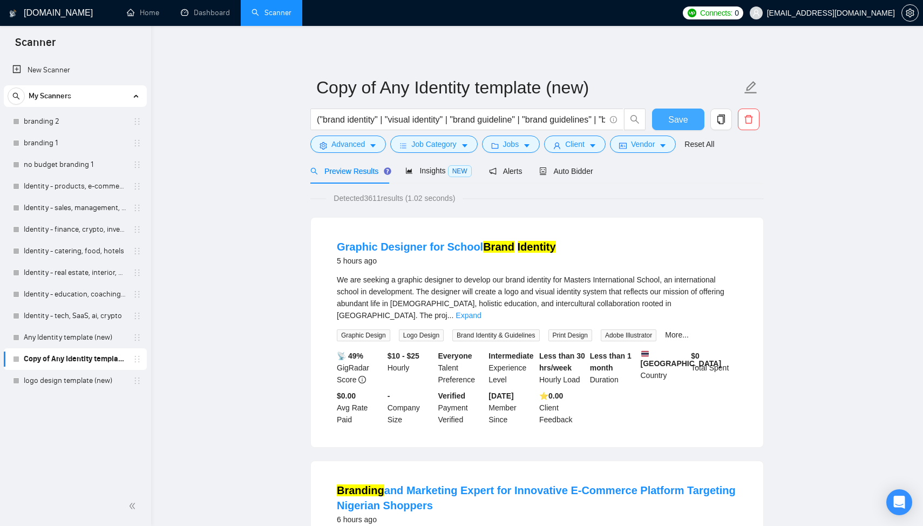
click at [669, 123] on span "Save" at bounding box center [677, 119] width 19 height 13
click at [70, 337] on link "Any Identity template (new)" at bounding box center [75, 338] width 103 height 22
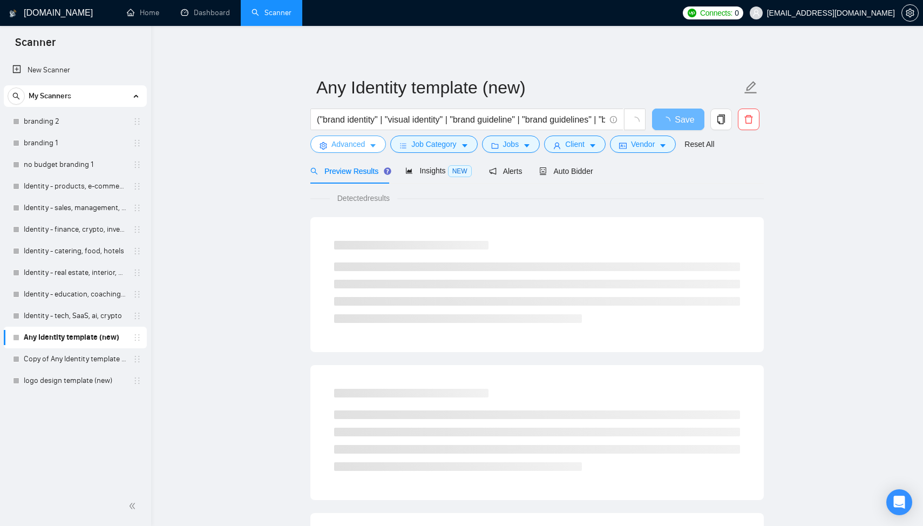
click at [351, 143] on span "Advanced" at bounding box center [348, 144] width 33 height 12
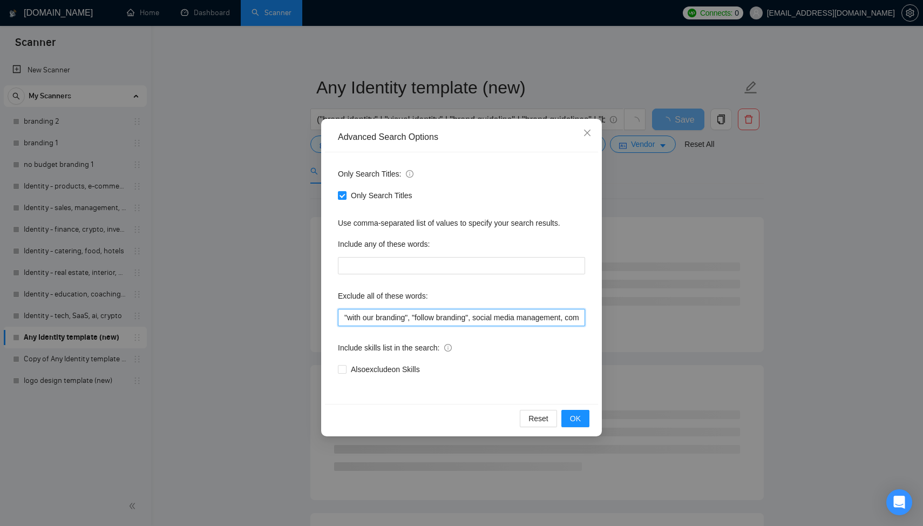
click at [415, 313] on input ""with our branding", "follow branding", social media management, community mana…" at bounding box center [461, 317] width 247 height 17
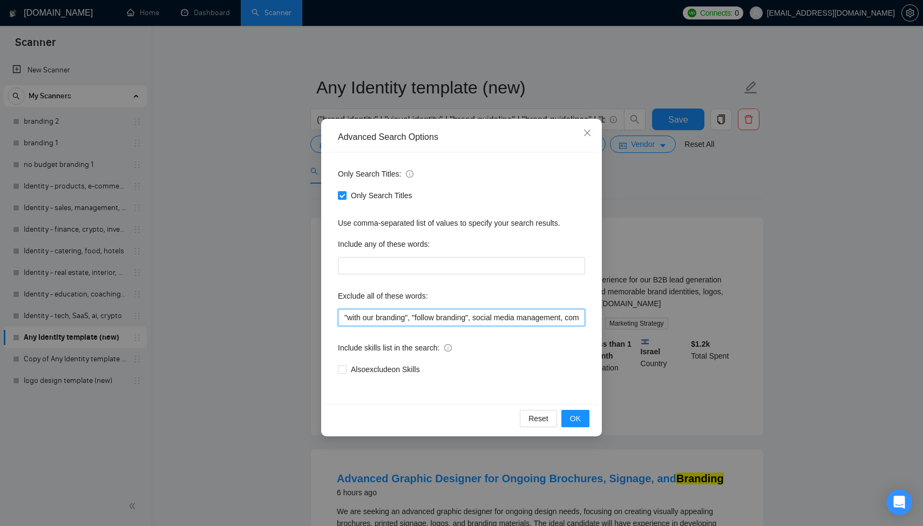
paste input ""social media management", "community management", "content strategy", "moderat…"
type input ""with our branding", "follow branding", "social media management", "community m…"
click at [579, 414] on span "OK" at bounding box center [575, 418] width 11 height 12
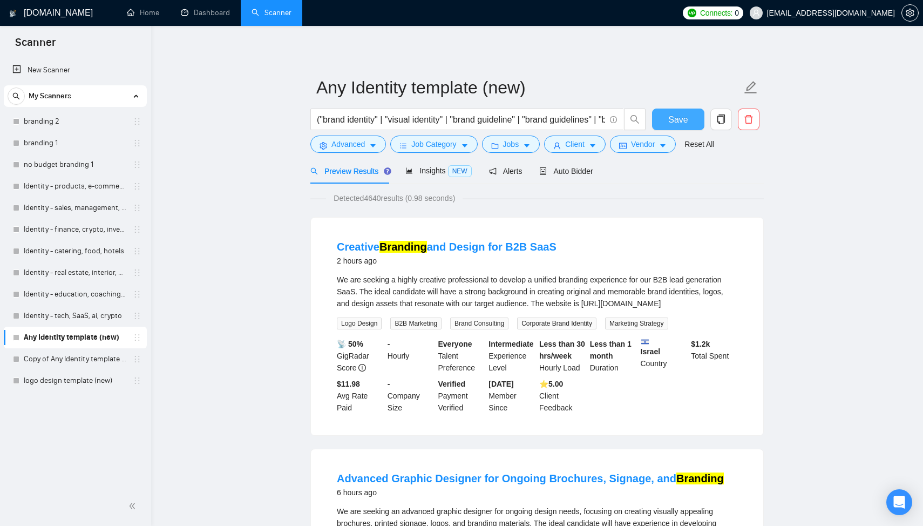
click at [682, 118] on span "Save" at bounding box center [677, 119] width 19 height 13
click at [137, 165] on icon "holder" at bounding box center [137, 164] width 9 height 9
click at [97, 188] on link "Identity - products, e-commerce, stores" at bounding box center [75, 186] width 103 height 22
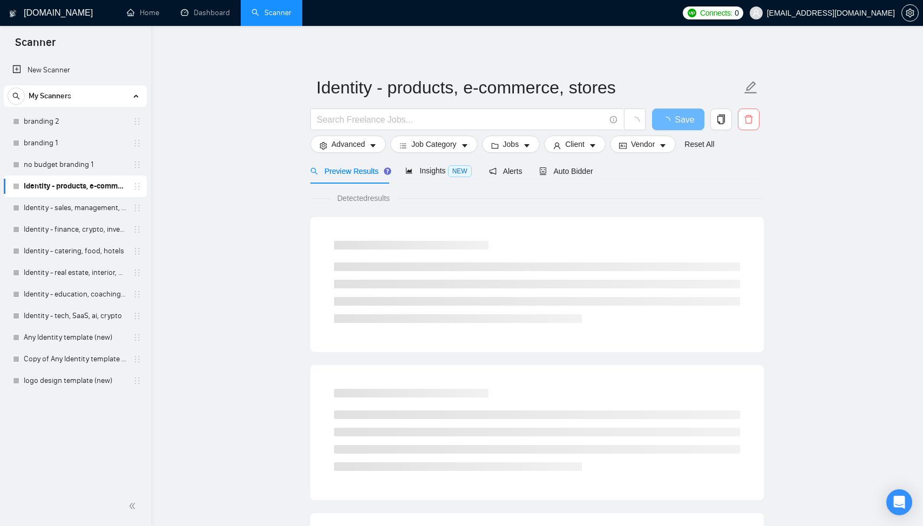
click at [748, 126] on button "button" at bounding box center [749, 120] width 22 height 22
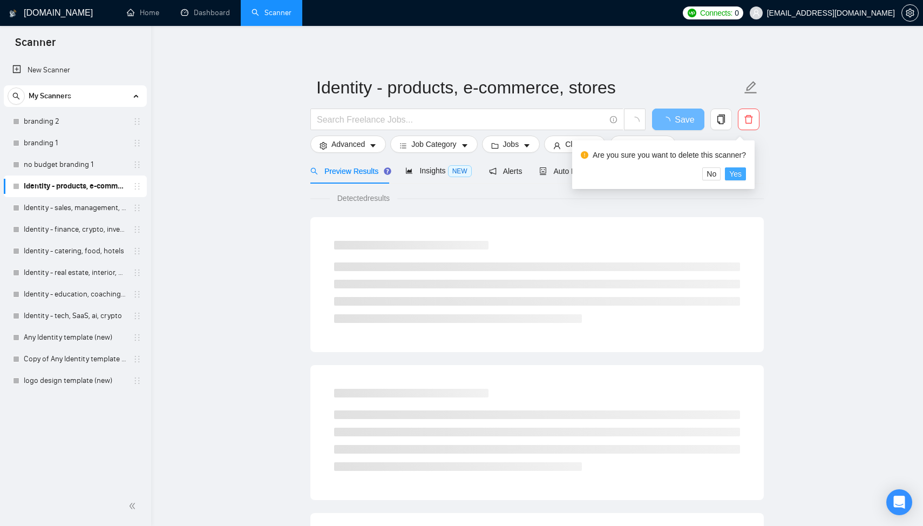
click at [742, 174] on span "Yes" at bounding box center [735, 174] width 12 height 12
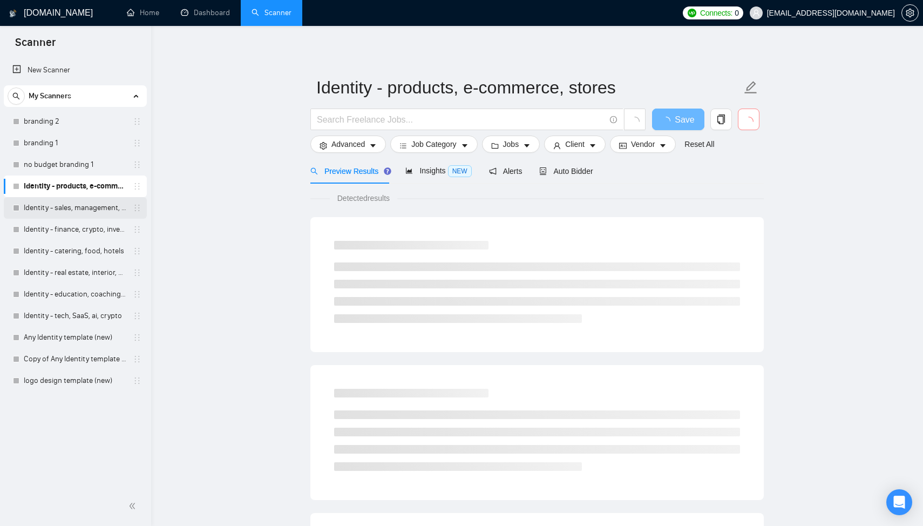
click at [84, 205] on link "Identity - sales, management, marketing, copywriting" at bounding box center [75, 208] width 103 height 22
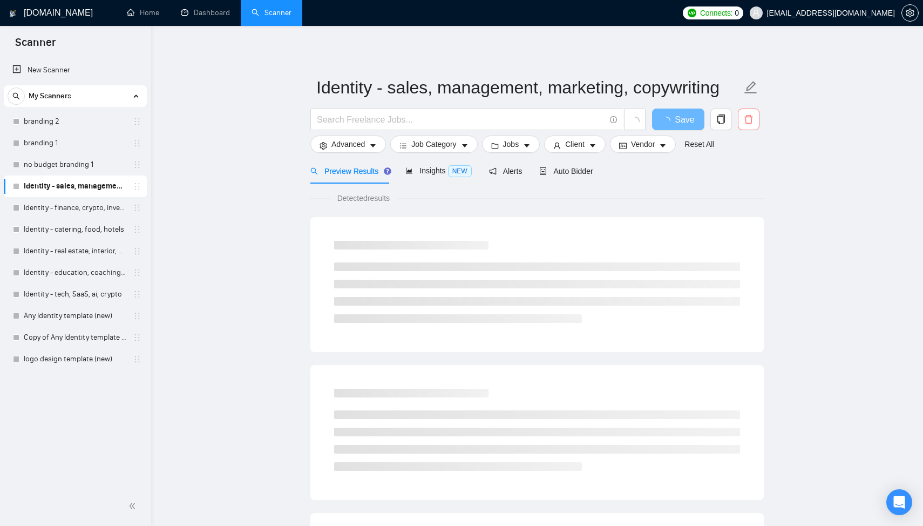
click at [757, 119] on span "delete" at bounding box center [749, 119] width 21 height 10
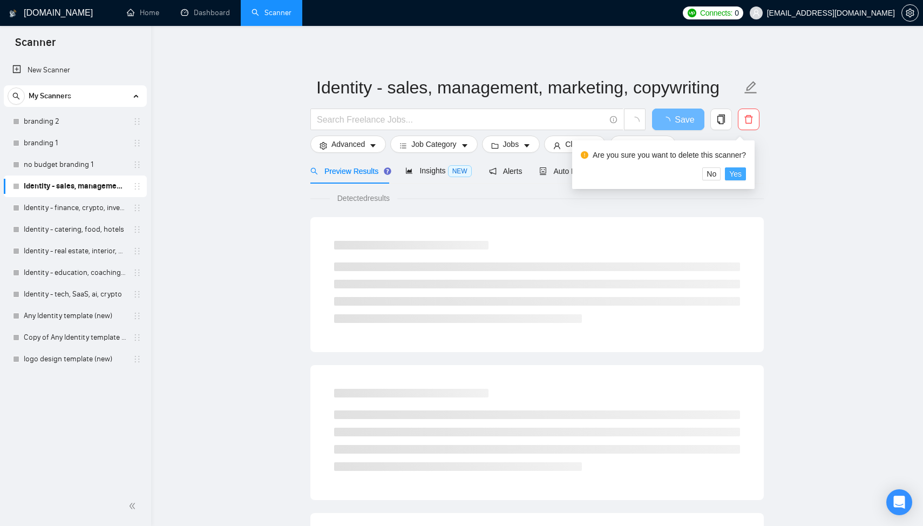
click at [746, 175] on button "Yes" at bounding box center [735, 173] width 21 height 13
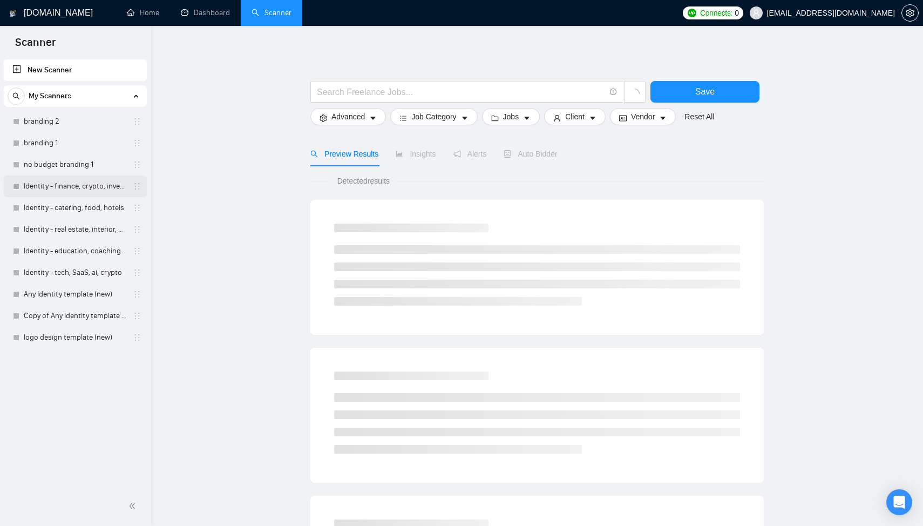
click at [93, 182] on link "Identity - finance, crypto, investment" at bounding box center [75, 186] width 103 height 22
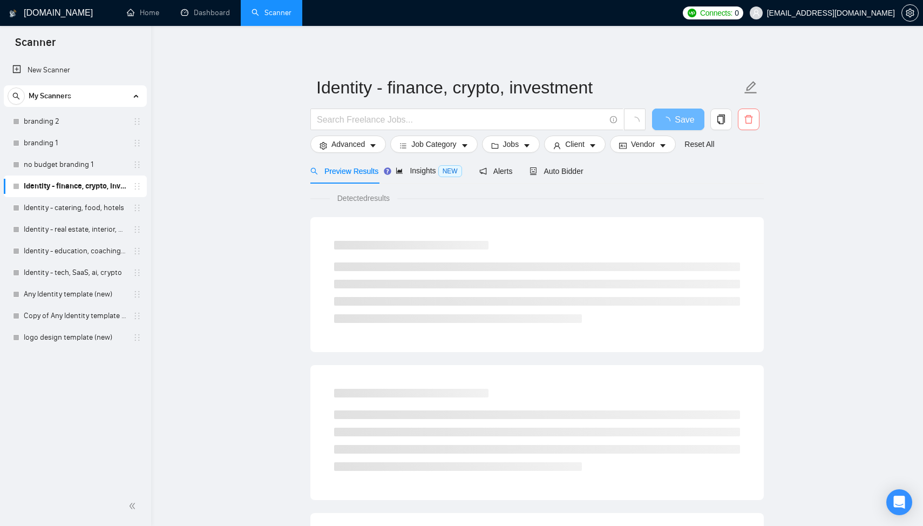
click at [745, 118] on icon "delete" at bounding box center [749, 119] width 8 height 9
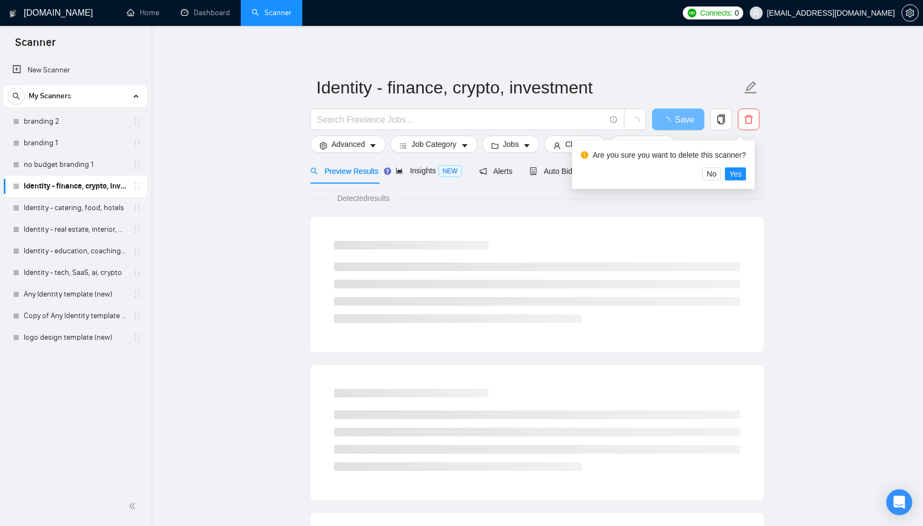
click at [747, 181] on div "Are you sure you want to delete this scanner? No Yes" at bounding box center [663, 164] width 182 height 49
click at [746, 175] on button "Yes" at bounding box center [735, 173] width 21 height 13
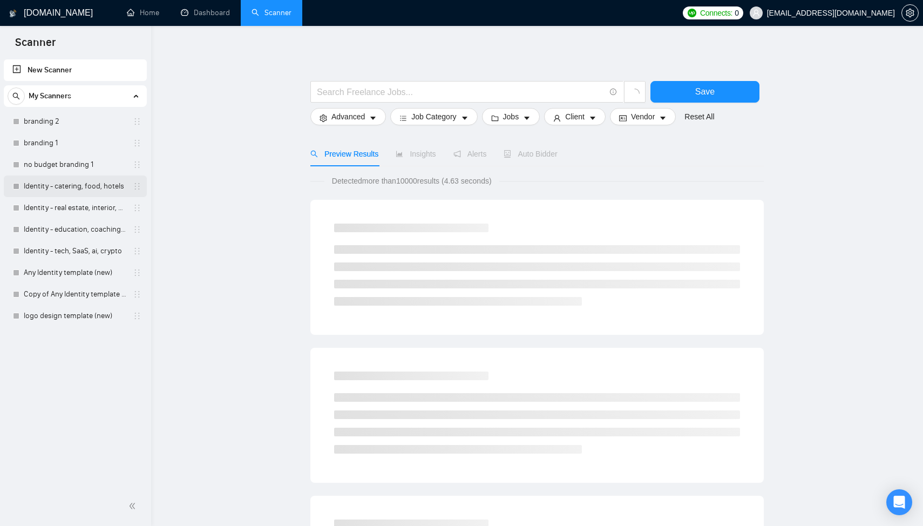
click at [97, 191] on link "Identity - catering, food, hotels" at bounding box center [75, 186] width 103 height 22
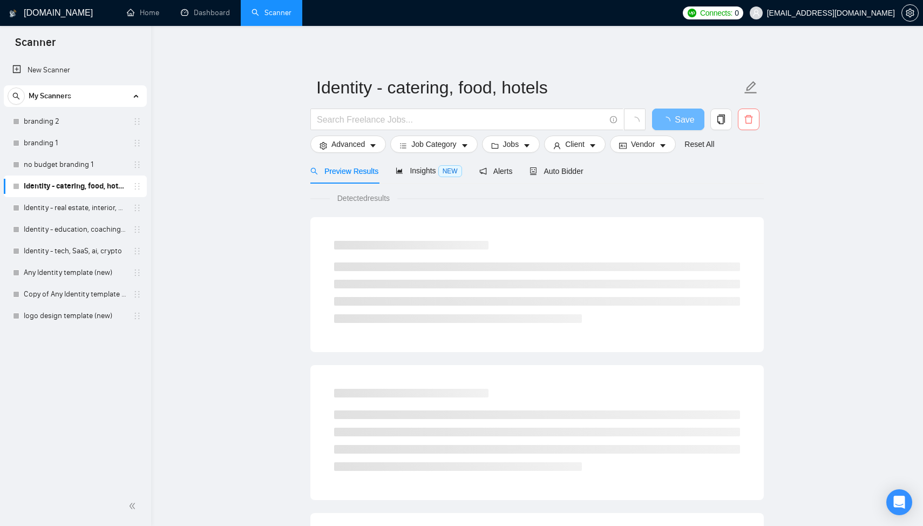
click at [747, 120] on icon "delete" at bounding box center [749, 119] width 10 height 10
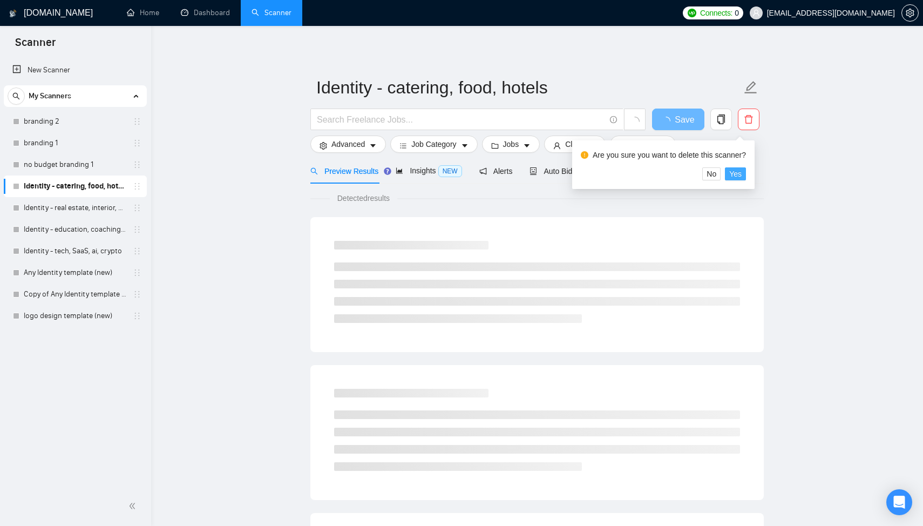
click at [742, 177] on span "Yes" at bounding box center [735, 174] width 12 height 12
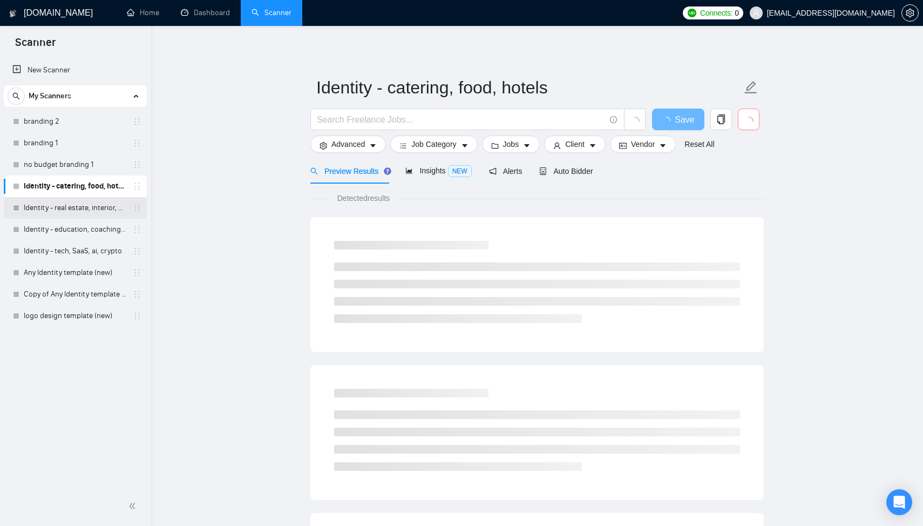
click at [70, 209] on link "Identity - real estate, interior, construction" at bounding box center [75, 208] width 103 height 22
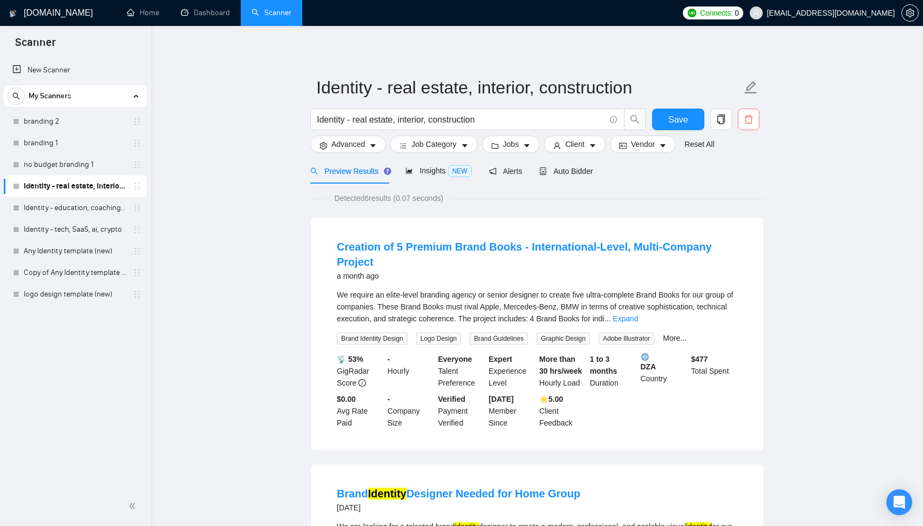
click at [749, 118] on icon "delete" at bounding box center [749, 119] width 10 height 10
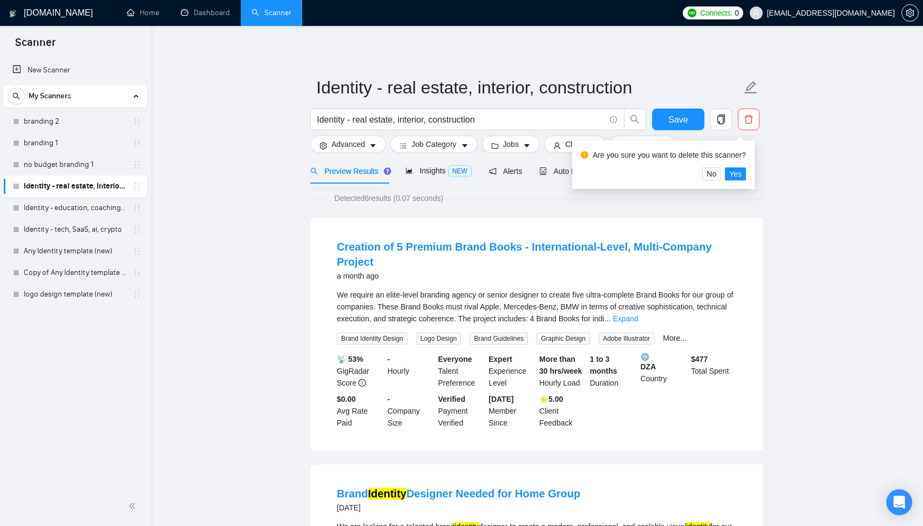
click at [744, 165] on div "Are you sure you want to delete this scanner?" at bounding box center [663, 157] width 165 height 21
click at [742, 170] on span "Yes" at bounding box center [735, 174] width 12 height 12
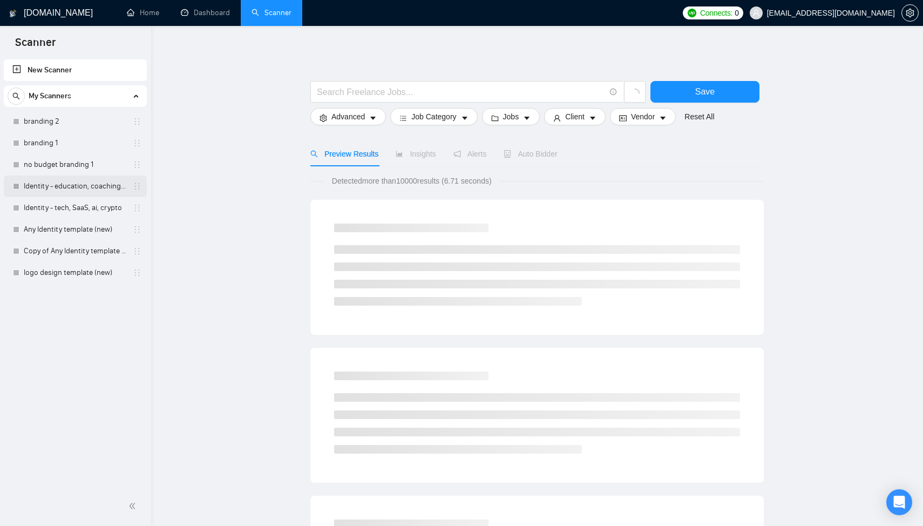
click at [86, 193] on link "Identity - education, coaching, consulting" at bounding box center [75, 186] width 103 height 22
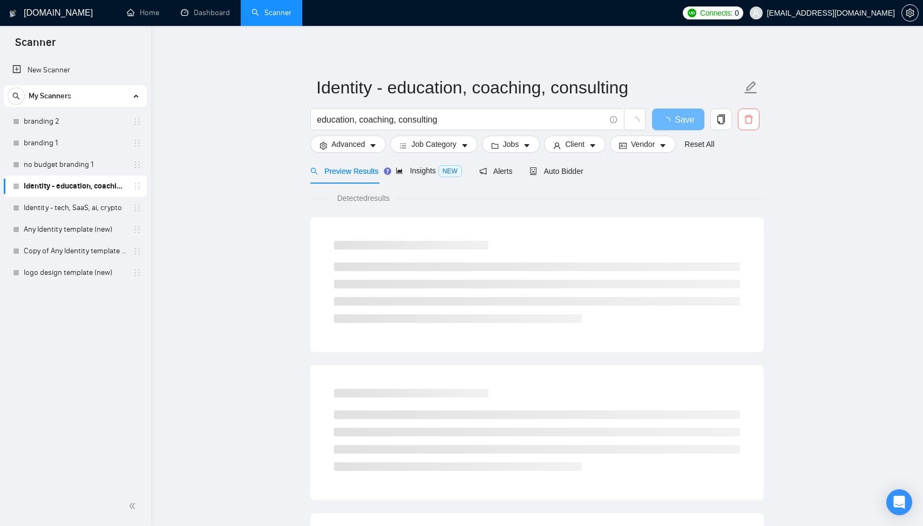
click at [754, 120] on span "delete" at bounding box center [749, 119] width 21 height 10
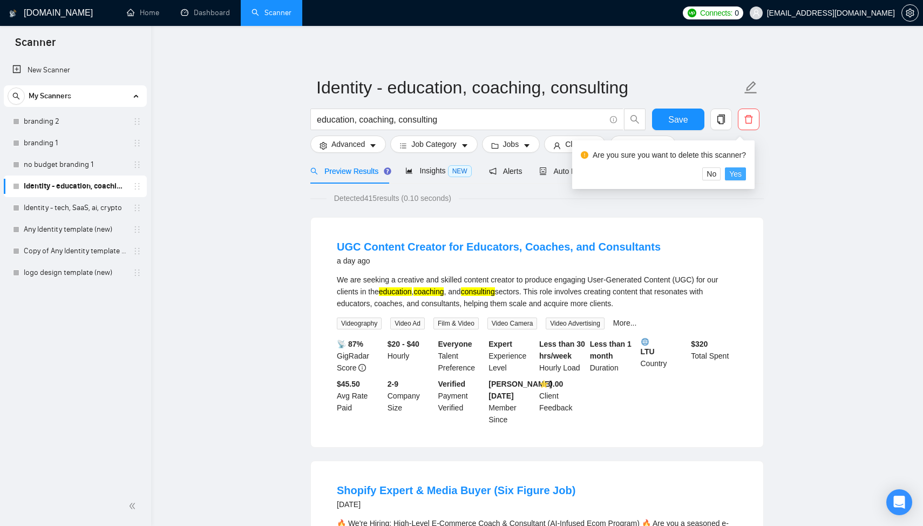
click at [746, 174] on button "Yes" at bounding box center [735, 173] width 21 height 13
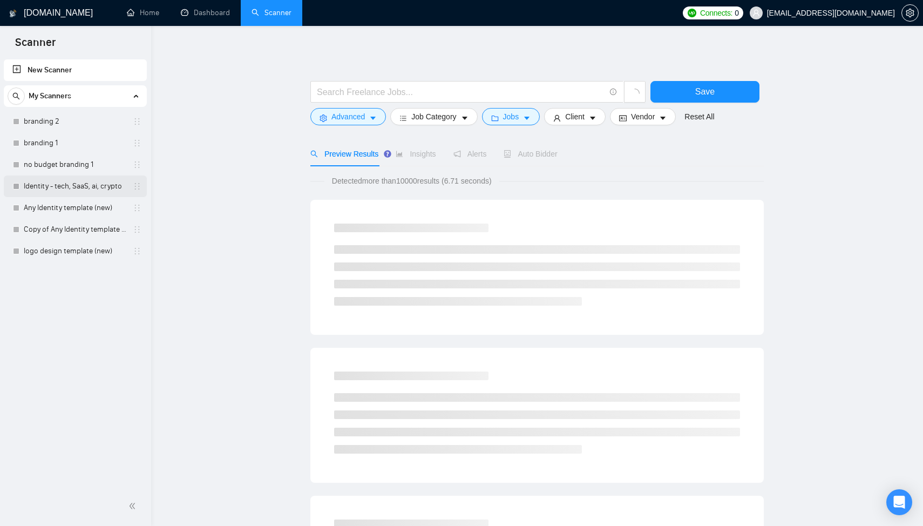
click at [92, 188] on link "Identity - tech, SaaS, ai, crypto" at bounding box center [75, 186] width 103 height 22
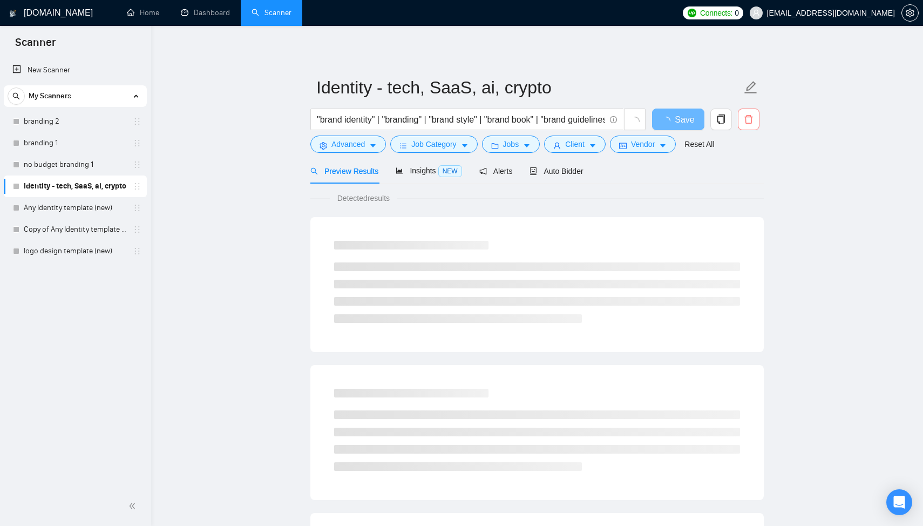
click at [756, 122] on span "delete" at bounding box center [749, 119] width 21 height 10
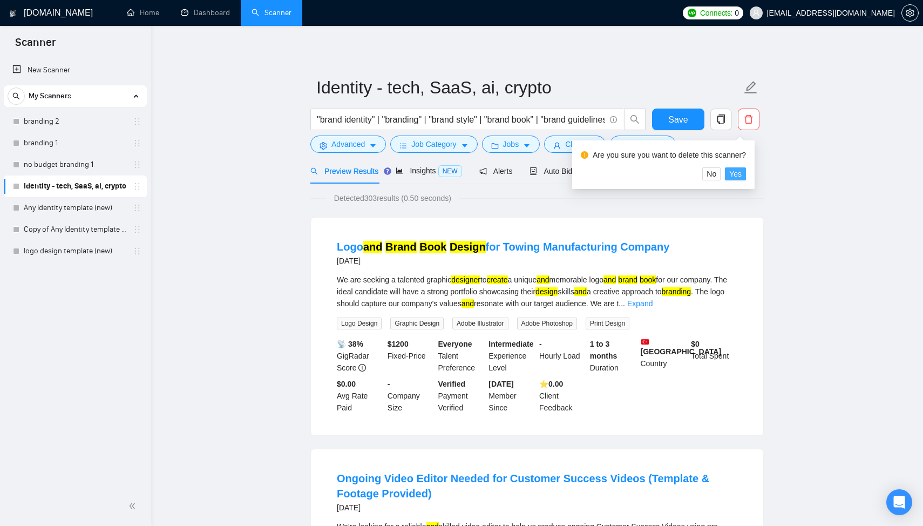
click at [746, 173] on button "Yes" at bounding box center [735, 173] width 21 height 13
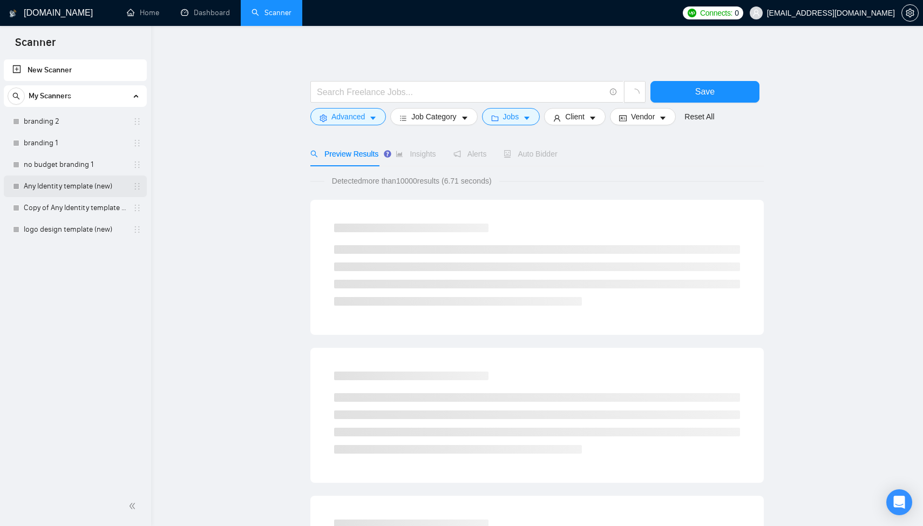
click at [81, 192] on link "Any Identity template (new)" at bounding box center [75, 186] width 103 height 22
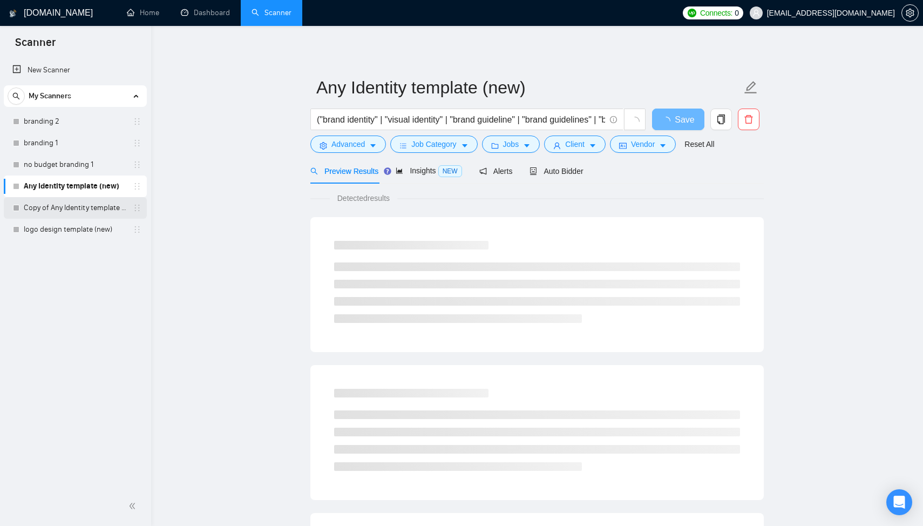
click at [86, 205] on link "Copy of Any Identity template (new)" at bounding box center [75, 208] width 103 height 22
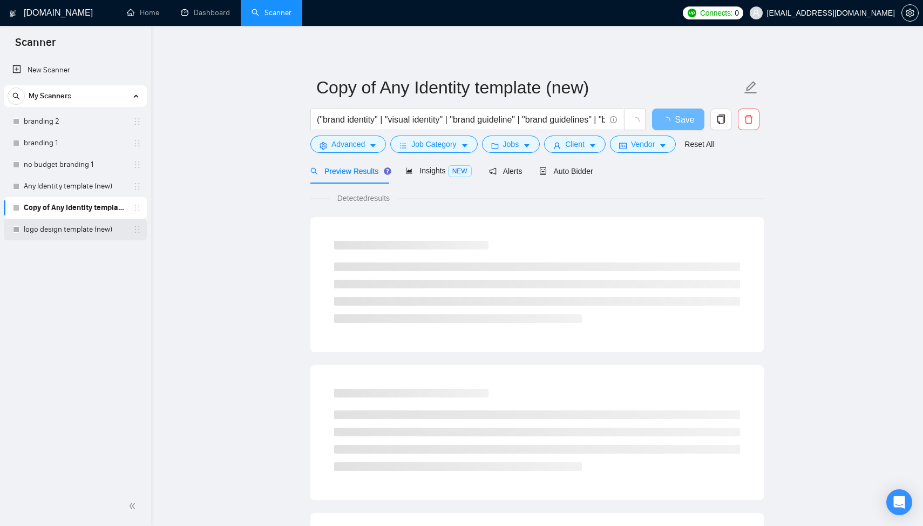
click at [90, 233] on link "logo design template (new)" at bounding box center [75, 230] width 103 height 22
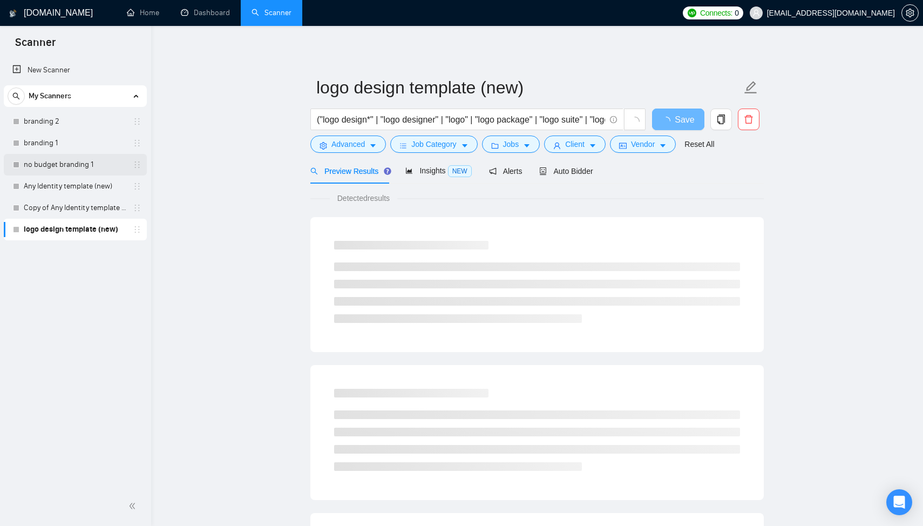
click at [90, 157] on link "no budget branding 1" at bounding box center [75, 165] width 103 height 22
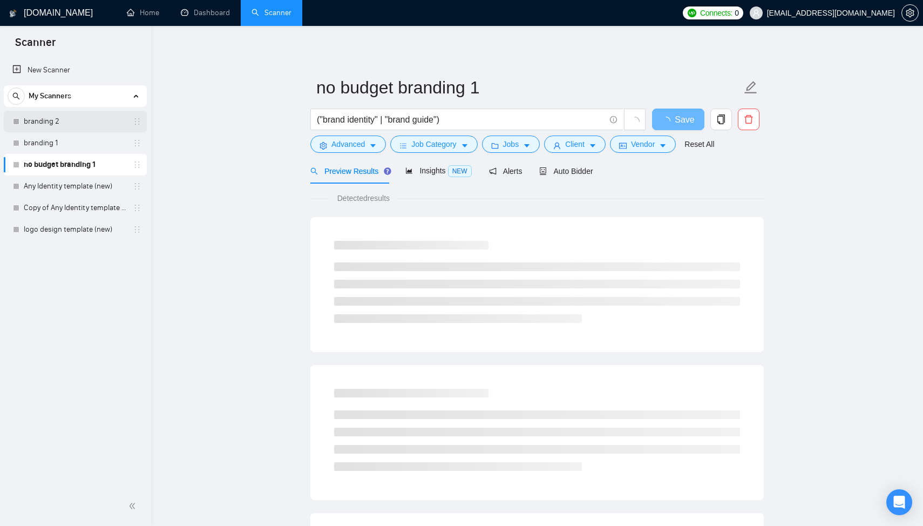
click at [98, 122] on link "branding 2" at bounding box center [75, 122] width 103 height 22
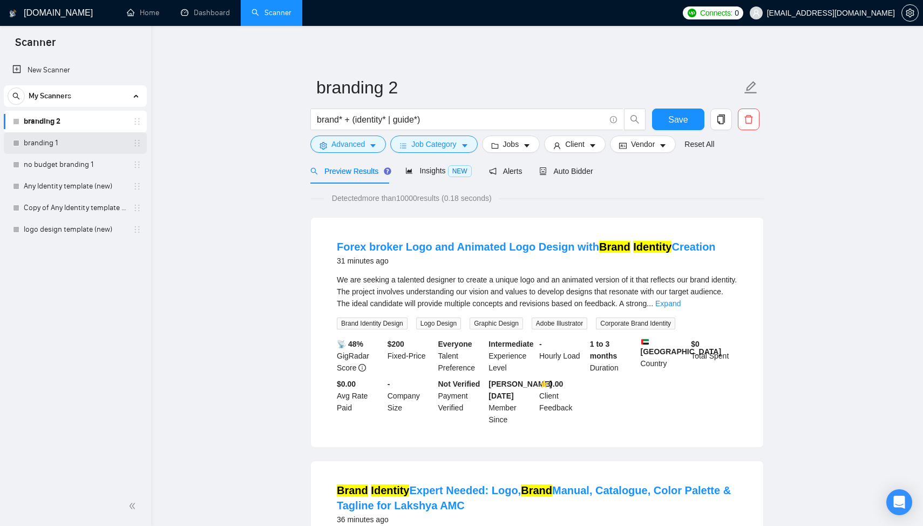
click at [104, 139] on link "branding 1" at bounding box center [75, 143] width 103 height 22
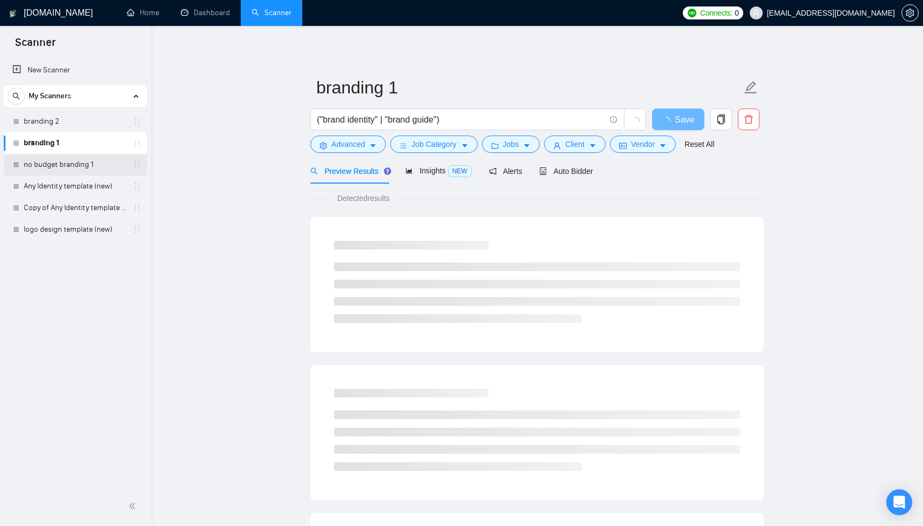
click at [102, 162] on link "no budget branding 1" at bounding box center [75, 165] width 103 height 22
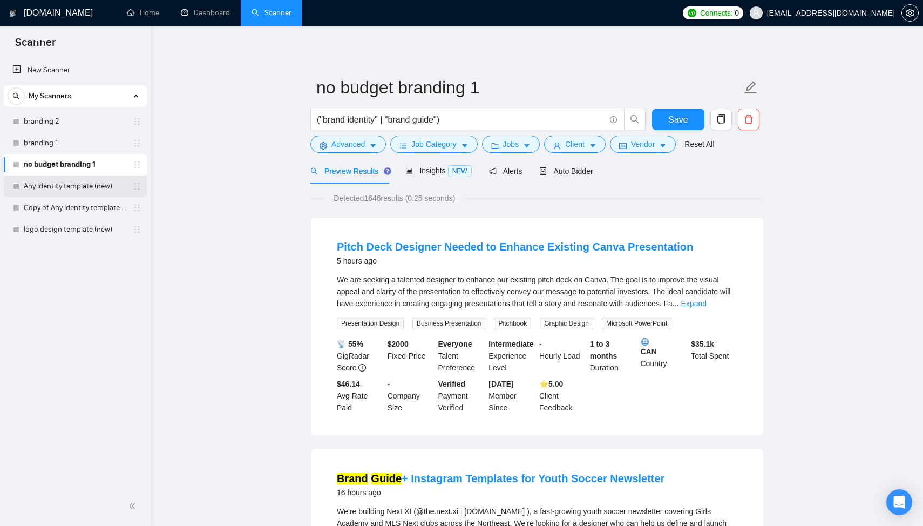
click at [94, 188] on link "Any Identity template (new)" at bounding box center [75, 186] width 103 height 22
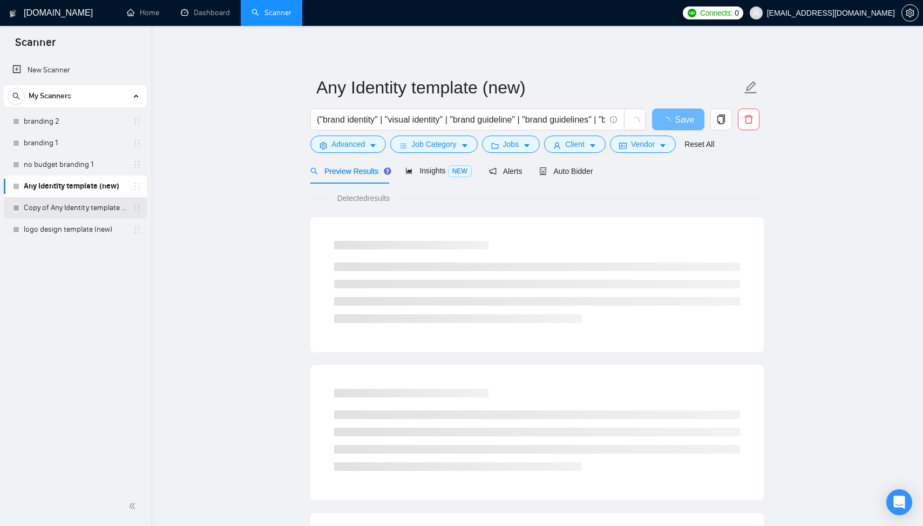
click at [93, 209] on link "Copy of Any Identity template (new)" at bounding box center [75, 208] width 103 height 22
click at [92, 228] on link "logo design template (new)" at bounding box center [75, 230] width 103 height 22
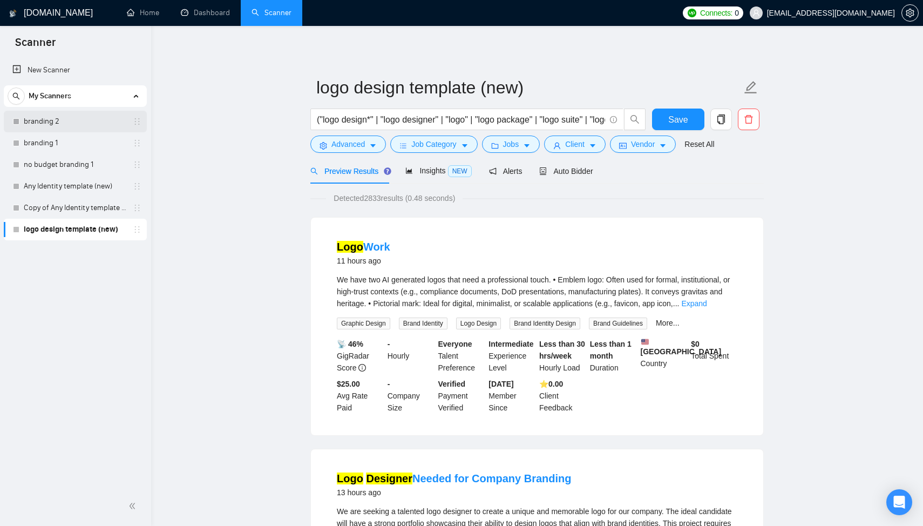
click at [117, 121] on link "branding 2" at bounding box center [75, 122] width 103 height 22
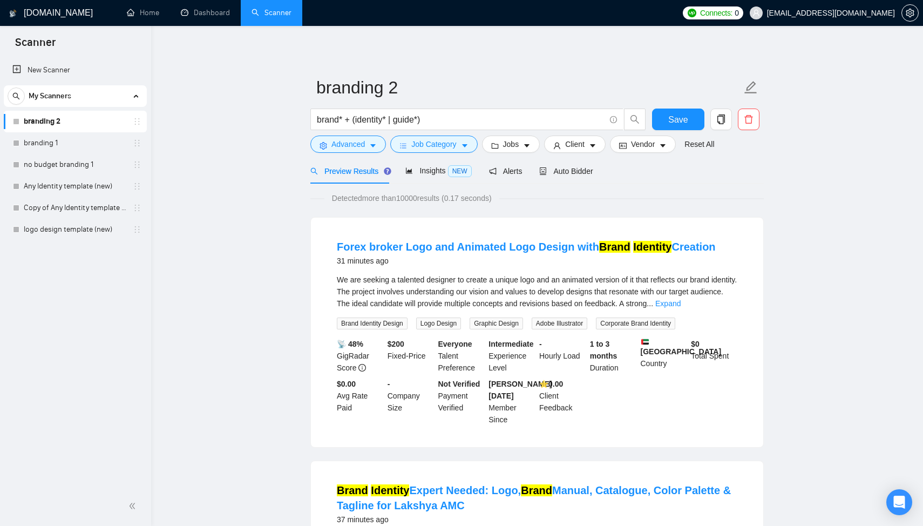
click at [760, 118] on div at bounding box center [749, 122] width 26 height 27
click at [745, 123] on icon "delete" at bounding box center [749, 119] width 10 height 10
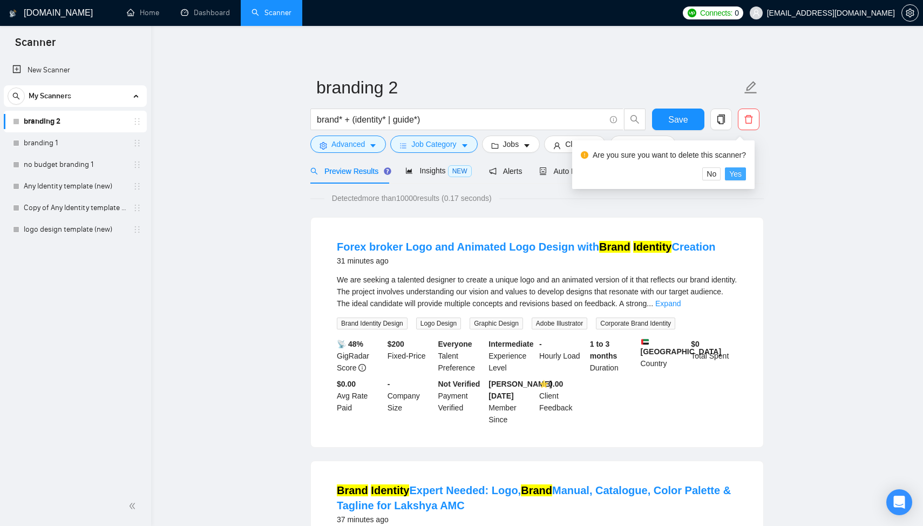
click at [739, 180] on button "Yes" at bounding box center [735, 173] width 21 height 13
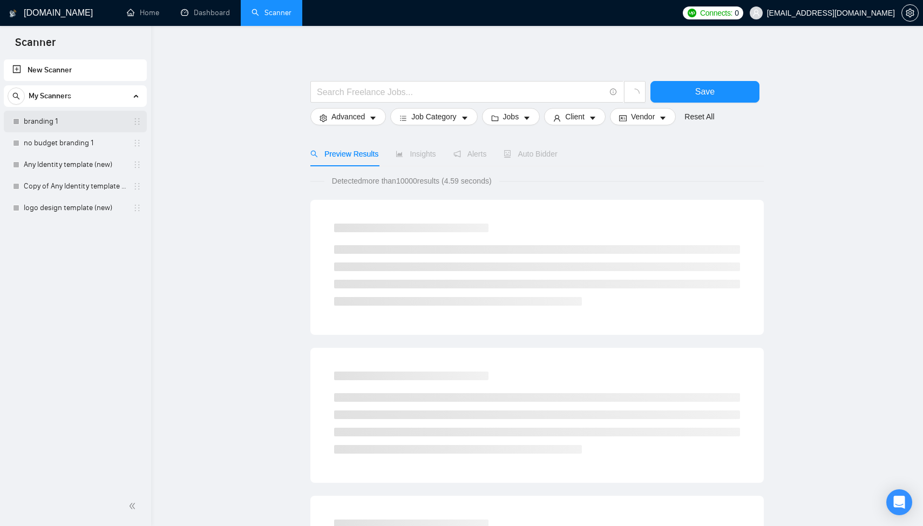
click at [91, 129] on link "branding 1" at bounding box center [75, 122] width 103 height 22
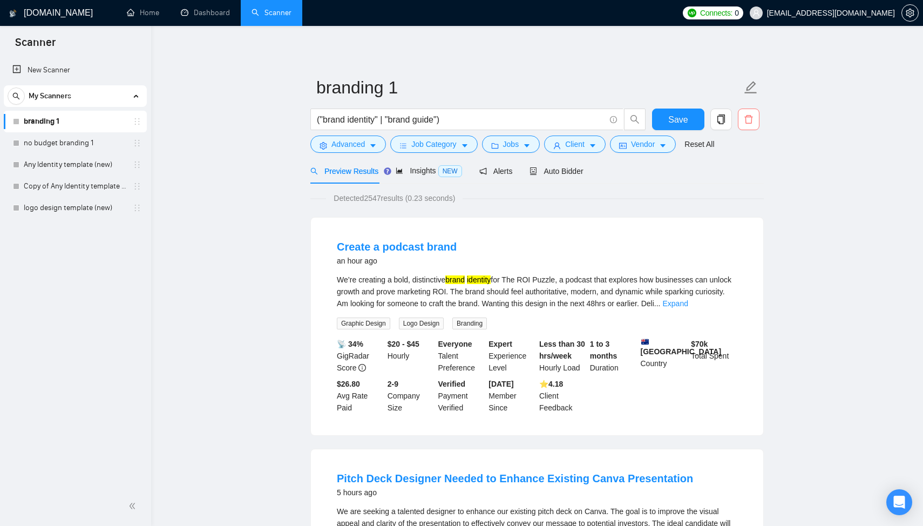
click at [749, 124] on icon "delete" at bounding box center [749, 119] width 8 height 9
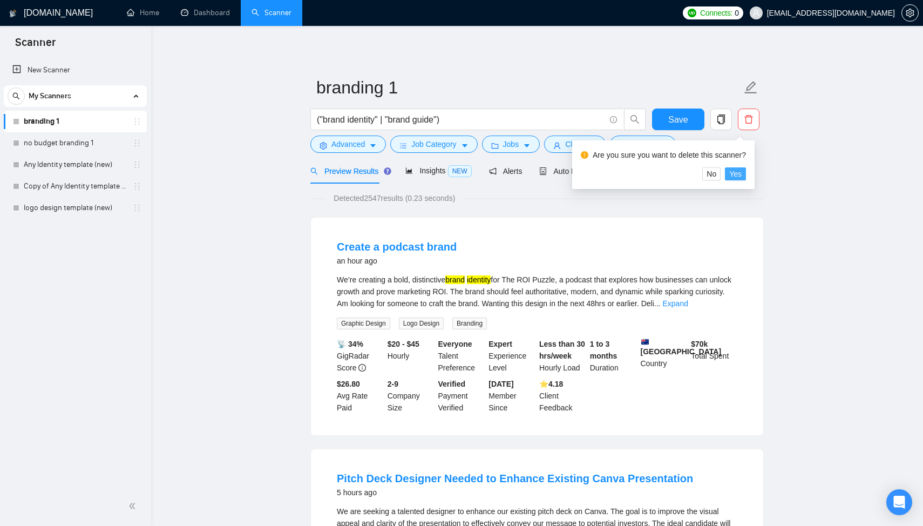
click at [742, 175] on span "Yes" at bounding box center [735, 174] width 12 height 12
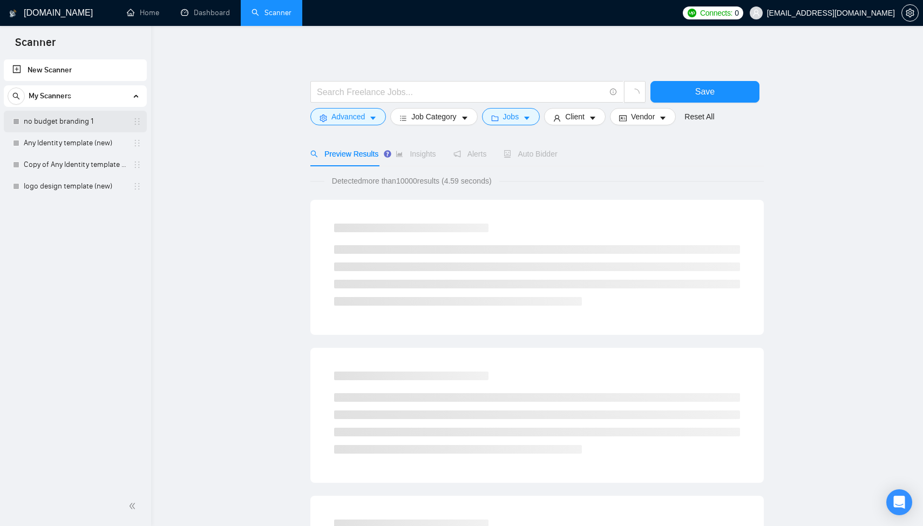
click at [84, 123] on link "no budget branding 1" at bounding box center [75, 122] width 103 height 22
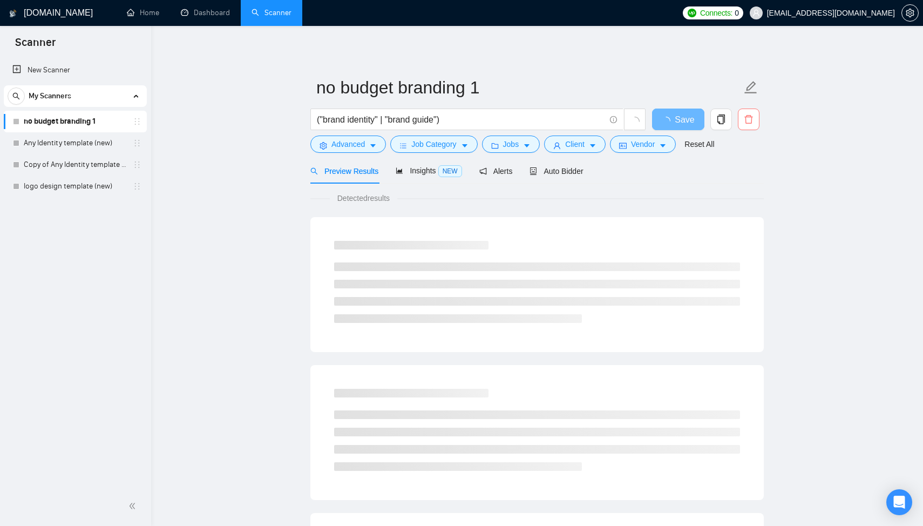
click at [747, 121] on icon "delete" at bounding box center [749, 119] width 10 height 10
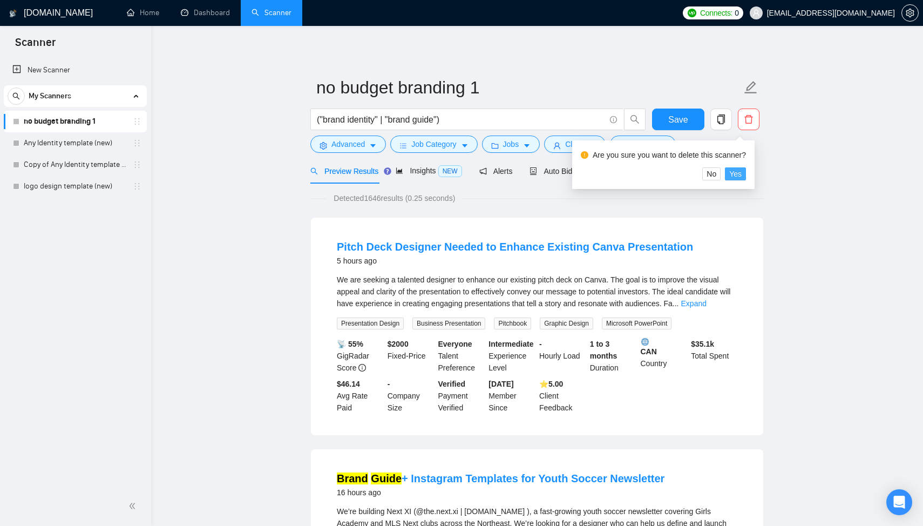
click at [742, 174] on span "Yes" at bounding box center [735, 174] width 12 height 12
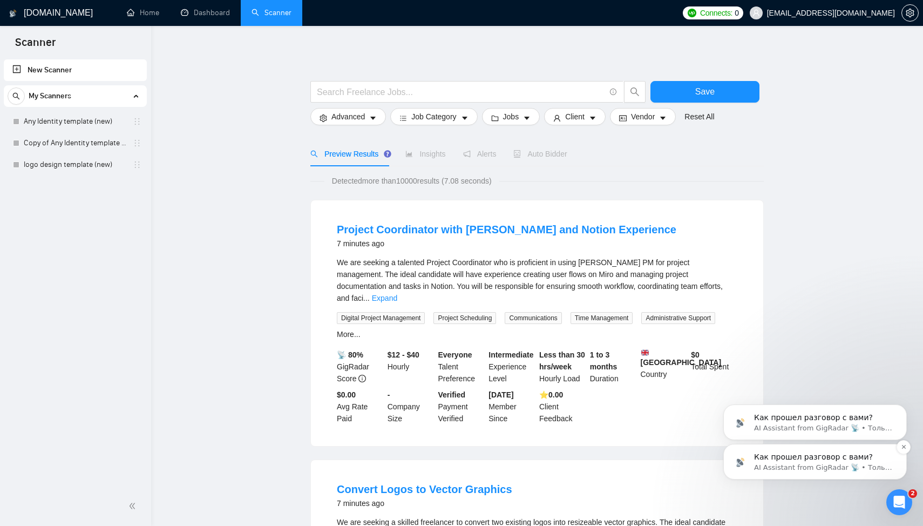
click at [781, 456] on span "Как прошел разговор с вами?" at bounding box center [813, 456] width 119 height 9
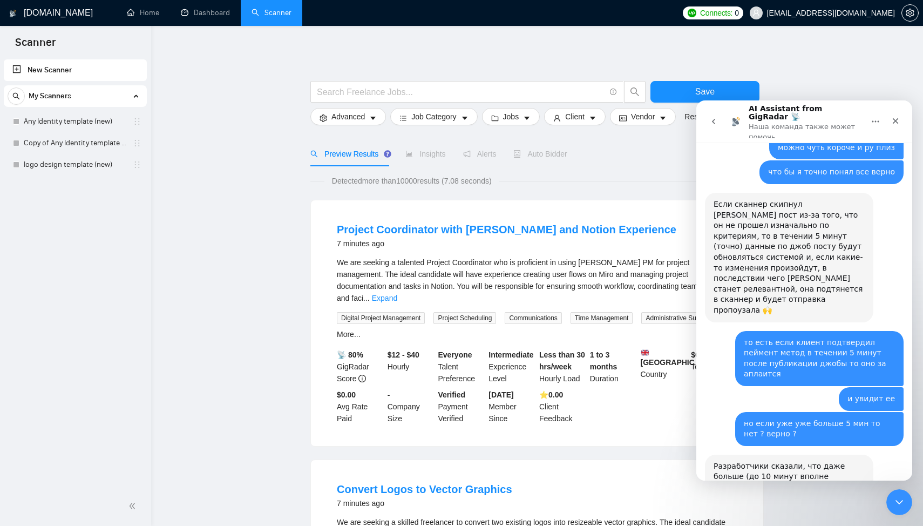
scroll to position [2717, 0]
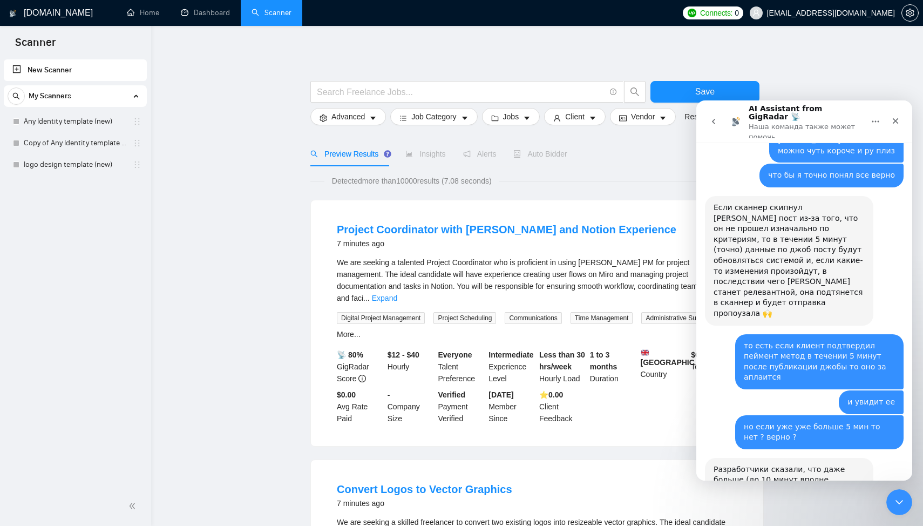
scroll to position [2751, 0]
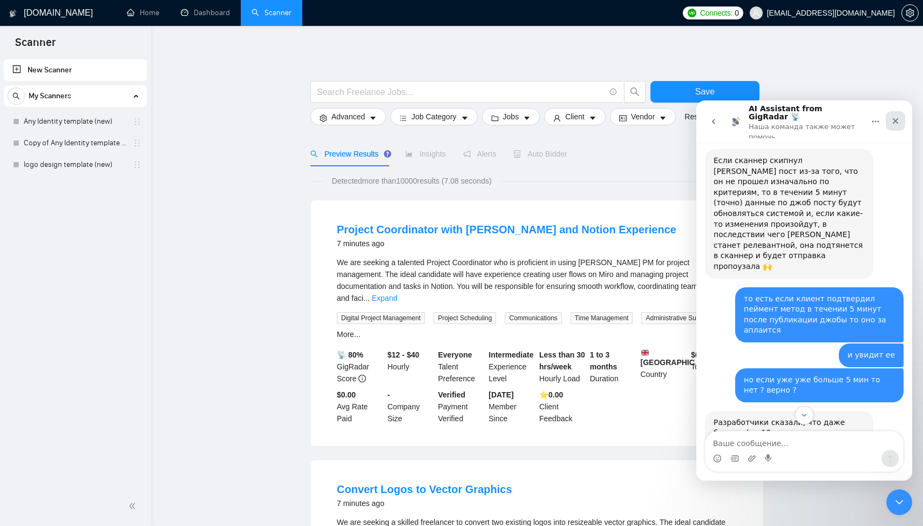
click at [902, 116] on div "Закрыть" at bounding box center [895, 120] width 19 height 19
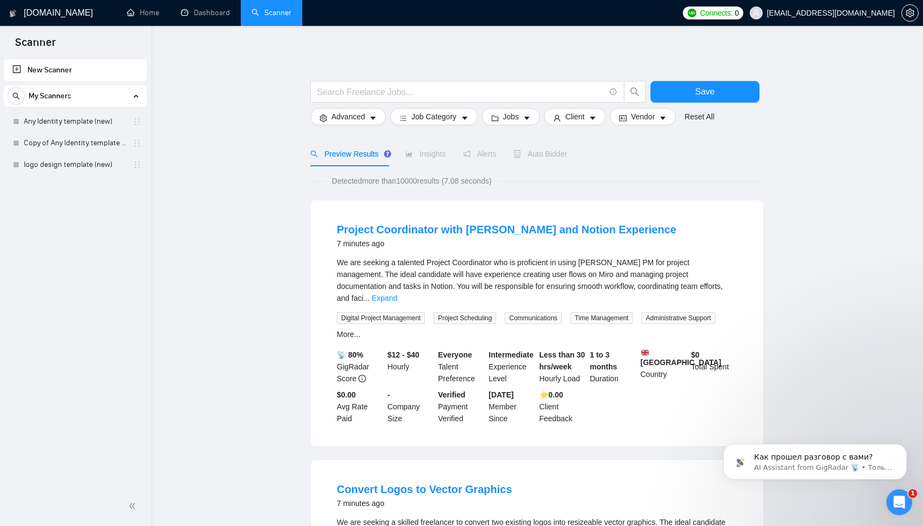
scroll to position [2945, 0]
click at [839, 466] on p "AI Assistant from GigRadar 📡 • Только что" at bounding box center [823, 468] width 139 height 10
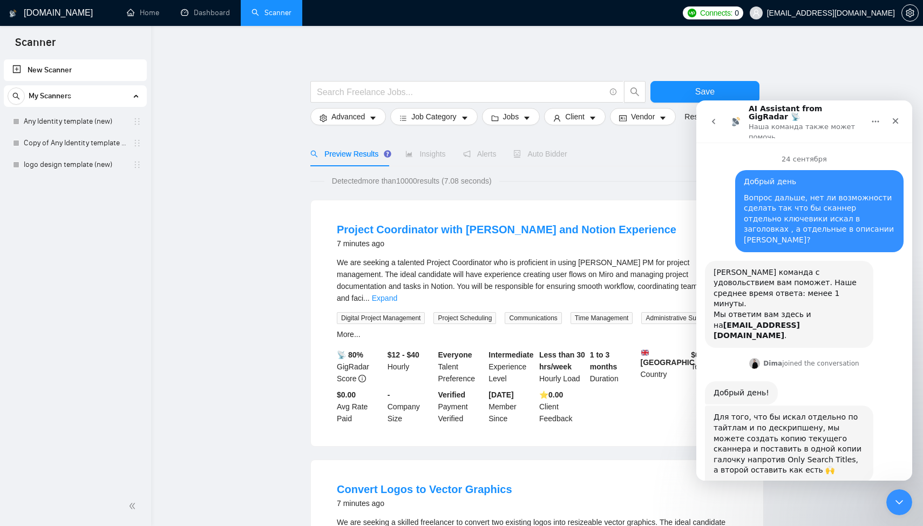
scroll to position [2, 0]
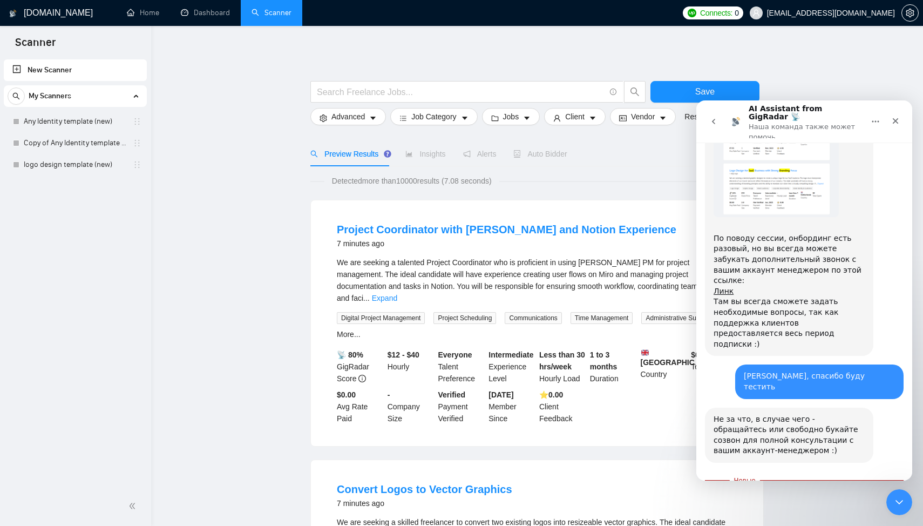
scroll to position [1277, 0]
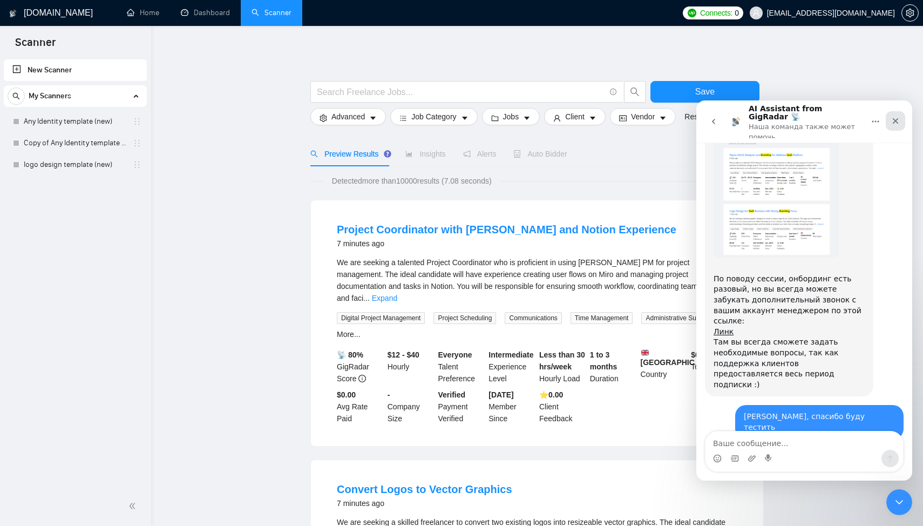
scroll to position [1282, 0]
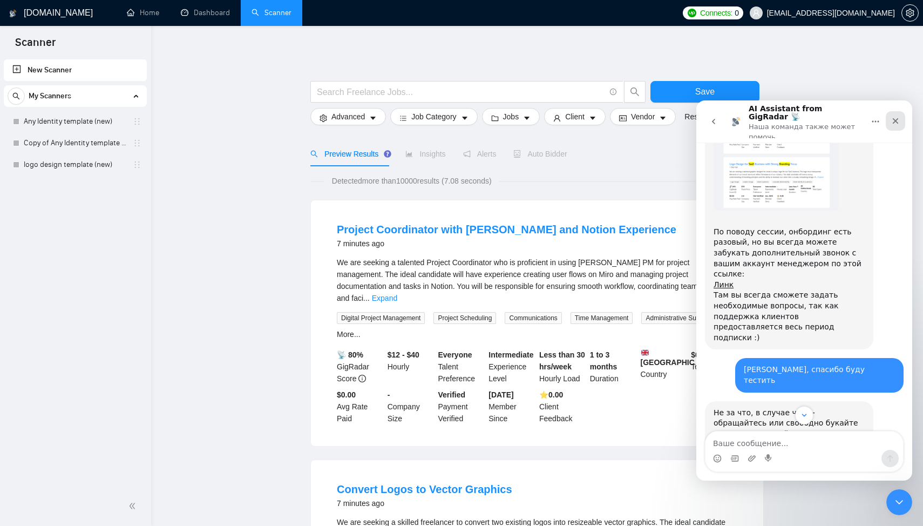
click at [897, 120] on icon "Закрыть" at bounding box center [895, 121] width 9 height 9
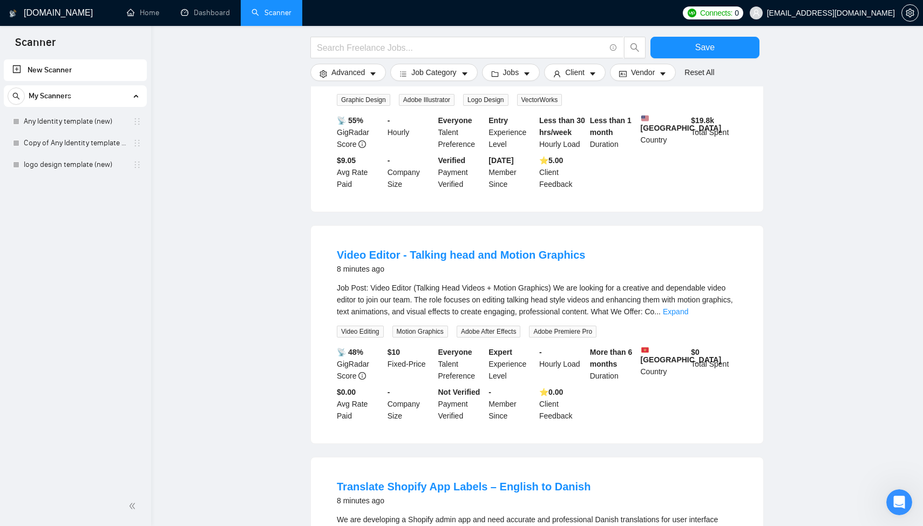
scroll to position [0, 0]
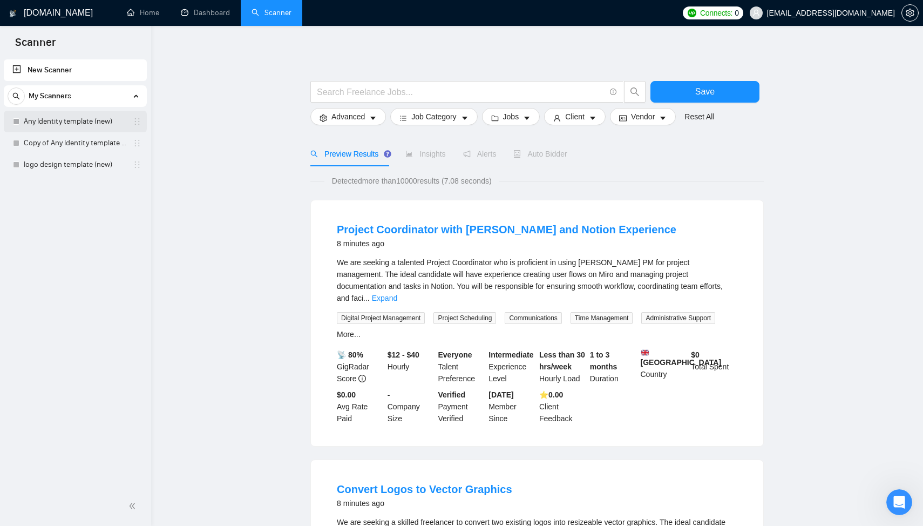
click at [80, 124] on link "Any Identity template (new)" at bounding box center [75, 122] width 103 height 22
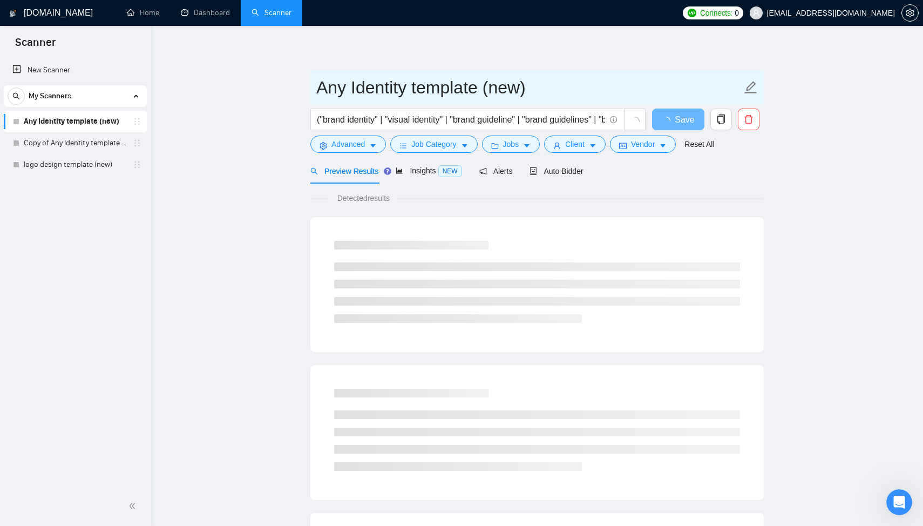
click at [522, 82] on input "Any Identity template (new)" at bounding box center [528, 87] width 425 height 27
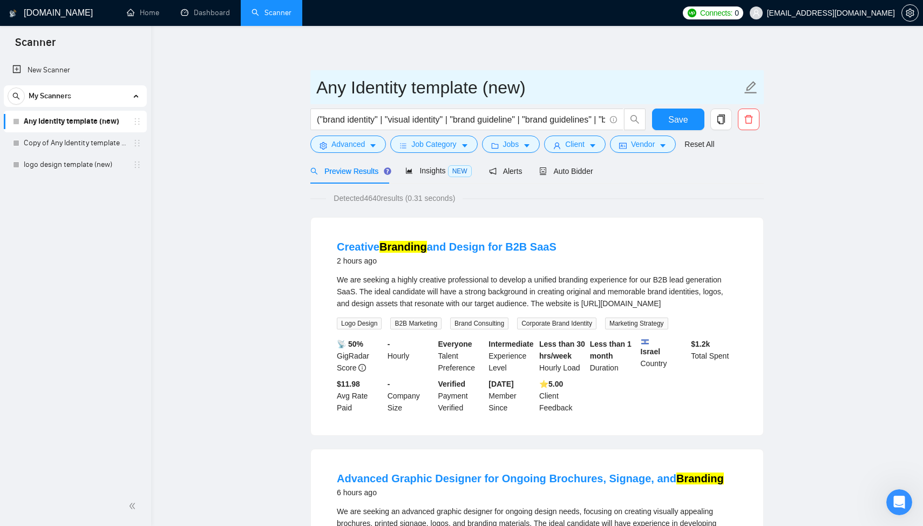
drag, startPoint x: 535, startPoint y: 87, endPoint x: 413, endPoint y: 88, distance: 121.5
click at [413, 89] on input "Any Identity template (new)" at bounding box center [528, 87] width 425 height 27
type input "Any Identity 1"
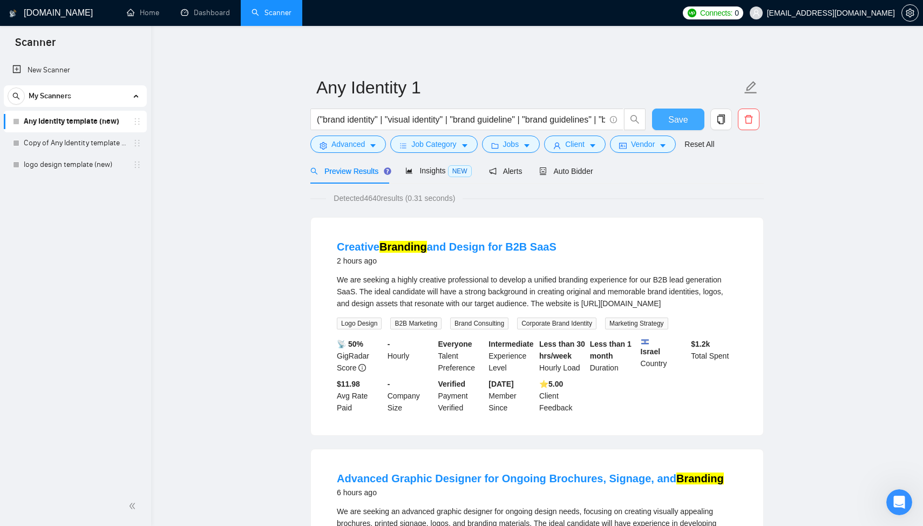
click at [686, 121] on span "Save" at bounding box center [677, 119] width 19 height 13
click at [98, 144] on link "Copy of Any Identity template (new)" at bounding box center [75, 143] width 103 height 22
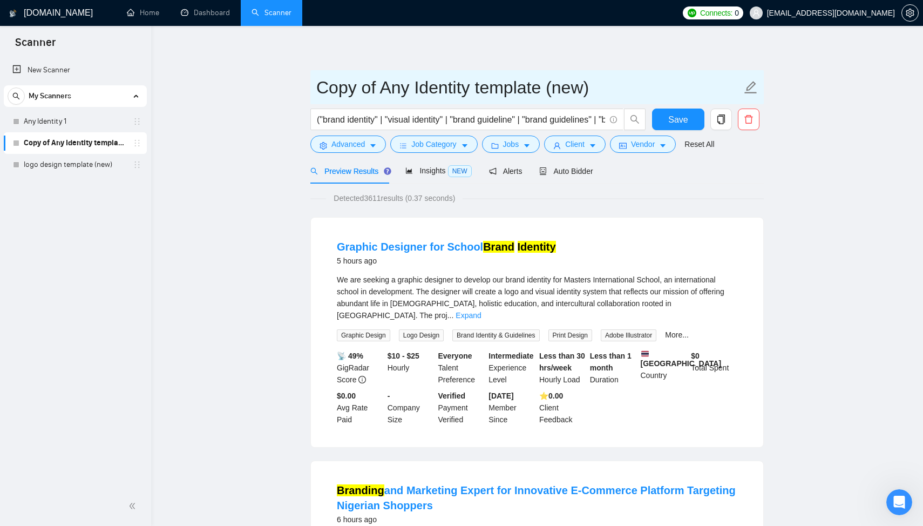
drag, startPoint x: 383, startPoint y: 85, endPoint x: 316, endPoint y: 94, distance: 68.0
click at [316, 94] on input "Copy of Any Identity template (new)" at bounding box center [528, 87] width 425 height 27
drag, startPoint x: 549, startPoint y: 91, endPoint x: 414, endPoint y: 98, distance: 135.7
click at [414, 98] on input "Any Identity template (new)" at bounding box center [528, 87] width 425 height 27
type input "Any Identity 2"
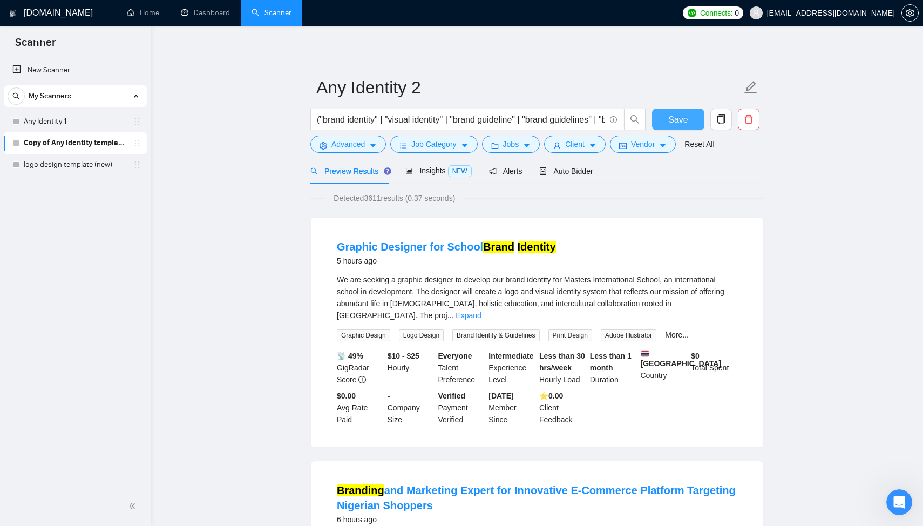
click at [686, 117] on span "Save" at bounding box center [677, 119] width 19 height 13
click at [93, 167] on link "logo design template (new)" at bounding box center [75, 165] width 103 height 22
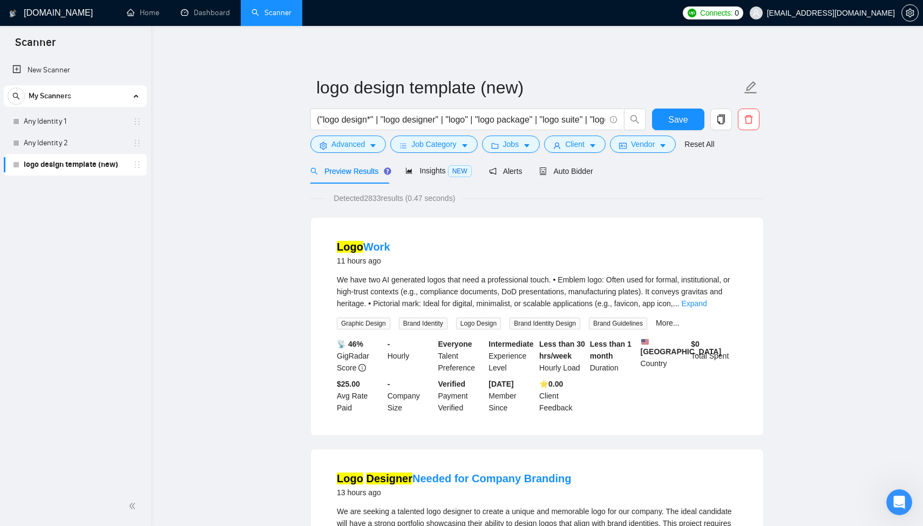
drag, startPoint x: 410, startPoint y: 89, endPoint x: 545, endPoint y: 91, distance: 135.0
click at [545, 91] on input "logo design template (new)" at bounding box center [528, 87] width 425 height 27
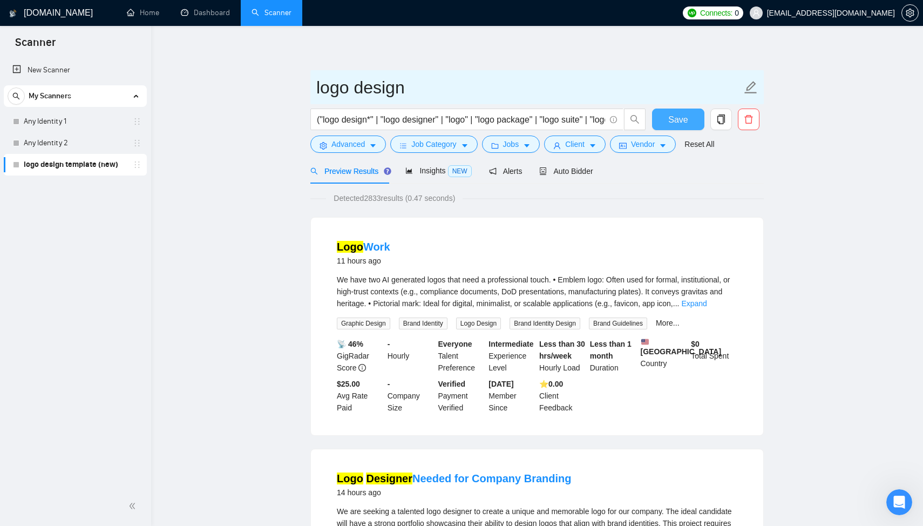
type input "logo design"
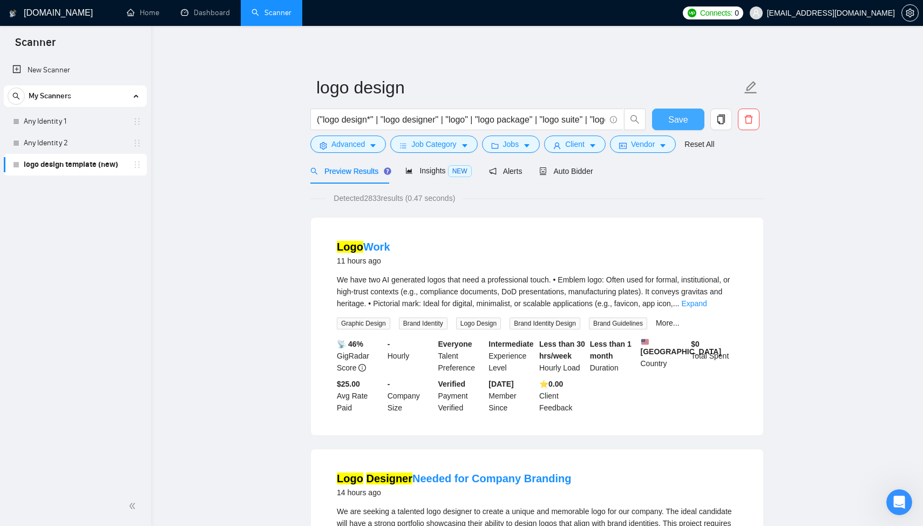
click at [683, 120] on span "Save" at bounding box center [677, 119] width 19 height 13
click at [562, 173] on span "Auto Bidder" at bounding box center [565, 171] width 53 height 9
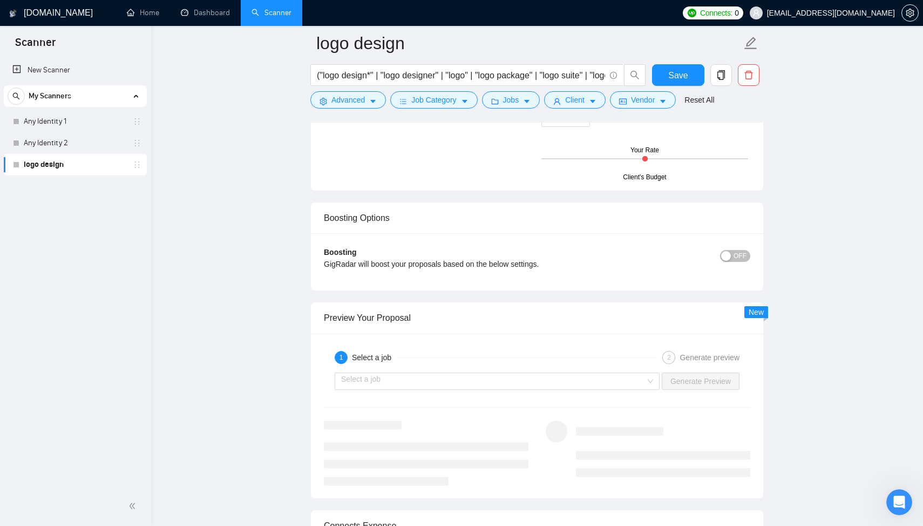
scroll to position [1927, 0]
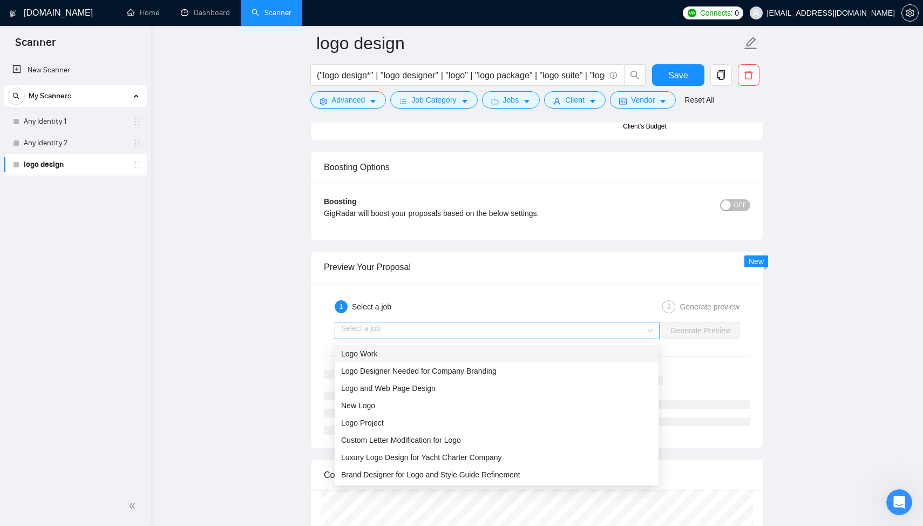
click at [454, 339] on div "Select a job" at bounding box center [497, 330] width 325 height 17
click at [466, 461] on span "Luxury Logo Design for Yacht Charter Company" at bounding box center [421, 457] width 161 height 9
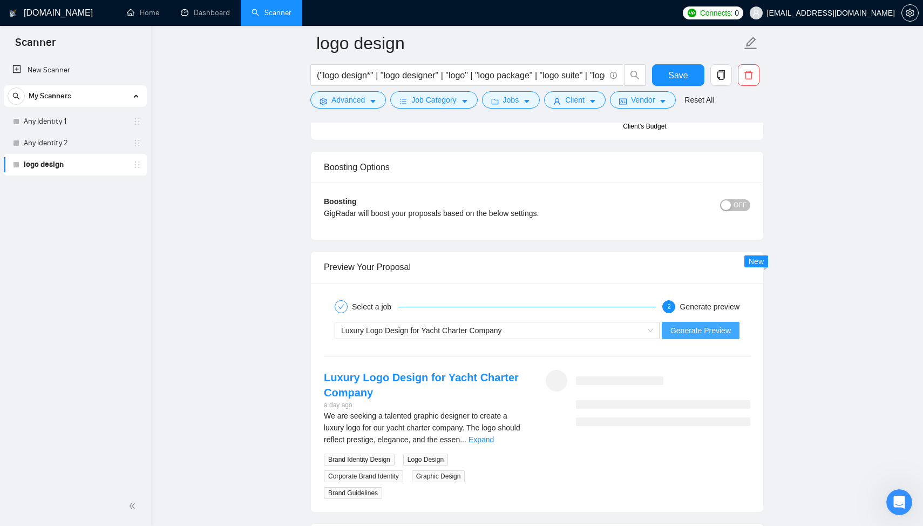
click at [692, 334] on span "Generate Preview" at bounding box center [701, 330] width 60 height 12
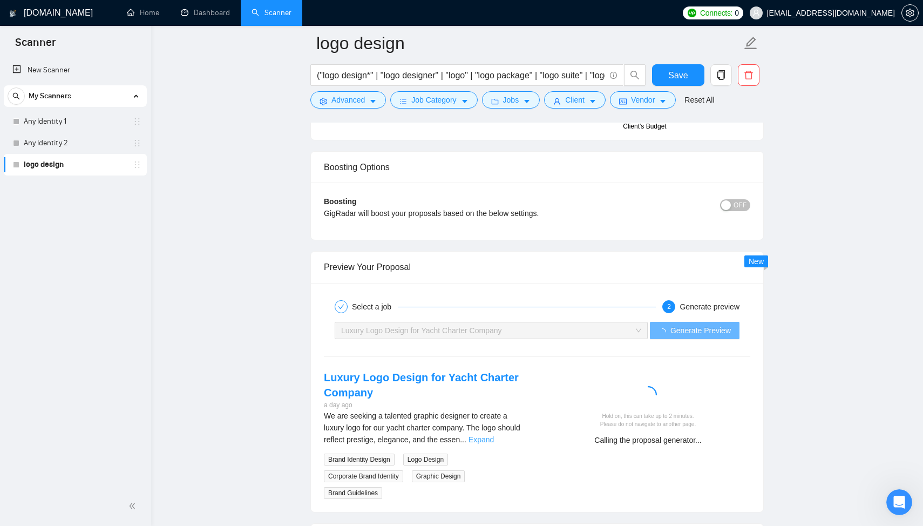
click at [494, 444] on link "Expand" at bounding box center [481, 439] width 25 height 9
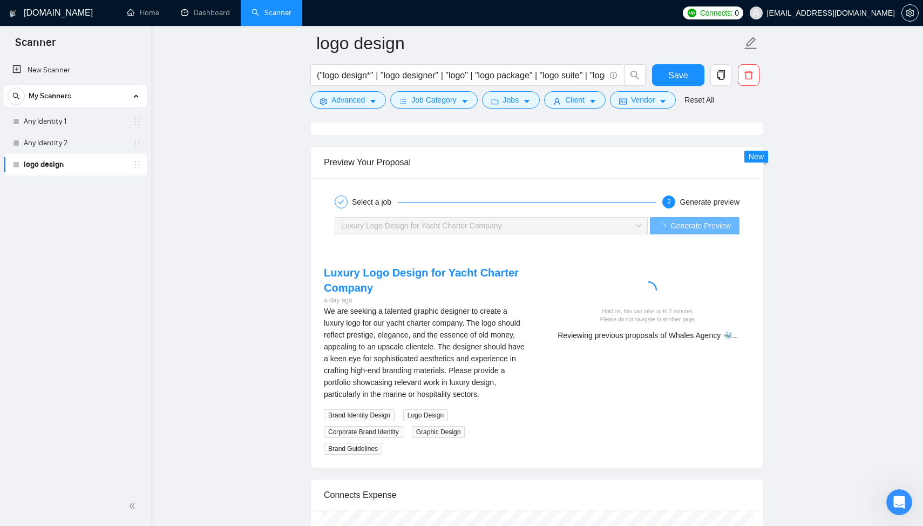
scroll to position [2036, 0]
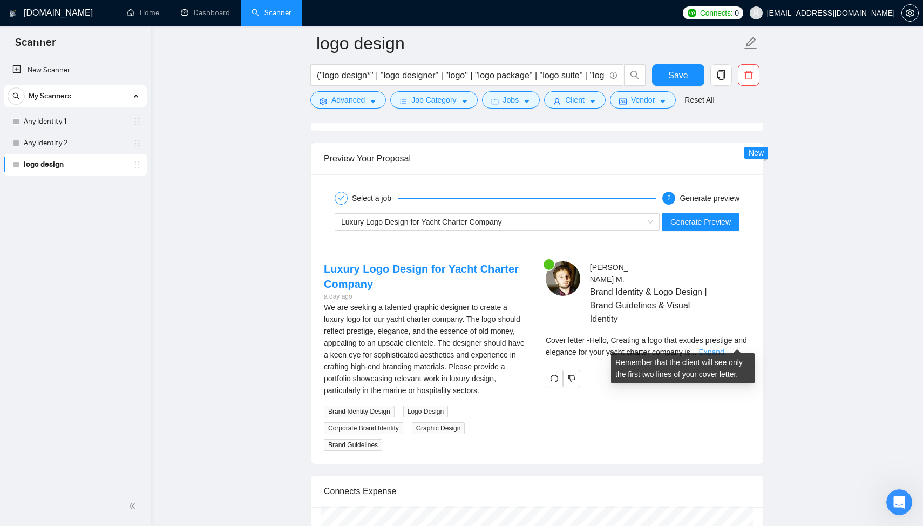
click at [724, 348] on link "Expand" at bounding box center [711, 352] width 25 height 9
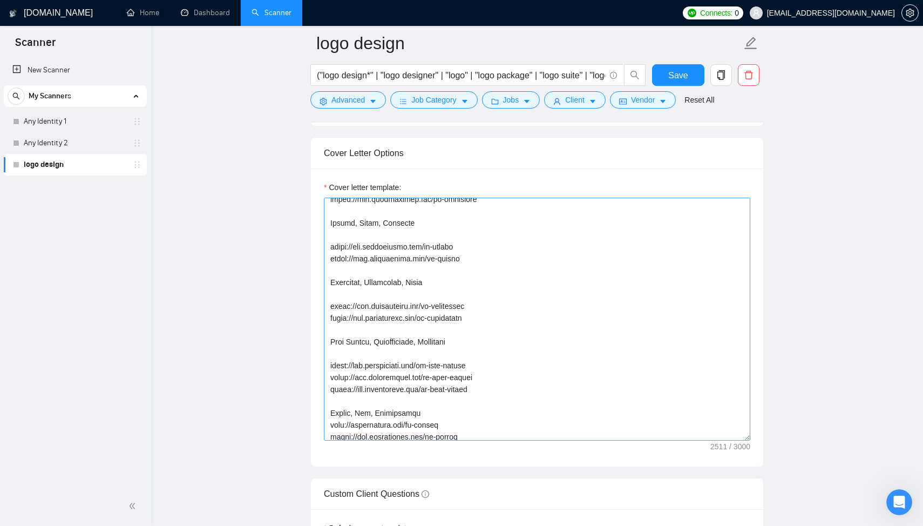
scroll to position [552, 0]
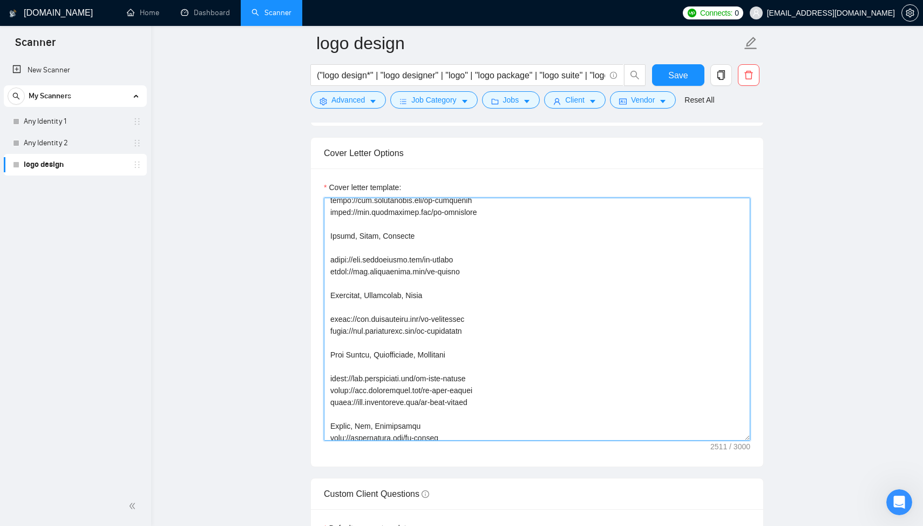
click at [458, 367] on textarea "Cover letter template:" at bounding box center [537, 319] width 427 height 243
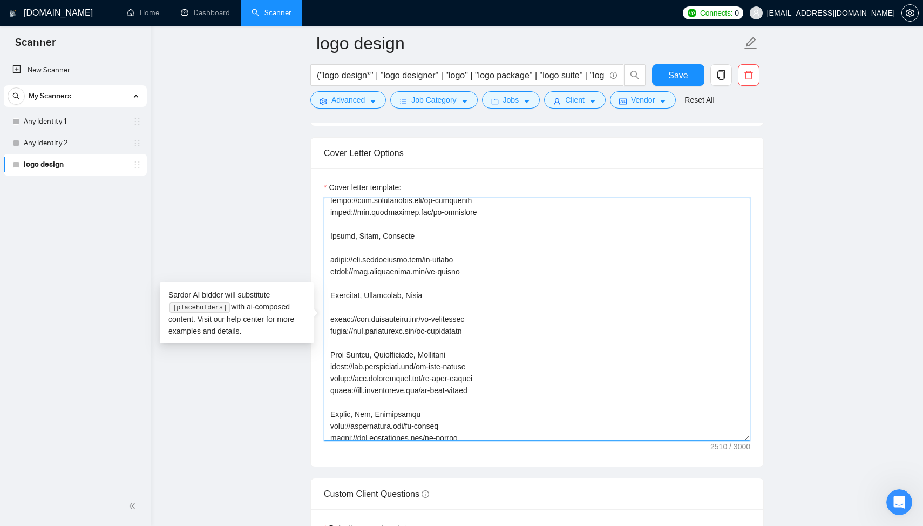
click at [433, 315] on textarea "Cover letter template:" at bounding box center [537, 319] width 427 height 243
click at [432, 308] on textarea "Cover letter template:" at bounding box center [537, 319] width 427 height 243
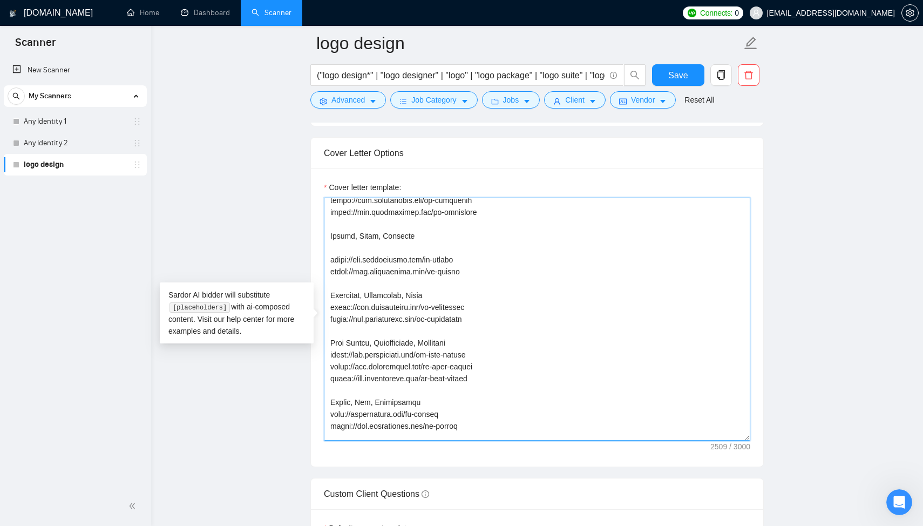
click at [426, 249] on textarea "Cover letter template:" at bounding box center [537, 319] width 427 height 243
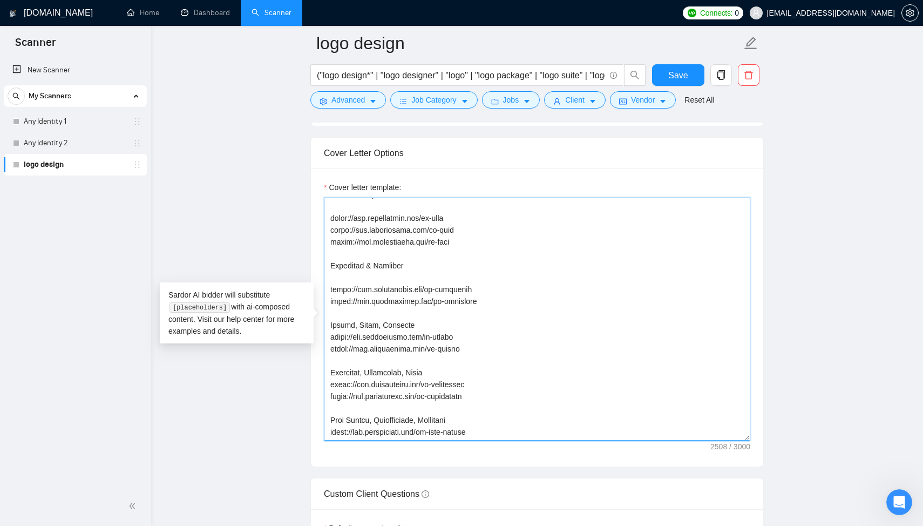
scroll to position [464, 0]
click at [409, 278] on textarea "Cover letter template:" at bounding box center [537, 319] width 427 height 243
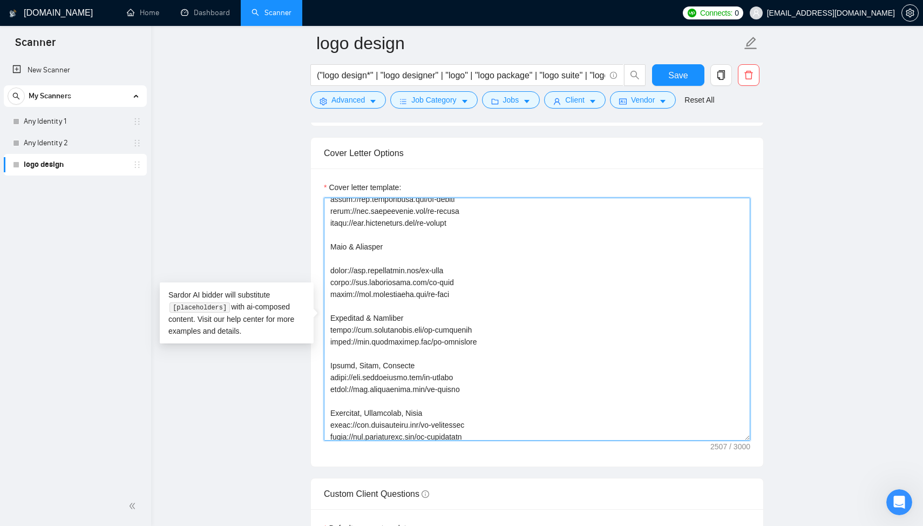
scroll to position [409, 0]
click at [407, 266] on textarea "Cover letter template:" at bounding box center [537, 319] width 427 height 243
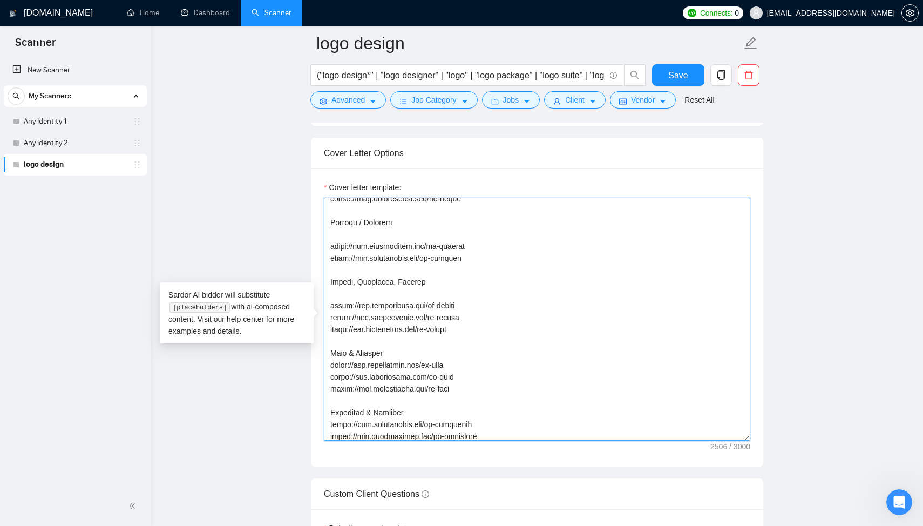
scroll to position [302, 0]
click at [389, 298] on textarea "Cover letter template:" at bounding box center [537, 319] width 427 height 243
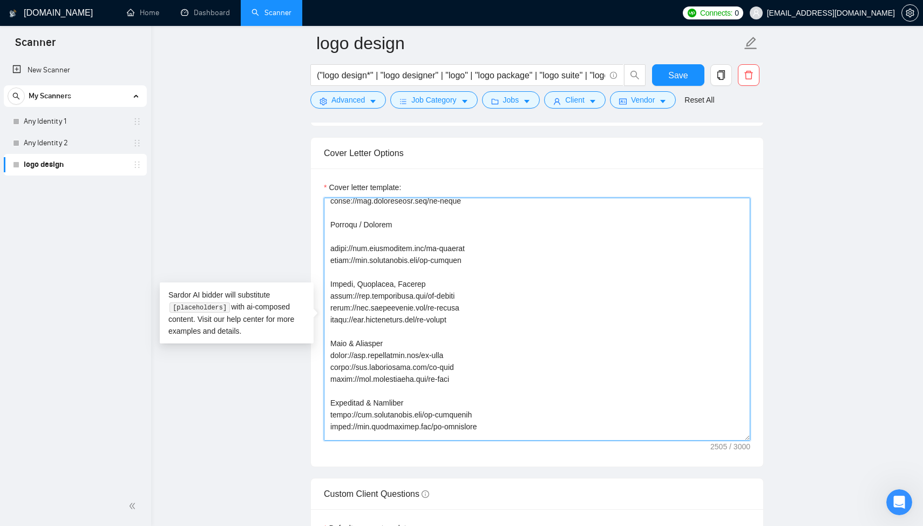
scroll to position [260, 0]
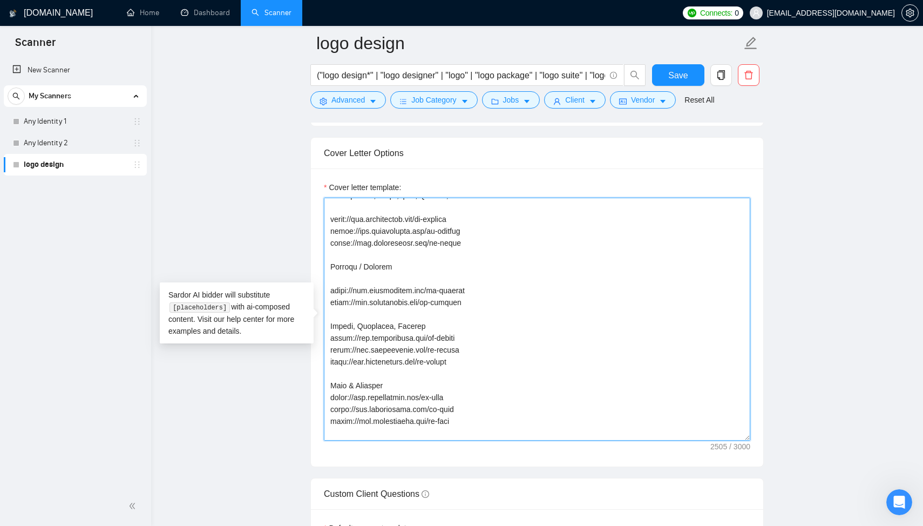
click at [390, 288] on textarea "Cover letter template:" at bounding box center [537, 319] width 427 height 243
click at [391, 285] on textarea "Cover letter template:" at bounding box center [537, 319] width 427 height 243
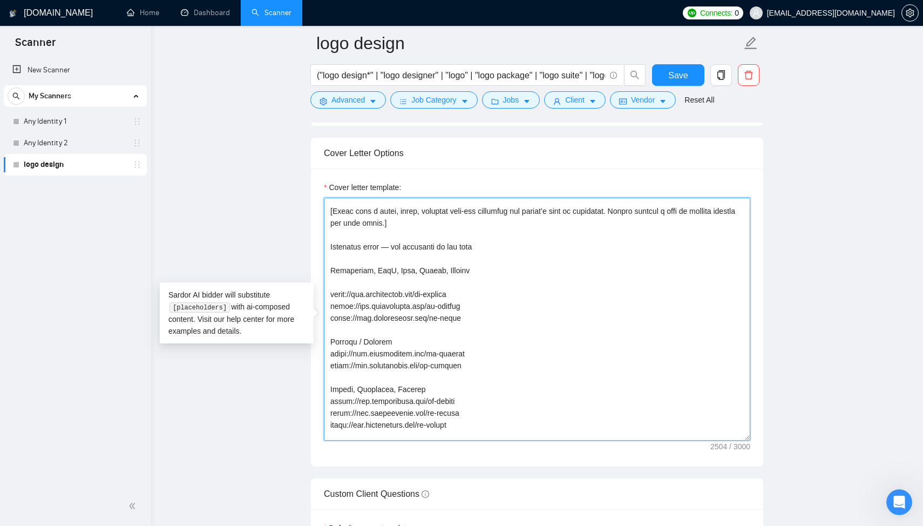
scroll to position [184, 0]
click at [391, 288] on textarea "Cover letter template:" at bounding box center [537, 319] width 427 height 243
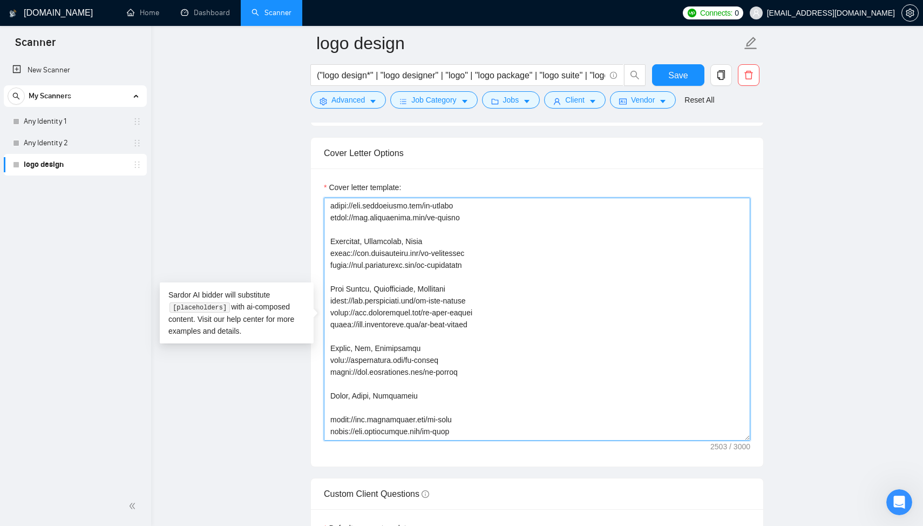
scroll to position [546, 0]
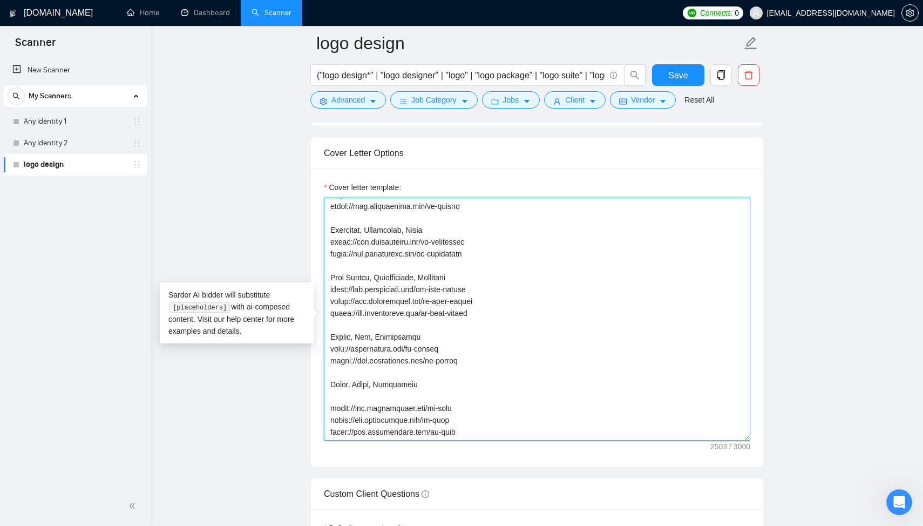
click at [403, 400] on textarea "Cover letter template:" at bounding box center [537, 319] width 427 height 243
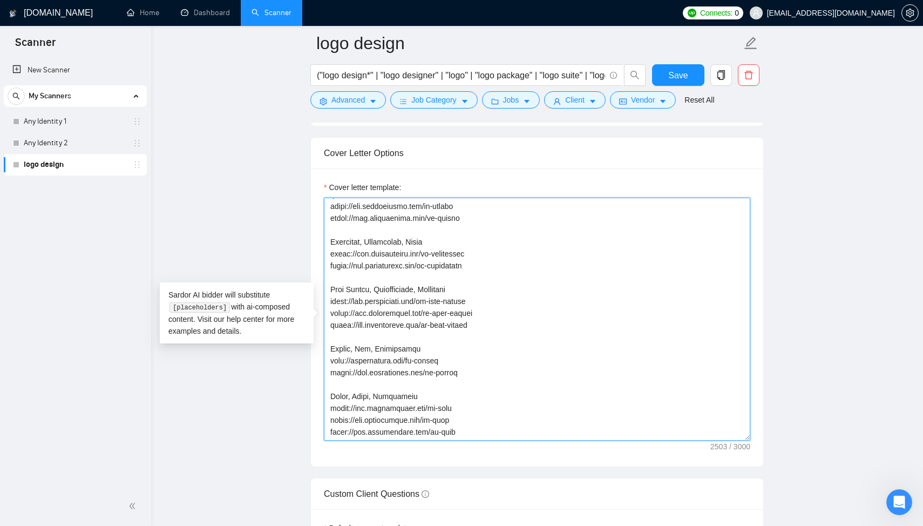
scroll to position [535, 0]
type textarea "[Lorem ipsu d sitam, consecte adipisci elits doe tempor’i utla et dolorem al en…"
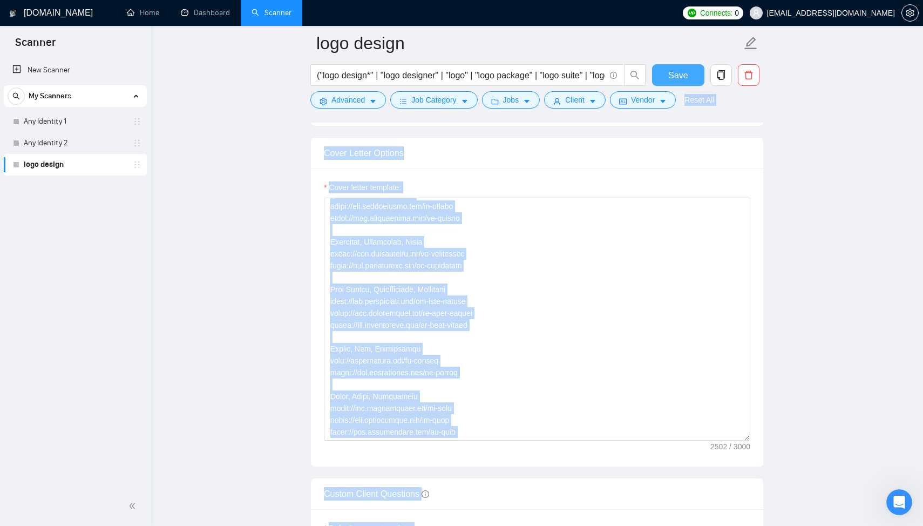
drag, startPoint x: 677, startPoint y: 81, endPoint x: 661, endPoint y: 72, distance: 18.1
click at [661, 72] on button "Save" at bounding box center [678, 75] width 52 height 22
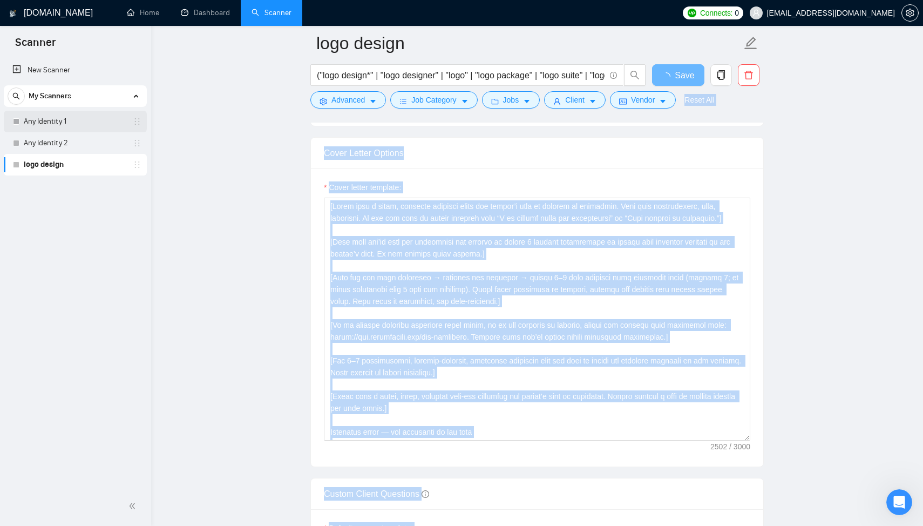
click at [66, 124] on link "Any Identity 1" at bounding box center [75, 122] width 103 height 22
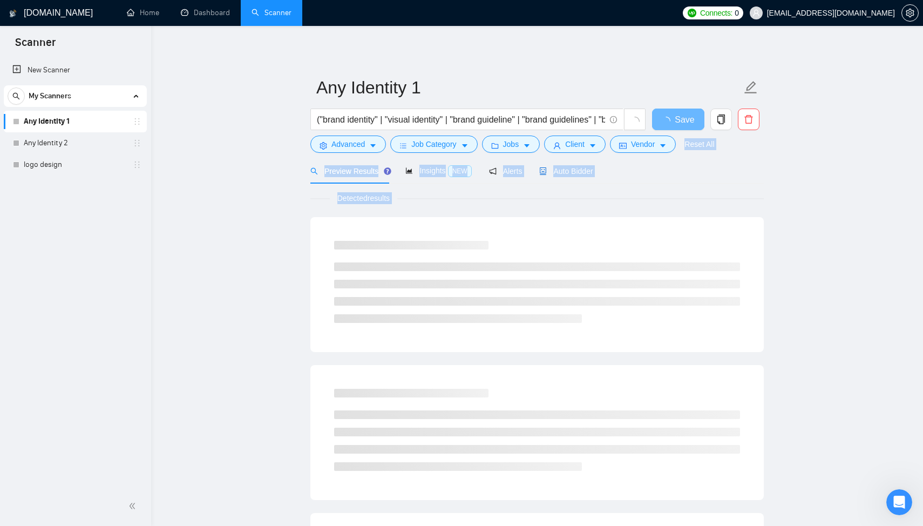
click at [573, 171] on span "Auto Bidder" at bounding box center [565, 171] width 53 height 9
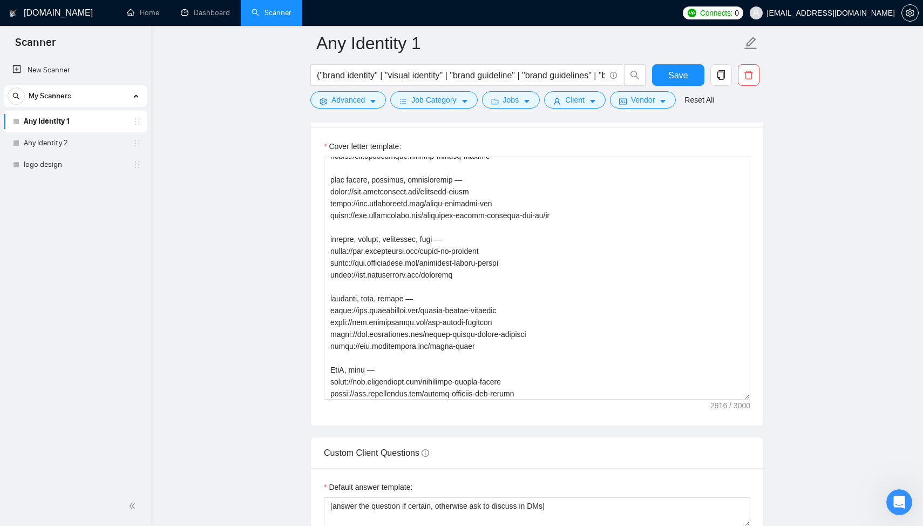
scroll to position [524, 0]
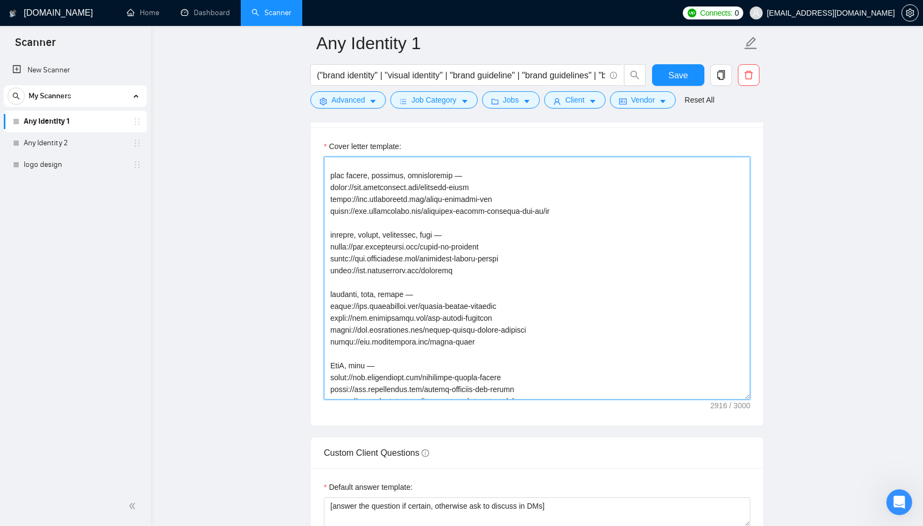
click at [404, 292] on textarea "Cover letter template:" at bounding box center [537, 278] width 427 height 243
type textarea "[Lorem ipsu d sitam, consecte adipisci elits doe tempor’i utla et dolorem al en…"
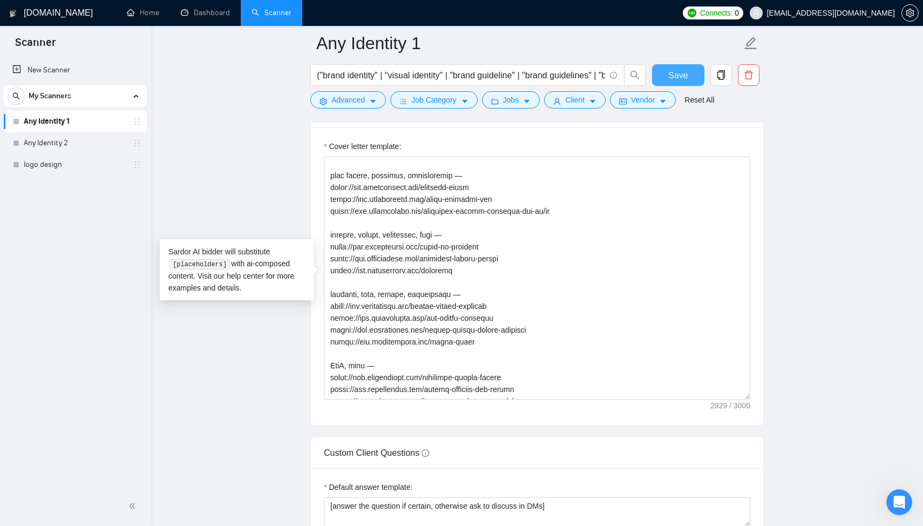
click at [676, 75] on span "Save" at bounding box center [677, 75] width 19 height 13
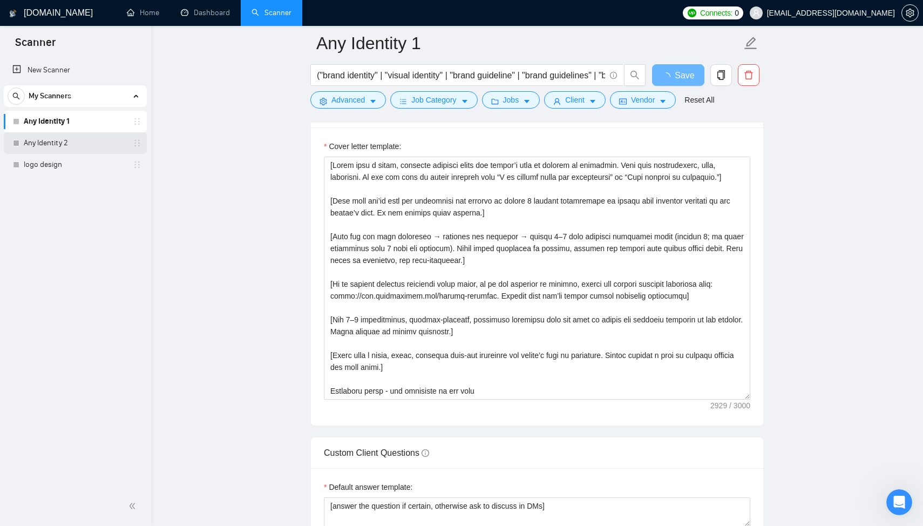
click at [53, 143] on link "Any Identity 2" at bounding box center [75, 143] width 103 height 22
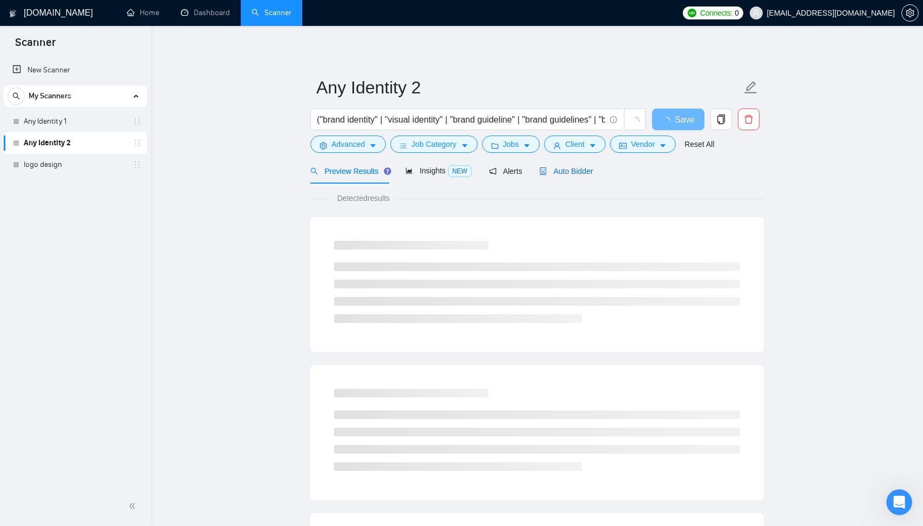
click at [572, 173] on span "Auto Bidder" at bounding box center [565, 171] width 53 height 9
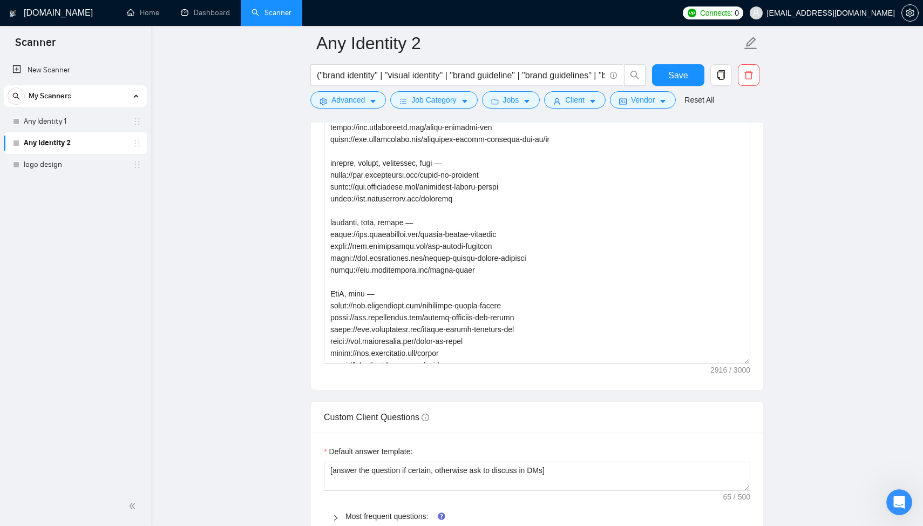
scroll to position [569, 0]
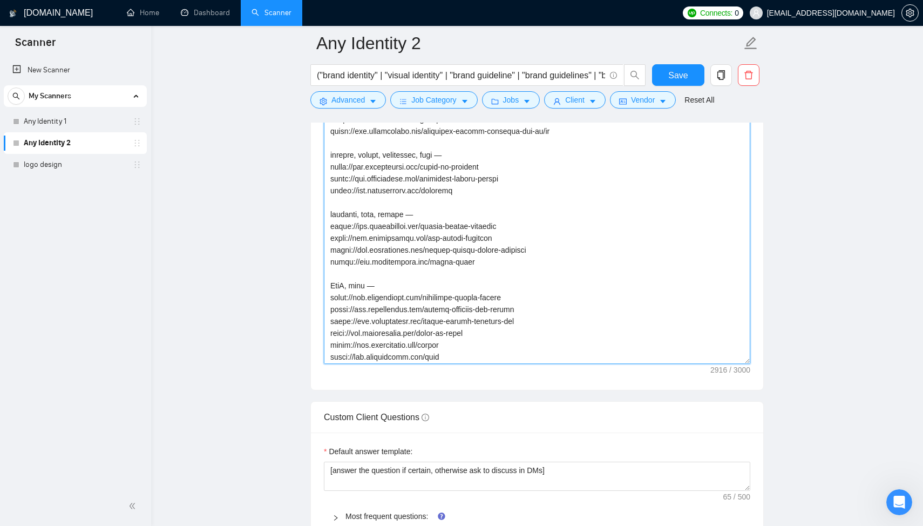
click at [405, 214] on textarea "Cover letter template:" at bounding box center [537, 242] width 427 height 243
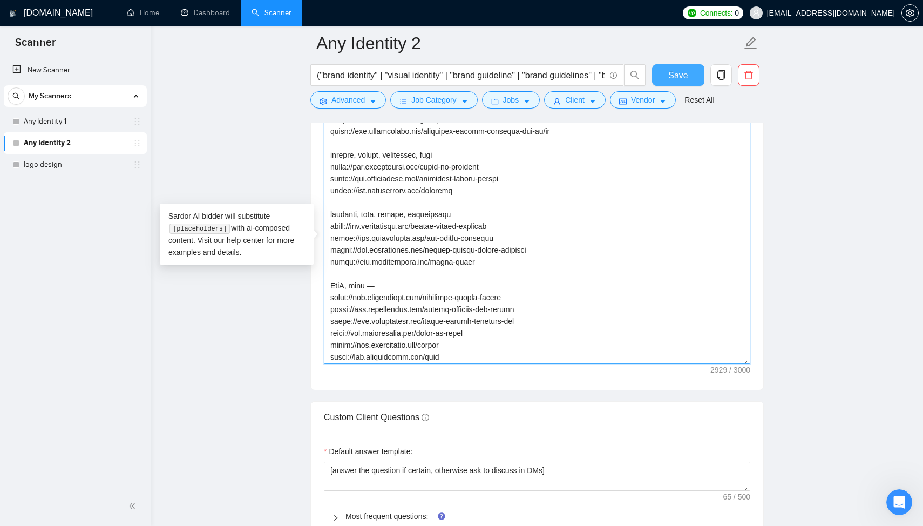
type textarea "[Lorem ipsu d sitam, consecte adipisci elits doe tempor’i utla et dolorem al en…"
click at [671, 77] on span "Save" at bounding box center [677, 75] width 19 height 13
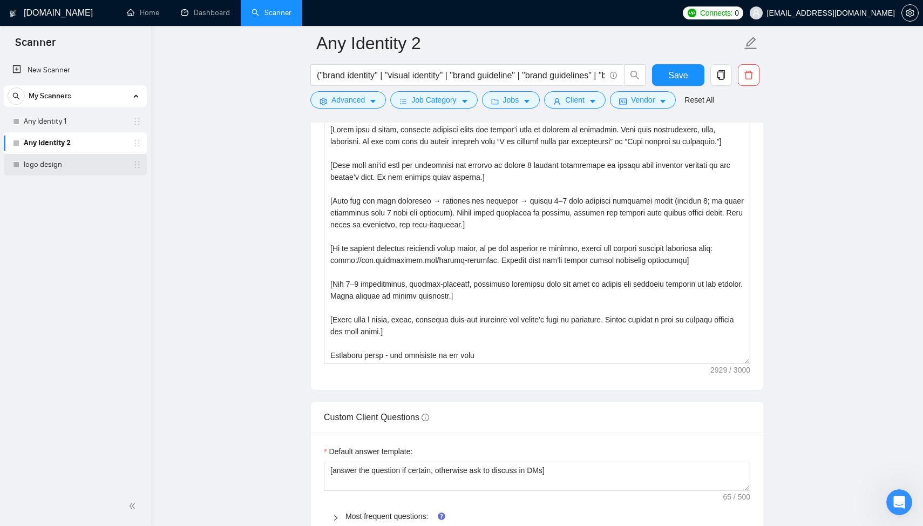
click at [81, 163] on link "logo design" at bounding box center [75, 165] width 103 height 22
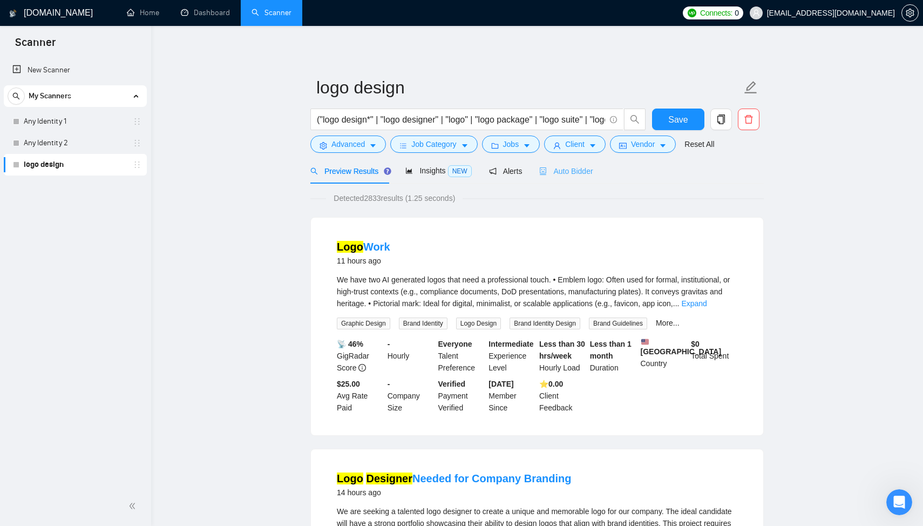
click at [576, 177] on div "Auto Bidder" at bounding box center [565, 170] width 53 height 25
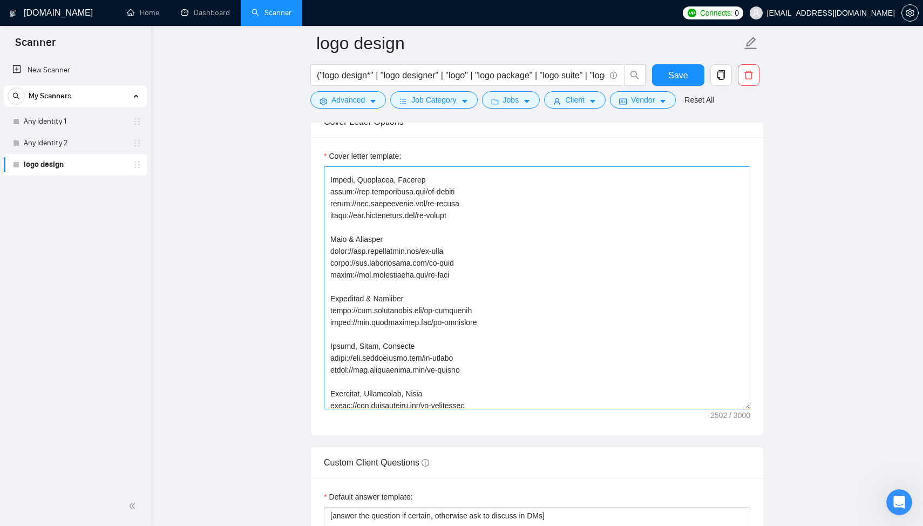
scroll to position [350, 0]
click at [353, 242] on textarea "Cover letter template:" at bounding box center [537, 287] width 427 height 243
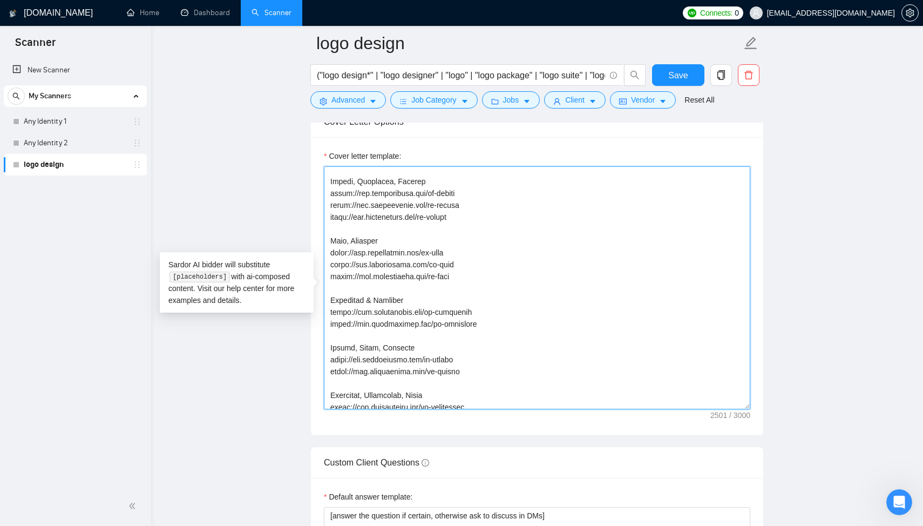
click at [387, 242] on textarea "Cover letter template:" at bounding box center [537, 287] width 427 height 243
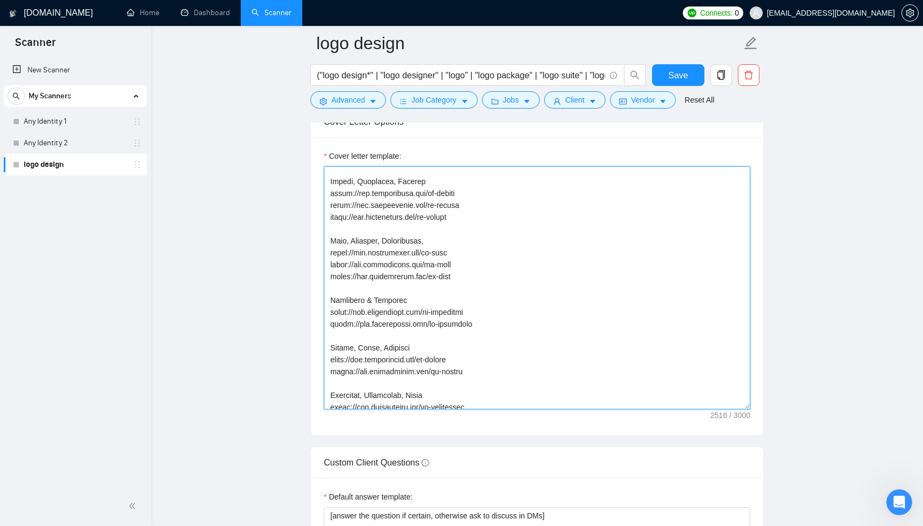
paste textarea "hospitality"
click at [435, 243] on textarea "Cover letter template:" at bounding box center [537, 287] width 427 height 243
type textarea "[Lorem ipsu d sitam, consecte adipisci elits doe tempor’i utla et dolorem al en…"
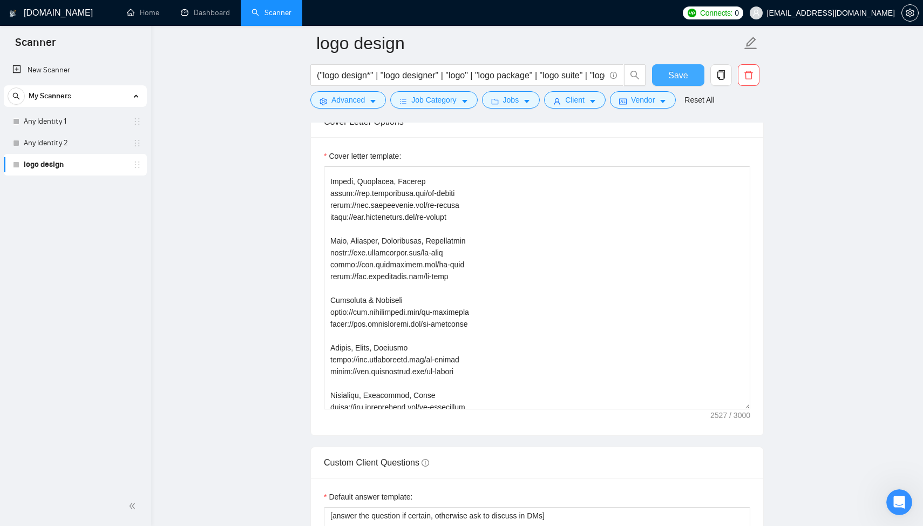
click at [674, 69] on span "Save" at bounding box center [677, 75] width 19 height 13
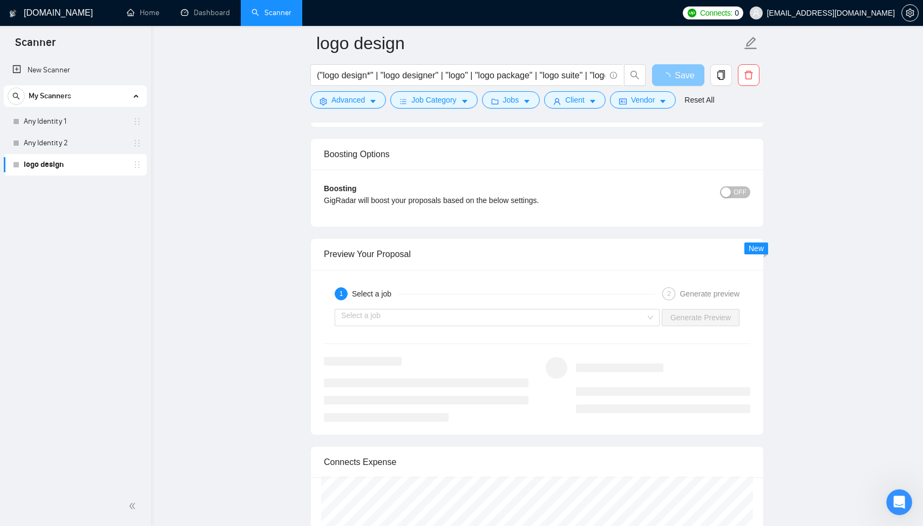
scroll to position [2062, 0]
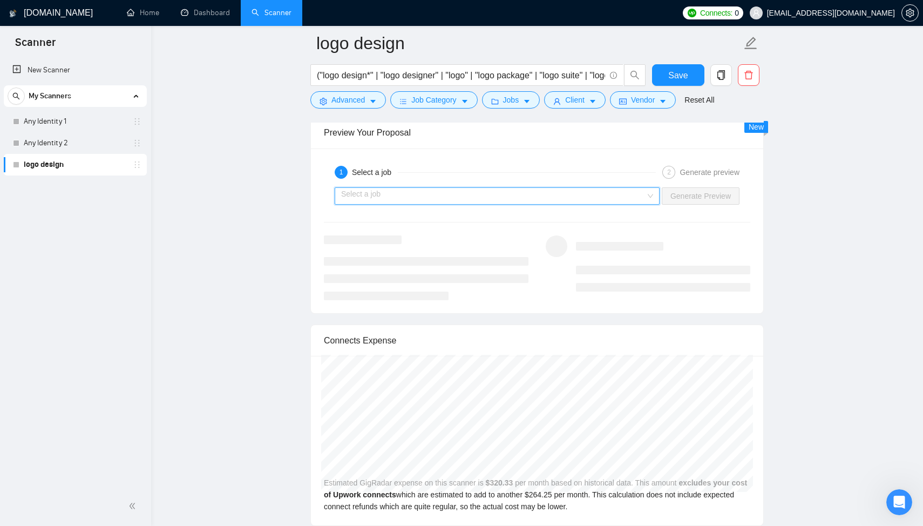
click at [440, 195] on input "search" at bounding box center [493, 196] width 305 height 16
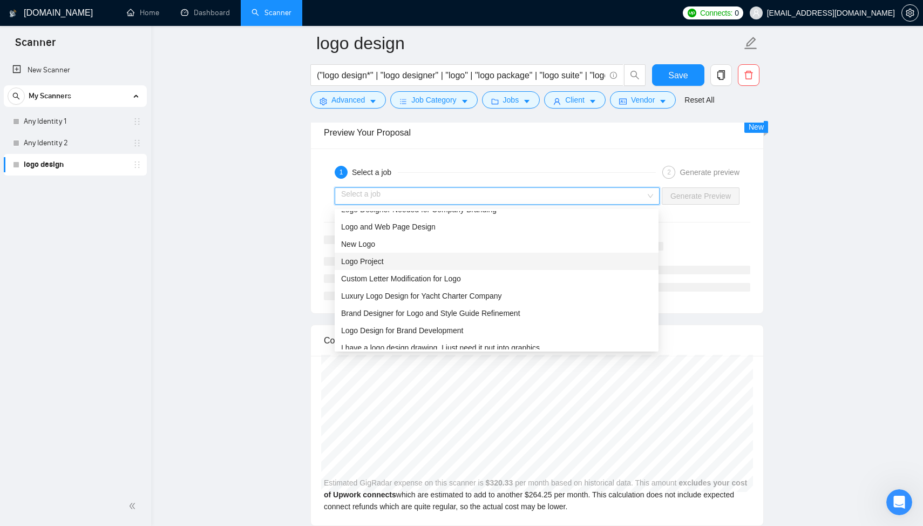
scroll to position [35, 0]
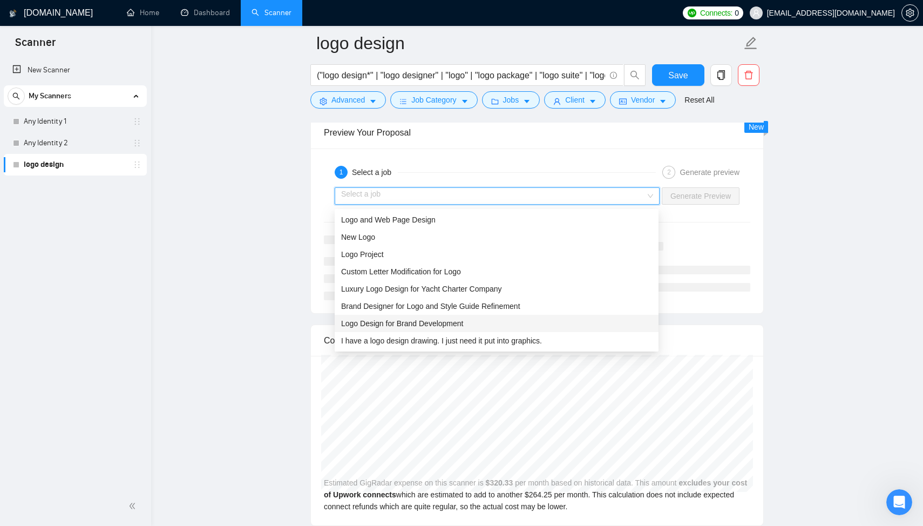
click at [421, 325] on span "Logo Design for Brand Development" at bounding box center [402, 323] width 122 height 9
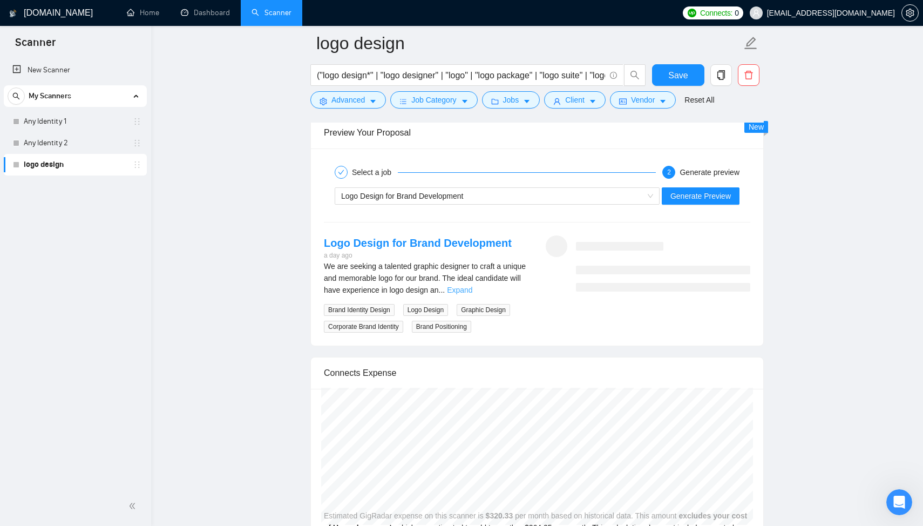
click at [472, 290] on link "Expand" at bounding box center [459, 290] width 25 height 9
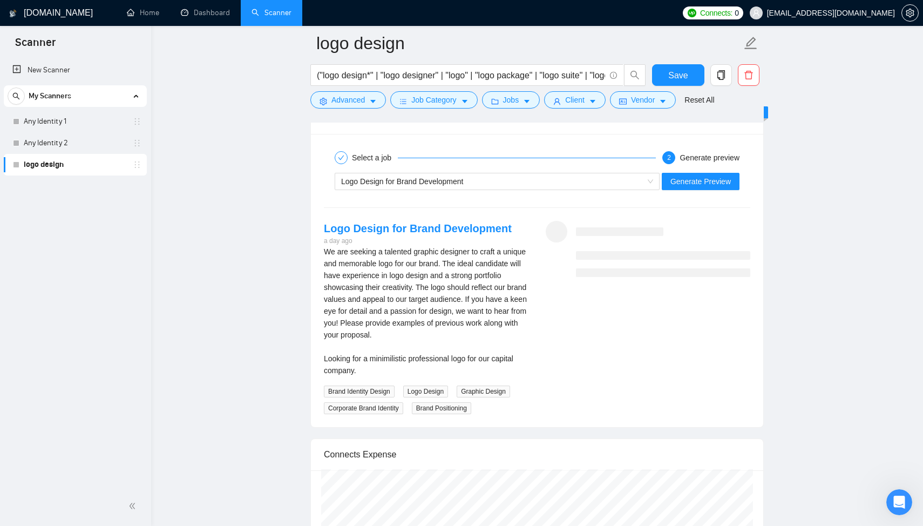
scroll to position [2080, 0]
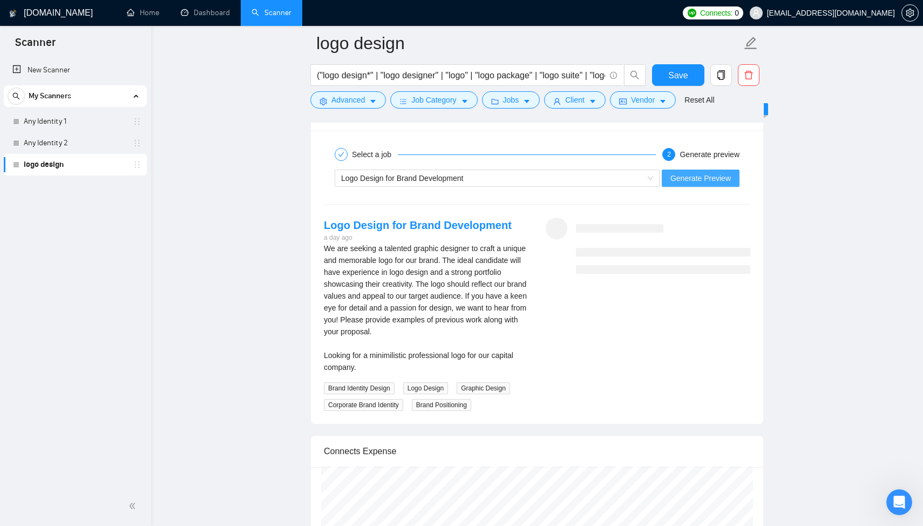
click at [681, 184] on span "Generate Preview" at bounding box center [701, 178] width 60 height 12
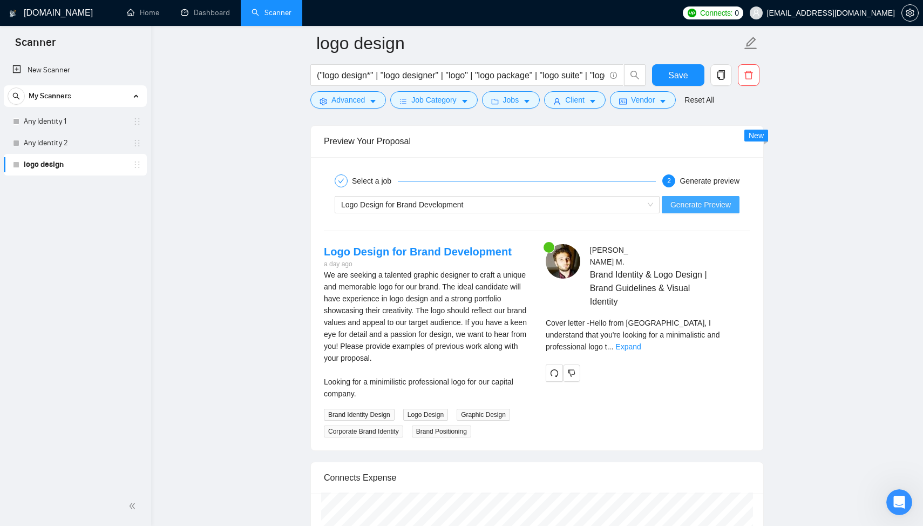
scroll to position [2112, 0]
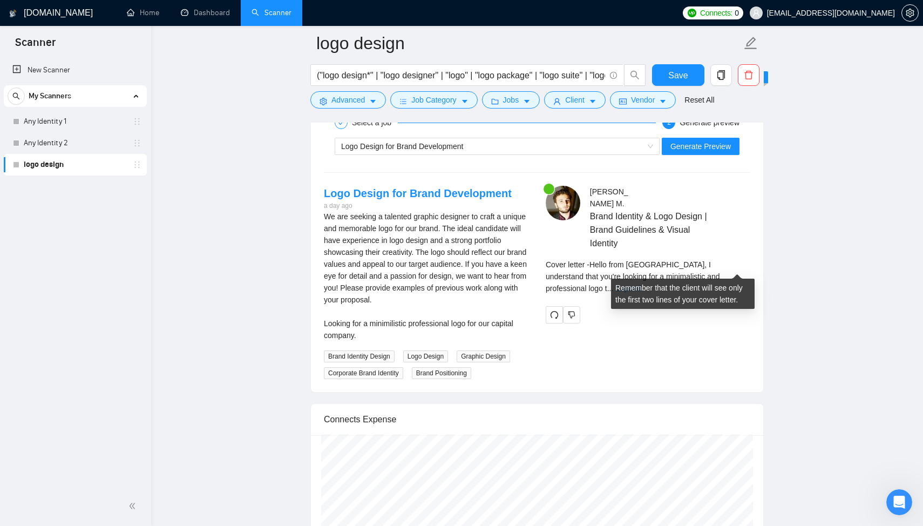
click at [641, 284] on link "Expand" at bounding box center [627, 288] width 25 height 9
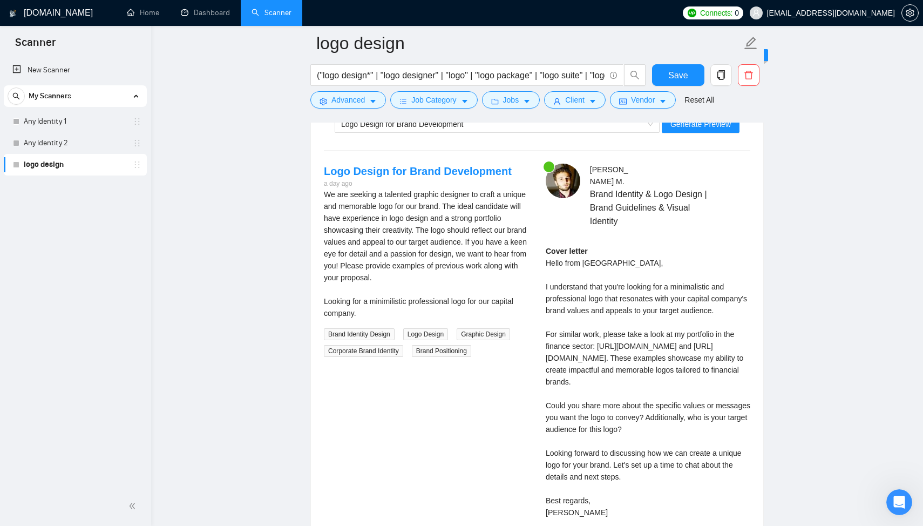
scroll to position [2086, 0]
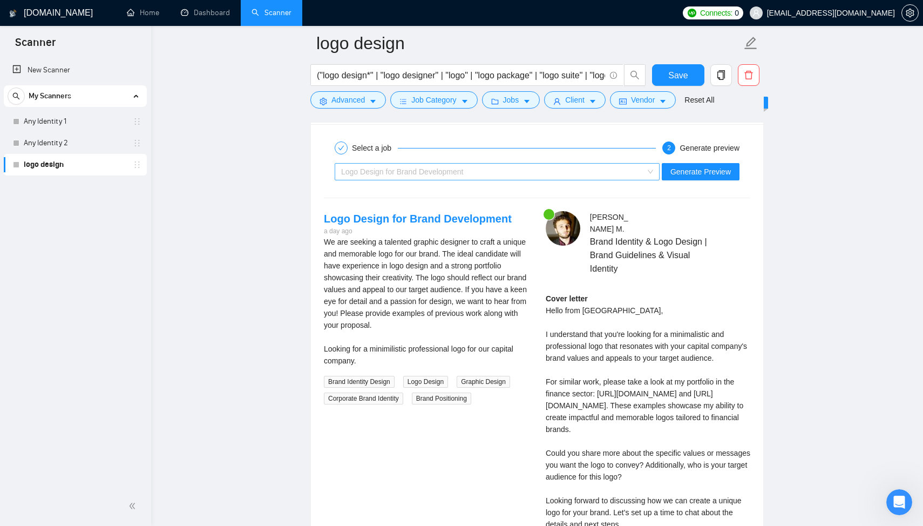
click at [415, 169] on span "Logo Design for Brand Development" at bounding box center [402, 171] width 122 height 9
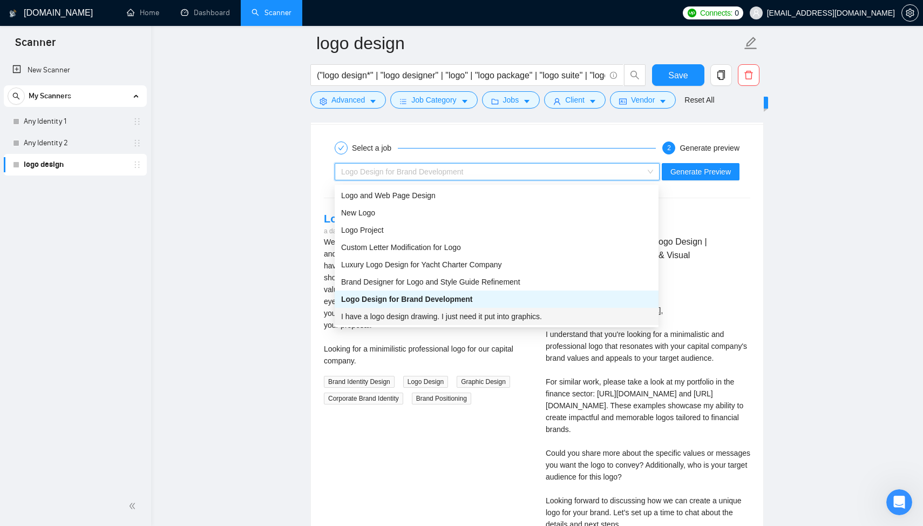
click at [455, 320] on span "I have a logo design drawing. I just need it put into graphics." at bounding box center [441, 316] width 201 height 9
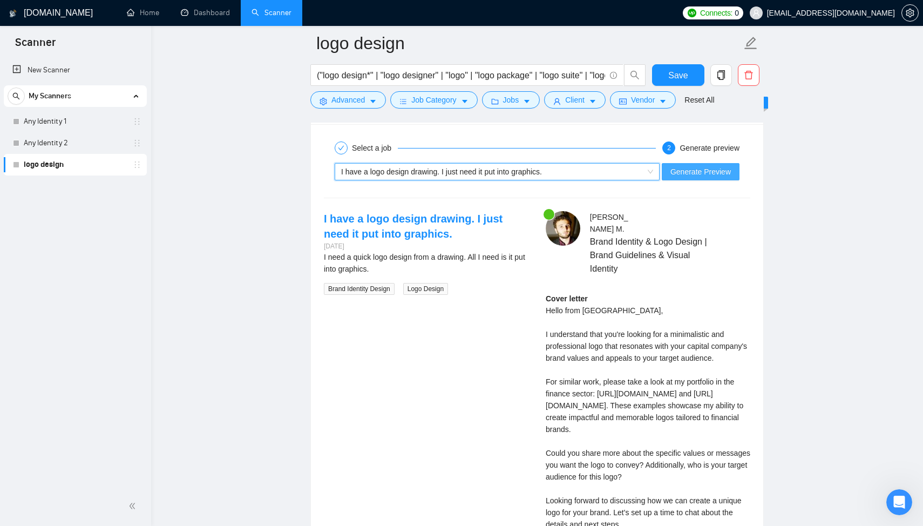
click at [688, 171] on span "Generate Preview" at bounding box center [701, 172] width 60 height 12
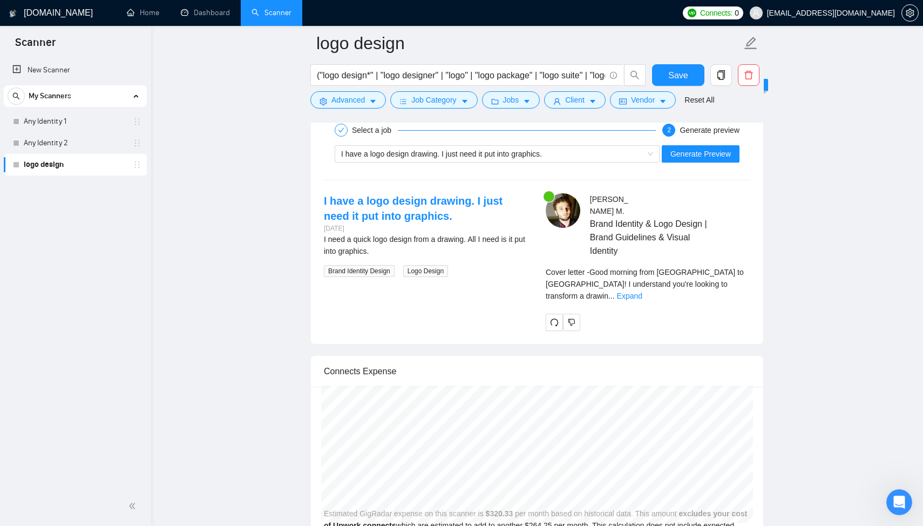
scroll to position [2106, 0]
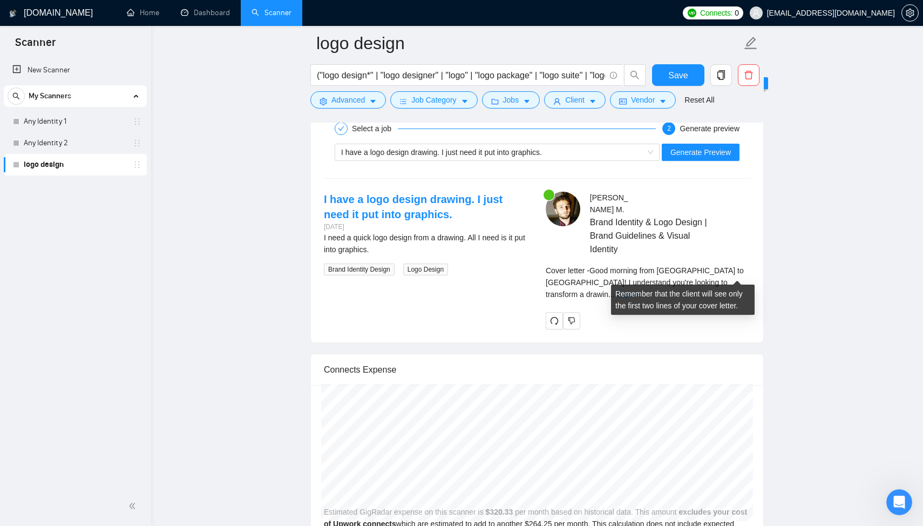
click at [642, 290] on link "Expand" at bounding box center [629, 294] width 25 height 9
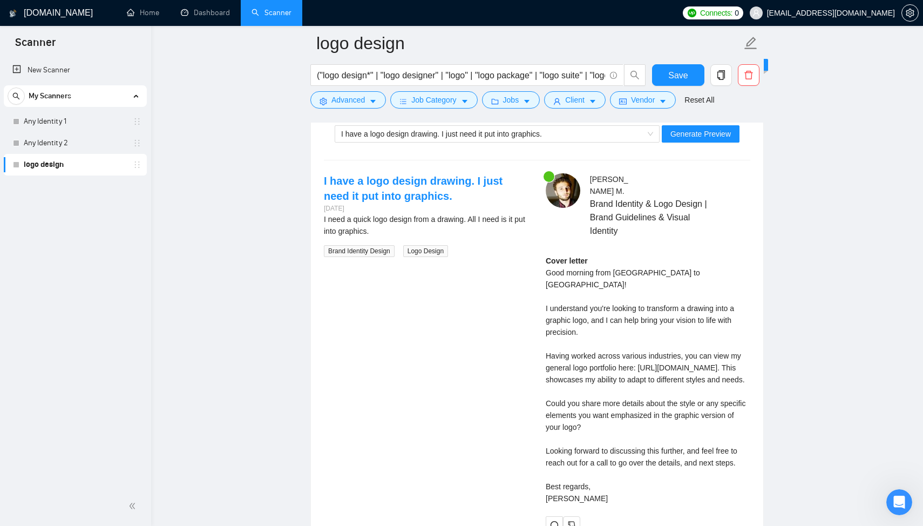
scroll to position [2156, 0]
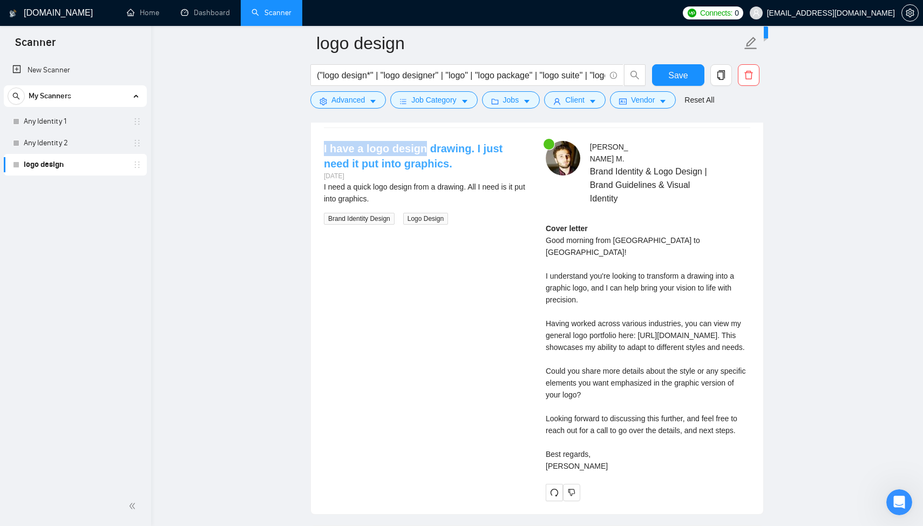
drag, startPoint x: 321, startPoint y: 148, endPoint x: 421, endPoint y: 147, distance: 99.9
click at [421, 147] on div "I have a logo design drawing. I just need it put into graphics. [DATE] I need a…" at bounding box center [426, 183] width 222 height 84
copy link "I have a logo design"
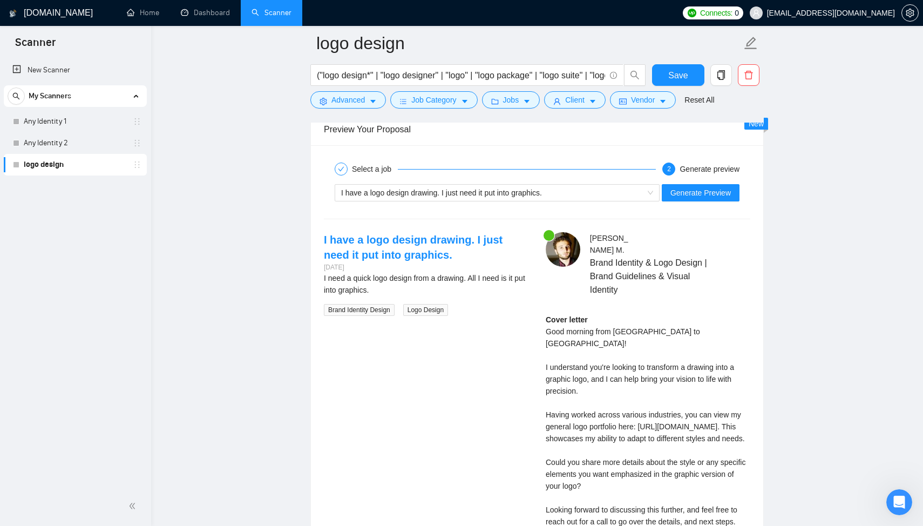
scroll to position [2057, 0]
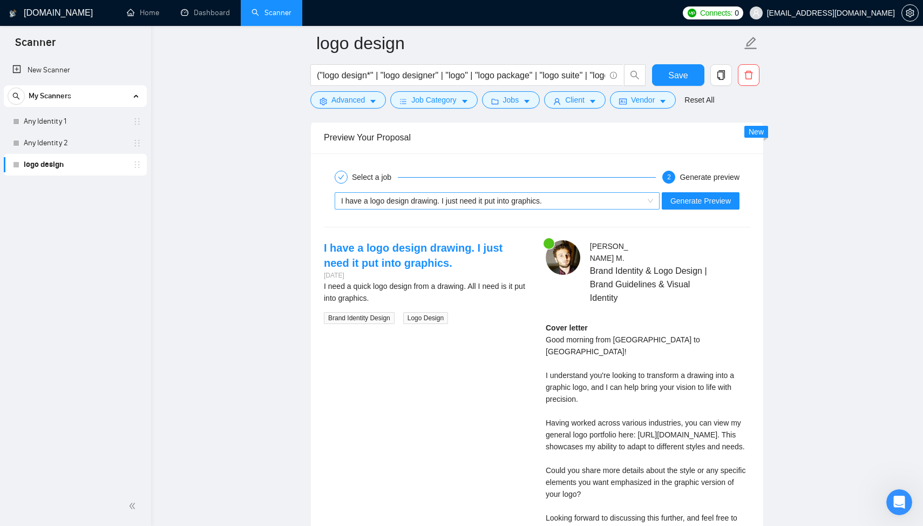
click at [420, 202] on span "I have a logo design drawing. I just need it put into graphics." at bounding box center [441, 201] width 201 height 9
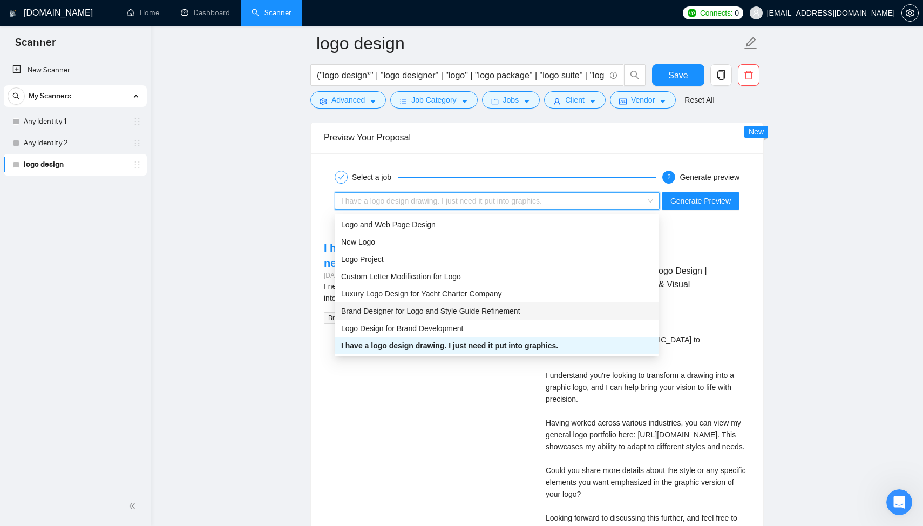
click at [427, 313] on span "Brand Designer for Logo and Style Guide Refinement" at bounding box center [430, 311] width 179 height 9
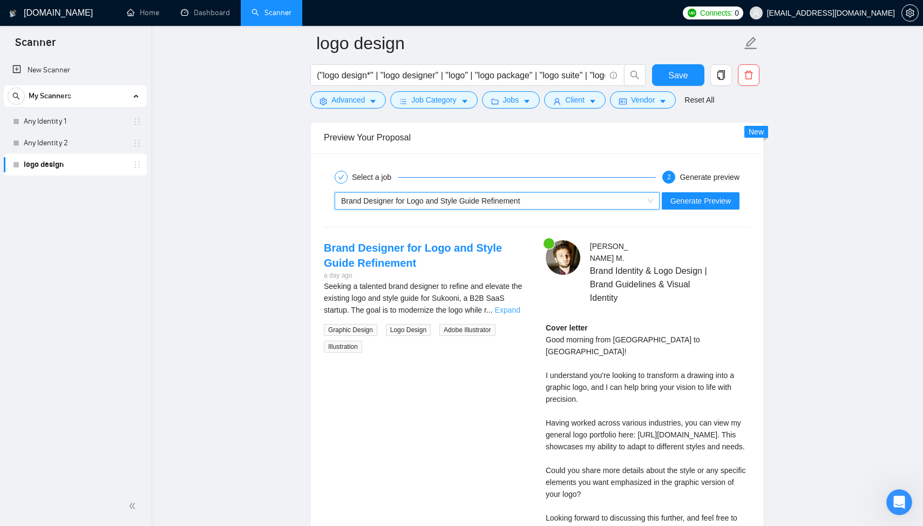
click at [518, 308] on link "Expand" at bounding box center [507, 310] width 25 height 9
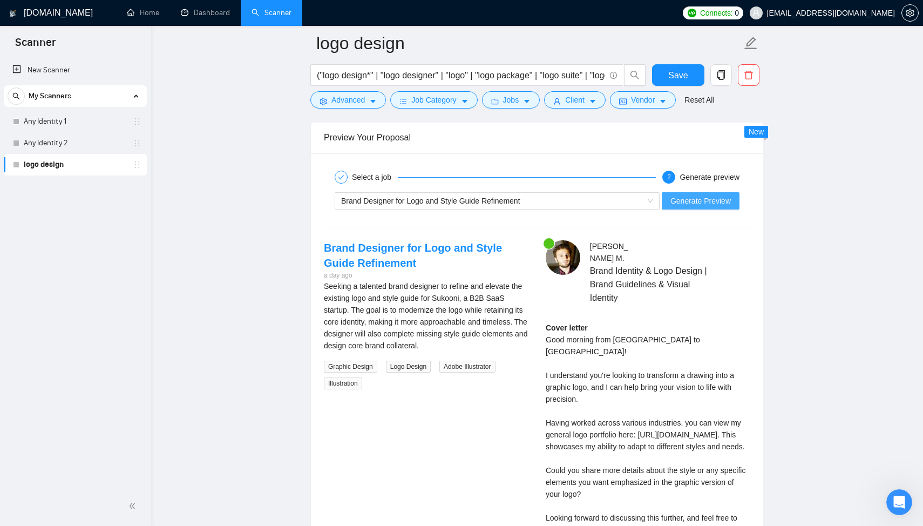
click at [710, 206] on span "Generate Preview" at bounding box center [701, 201] width 60 height 12
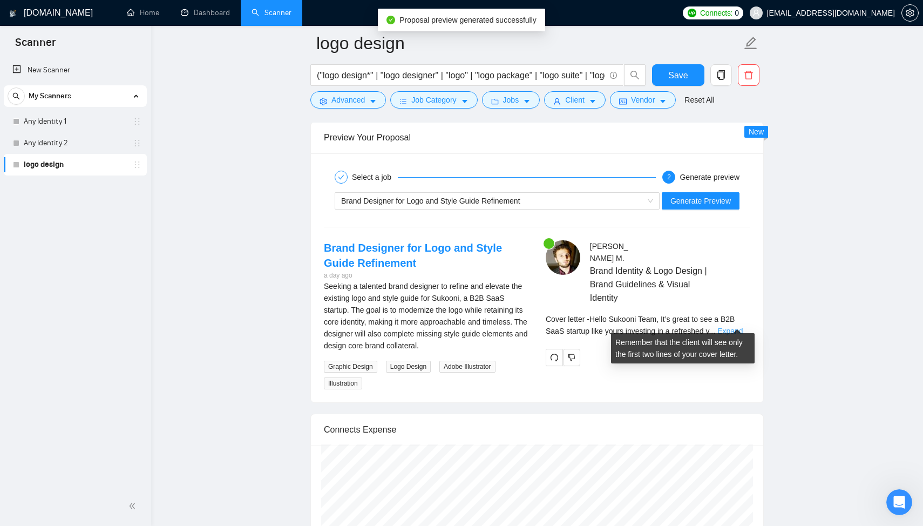
click at [740, 327] on link "Expand" at bounding box center [730, 331] width 25 height 9
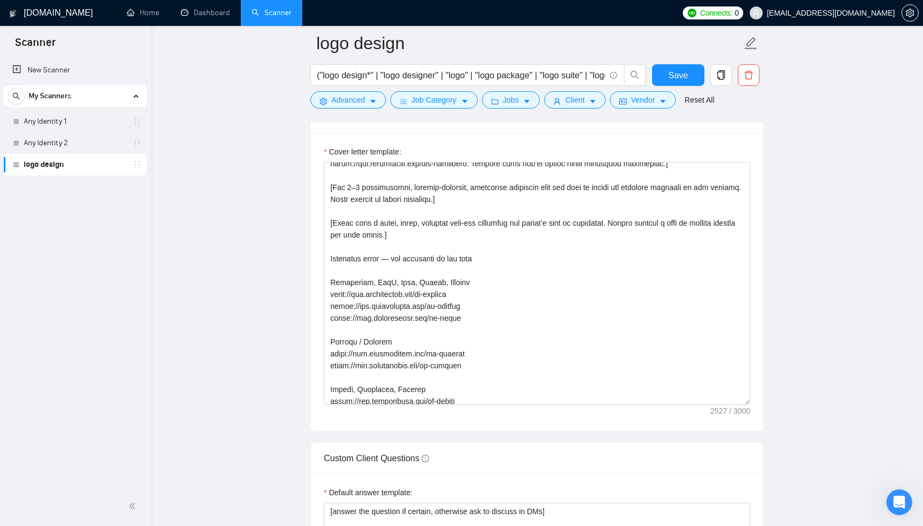
scroll to position [141, 0]
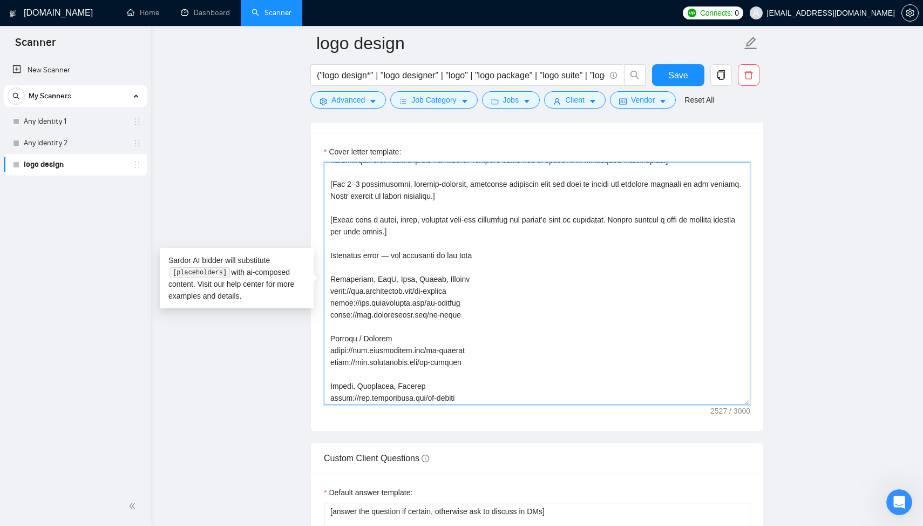
drag, startPoint x: 467, startPoint y: 304, endPoint x: 332, endPoint y: 302, distance: 135.0
click at [332, 302] on textarea "Cover letter template:" at bounding box center [537, 283] width 427 height 243
click at [475, 314] on textarea "Cover letter template:" at bounding box center [537, 283] width 427 height 243
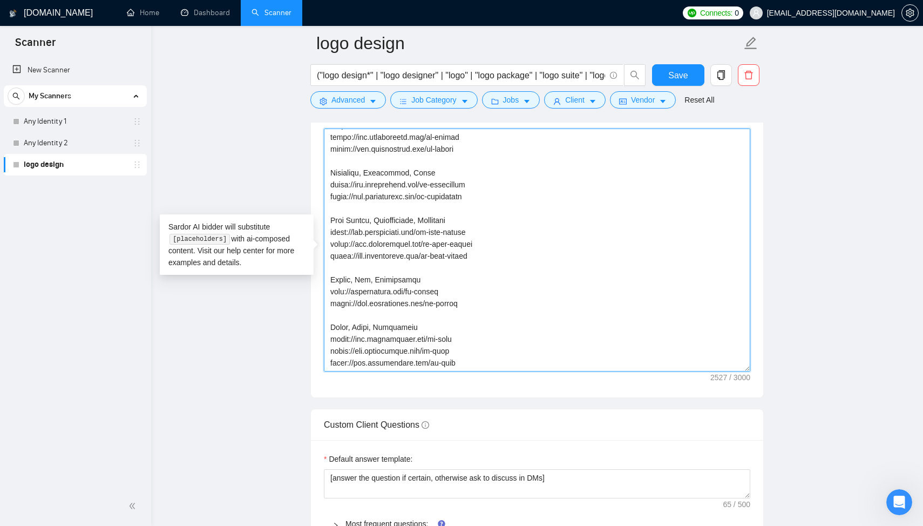
scroll to position [1270, 0]
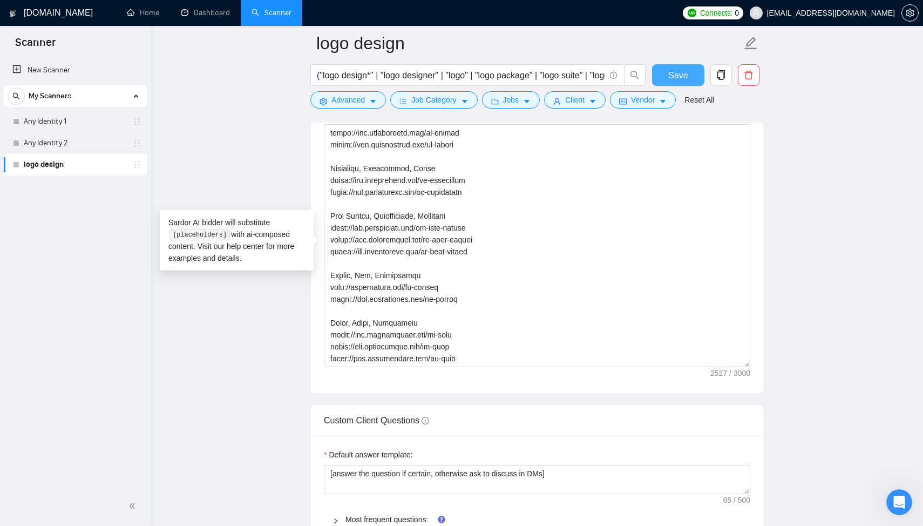
click at [681, 72] on span "Save" at bounding box center [677, 75] width 19 height 13
